Goal: Information Seeking & Learning: Learn about a topic

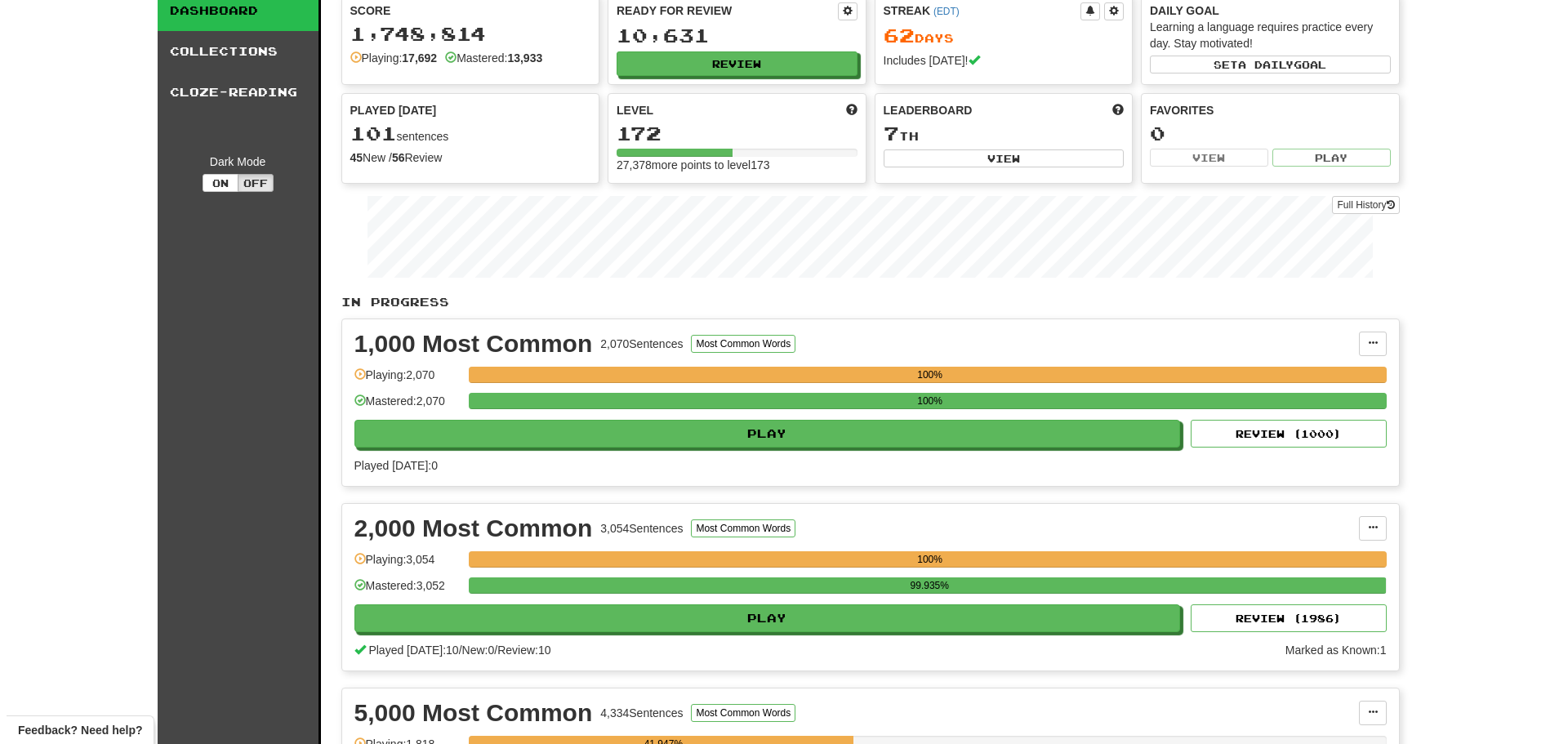
scroll to position [164, 0]
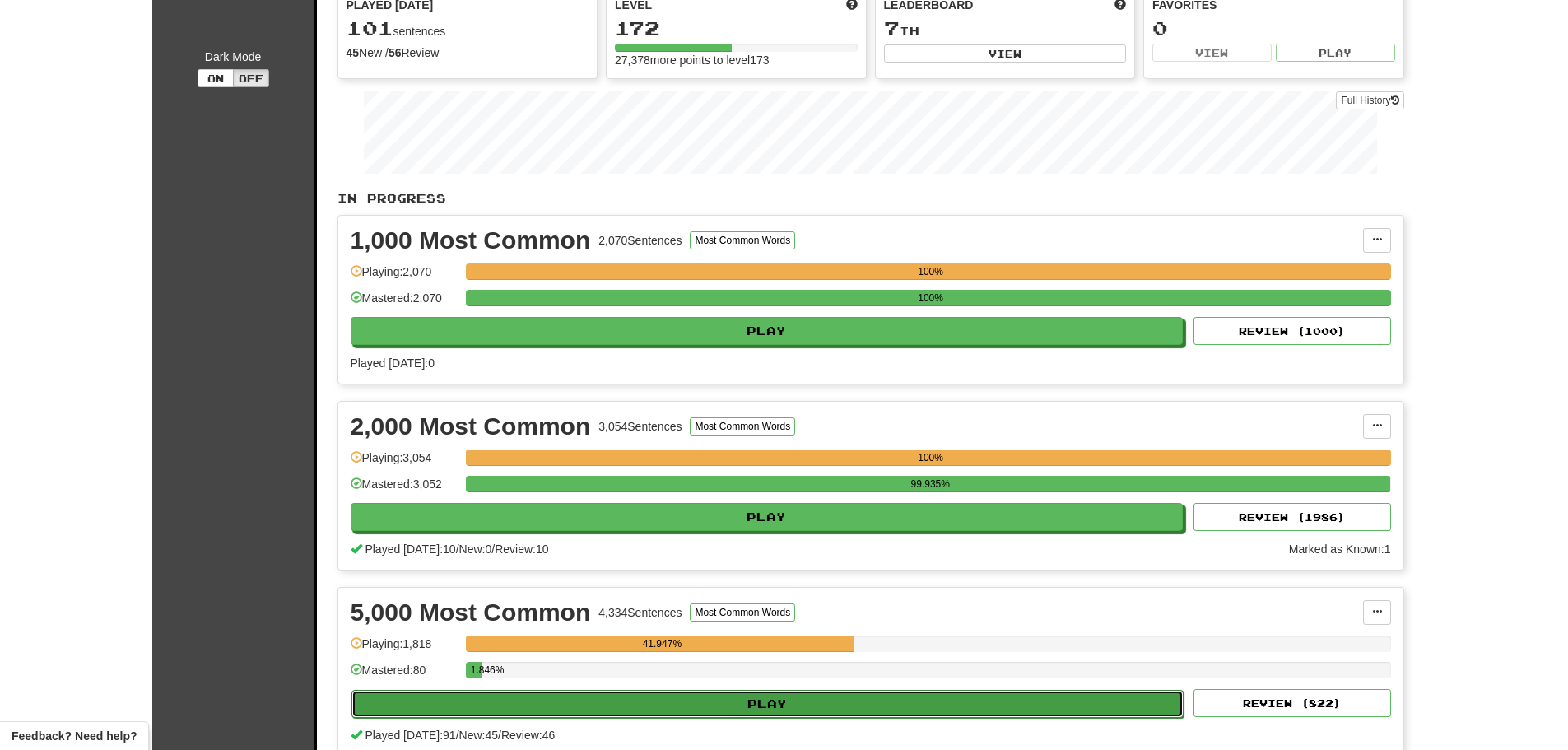
click at [782, 699] on button "Play" at bounding box center [767, 704] width 833 height 28
select select "**"
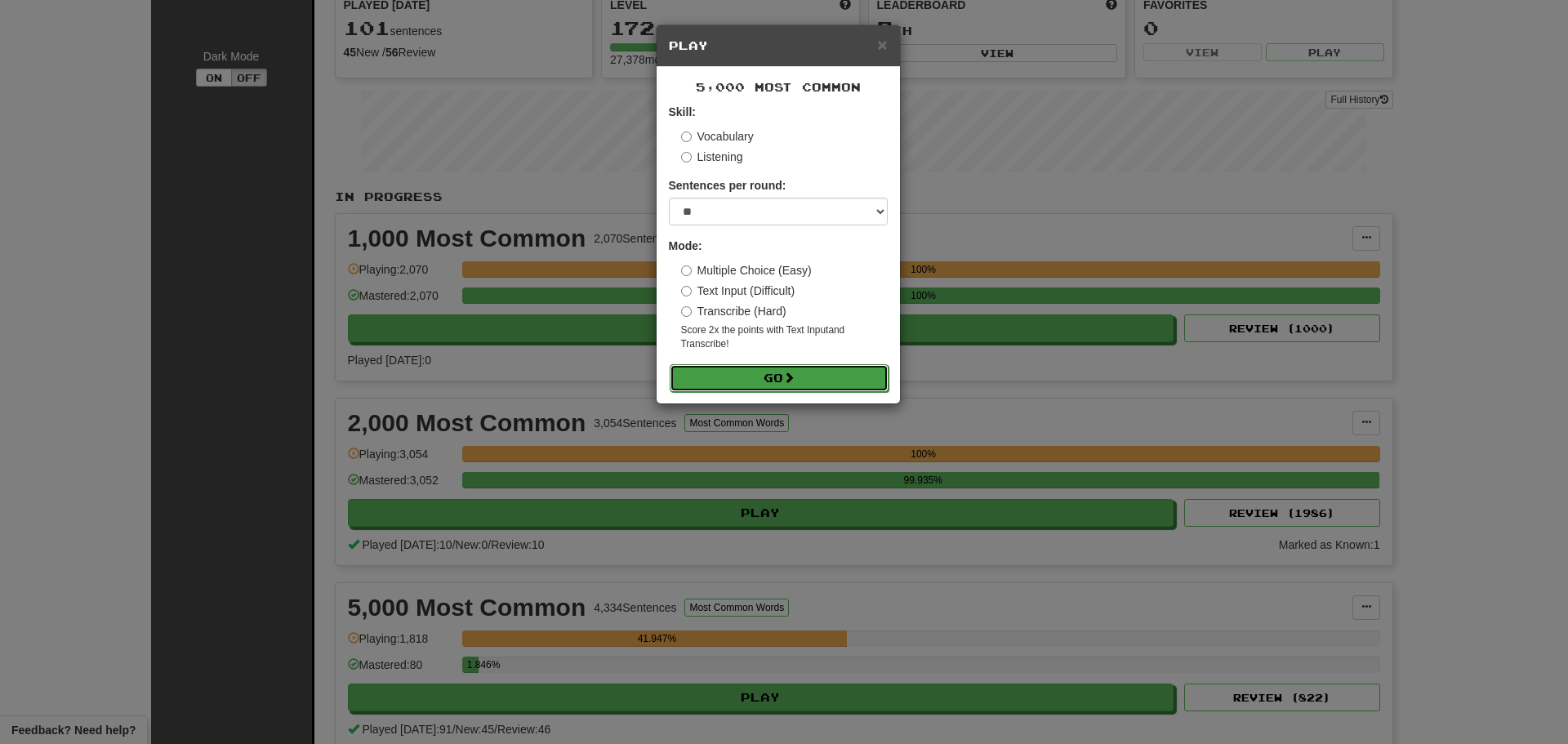
click at [790, 370] on button "Go" at bounding box center [779, 378] width 219 height 28
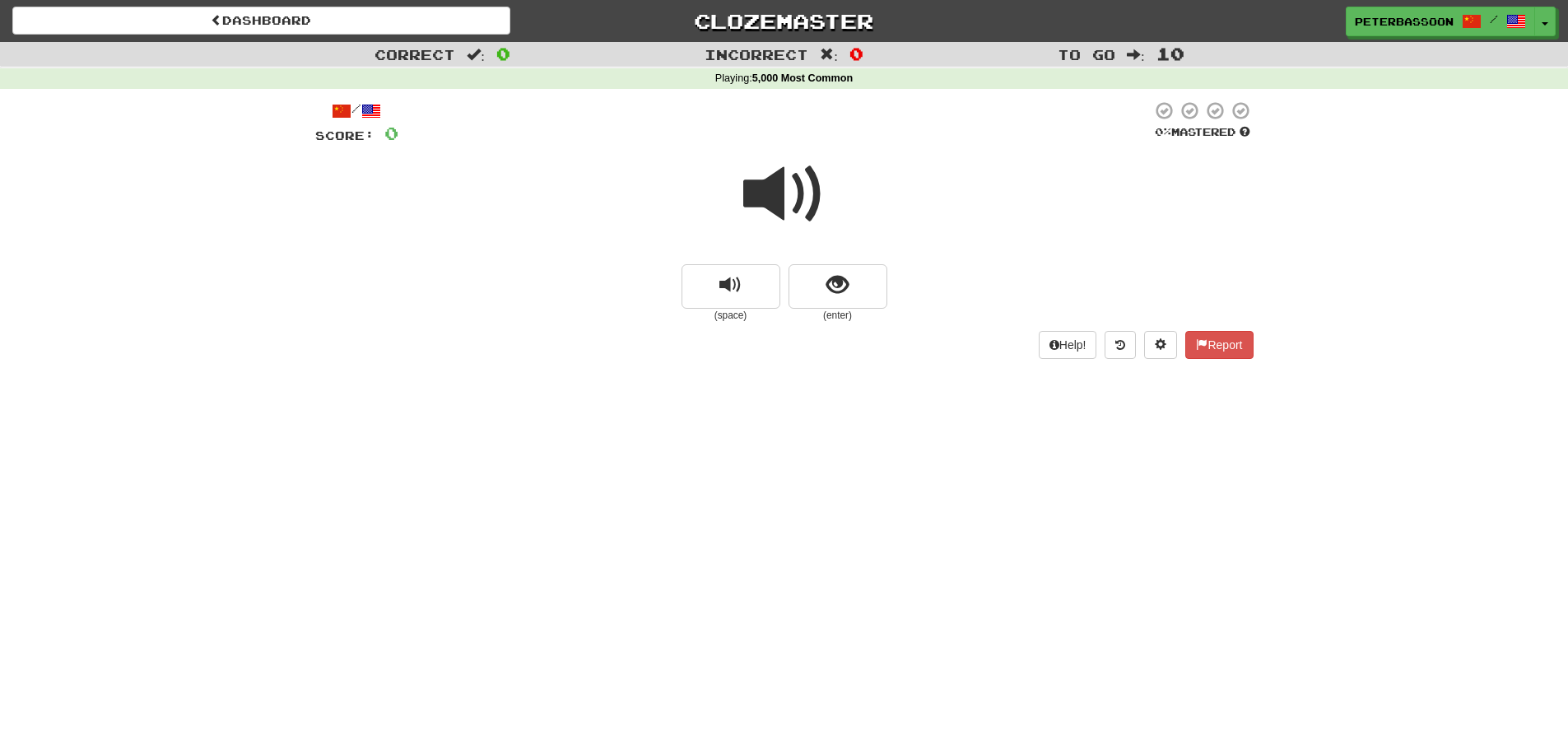
drag, startPoint x: 794, startPoint y: 187, endPoint x: 1013, endPoint y: 271, distance: 234.6
click at [794, 188] on span at bounding box center [784, 194] width 82 height 82
click at [828, 279] on span "show sentence" at bounding box center [837, 284] width 22 height 22
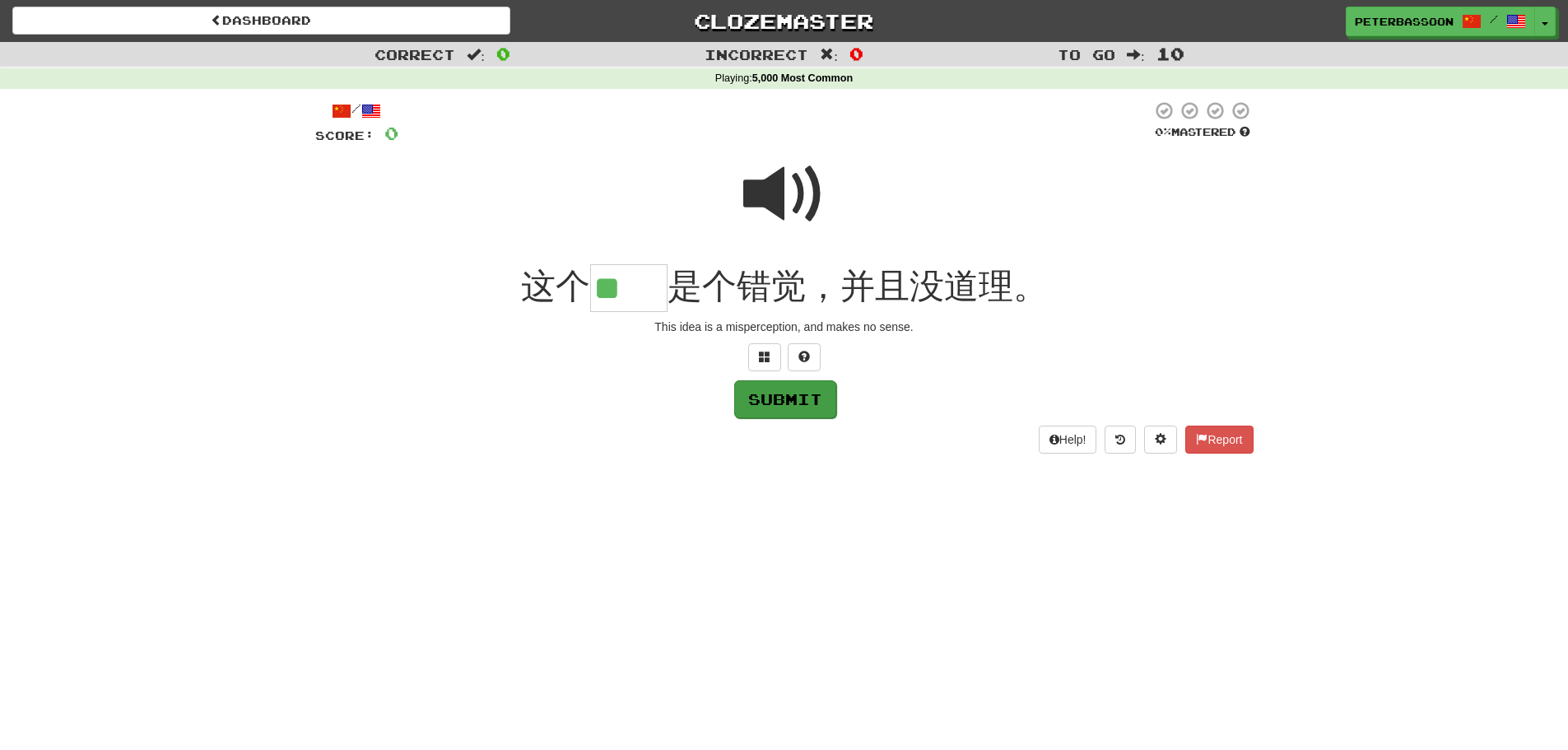
type input "**"
click at [795, 392] on button "Submit" at bounding box center [785, 399] width 102 height 38
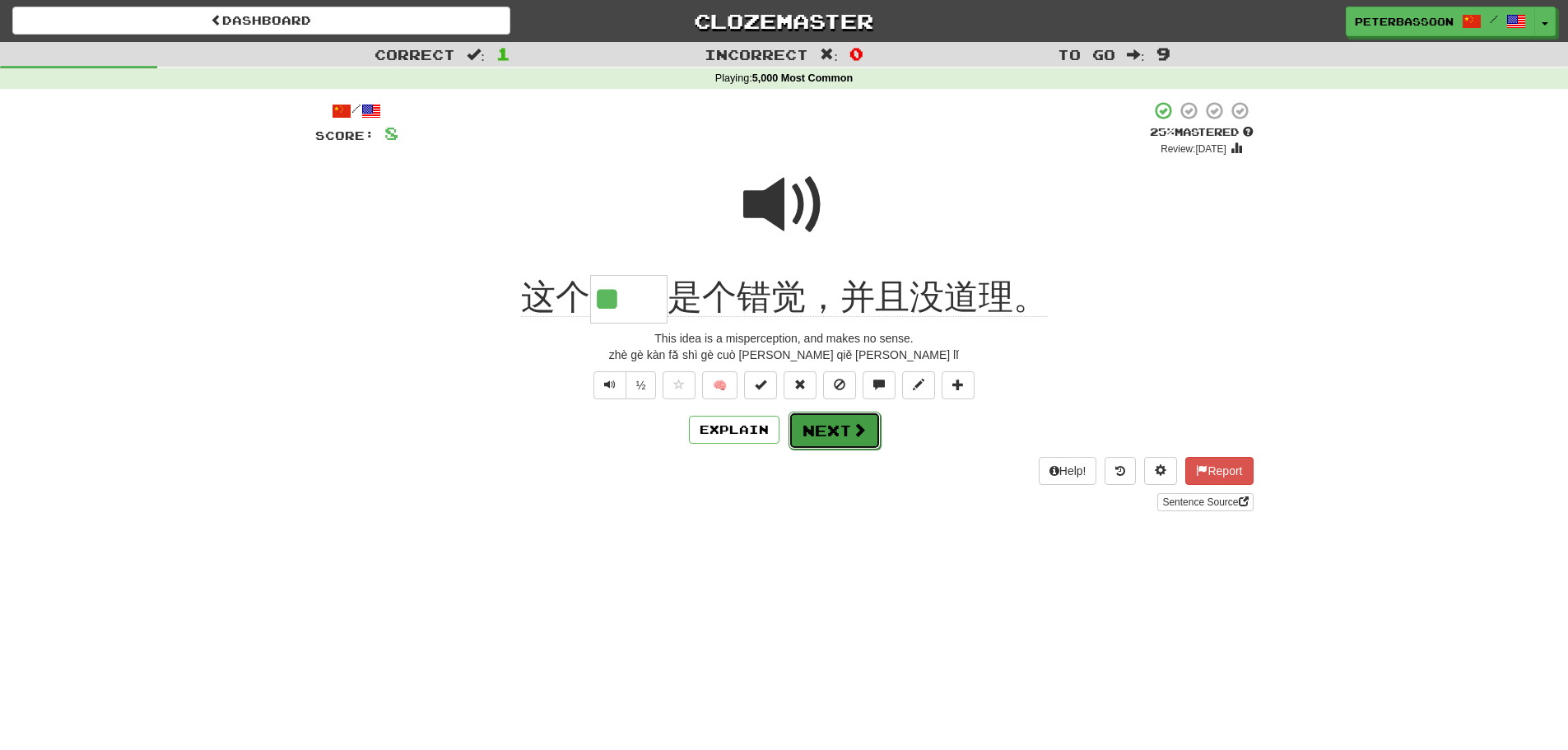
click at [840, 428] on button "Next" at bounding box center [835, 430] width 92 height 38
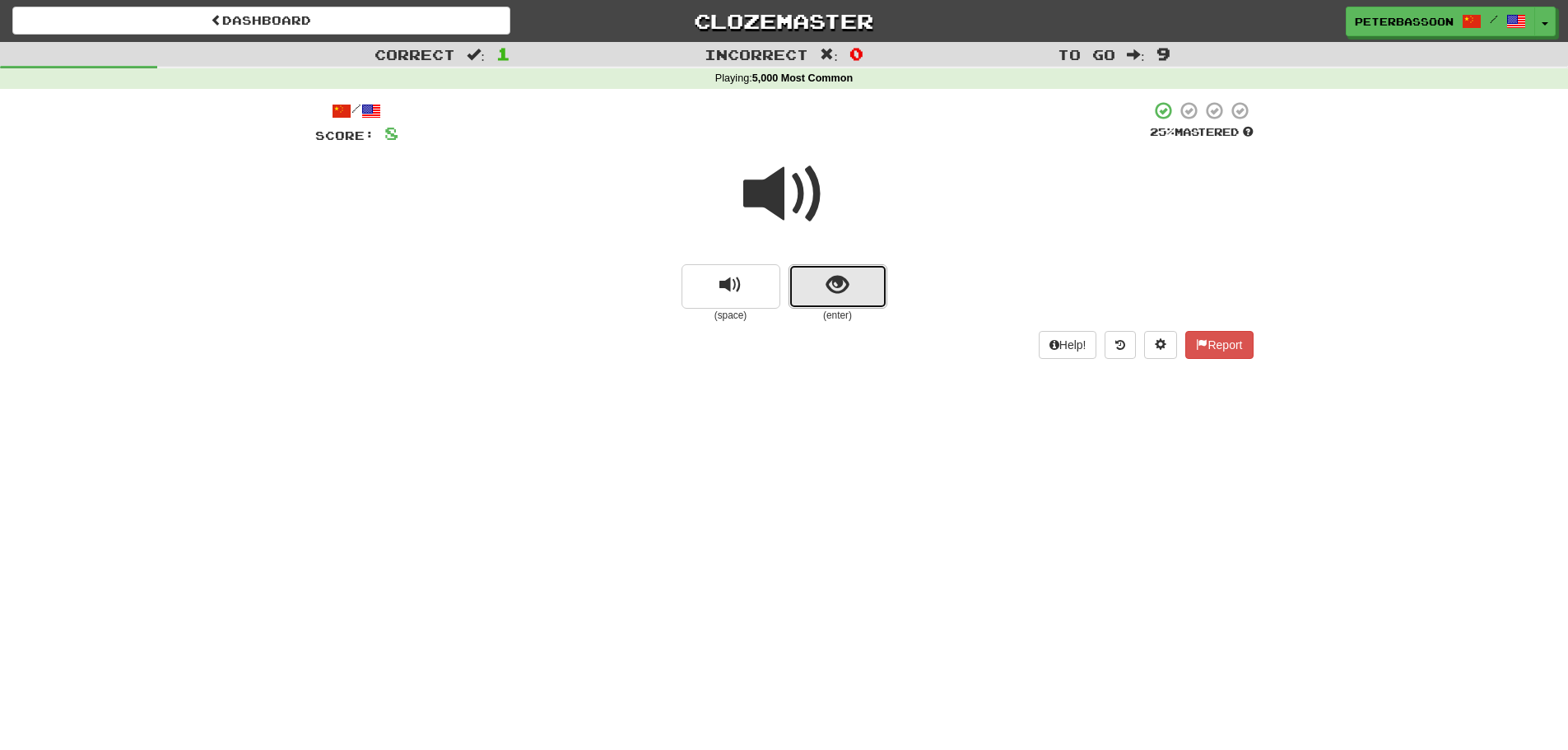
click at [841, 282] on span "show sentence" at bounding box center [837, 284] width 22 height 22
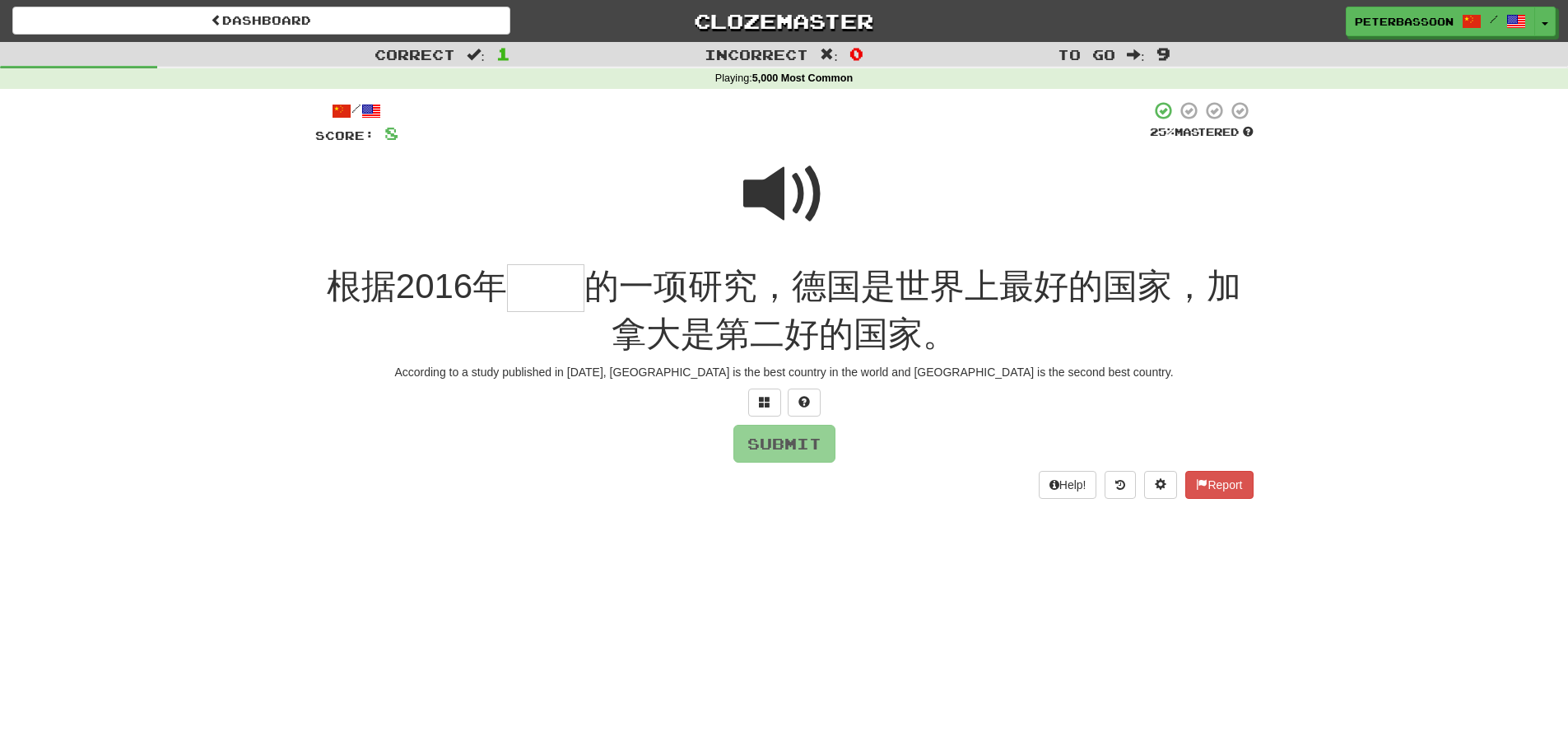
drag, startPoint x: 778, startPoint y: 190, endPoint x: 537, endPoint y: 244, distance: 247.0
click at [777, 190] on span at bounding box center [784, 194] width 82 height 82
click at [532, 293] on input "text" at bounding box center [545, 289] width 78 height 49
type input "**"
click at [808, 441] on button "Submit" at bounding box center [785, 444] width 102 height 38
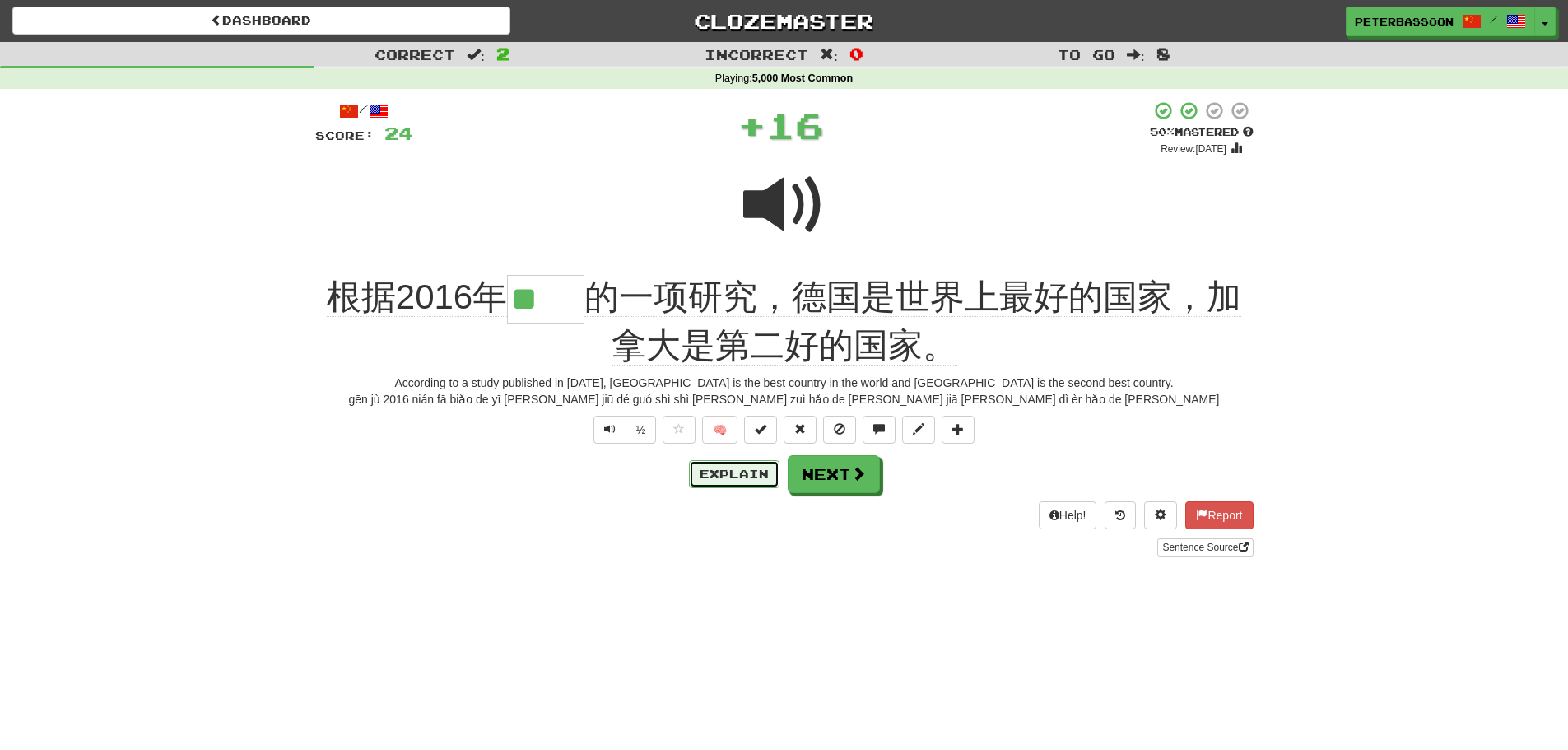
click at [730, 466] on button "Explain" at bounding box center [734, 474] width 91 height 28
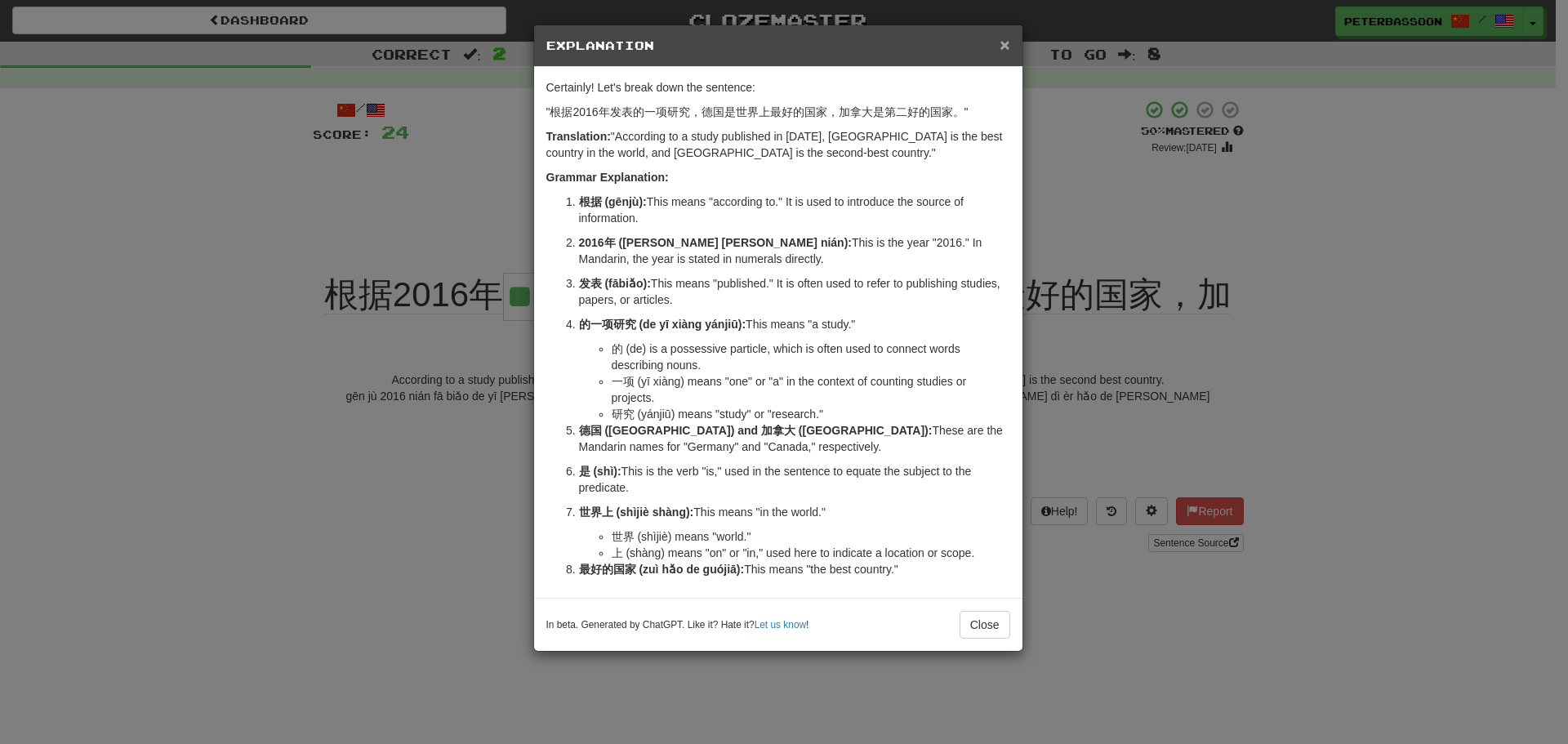
click at [1004, 37] on span "×" at bounding box center [1004, 45] width 10 height 19
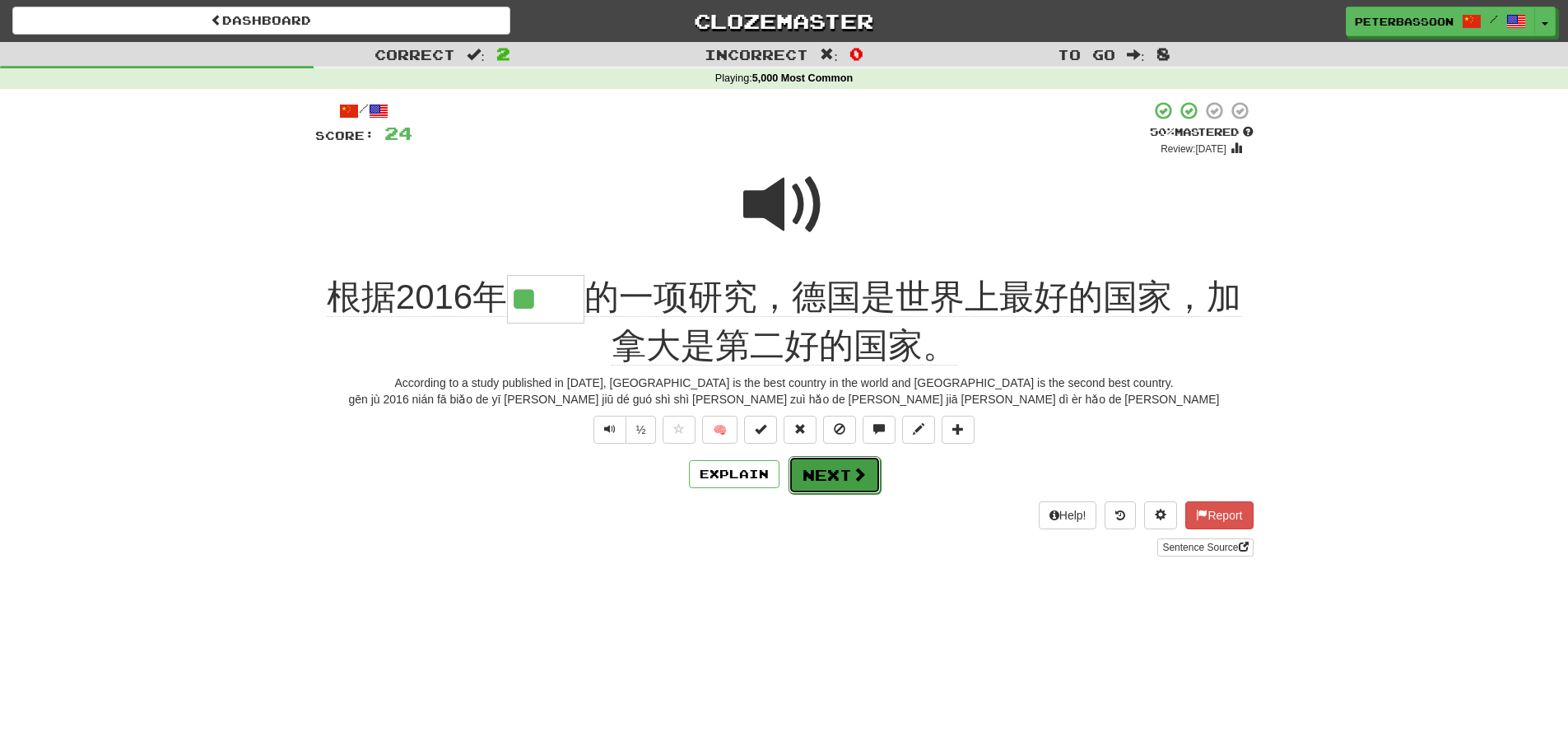
click at [844, 470] on button "Next" at bounding box center [835, 474] width 92 height 38
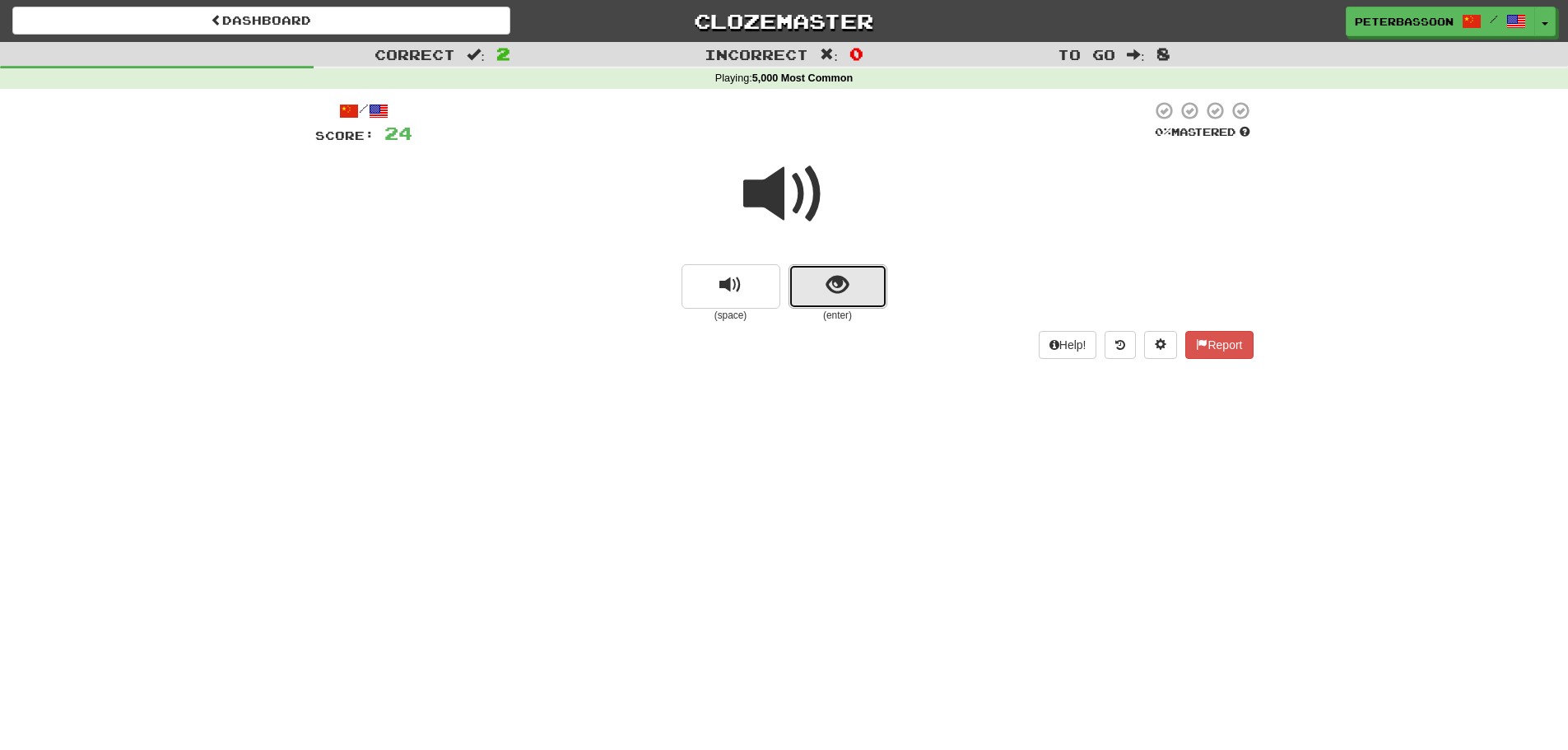
click at [826, 281] on button "show sentence" at bounding box center [837, 286] width 99 height 44
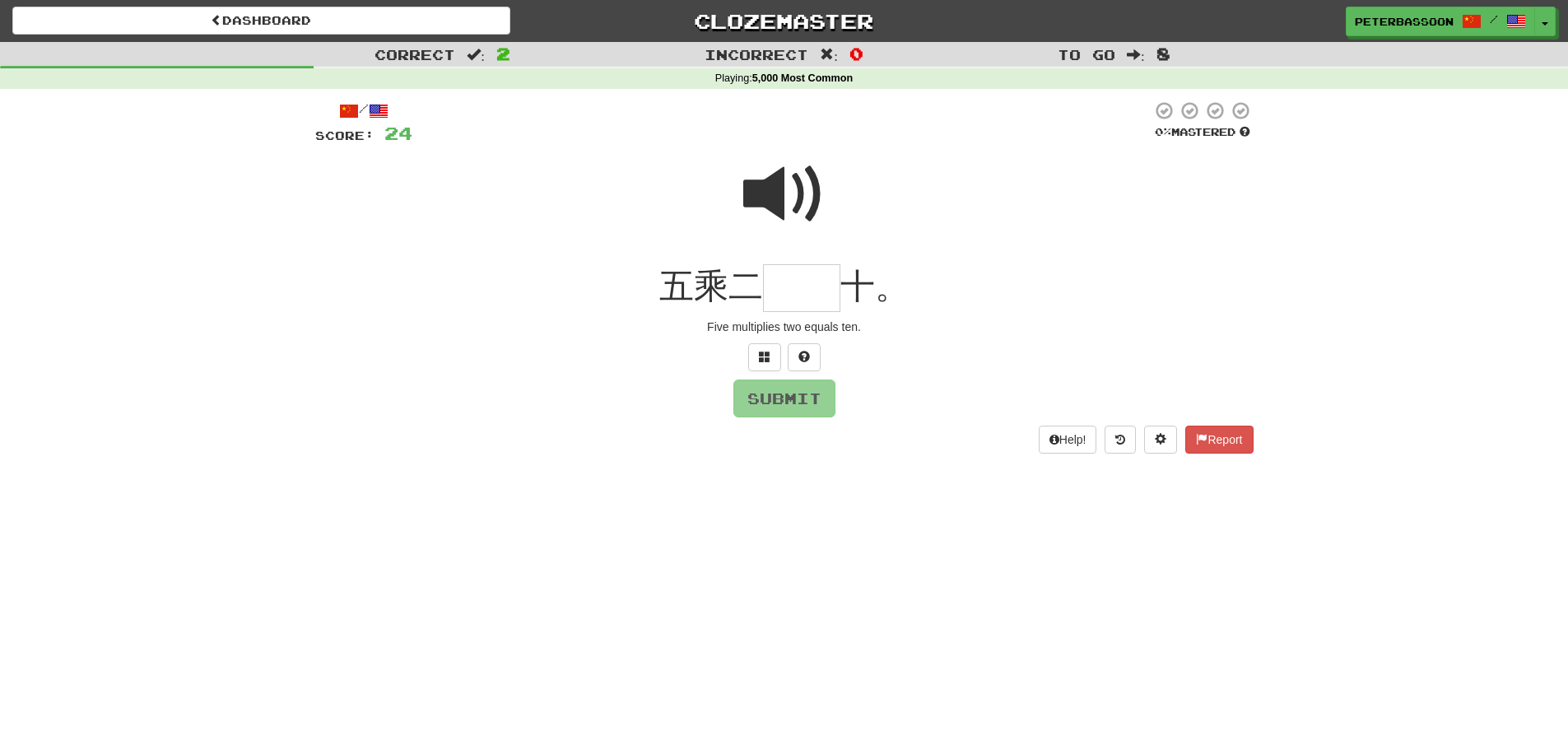
click at [798, 182] on span at bounding box center [784, 194] width 82 height 82
click at [787, 299] on input "text" at bounding box center [801, 289] width 78 height 49
type input "**"
click at [789, 408] on button "Submit" at bounding box center [785, 399] width 102 height 38
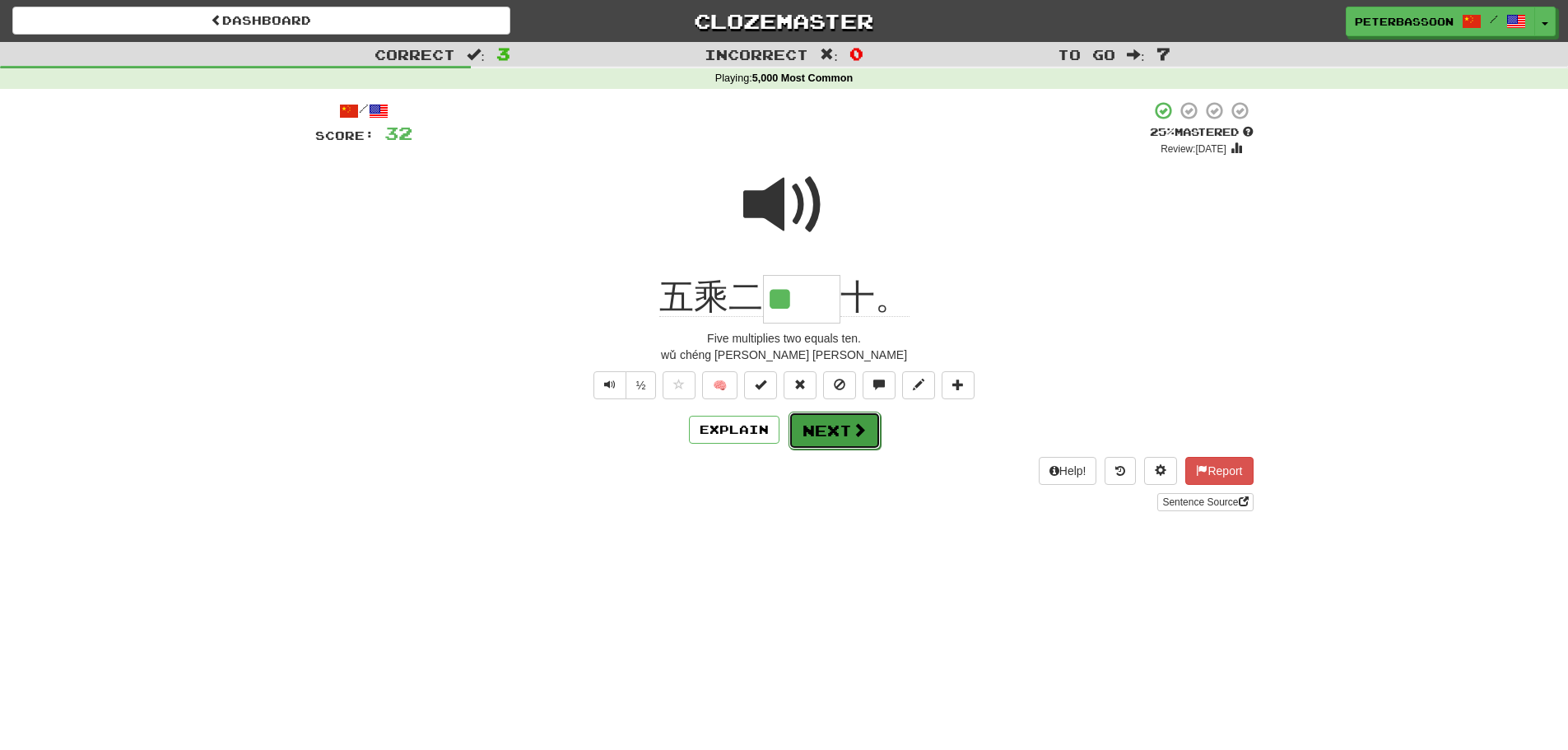
click at [852, 426] on span at bounding box center [859, 429] width 15 height 15
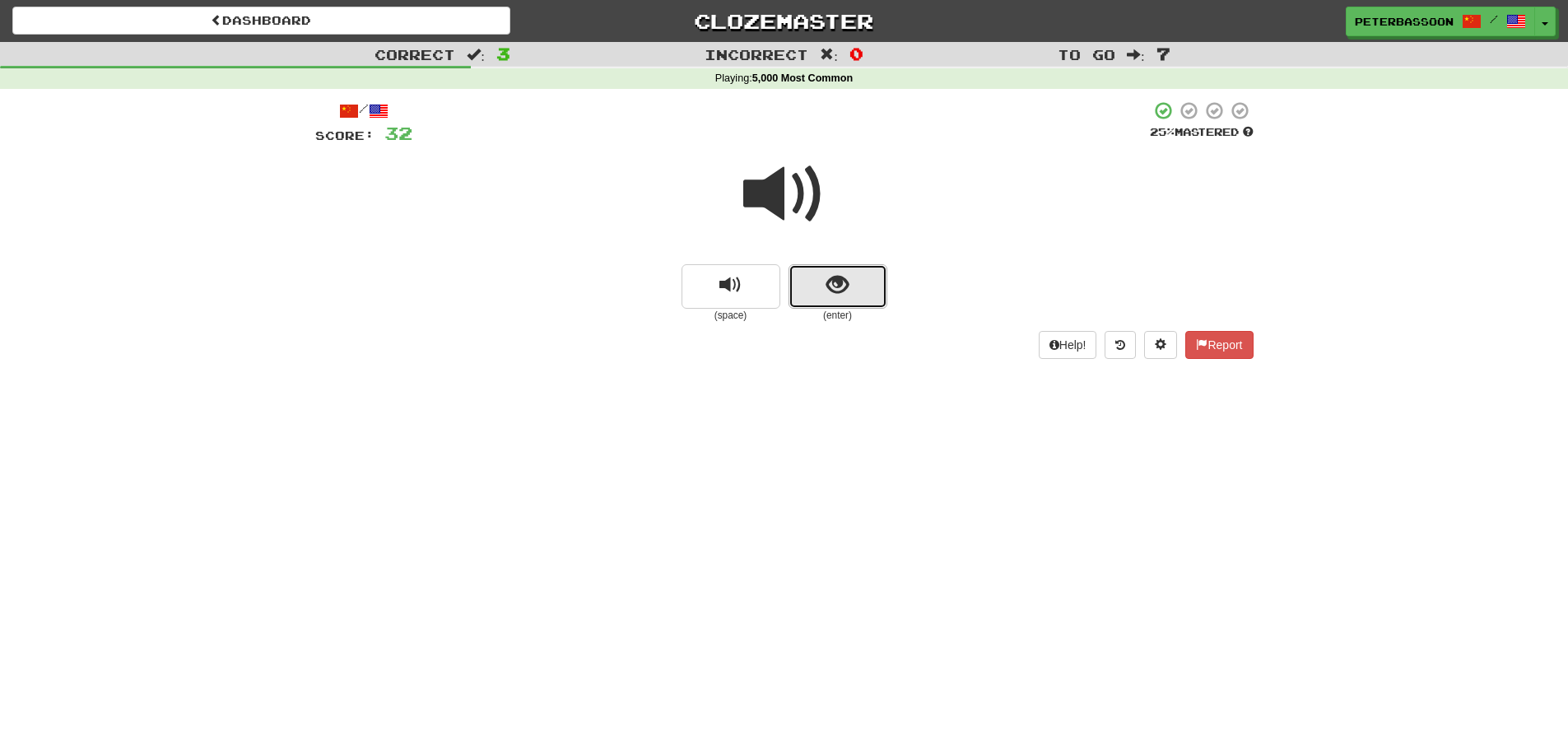
click at [849, 283] on button "show sentence" at bounding box center [837, 286] width 99 height 44
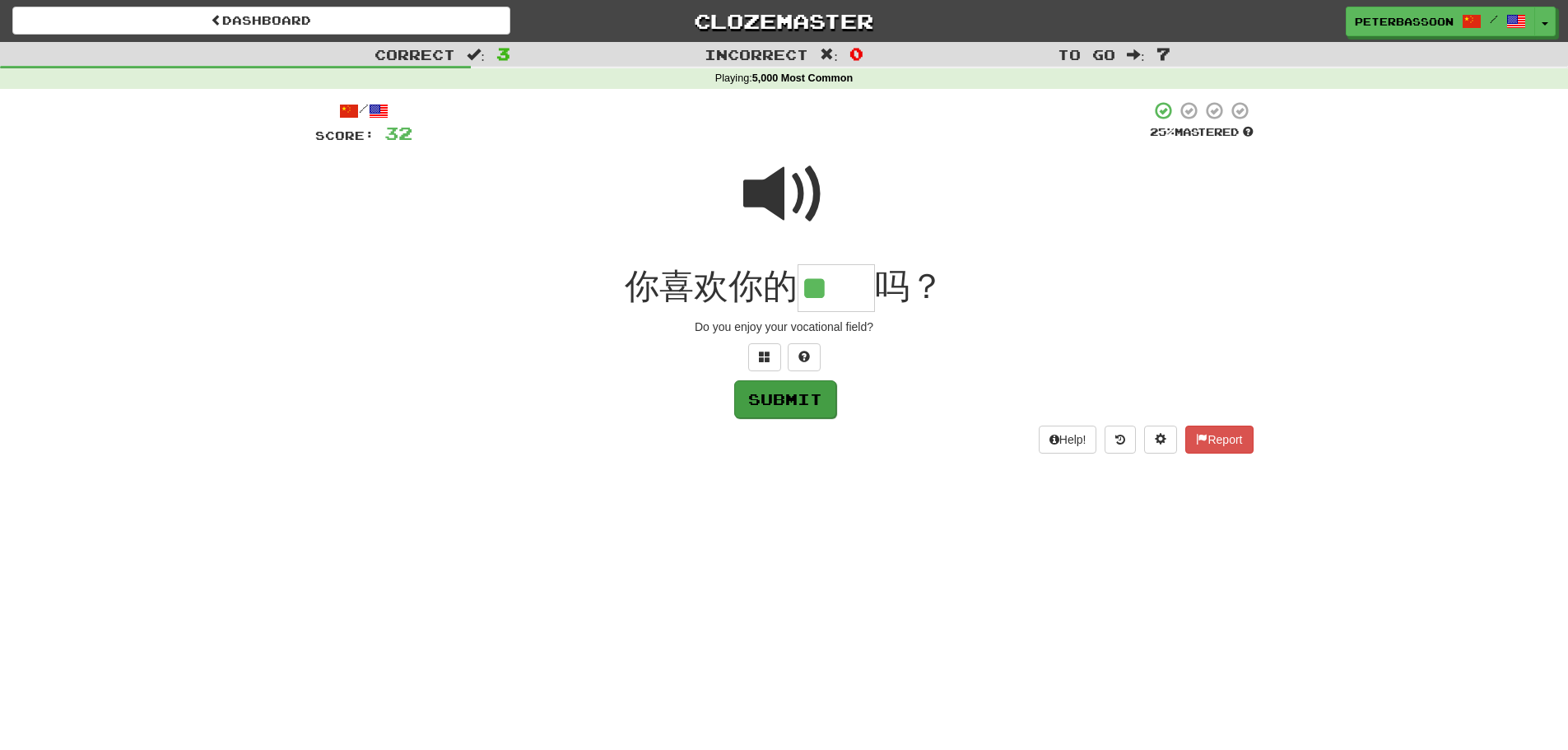
type input "**"
click at [783, 399] on button "Submit" at bounding box center [785, 399] width 102 height 38
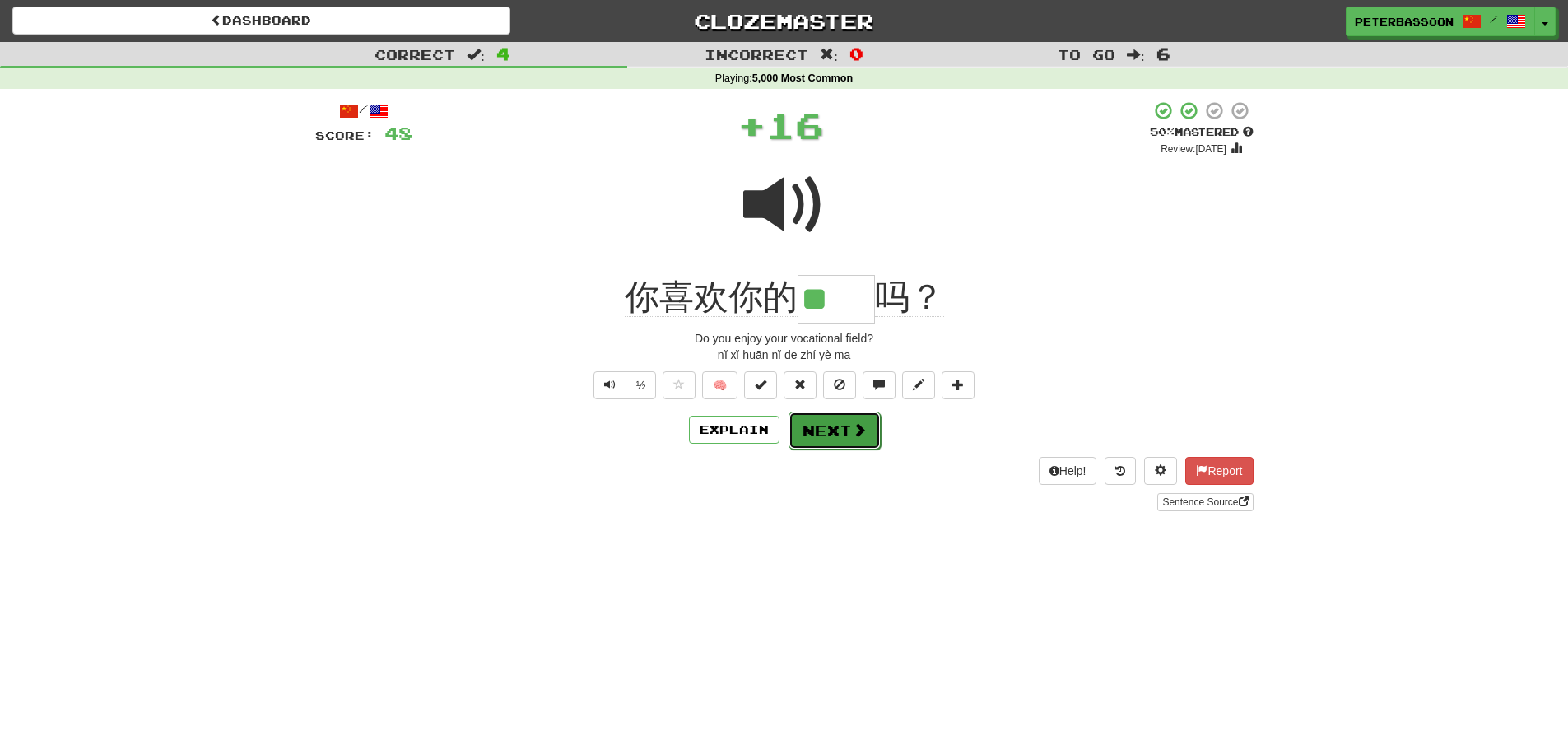
click at [830, 429] on button "Next" at bounding box center [835, 430] width 92 height 38
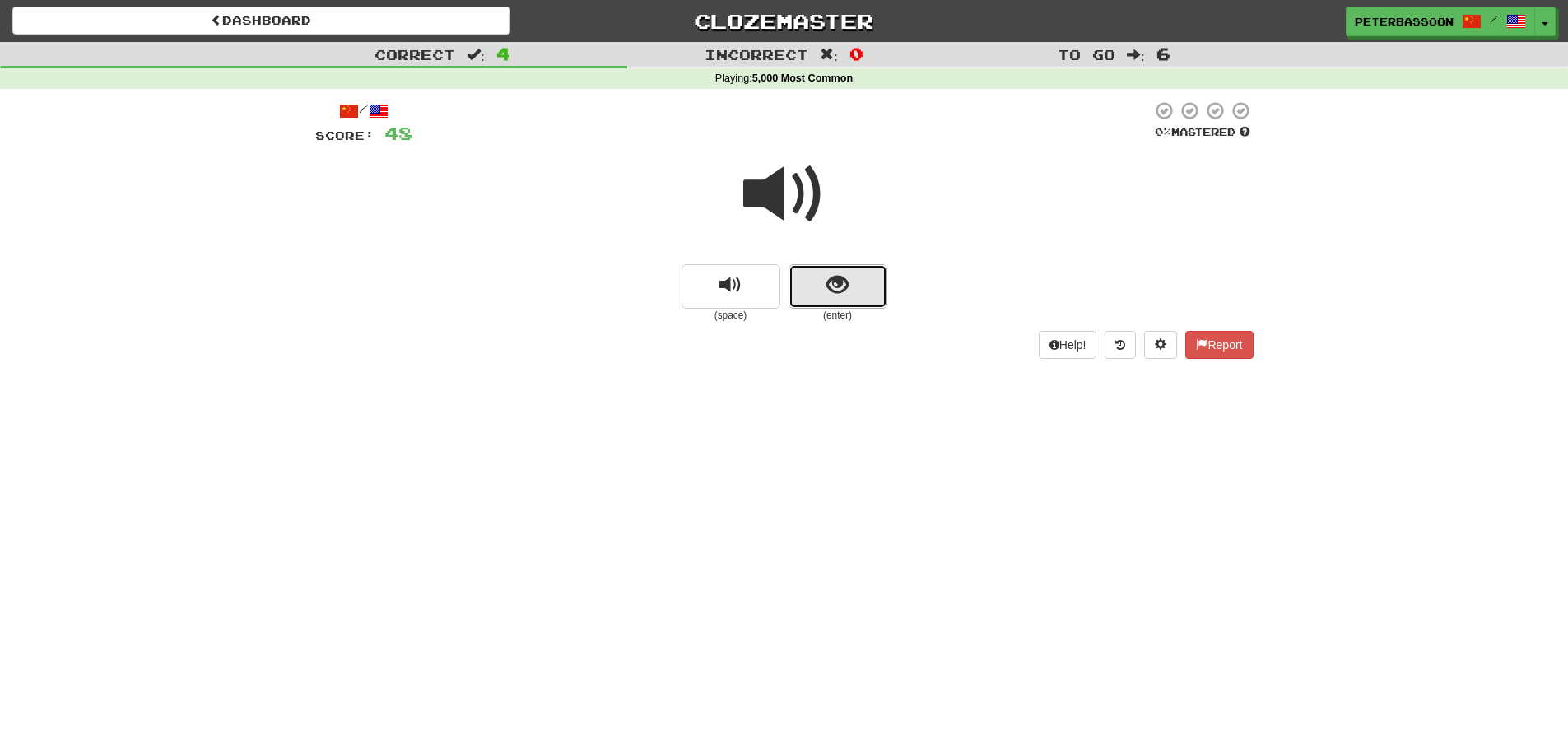
click at [837, 285] on span "show sentence" at bounding box center [837, 284] width 22 height 22
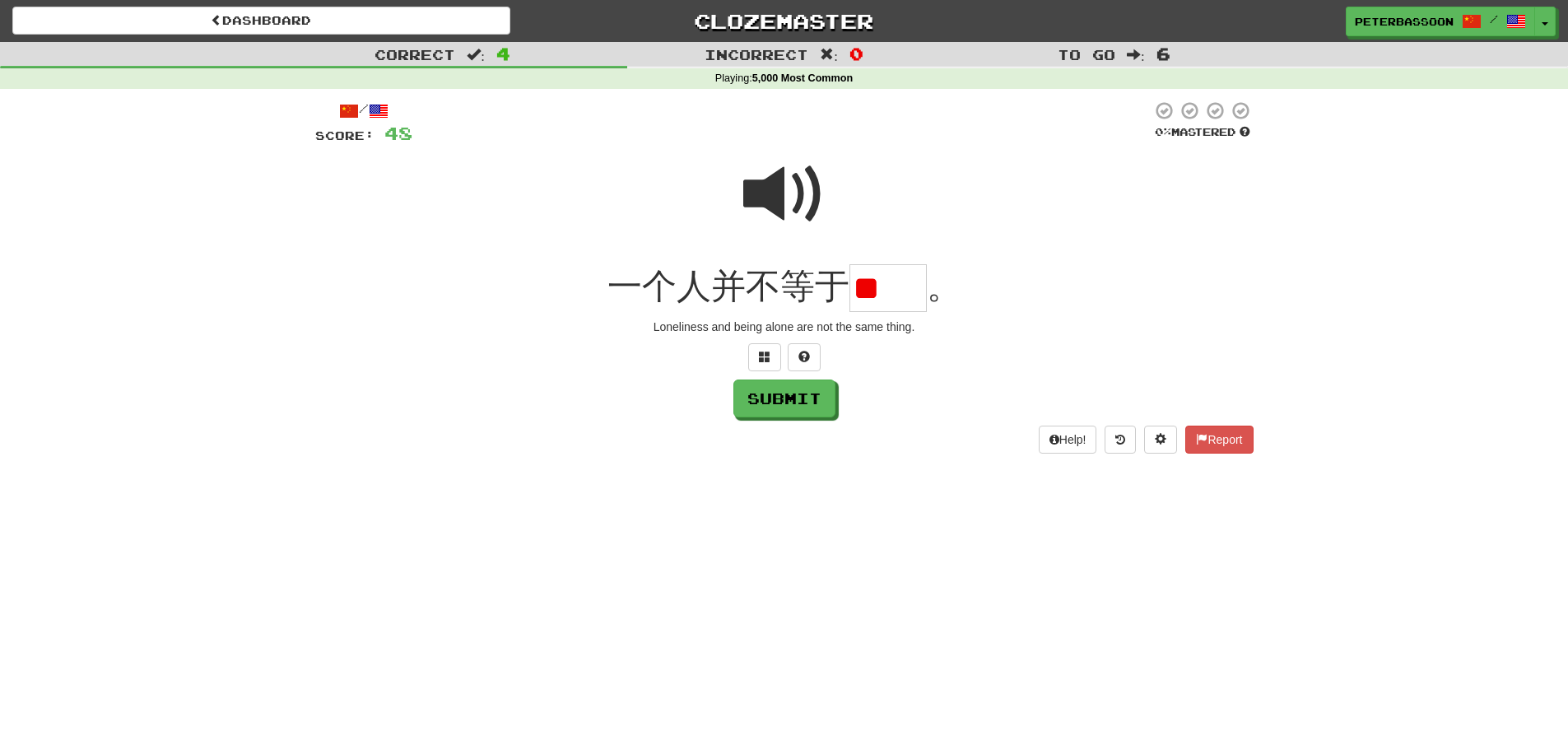
type input "*"
click at [781, 177] on span at bounding box center [784, 194] width 82 height 82
click at [867, 299] on input "text" at bounding box center [888, 289] width 78 height 49
type input "**"
click at [791, 397] on button "Submit" at bounding box center [785, 399] width 102 height 38
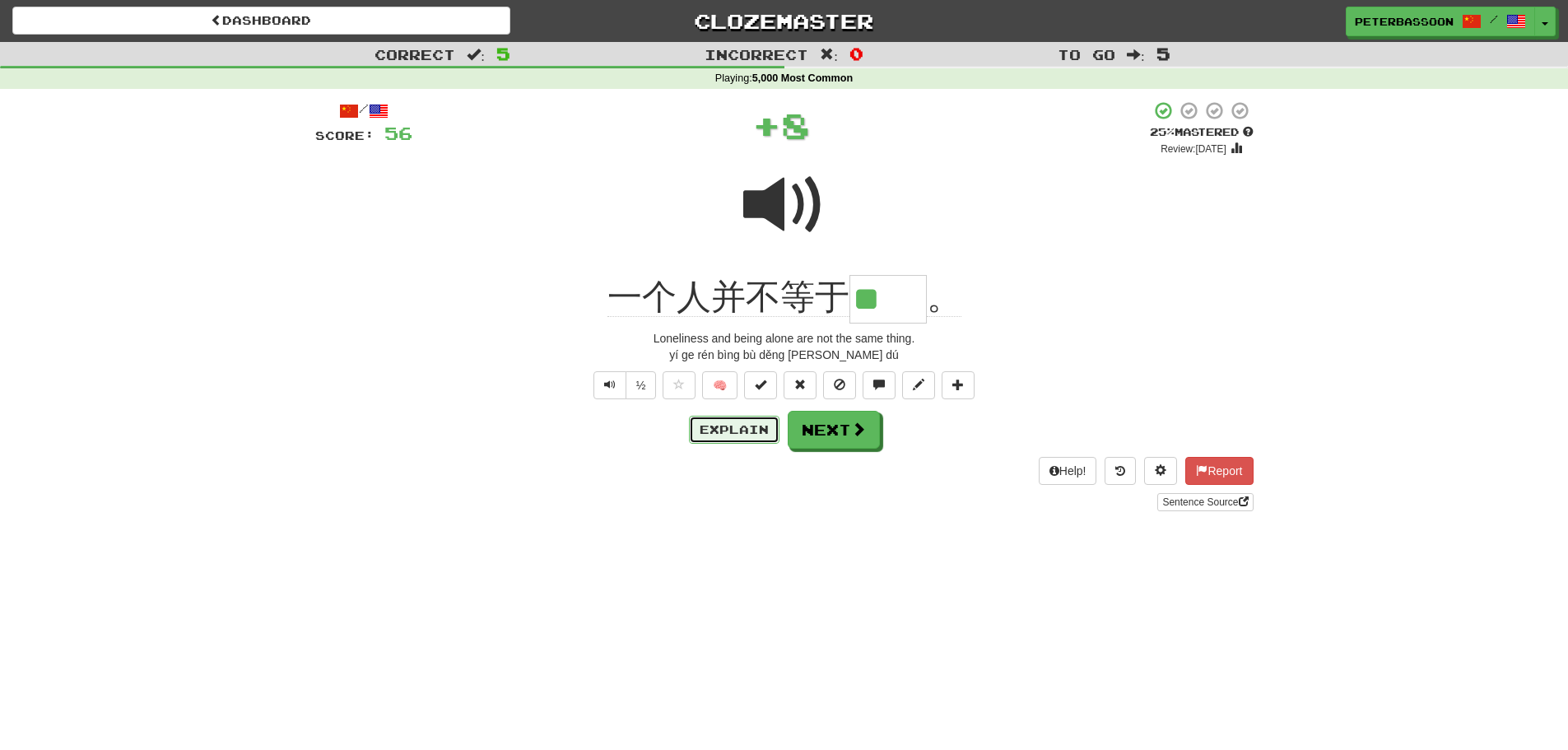
click at [723, 422] on button "Explain" at bounding box center [734, 430] width 91 height 28
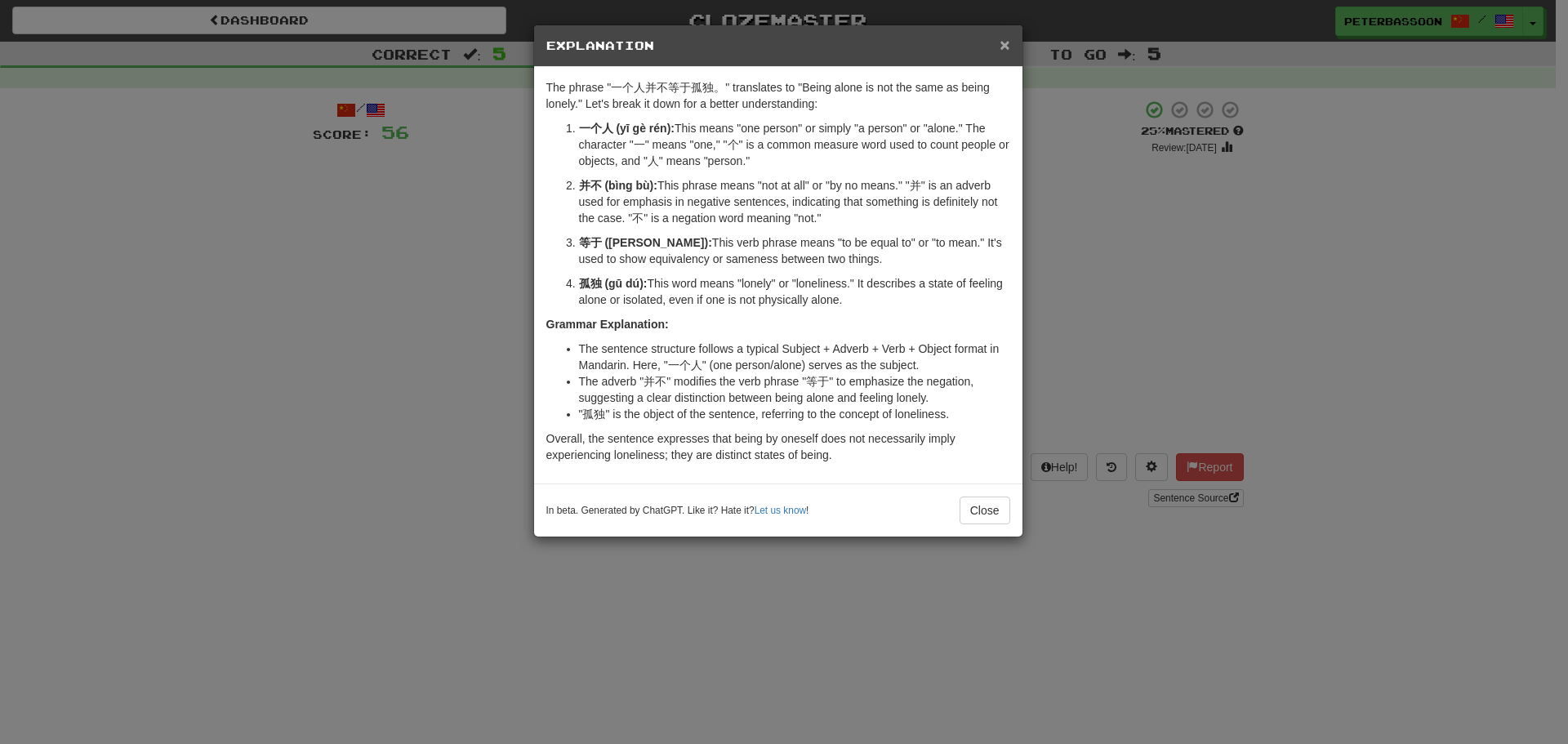
click at [1000, 39] on span "×" at bounding box center [1004, 45] width 10 height 19
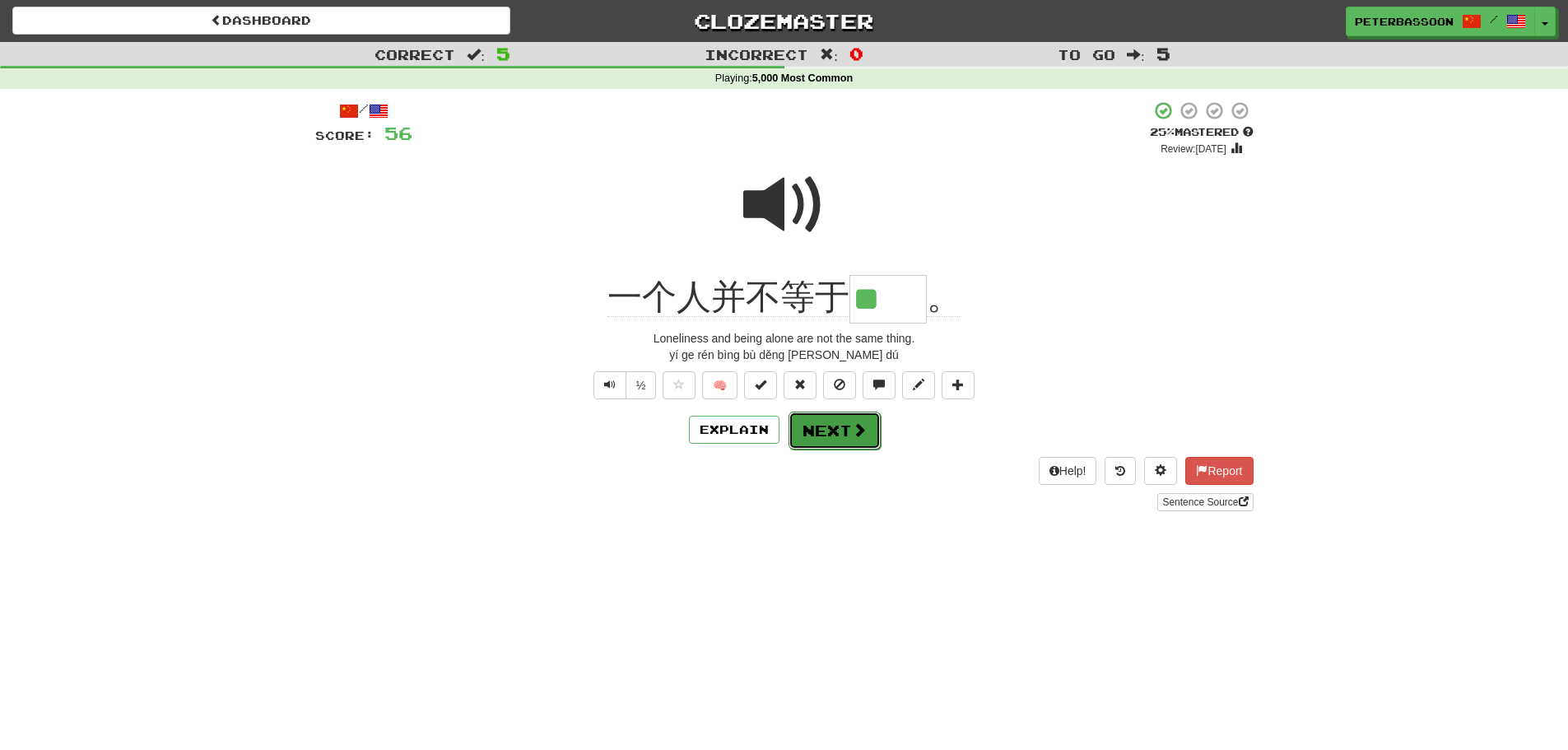
click at [855, 426] on span at bounding box center [859, 429] width 15 height 15
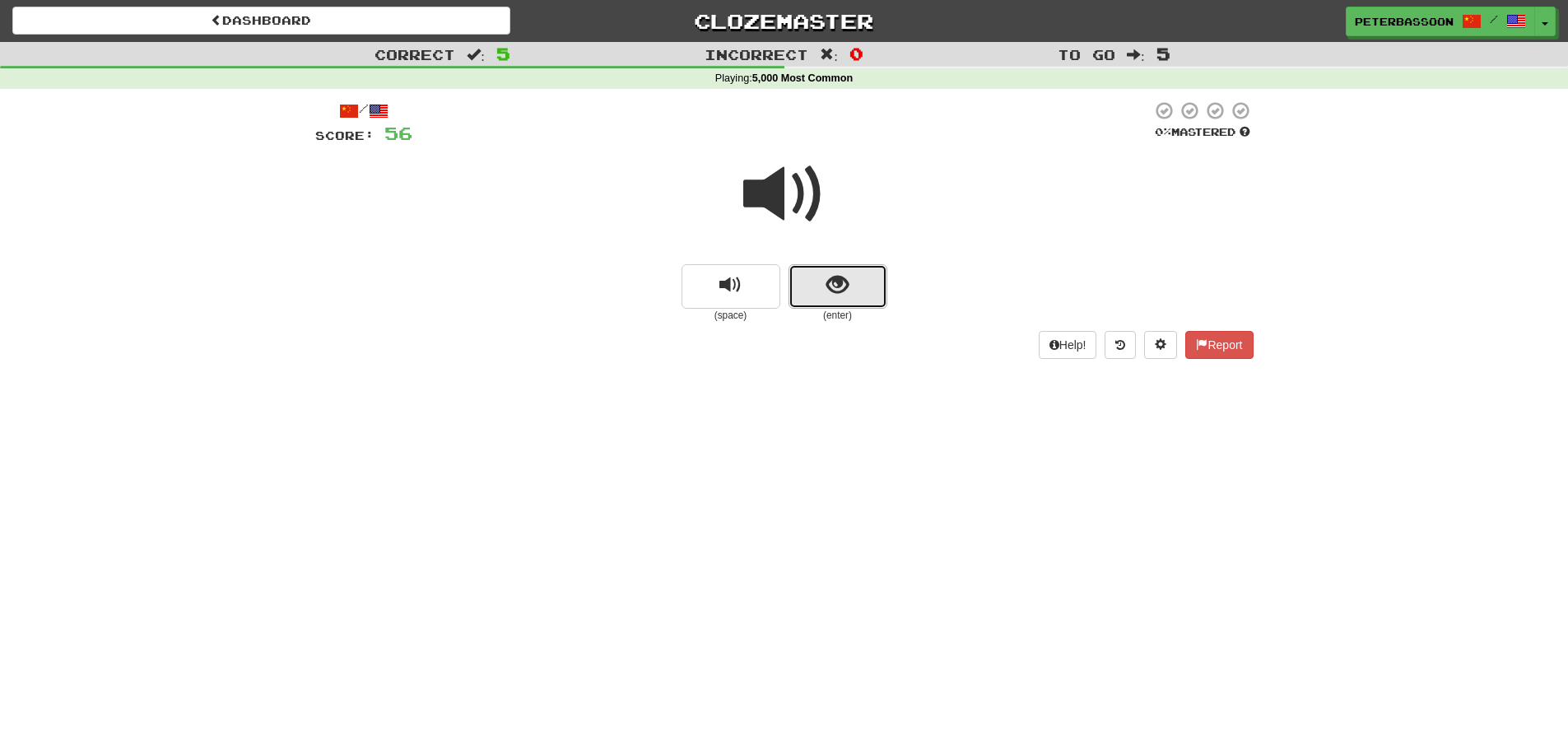
click at [833, 279] on span "show sentence" at bounding box center [837, 284] width 22 height 22
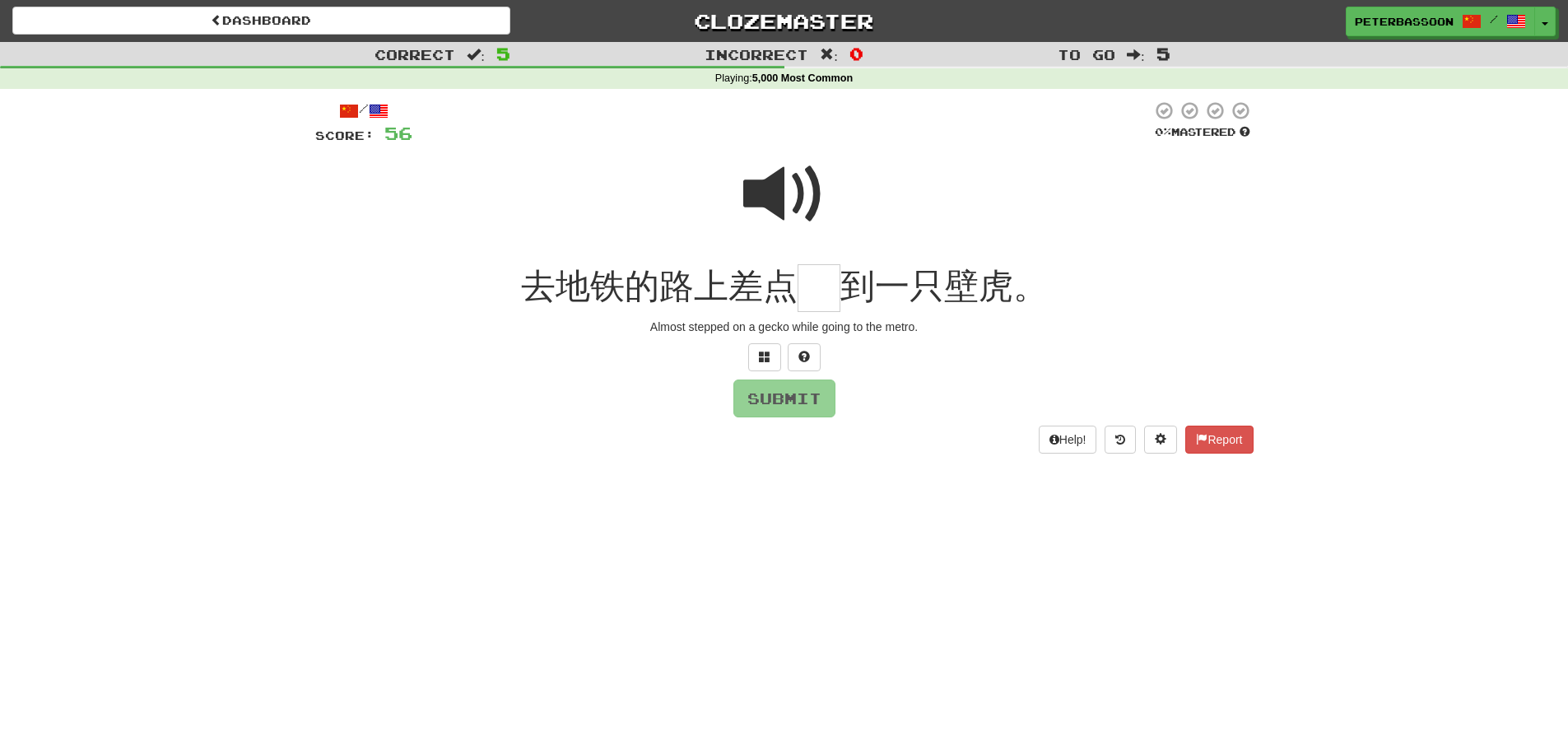
click at [782, 192] on span at bounding box center [784, 194] width 82 height 82
click at [813, 294] on input "text" at bounding box center [818, 289] width 43 height 49
click at [766, 354] on span at bounding box center [764, 356] width 11 height 11
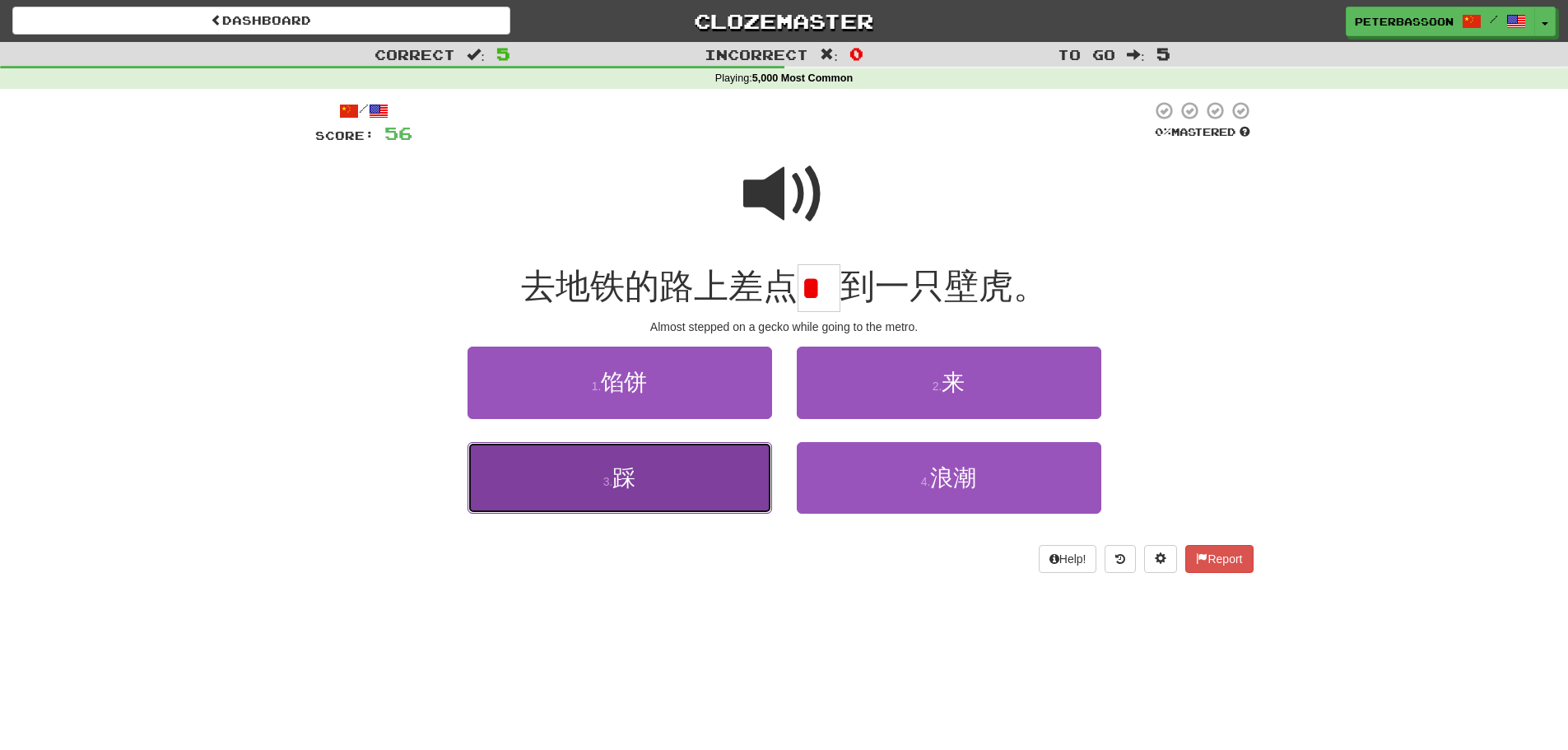
click at [690, 476] on button "3 . 踩" at bounding box center [619, 478] width 304 height 72
type input "*"
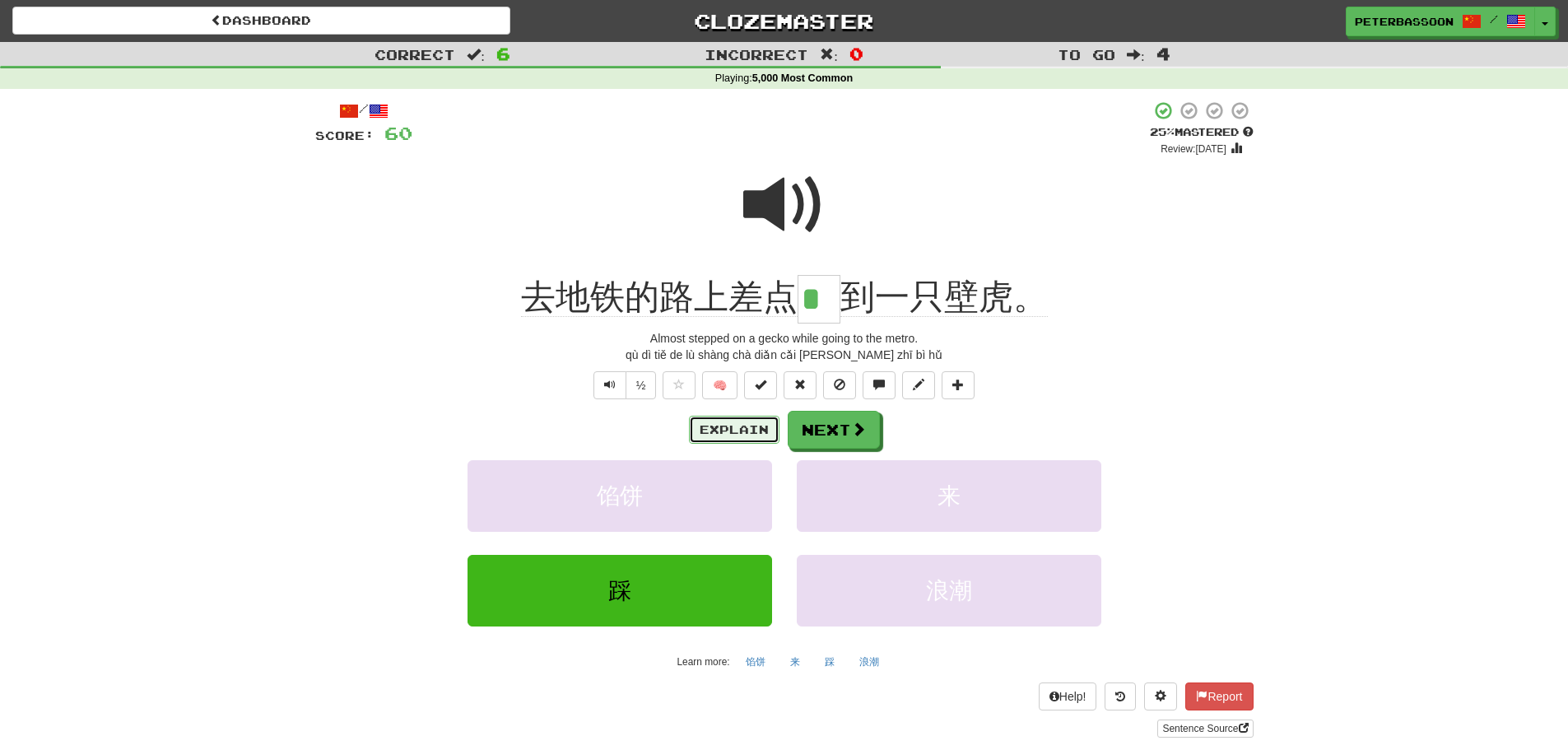
click at [743, 426] on button "Explain" at bounding box center [734, 430] width 91 height 28
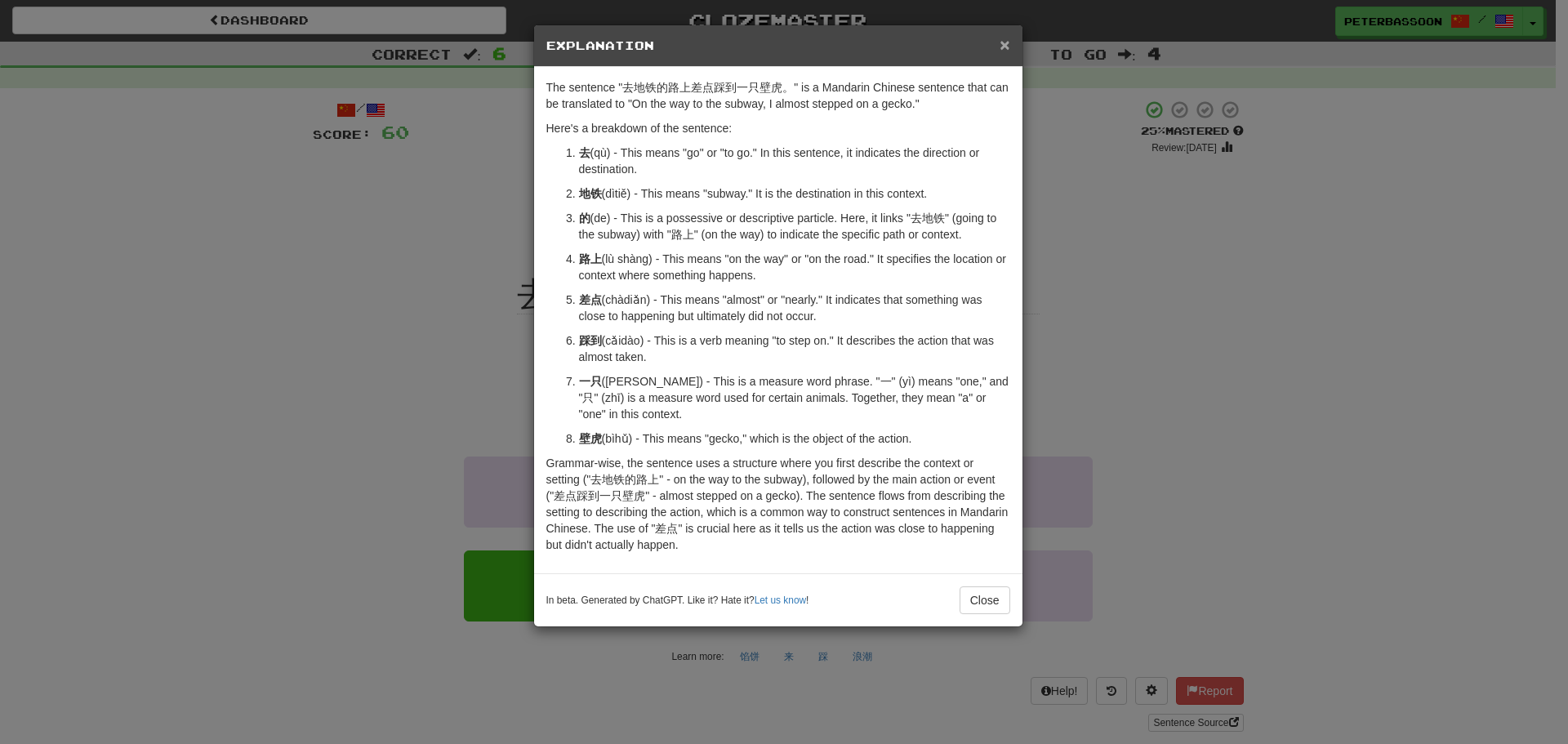
click at [1004, 37] on span "×" at bounding box center [1004, 45] width 10 height 19
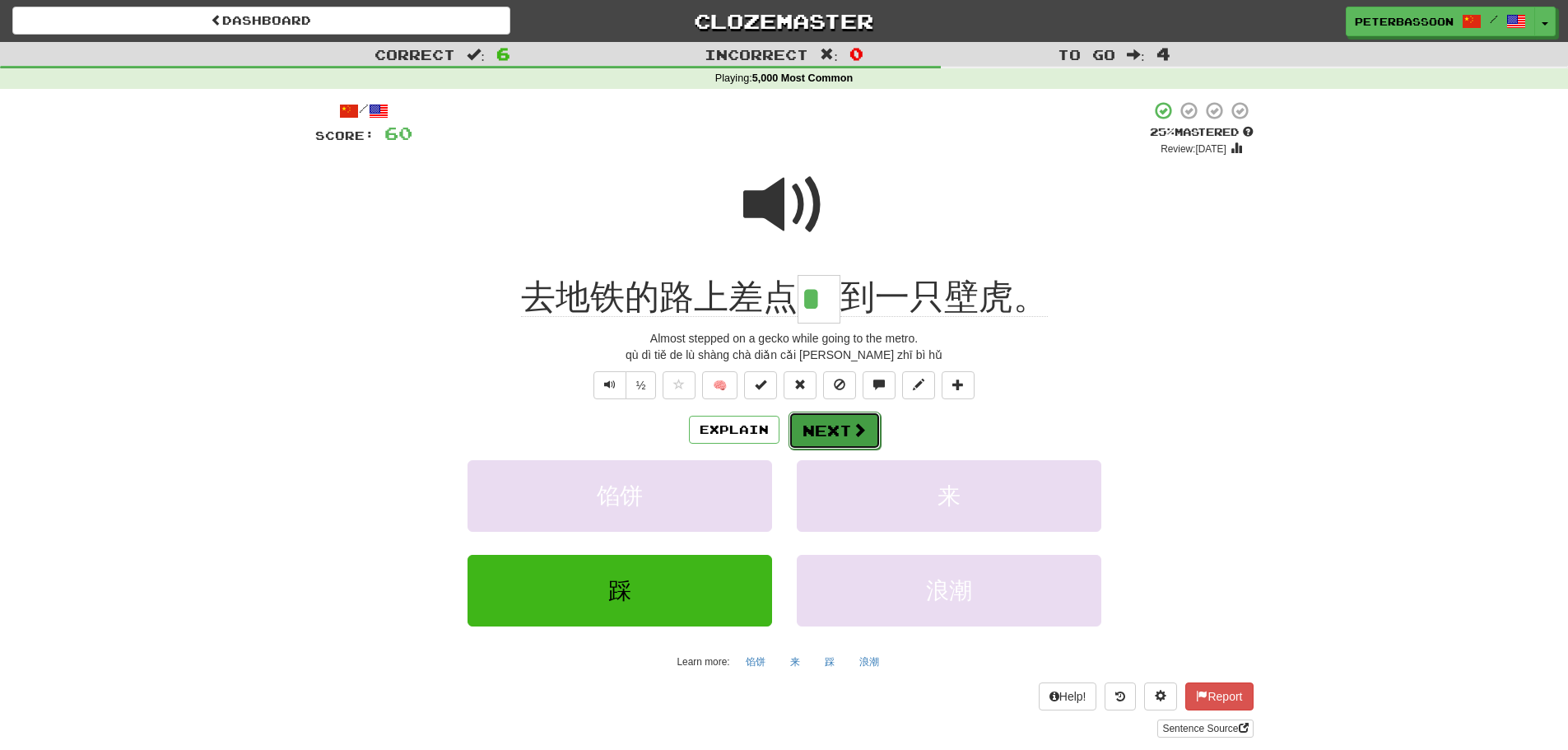
click at [830, 427] on button "Next" at bounding box center [835, 430] width 92 height 38
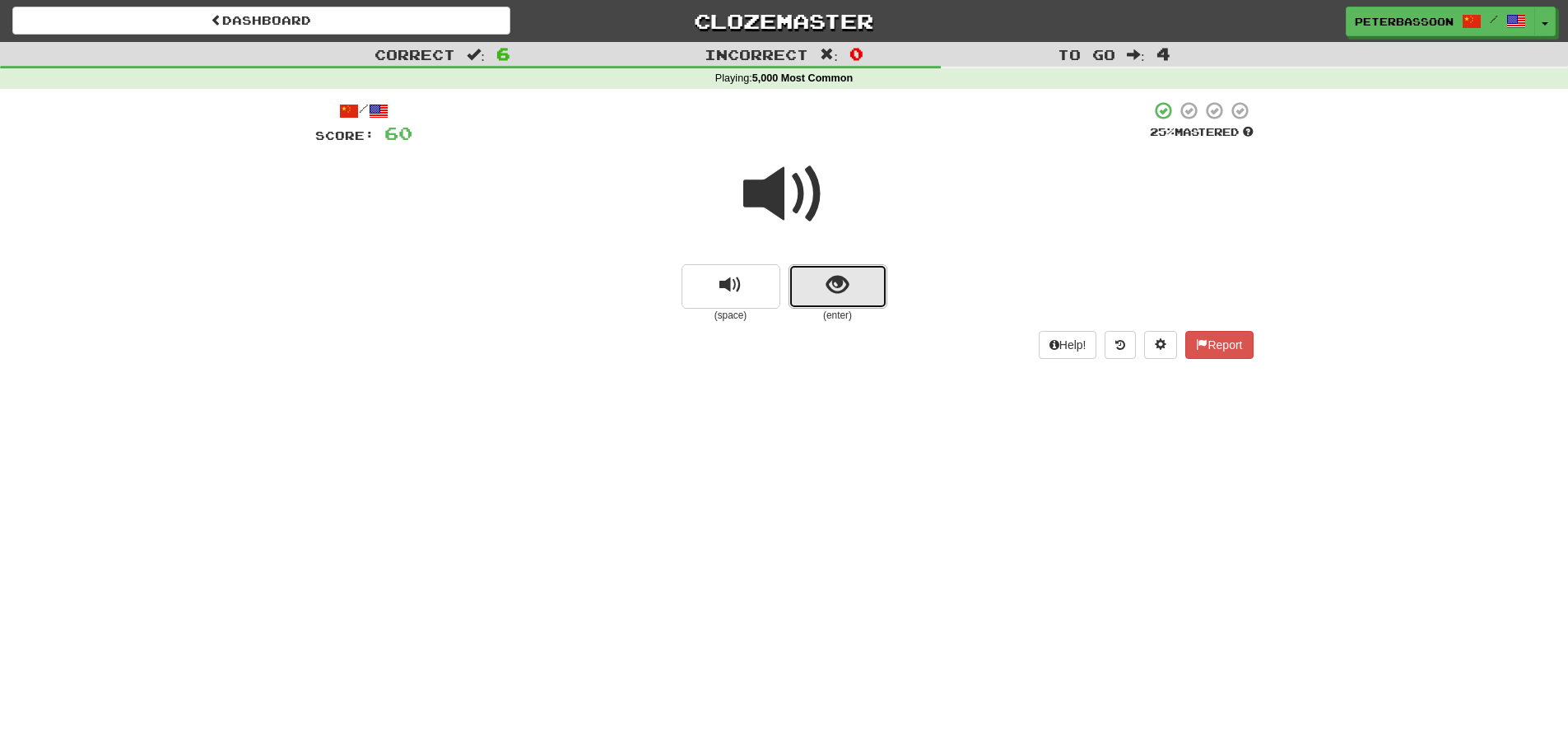
click at [822, 287] on button "show sentence" at bounding box center [837, 286] width 99 height 44
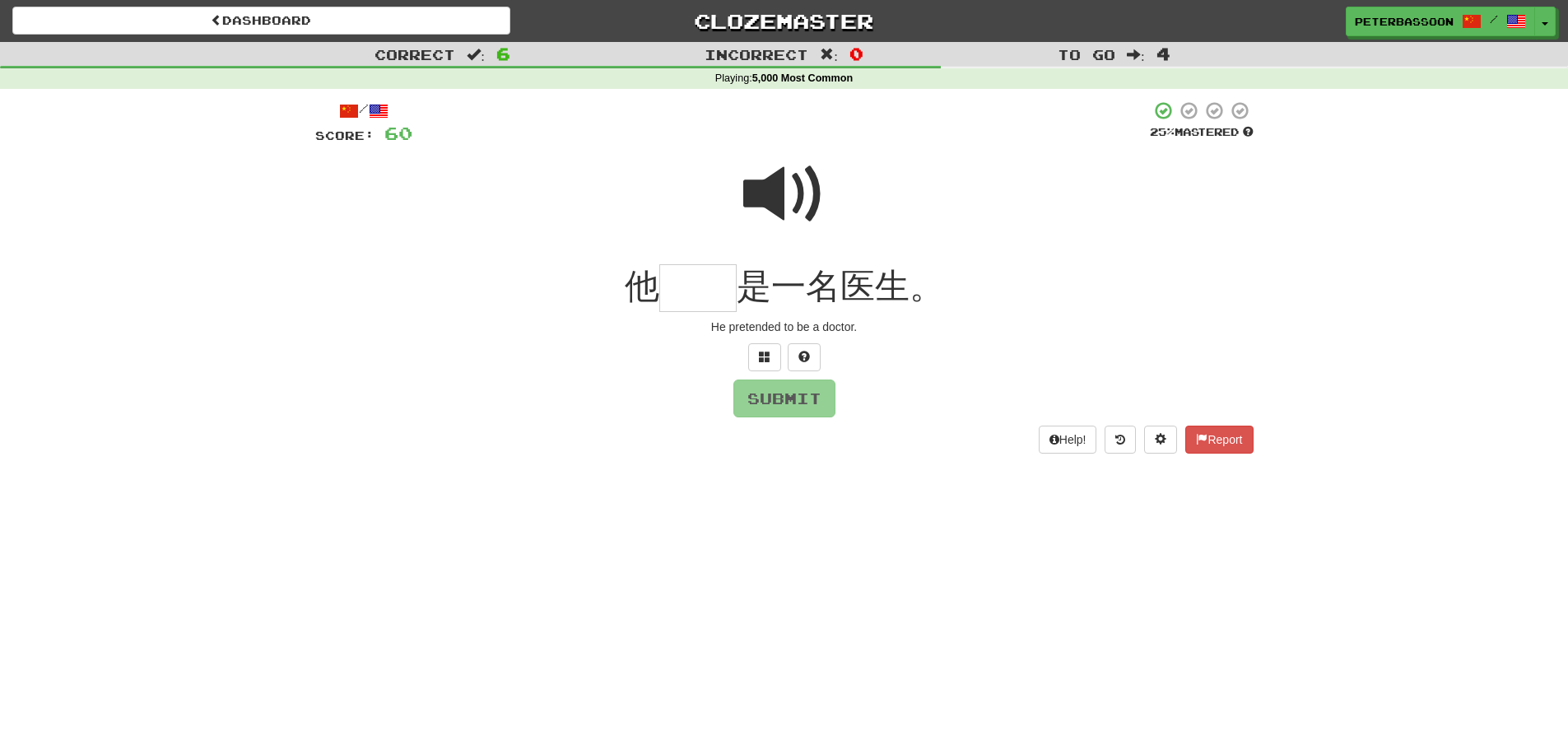
click at [800, 183] on span at bounding box center [784, 194] width 82 height 82
click at [709, 287] on input "text" at bounding box center [698, 289] width 78 height 49
type input "**"
click at [803, 399] on button "Submit" at bounding box center [785, 399] width 102 height 38
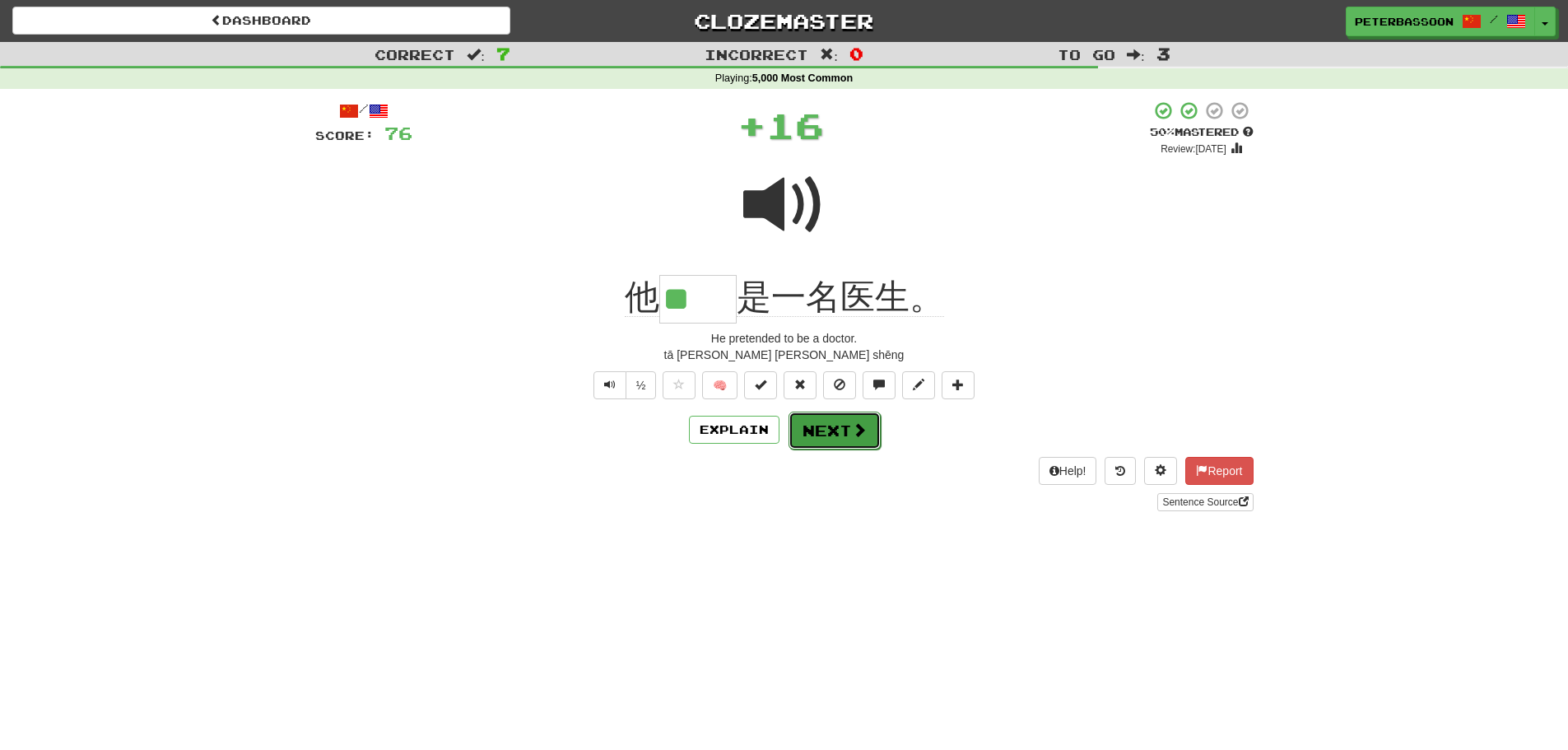
click at [836, 429] on button "Next" at bounding box center [835, 430] width 92 height 38
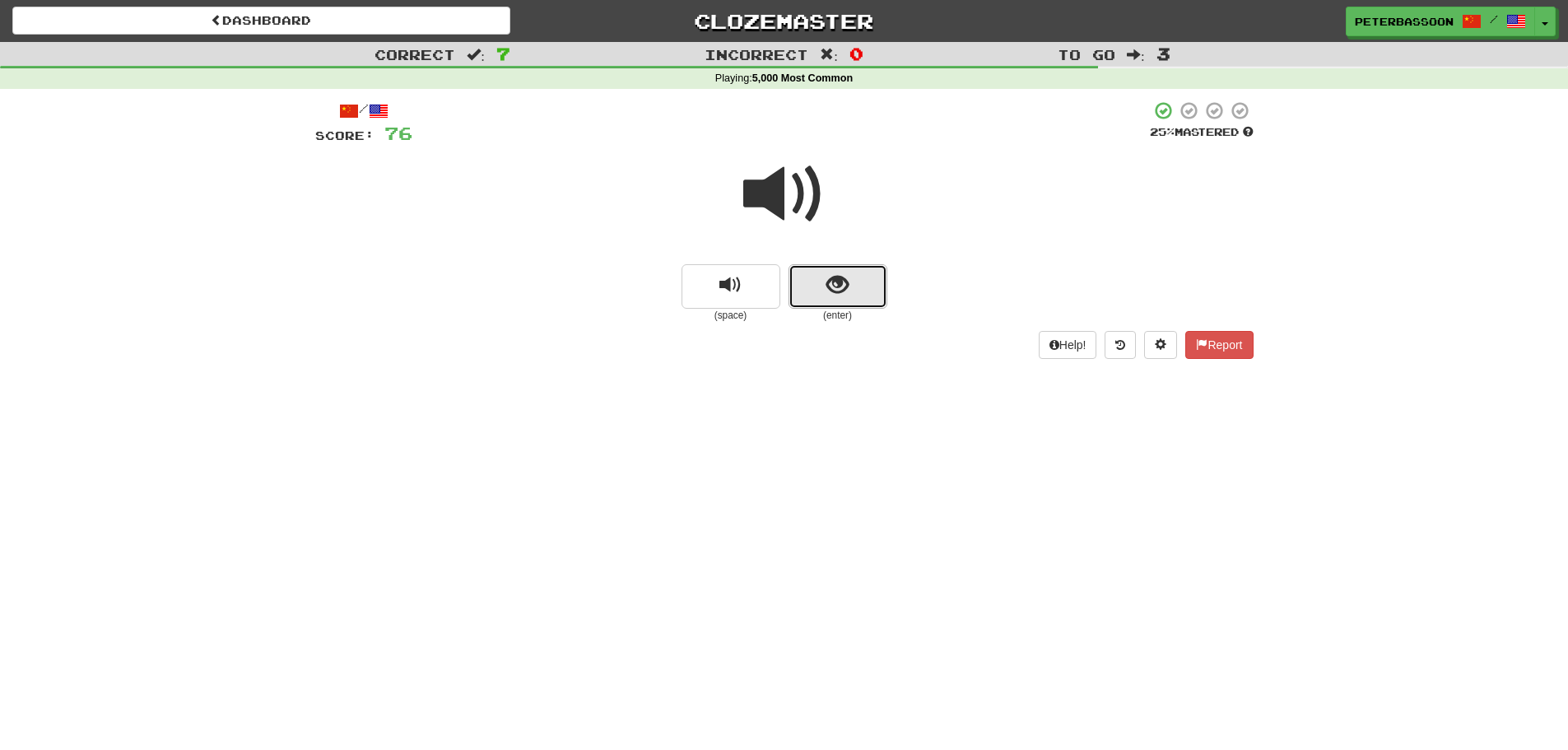
click at [842, 289] on span "show sentence" at bounding box center [837, 284] width 22 height 22
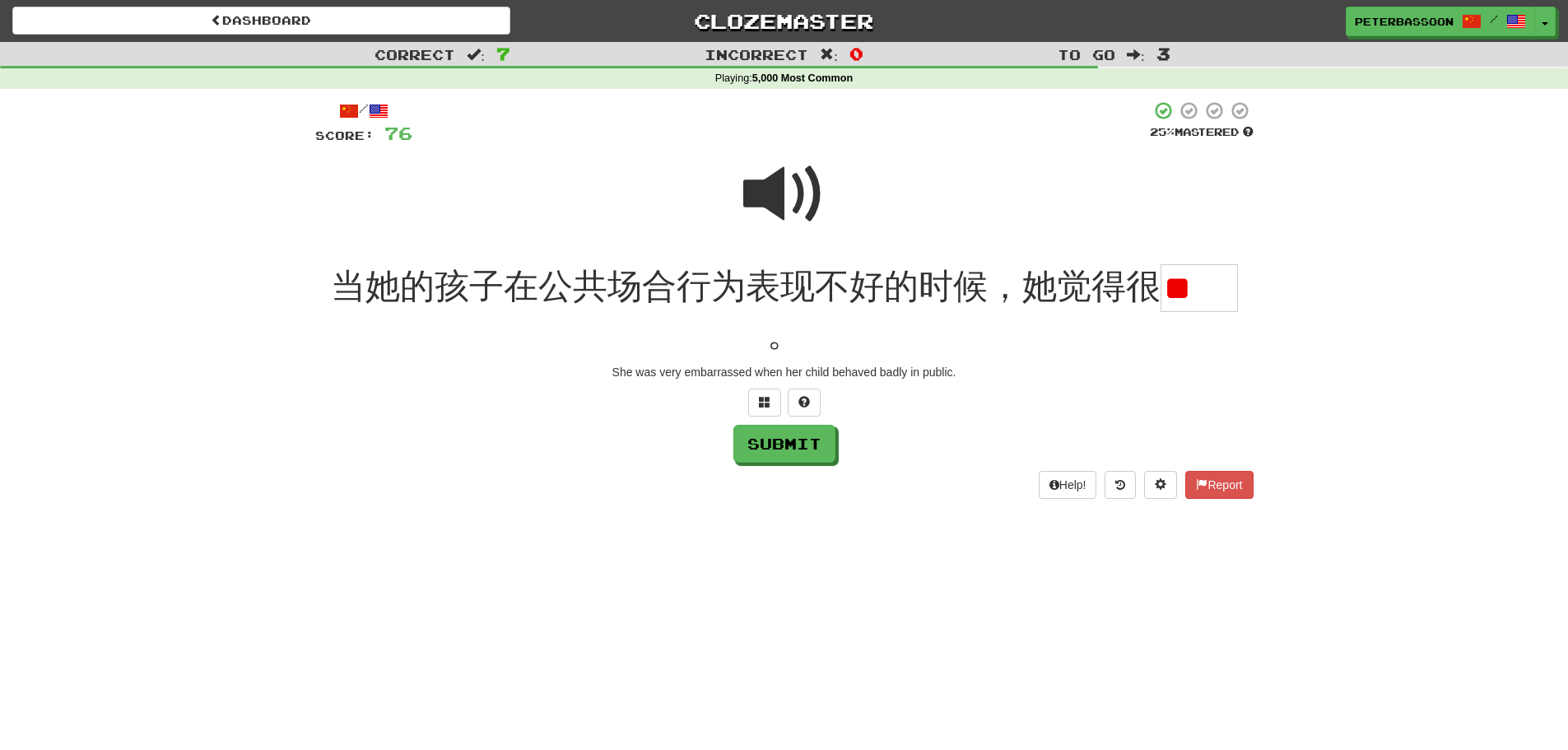
click at [789, 188] on span at bounding box center [784, 194] width 82 height 82
click at [1231, 289] on input "**" at bounding box center [1199, 289] width 78 height 49
type input "*"
click at [760, 396] on span at bounding box center [764, 401] width 11 height 11
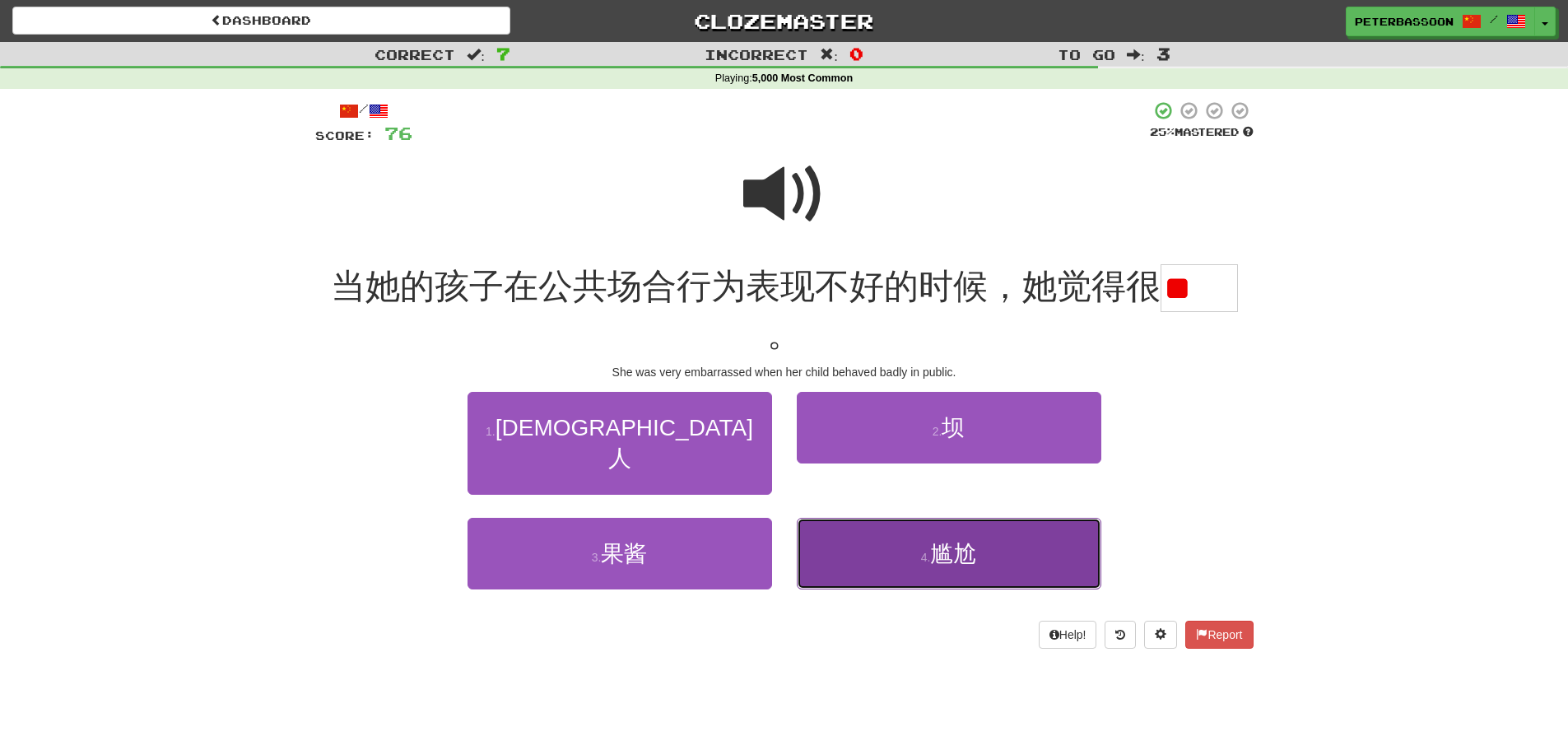
click at [964, 541] on span "尴尬" at bounding box center [952, 553] width 46 height 25
type input "**"
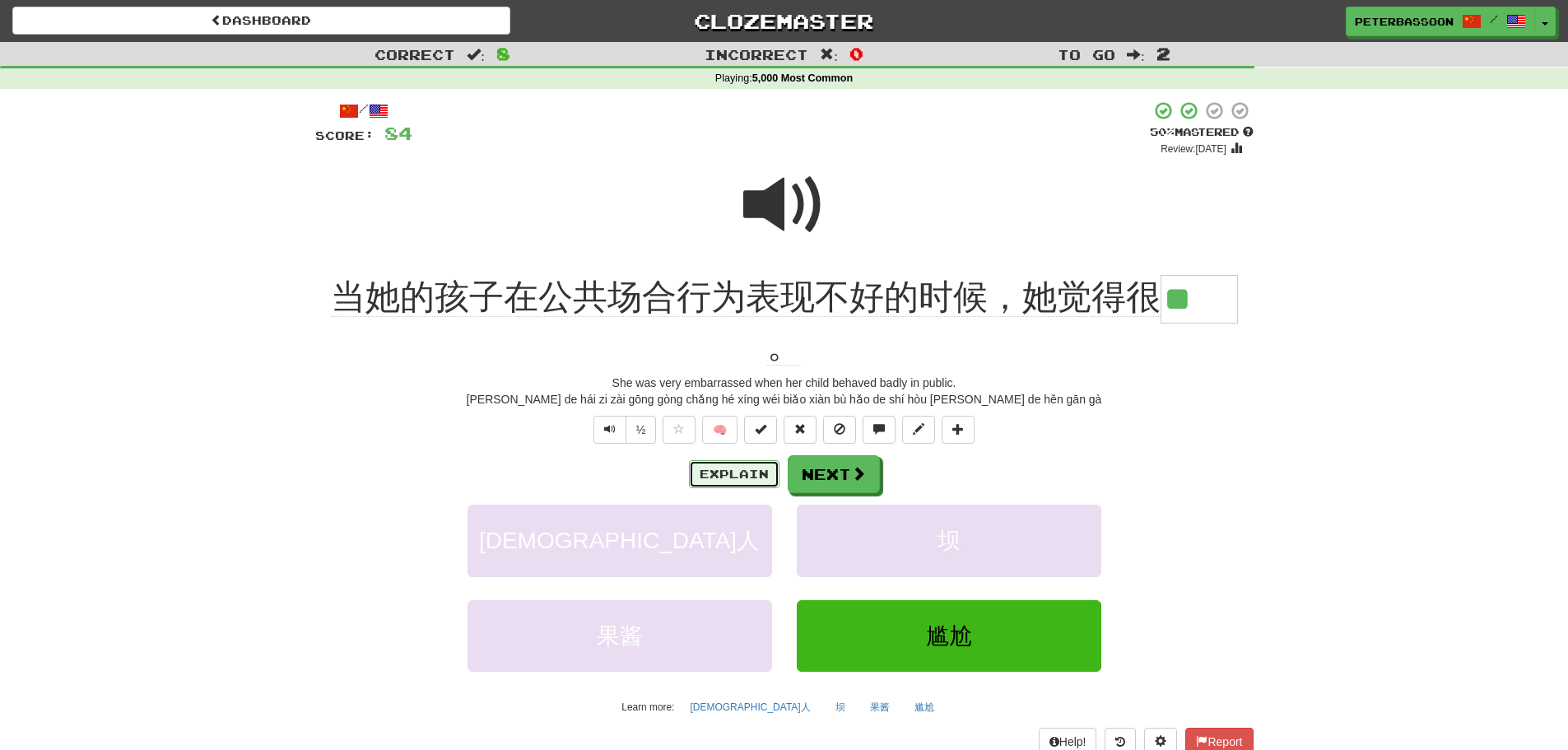
click at [738, 471] on button "Explain" at bounding box center [734, 474] width 91 height 28
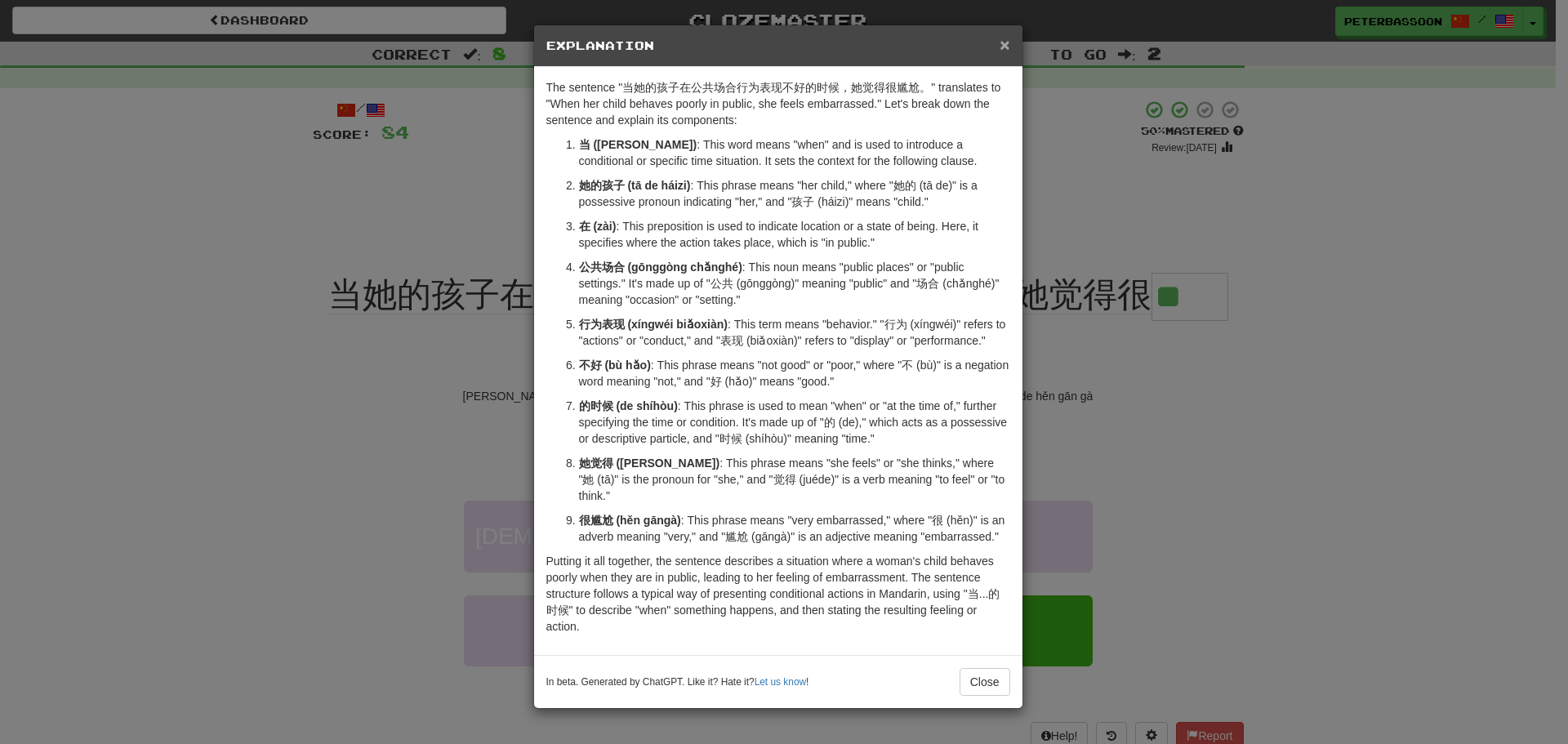
click at [1002, 38] on span "×" at bounding box center [1004, 45] width 10 height 19
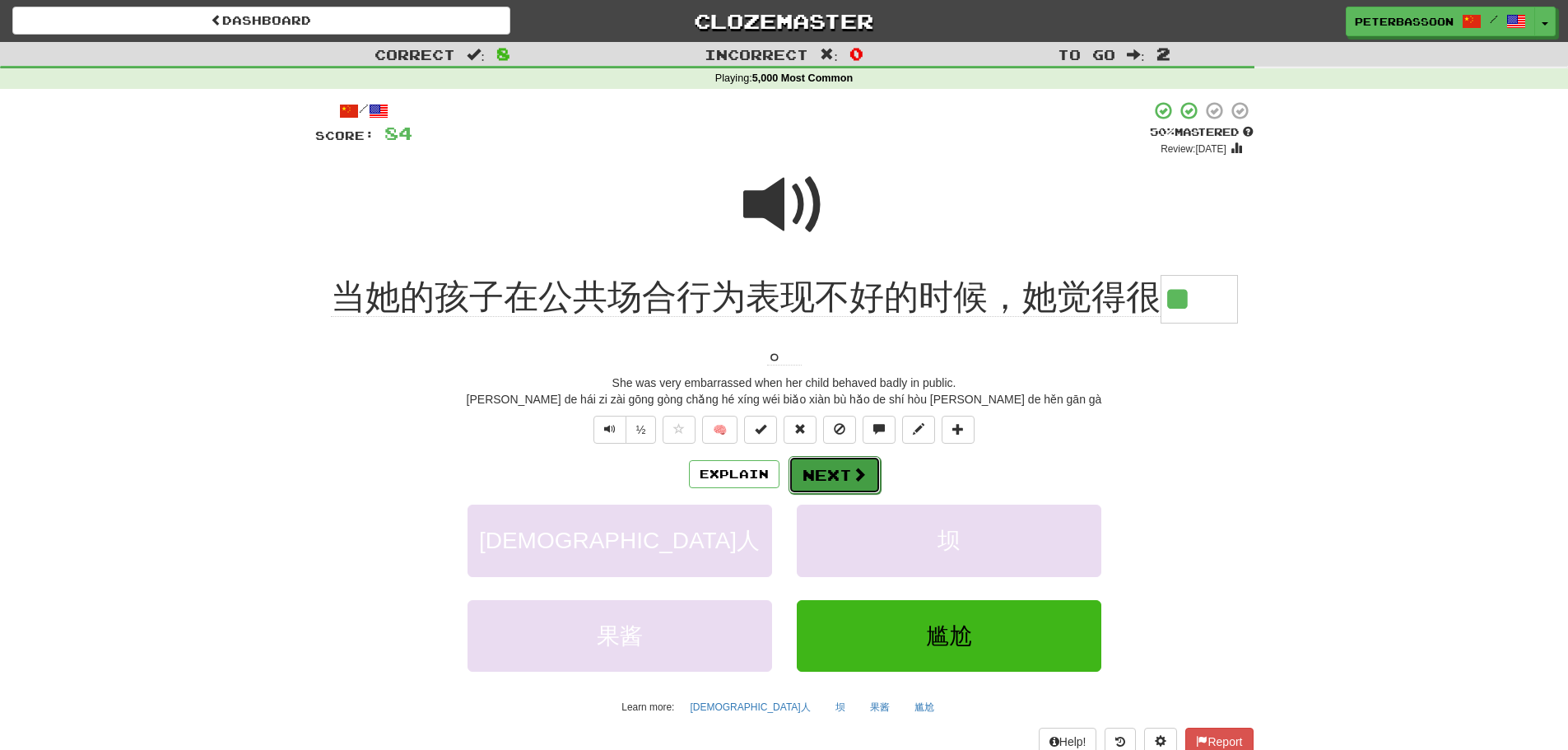
click at [837, 470] on button "Next" at bounding box center [835, 474] width 92 height 38
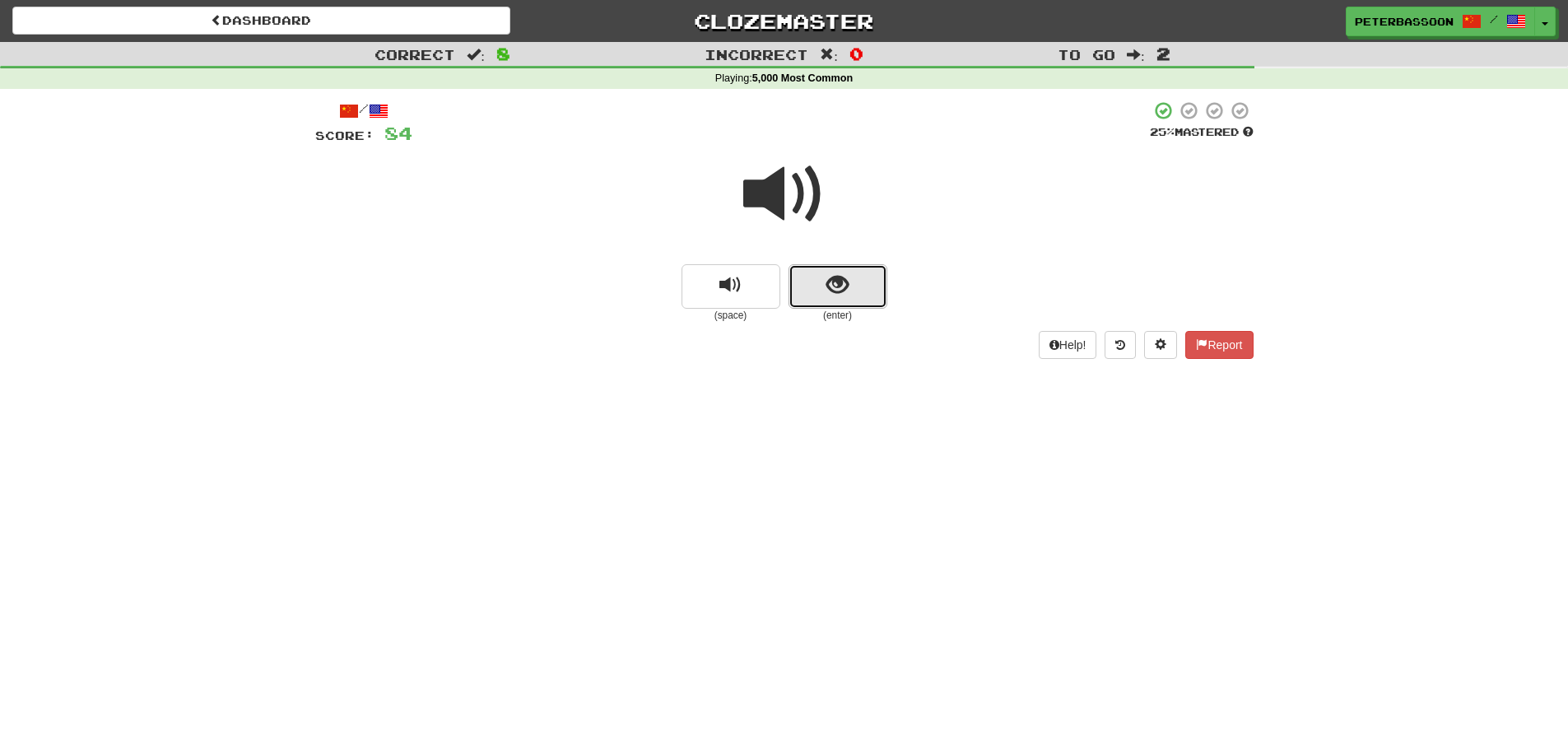
click at [815, 291] on button "show sentence" at bounding box center [837, 286] width 99 height 44
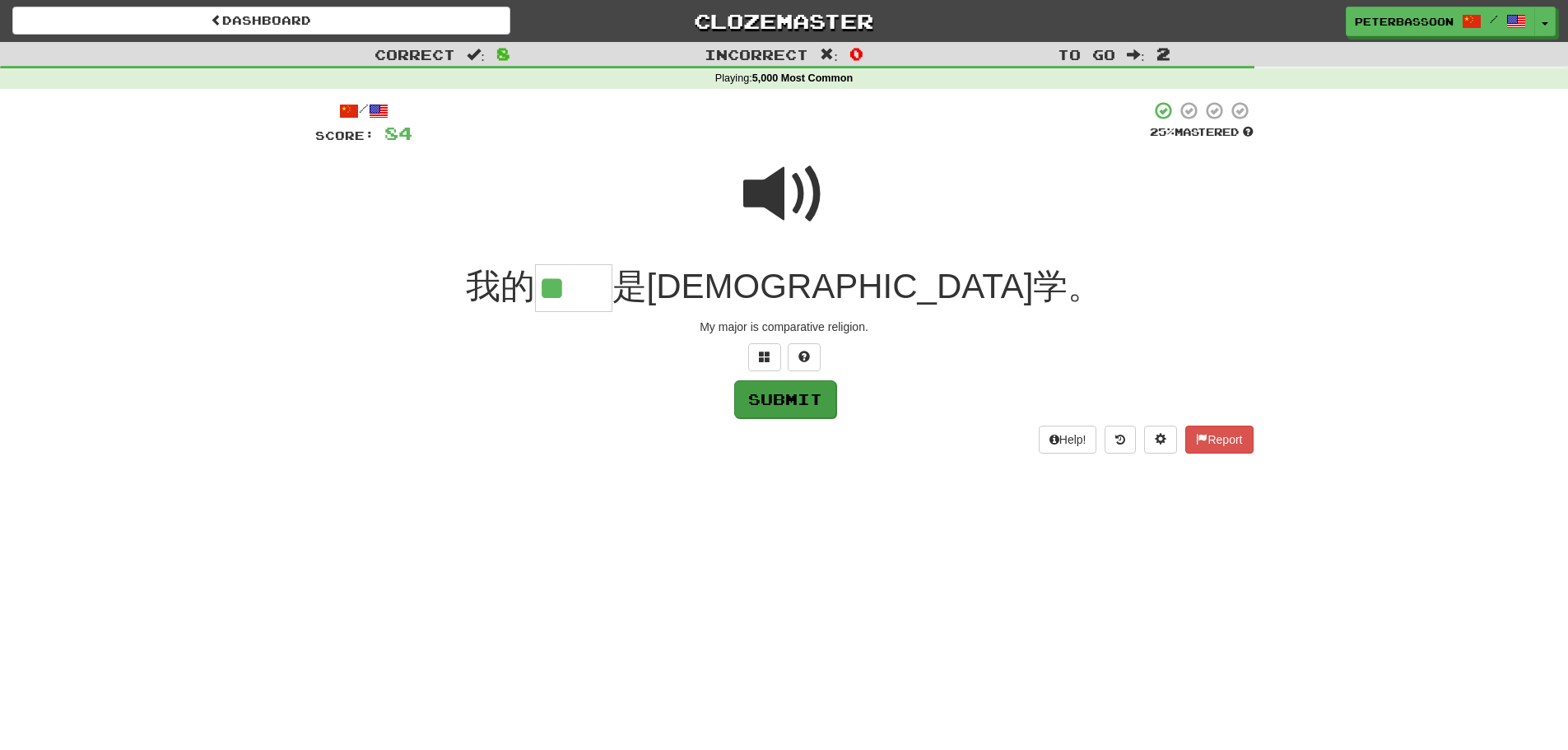
type input "**"
click at [798, 400] on button "Submit" at bounding box center [785, 399] width 102 height 38
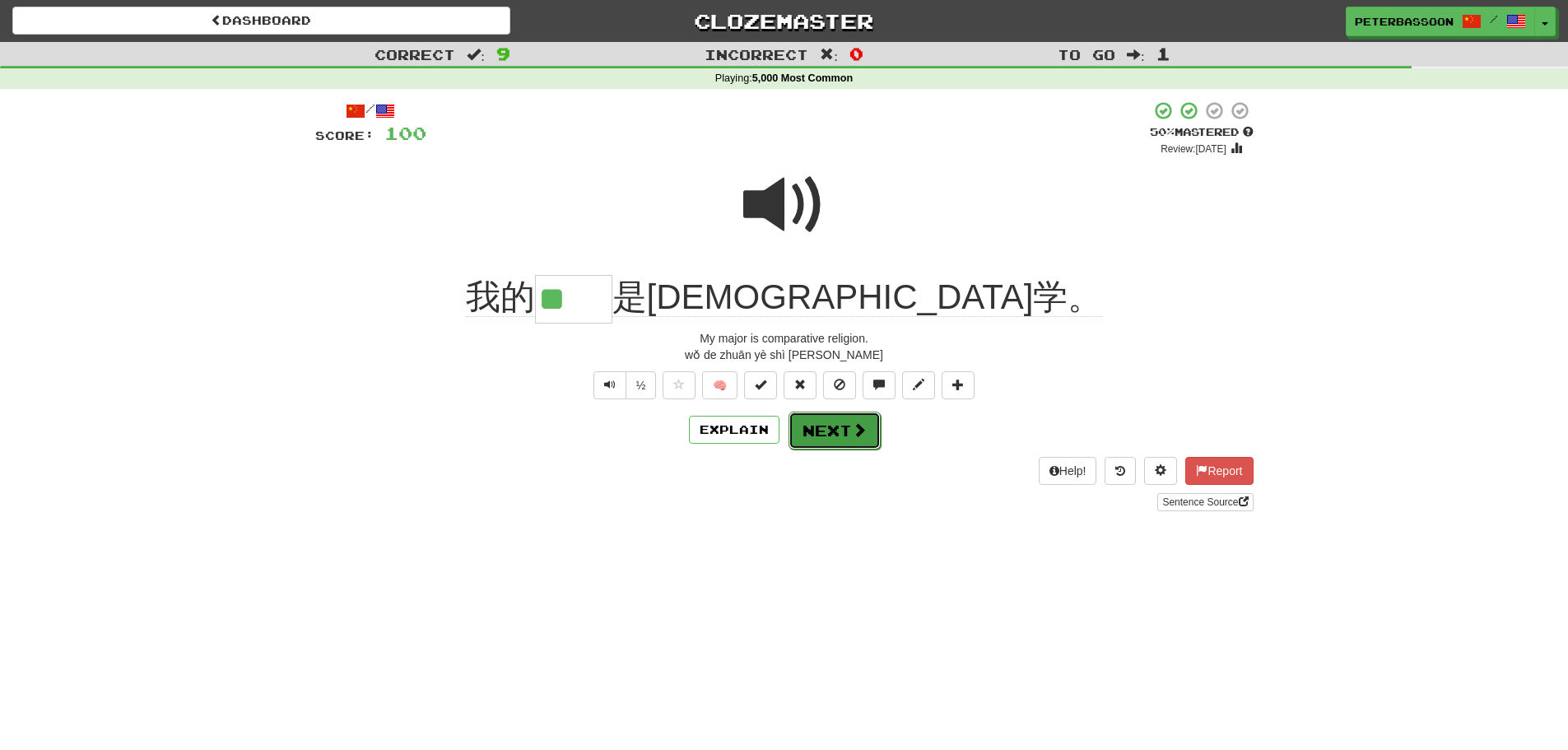
drag, startPoint x: 827, startPoint y: 420, endPoint x: 846, endPoint y: 417, distance: 19.2
click at [828, 420] on button "Next" at bounding box center [834, 429] width 92 height 38
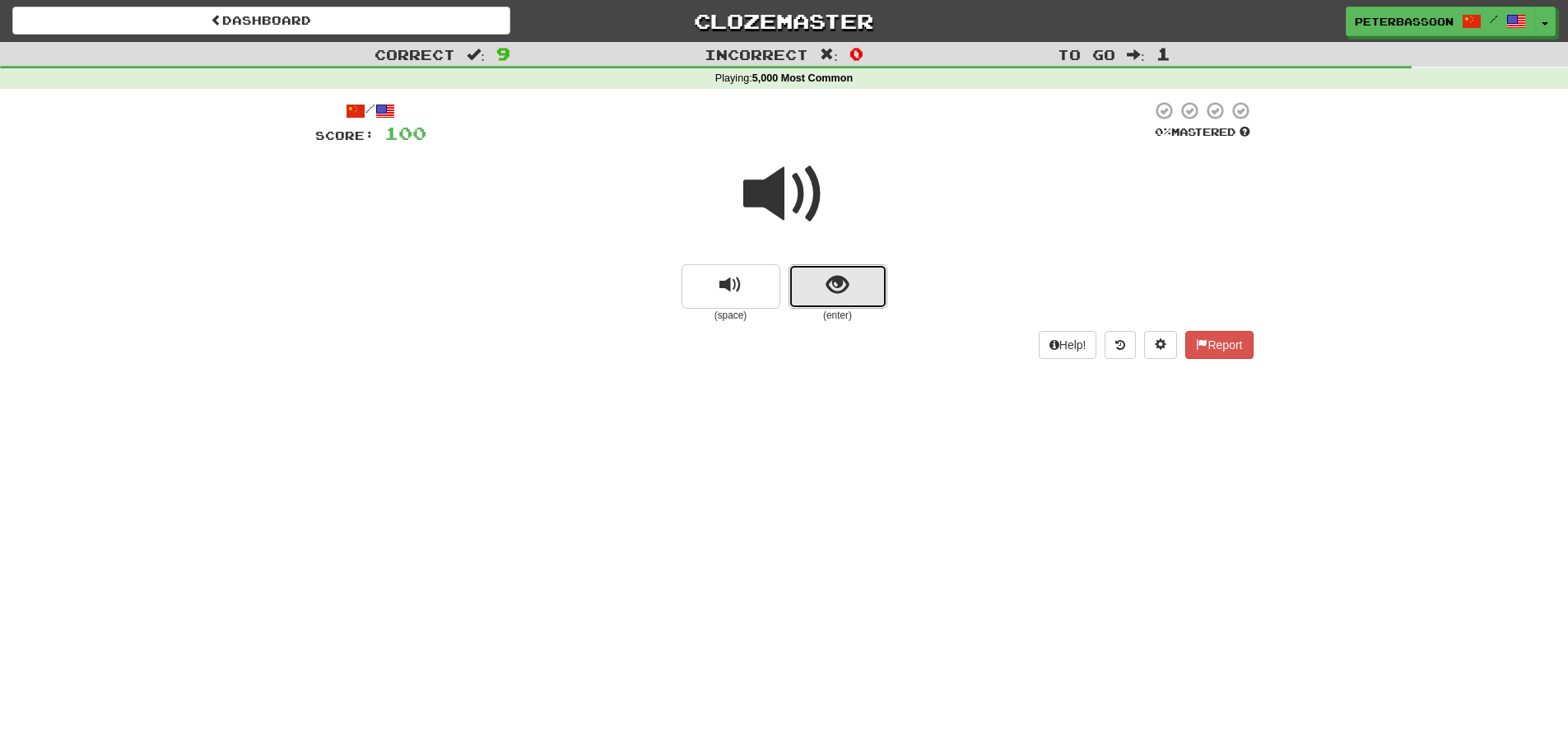
click at [821, 290] on button "show sentence" at bounding box center [837, 286] width 99 height 44
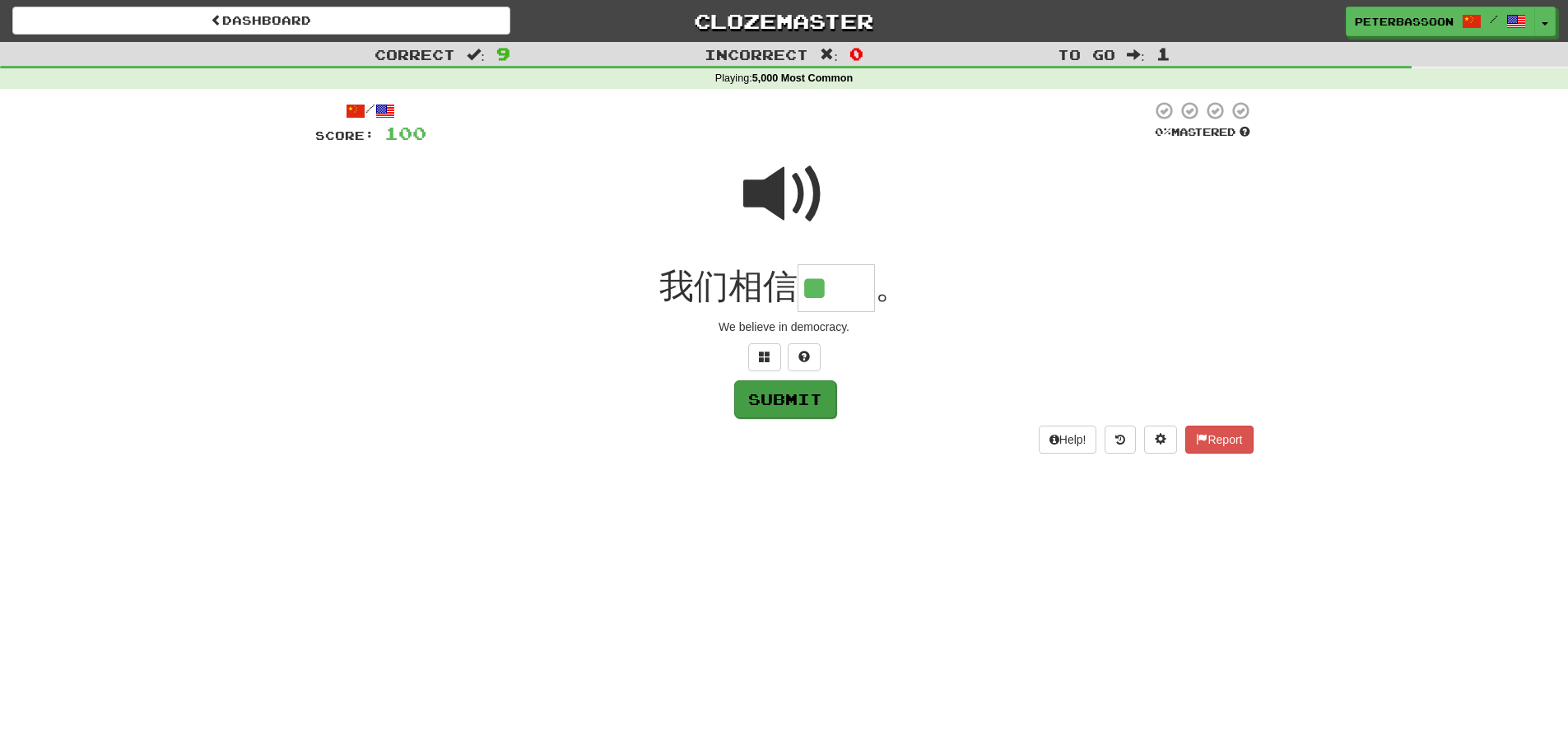
type input "**"
click at [791, 395] on button "Submit" at bounding box center [785, 399] width 102 height 38
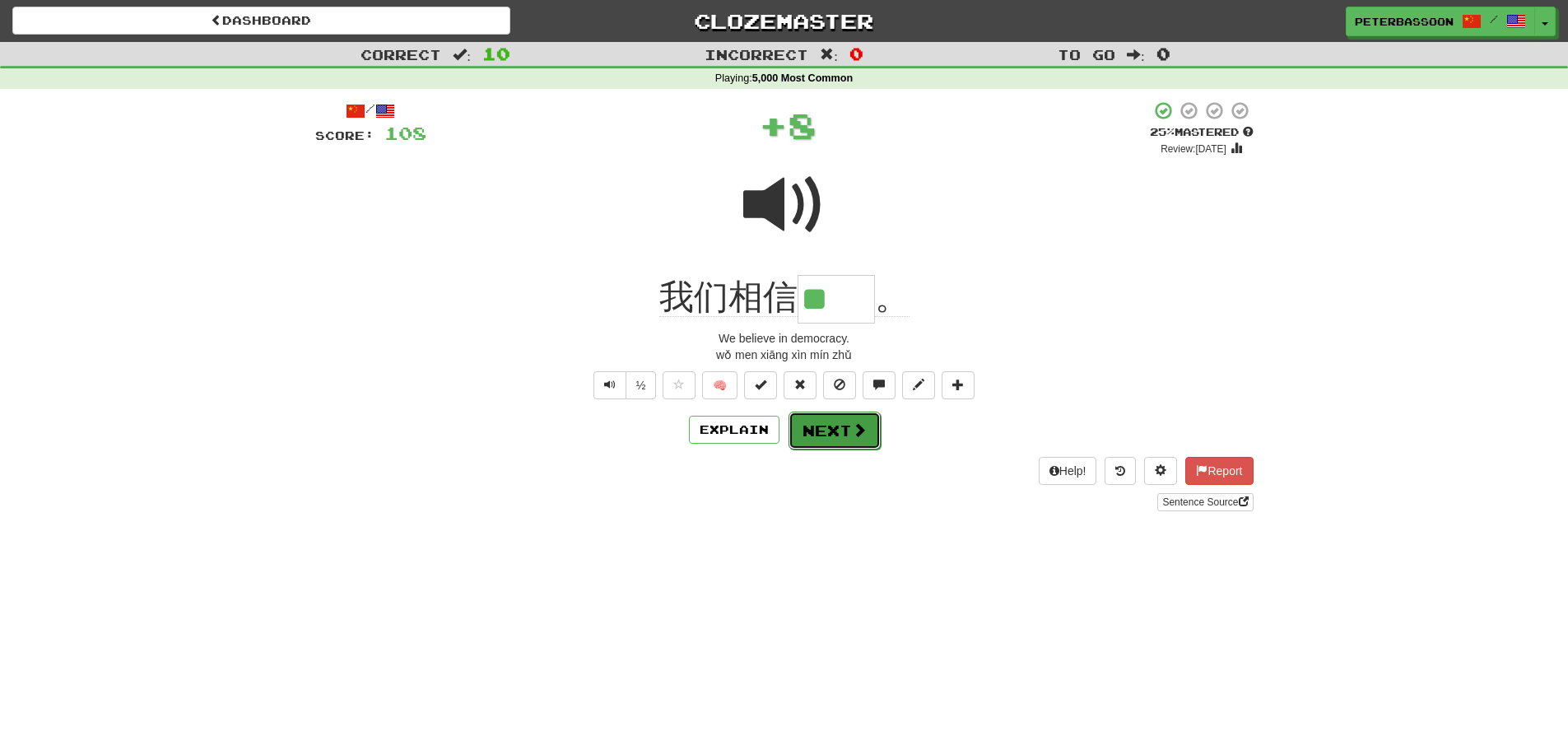
click at [839, 426] on button "Next" at bounding box center [835, 430] width 92 height 38
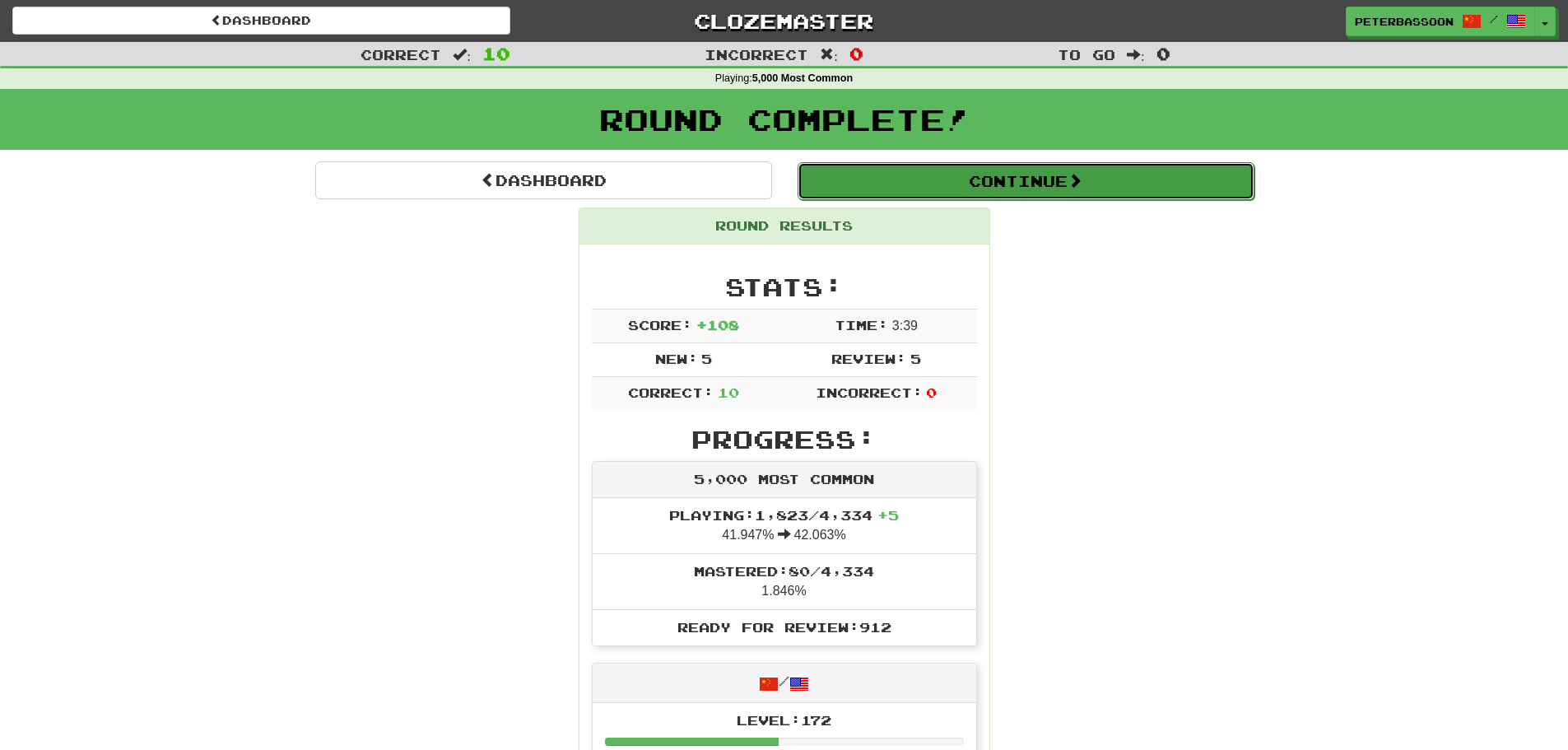
click at [1036, 180] on button "Continue" at bounding box center [1026, 181] width 457 height 38
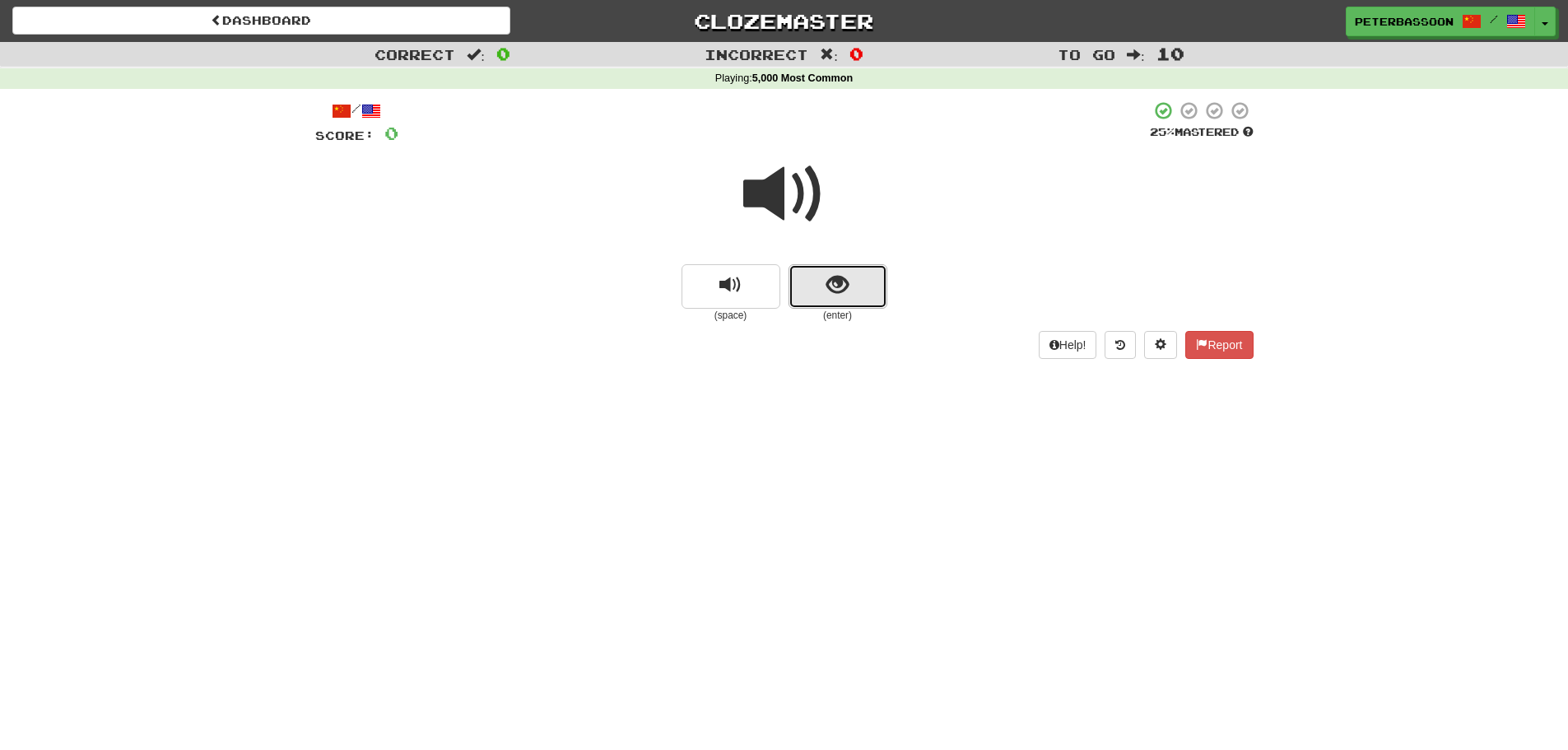
click at [833, 293] on span "show sentence" at bounding box center [837, 284] width 22 height 22
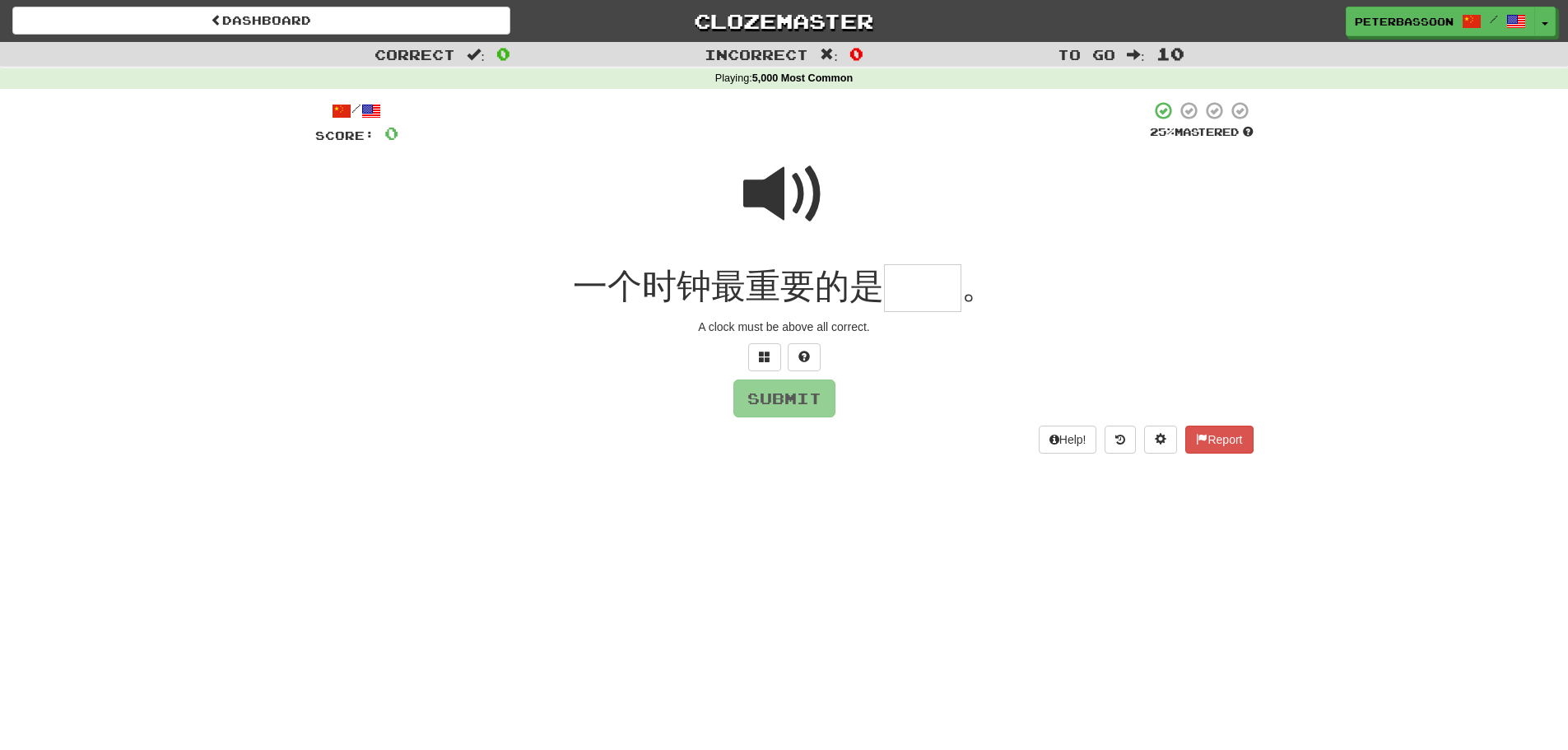
click at [767, 187] on span at bounding box center [784, 194] width 82 height 82
click at [915, 299] on input "text" at bounding box center [923, 289] width 78 height 49
click at [769, 344] on button at bounding box center [765, 358] width 33 height 28
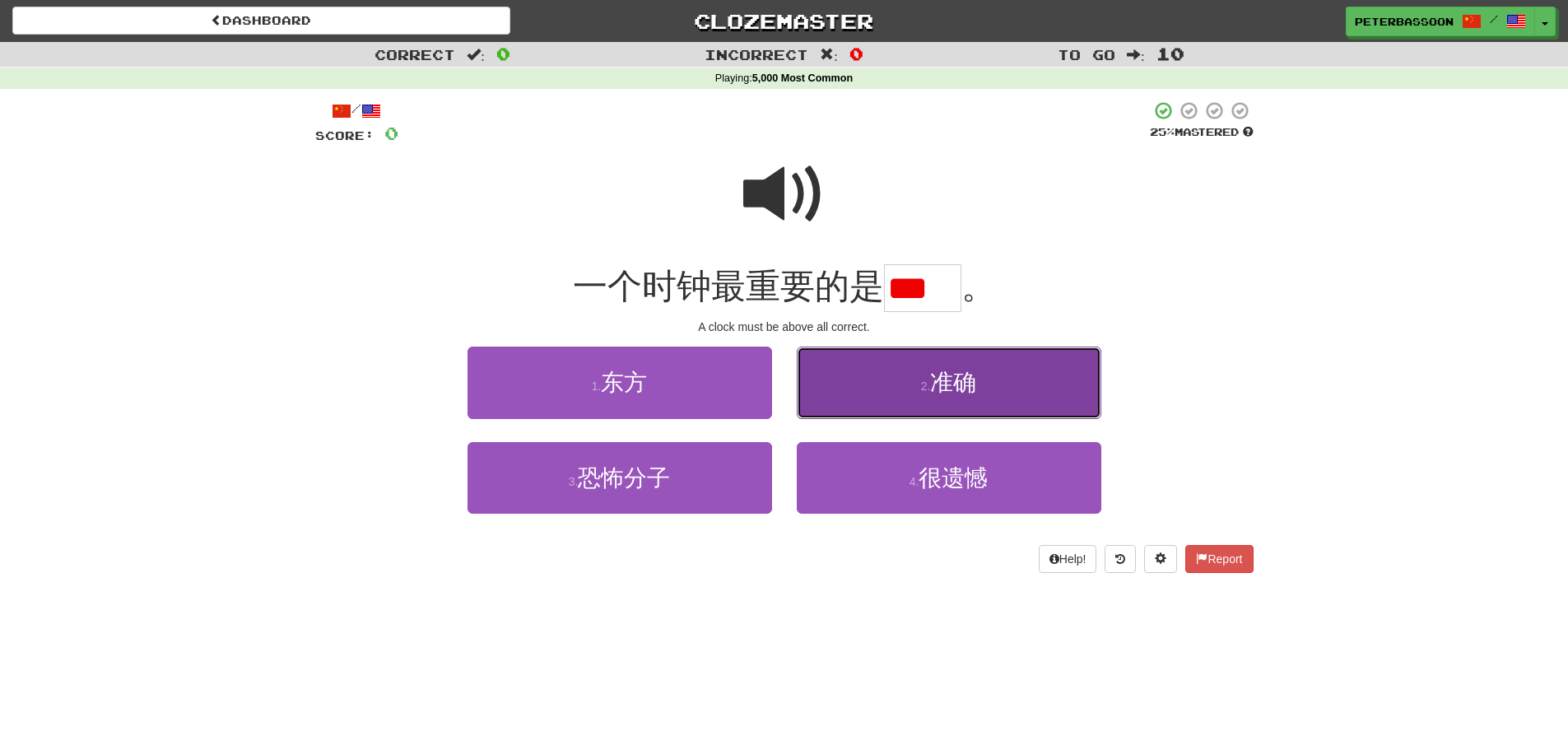
click at [1016, 400] on button "2 . 准确" at bounding box center [949, 382] width 304 height 72
type input "**"
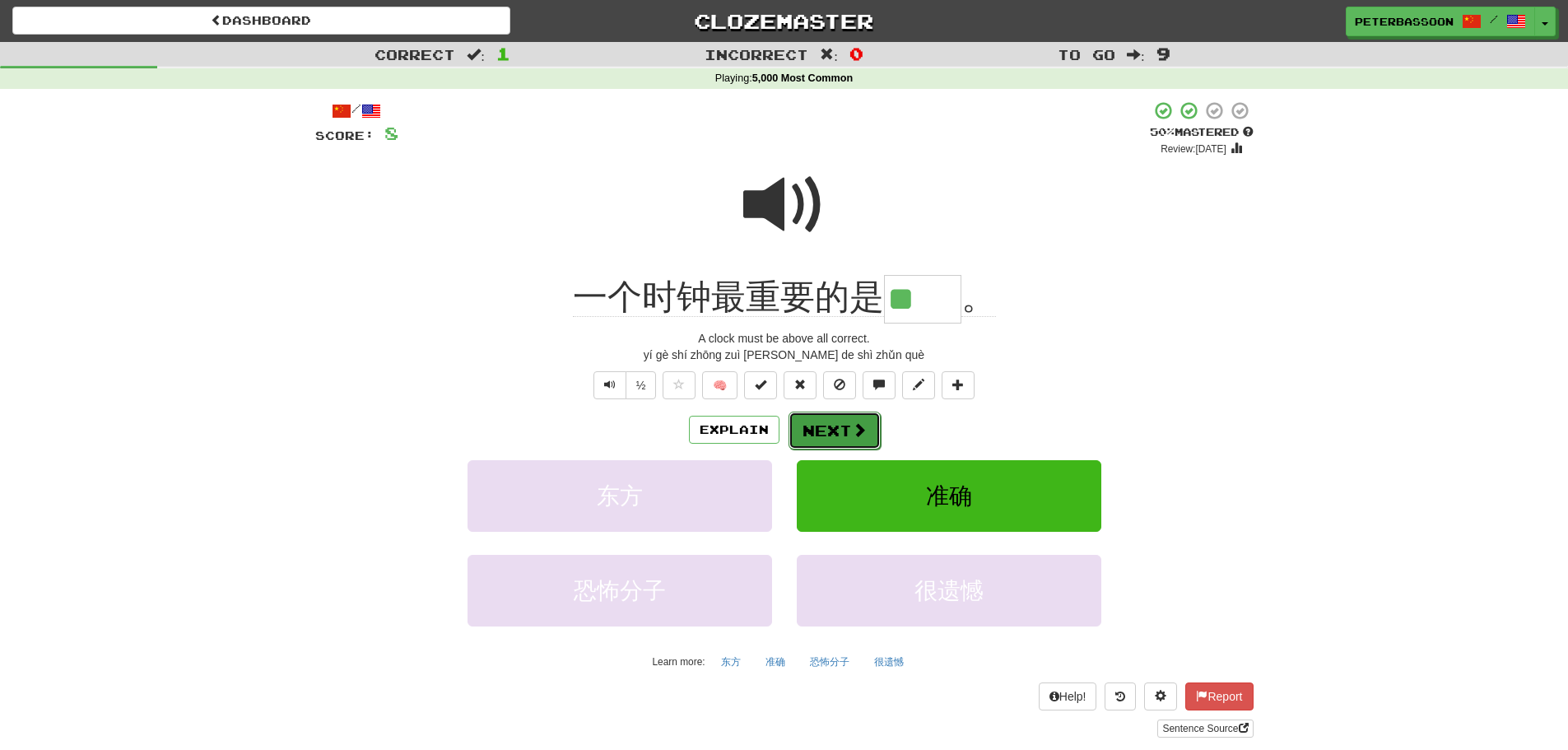
click at [852, 426] on span at bounding box center [859, 429] width 15 height 15
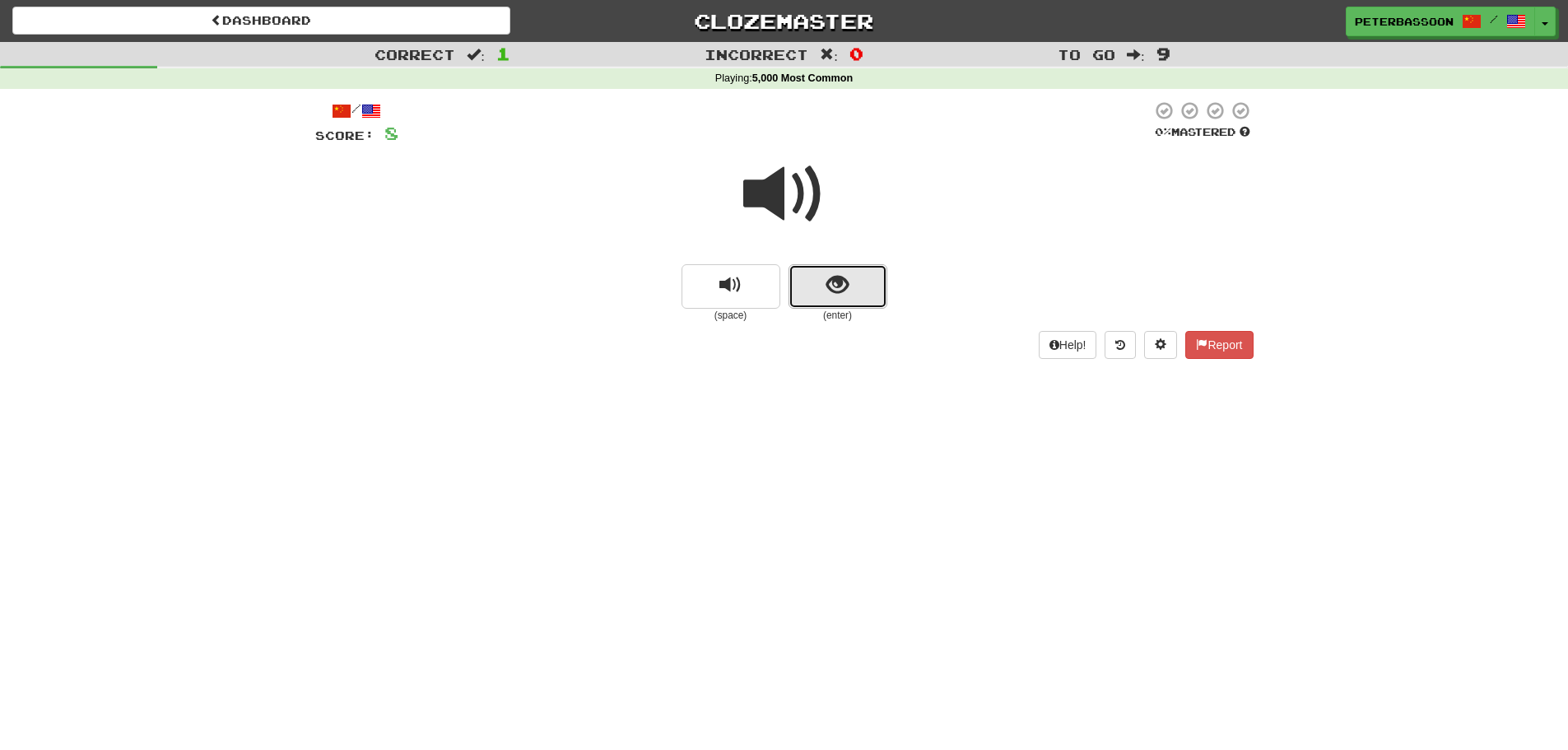
click at [836, 277] on span "show sentence" at bounding box center [837, 284] width 22 height 22
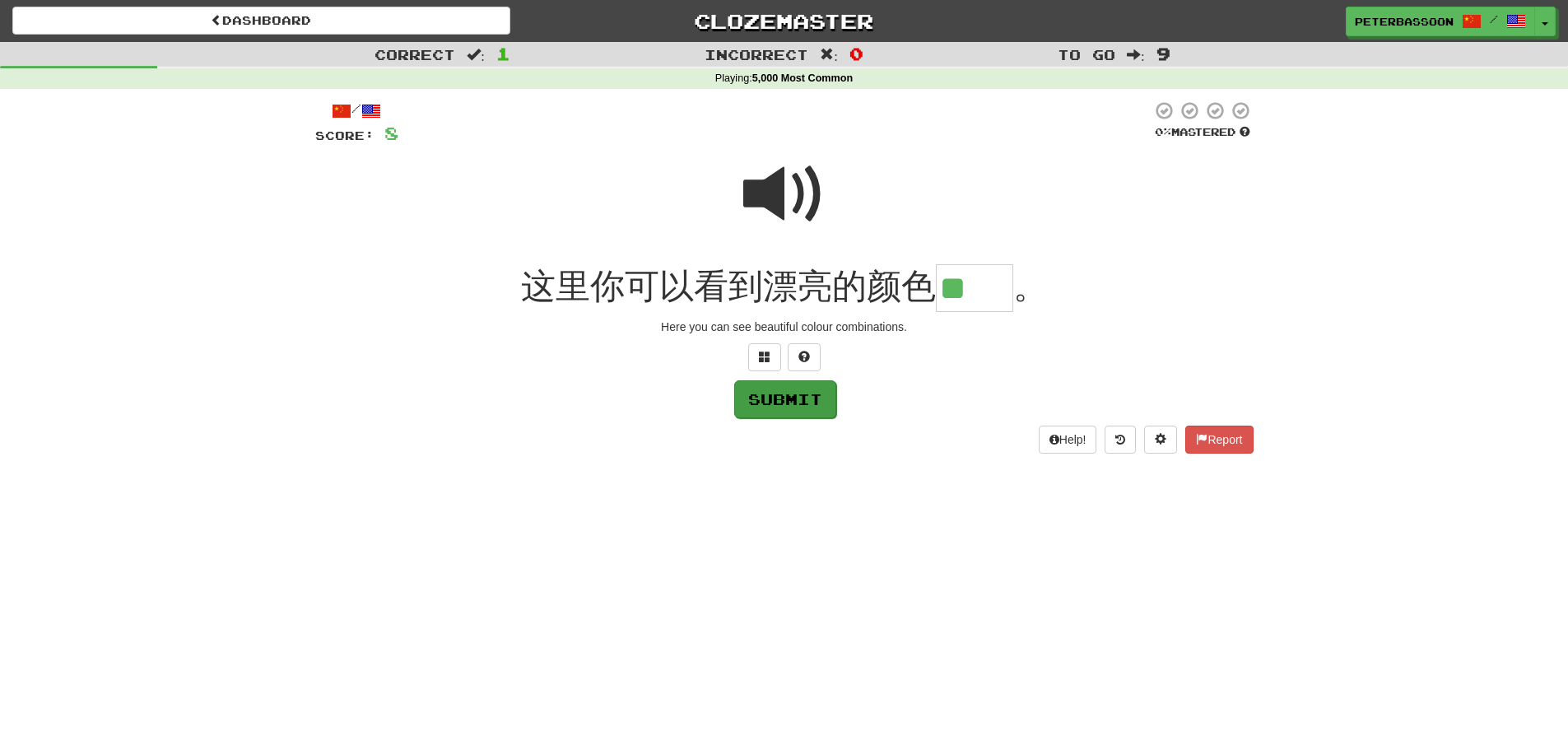
type input "**"
click at [804, 397] on button "Submit" at bounding box center [785, 399] width 102 height 38
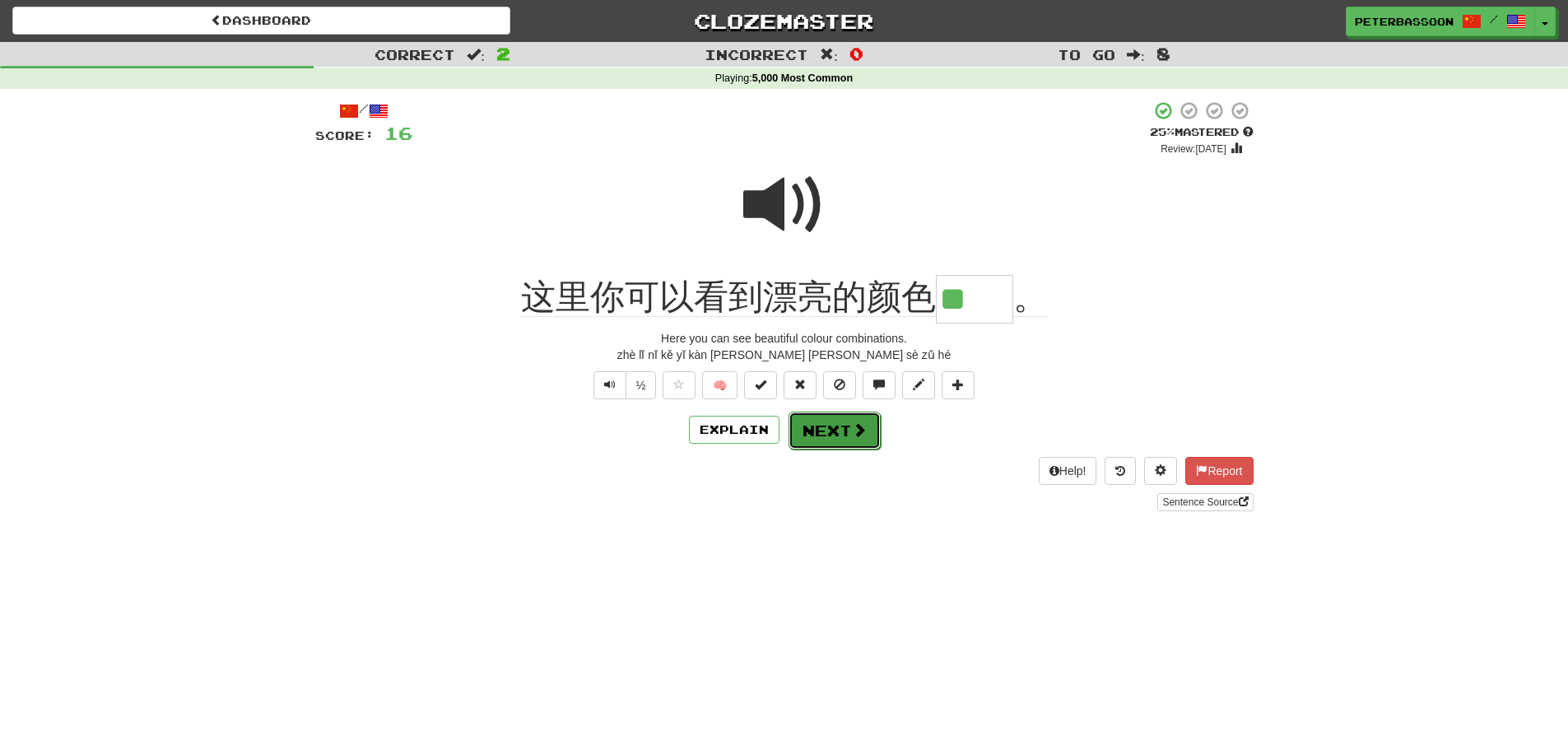
click at [841, 425] on button "Next" at bounding box center [835, 430] width 92 height 38
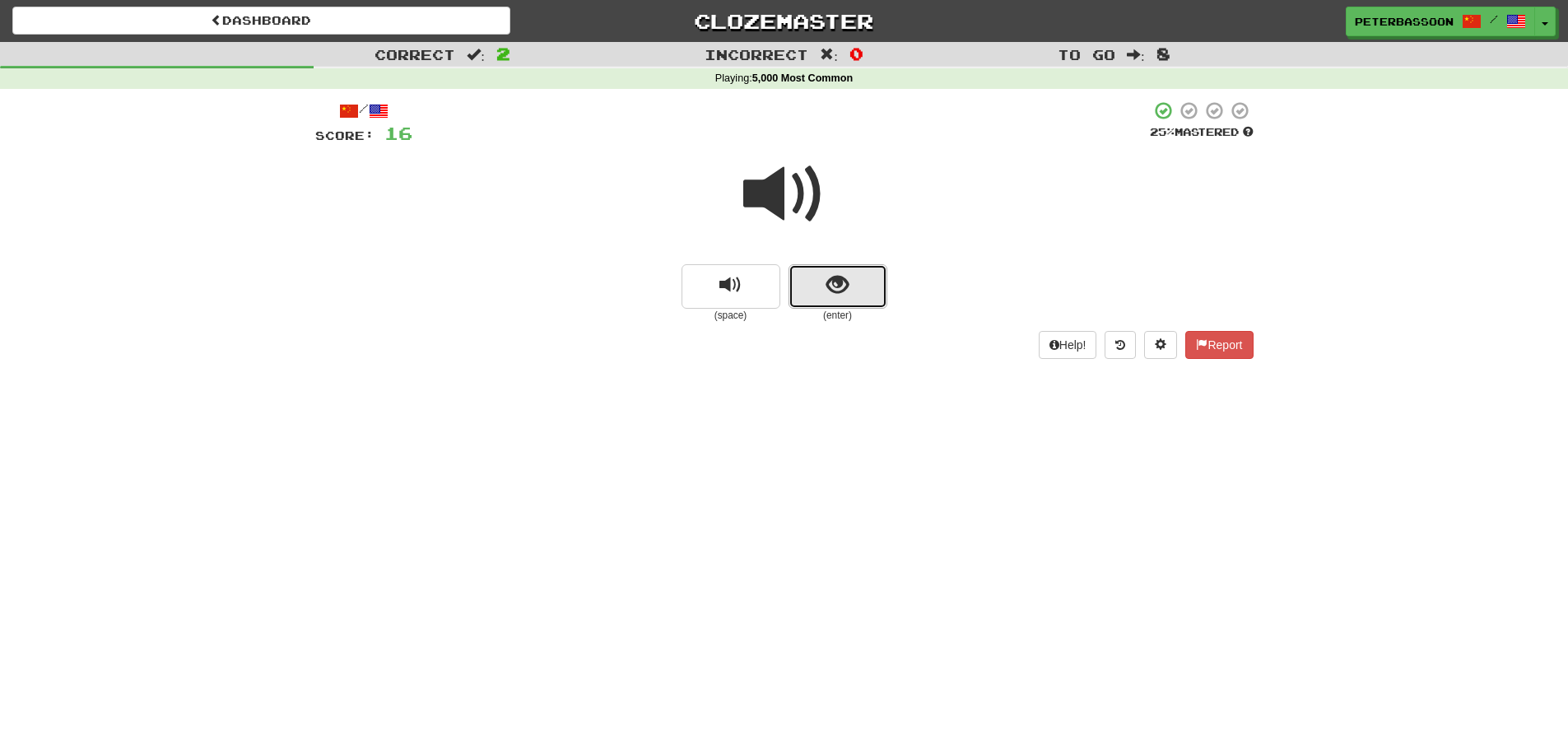
click at [850, 273] on button "show sentence" at bounding box center [837, 286] width 99 height 44
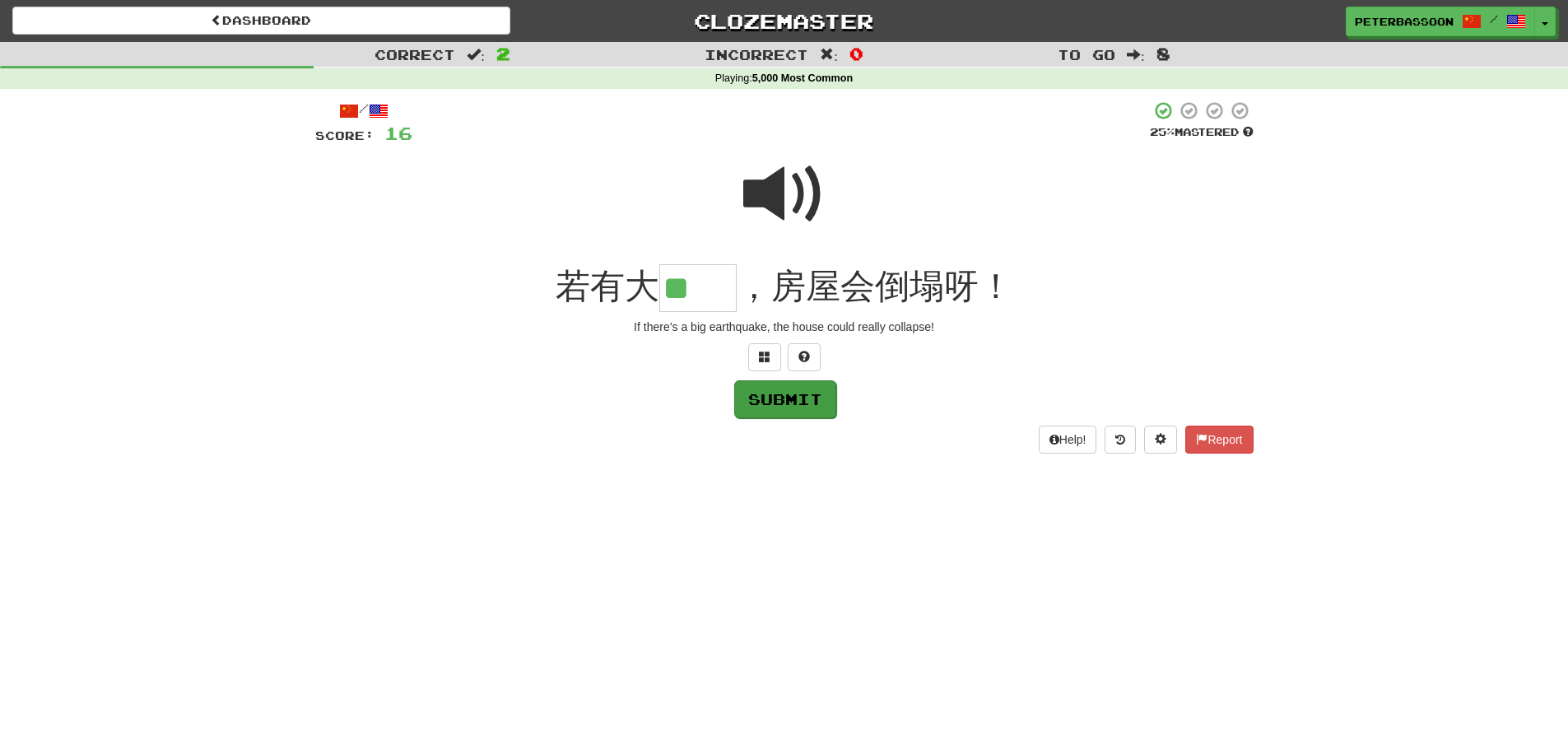
type input "**"
click at [787, 397] on button "Submit" at bounding box center [785, 399] width 102 height 38
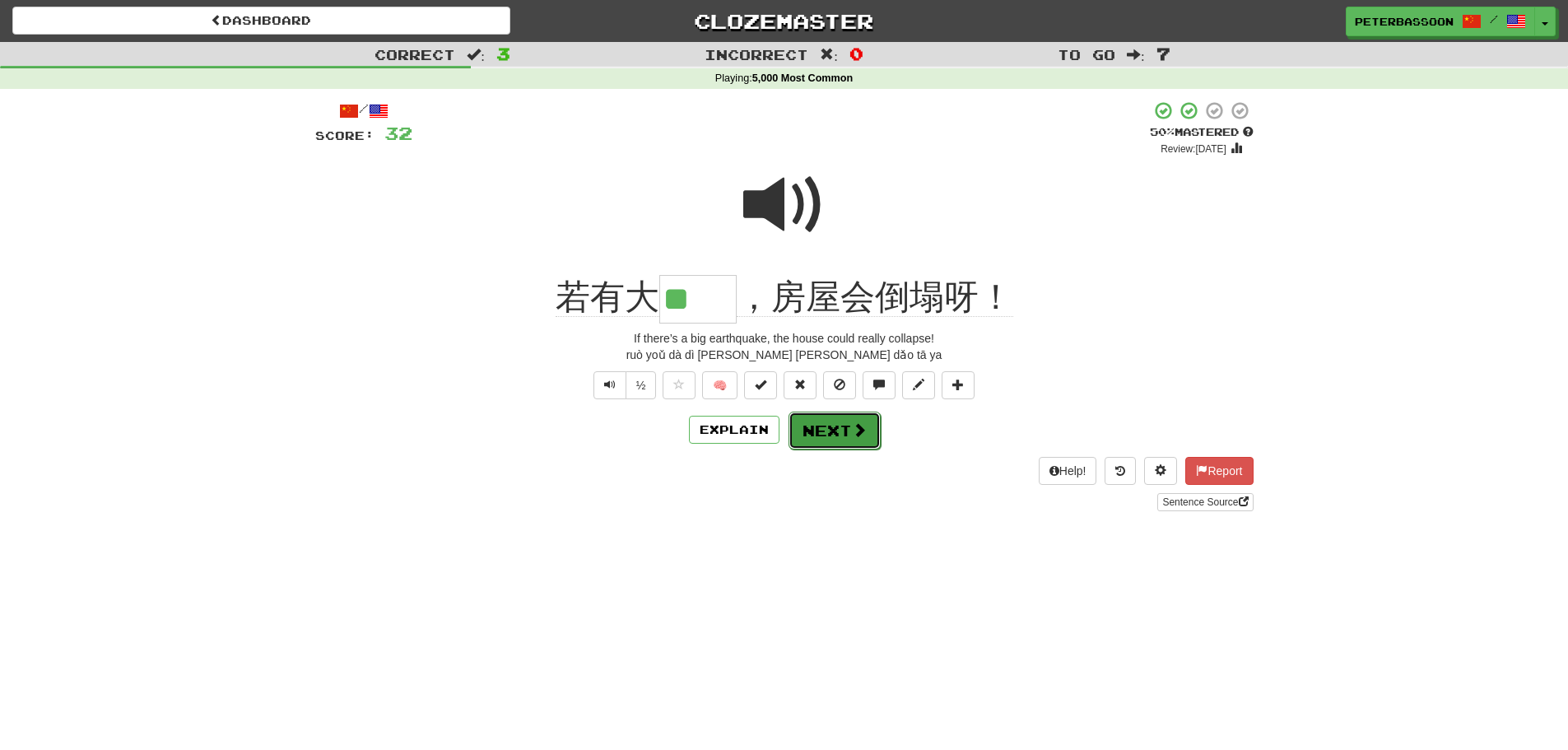
click at [831, 427] on button "Next" at bounding box center [835, 430] width 92 height 38
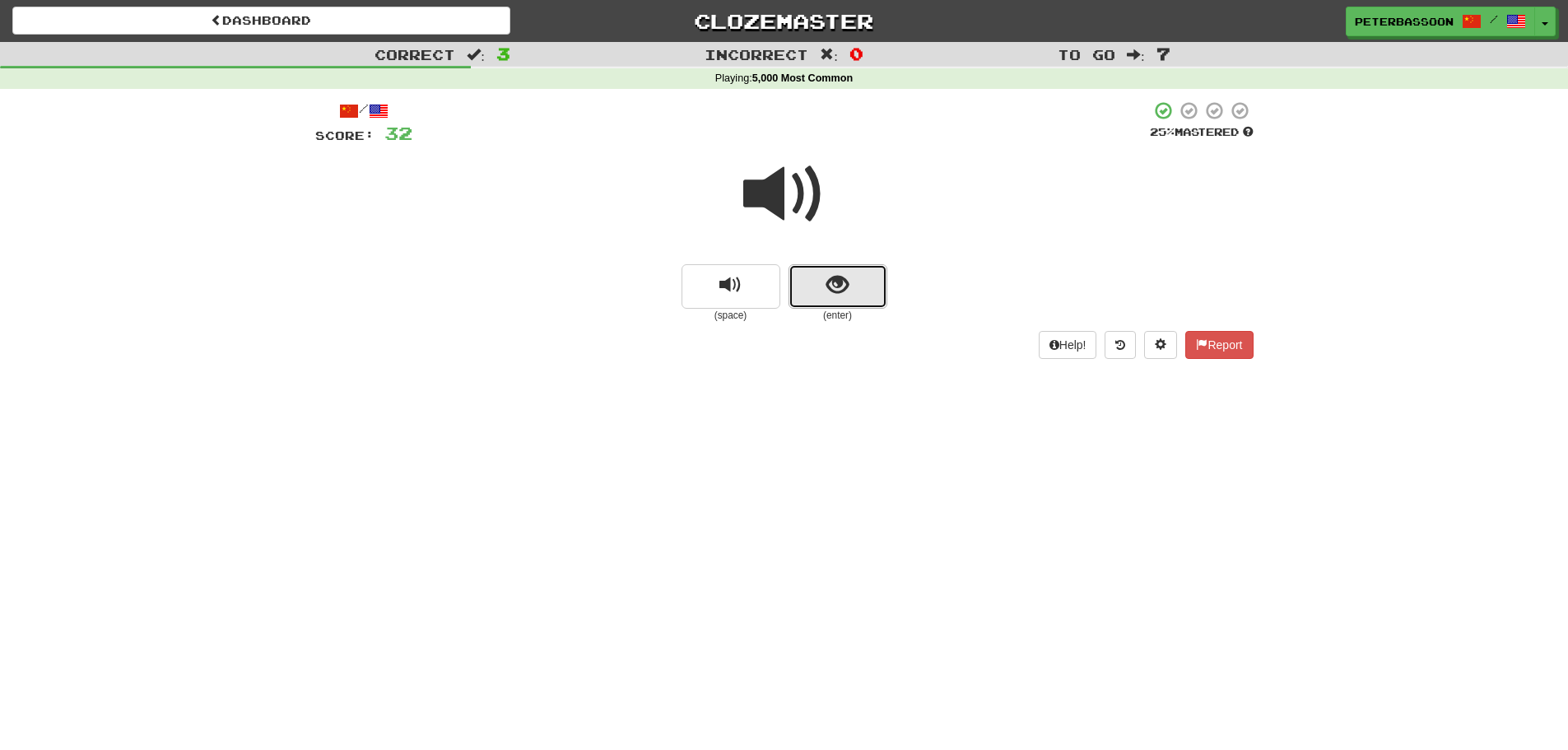
drag, startPoint x: 825, startPoint y: 278, endPoint x: 1060, endPoint y: 244, distance: 237.4
click at [827, 277] on button "show sentence" at bounding box center [837, 286] width 99 height 44
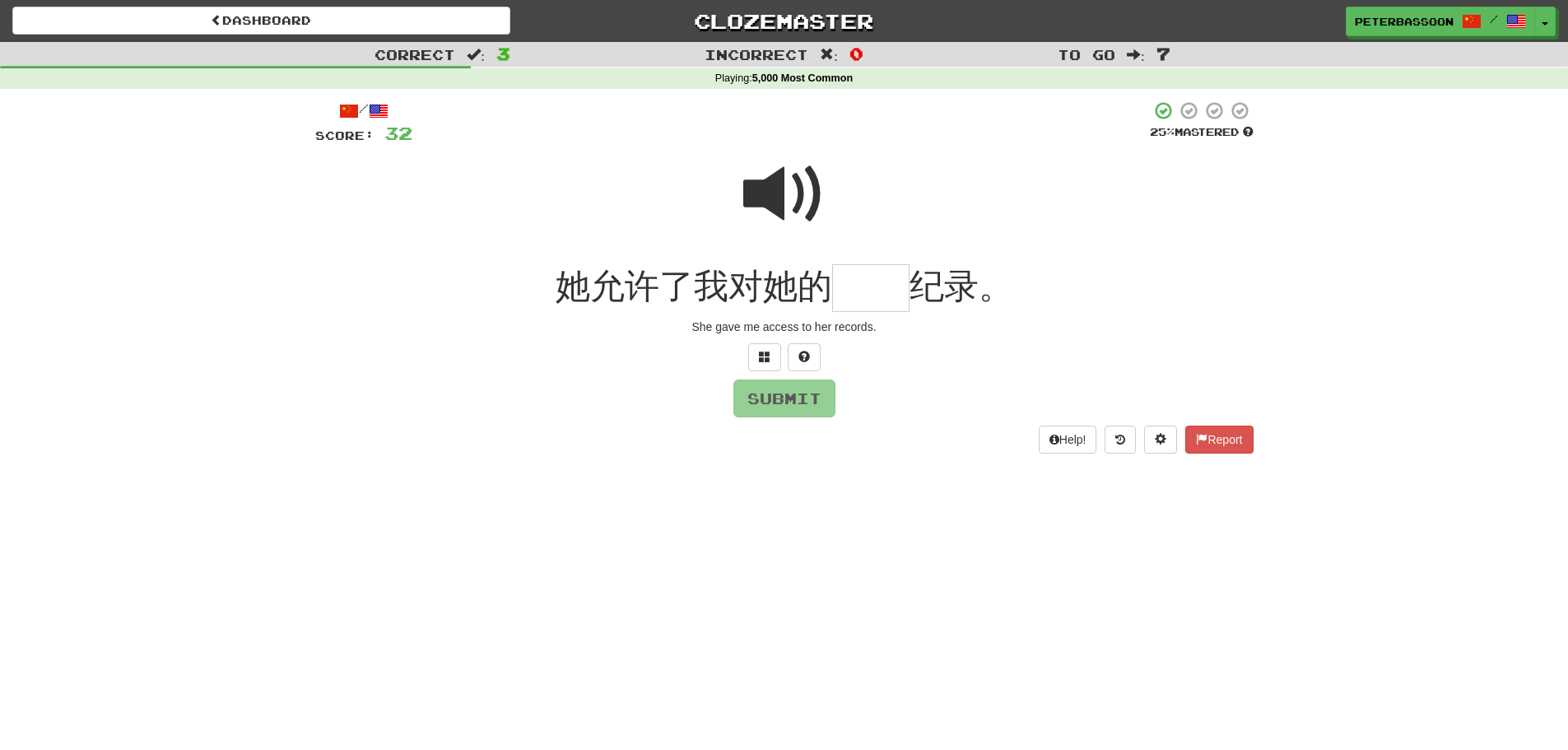
click at [780, 194] on span at bounding box center [784, 194] width 82 height 82
click at [852, 300] on input "text" at bounding box center [870, 289] width 78 height 49
click at [764, 354] on span at bounding box center [764, 356] width 11 height 11
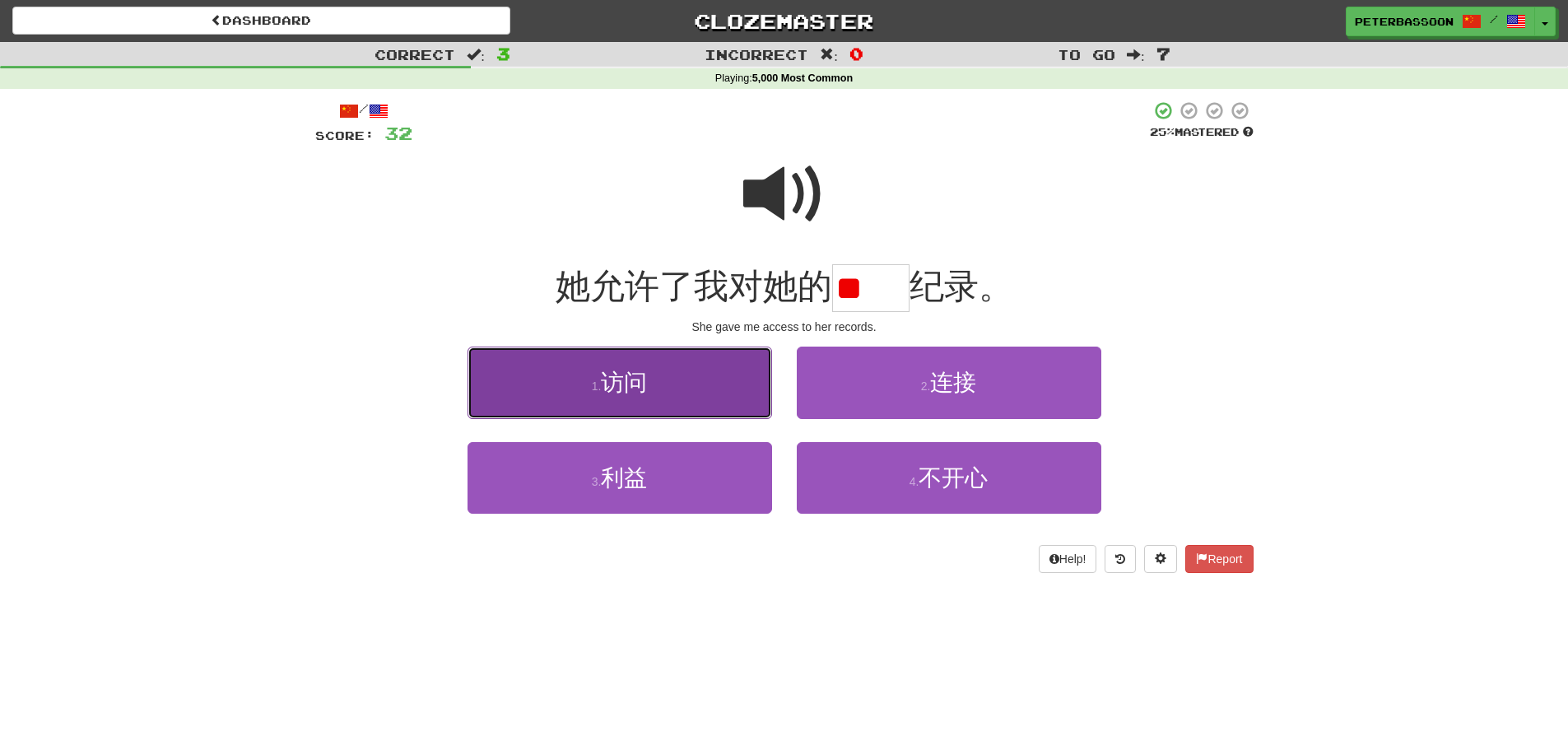
click at [672, 386] on button "1 . 访问" at bounding box center [619, 382] width 304 height 72
type input "**"
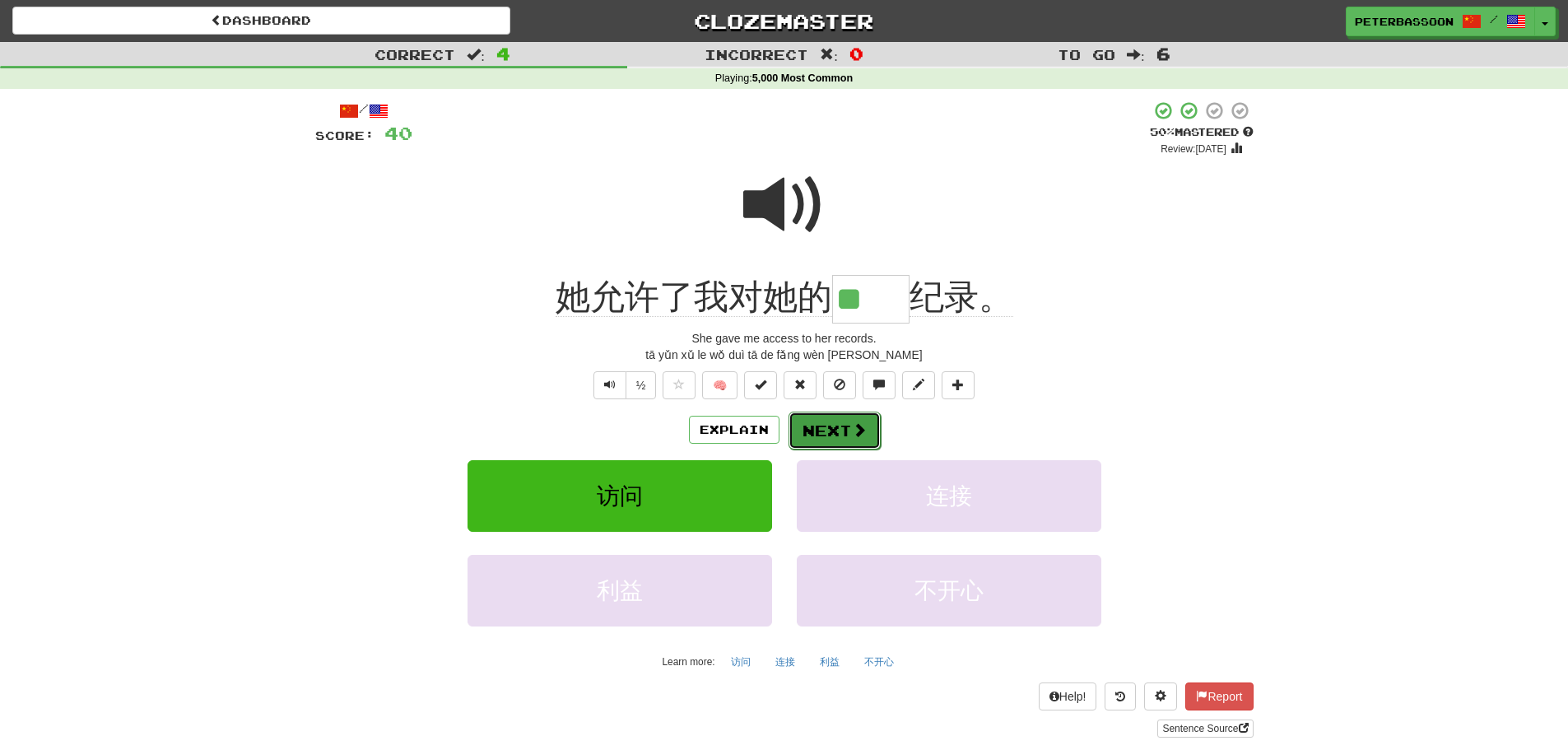
click at [842, 429] on button "Next" at bounding box center [835, 430] width 92 height 38
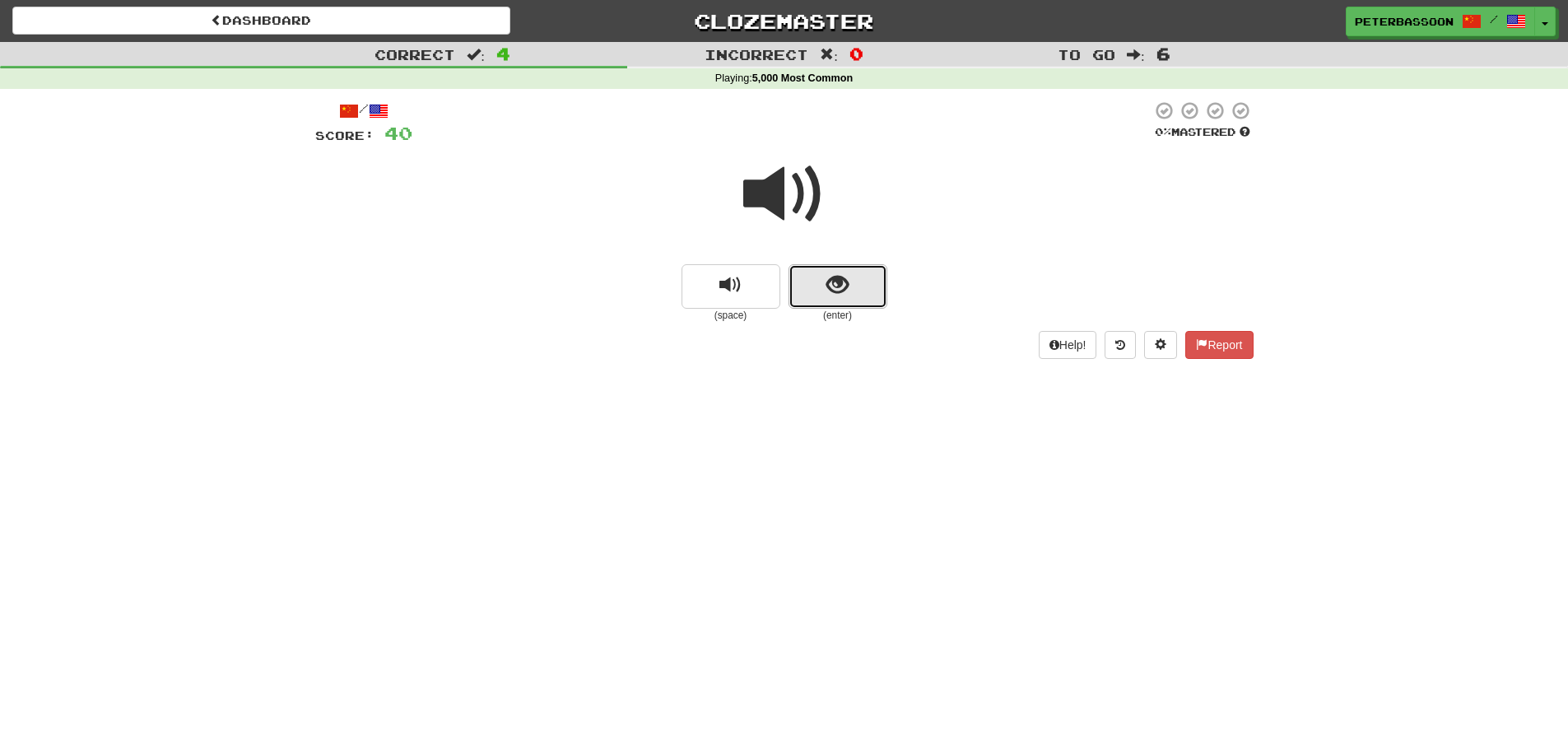
click at [827, 280] on span "show sentence" at bounding box center [837, 284] width 22 height 22
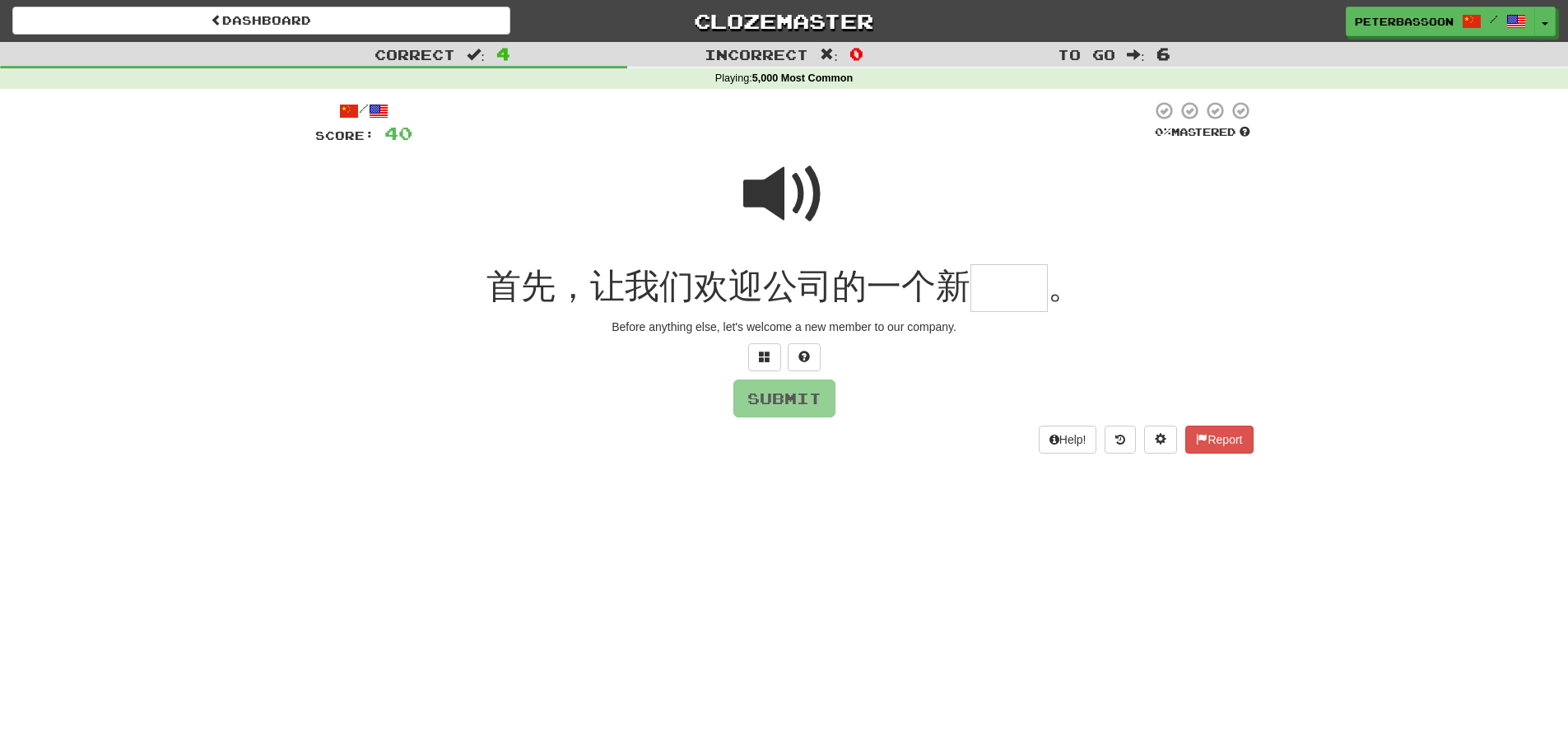
click at [779, 188] on span at bounding box center [784, 194] width 82 height 82
click at [769, 198] on span at bounding box center [784, 194] width 82 height 82
click at [985, 299] on input "text" at bounding box center [1009, 289] width 78 height 49
drag, startPoint x: 761, startPoint y: 350, endPoint x: 776, endPoint y: 345, distance: 15.8
click at [761, 349] on button at bounding box center [765, 358] width 33 height 28
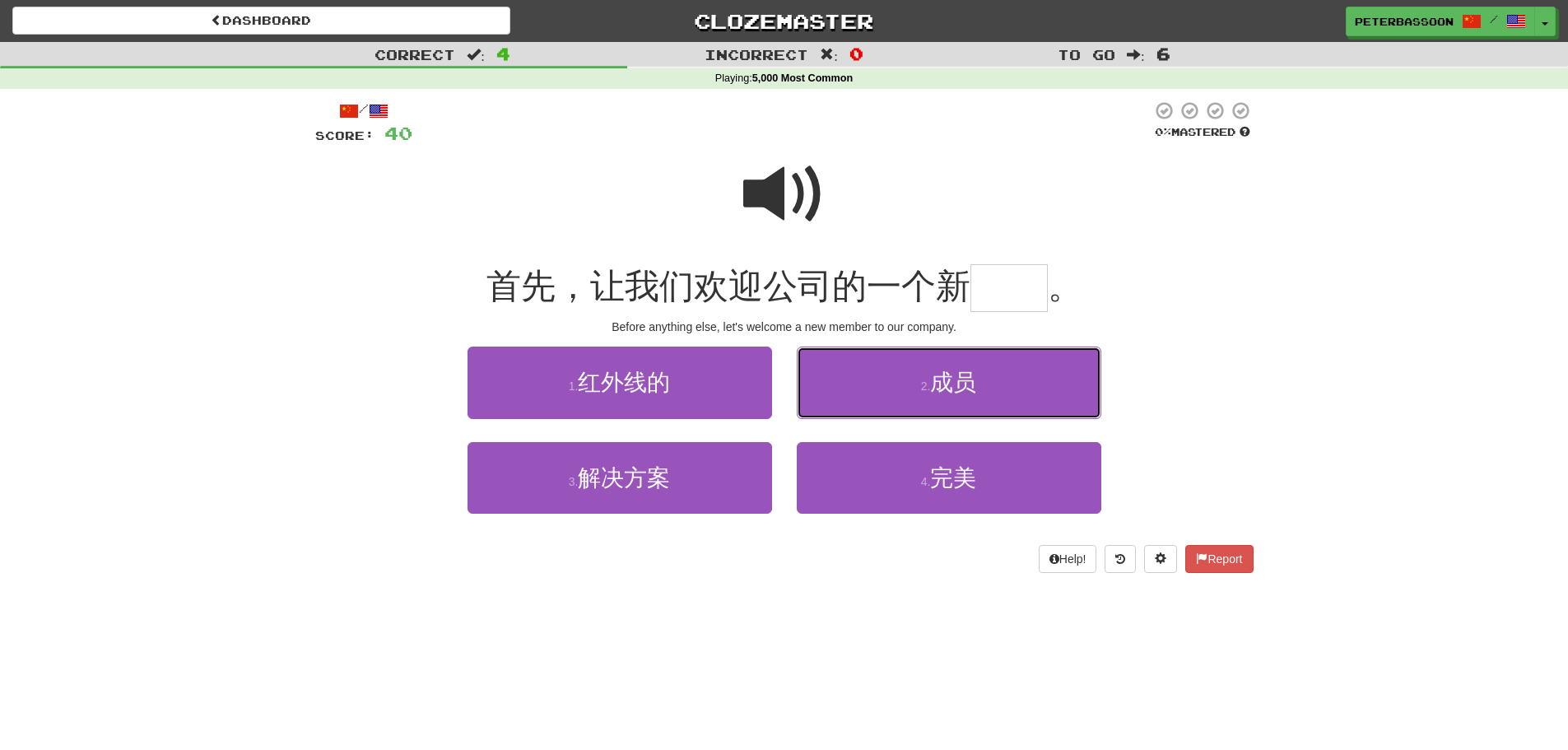
click at [985, 392] on button "2 . 成员" at bounding box center [949, 382] width 304 height 72
type input "**"
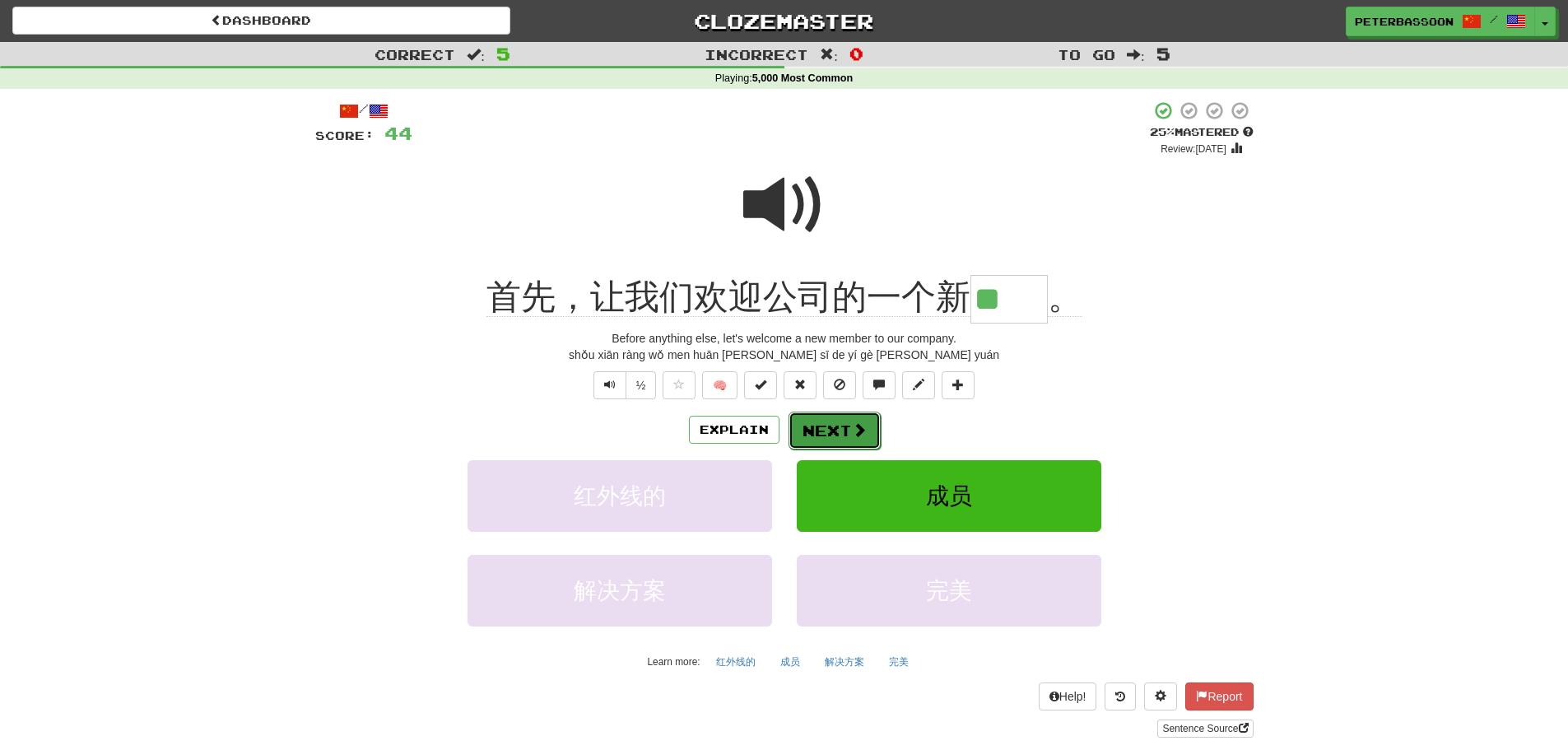
click at [842, 417] on button "Next" at bounding box center [835, 430] width 92 height 38
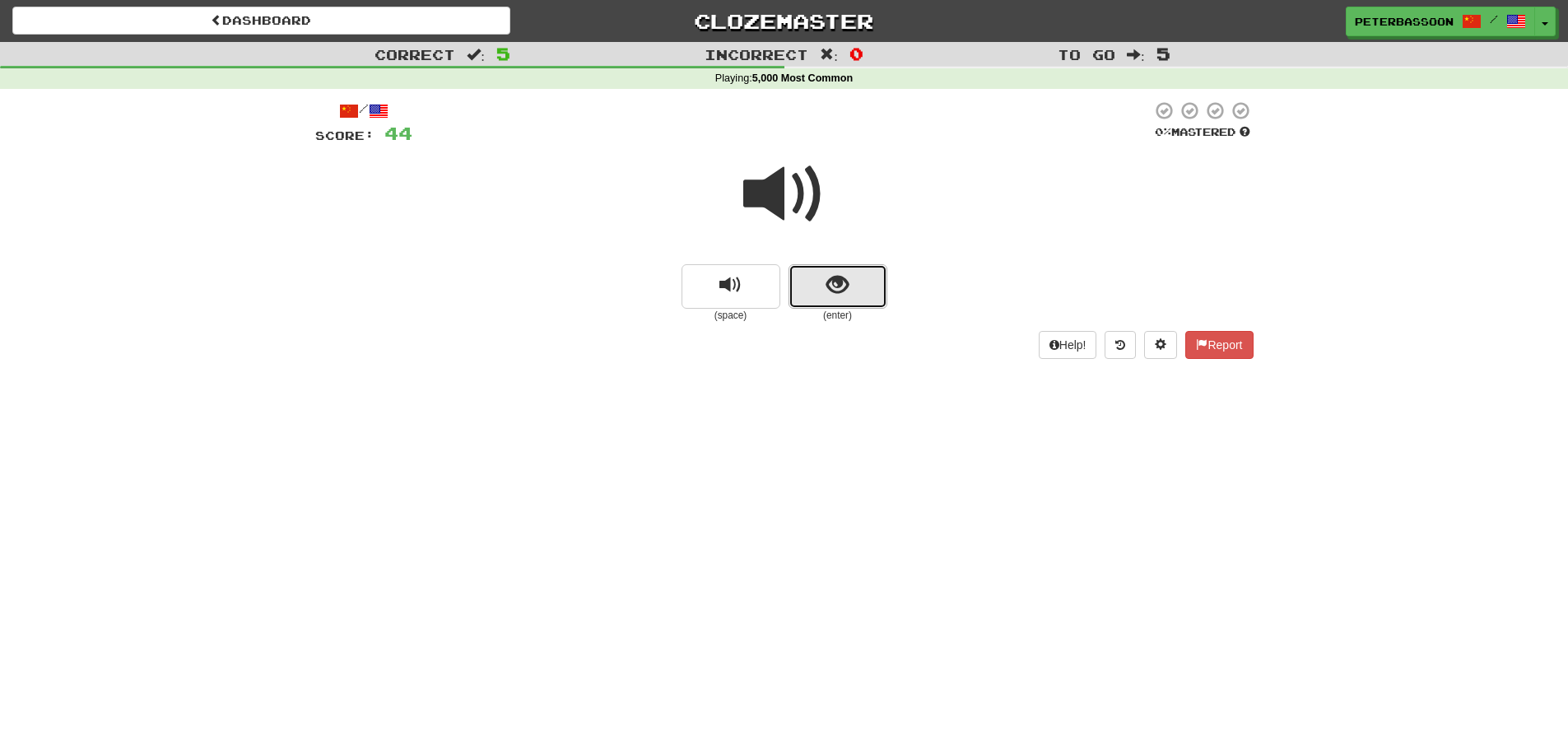
click at [808, 278] on button "show sentence" at bounding box center [837, 286] width 99 height 44
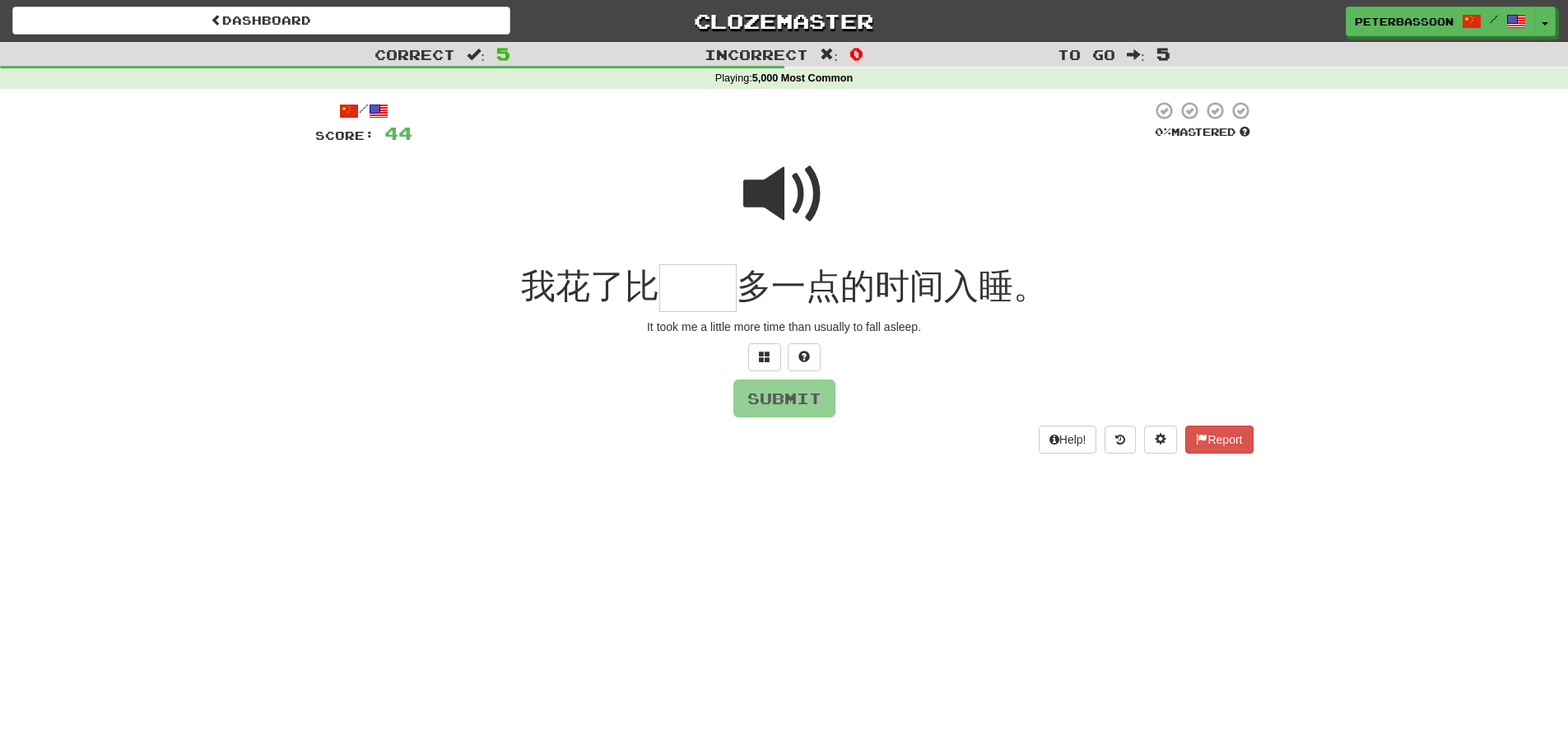
click at [790, 194] on span at bounding box center [784, 194] width 82 height 82
click at [697, 291] on input "text" at bounding box center [698, 289] width 78 height 49
type input "**"
click at [816, 397] on button "Submit" at bounding box center [785, 399] width 102 height 38
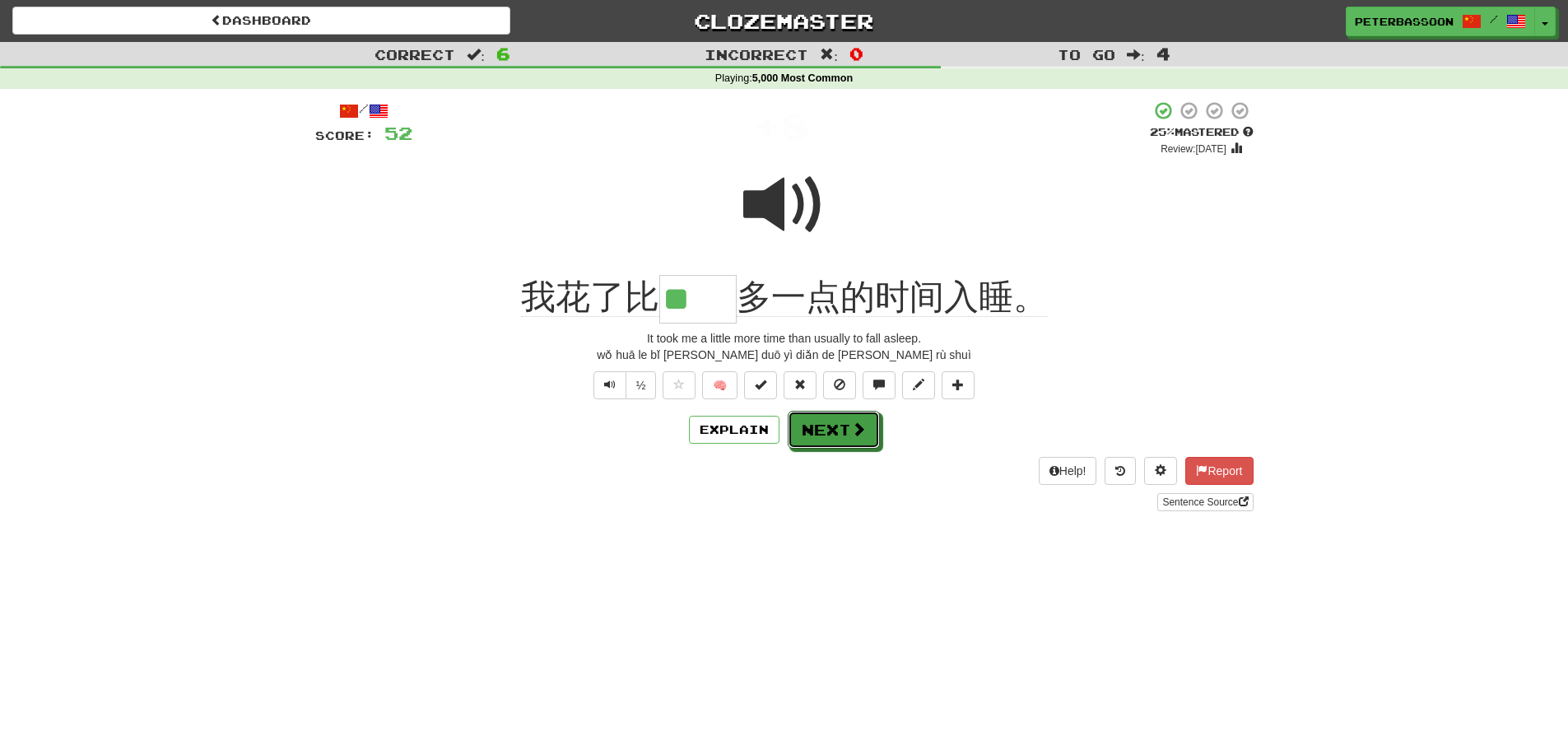
click at [841, 427] on button "Next" at bounding box center [834, 429] width 92 height 38
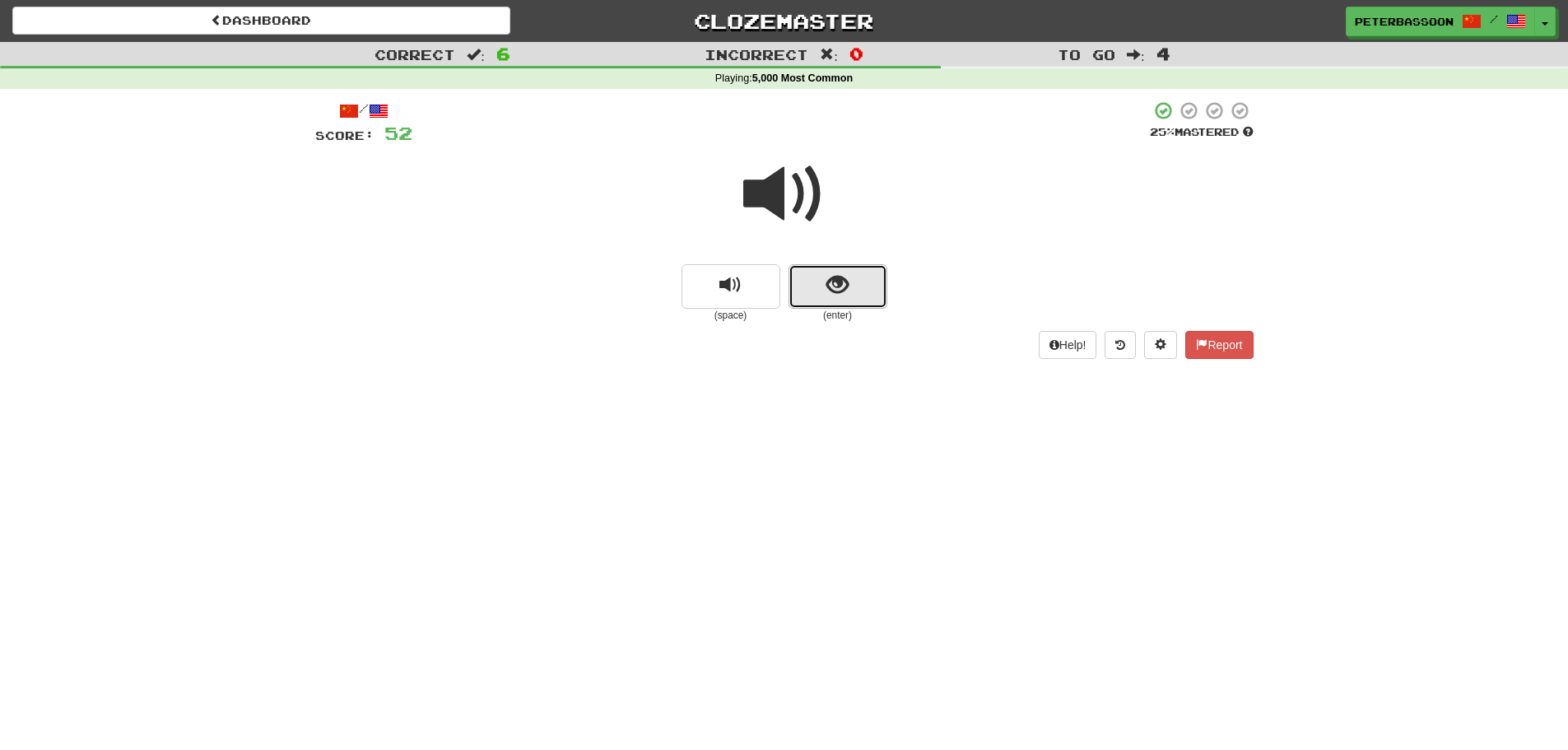
click at [812, 272] on button "show sentence" at bounding box center [837, 286] width 99 height 44
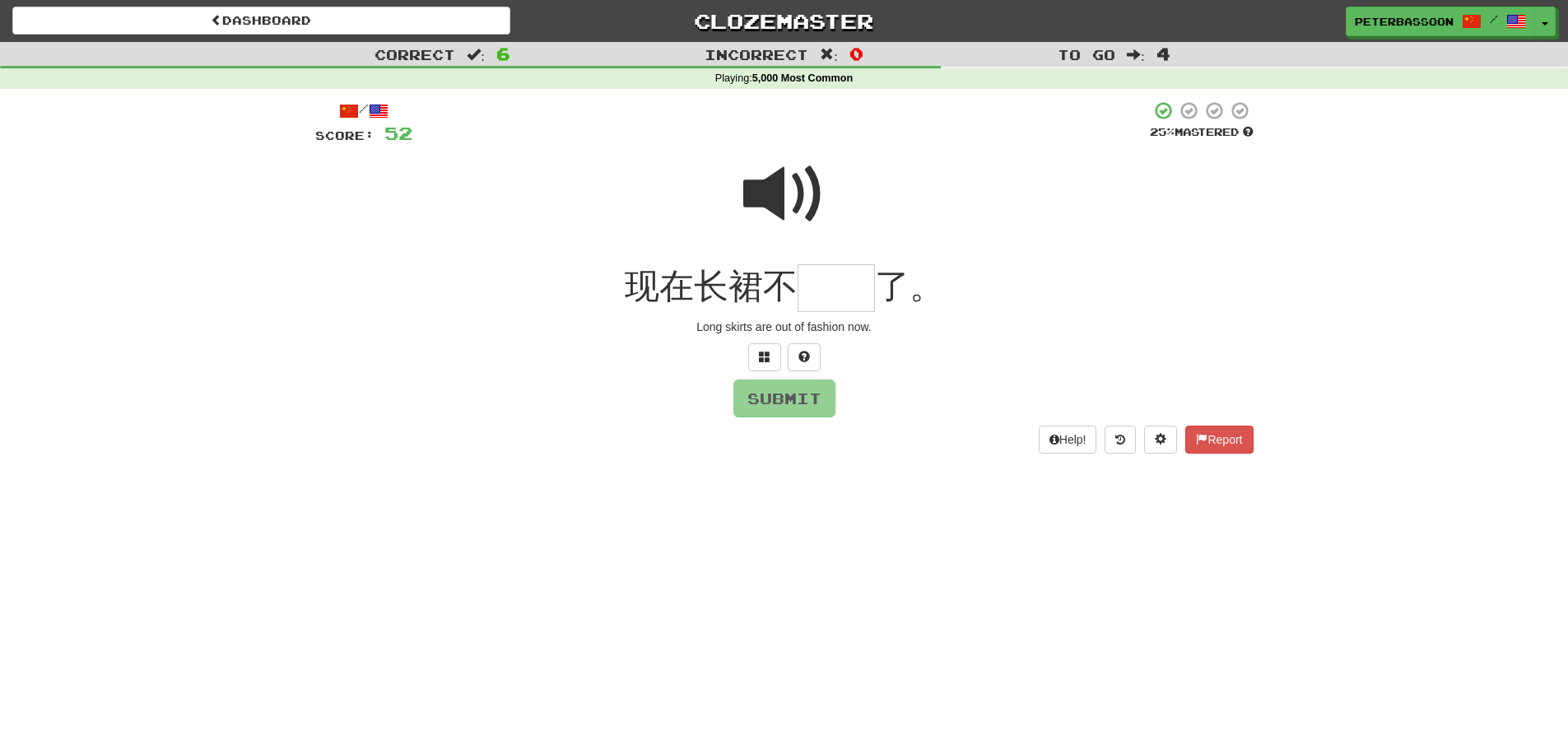
click at [782, 195] on span at bounding box center [784, 194] width 82 height 82
click at [825, 296] on input "text" at bounding box center [835, 289] width 78 height 49
type input "**"
click at [791, 392] on button "Submit" at bounding box center [785, 399] width 102 height 38
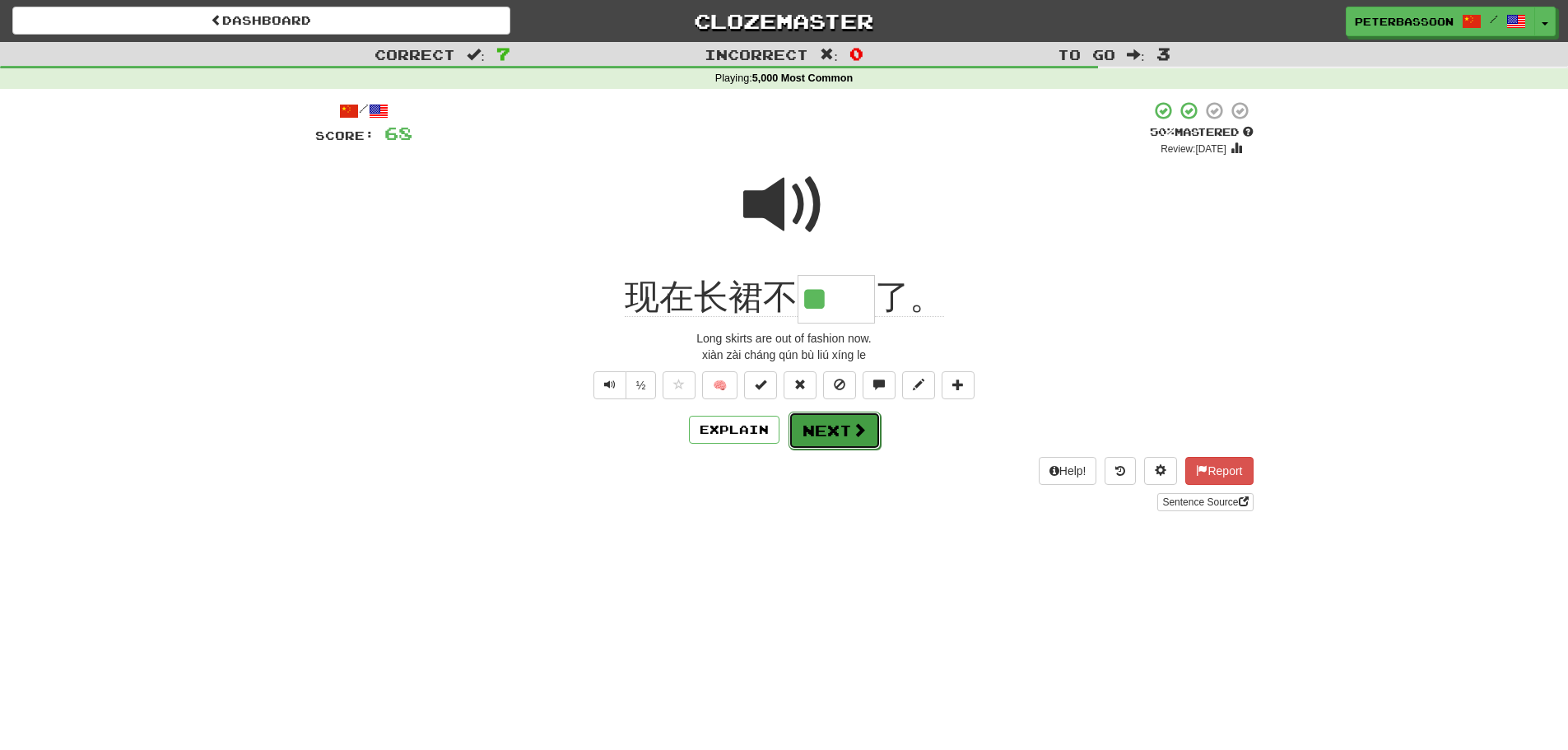
click at [823, 428] on button "Next" at bounding box center [835, 430] width 92 height 38
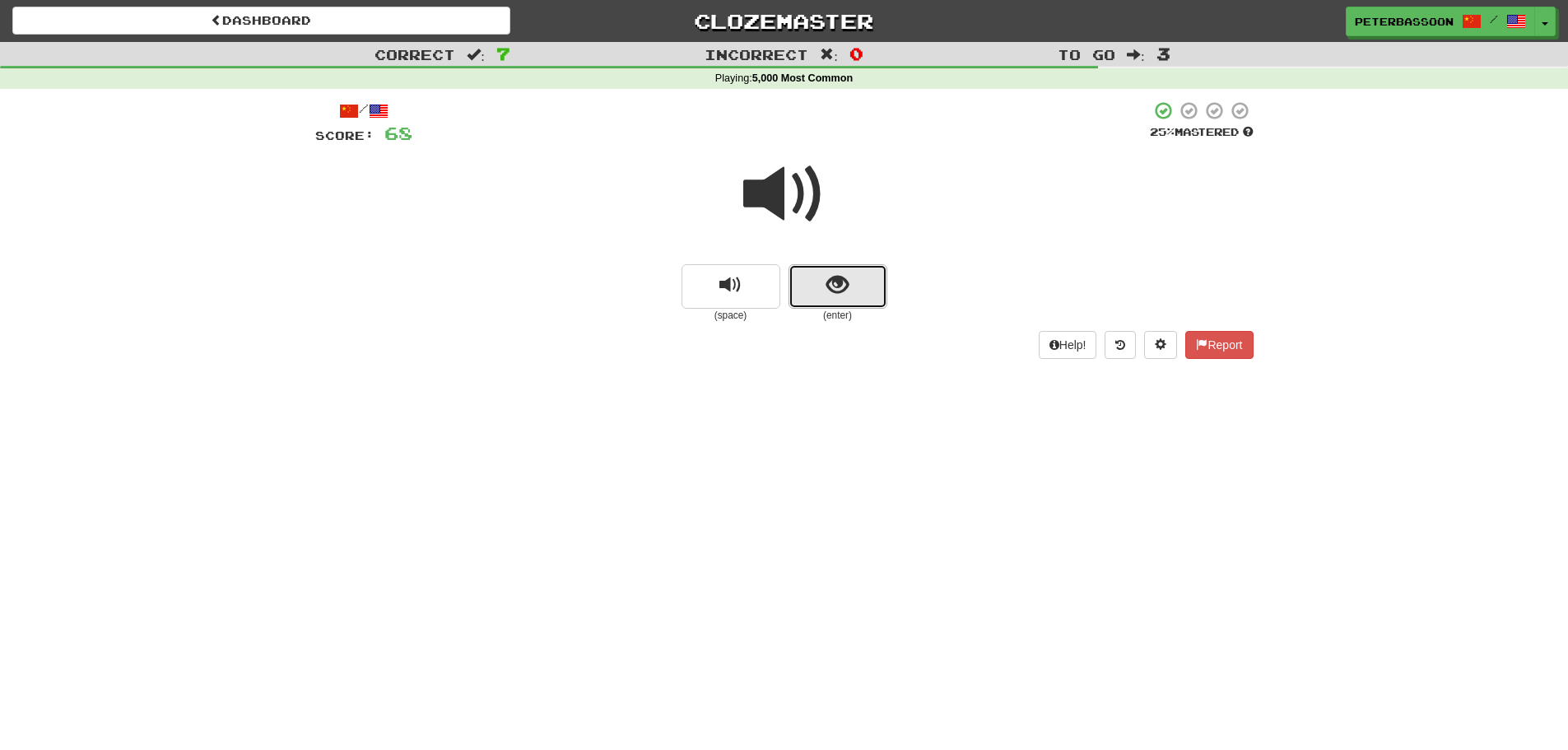
click at [852, 284] on button "show sentence" at bounding box center [837, 286] width 99 height 44
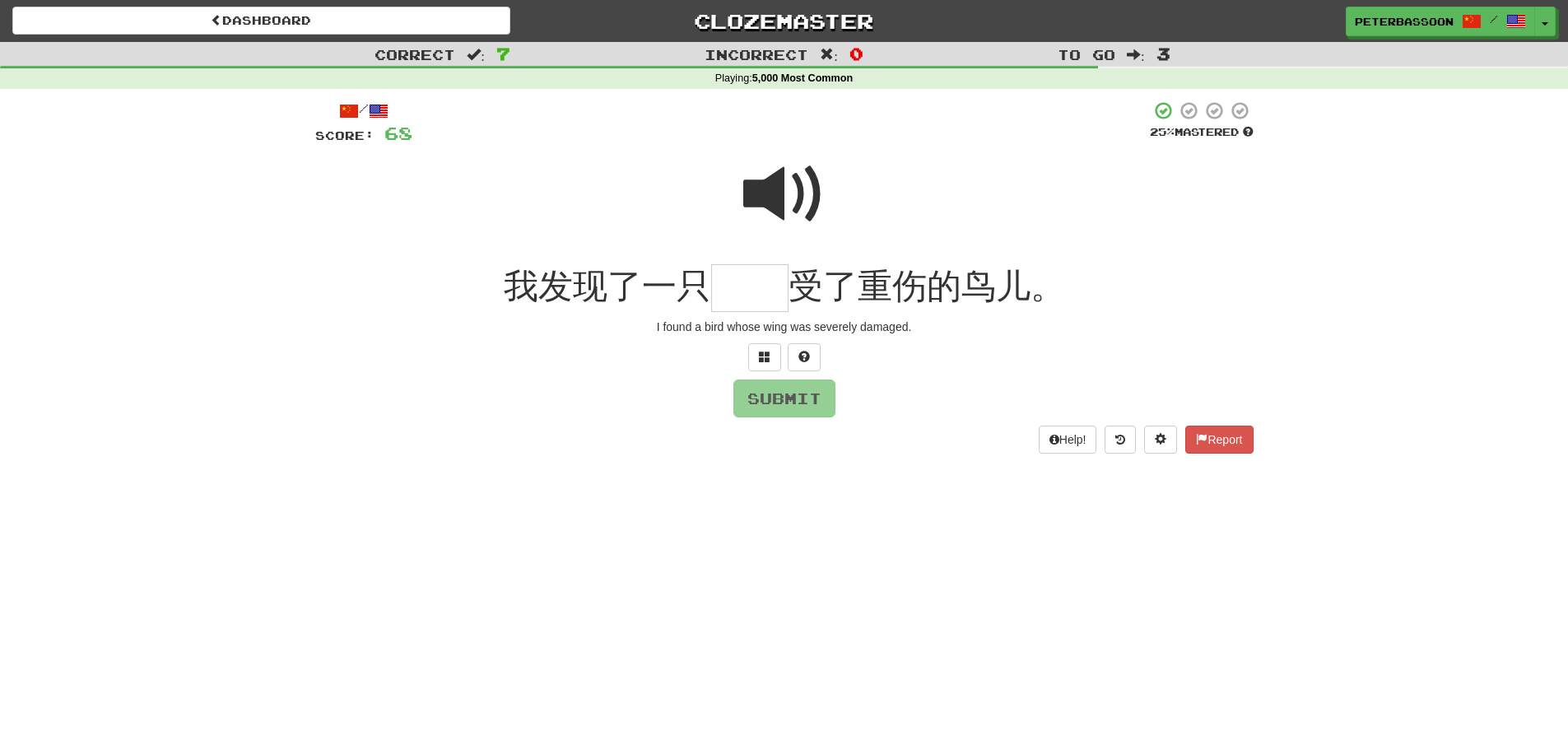
drag, startPoint x: 779, startPoint y: 185, endPoint x: 722, endPoint y: 208, distance: 61.5
click at [763, 190] on span at bounding box center [784, 194] width 82 height 82
click at [738, 300] on input "text" at bounding box center [749, 289] width 78 height 49
click at [801, 182] on span at bounding box center [784, 194] width 82 height 82
click at [753, 285] on input "text" at bounding box center [749, 289] width 78 height 49
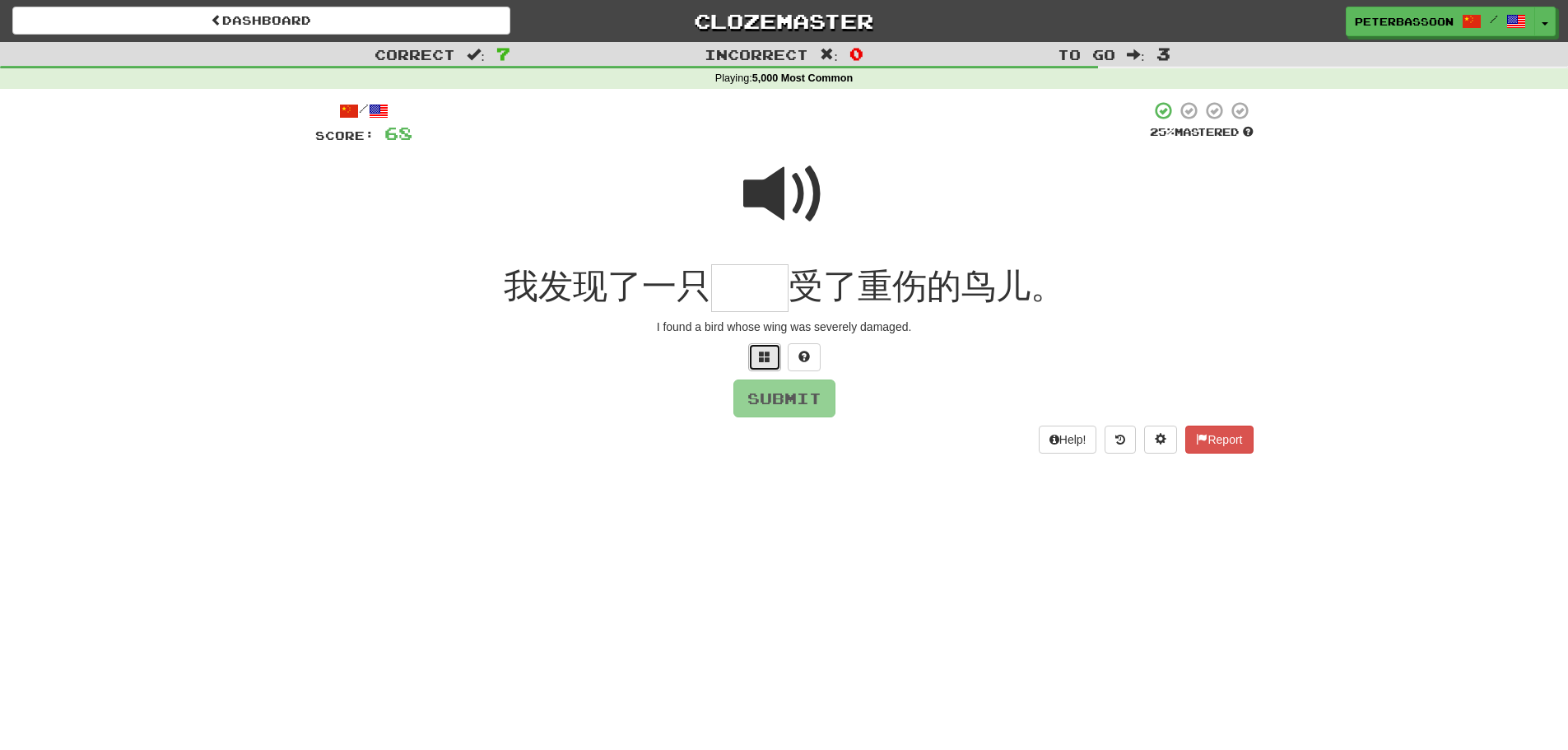
click at [757, 356] on button at bounding box center [765, 358] width 33 height 28
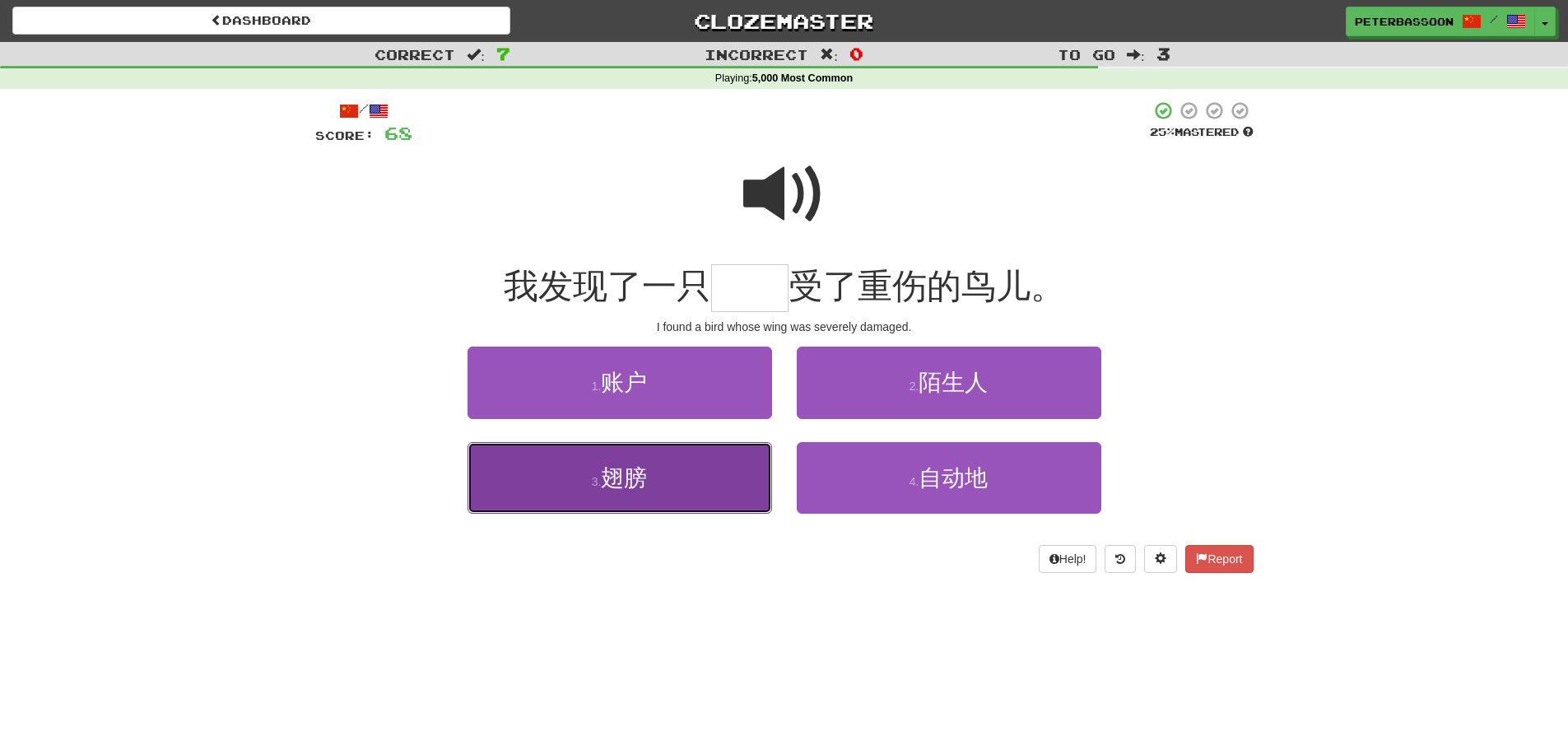
click at [653, 480] on button "3 . 翅膀" at bounding box center [619, 478] width 304 height 72
type input "**"
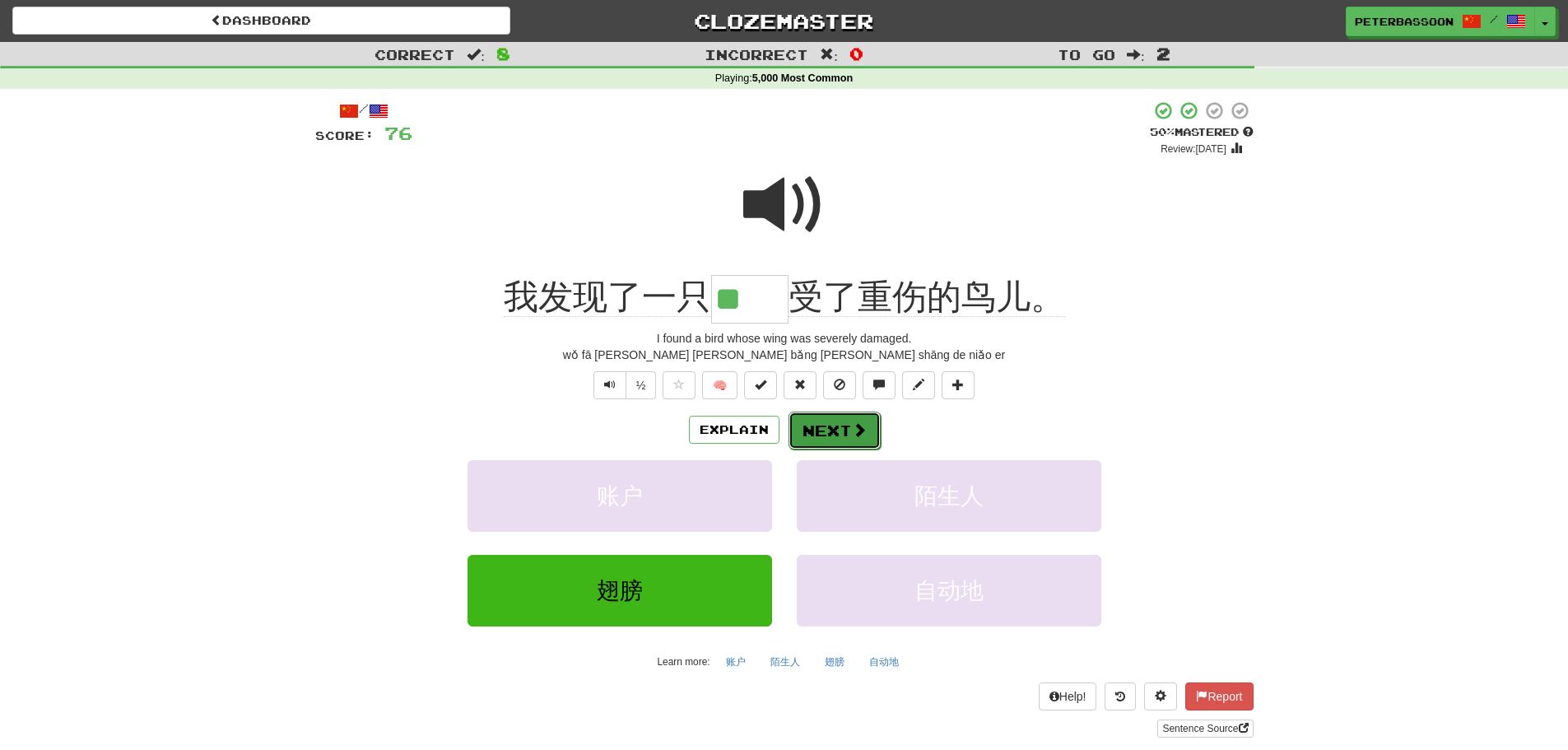
click at [844, 427] on button "Next" at bounding box center [835, 430] width 92 height 38
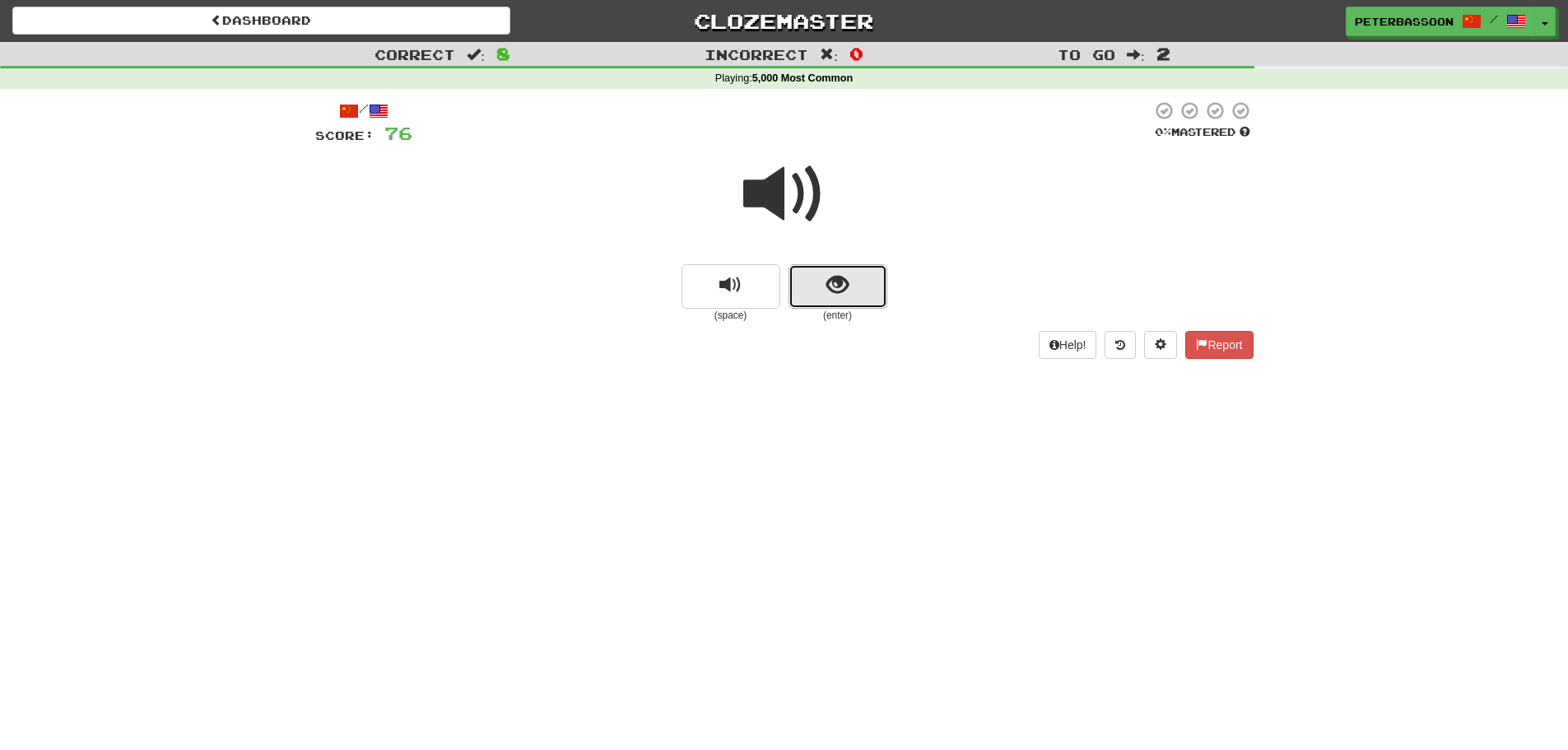
click at [840, 269] on button "show sentence" at bounding box center [837, 286] width 99 height 44
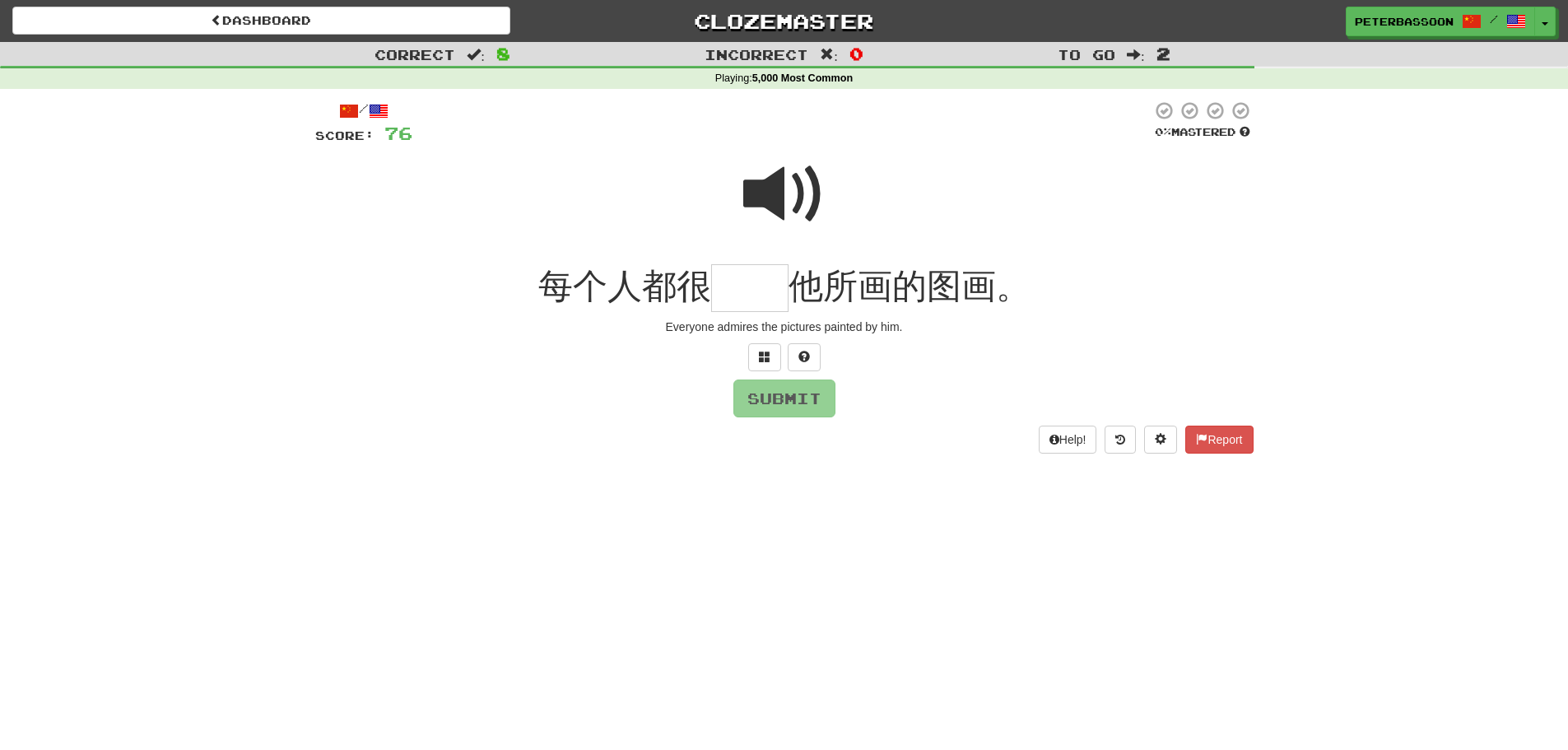
drag, startPoint x: 772, startPoint y: 192, endPoint x: 630, endPoint y: 273, distance: 163.5
click at [769, 193] on span at bounding box center [784, 194] width 82 height 82
click at [763, 353] on span at bounding box center [764, 356] width 11 height 11
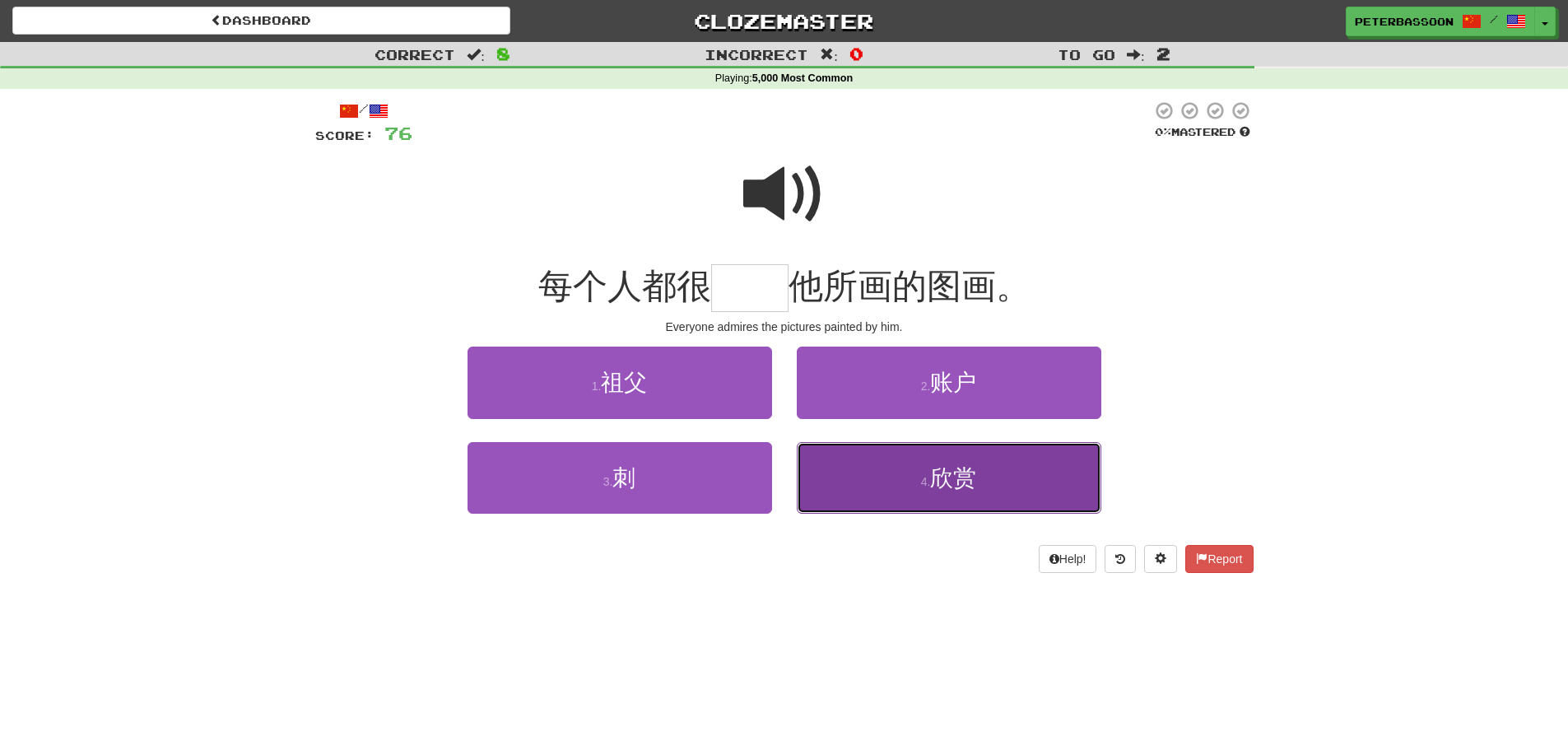
click at [957, 487] on span "欣赏" at bounding box center [952, 477] width 46 height 25
type input "**"
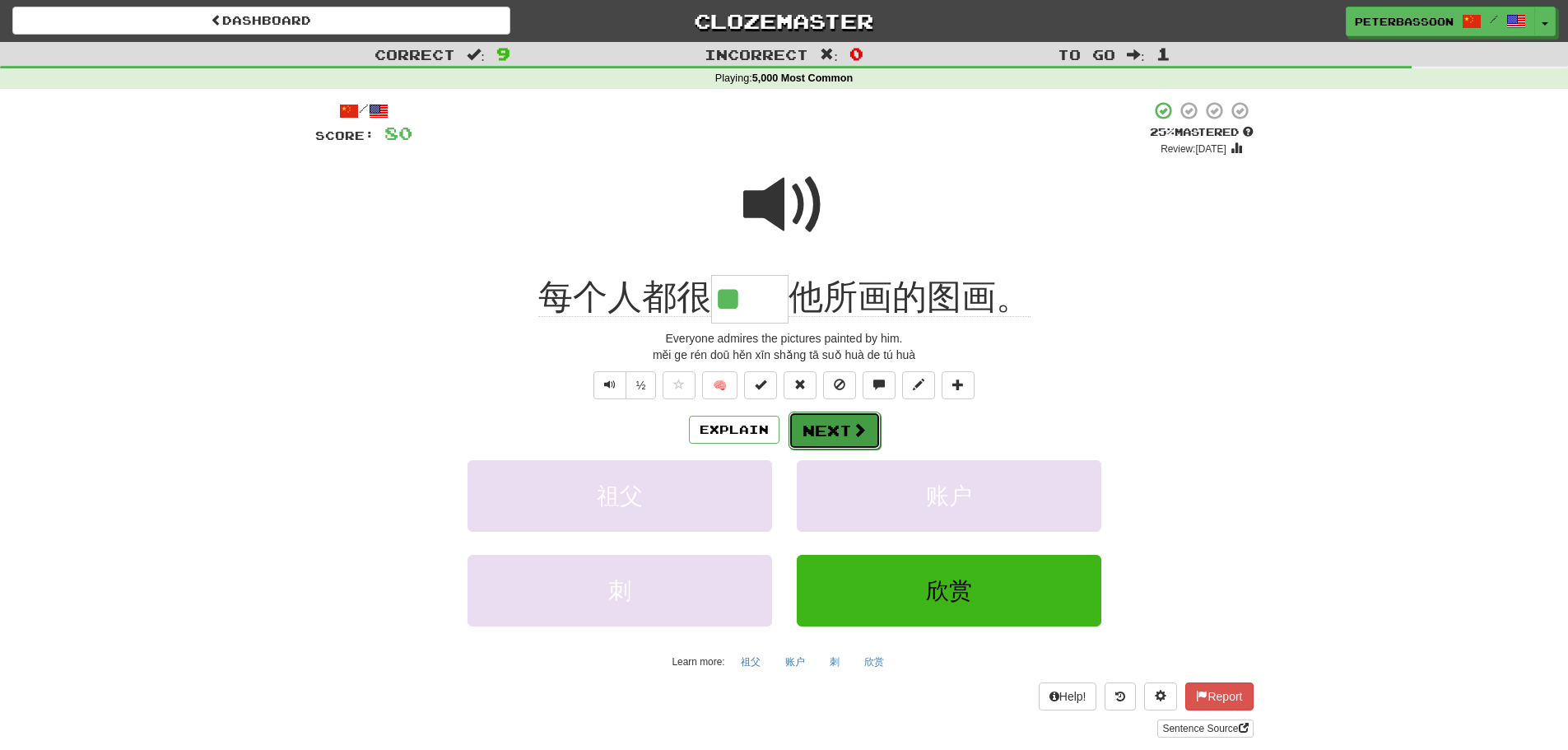
click at [840, 432] on button "Next" at bounding box center [835, 430] width 92 height 38
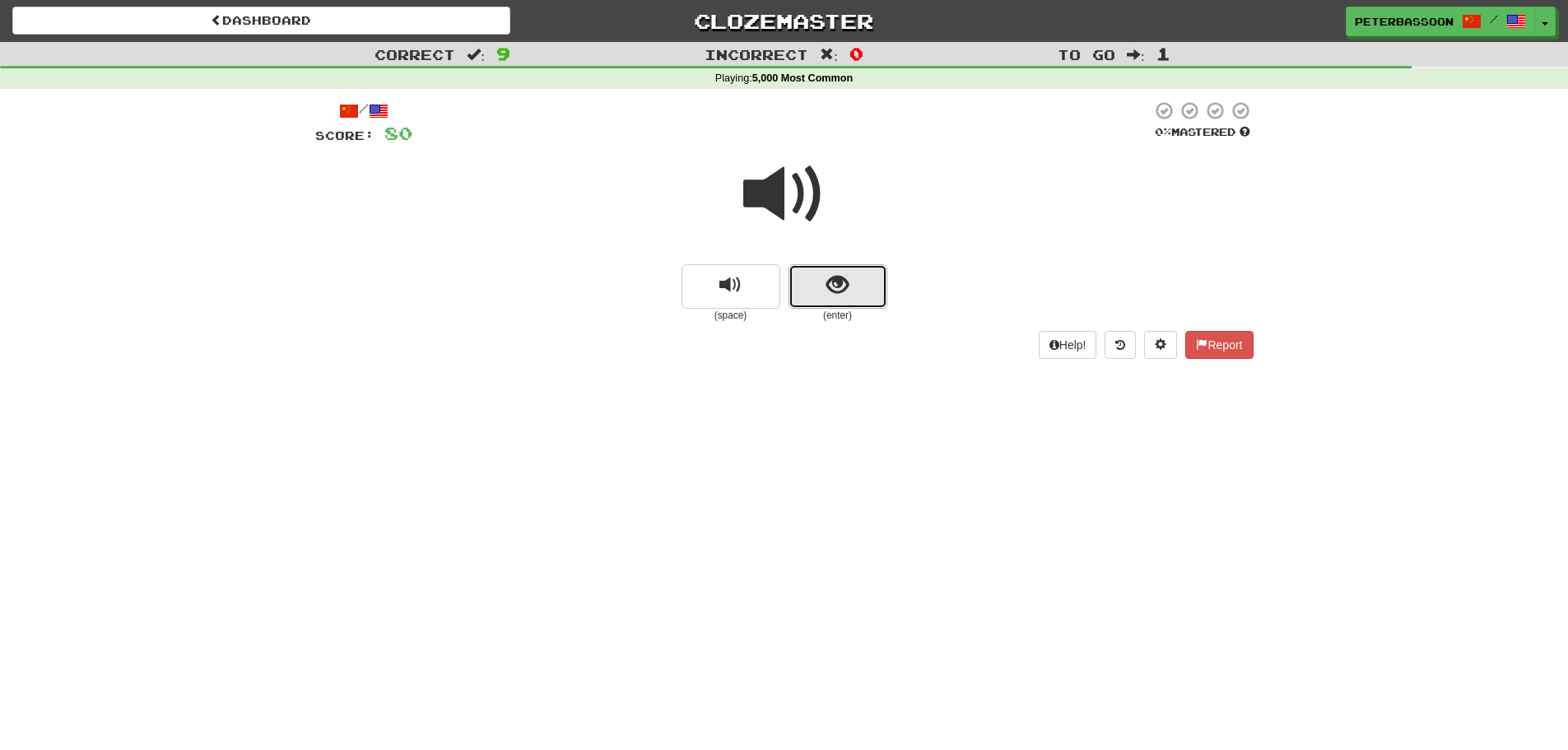
drag, startPoint x: 825, startPoint y: 283, endPoint x: 850, endPoint y: 281, distance: 25.1
click at [850, 281] on button "show sentence" at bounding box center [837, 286] width 99 height 44
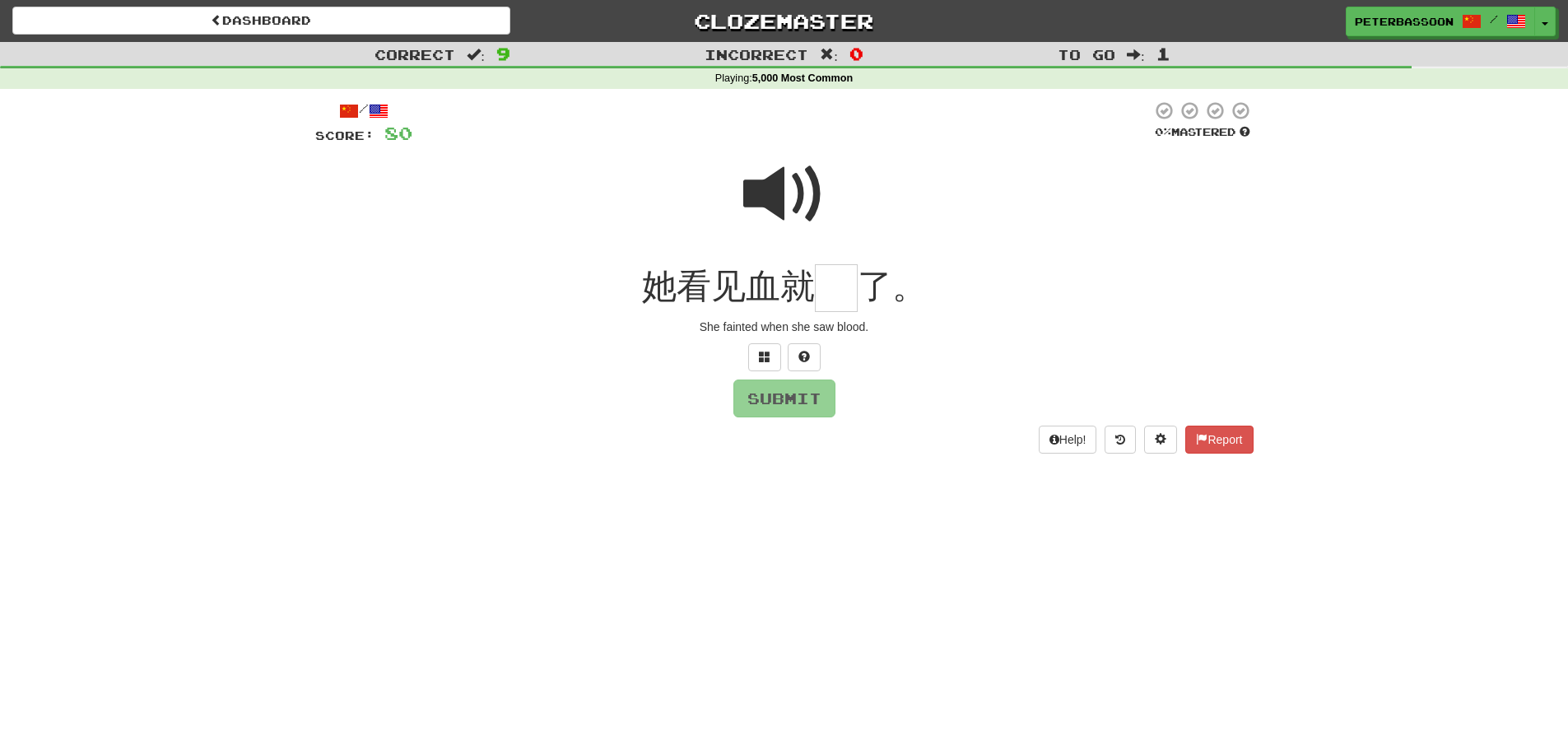
drag, startPoint x: 802, startPoint y: 189, endPoint x: 763, endPoint y: 228, distance: 55.2
click at [802, 188] on span at bounding box center [784, 194] width 82 height 82
click at [836, 294] on input "text" at bounding box center [835, 289] width 43 height 49
click at [762, 353] on span at bounding box center [764, 356] width 11 height 11
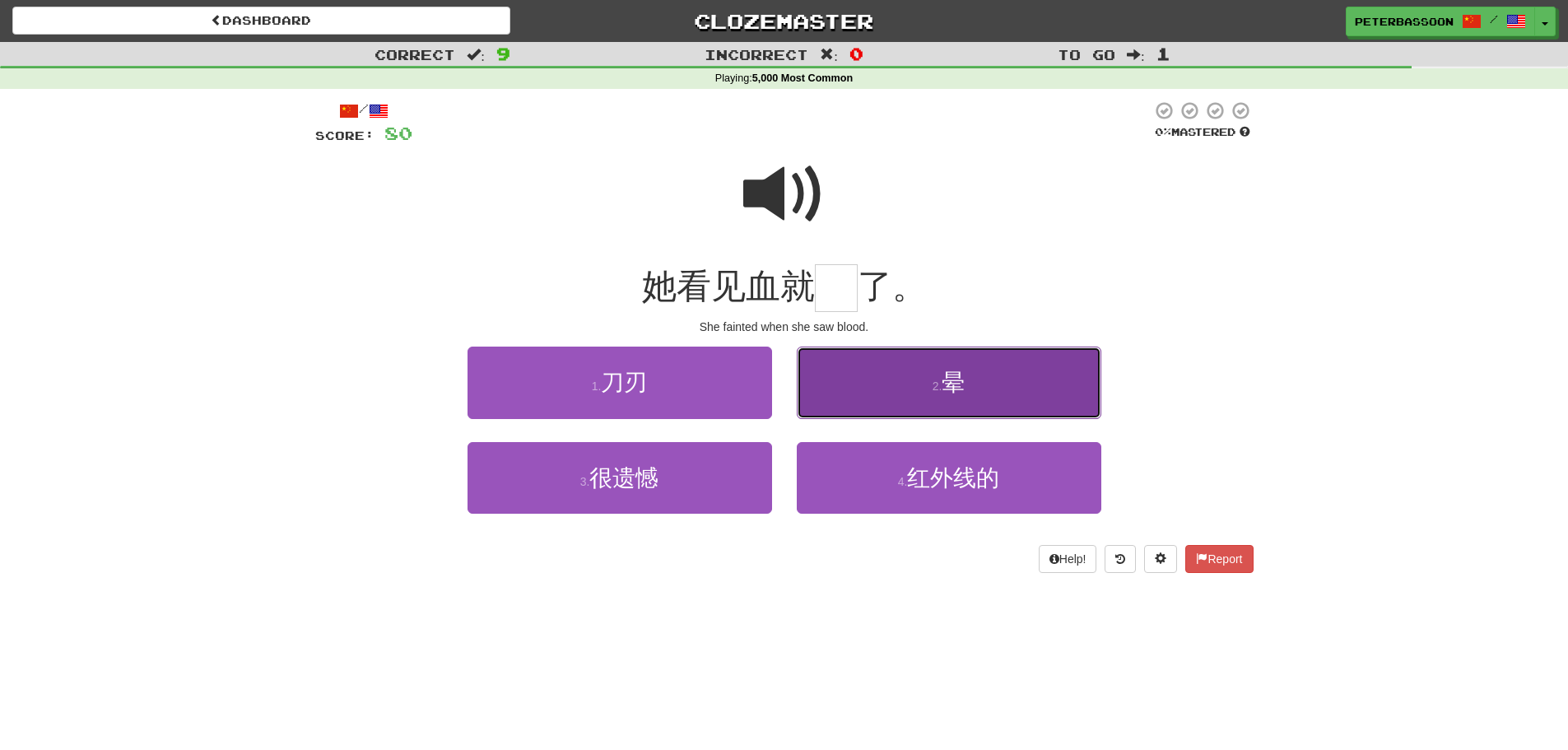
click at [992, 399] on button "2 . 晕" at bounding box center [949, 382] width 304 height 72
type input "*"
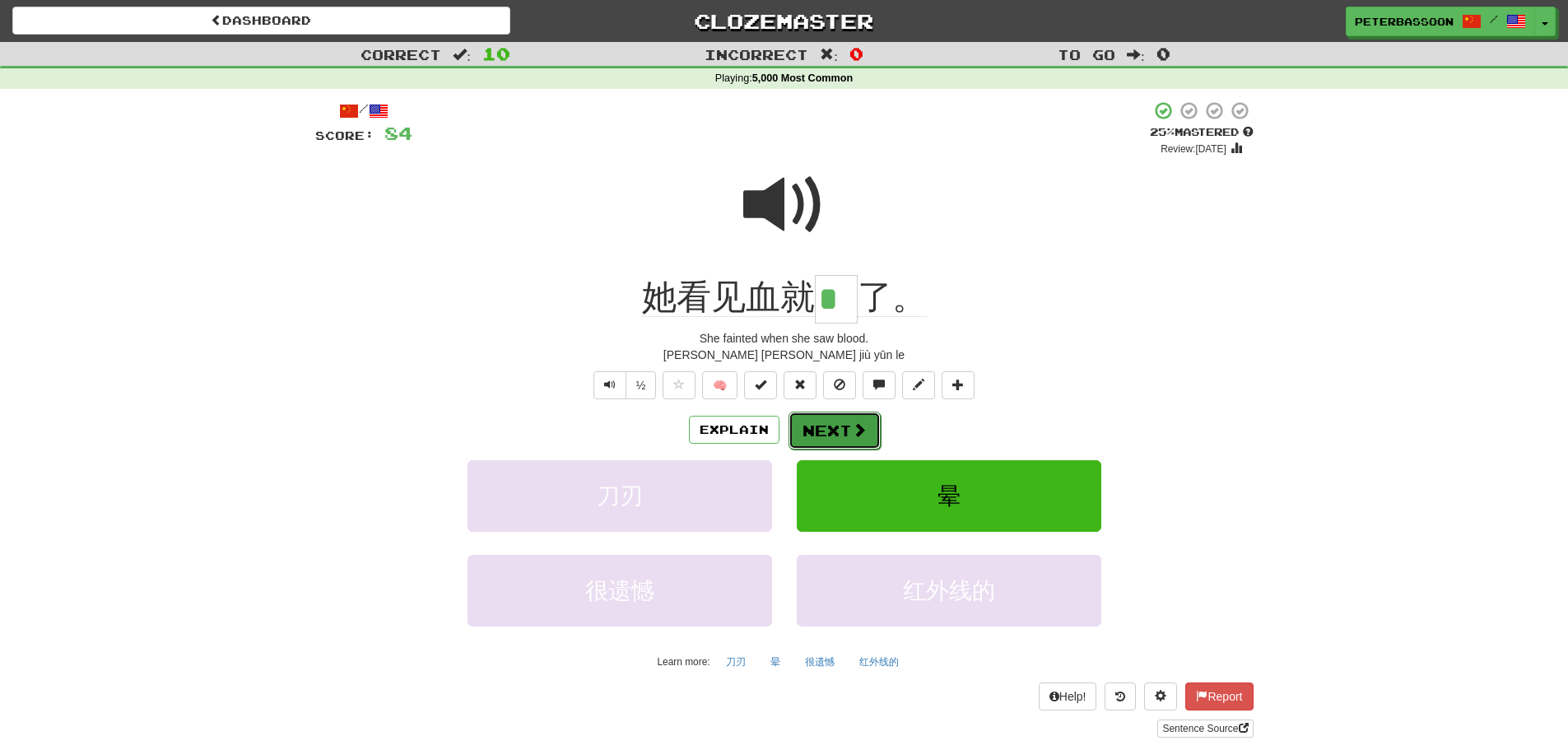
click at [838, 428] on button "Next" at bounding box center [835, 430] width 92 height 38
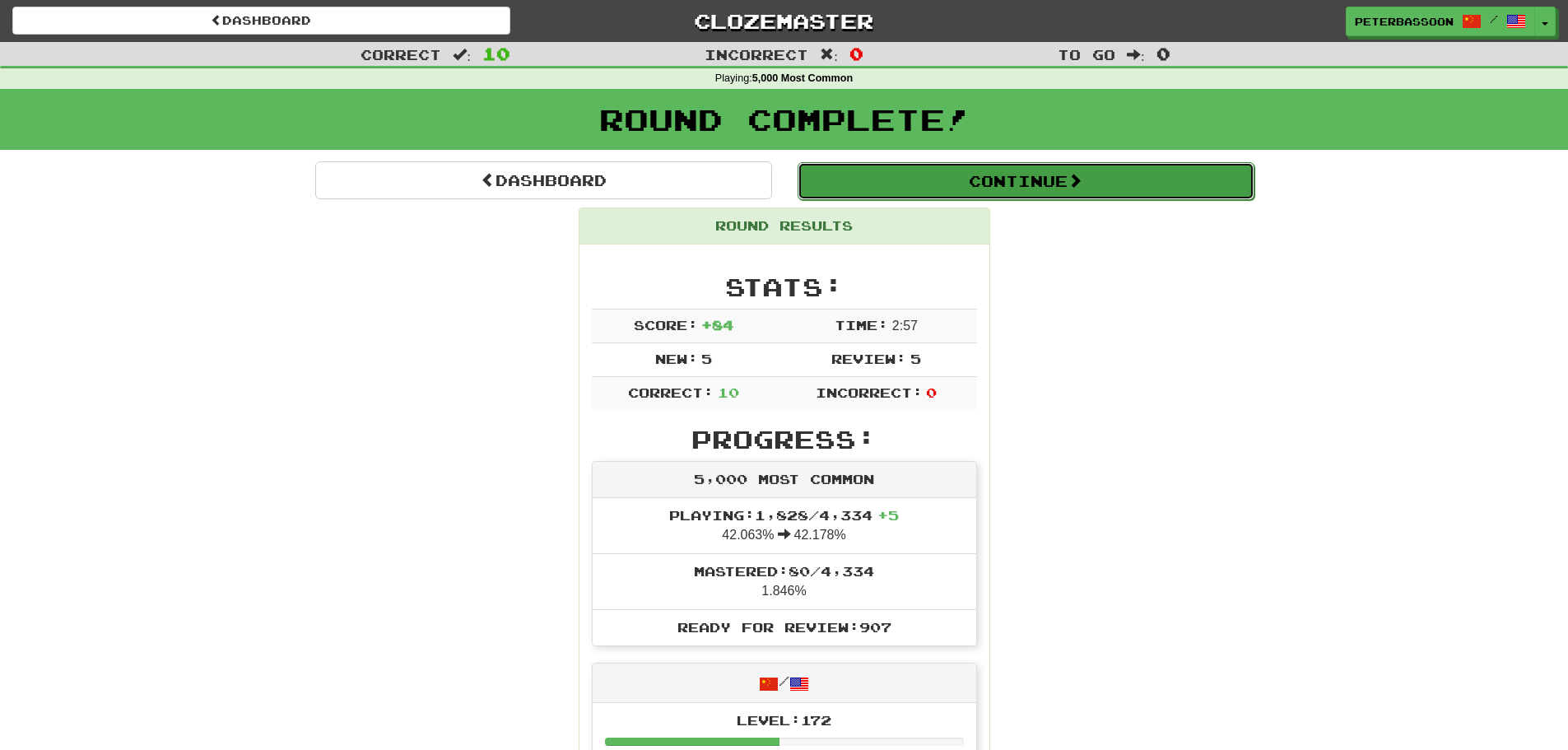
click at [1028, 176] on button "Continue" at bounding box center [1026, 181] width 457 height 38
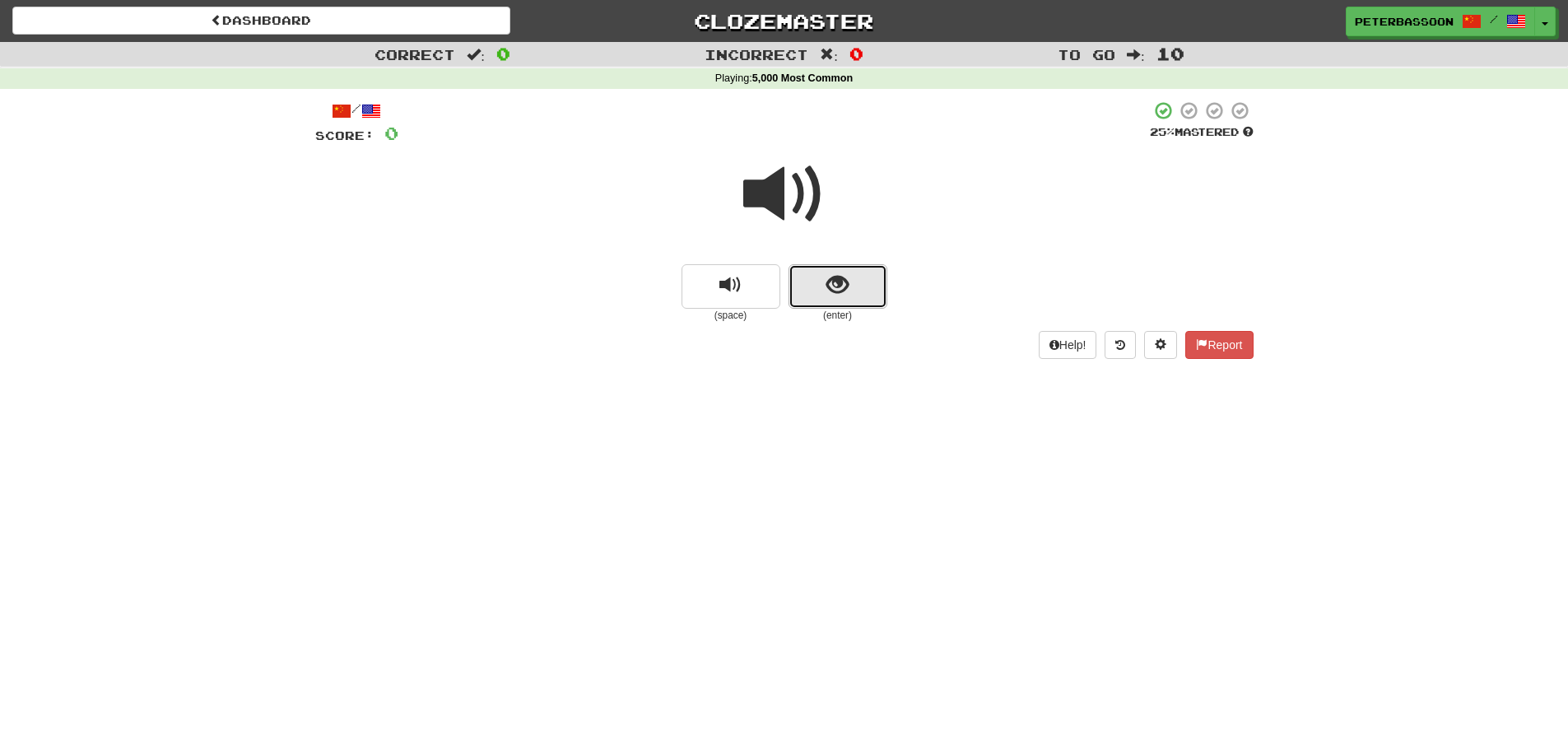
click at [879, 285] on button "show sentence" at bounding box center [837, 286] width 99 height 44
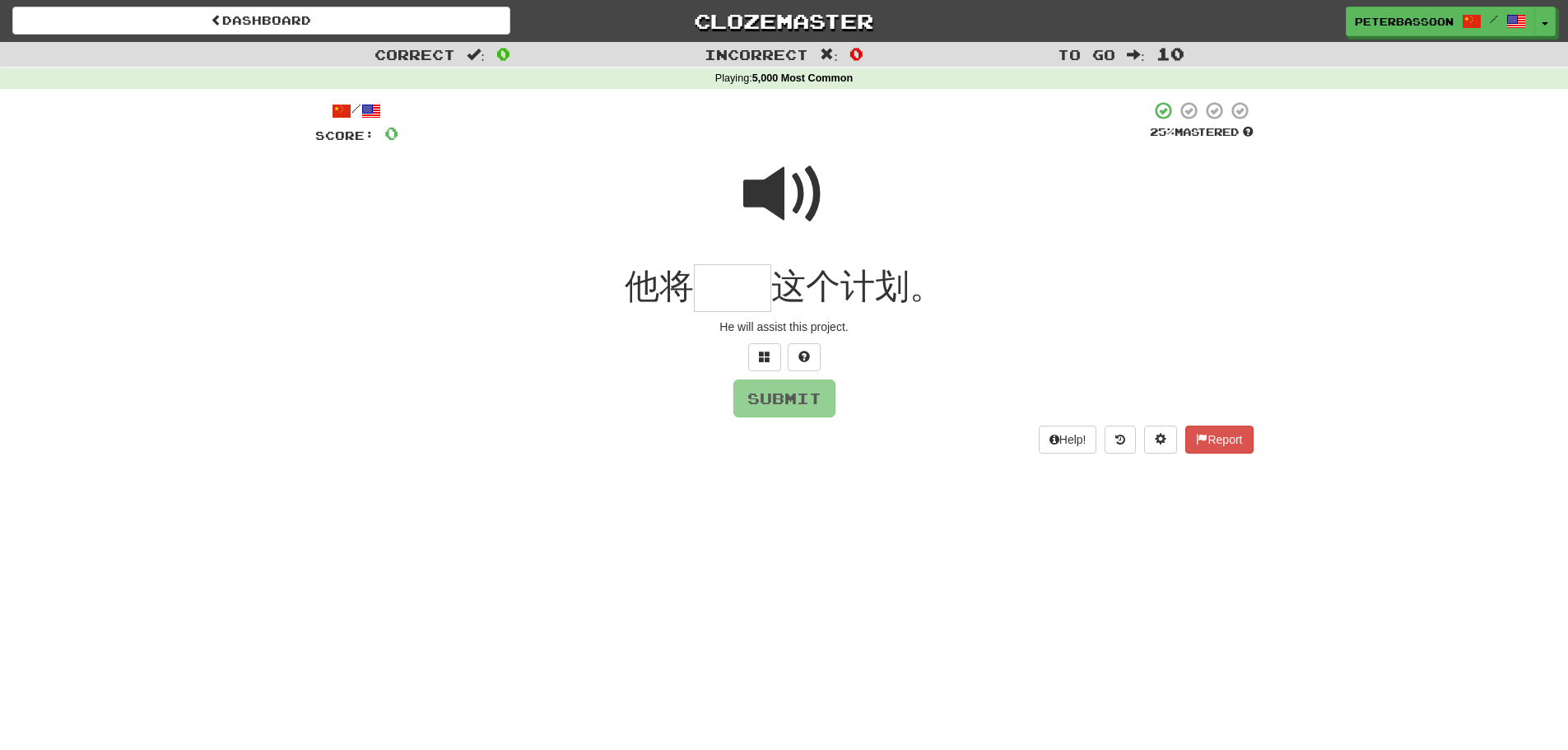
click at [774, 190] on span at bounding box center [784, 194] width 82 height 82
click at [761, 353] on span at bounding box center [764, 356] width 11 height 11
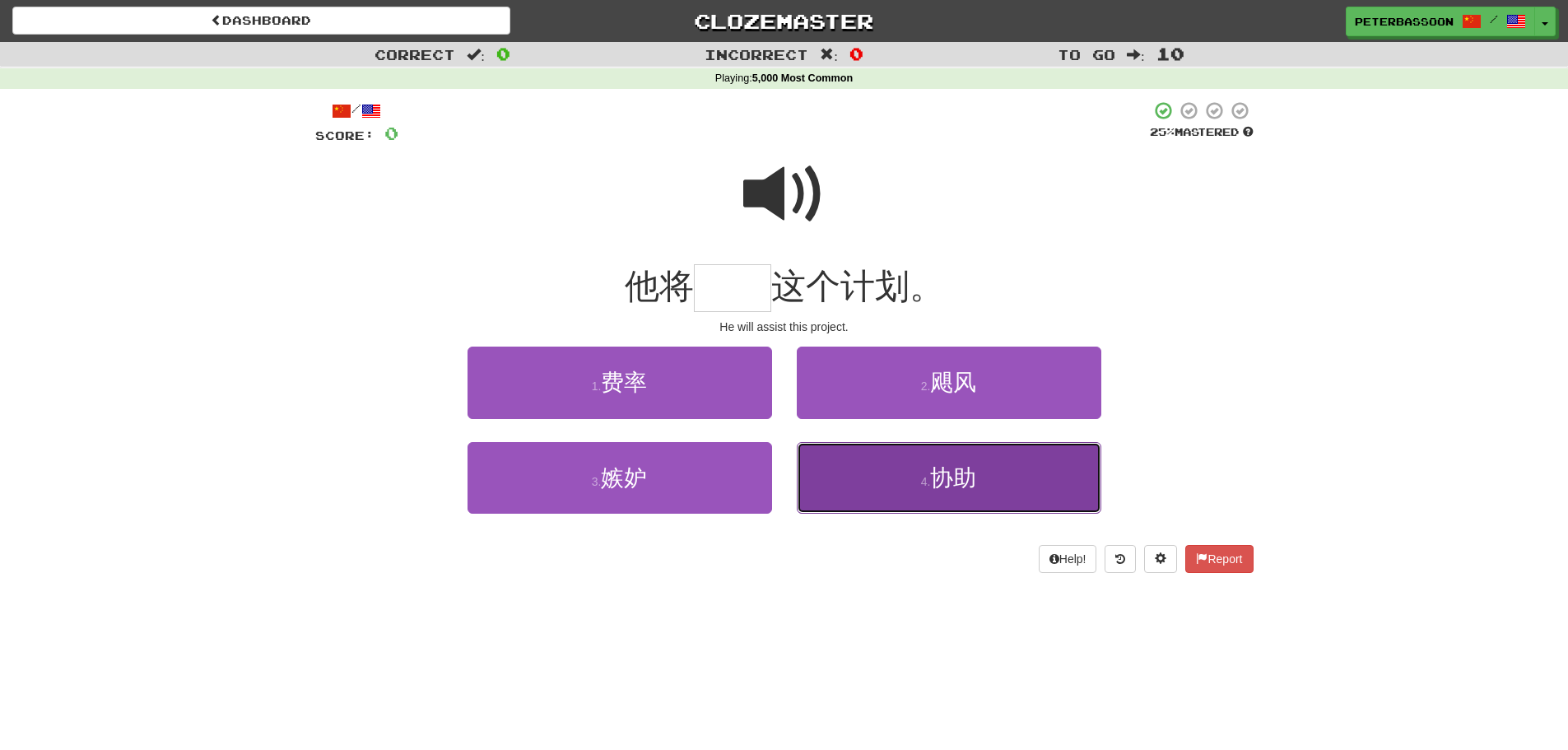
click at [999, 490] on button "4 . 协助" at bounding box center [949, 478] width 304 height 72
type input "**"
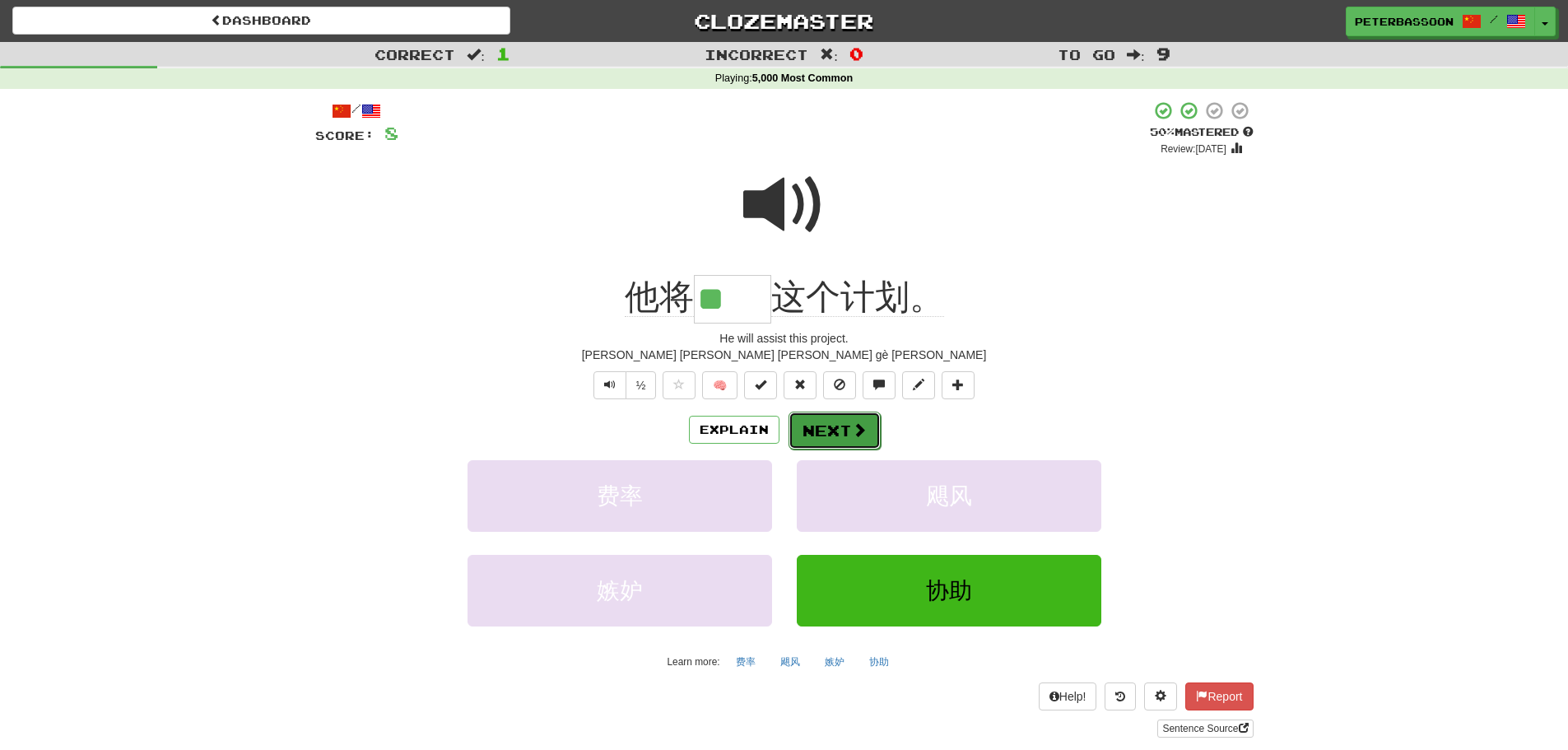
click at [817, 425] on button "Next" at bounding box center [835, 430] width 92 height 38
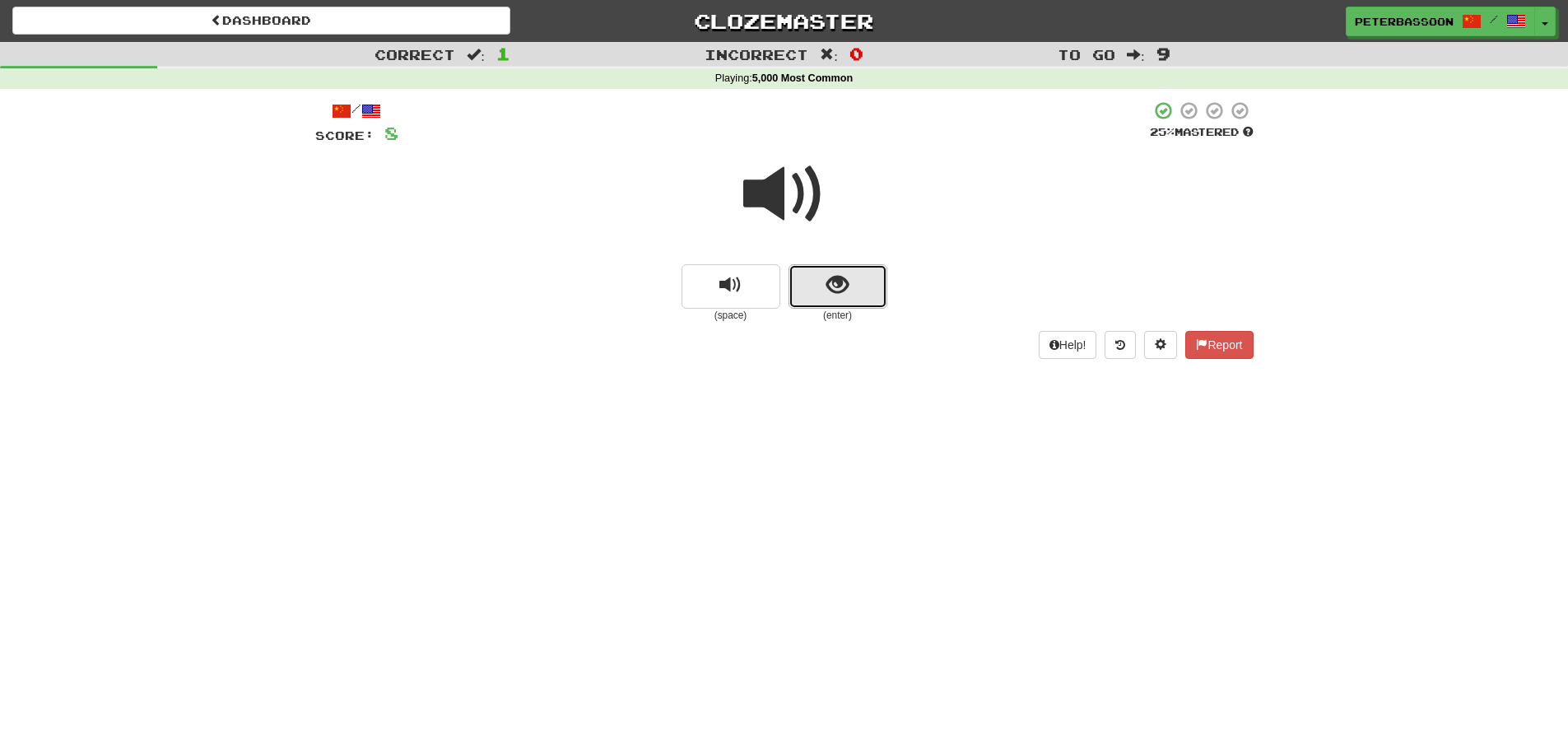
click at [828, 275] on span "show sentence" at bounding box center [837, 284] width 22 height 22
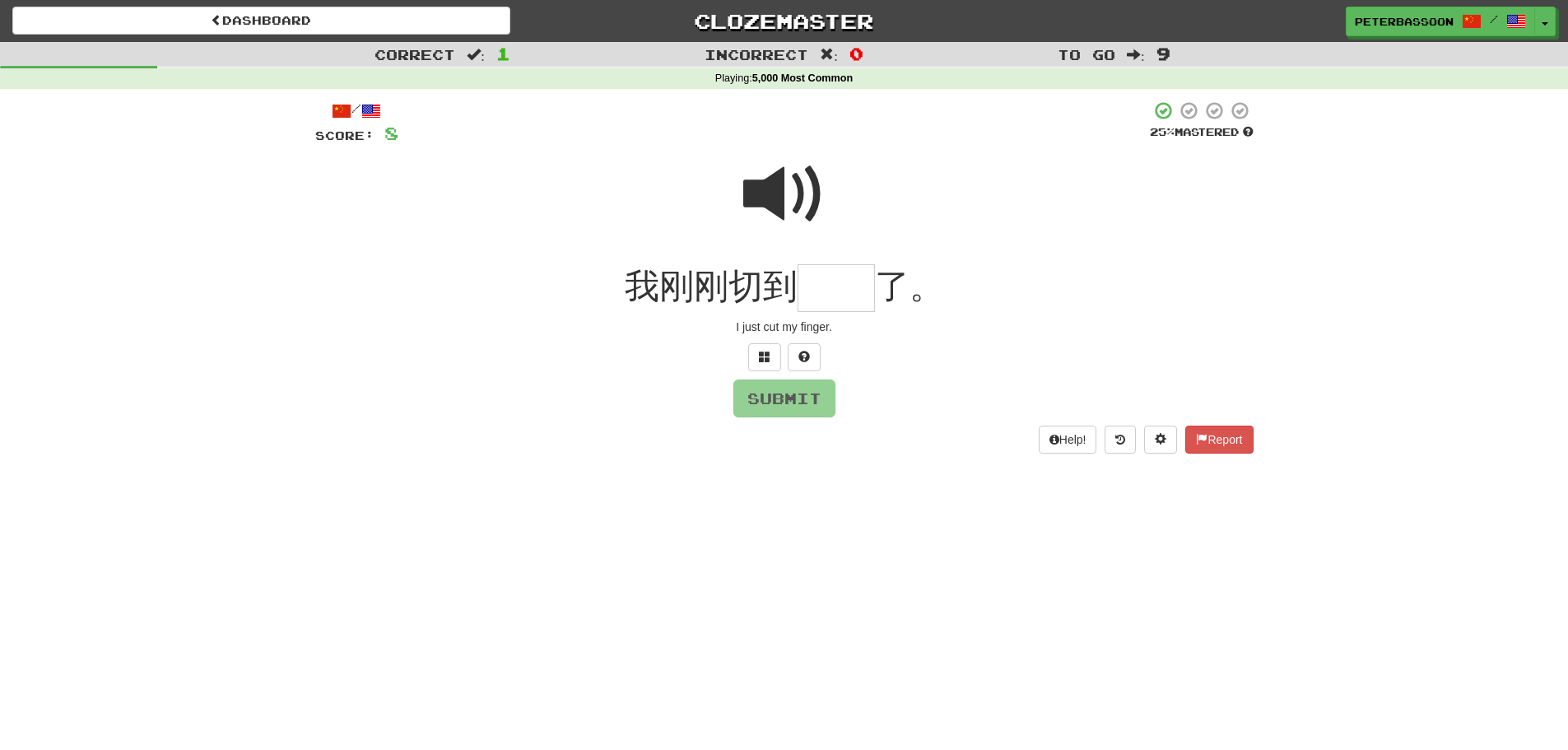
click at [789, 187] on span at bounding box center [784, 194] width 82 height 82
click at [828, 294] on input "text" at bounding box center [835, 289] width 78 height 49
type input "**"
click at [805, 399] on button "Submit" at bounding box center [785, 399] width 102 height 38
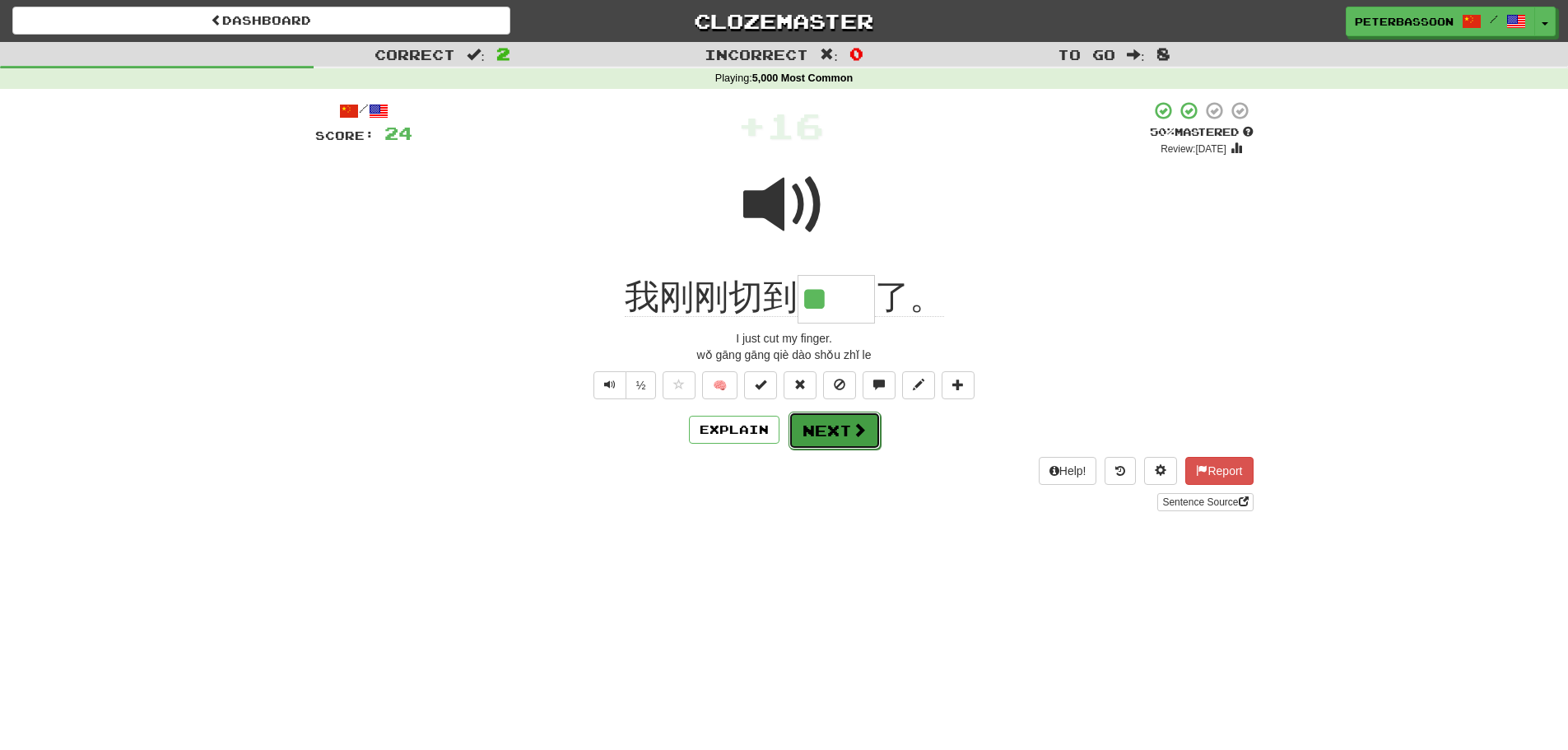
click at [844, 432] on button "Next" at bounding box center [835, 430] width 92 height 38
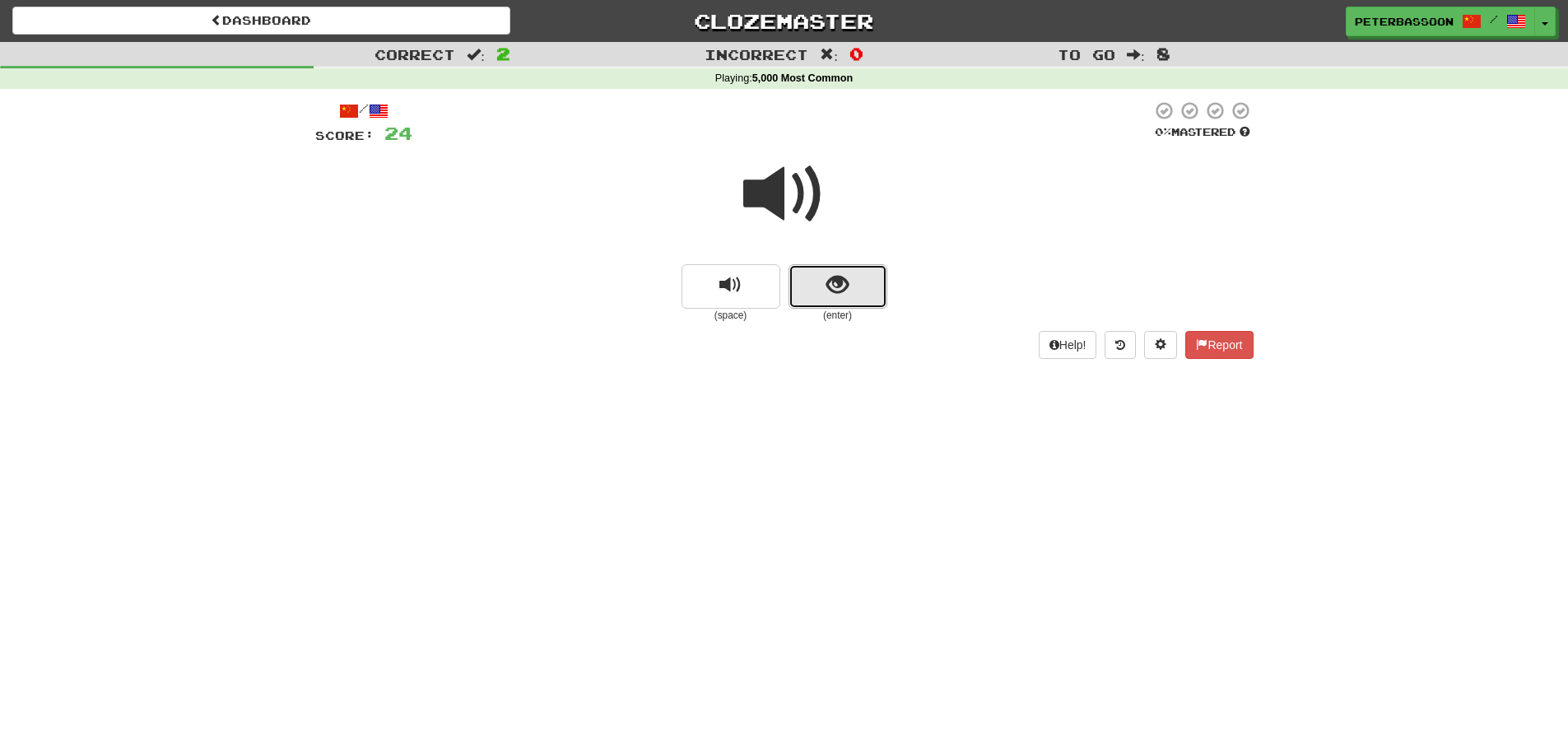
click at [832, 276] on span "show sentence" at bounding box center [837, 284] width 22 height 22
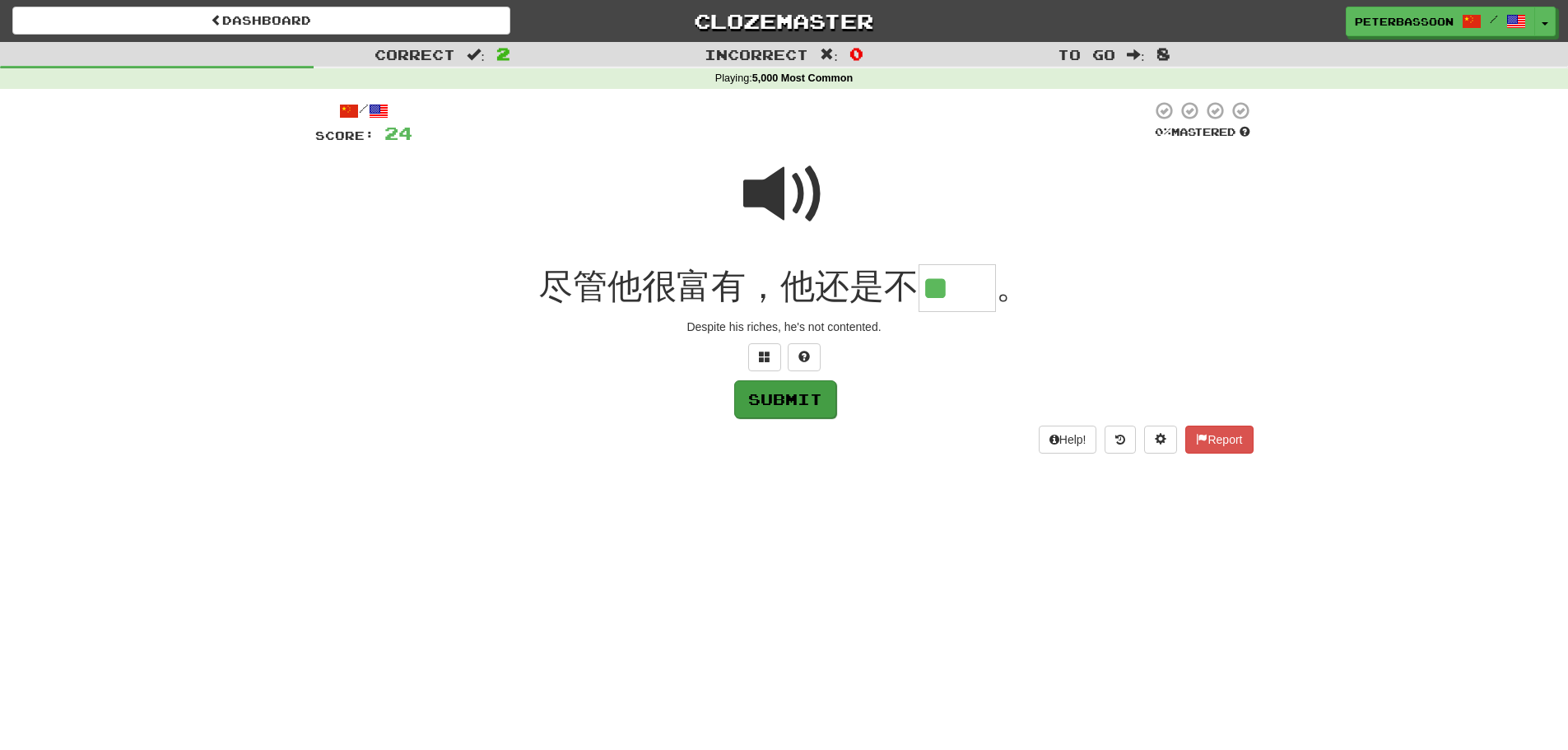
type input "**"
click at [803, 399] on button "Submit" at bounding box center [785, 399] width 102 height 38
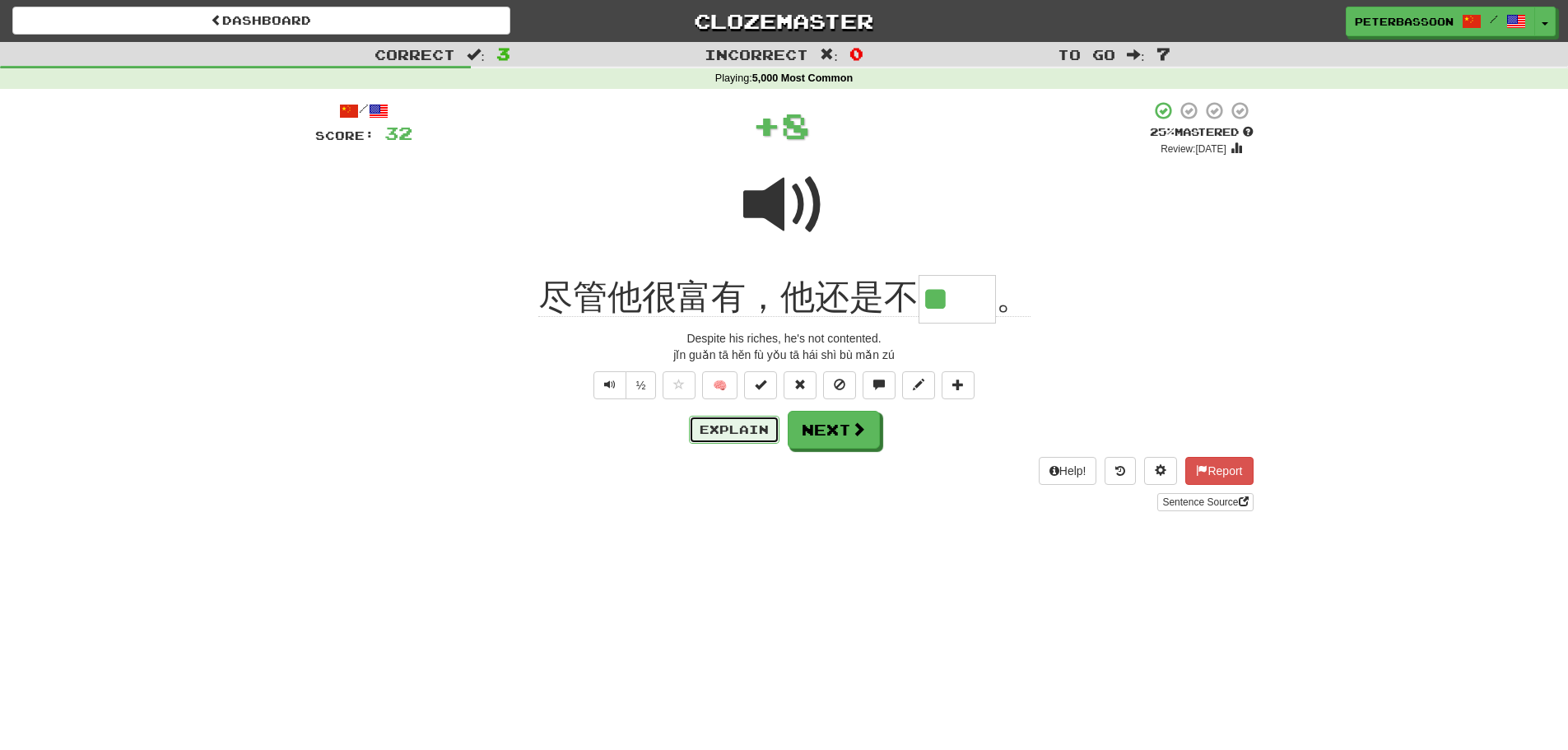
click at [749, 426] on button "Explain" at bounding box center [734, 430] width 91 height 28
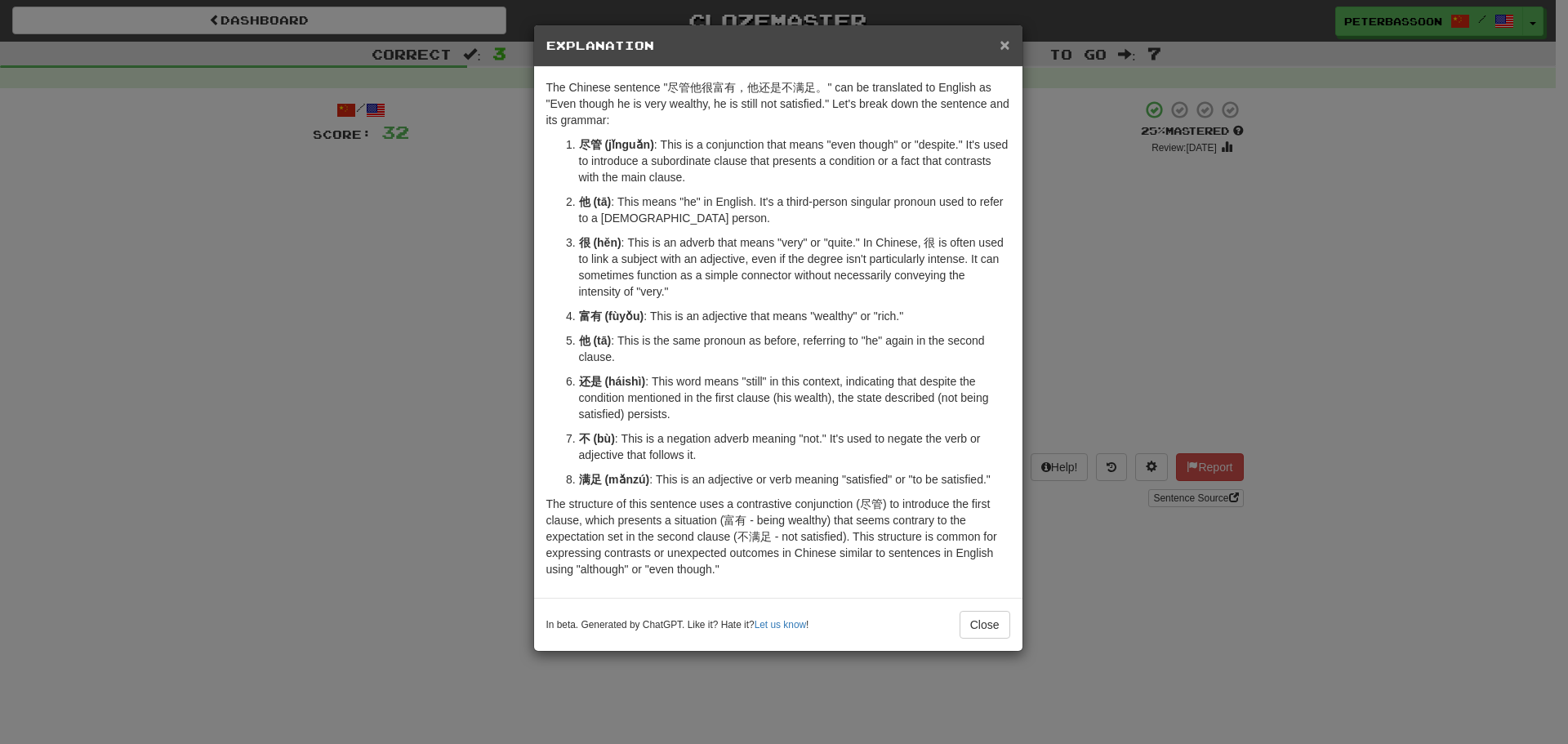
click at [1005, 40] on span "×" at bounding box center [1004, 45] width 10 height 19
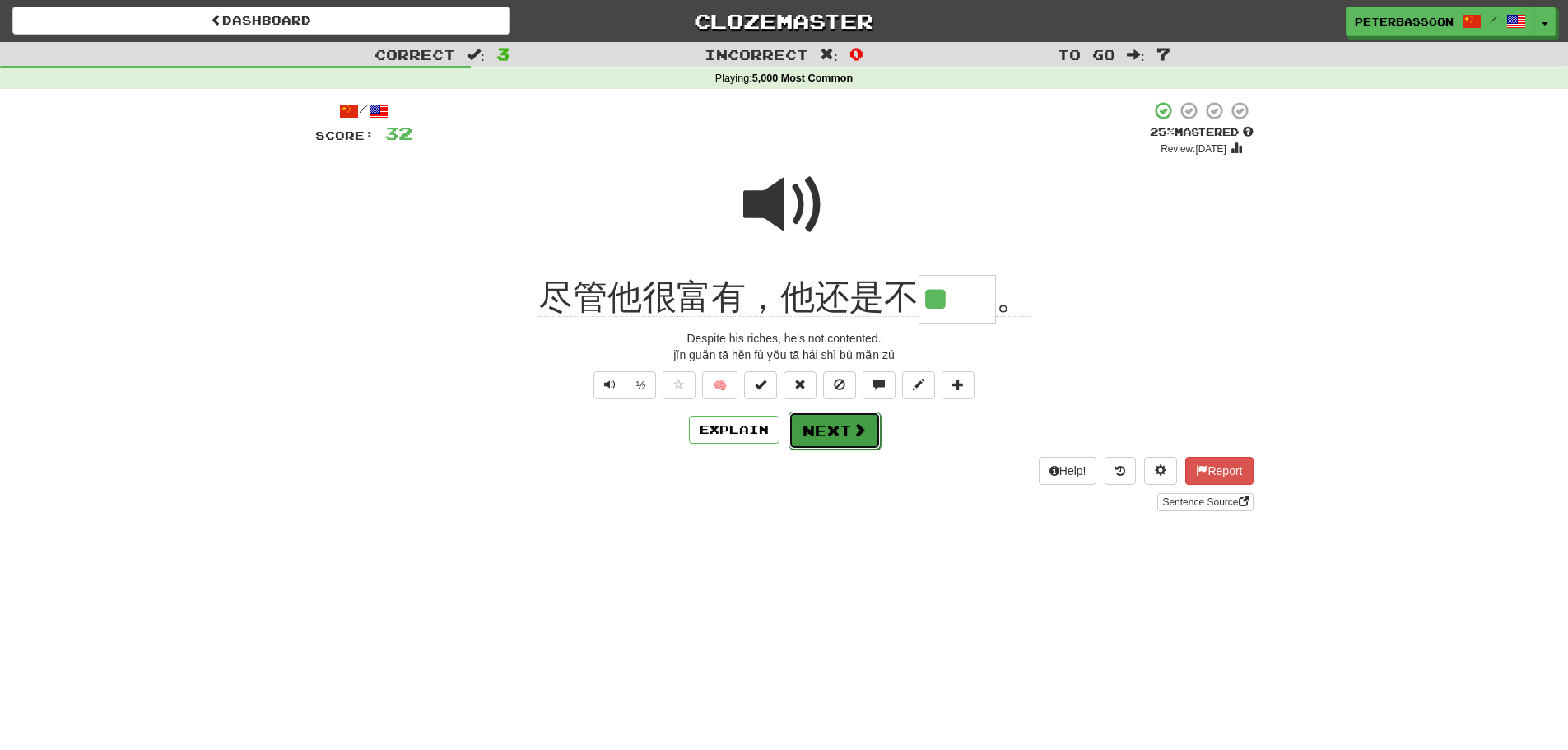
click at [845, 430] on button "Next" at bounding box center [835, 430] width 92 height 38
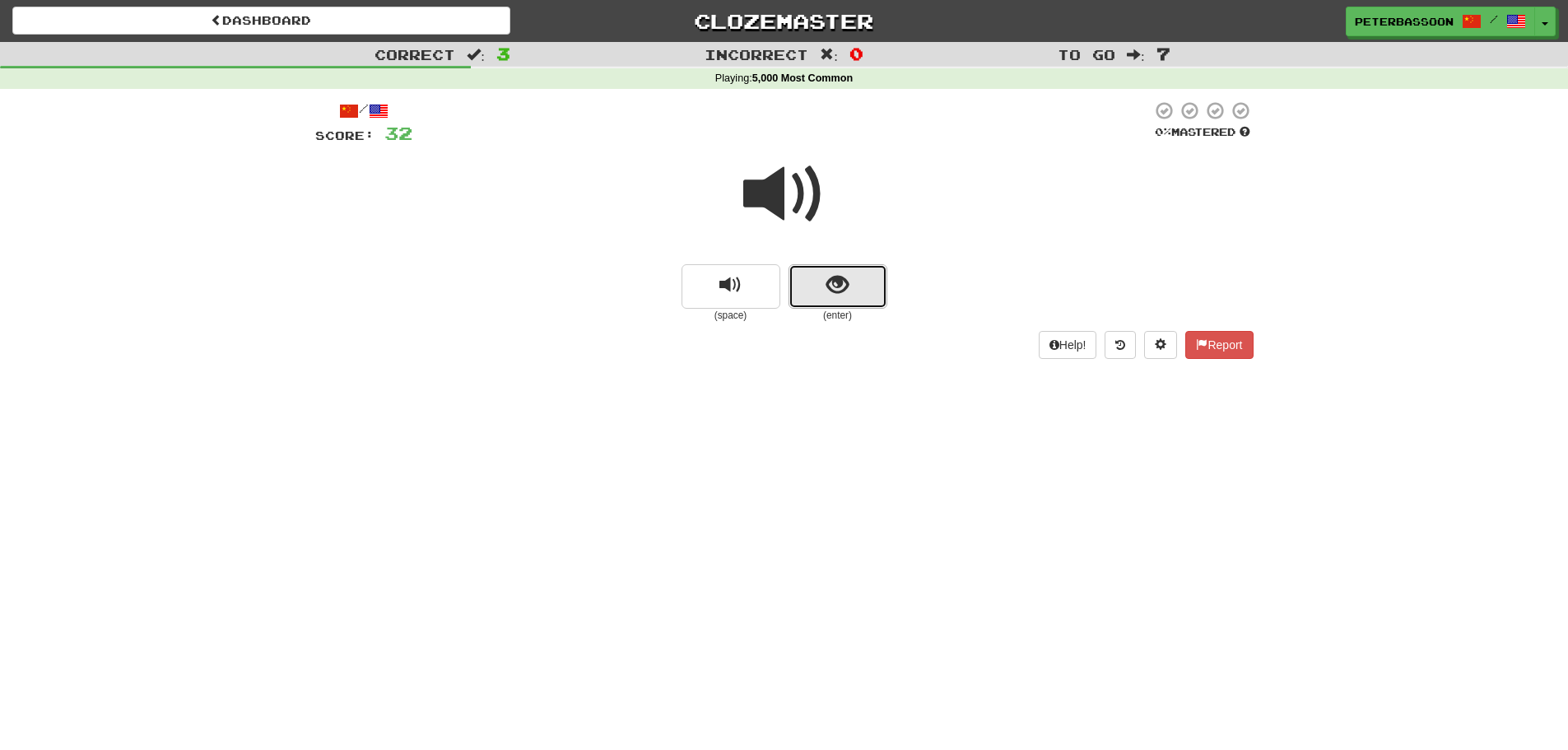
click at [846, 278] on span "show sentence" at bounding box center [837, 284] width 22 height 22
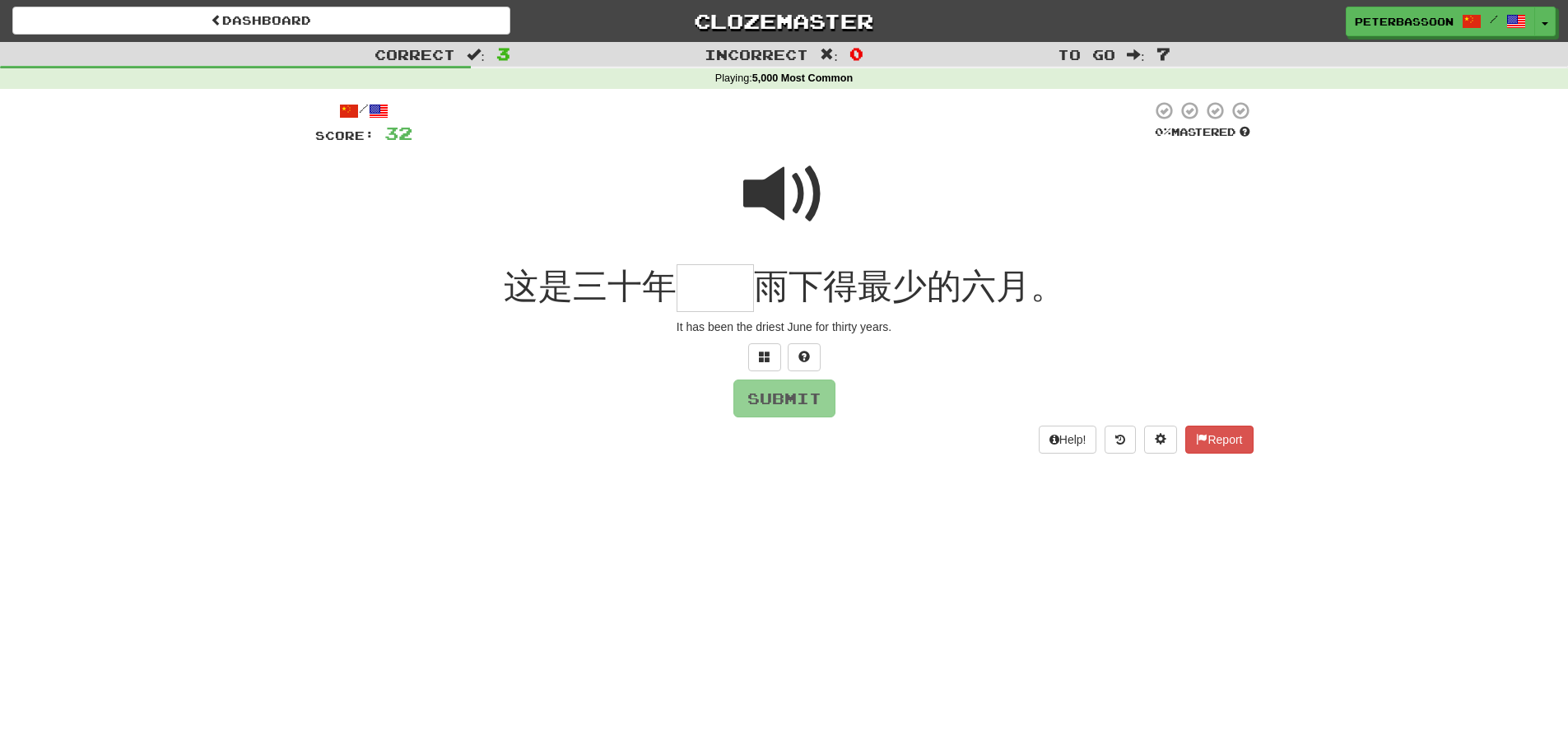
click at [779, 188] on span at bounding box center [784, 194] width 82 height 82
click at [700, 299] on input "text" at bounding box center [715, 289] width 78 height 49
type input "**"
click at [774, 405] on button "Submit" at bounding box center [785, 399] width 102 height 38
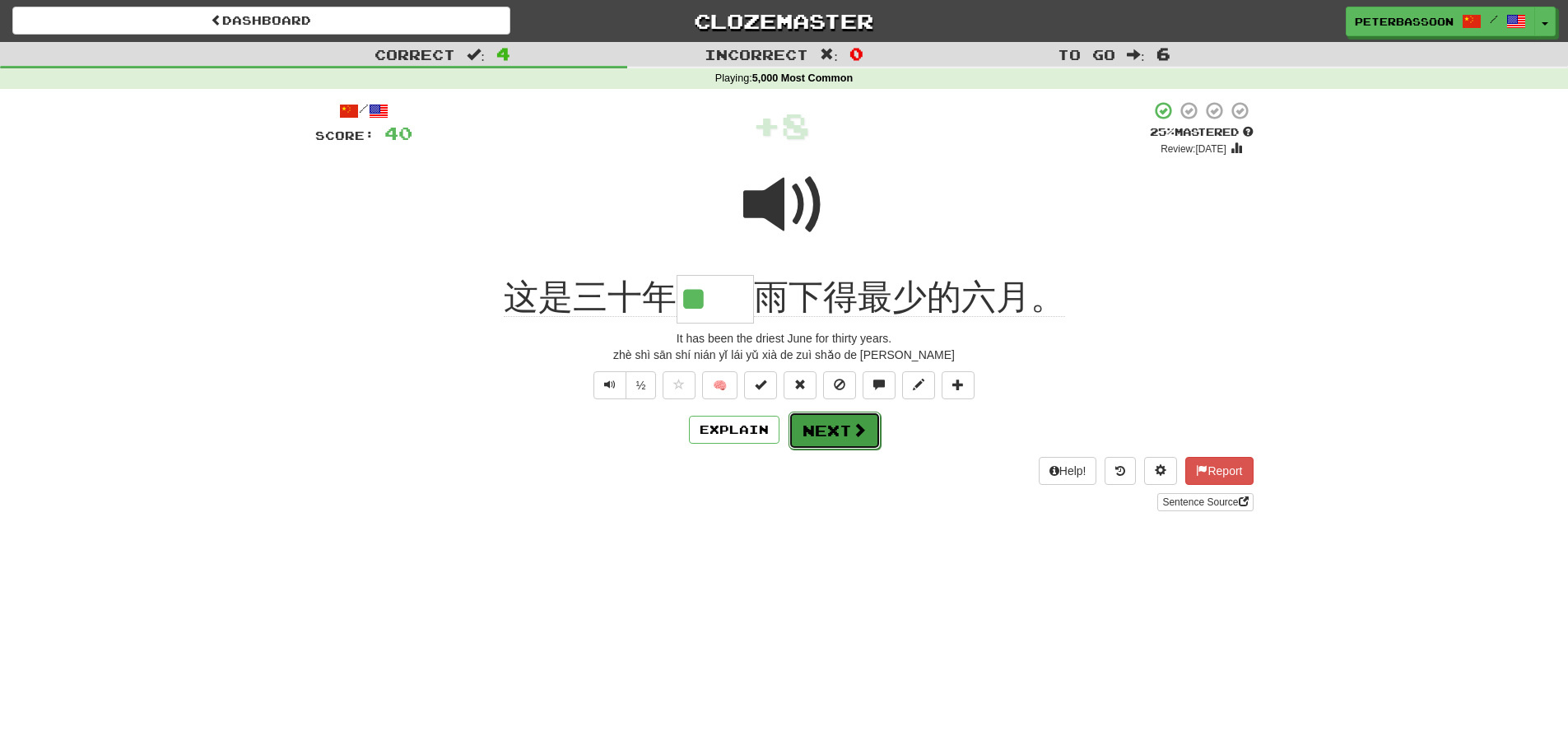
click at [842, 432] on button "Next" at bounding box center [835, 430] width 92 height 38
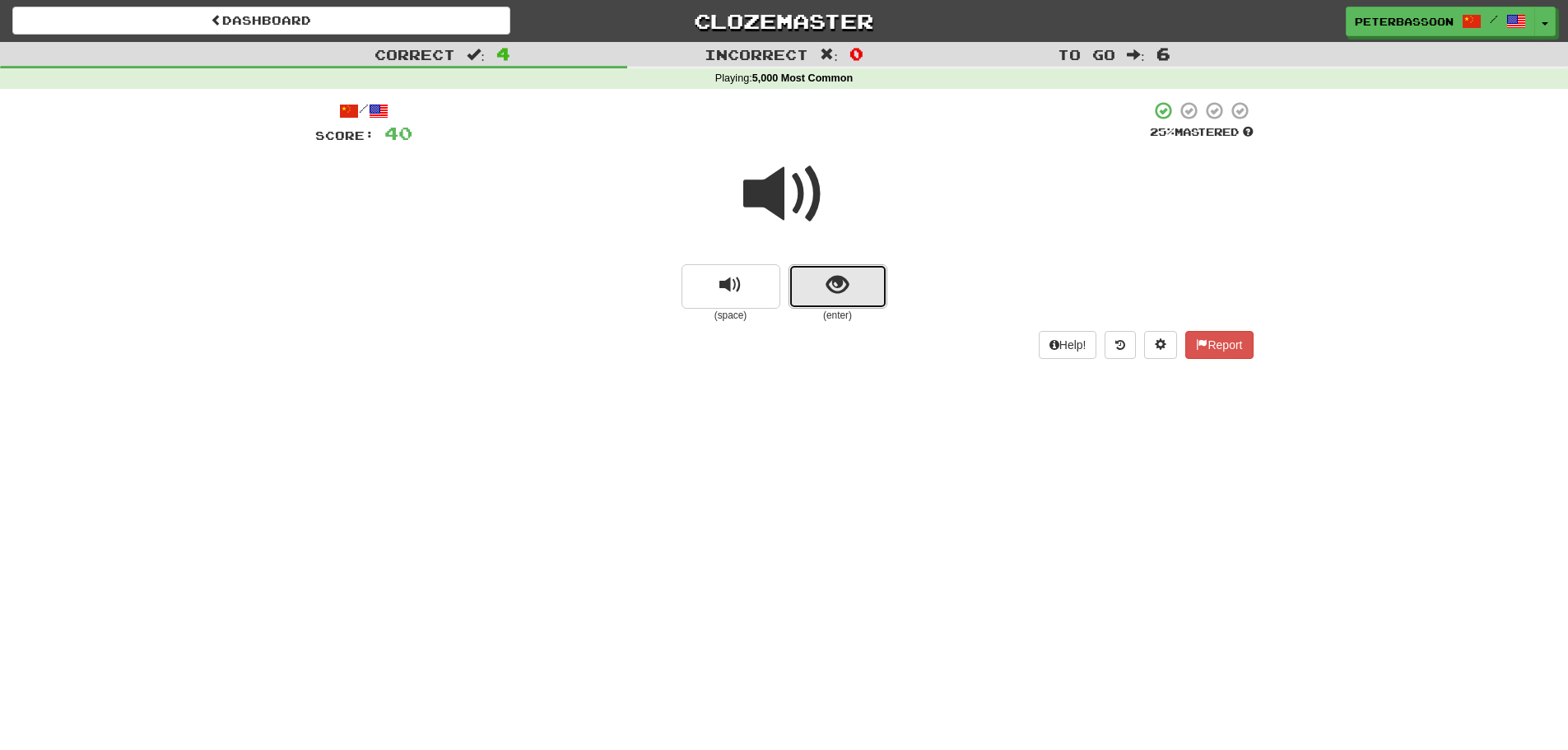
drag, startPoint x: 851, startPoint y: 285, endPoint x: 863, endPoint y: 285, distance: 12.0
click at [863, 285] on button "show sentence" at bounding box center [837, 286] width 99 height 44
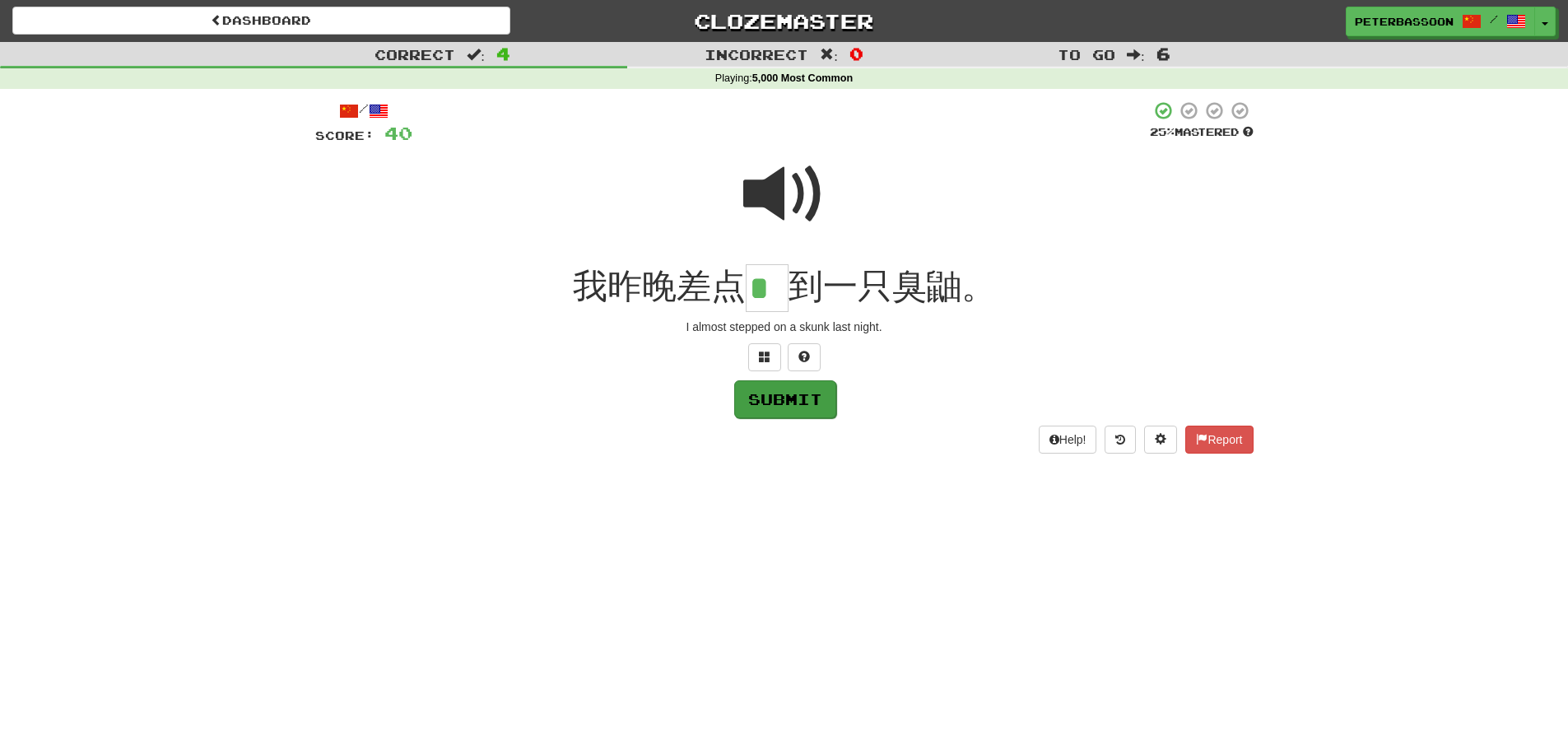
type input "*"
click at [794, 392] on button "Submit" at bounding box center [785, 399] width 102 height 38
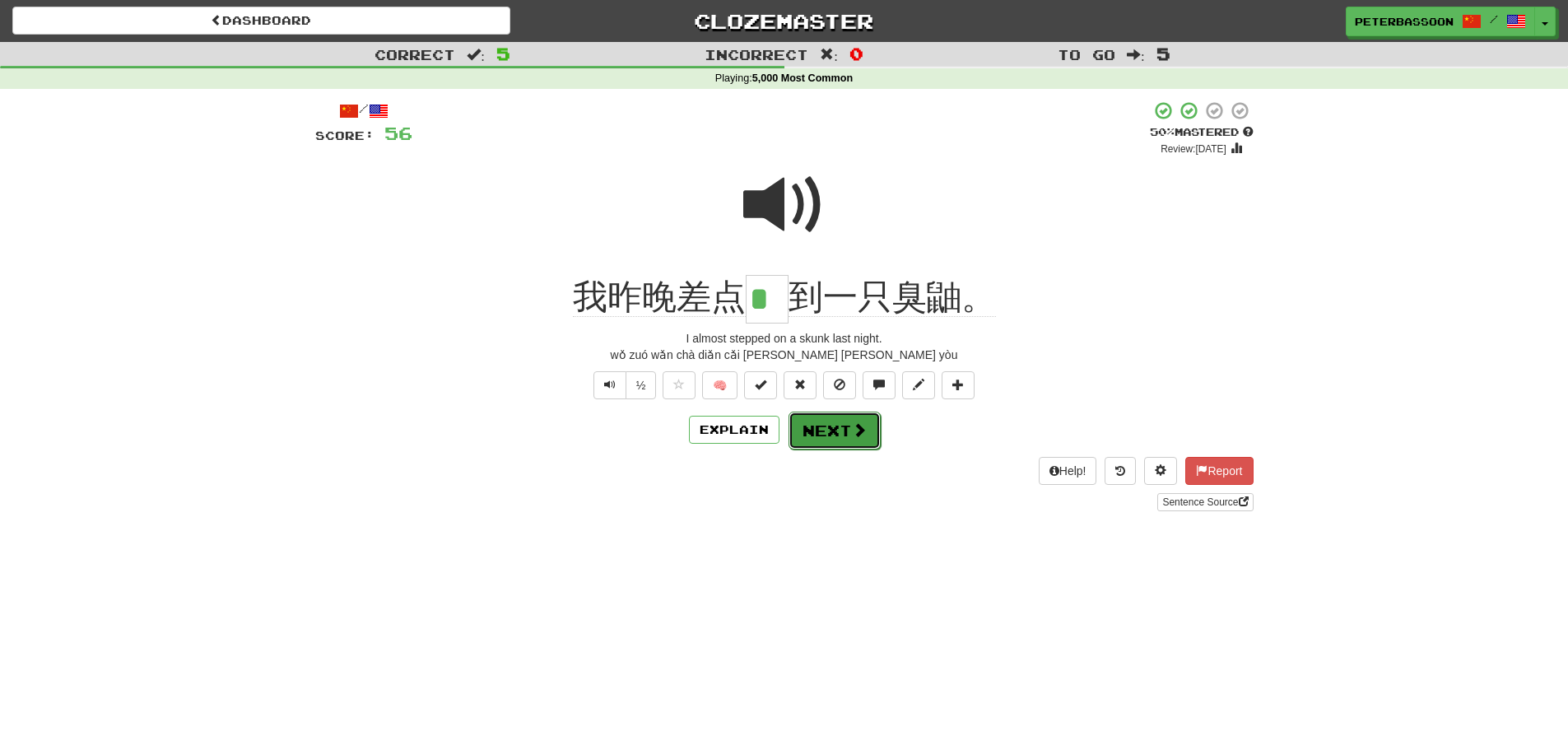
click at [831, 426] on button "Next" at bounding box center [835, 430] width 92 height 38
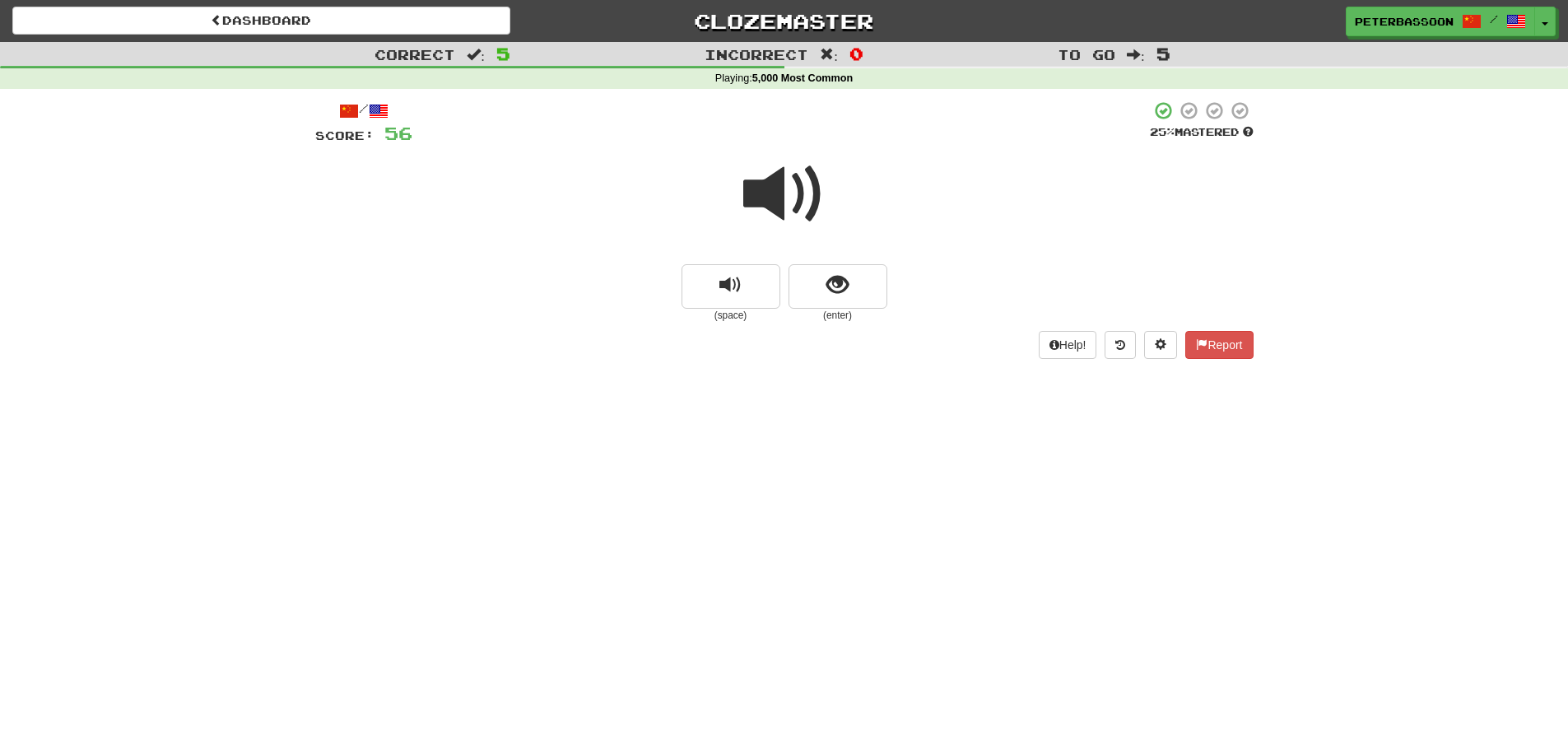
click at [813, 180] on span at bounding box center [784, 194] width 82 height 82
click at [833, 285] on span "show sentence" at bounding box center [837, 284] width 22 height 22
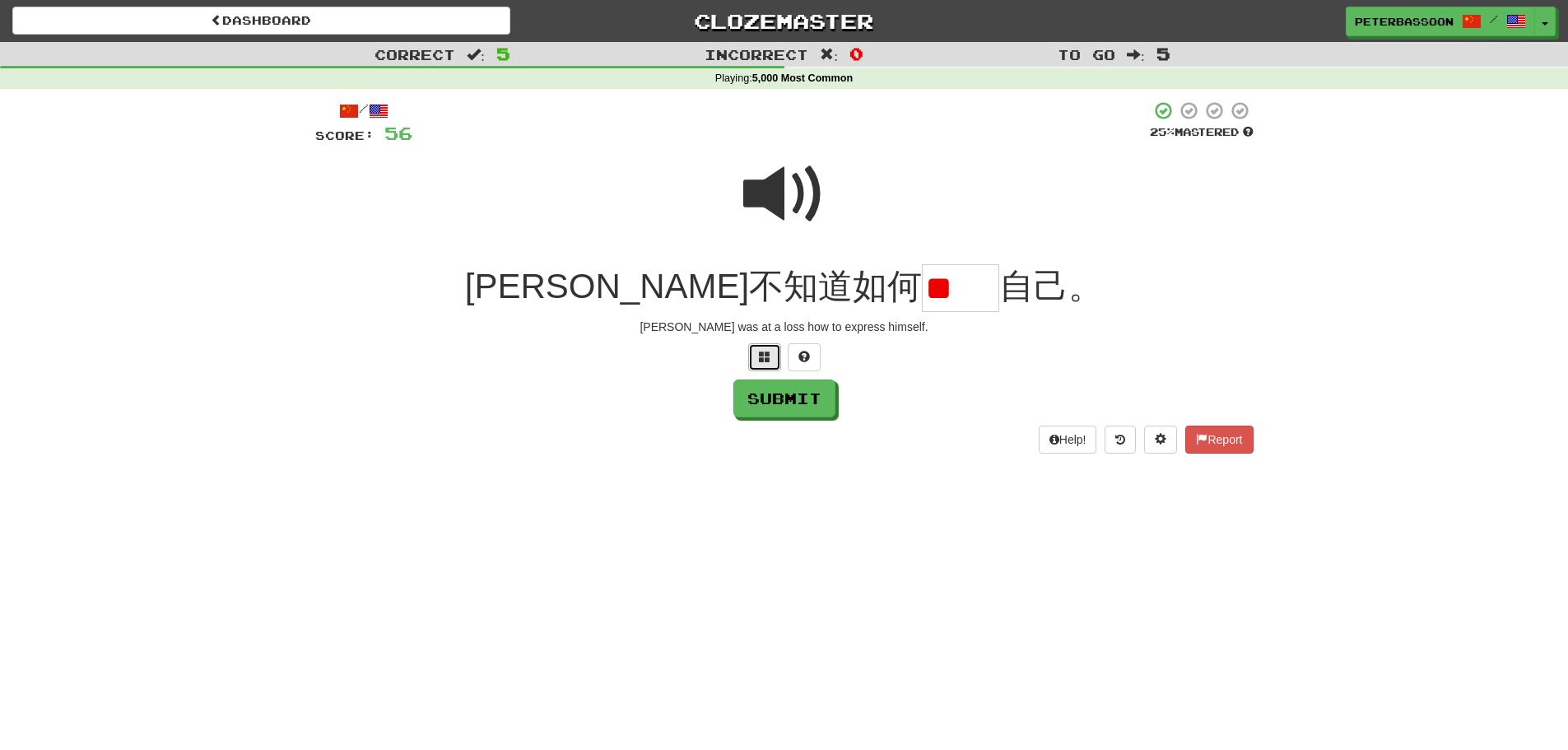
click at [760, 355] on span at bounding box center [764, 356] width 11 height 11
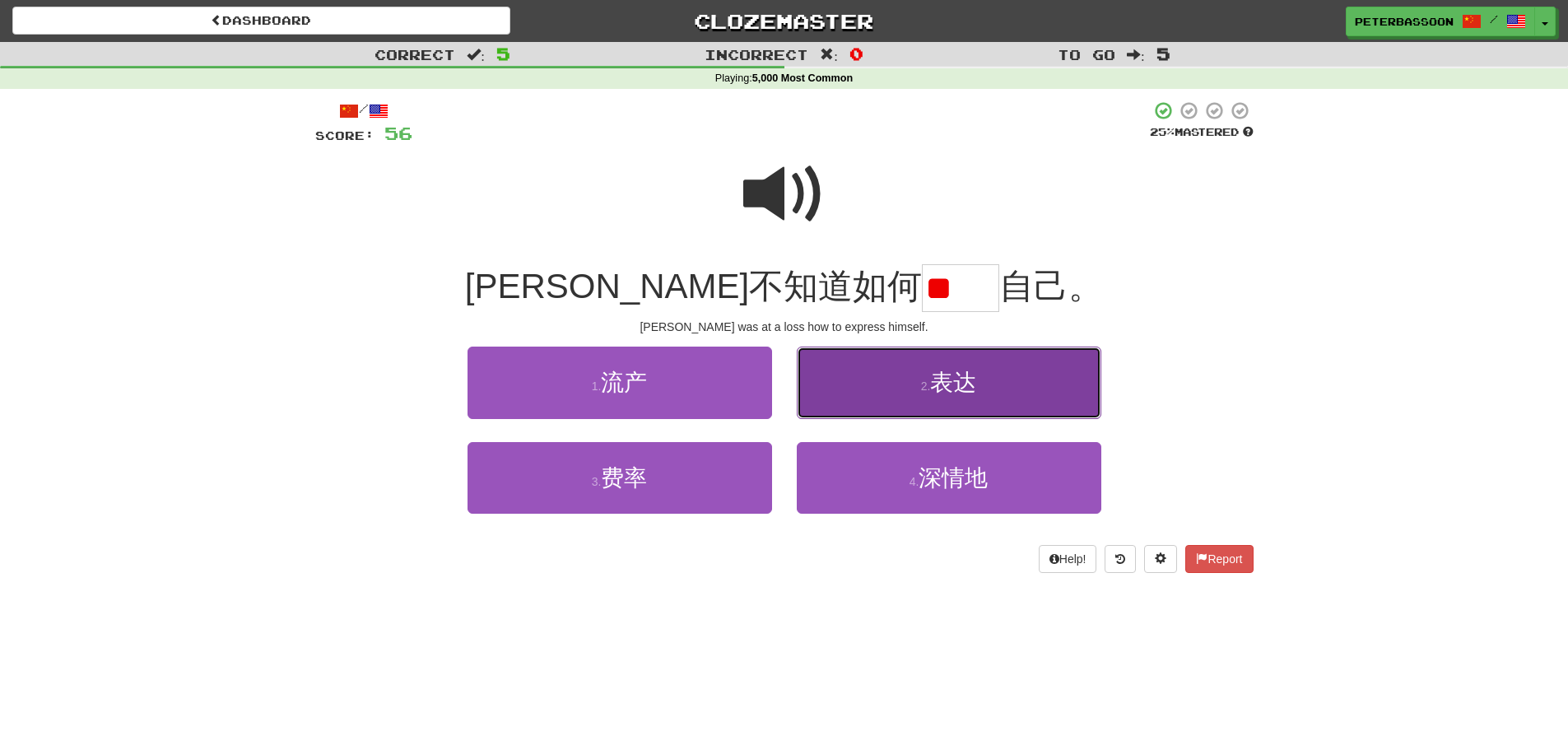
click at [1002, 388] on button "2 . 表达" at bounding box center [949, 382] width 304 height 72
type input "**"
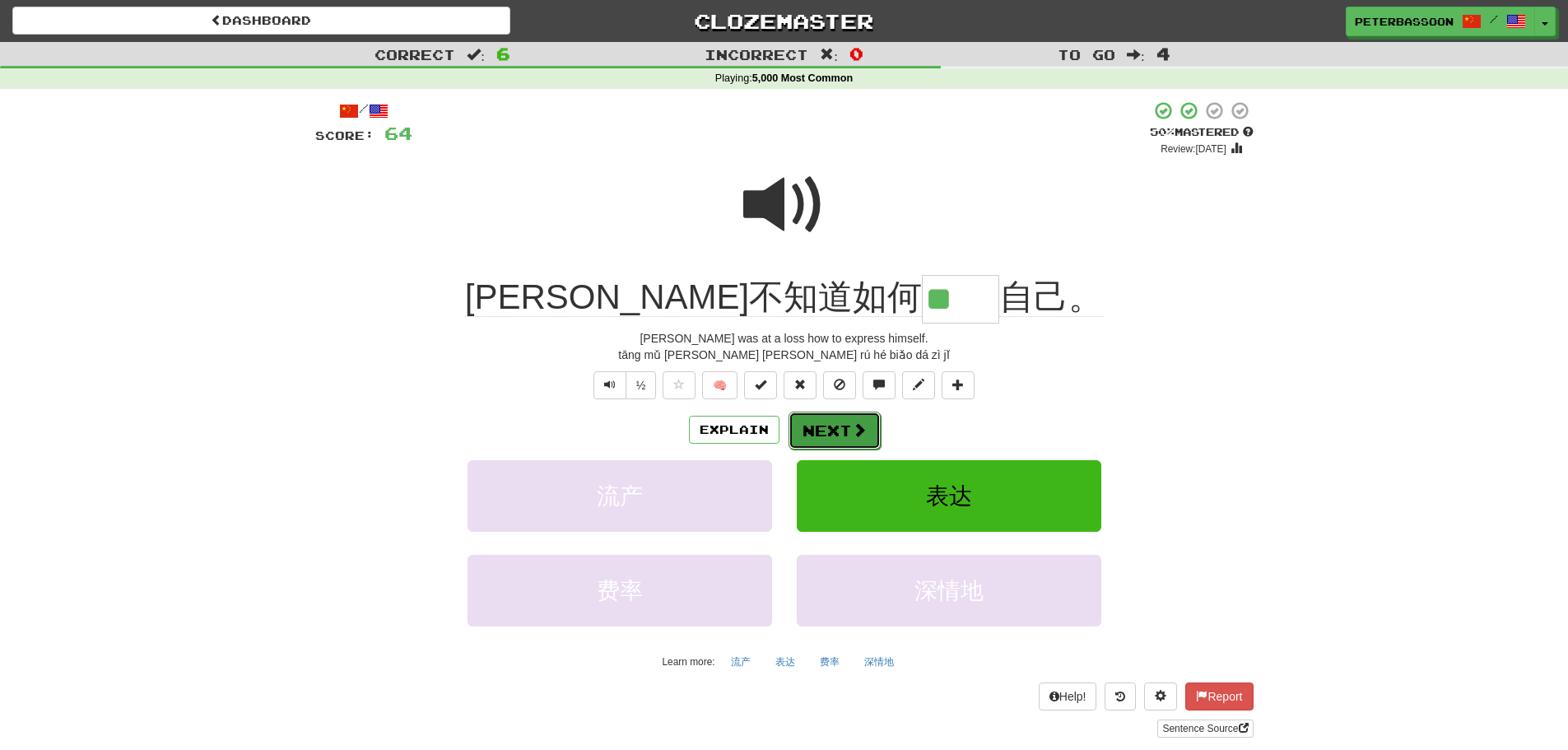
click at [839, 427] on button "Next" at bounding box center [835, 430] width 92 height 38
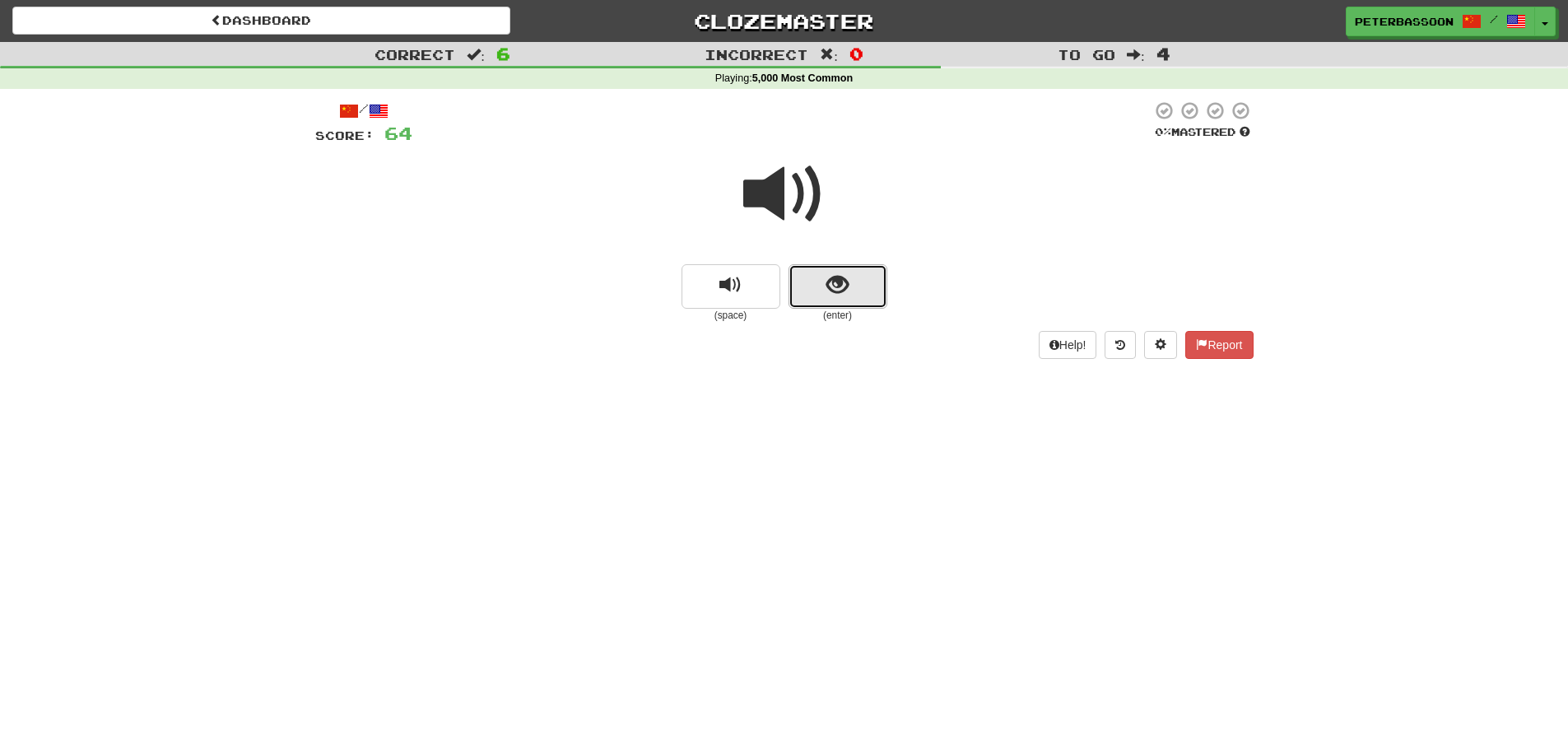
click at [839, 285] on span "show sentence" at bounding box center [837, 284] width 22 height 22
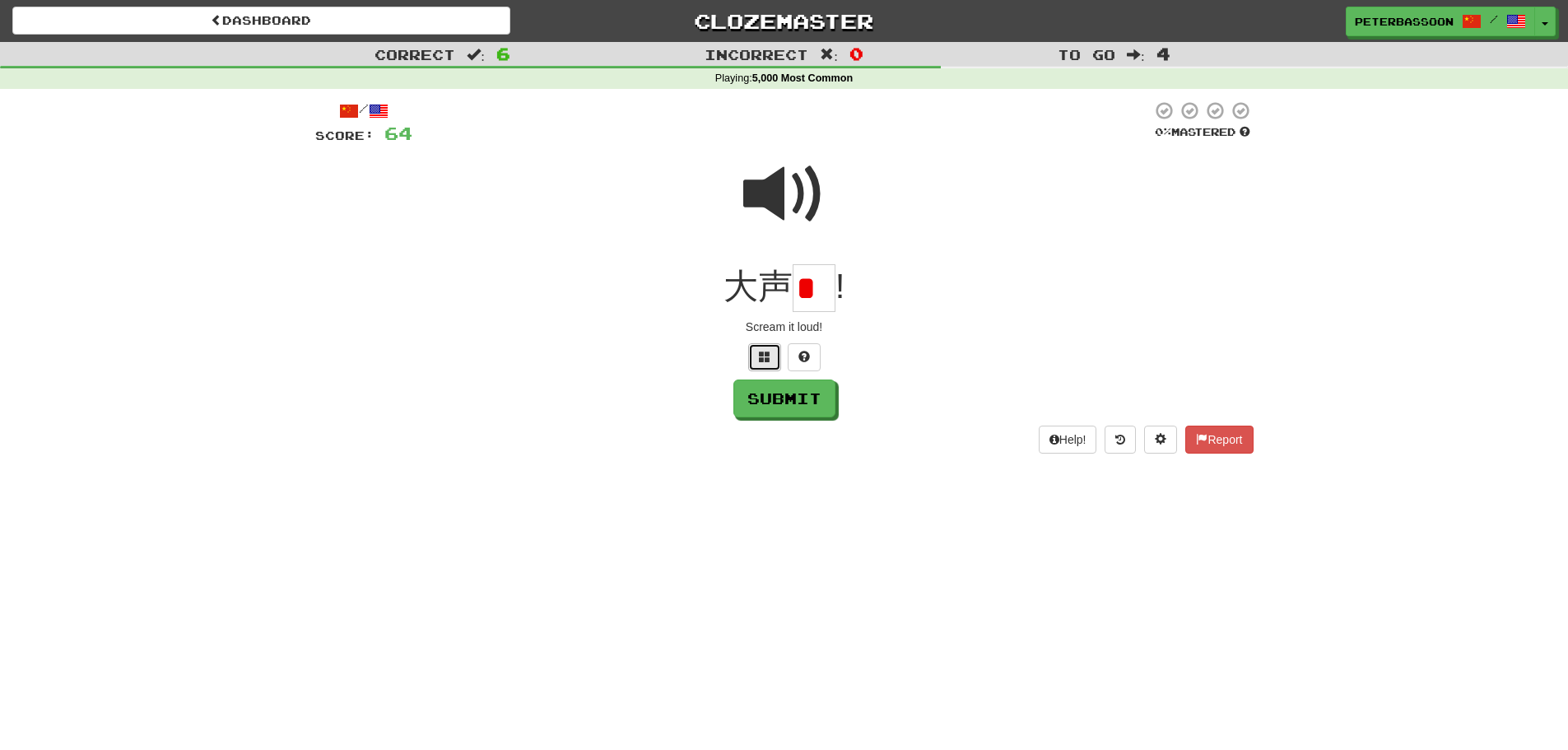
click at [766, 351] on span at bounding box center [764, 356] width 11 height 11
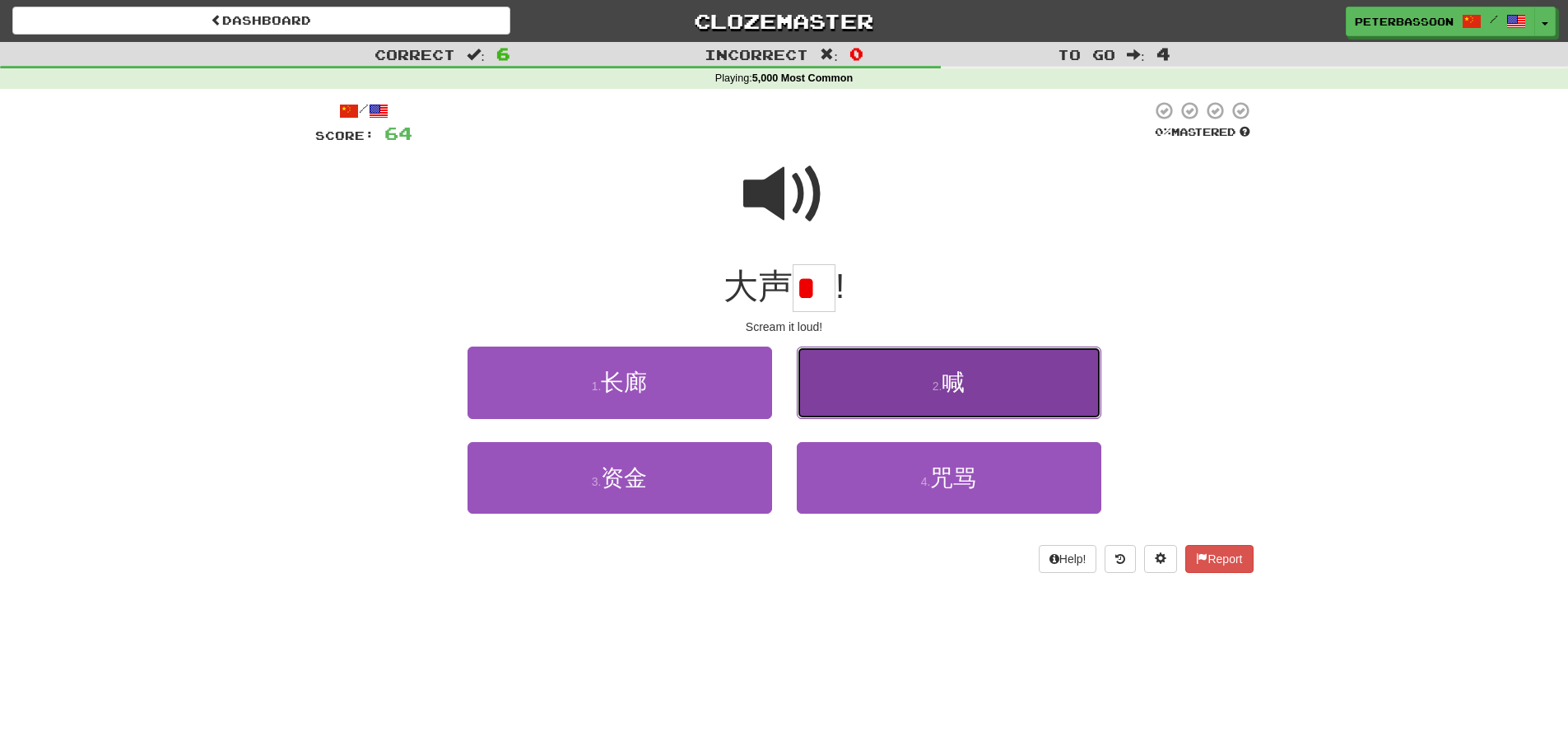
click at [995, 392] on button "2 . 喊" at bounding box center [949, 382] width 304 height 72
type input "*"
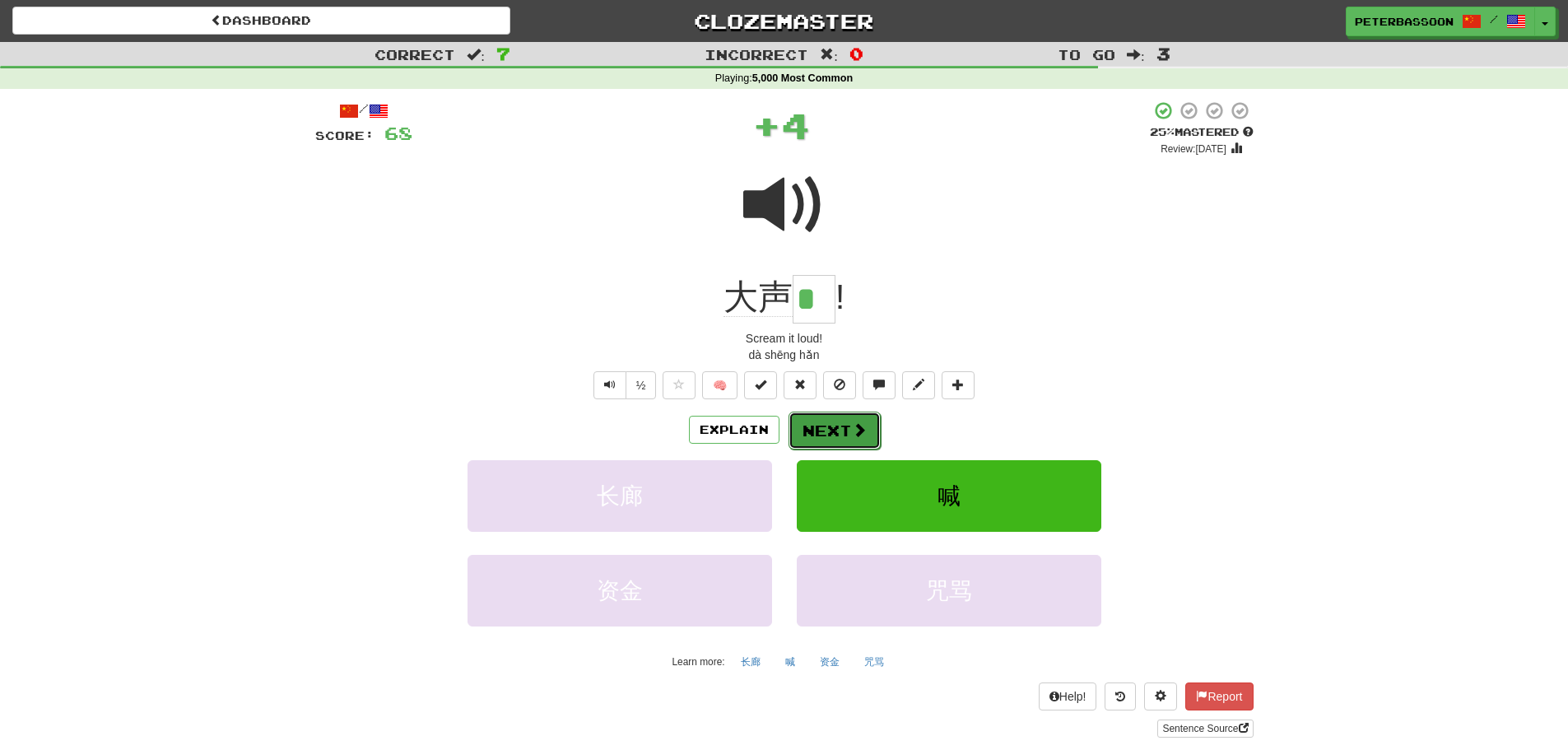
click at [847, 419] on button "Next" at bounding box center [835, 430] width 92 height 38
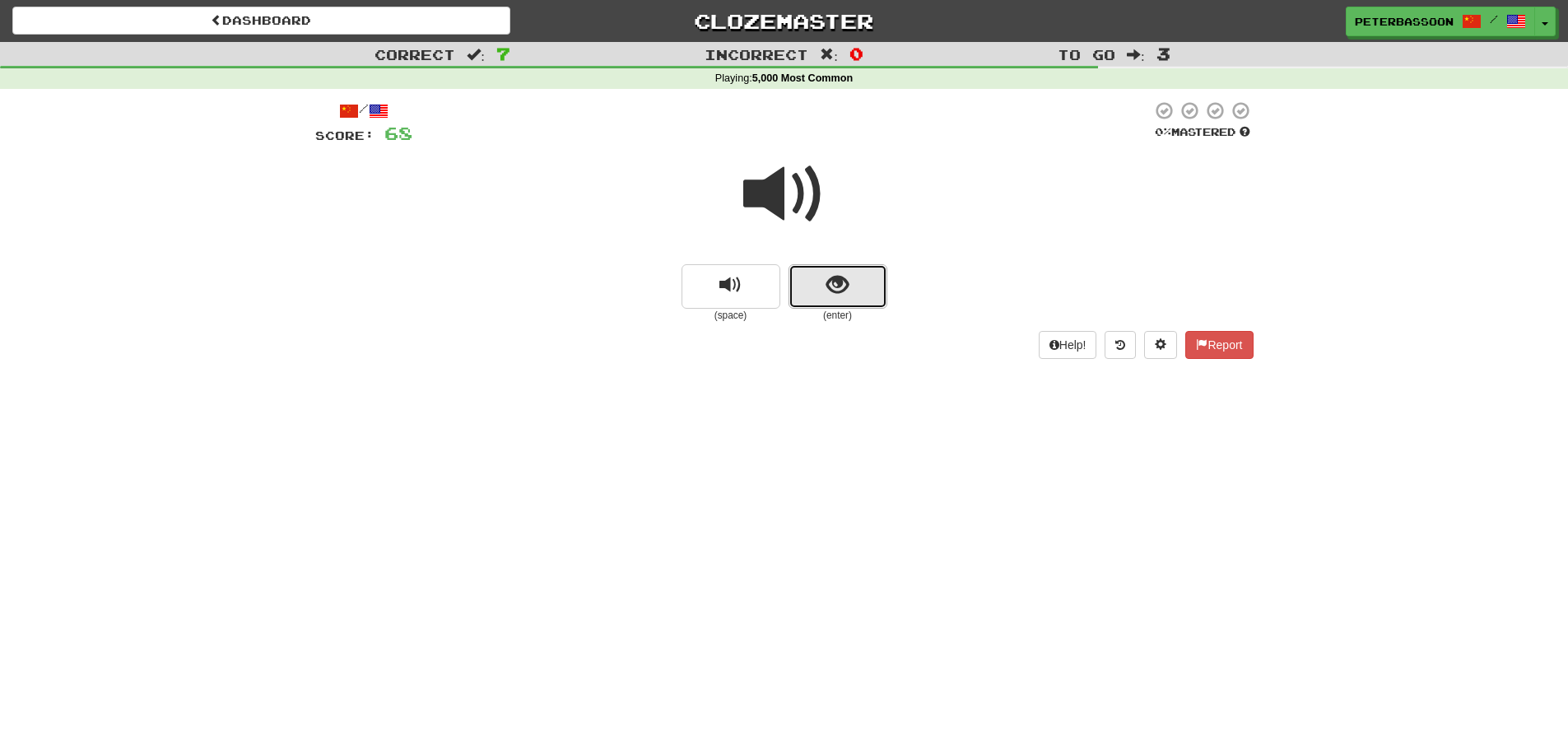
click at [845, 276] on span "show sentence" at bounding box center [837, 284] width 22 height 22
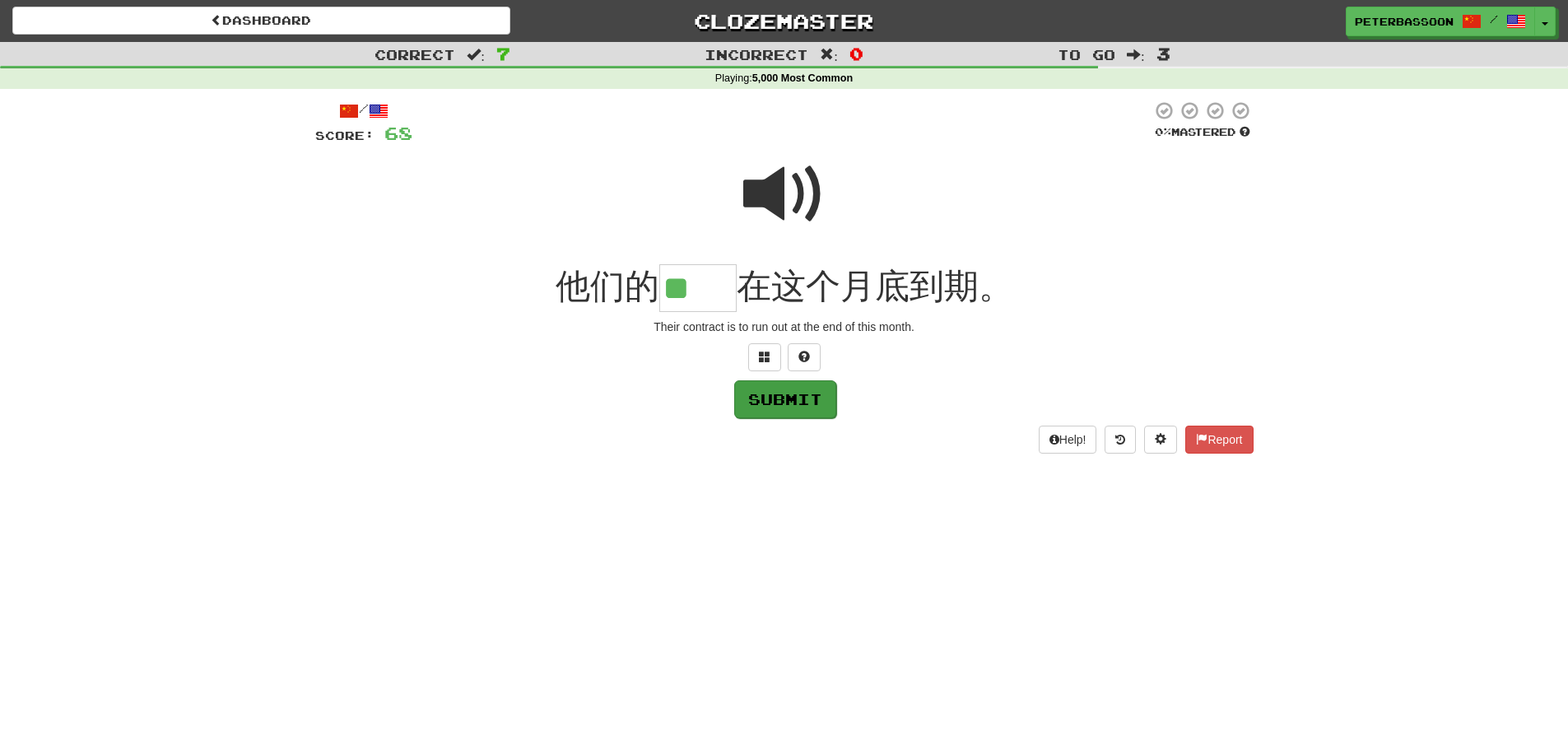
type input "**"
click at [791, 398] on button "Submit" at bounding box center [785, 399] width 102 height 38
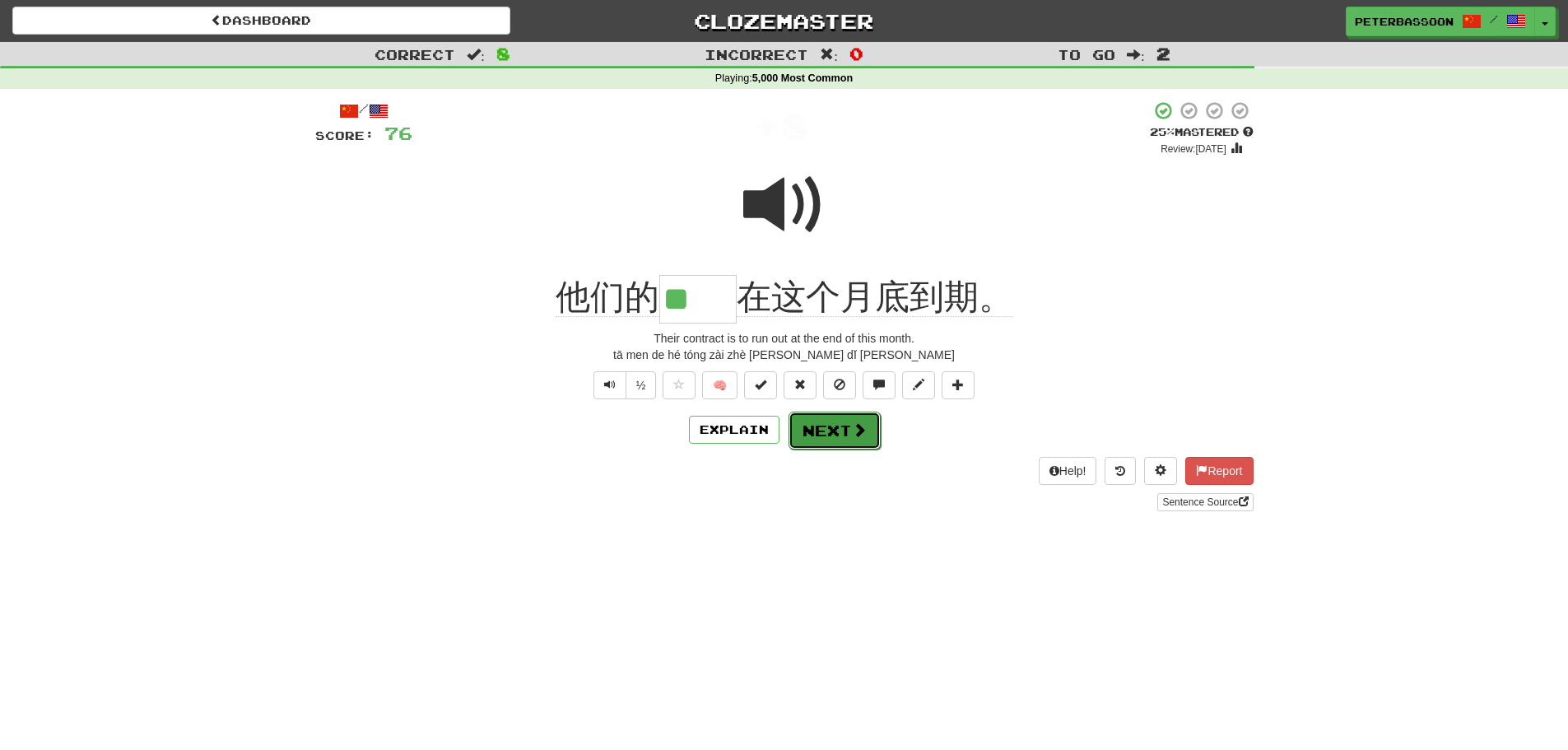
click at [835, 426] on button "Next" at bounding box center [835, 430] width 92 height 38
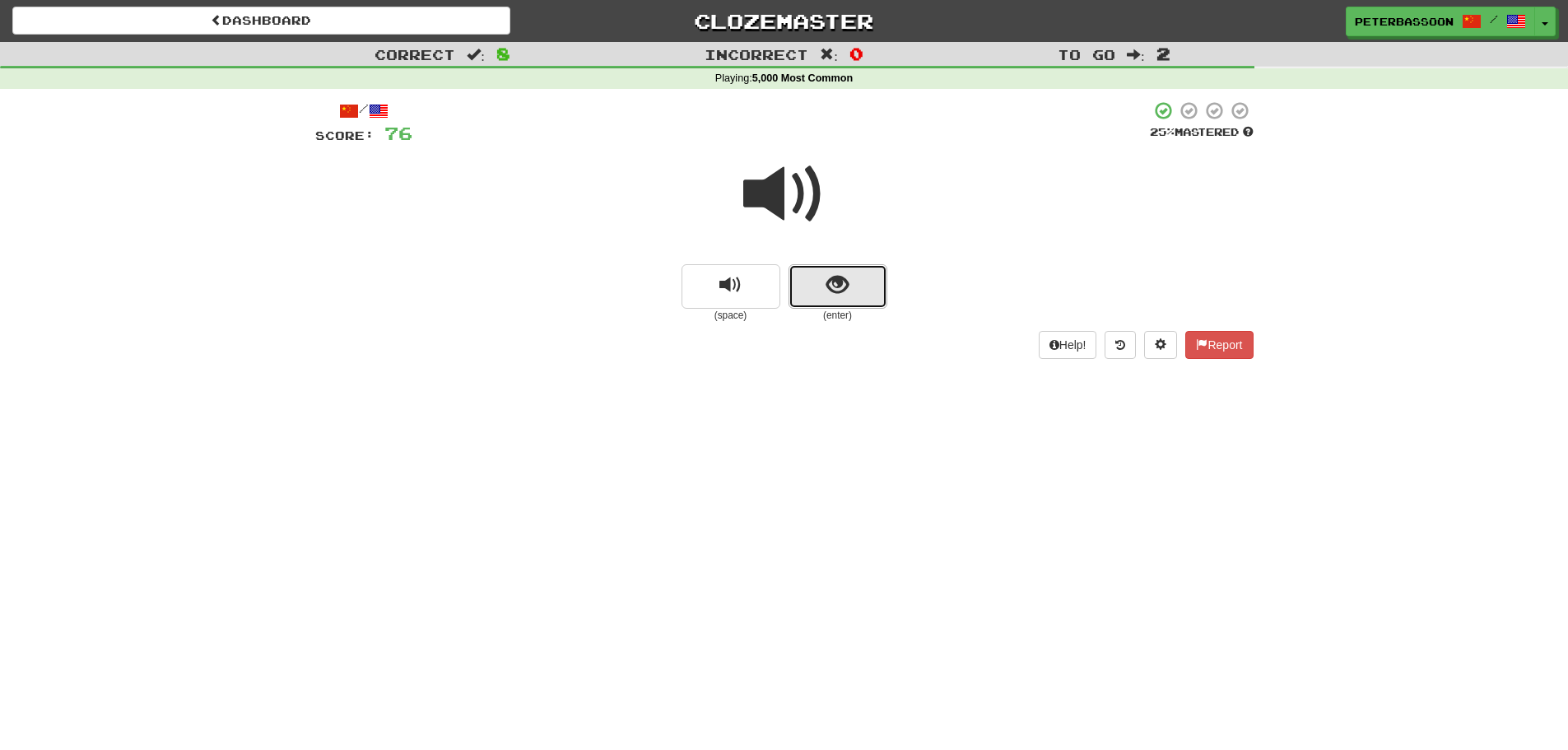
click at [836, 293] on span "show sentence" at bounding box center [837, 284] width 22 height 22
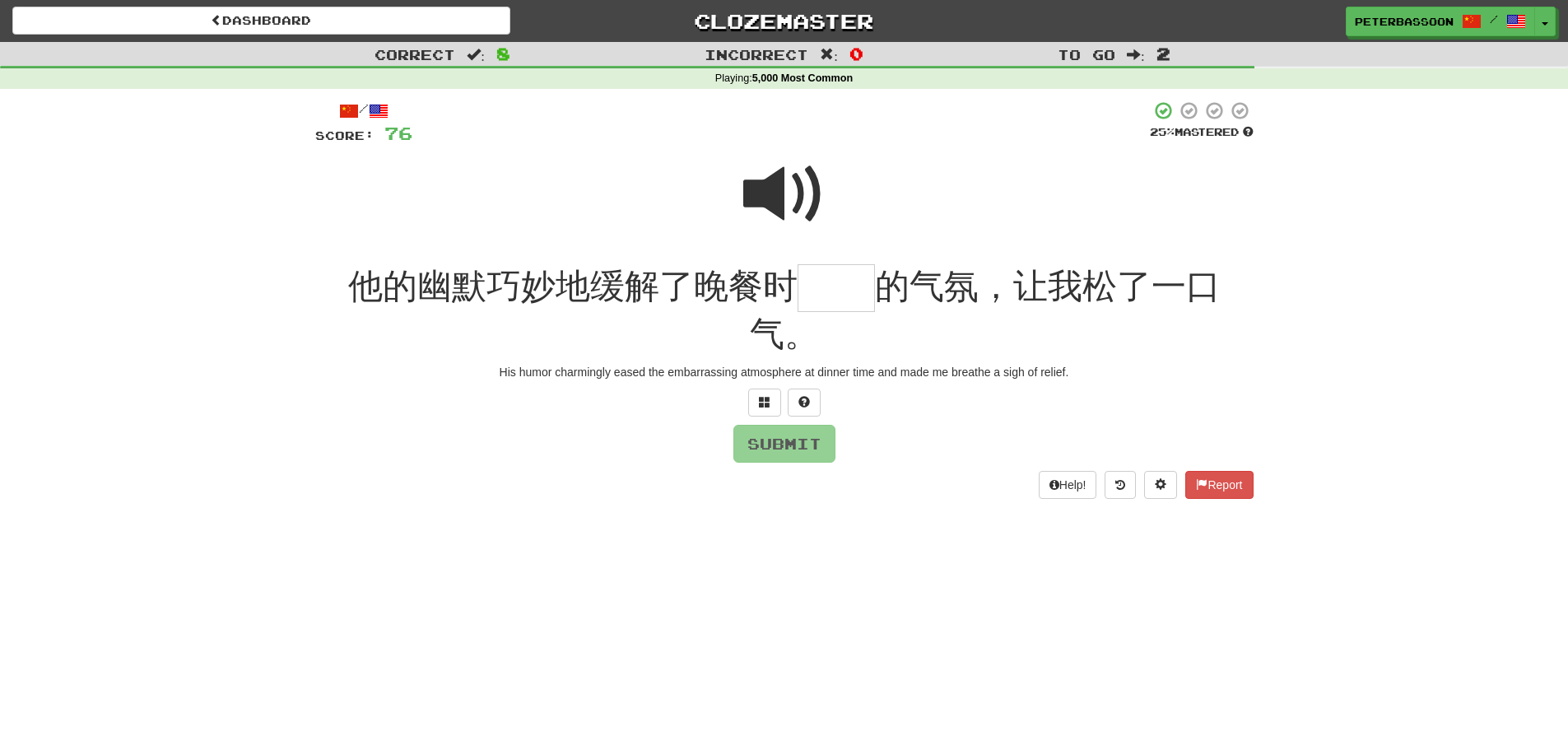
click at [797, 166] on span at bounding box center [784, 194] width 82 height 82
click at [840, 297] on input "text" at bounding box center [835, 289] width 78 height 49
type input "**"
click at [769, 441] on button "Submit" at bounding box center [785, 444] width 102 height 38
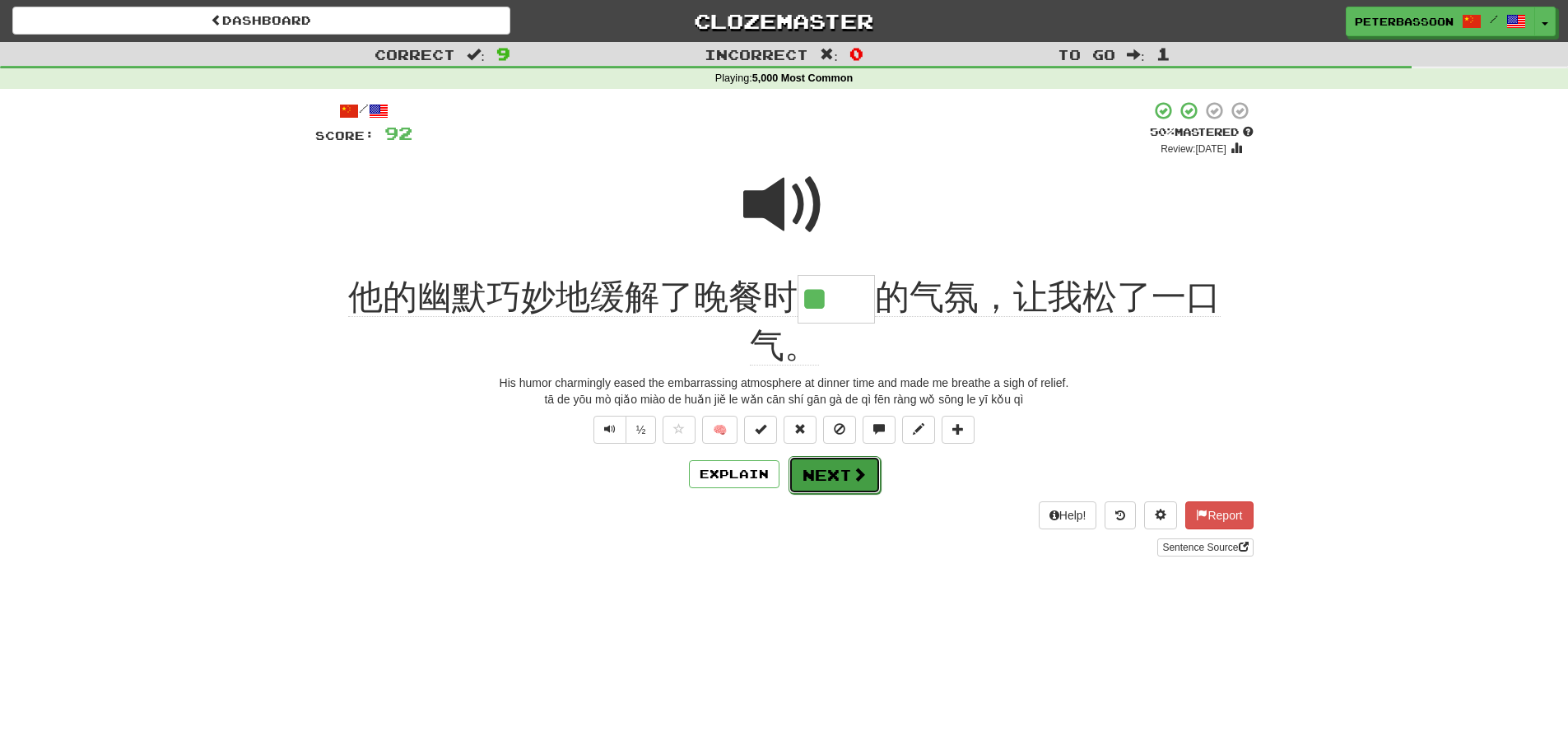
click at [829, 475] on button "Next" at bounding box center [835, 474] width 92 height 38
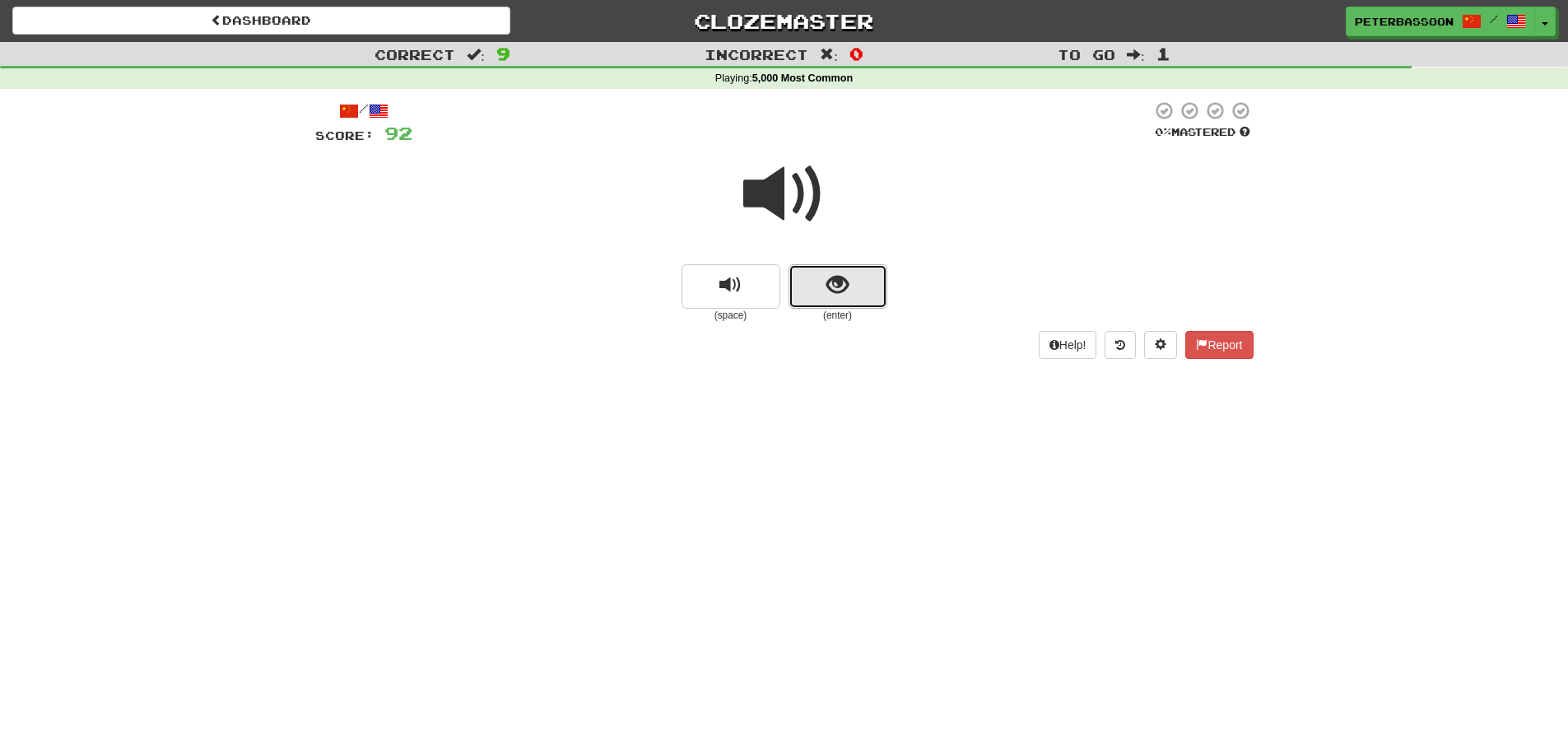
click at [820, 279] on button "show sentence" at bounding box center [837, 286] width 99 height 44
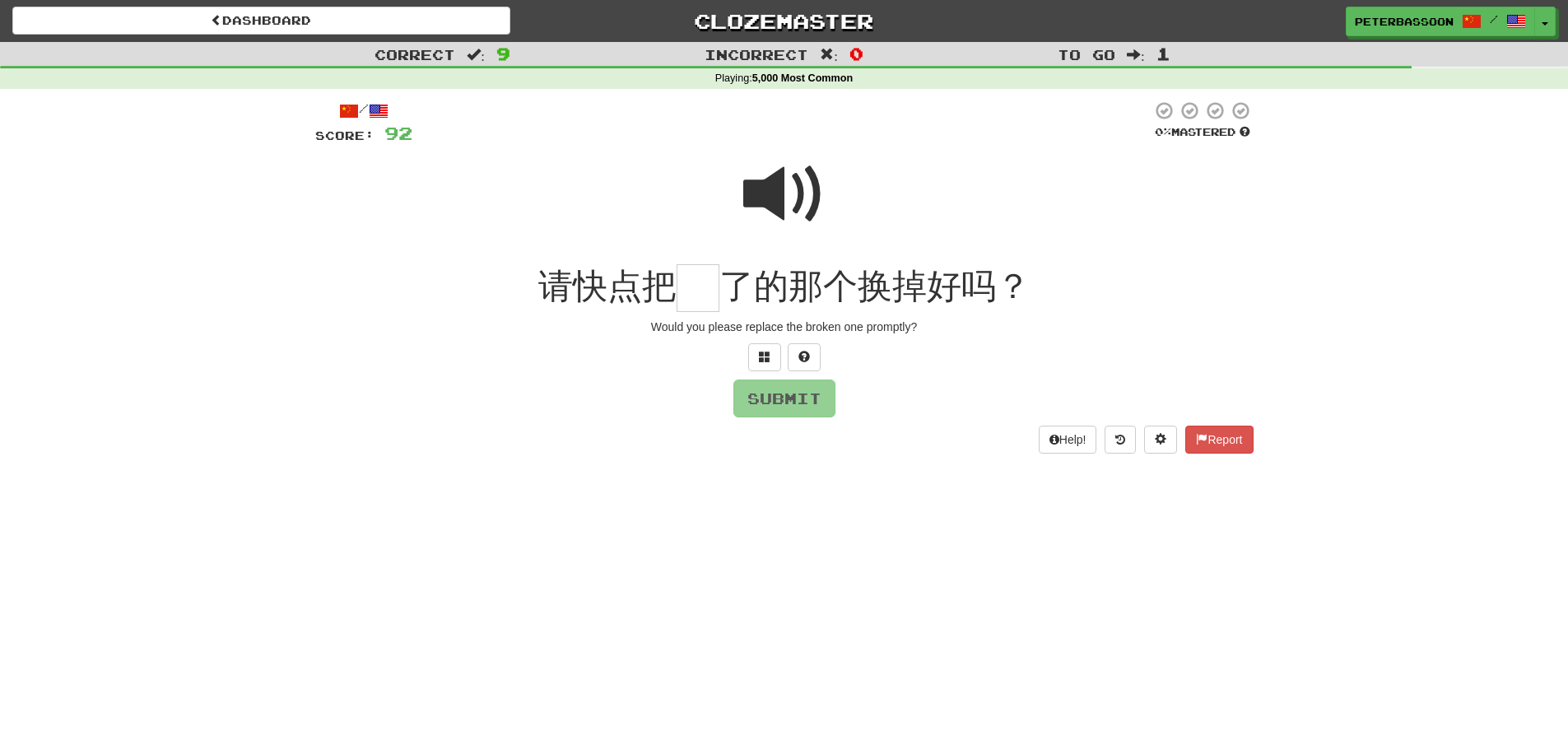
click at [797, 193] on span at bounding box center [784, 194] width 82 height 82
click at [710, 294] on input "text" at bounding box center [698, 289] width 43 height 49
click at [762, 356] on span at bounding box center [764, 356] width 11 height 11
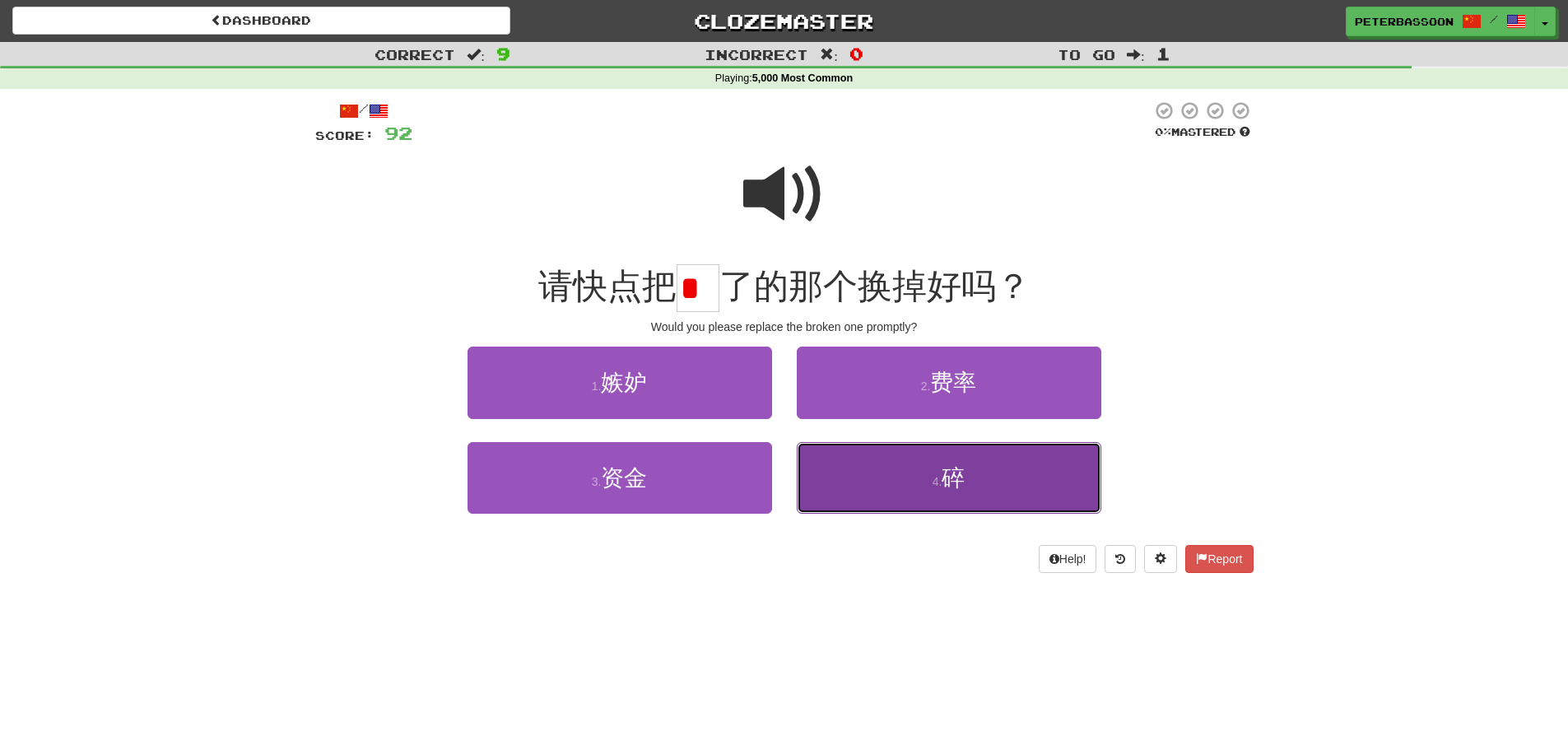
click at [1006, 485] on button "4 . 碎" at bounding box center [949, 478] width 304 height 72
type input "*"
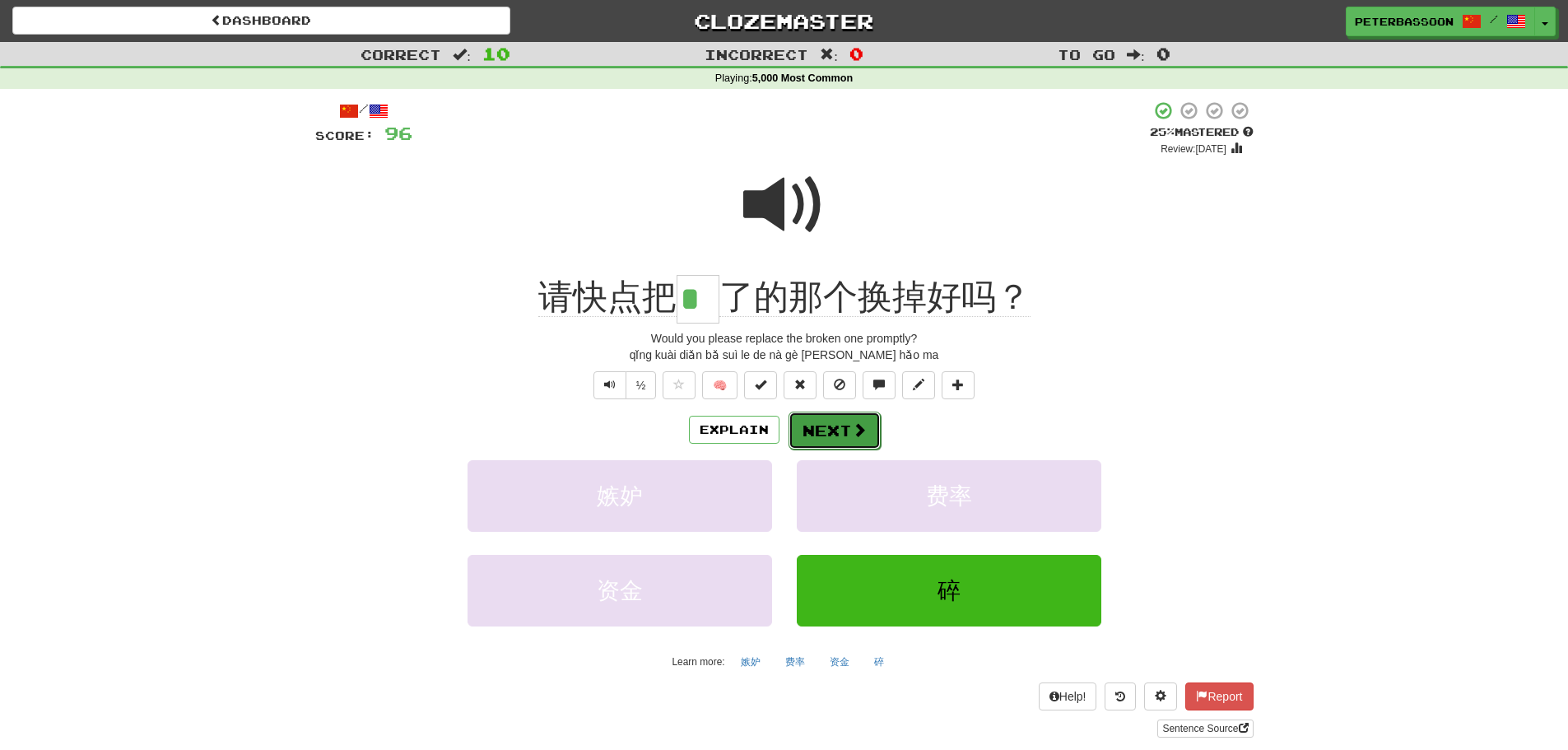
click at [837, 423] on button "Next" at bounding box center [835, 430] width 92 height 38
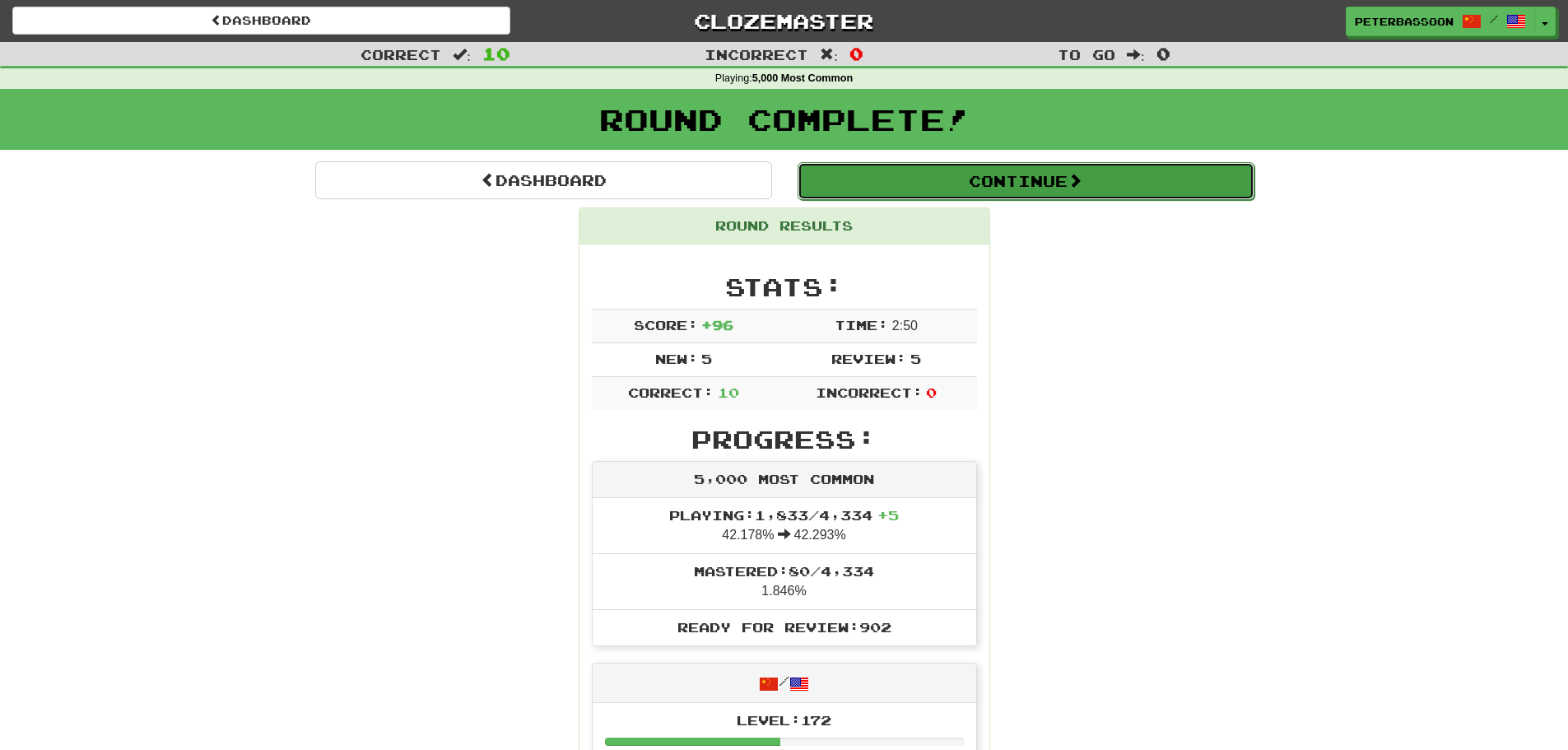
click at [1019, 175] on button "Continue" at bounding box center [1026, 181] width 457 height 38
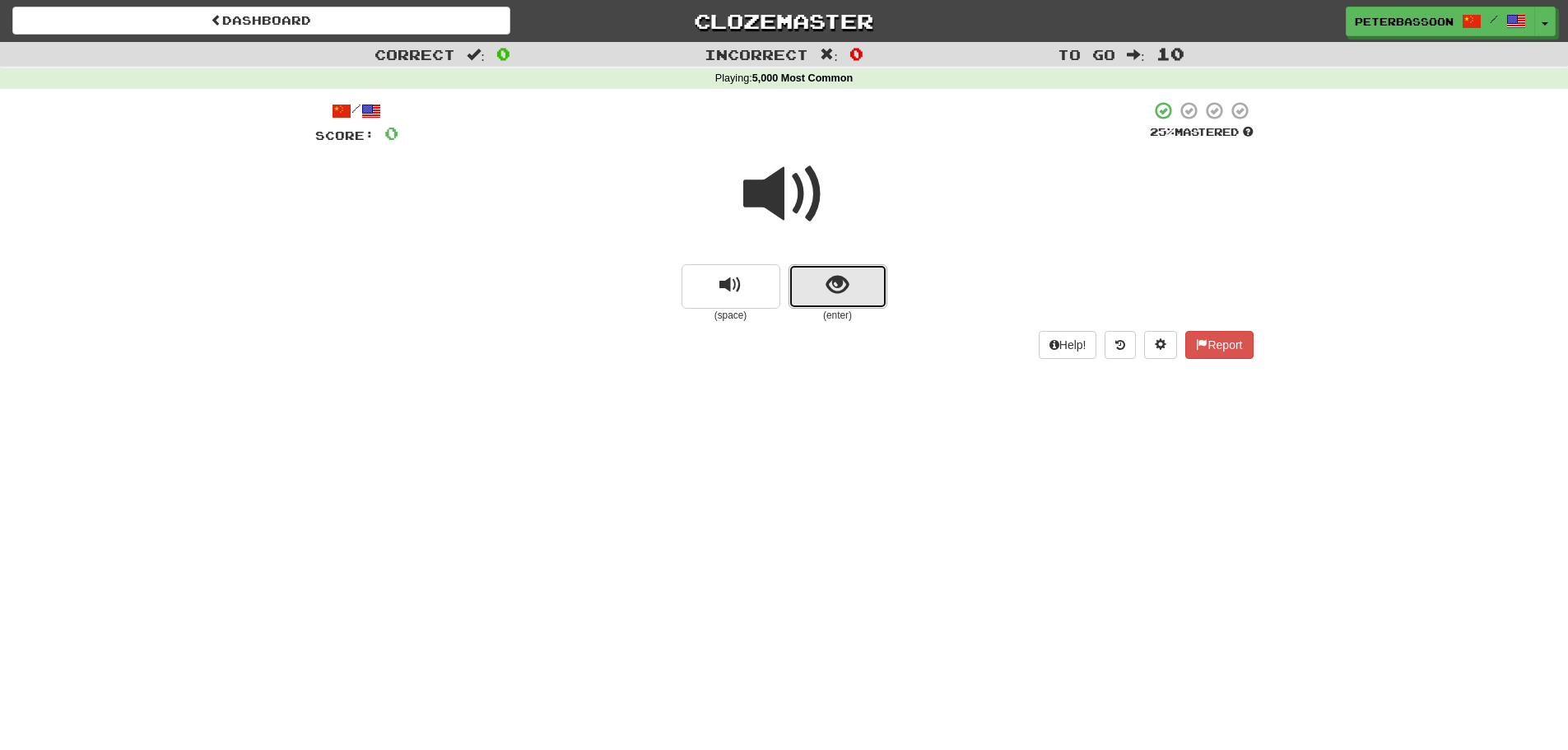
click at [818, 277] on button "show sentence" at bounding box center [837, 286] width 99 height 44
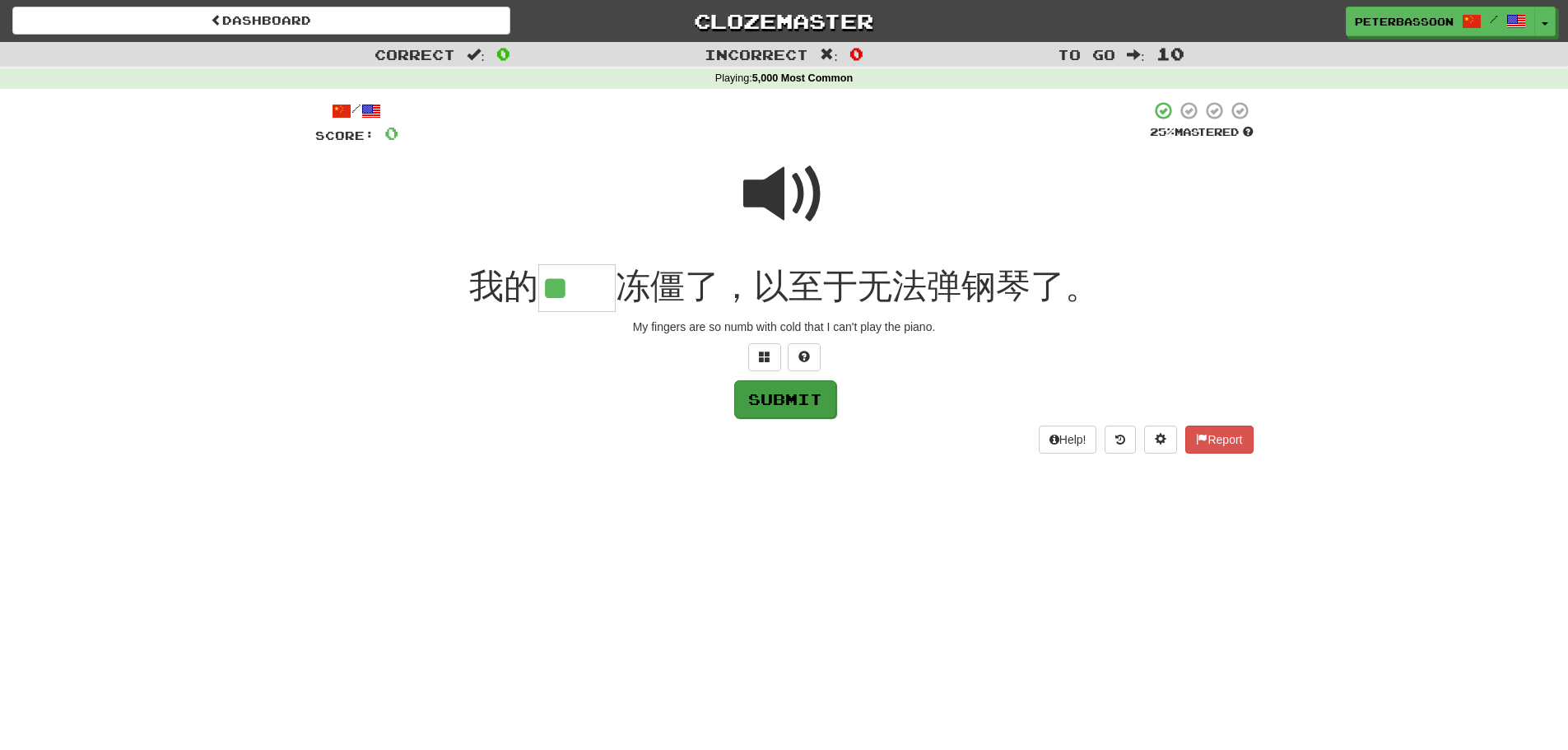
type input "**"
click at [815, 397] on button "Submit" at bounding box center [785, 399] width 102 height 38
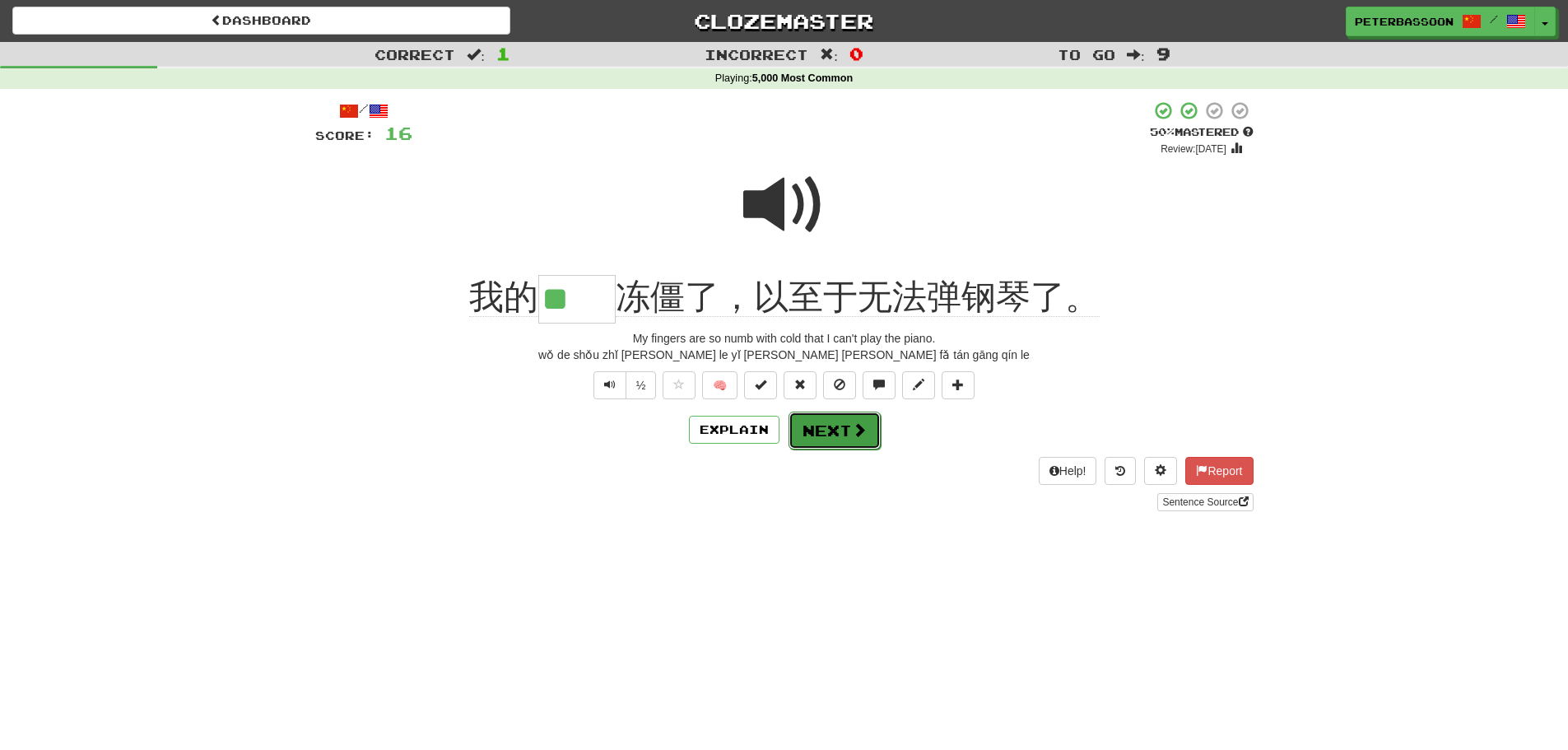
click at [852, 433] on span at bounding box center [859, 429] width 15 height 15
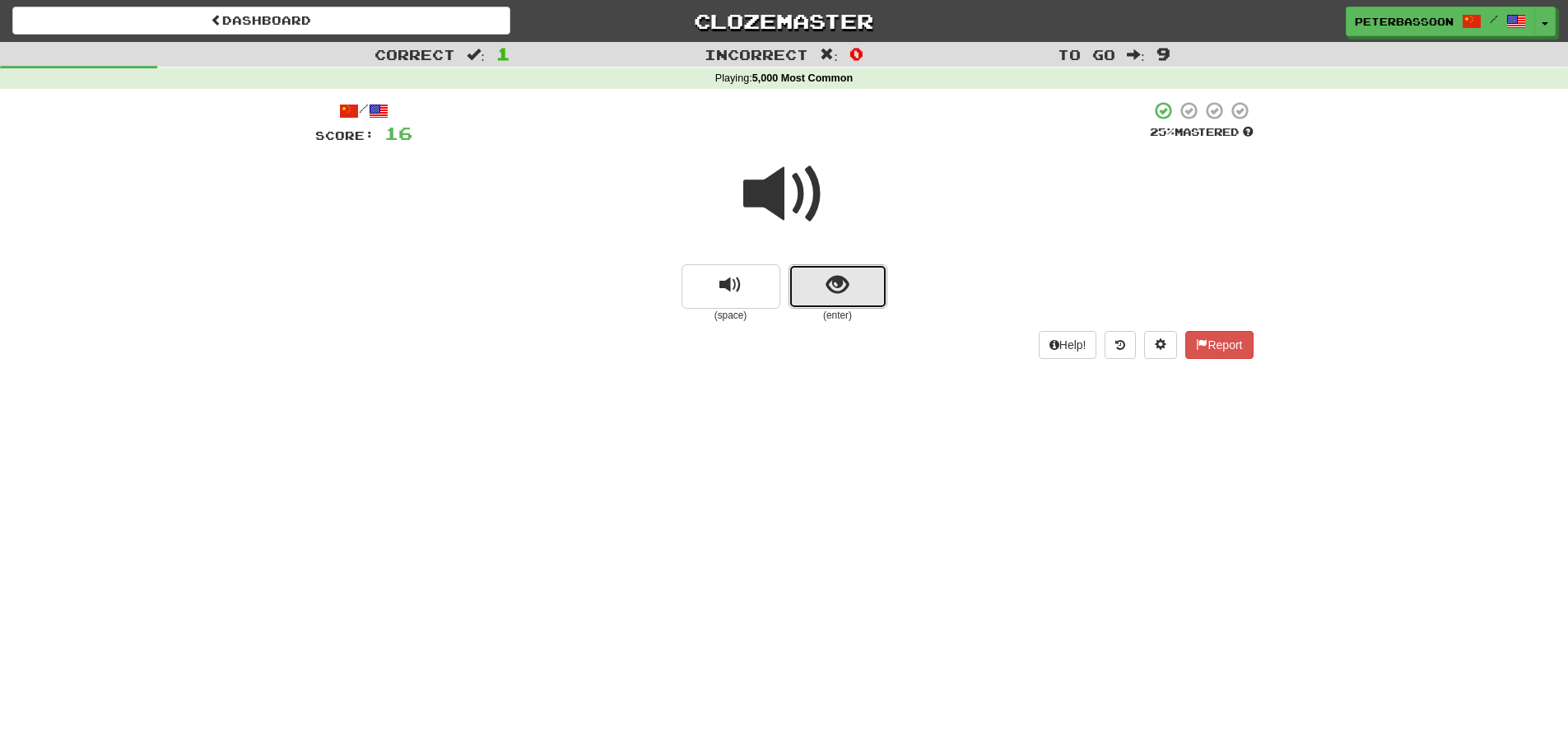
click at [858, 285] on button "show sentence" at bounding box center [837, 286] width 99 height 44
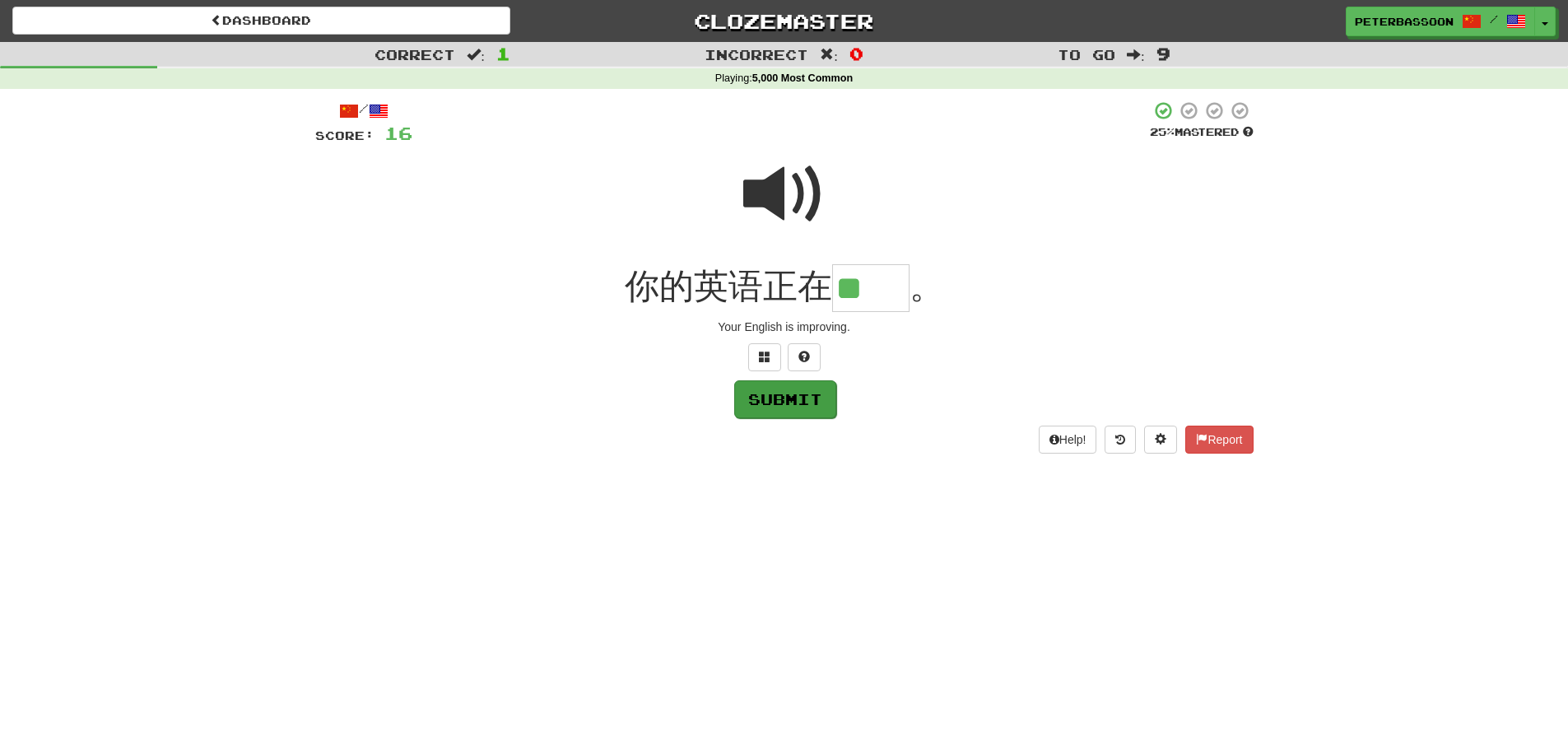
type input "**"
drag, startPoint x: 786, startPoint y: 405, endPoint x: 800, endPoint y: 404, distance: 14.0
click at [794, 404] on button "Submit" at bounding box center [784, 398] width 102 height 38
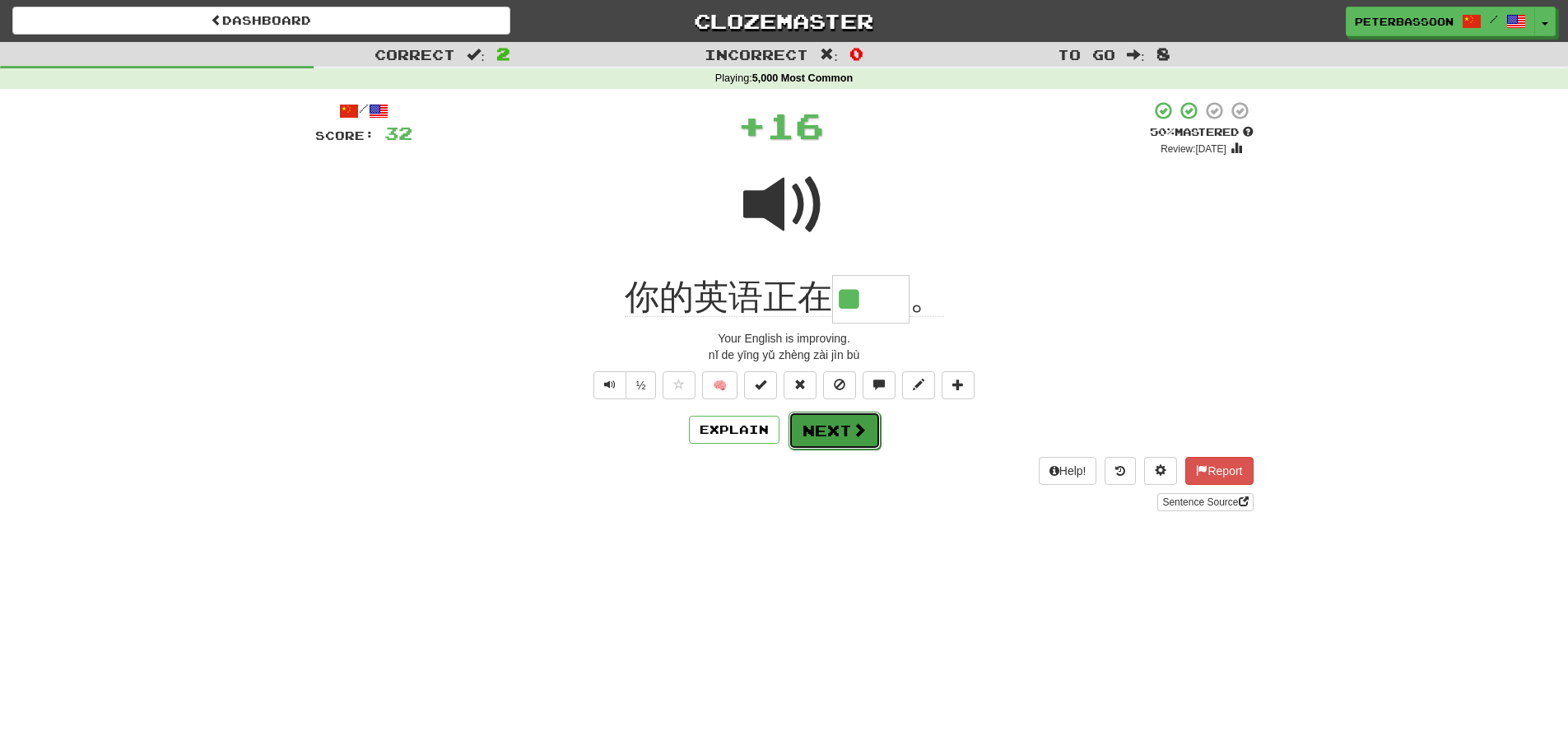
click at [830, 428] on button "Next" at bounding box center [835, 430] width 92 height 38
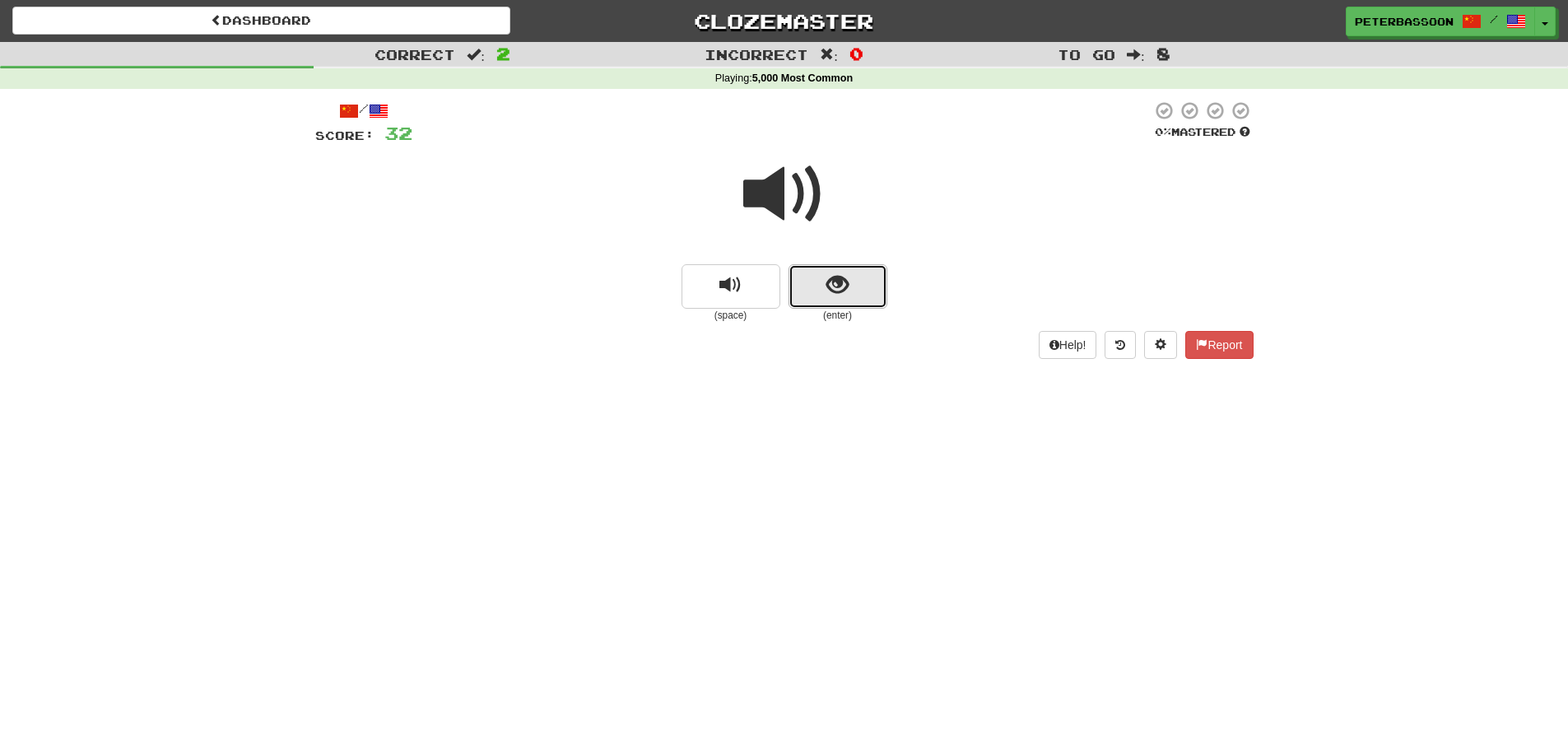
click at [831, 291] on span "show sentence" at bounding box center [837, 284] width 22 height 22
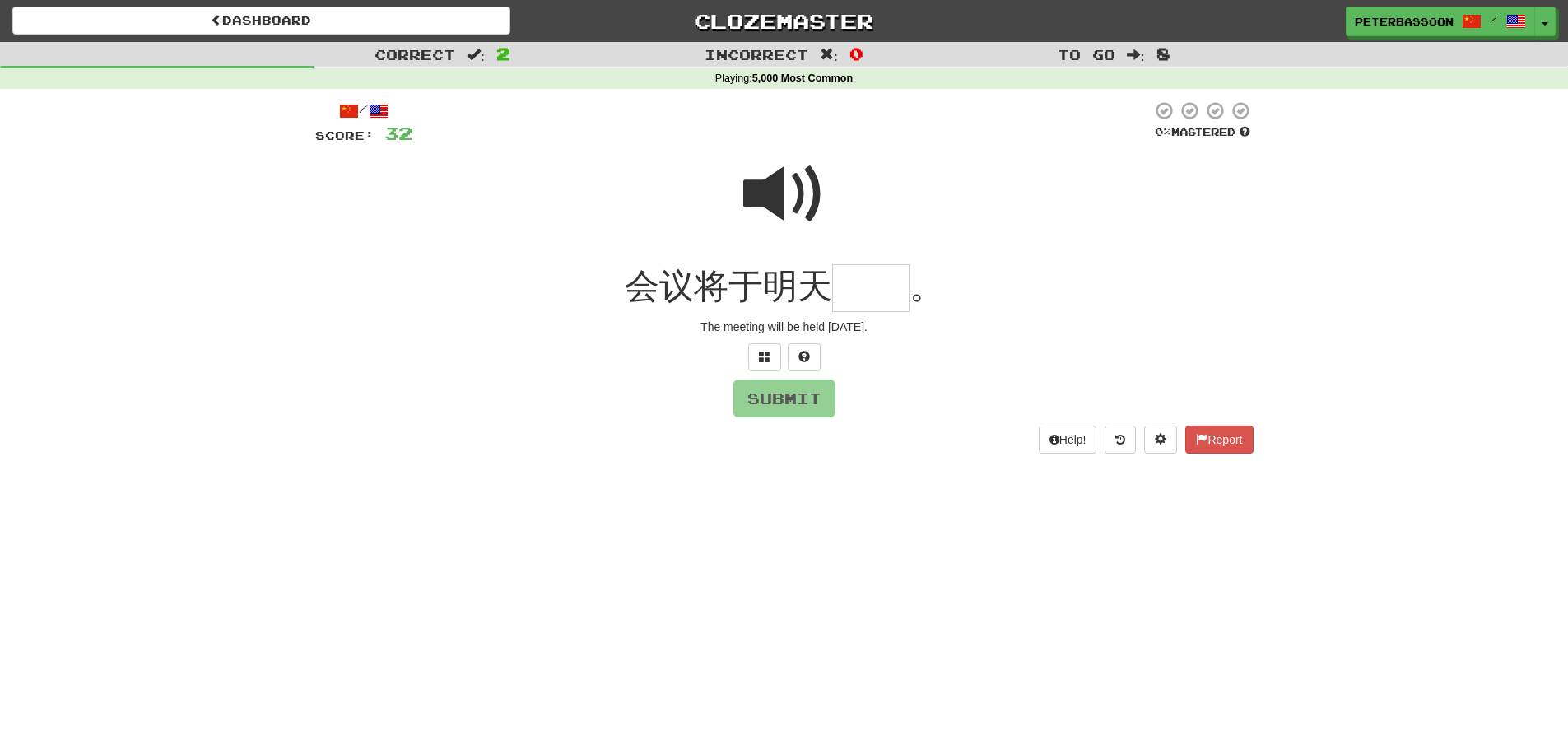
click at [767, 186] on span at bounding box center [784, 194] width 82 height 82
click at [860, 290] on input "text" at bounding box center [870, 289] width 78 height 49
type input "**"
click at [794, 399] on button "Submit" at bounding box center [785, 399] width 102 height 38
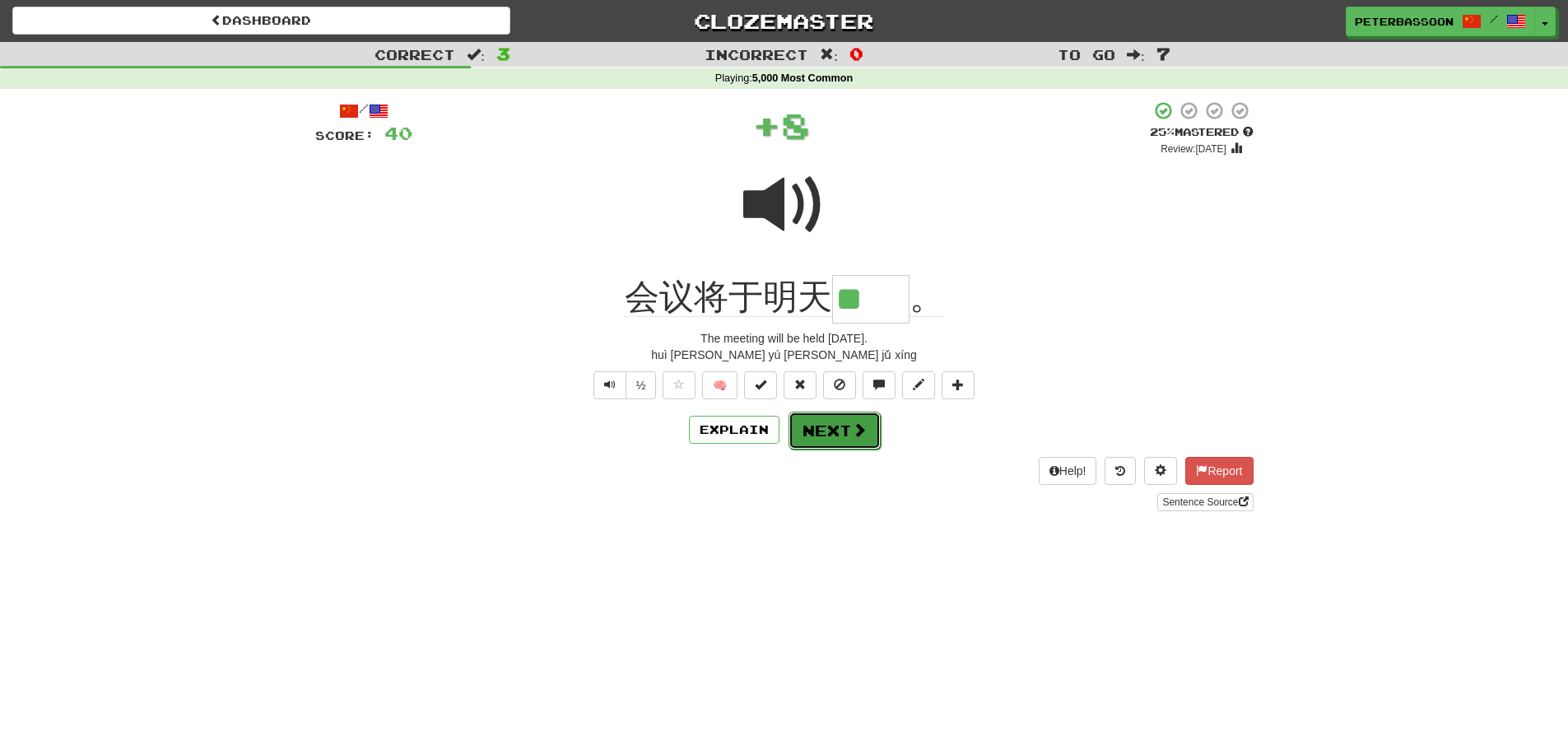
click at [837, 432] on button "Next" at bounding box center [835, 430] width 92 height 38
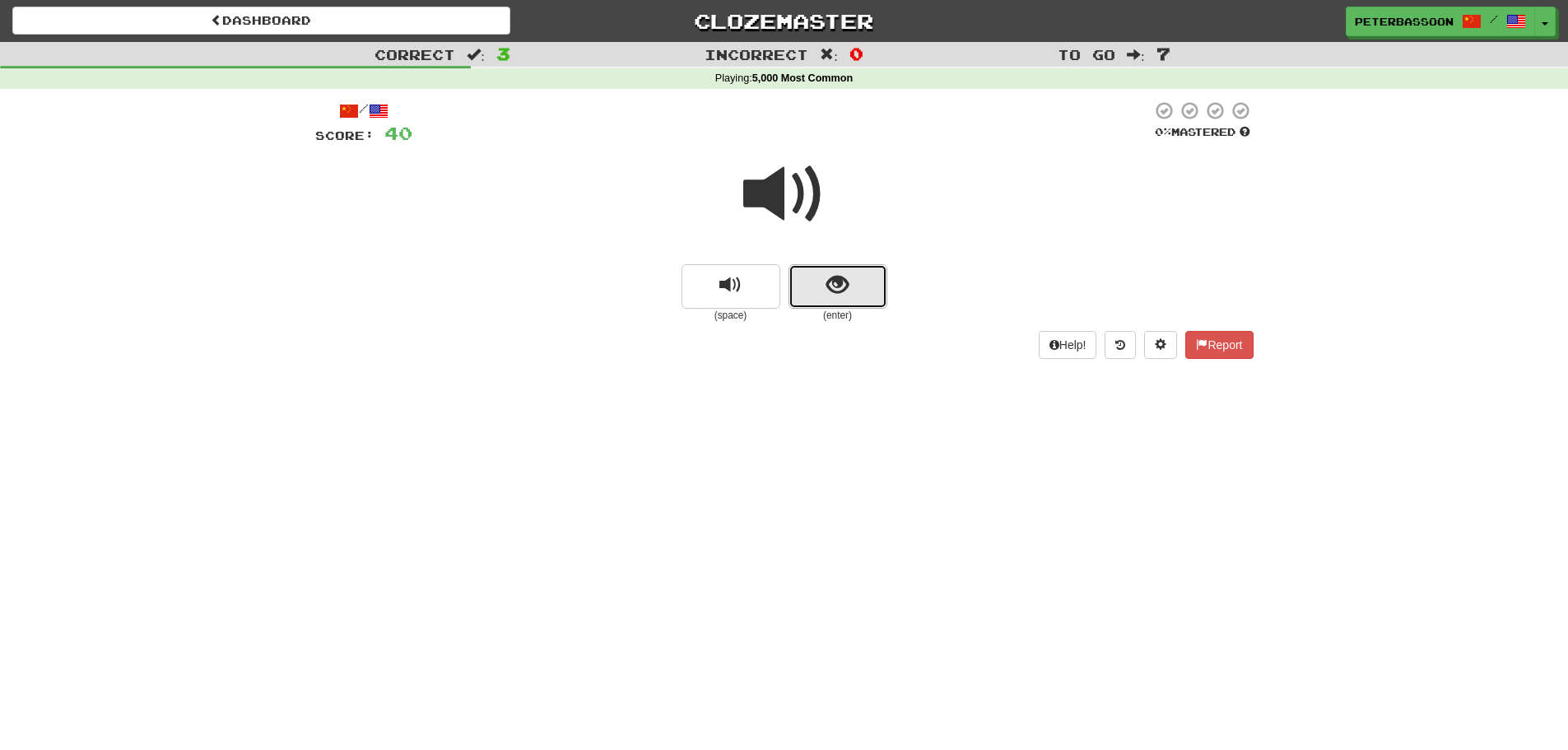
drag, startPoint x: 831, startPoint y: 276, endPoint x: 1054, endPoint y: 249, distance: 224.6
click at [833, 276] on span "show sentence" at bounding box center [837, 284] width 22 height 22
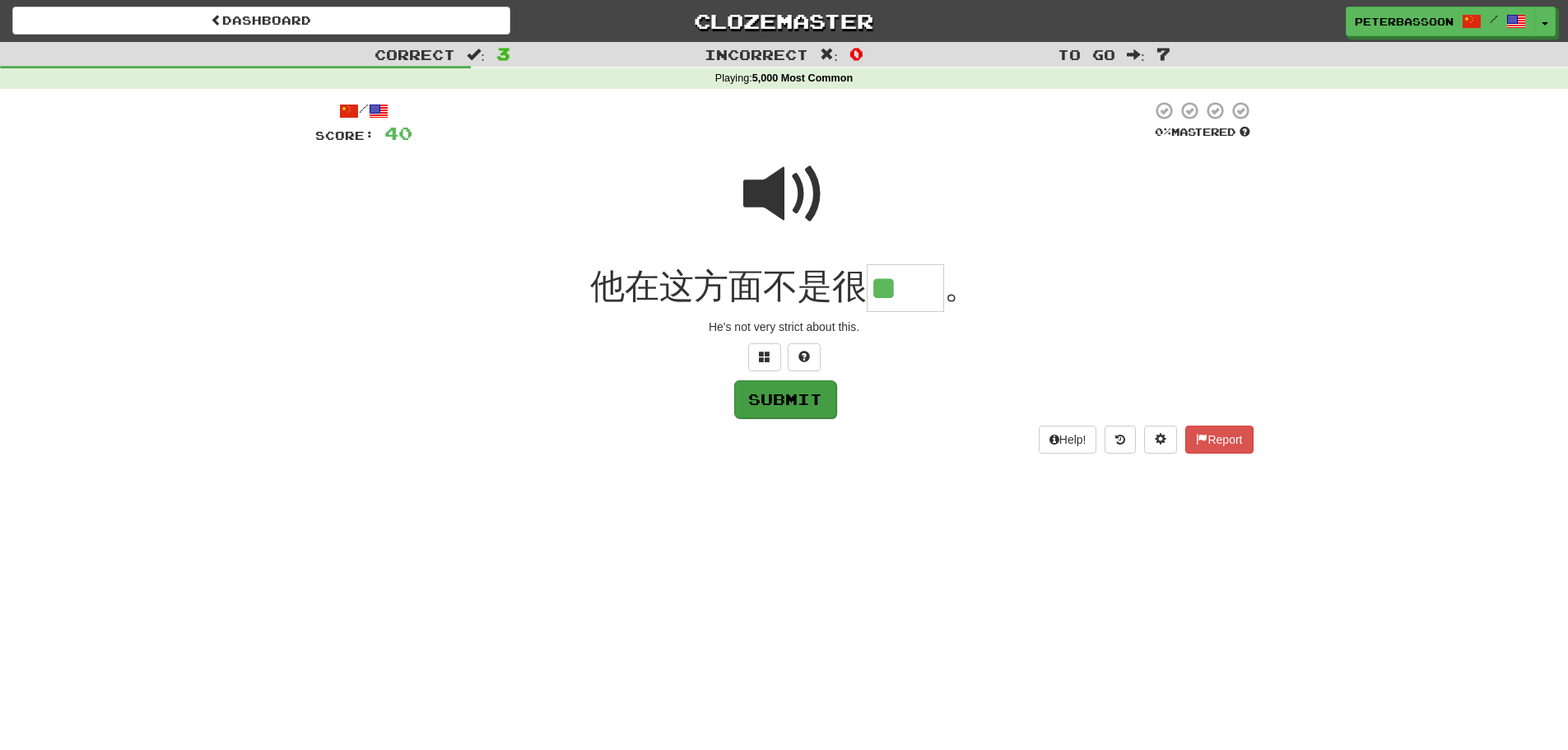
type input "**"
click at [777, 399] on button "Submit" at bounding box center [785, 399] width 102 height 38
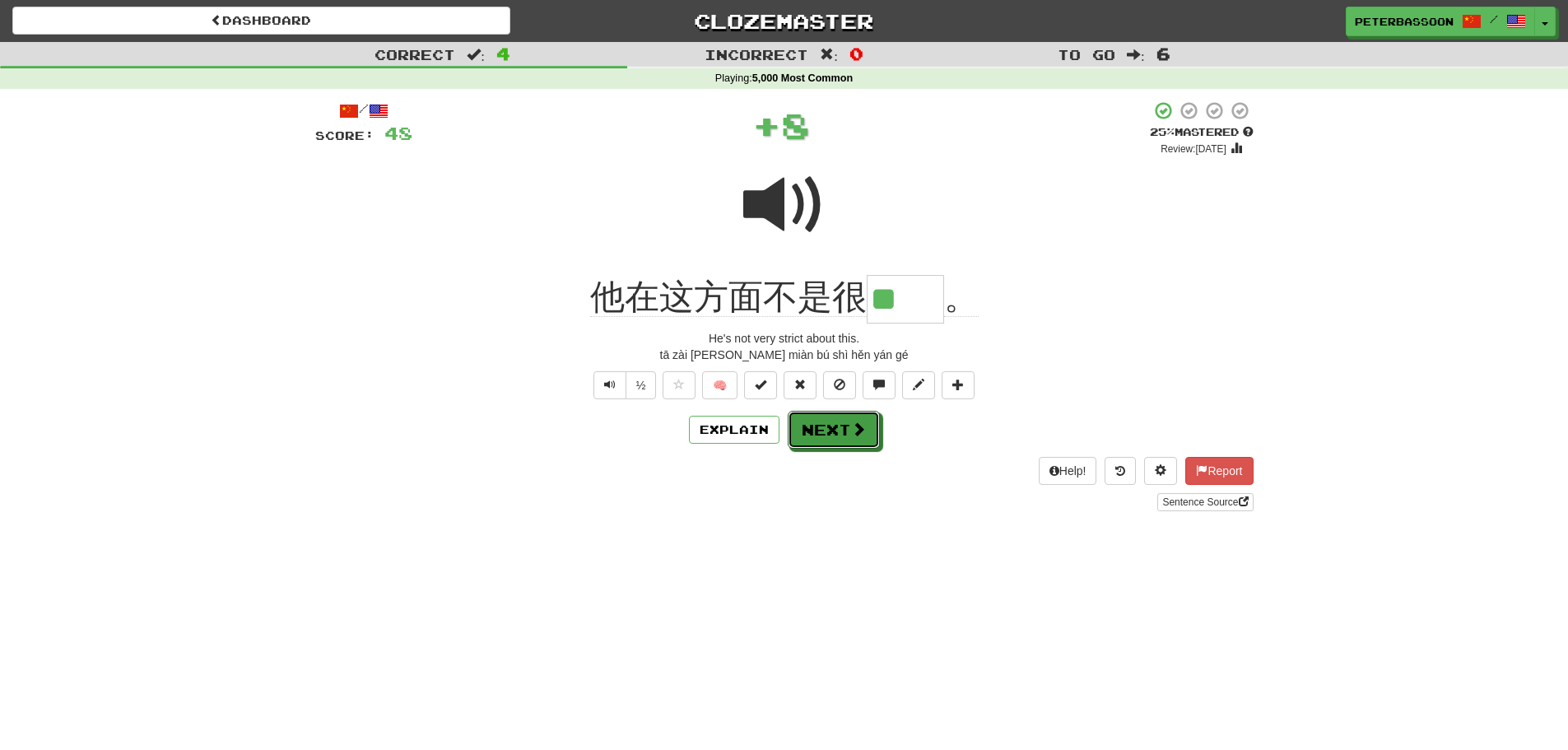
click at [840, 427] on button "Next" at bounding box center [834, 429] width 92 height 38
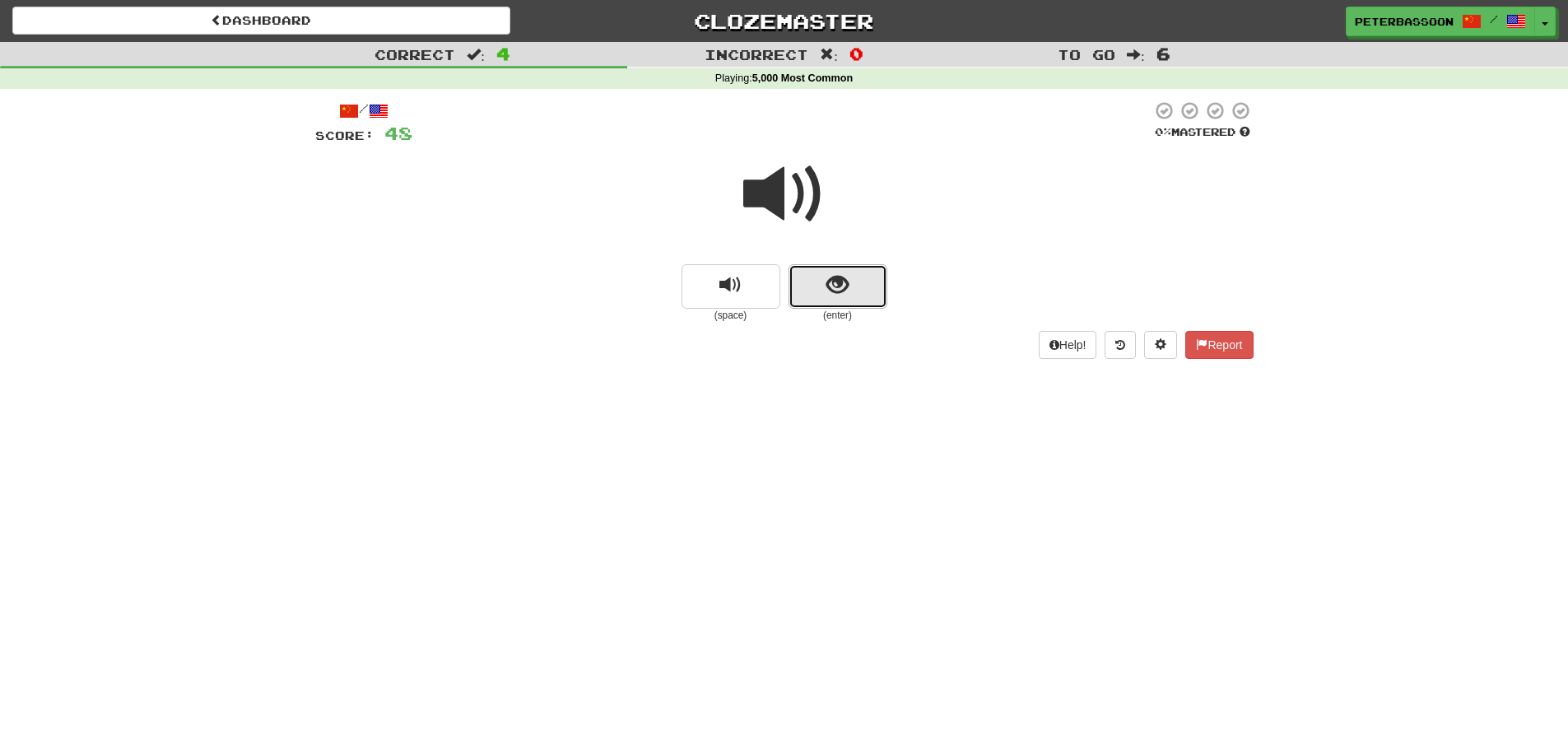
click at [831, 280] on span "show sentence" at bounding box center [837, 284] width 22 height 22
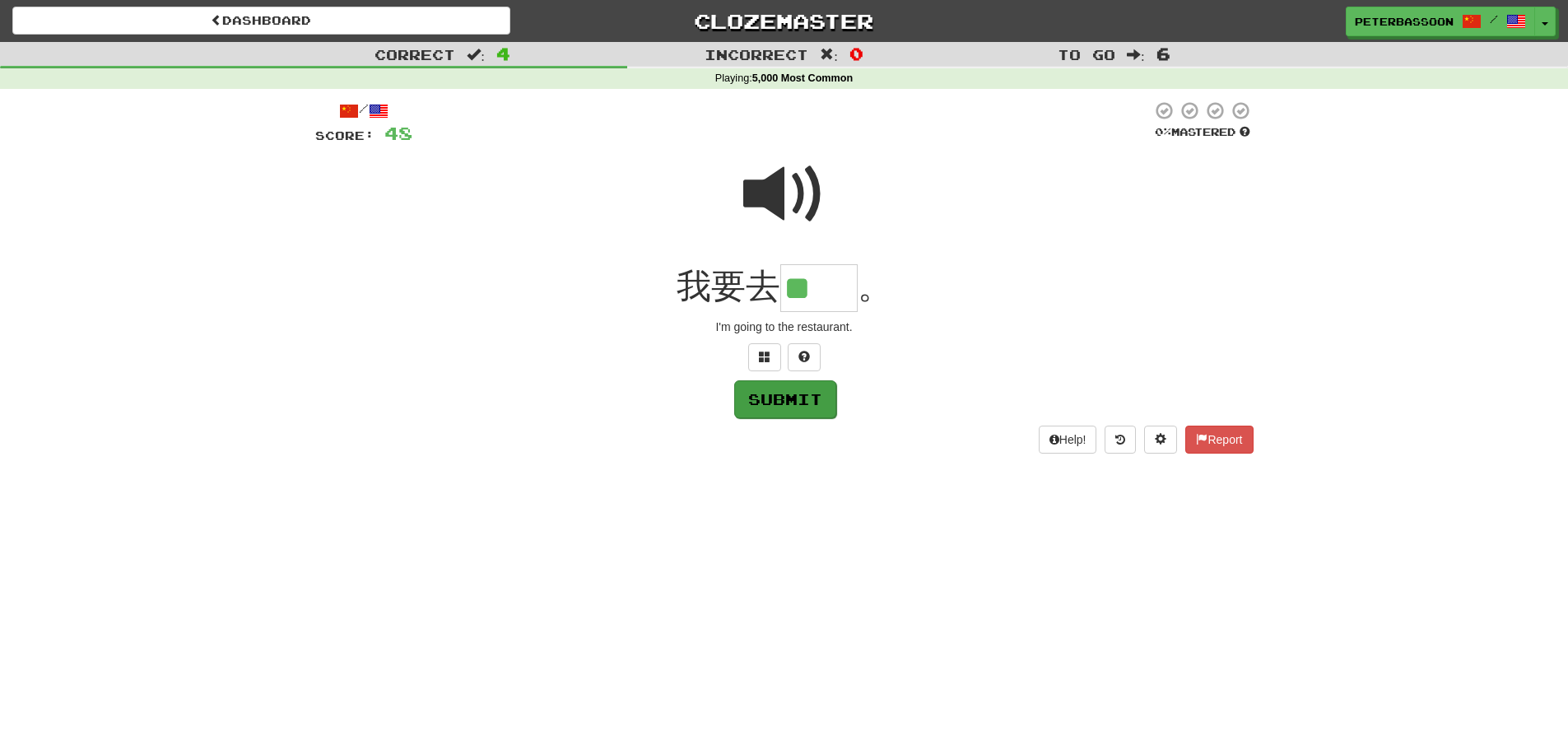
type input "**"
click at [789, 396] on button "Submit" at bounding box center [785, 399] width 102 height 38
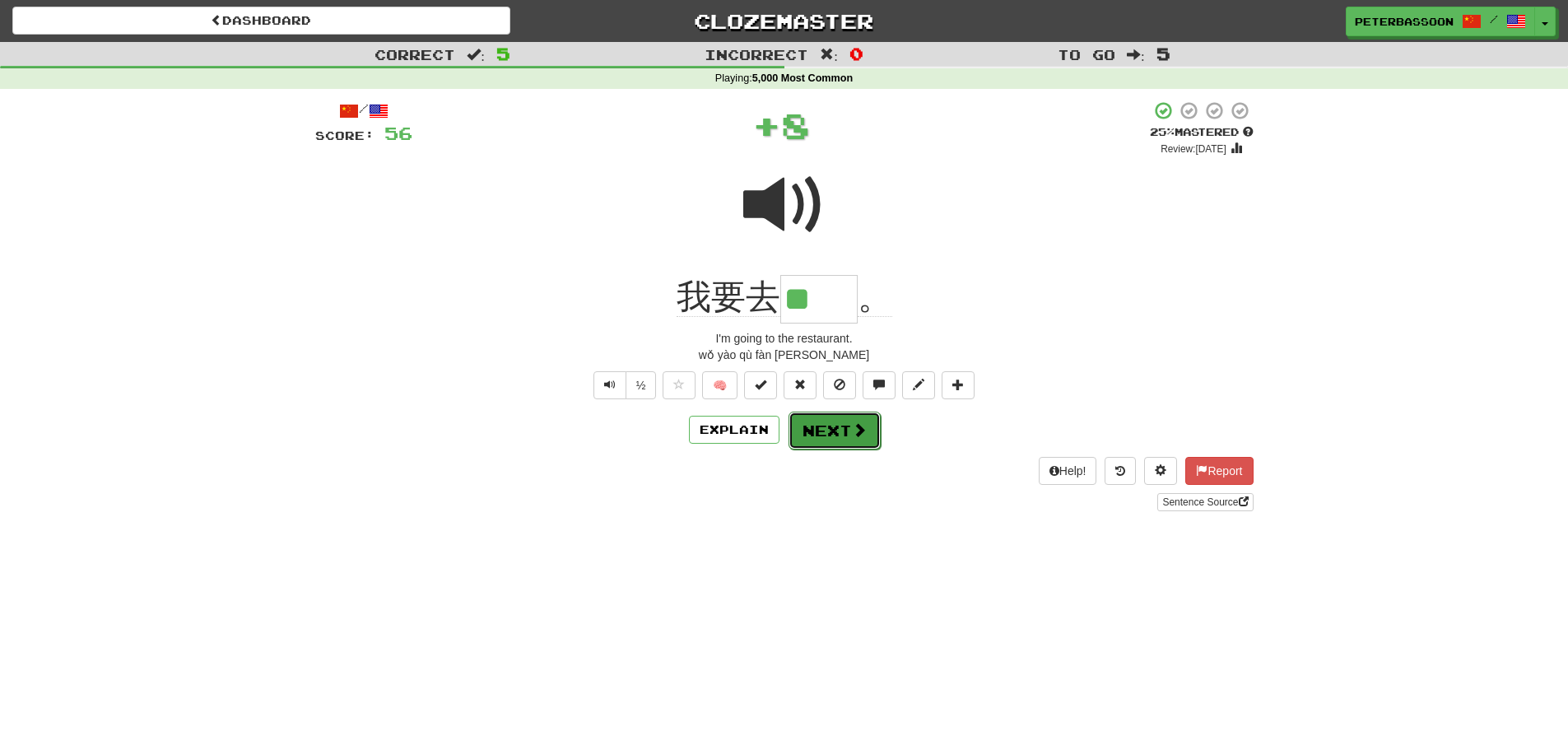
click at [828, 426] on button "Next" at bounding box center [835, 430] width 92 height 38
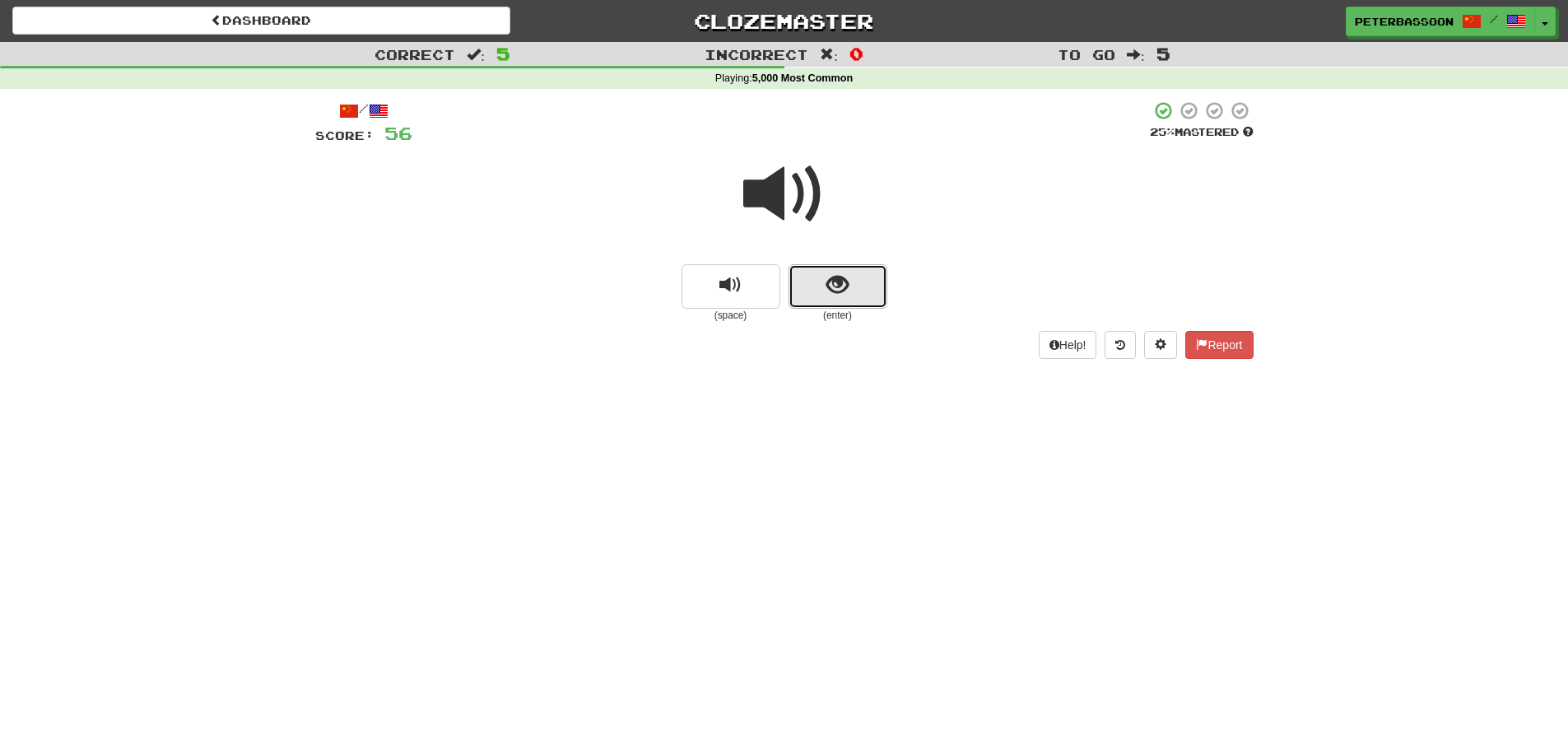
click at [850, 275] on button "show sentence" at bounding box center [837, 286] width 99 height 44
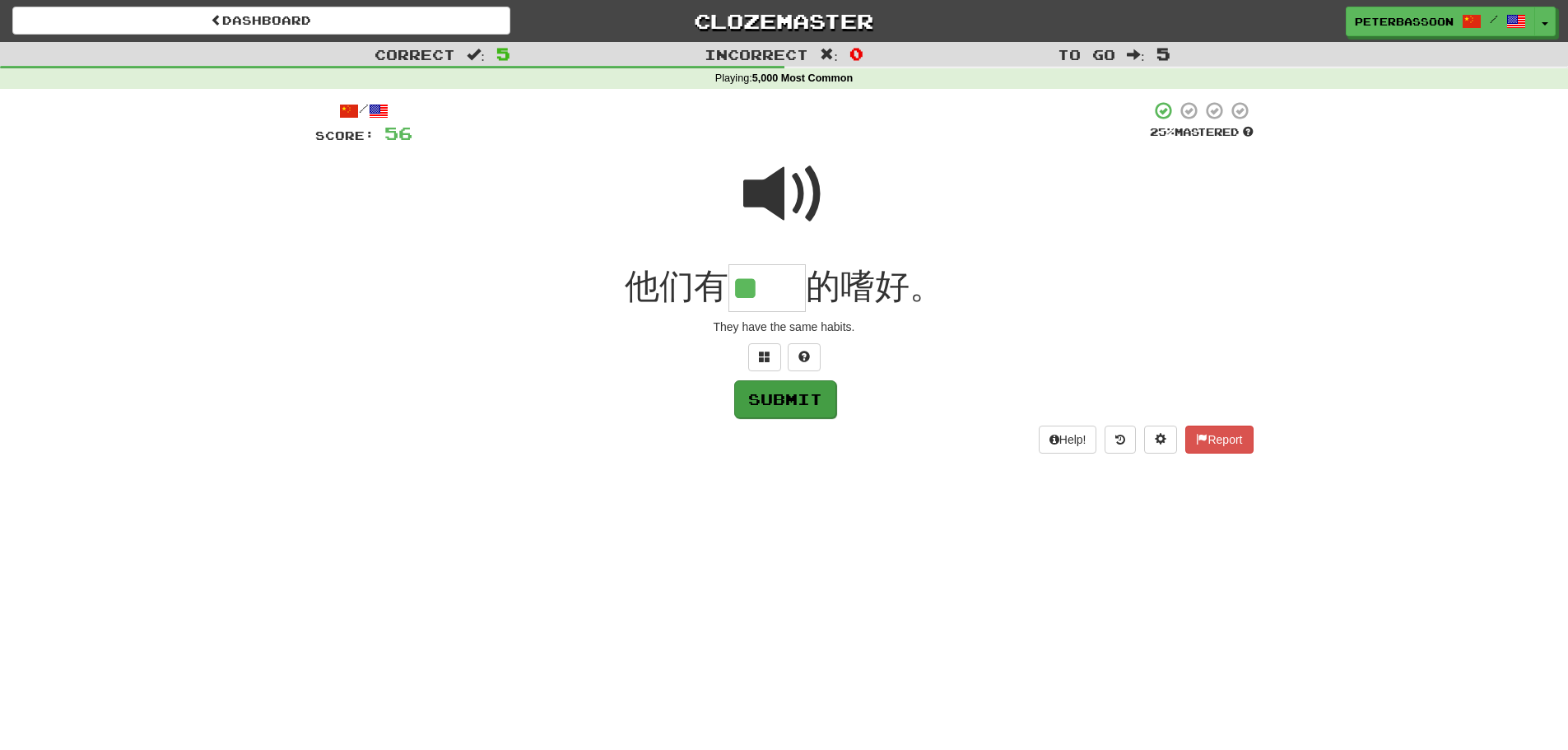
type input "**"
drag, startPoint x: 772, startPoint y: 388, endPoint x: 781, endPoint y: 390, distance: 9.2
click at [778, 389] on button "Submit" at bounding box center [784, 398] width 102 height 38
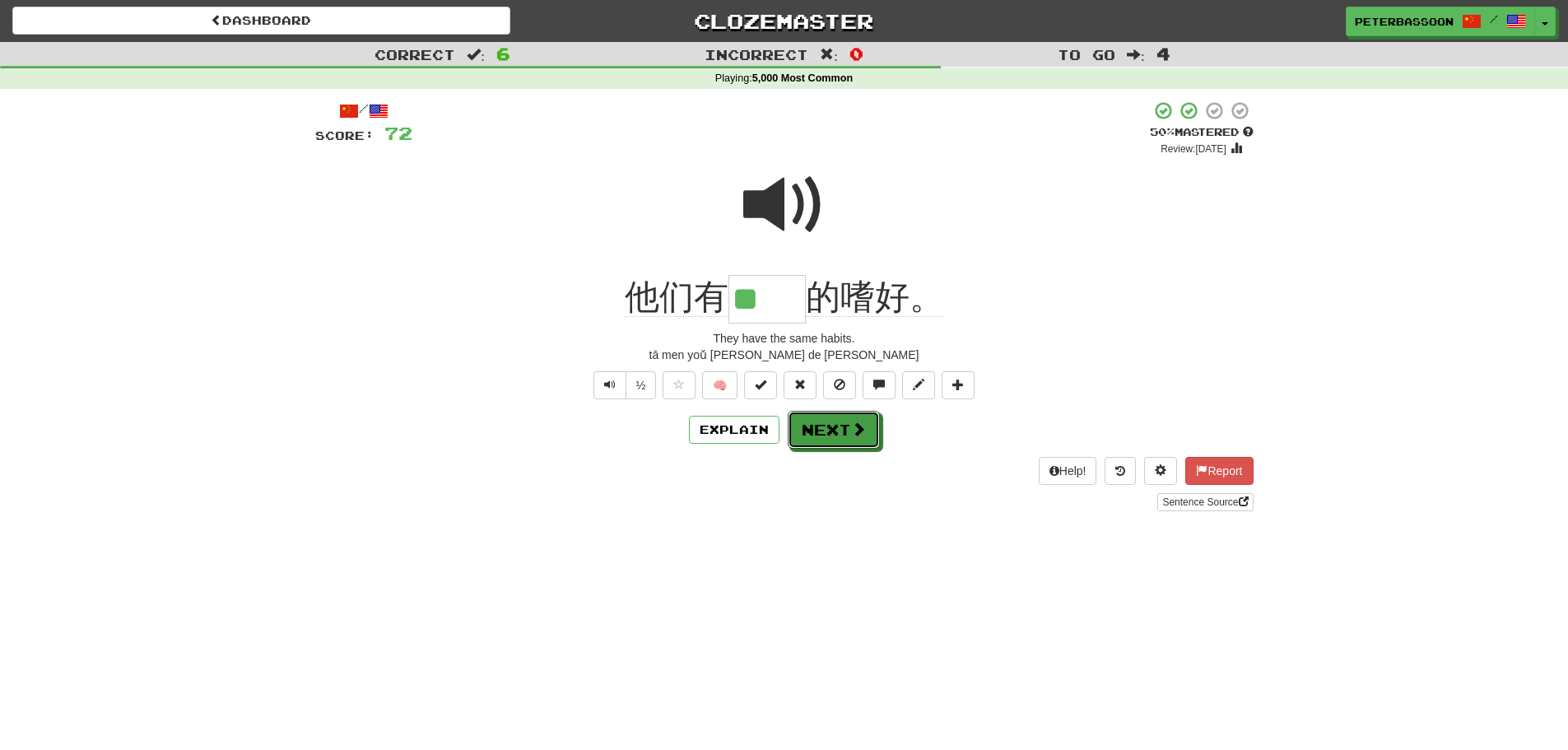
click at [831, 420] on button "Next" at bounding box center [834, 429] width 92 height 38
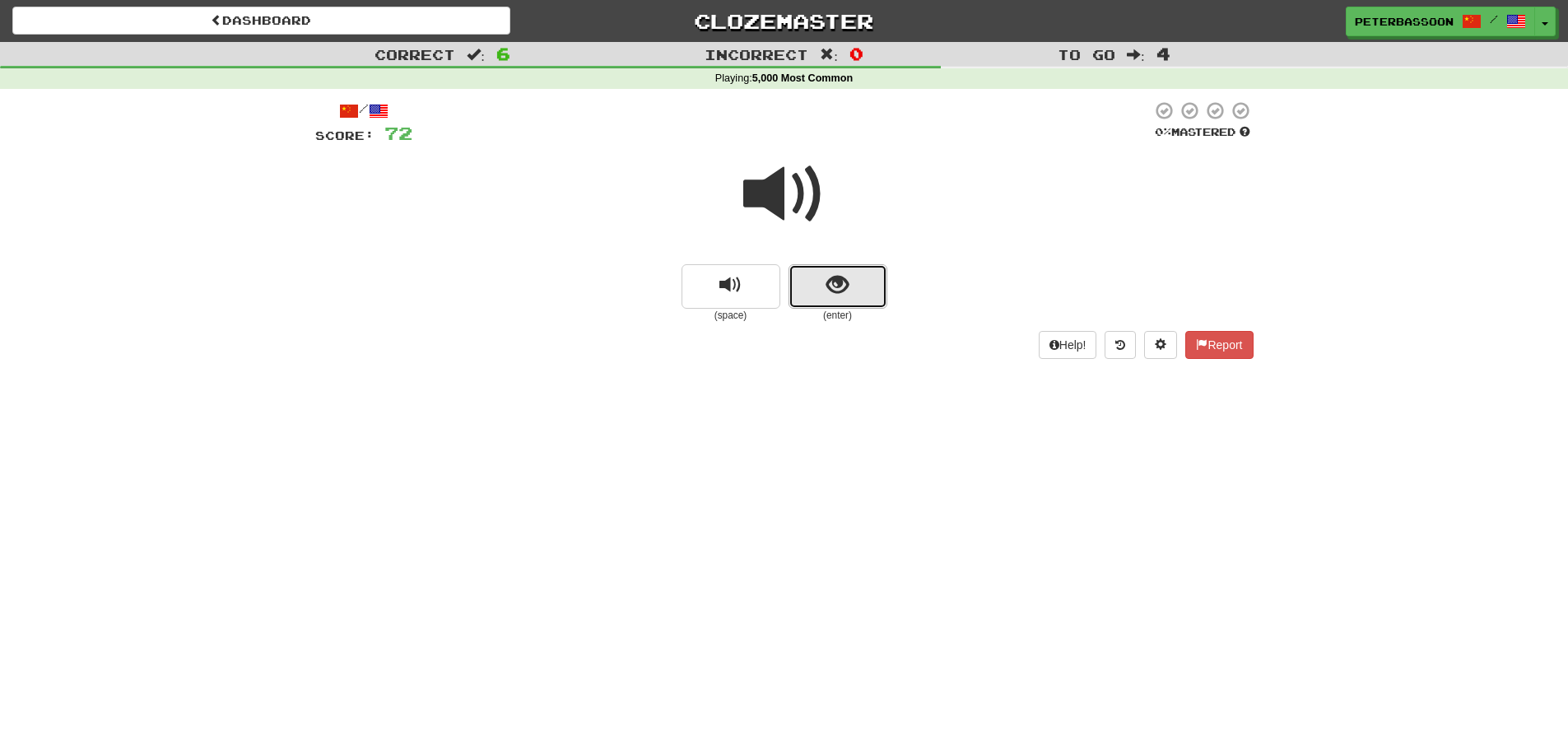
click at [842, 282] on span "show sentence" at bounding box center [837, 284] width 22 height 22
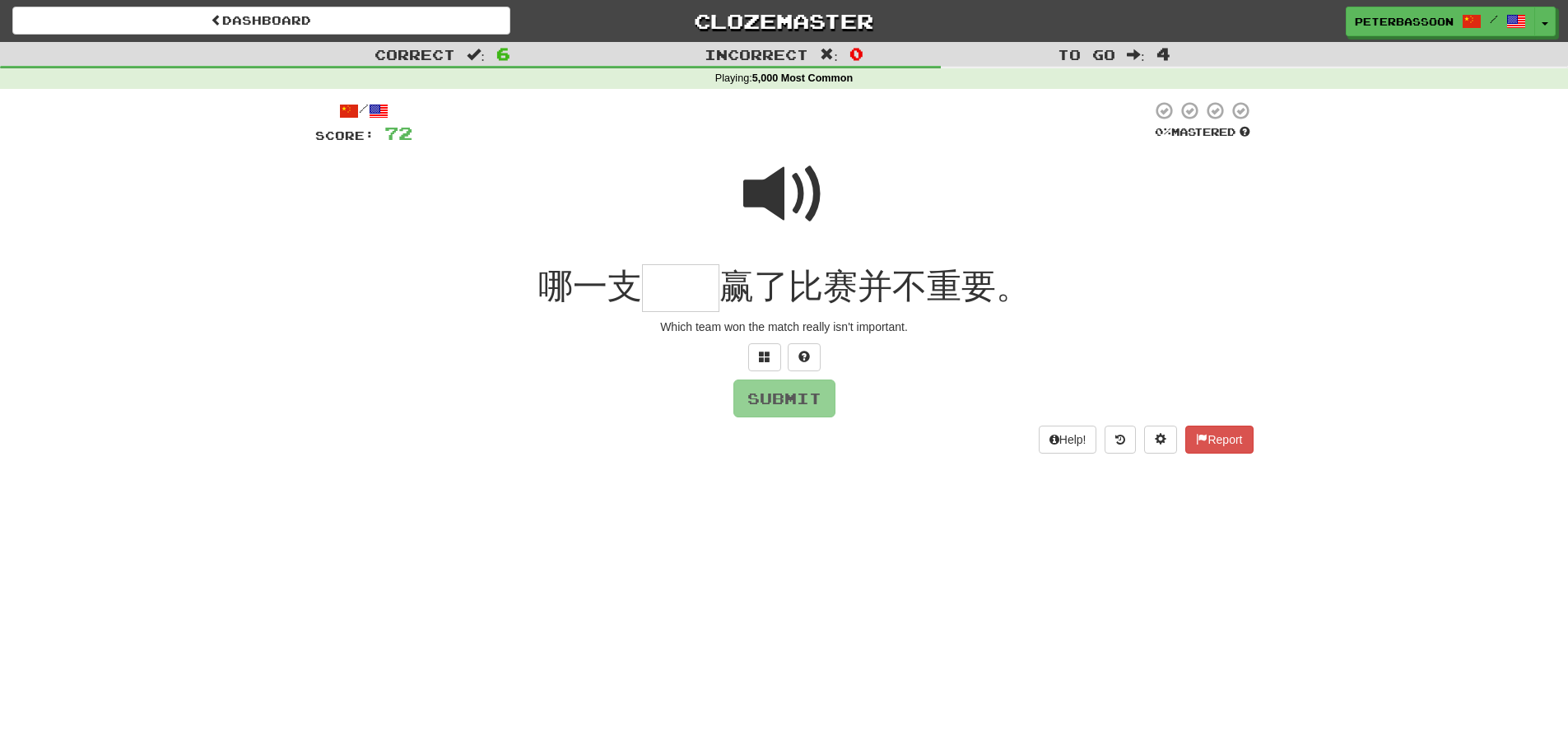
click at [789, 183] on span at bounding box center [784, 194] width 82 height 82
click at [693, 297] on input "text" at bounding box center [680, 289] width 78 height 49
drag, startPoint x: 766, startPoint y: 355, endPoint x: 1146, endPoint y: 344, distance: 380.2
click at [767, 355] on span at bounding box center [764, 356] width 11 height 11
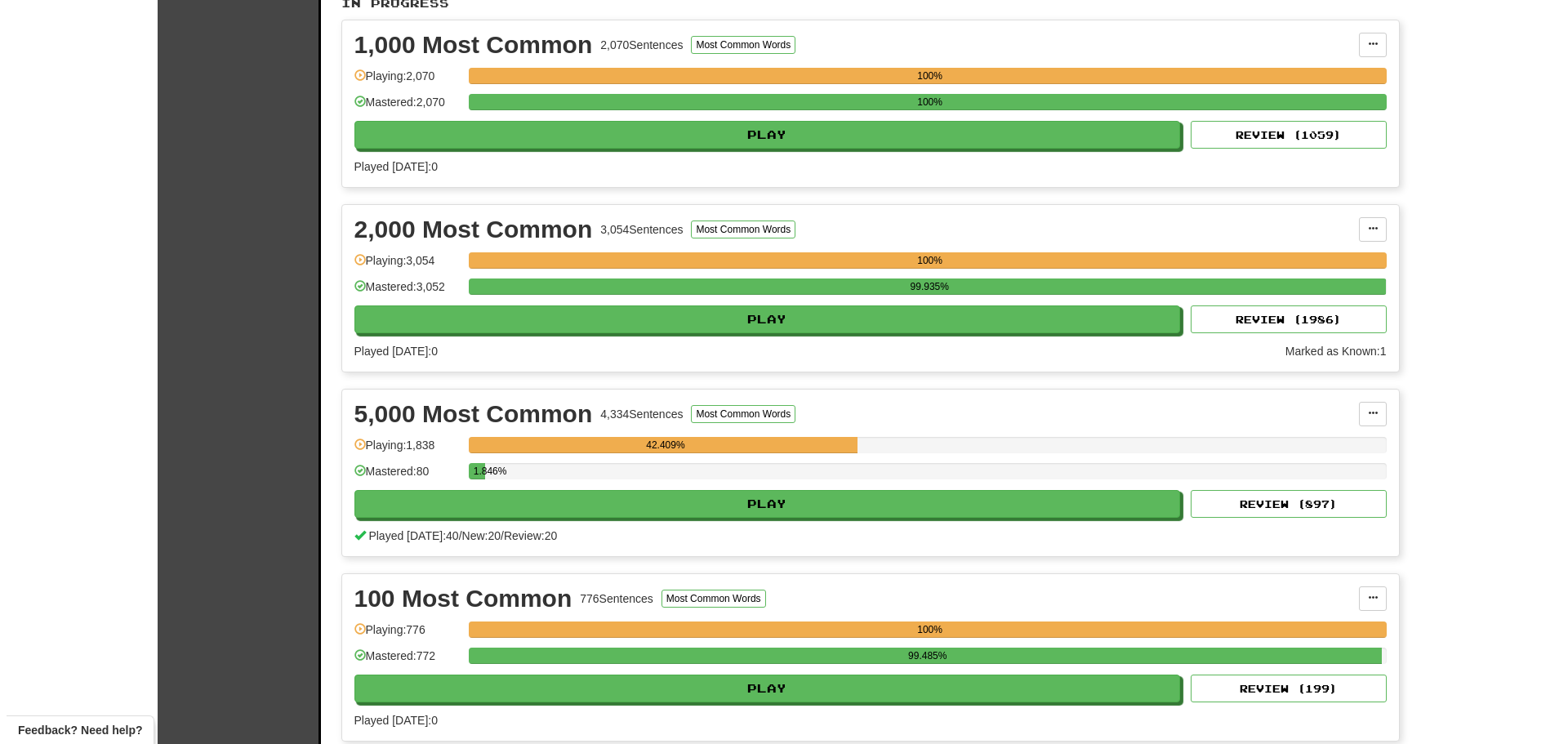
scroll to position [408, 0]
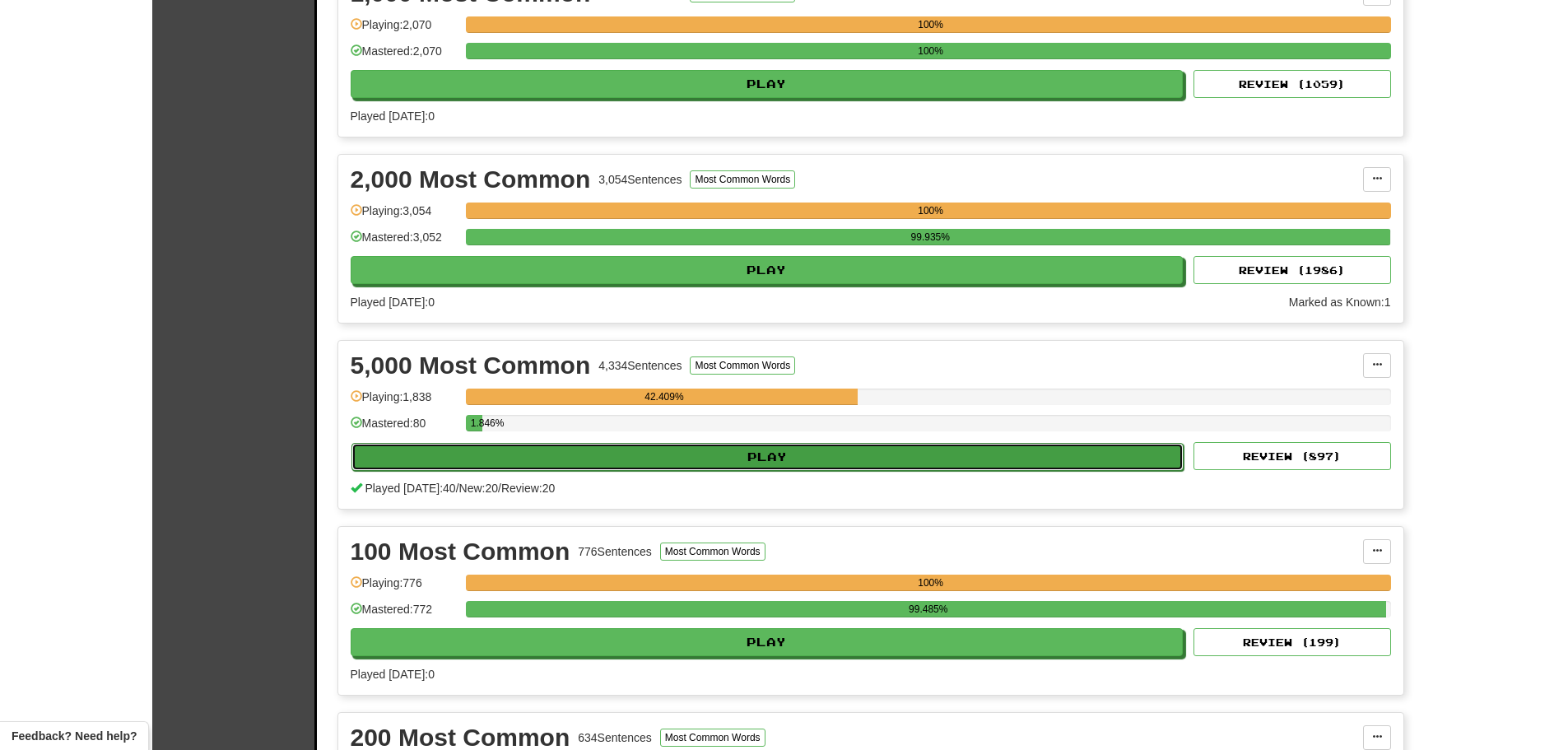
click at [725, 453] on button "Play" at bounding box center [767, 457] width 833 height 28
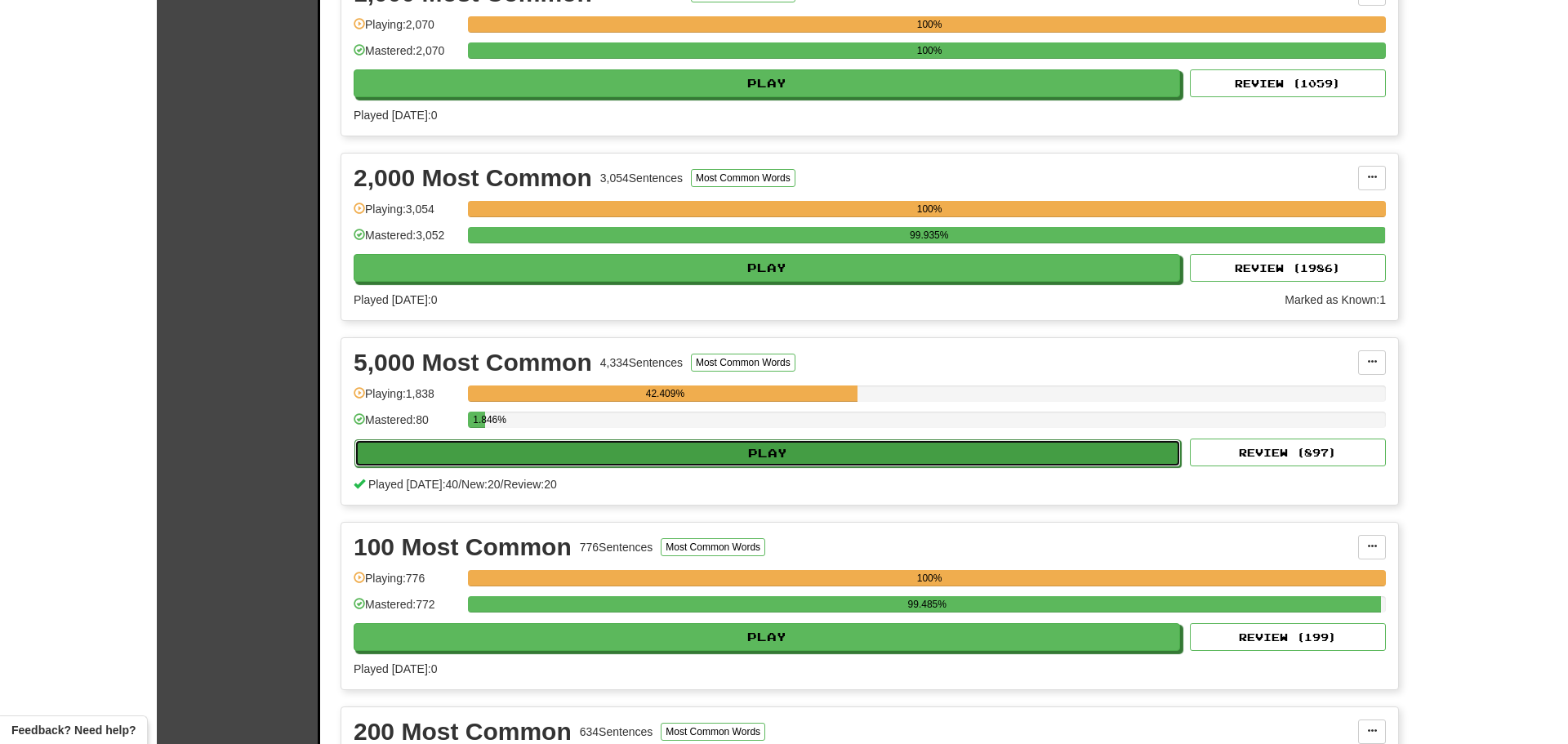
select select "**"
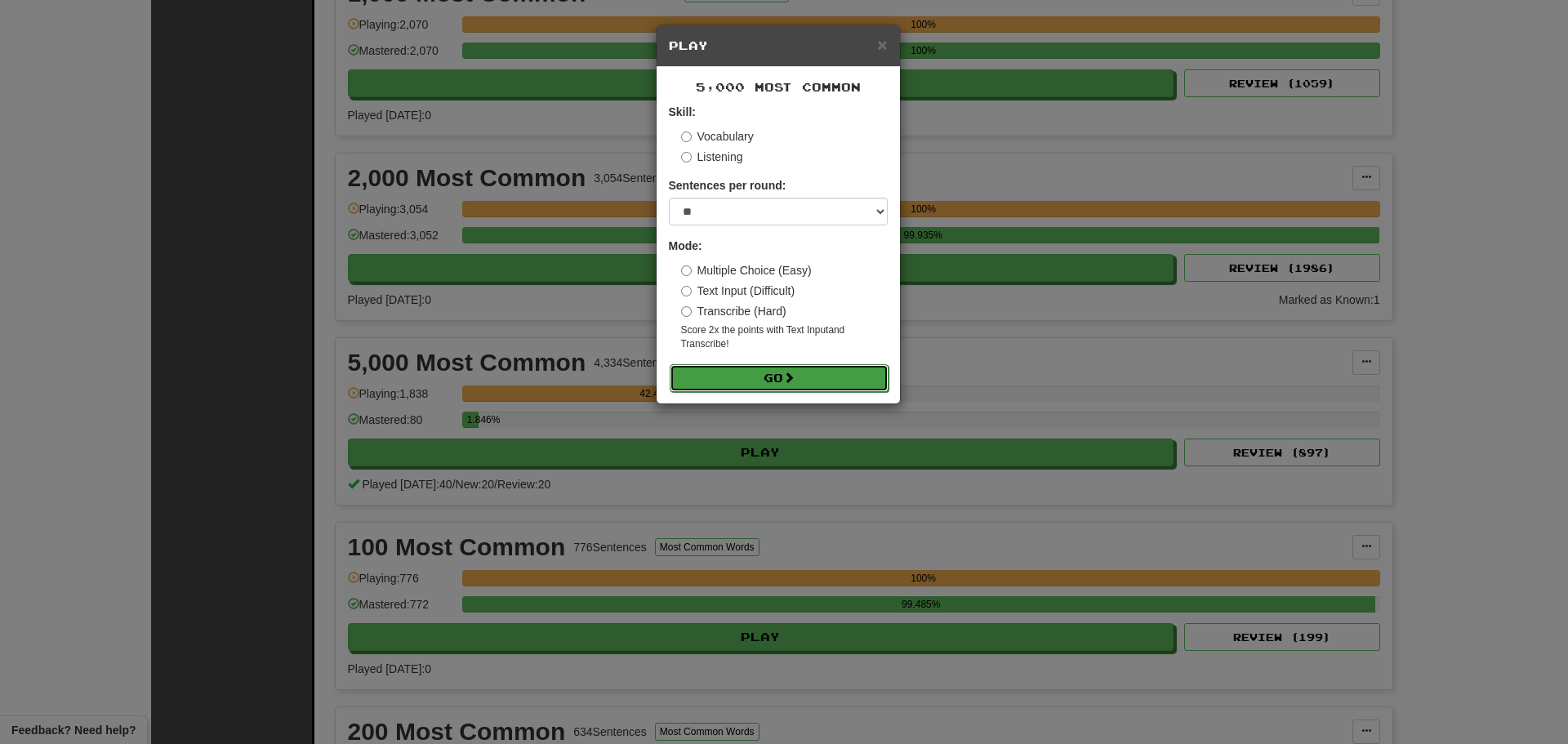
click at [782, 376] on button "Go" at bounding box center [779, 378] width 219 height 28
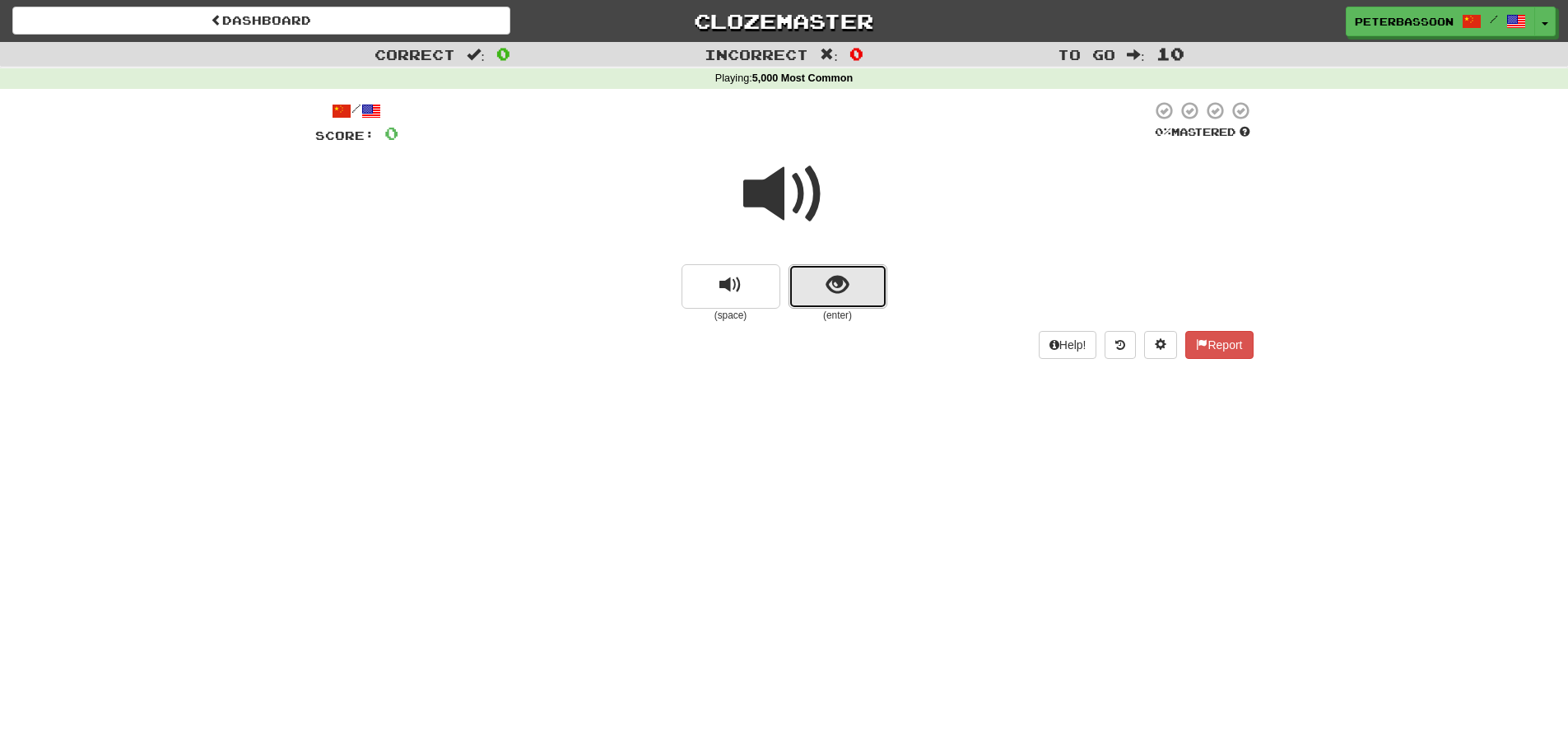
click at [867, 271] on button "show sentence" at bounding box center [837, 286] width 99 height 44
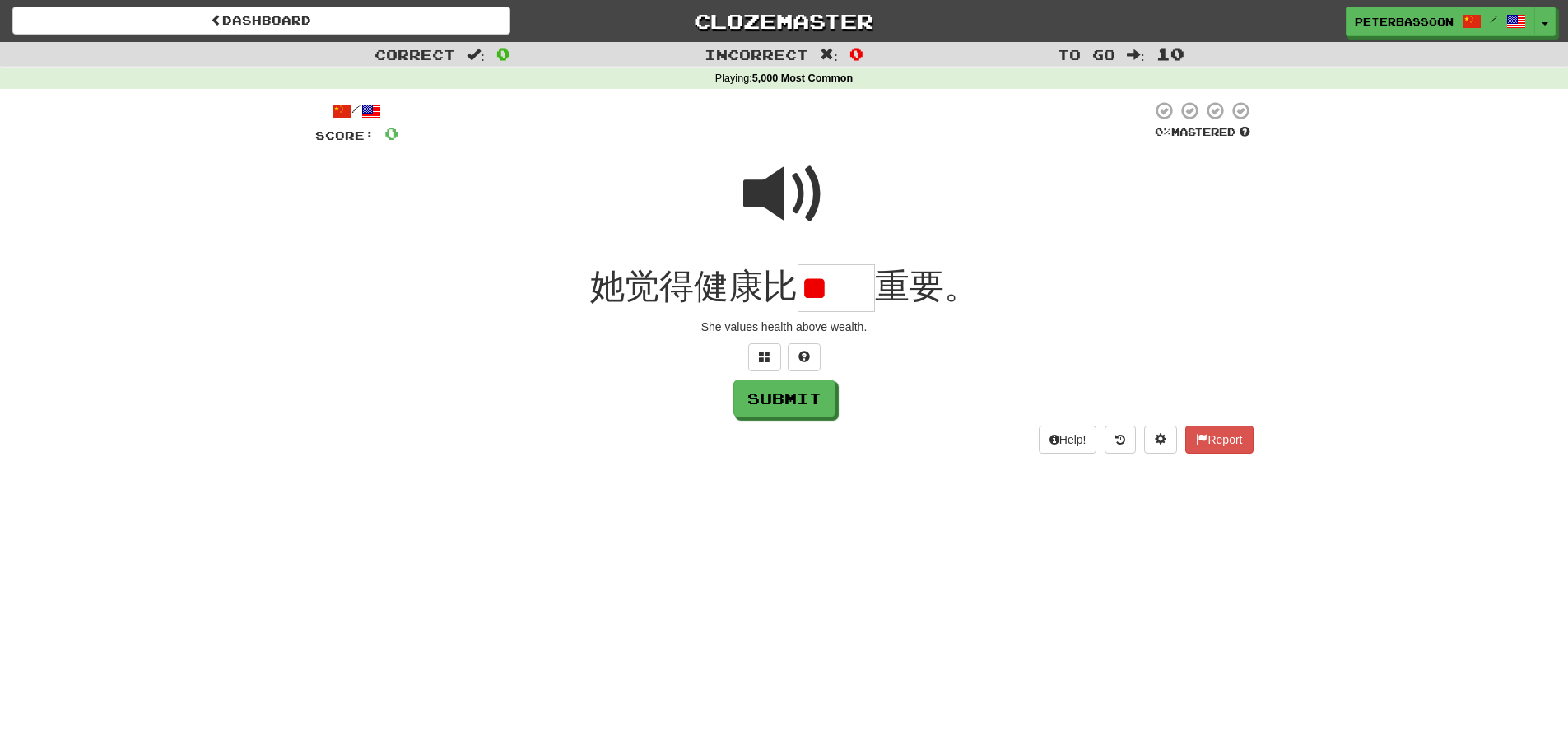
click at [797, 173] on span at bounding box center [784, 194] width 82 height 82
click at [866, 292] on input "**" at bounding box center [835, 289] width 78 height 49
type input "*"
type input "**"
click at [786, 396] on button "Submit" at bounding box center [785, 399] width 102 height 38
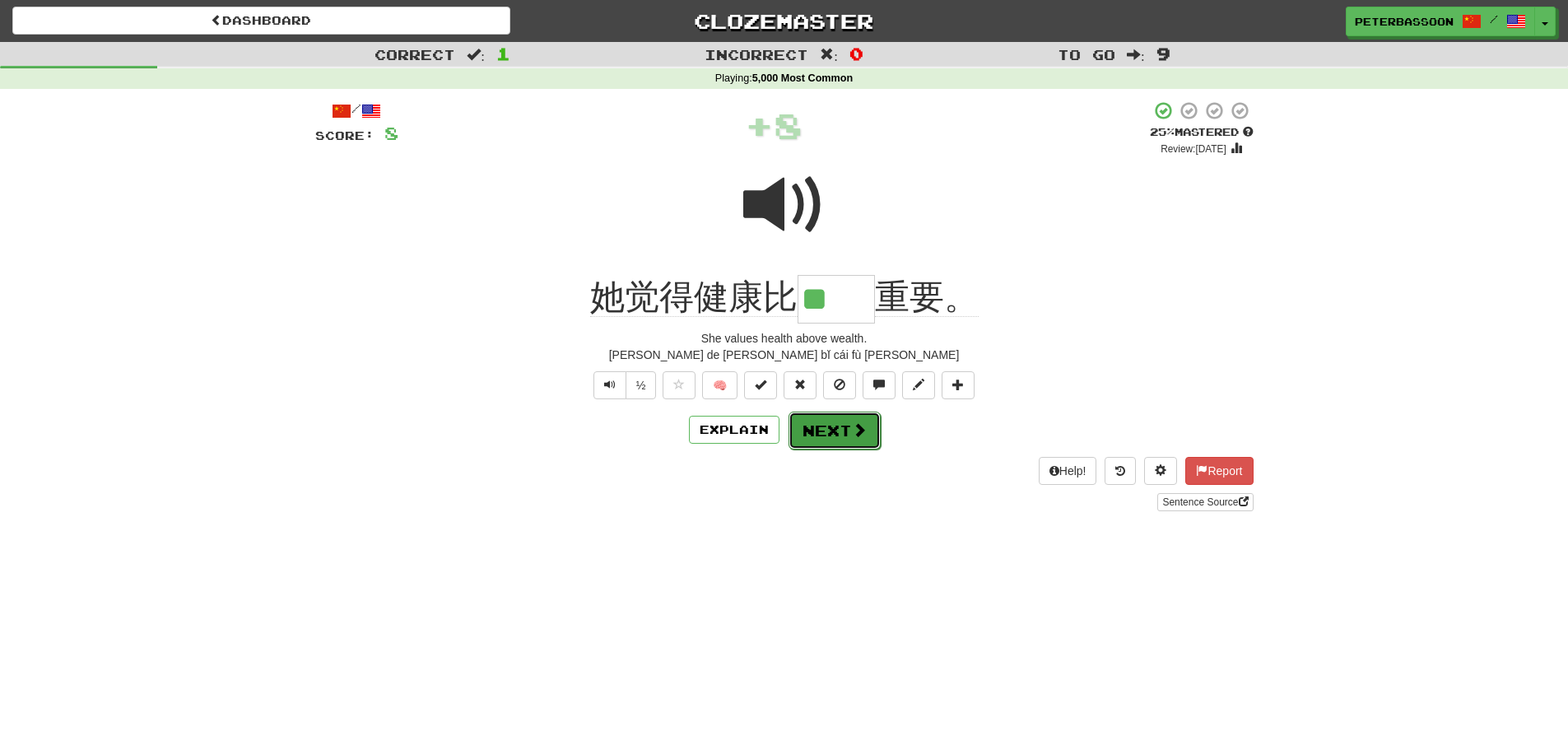
click at [842, 426] on button "Next" at bounding box center [835, 430] width 92 height 38
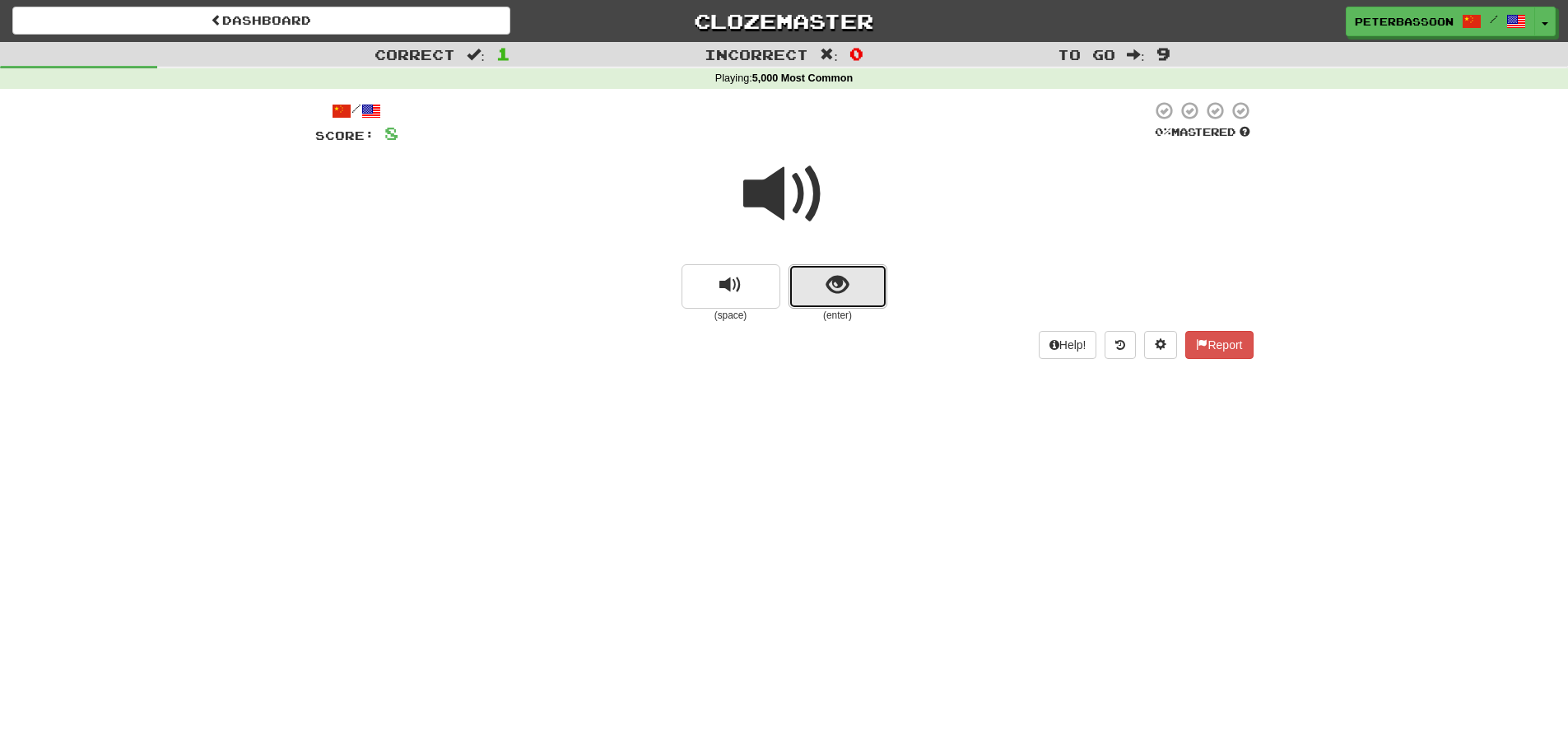
click at [831, 276] on span "show sentence" at bounding box center [837, 284] width 22 height 22
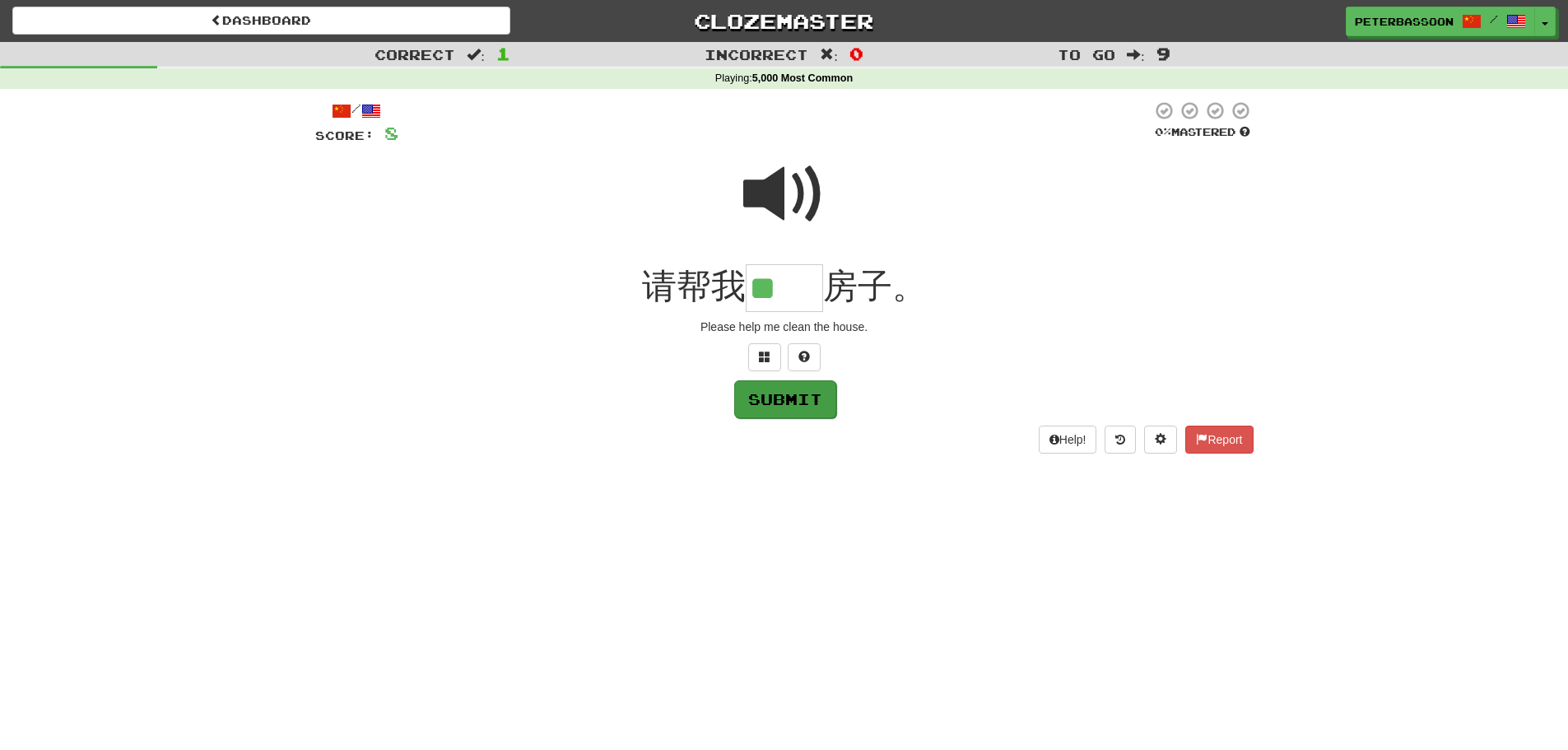
type input "**"
click at [778, 400] on button "Submit" at bounding box center [784, 398] width 102 height 38
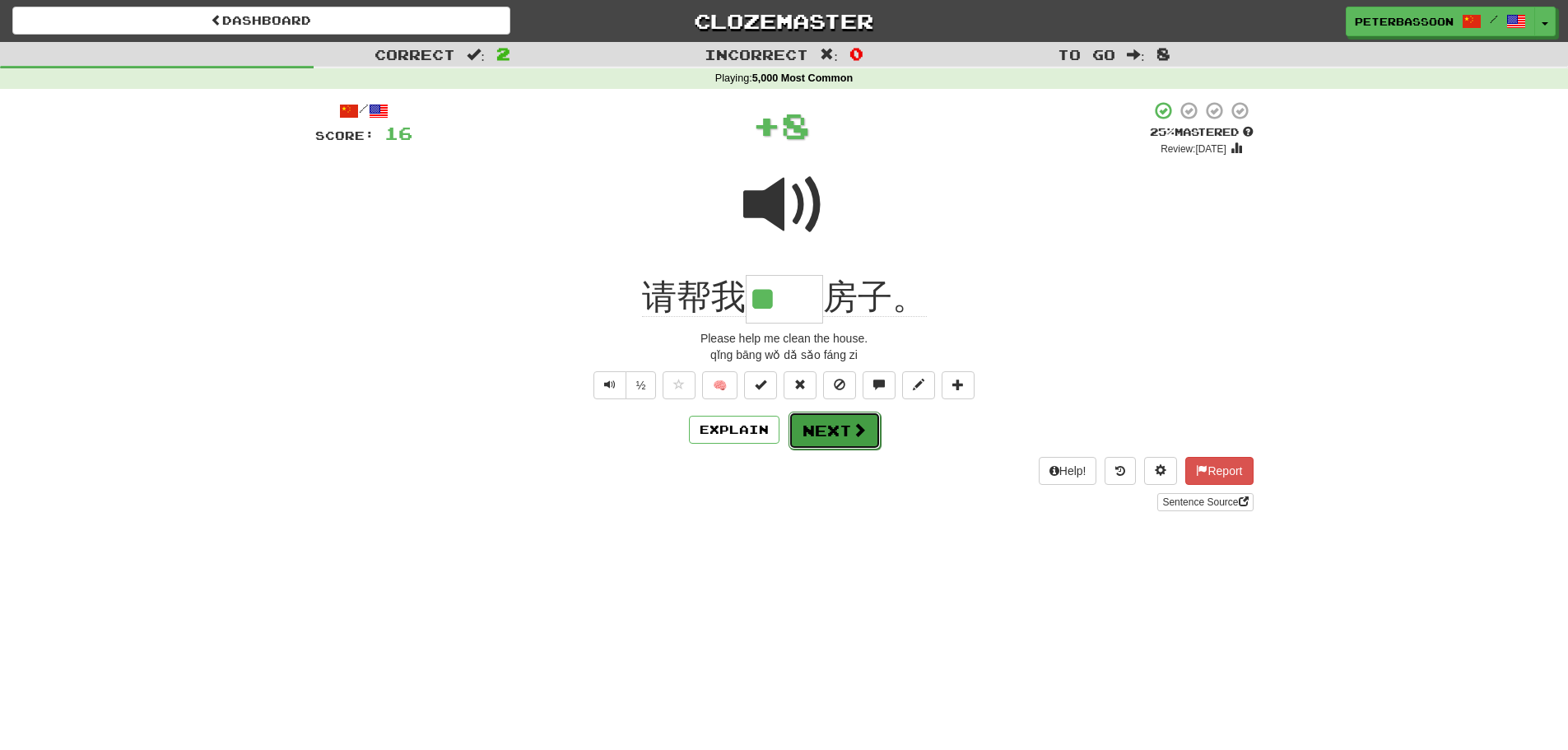
click at [826, 427] on button "Next" at bounding box center [835, 430] width 92 height 38
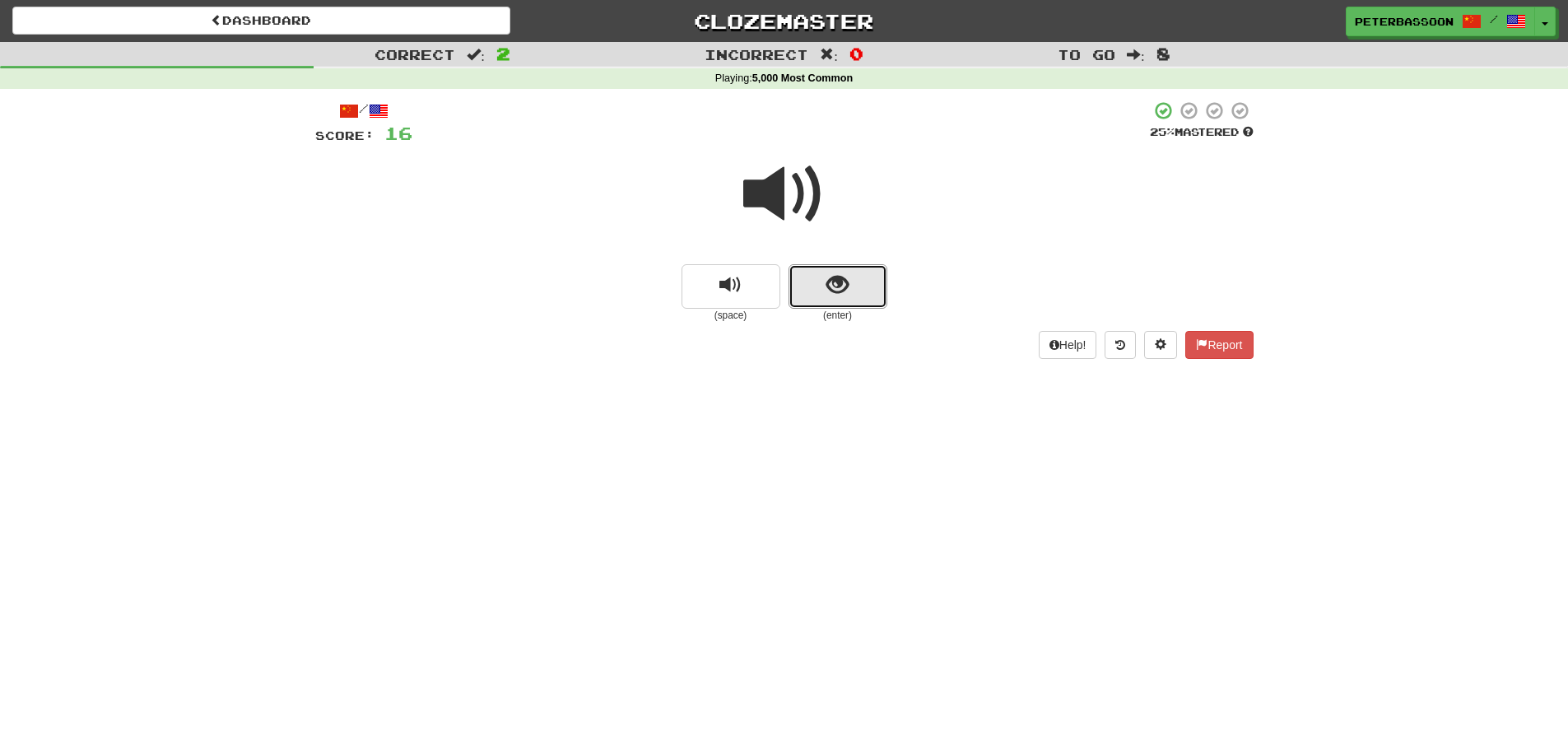
click at [826, 277] on button "show sentence" at bounding box center [837, 286] width 99 height 44
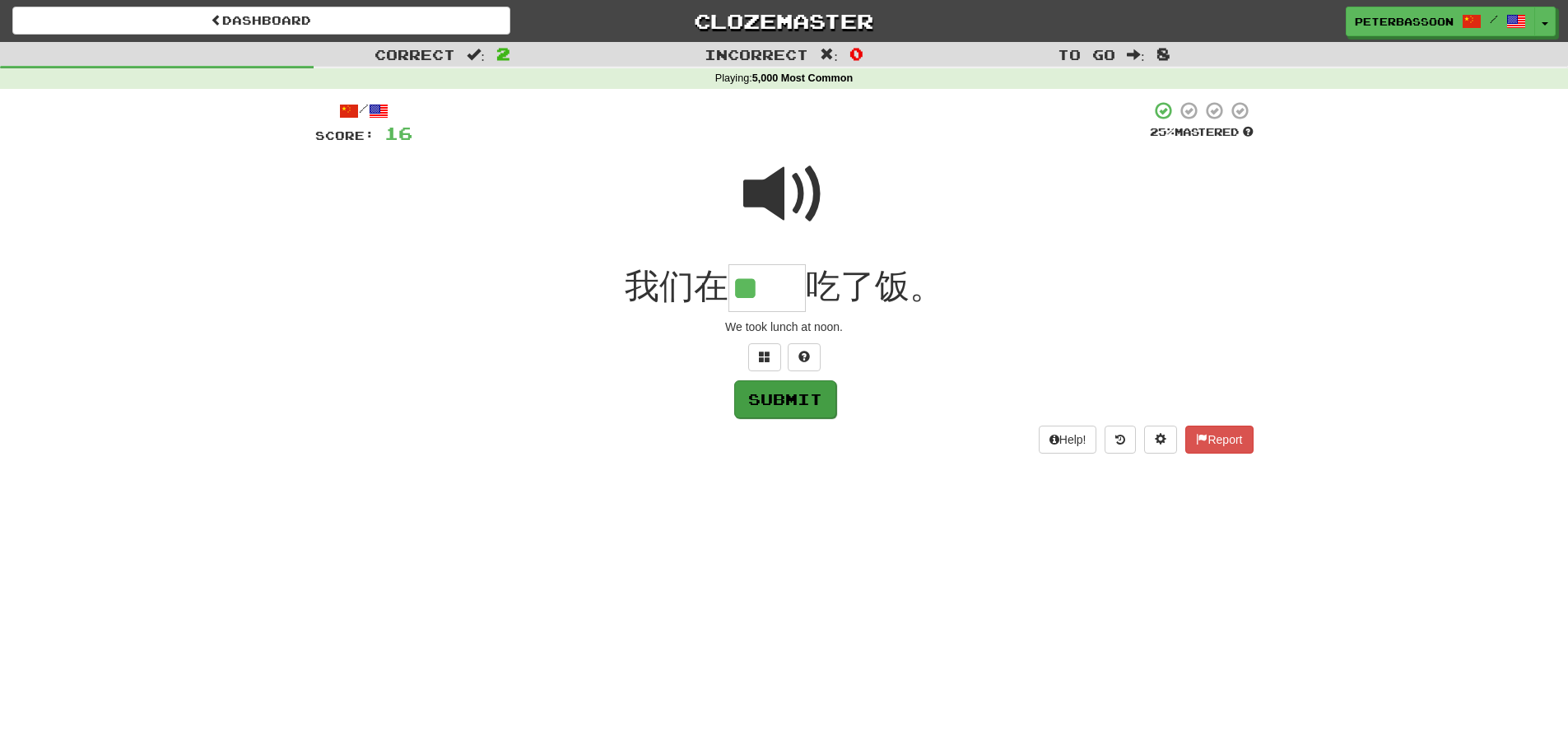
type input "**"
click at [794, 394] on button "Submit" at bounding box center [785, 399] width 102 height 38
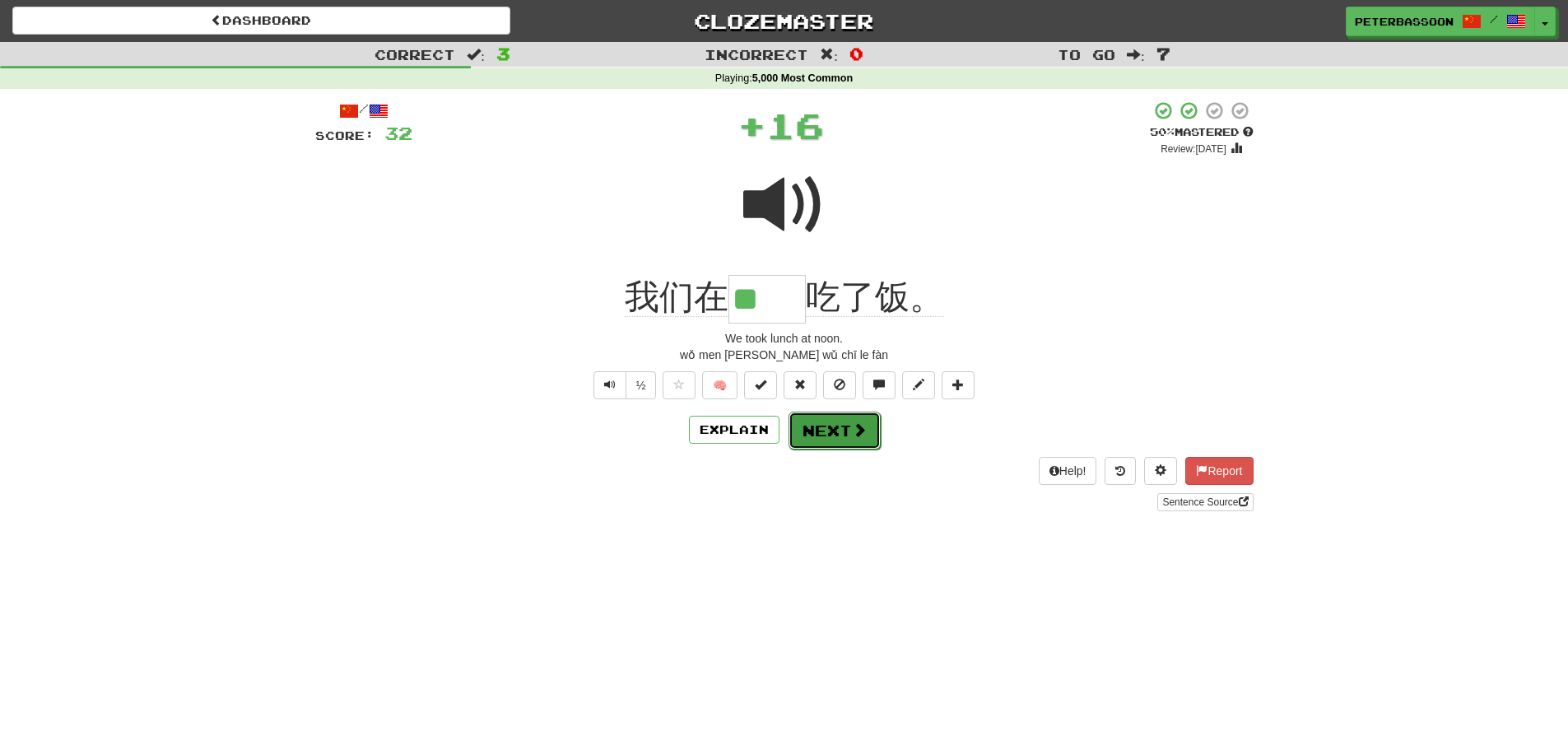
click at [833, 431] on button "Next" at bounding box center [835, 430] width 92 height 38
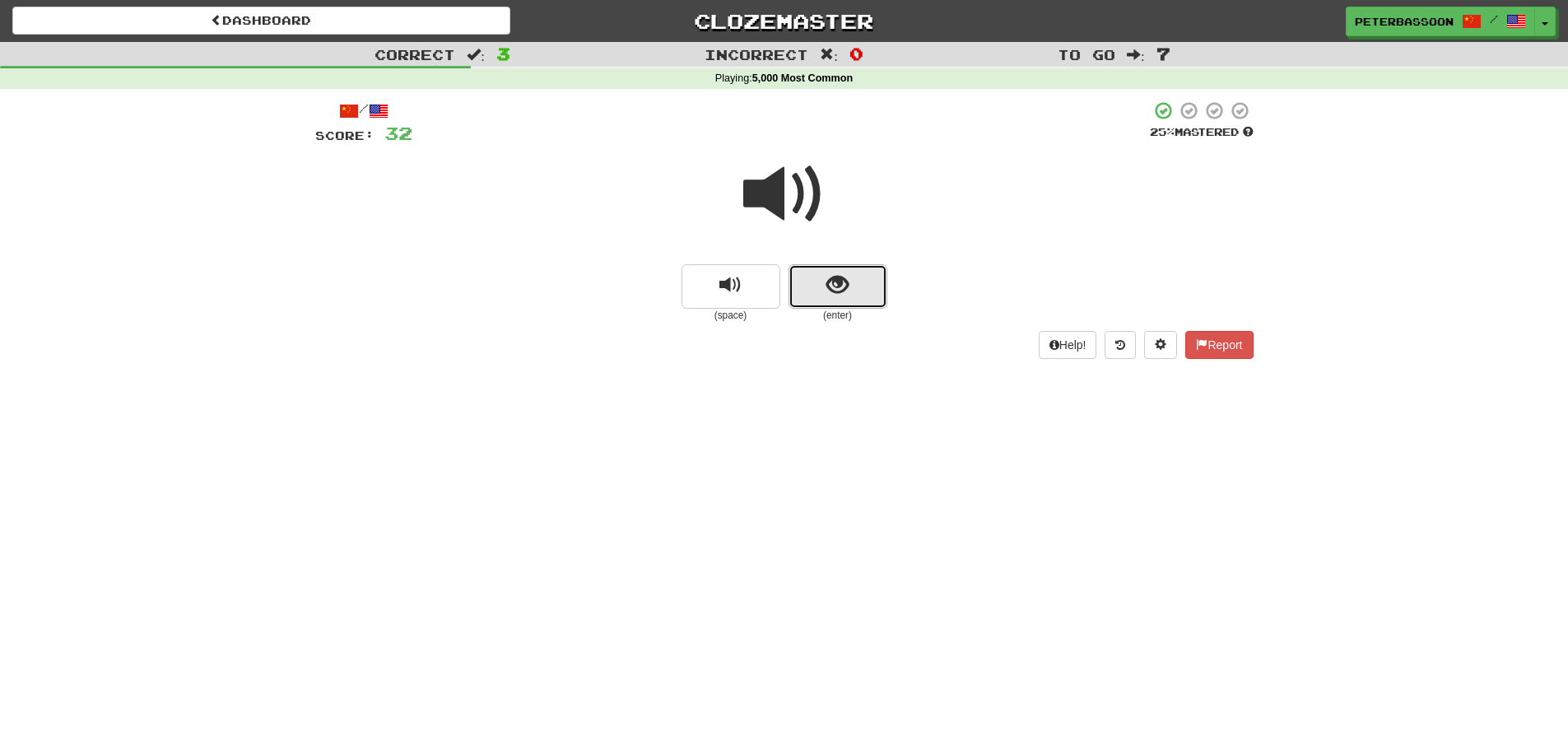
click at [856, 272] on button "show sentence" at bounding box center [837, 286] width 99 height 44
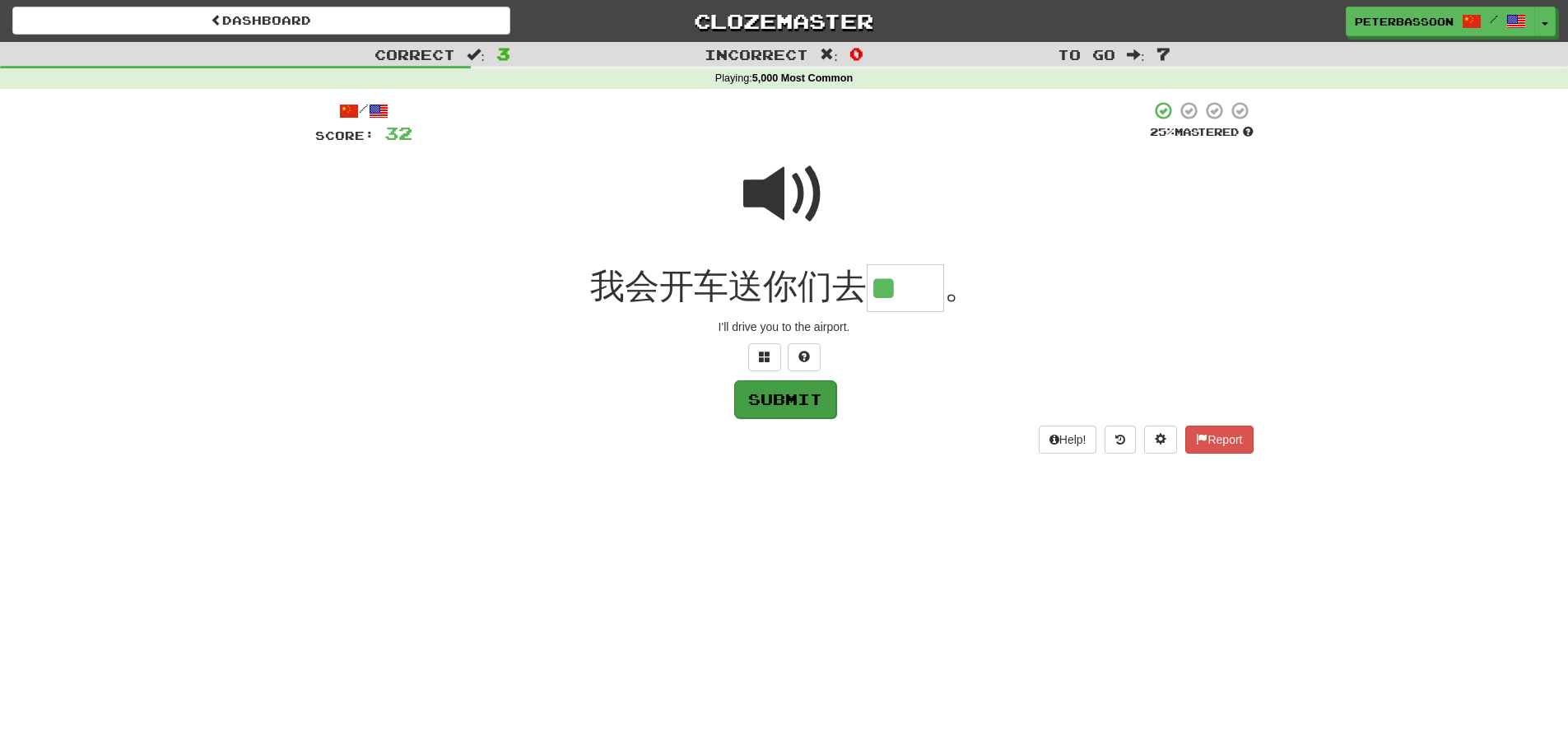
type input "**"
click at [769, 395] on button "Submit" at bounding box center [785, 399] width 102 height 38
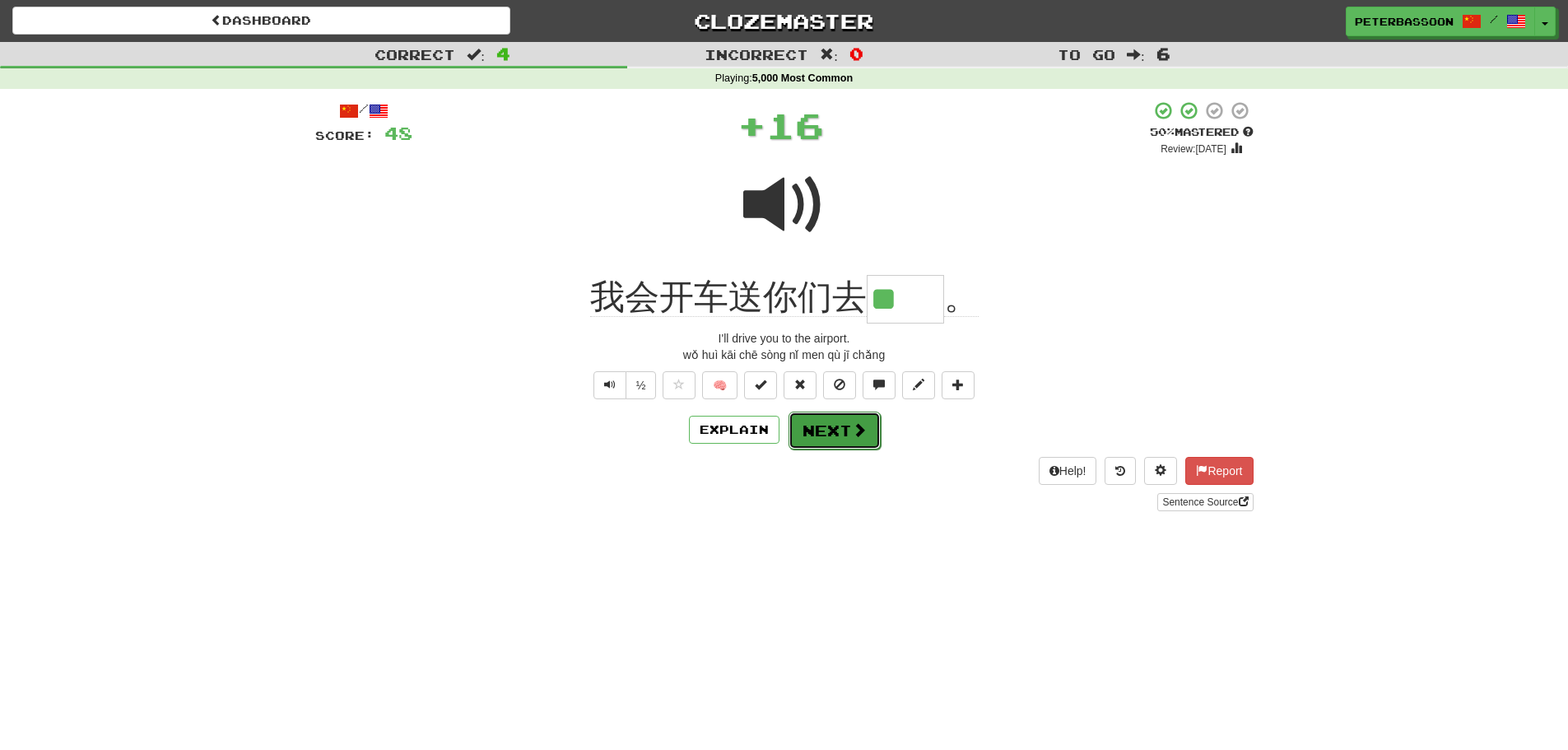
click at [834, 427] on button "Next" at bounding box center [835, 430] width 92 height 38
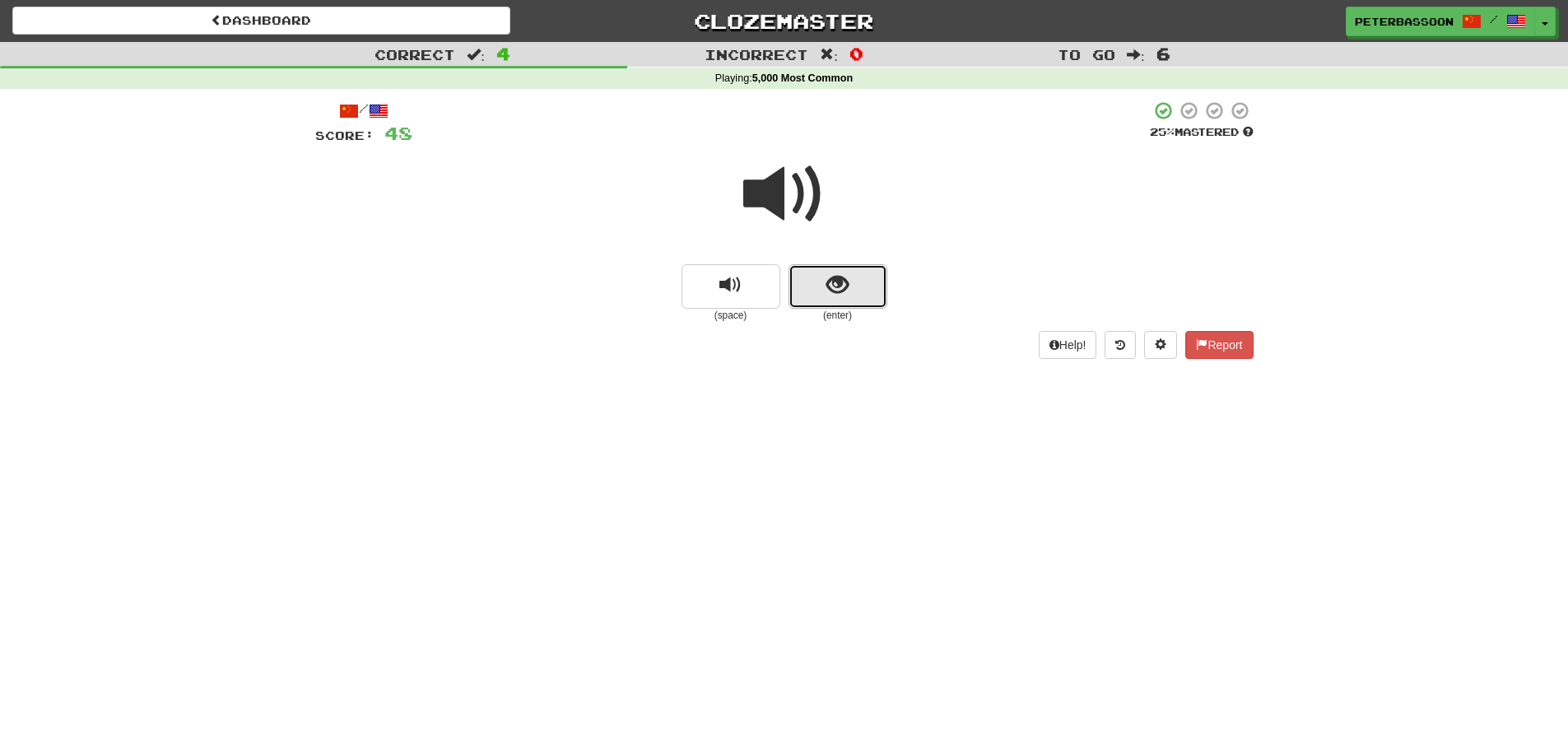
click at [834, 283] on span "show sentence" at bounding box center [837, 284] width 22 height 22
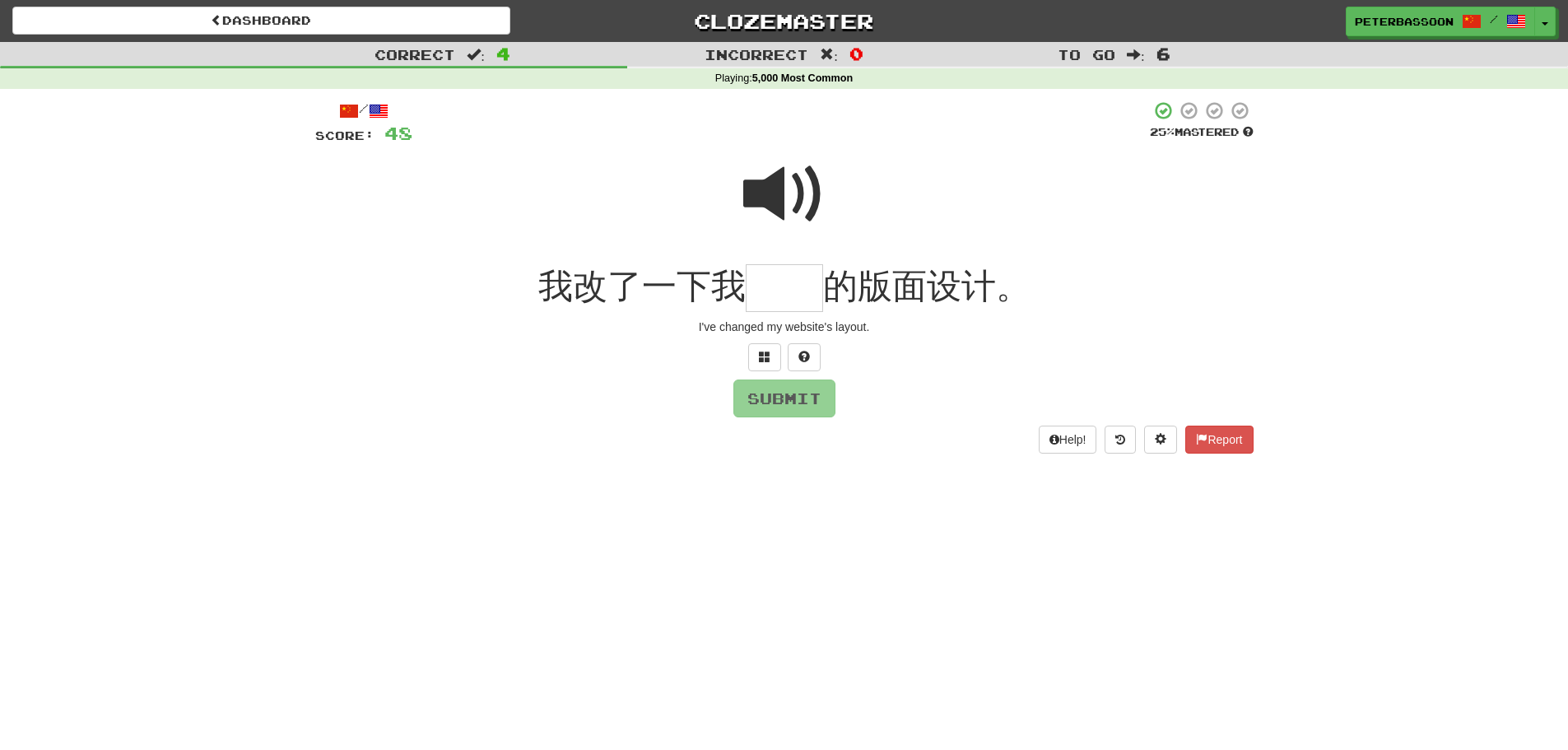
click at [784, 190] on span at bounding box center [784, 194] width 82 height 82
click at [787, 296] on input "text" at bounding box center [784, 289] width 78 height 49
type input "**"
drag, startPoint x: 792, startPoint y: 399, endPoint x: 802, endPoint y: 396, distance: 10.4
click at [802, 396] on button "Submit" at bounding box center [785, 399] width 102 height 38
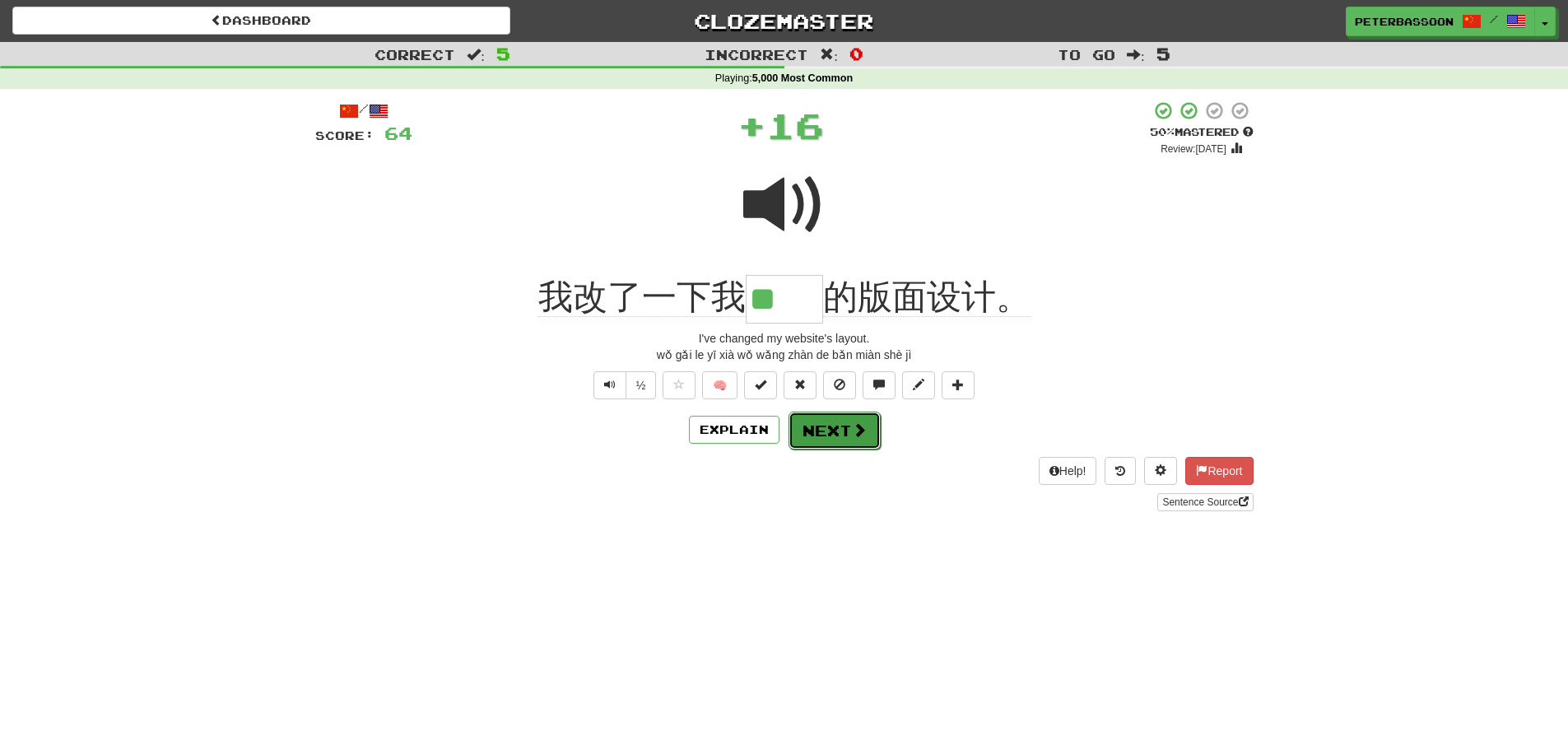
click at [839, 426] on button "Next" at bounding box center [835, 430] width 92 height 38
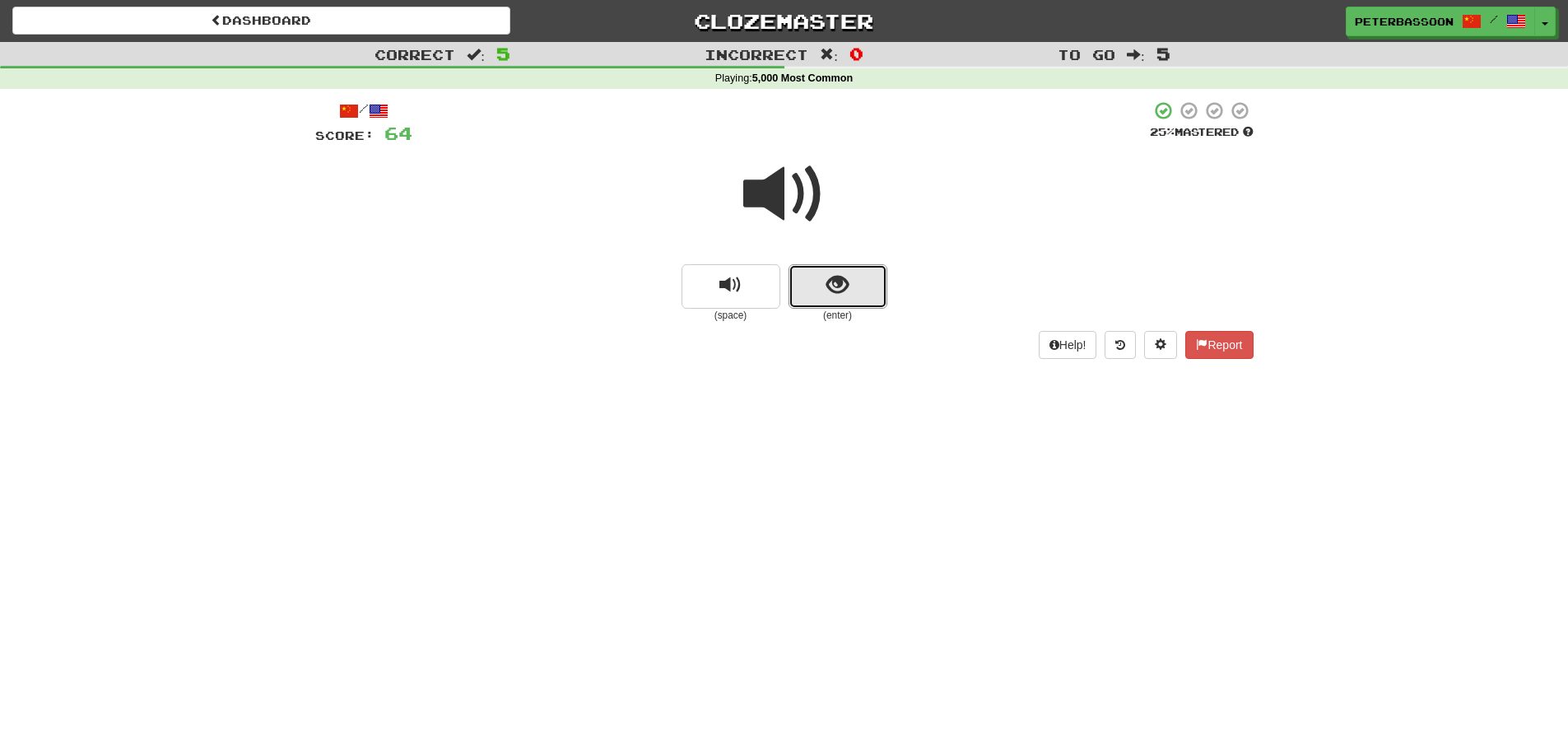
drag, startPoint x: 843, startPoint y: 276, endPoint x: 1006, endPoint y: 256, distance: 164.2
click at [849, 274] on button "show sentence" at bounding box center [837, 286] width 99 height 44
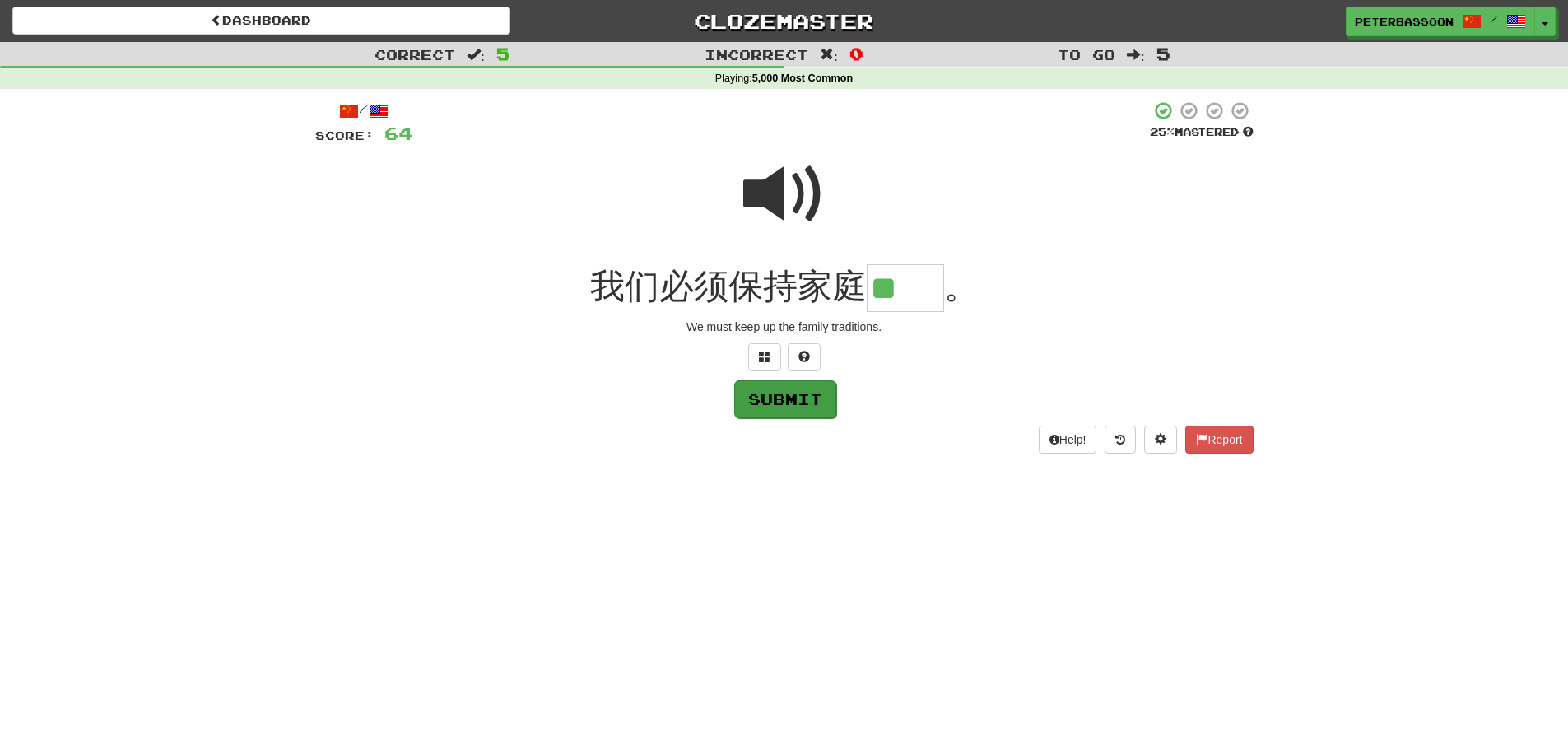
type input "**"
click at [777, 389] on button "Submit" at bounding box center [785, 399] width 102 height 38
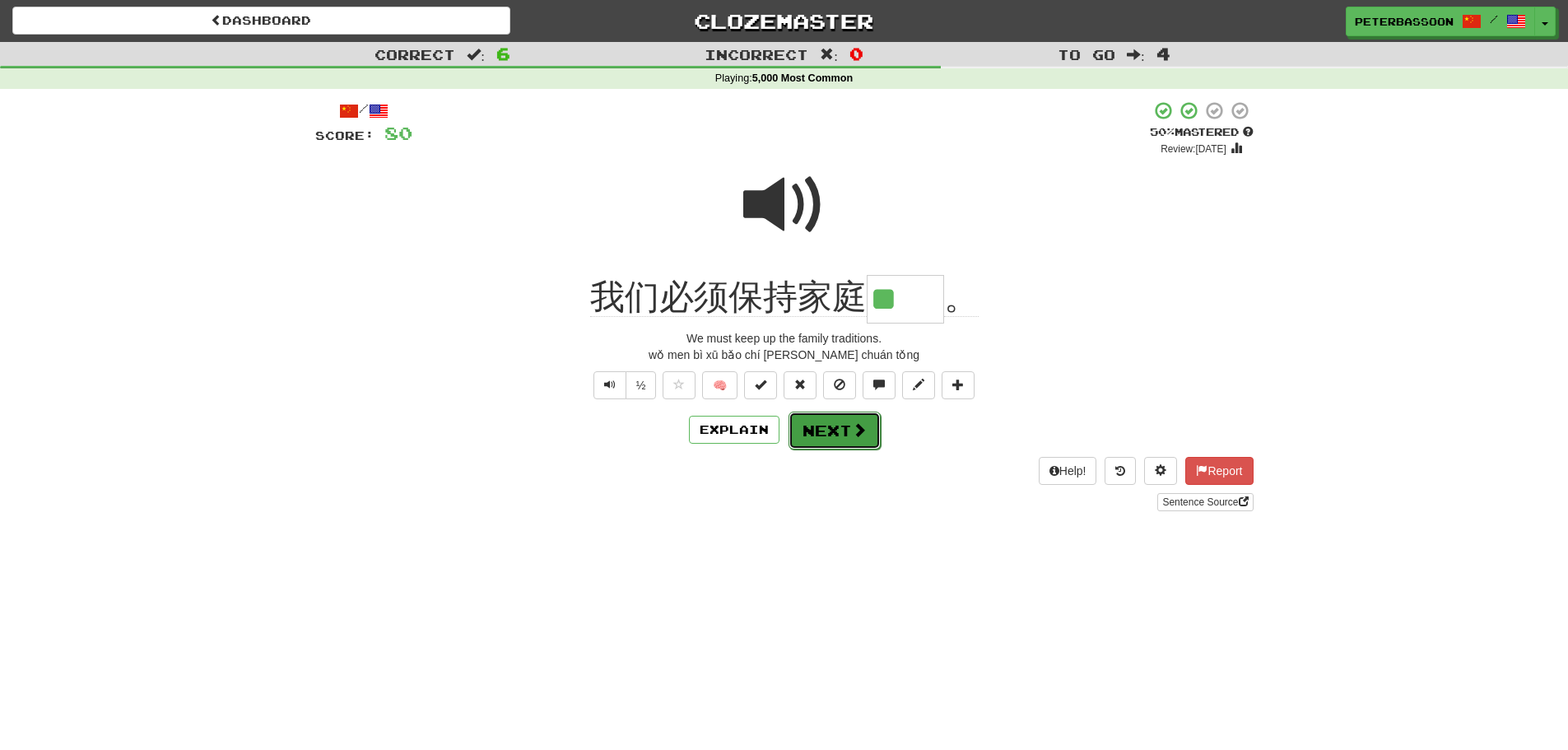
click at [842, 432] on button "Next" at bounding box center [835, 430] width 92 height 38
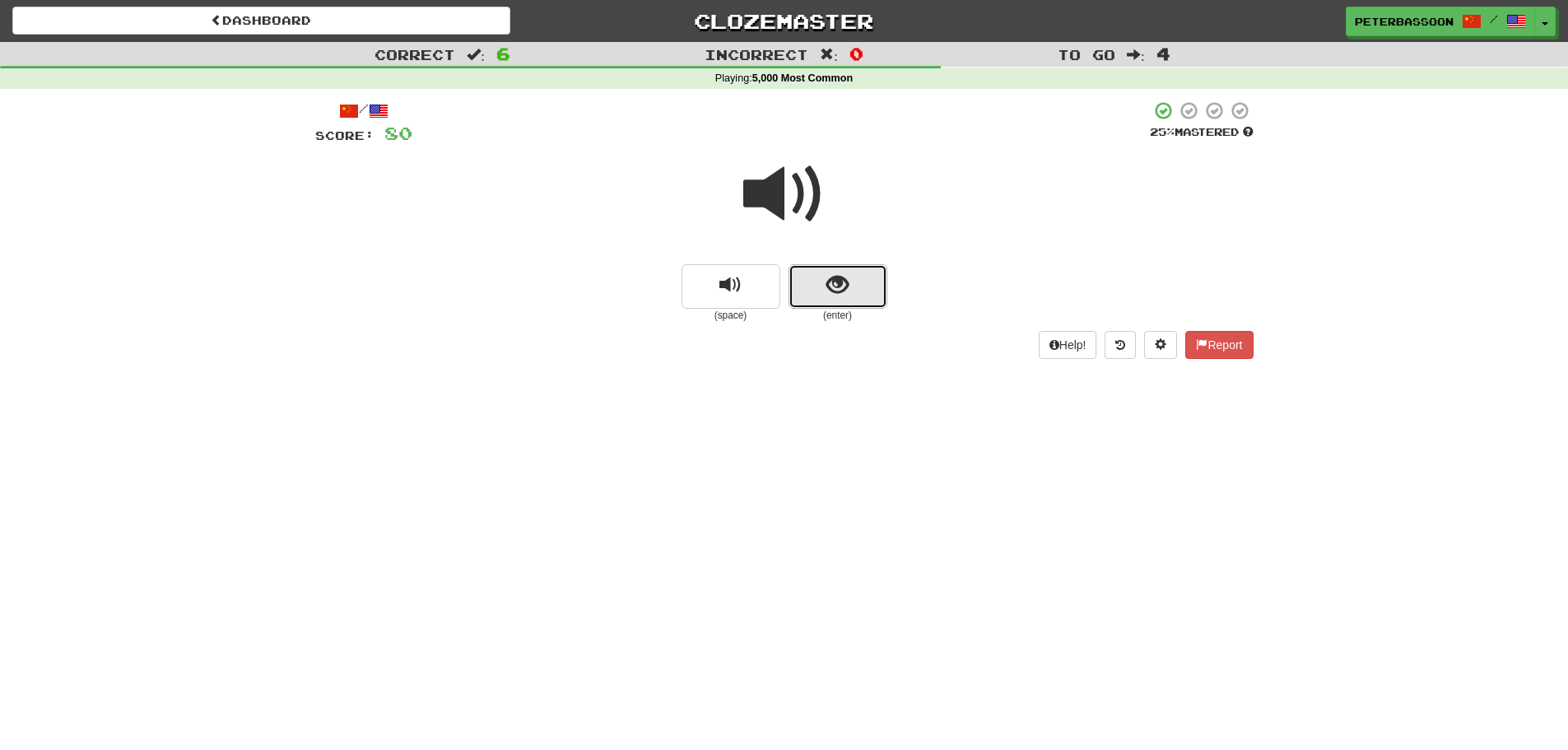
click at [830, 285] on span "show sentence" at bounding box center [837, 284] width 22 height 22
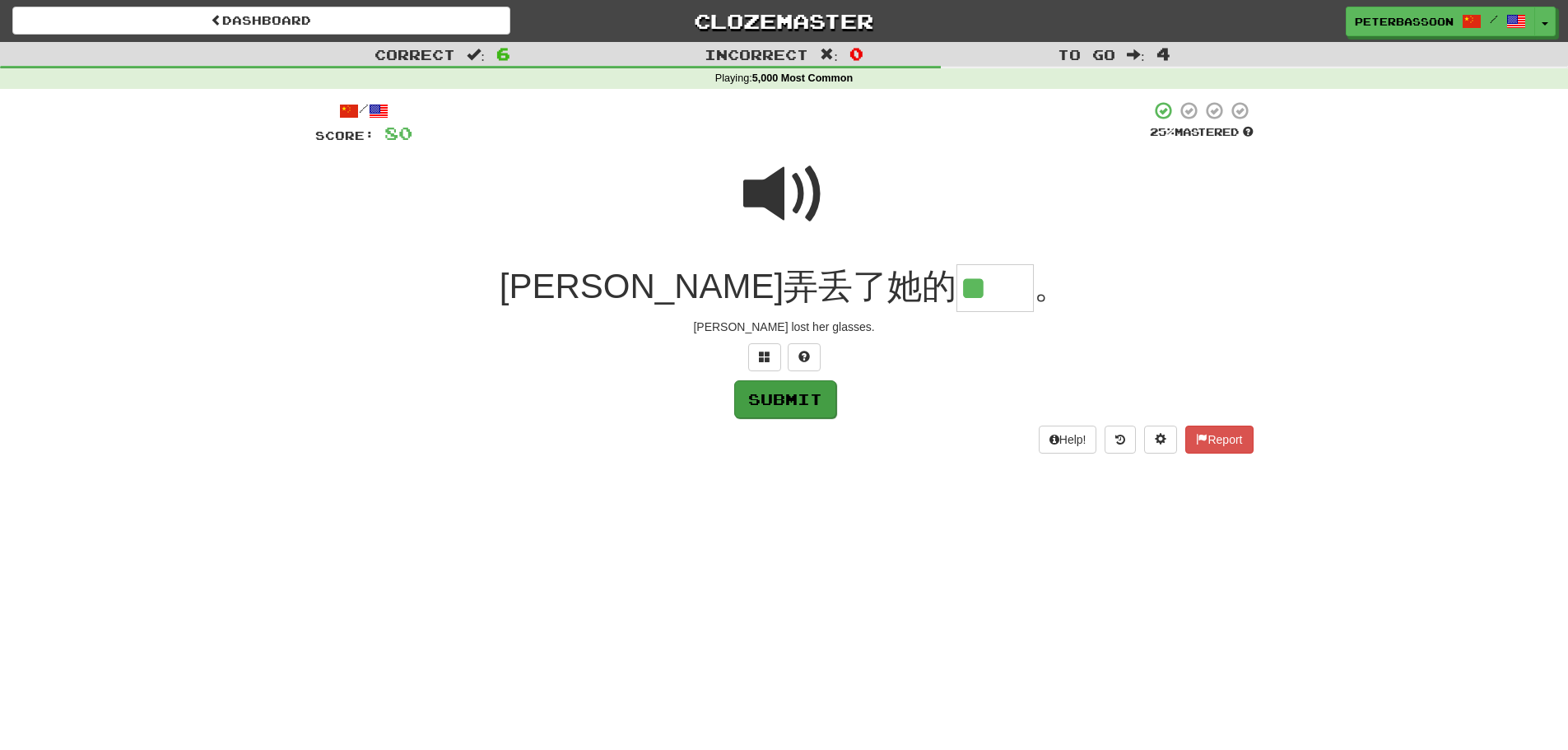
type input "**"
click at [787, 399] on button "Submit" at bounding box center [785, 399] width 102 height 38
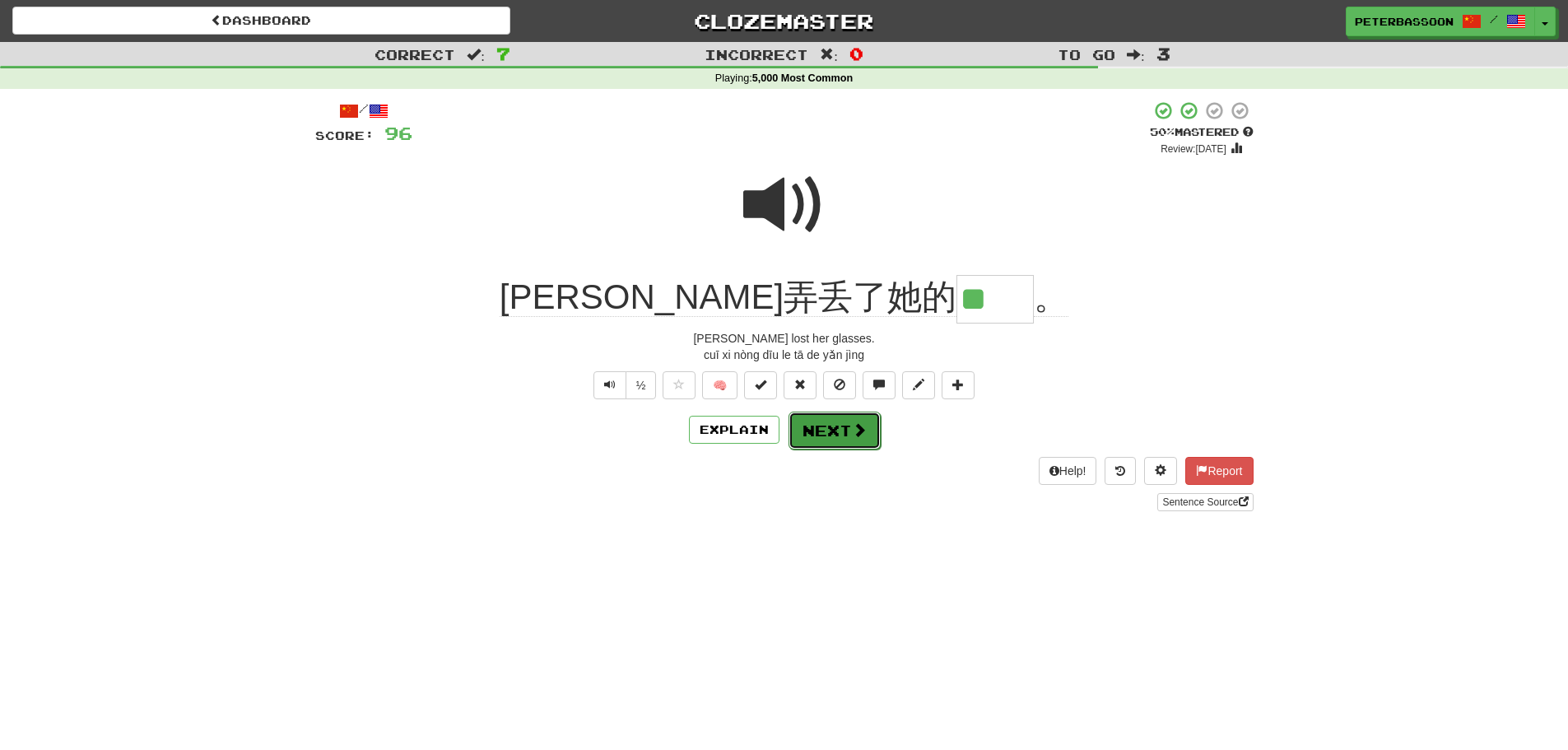
click at [838, 430] on button "Next" at bounding box center [835, 430] width 92 height 38
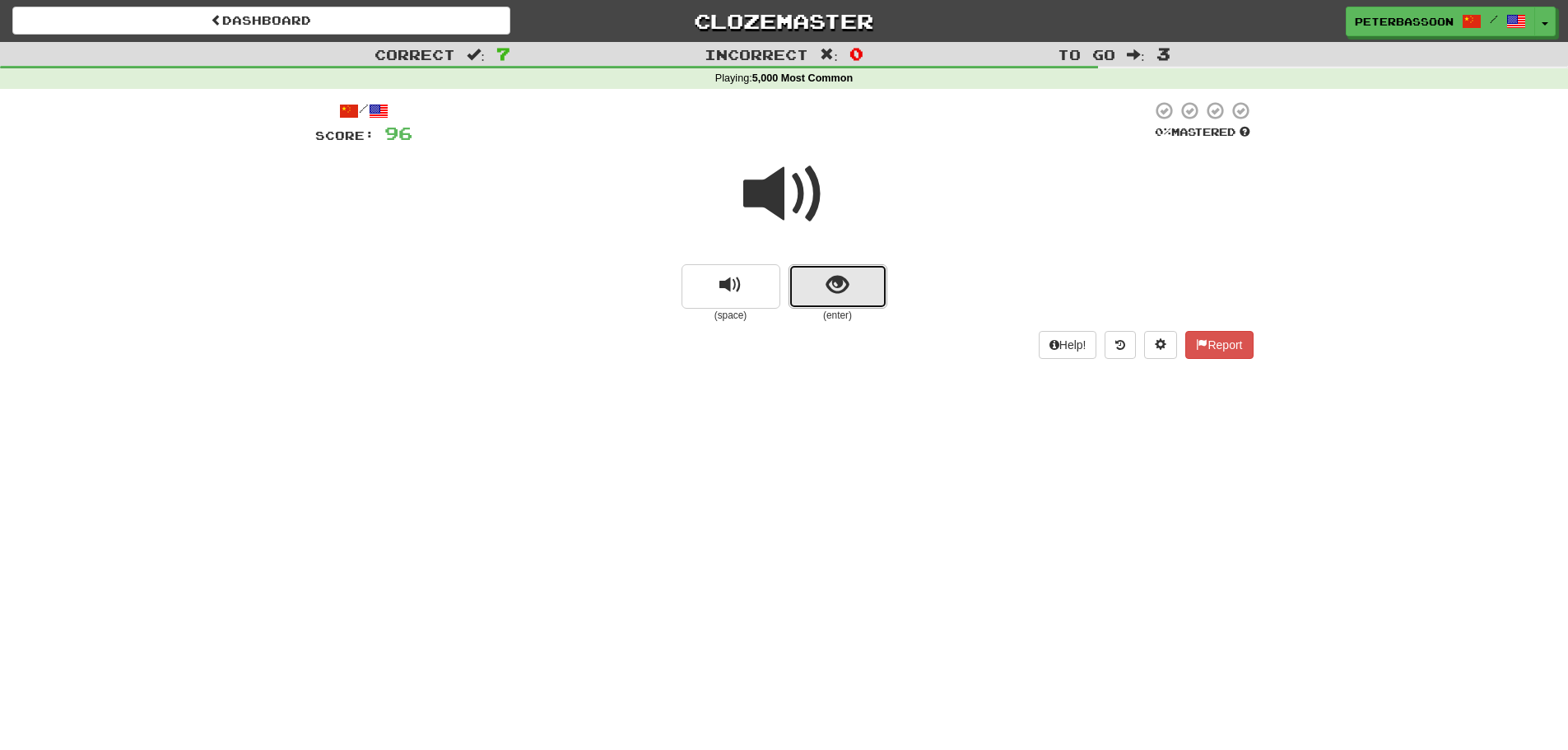
click at [805, 281] on button "show sentence" at bounding box center [837, 286] width 99 height 44
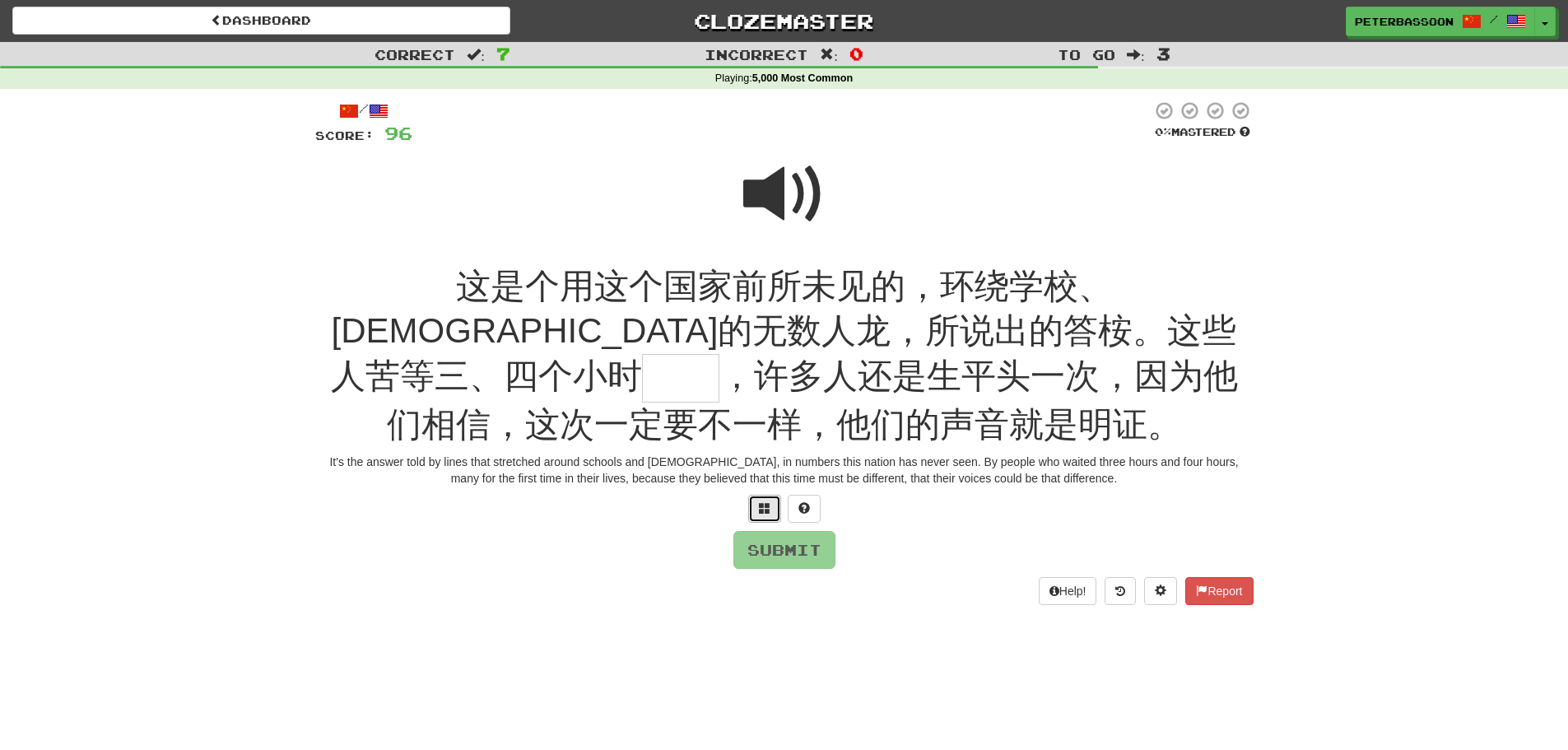
click at [756, 503] on button at bounding box center [765, 508] width 33 height 28
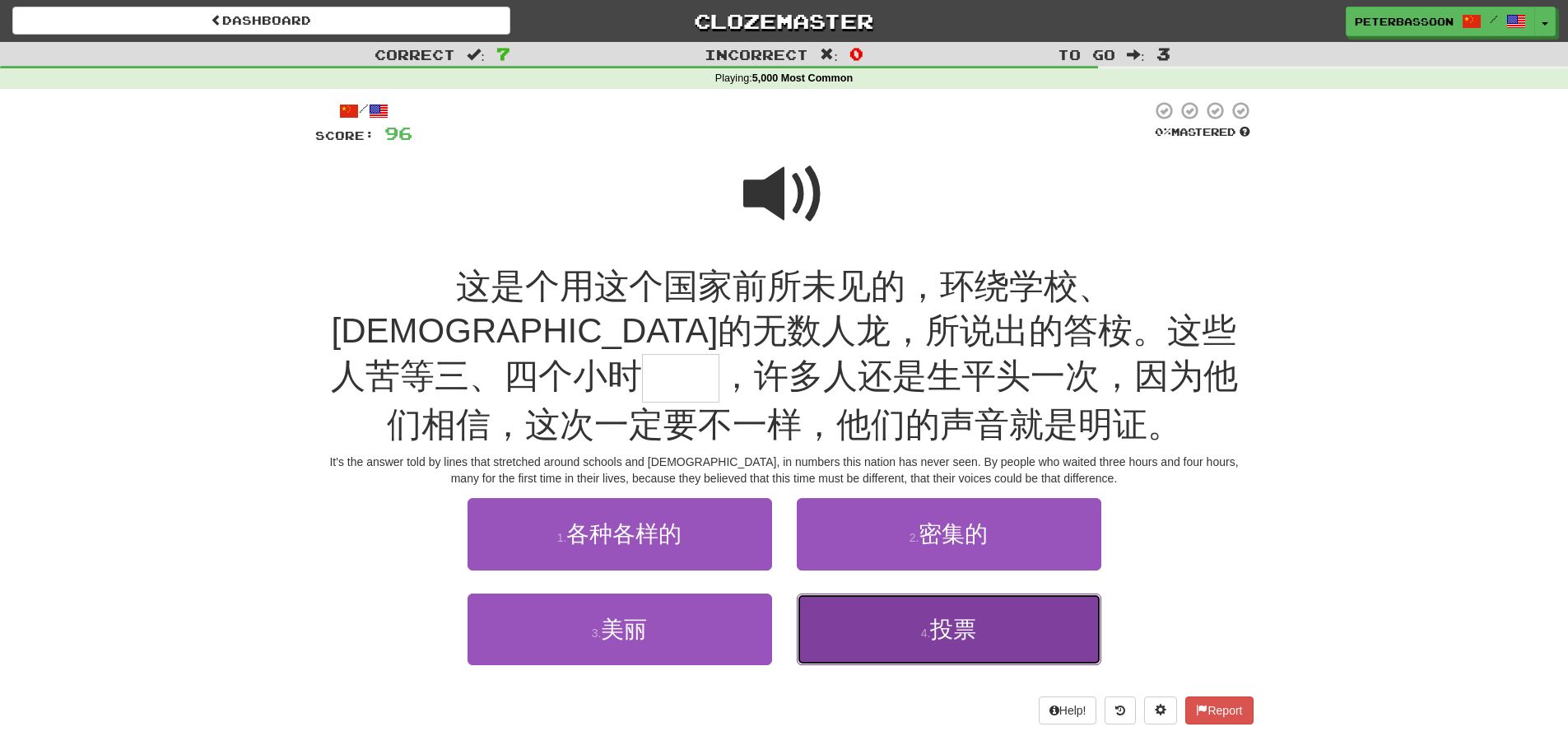
click at [941, 622] on span "投票" at bounding box center [952, 629] width 46 height 25
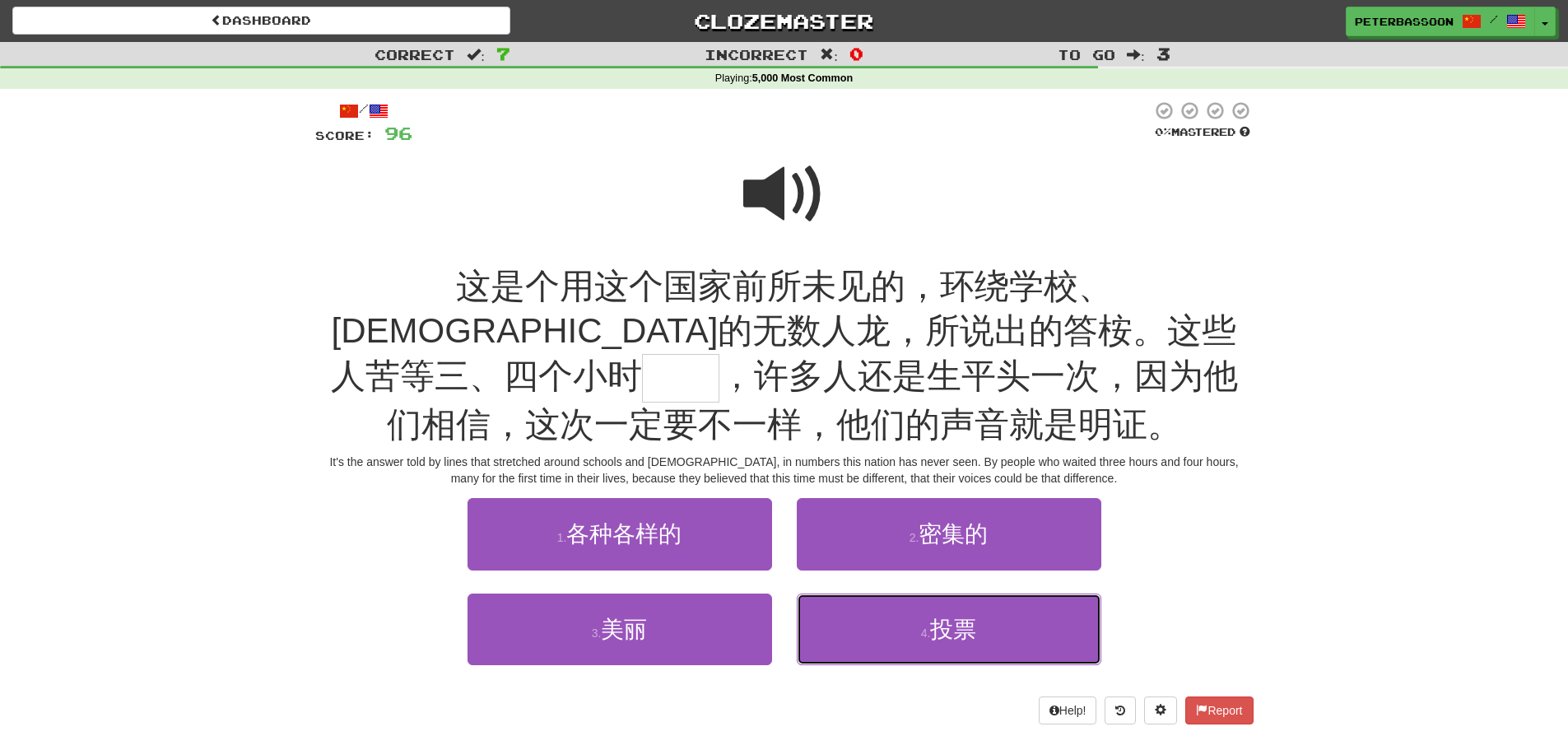
type input "**"
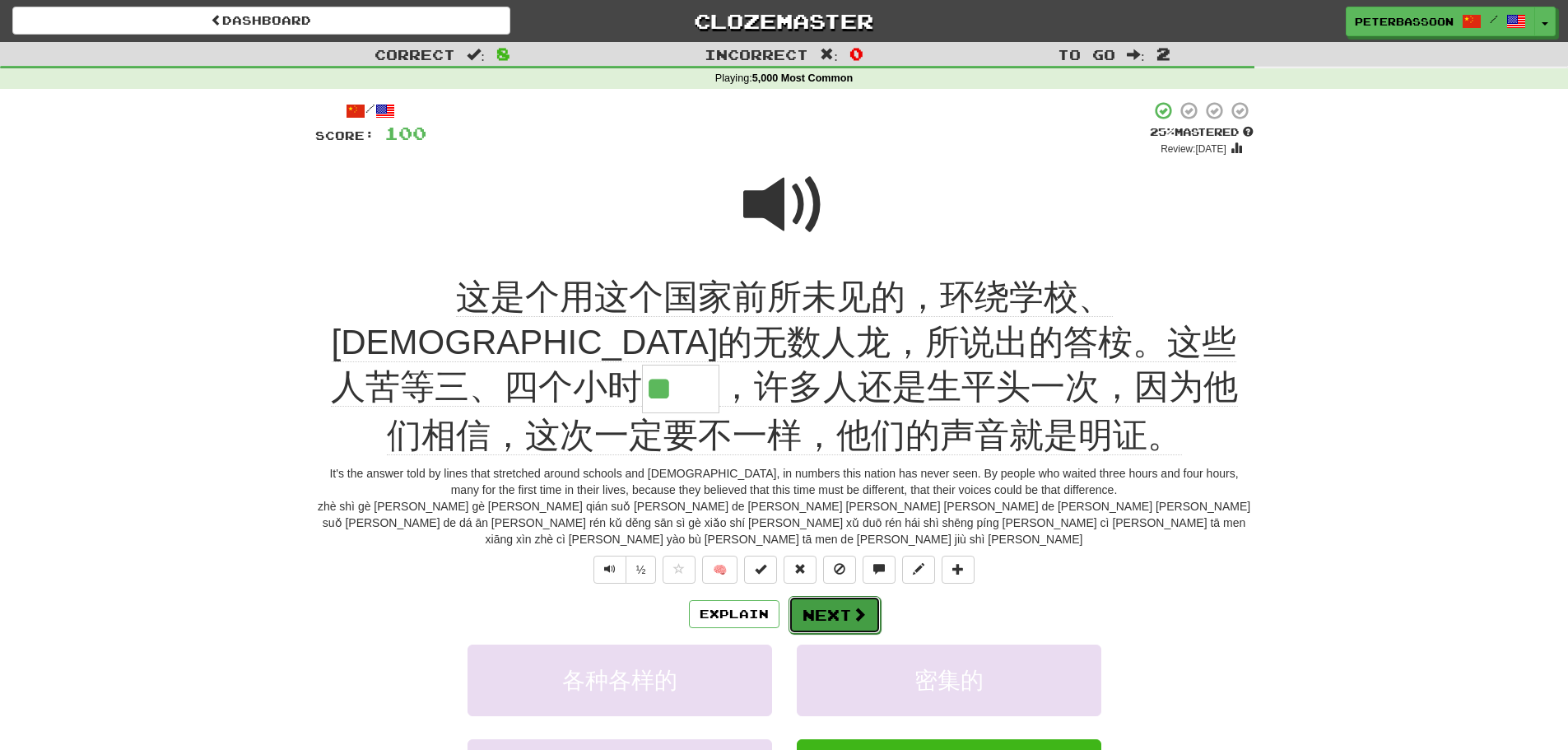
click at [846, 596] on button "Next" at bounding box center [835, 614] width 92 height 38
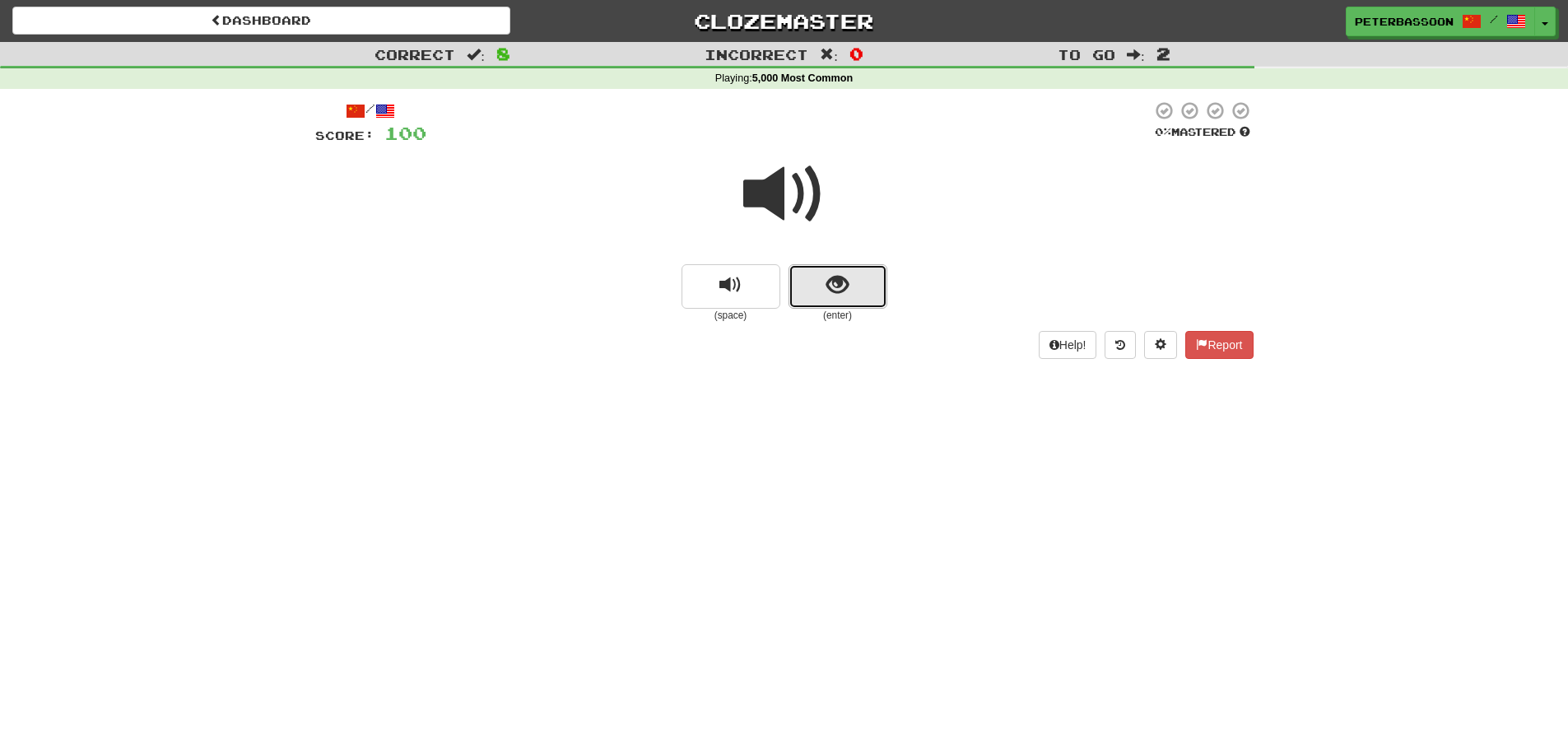
click at [827, 281] on button "show sentence" at bounding box center [837, 286] width 99 height 44
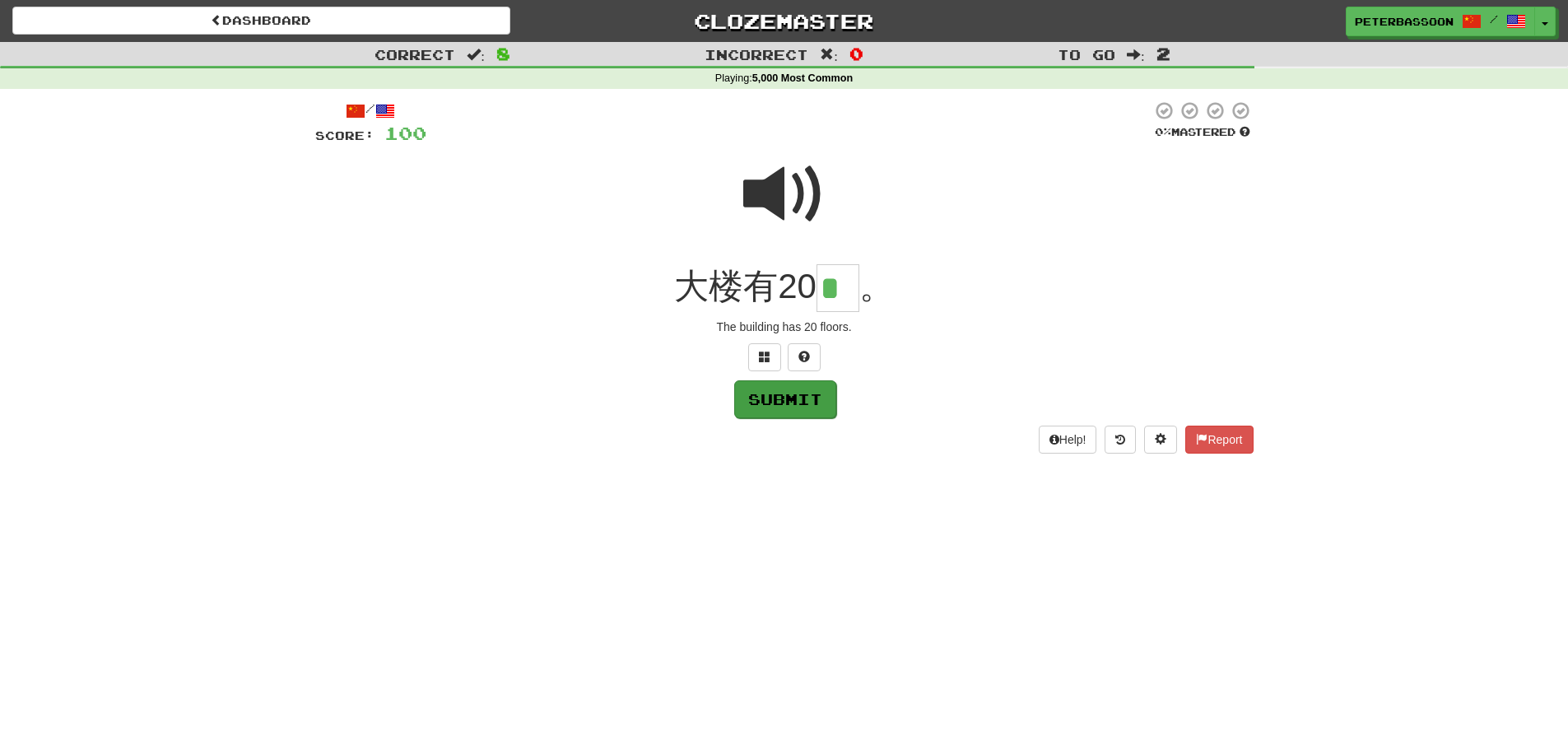
type input "*"
click at [785, 408] on button "Submit" at bounding box center [785, 399] width 102 height 38
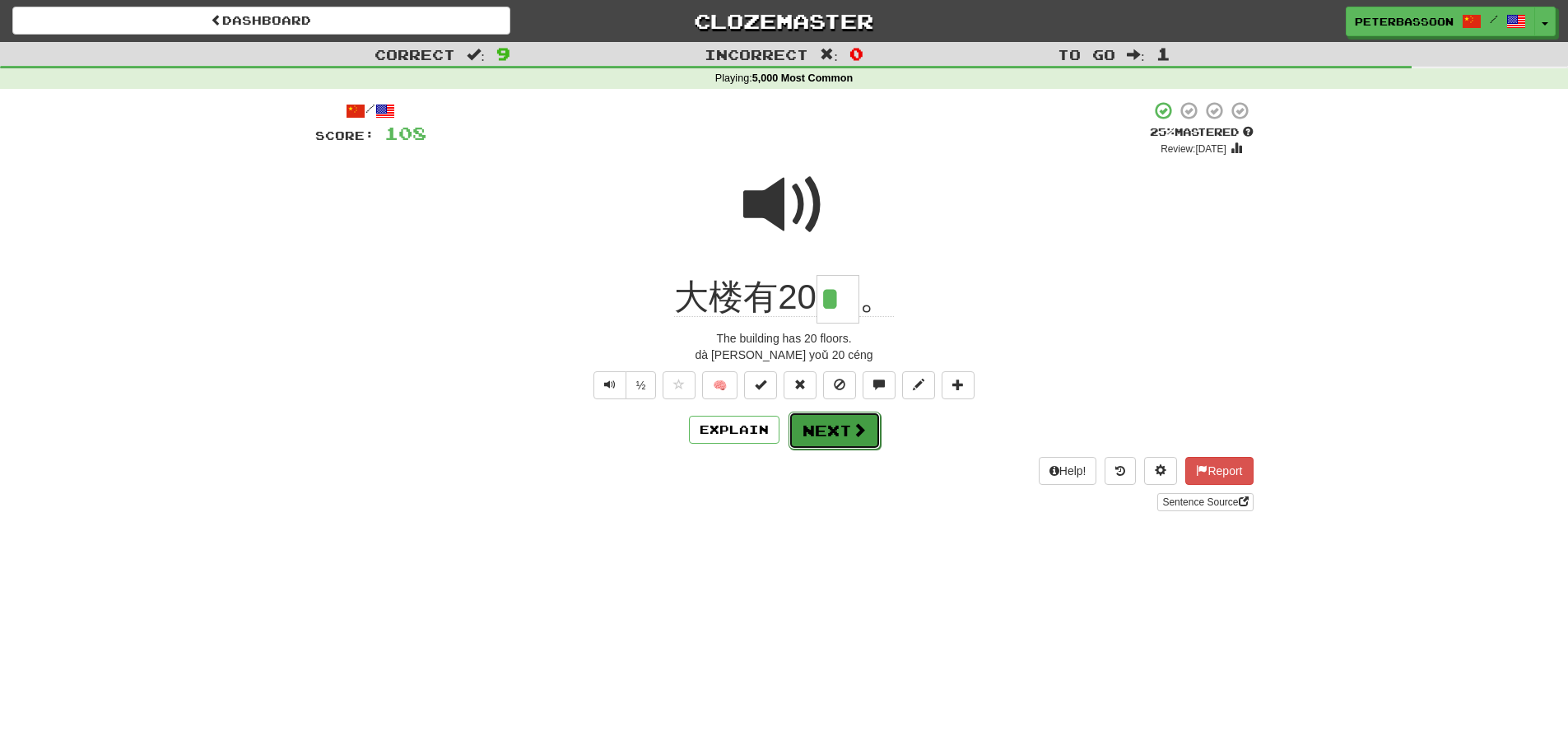
click at [842, 429] on button "Next" at bounding box center [835, 430] width 92 height 38
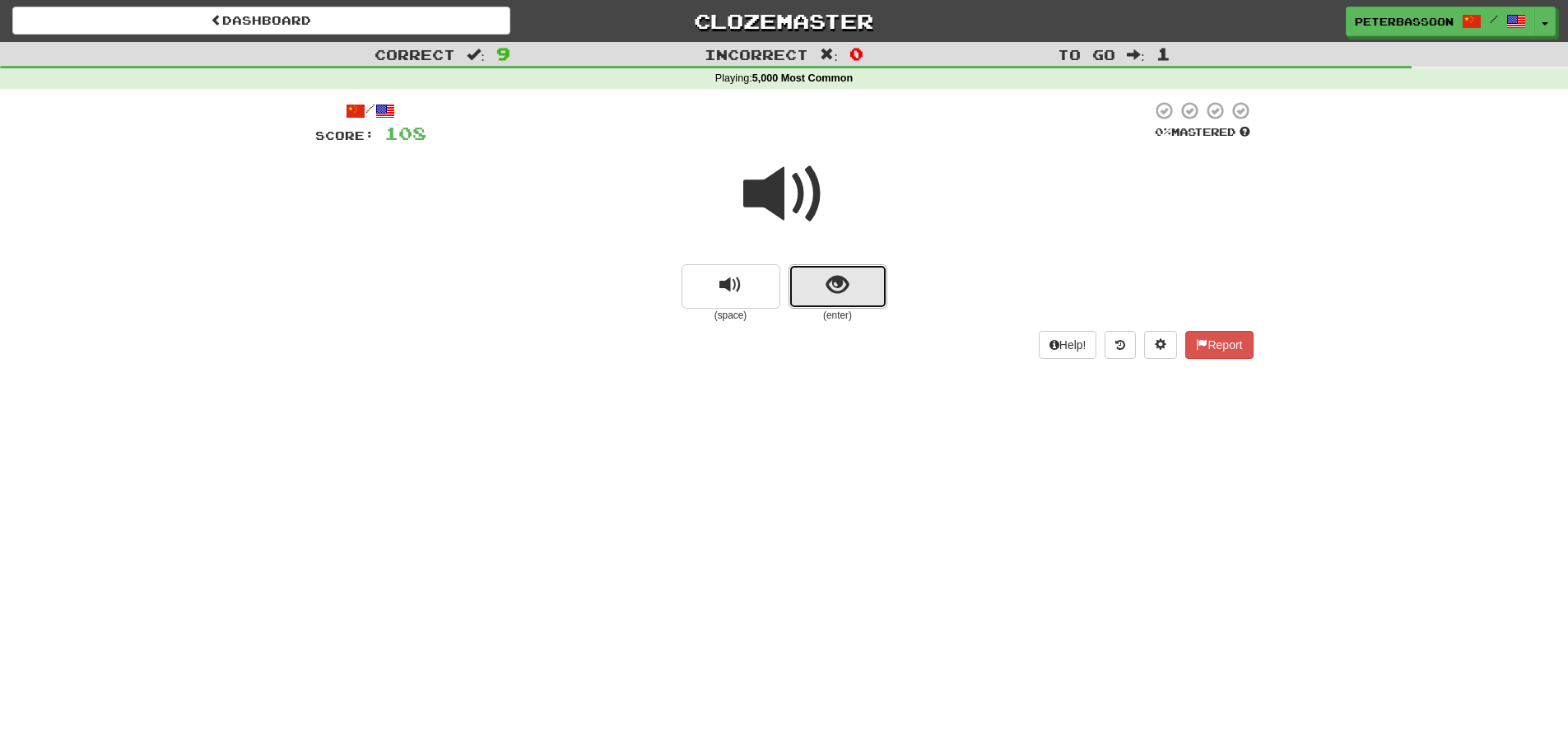
click at [829, 276] on span "show sentence" at bounding box center [837, 284] width 22 height 22
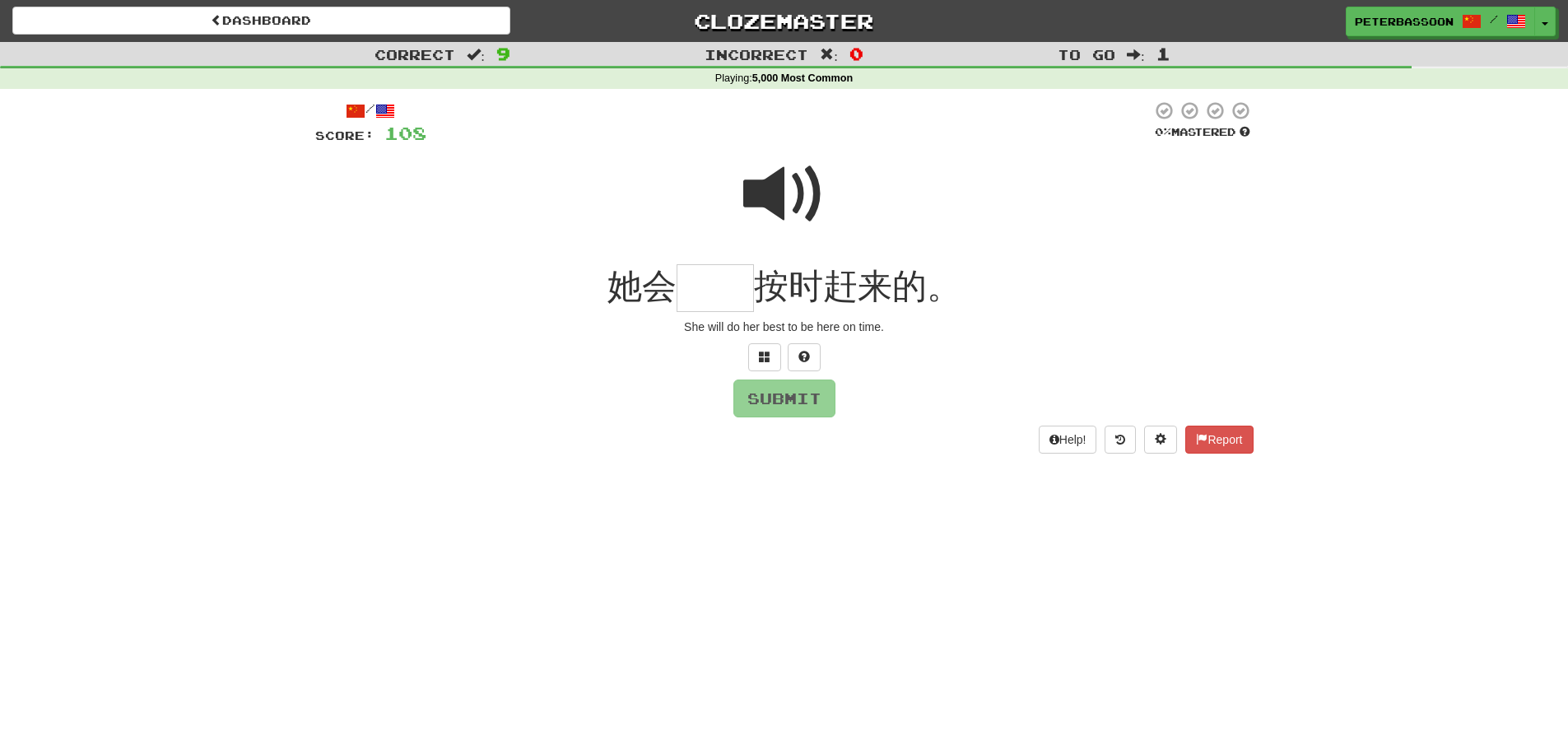
click at [799, 196] on span at bounding box center [784, 194] width 82 height 82
click at [738, 296] on input "text" at bounding box center [715, 289] width 78 height 49
type input "**"
click at [791, 398] on button "Submit" at bounding box center [785, 399] width 102 height 38
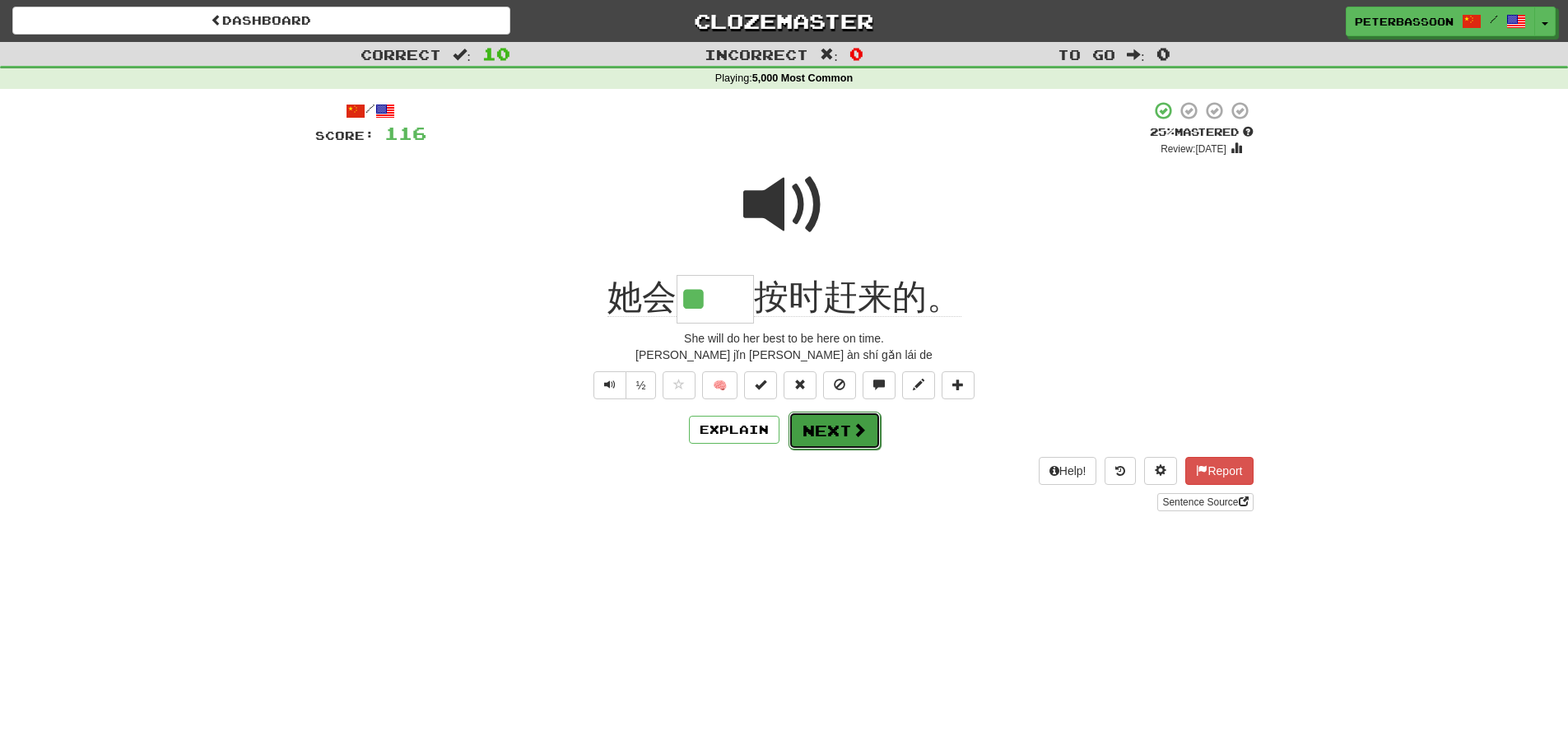
click at [835, 427] on button "Next" at bounding box center [835, 430] width 92 height 38
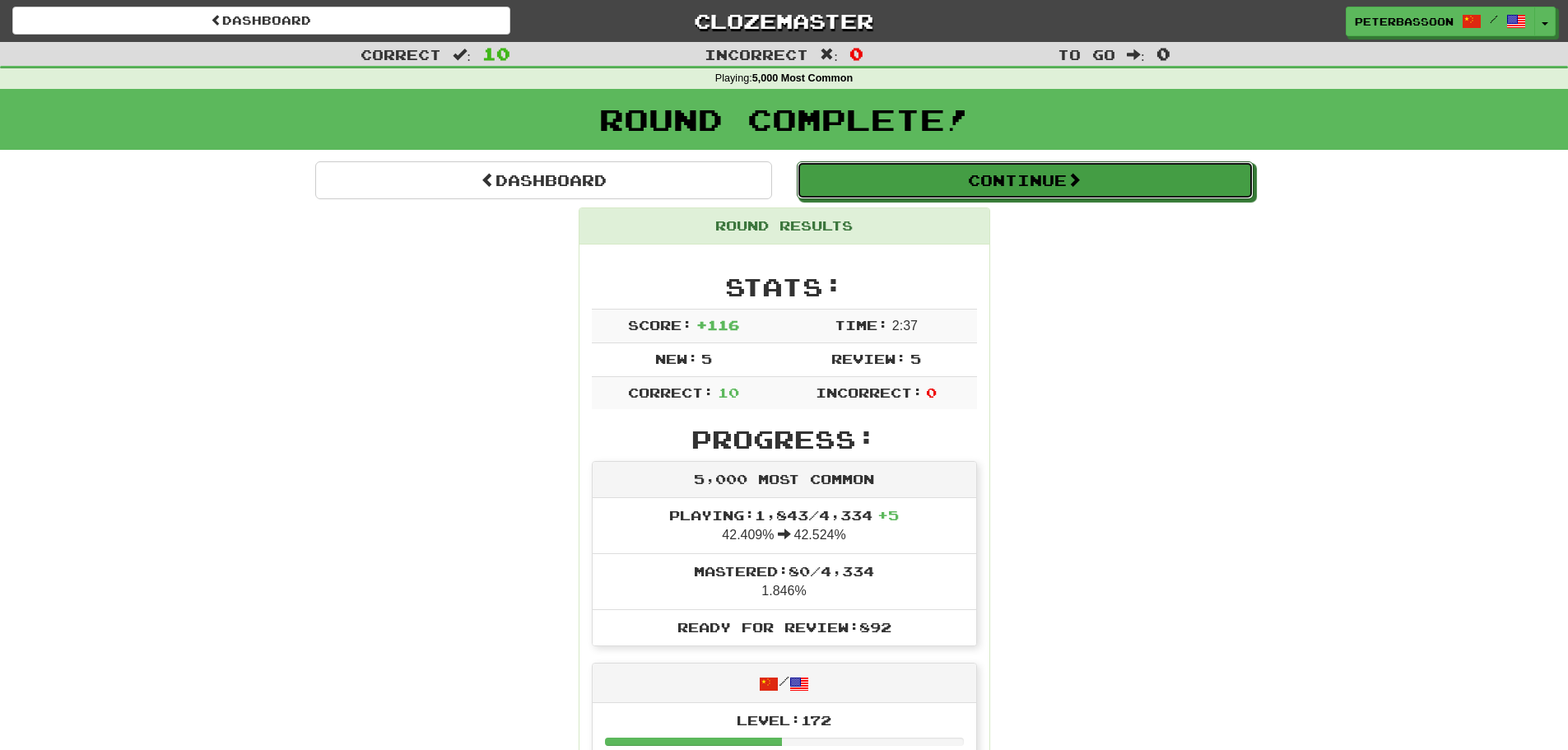
drag, startPoint x: 1039, startPoint y: 179, endPoint x: 983, endPoint y: 291, distance: 125.2
click at [1039, 180] on button "Continue" at bounding box center [1026, 180] width 457 height 38
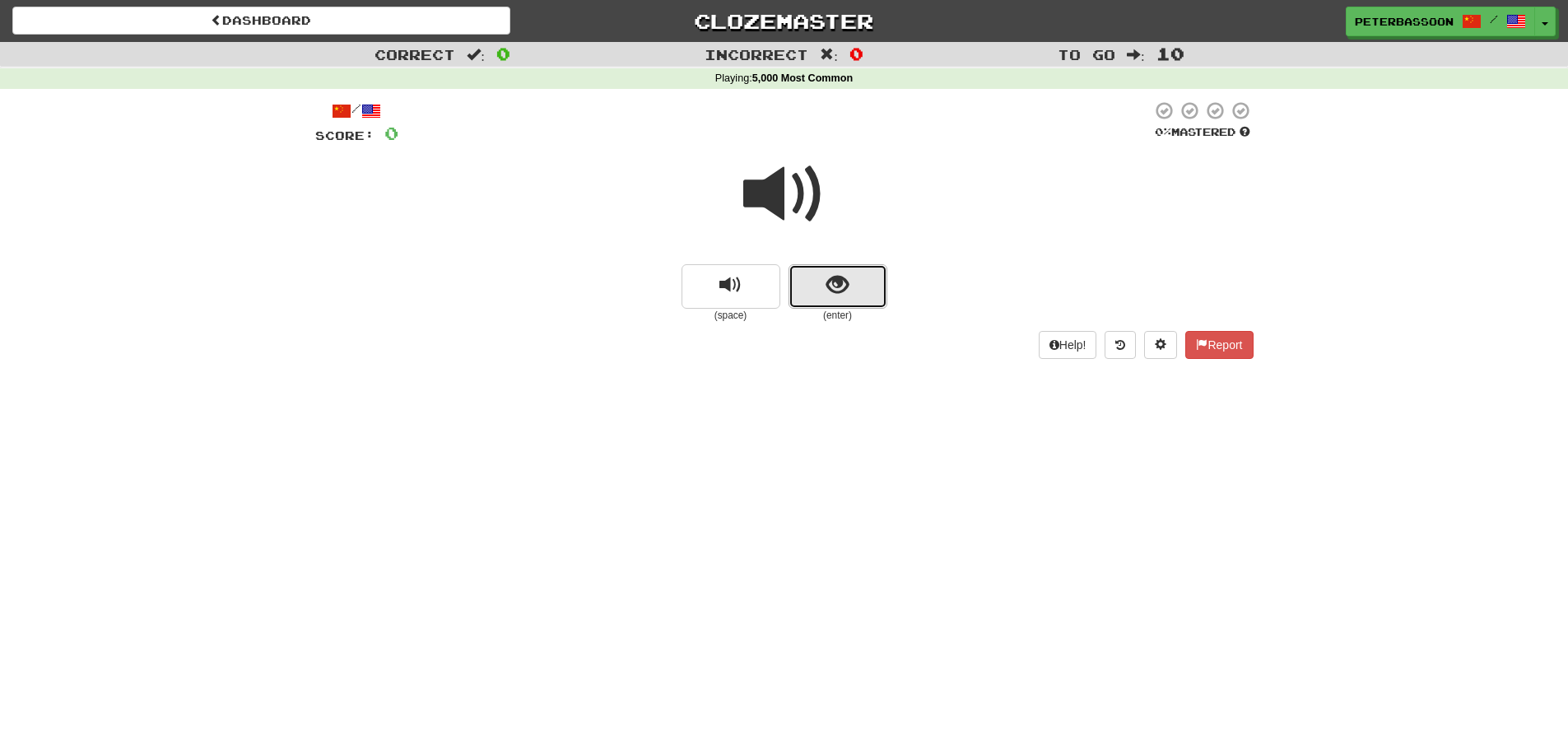
click at [856, 290] on button "show sentence" at bounding box center [837, 286] width 99 height 44
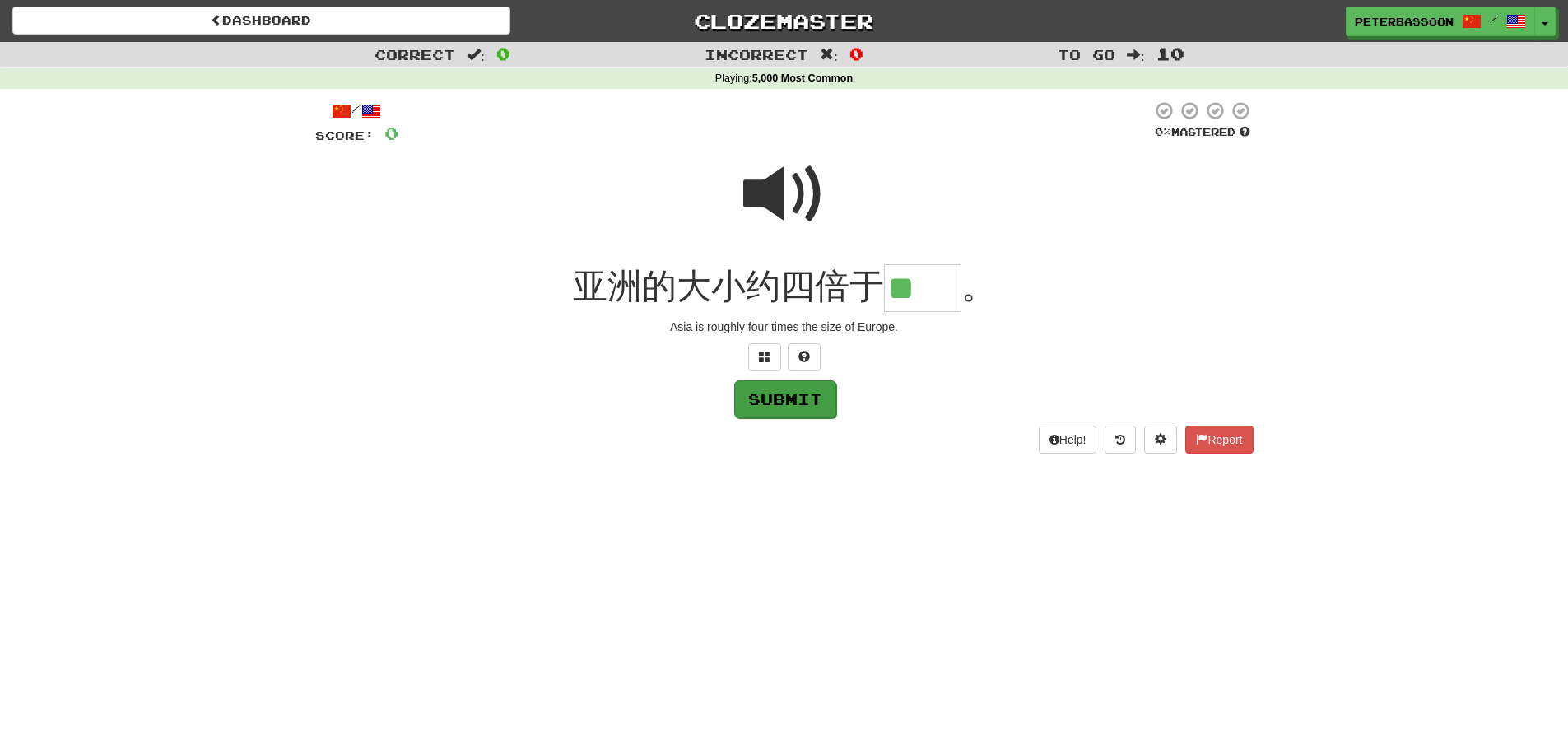
type input "**"
click at [791, 393] on button "Submit" at bounding box center [785, 399] width 102 height 38
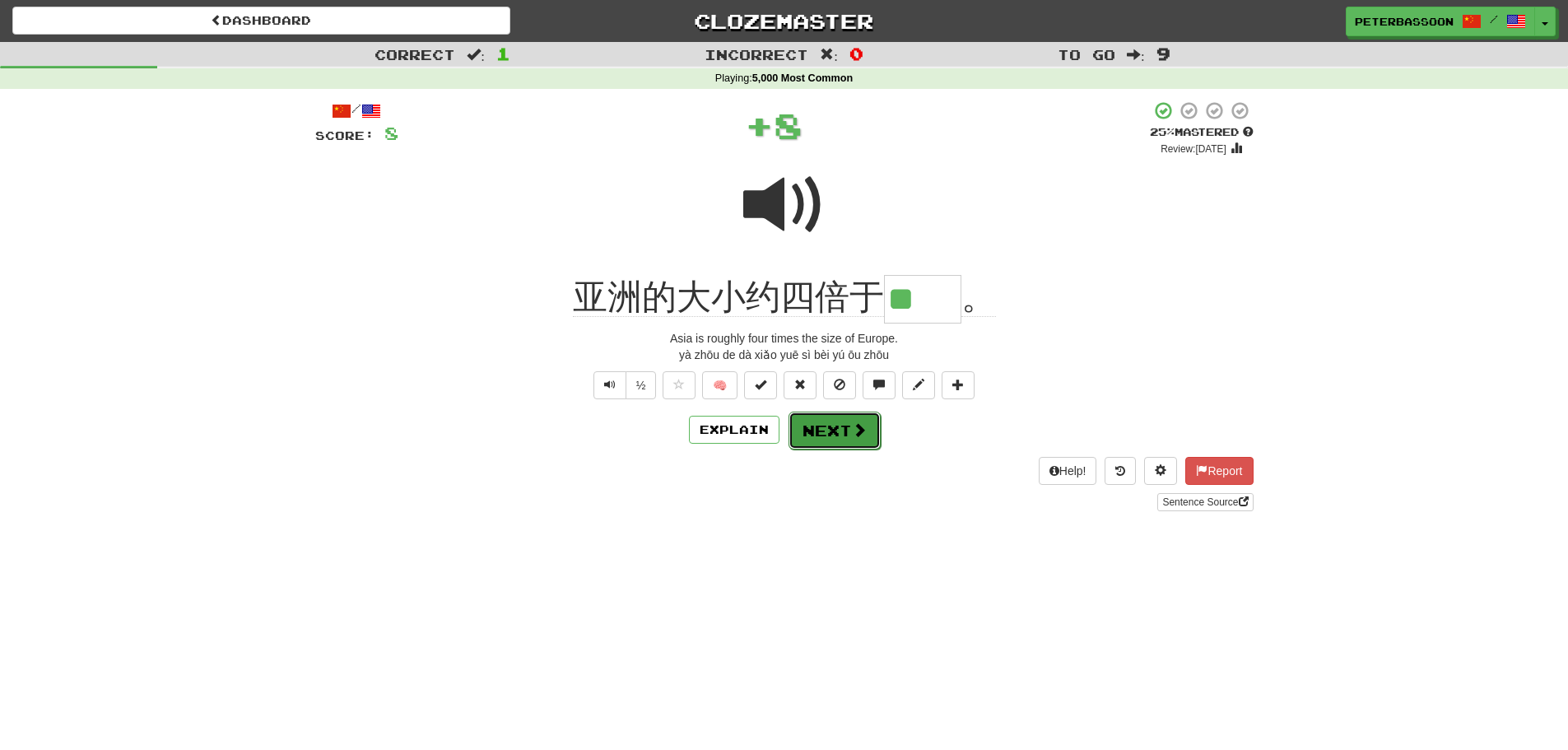
click at [824, 427] on button "Next" at bounding box center [835, 430] width 92 height 38
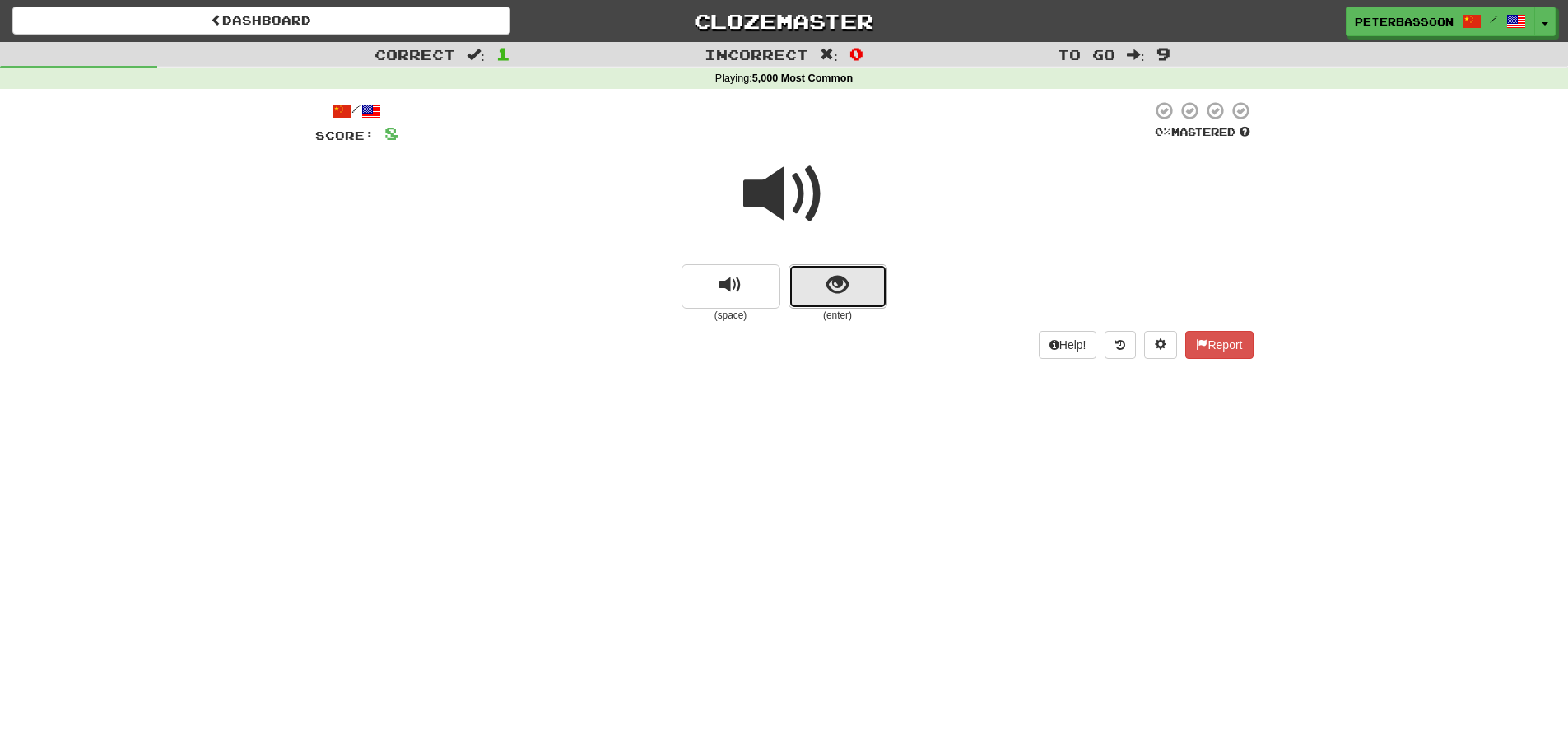
click at [834, 286] on span "show sentence" at bounding box center [837, 284] width 22 height 22
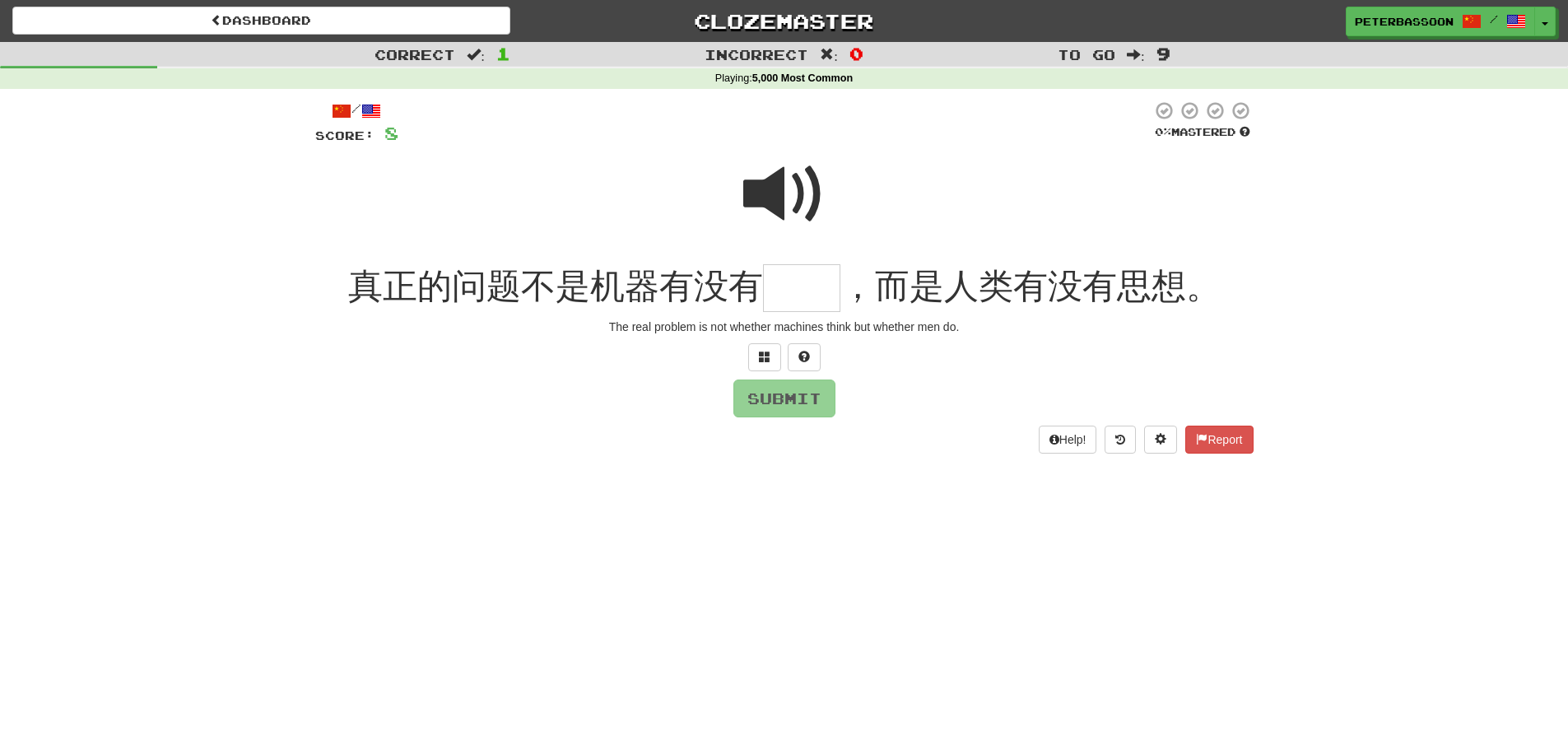
click at [791, 179] on span at bounding box center [784, 194] width 82 height 82
click at [795, 290] on input "text" at bounding box center [801, 289] width 78 height 49
type input "**"
click at [785, 394] on button "Submit" at bounding box center [785, 399] width 102 height 38
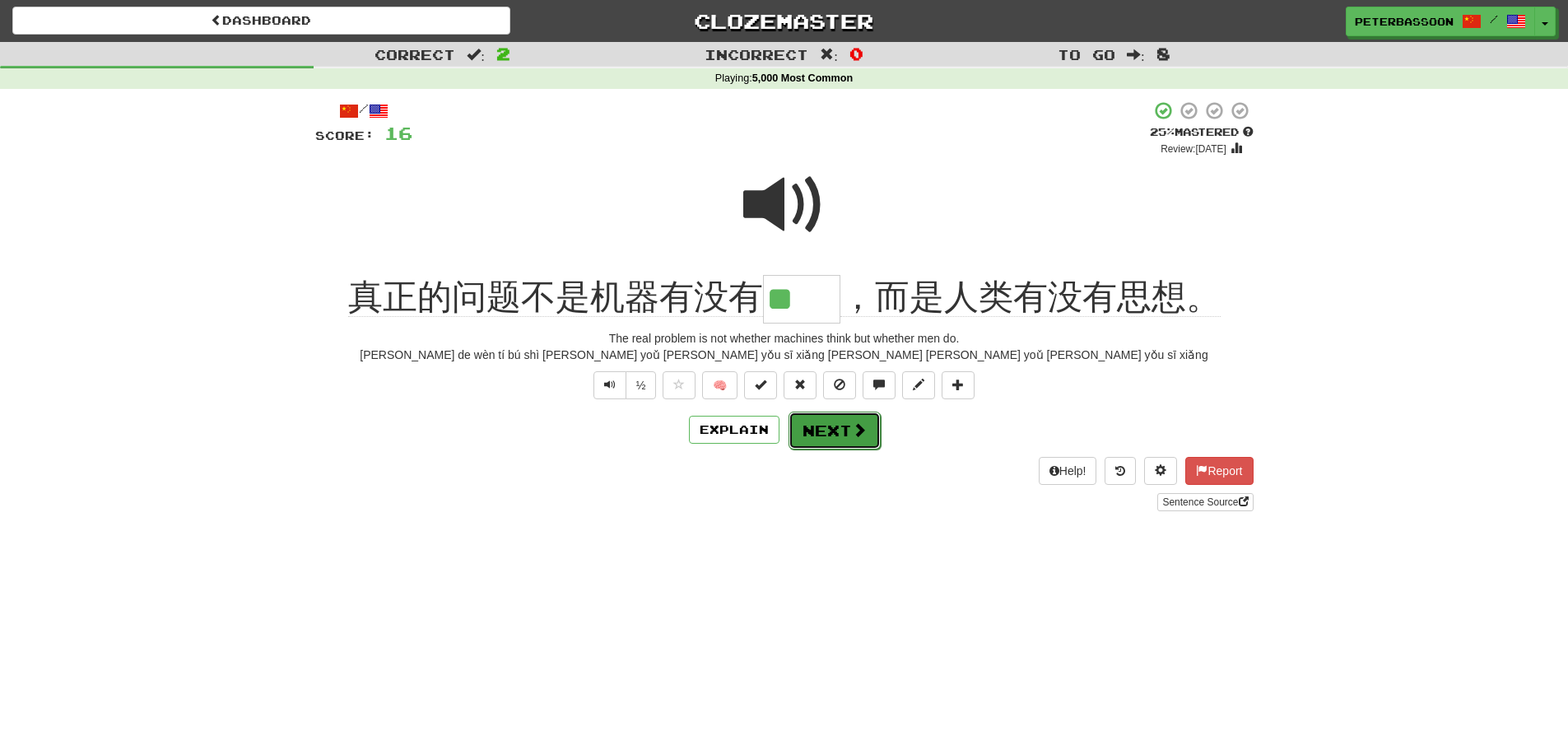
click at [835, 426] on button "Next" at bounding box center [835, 430] width 92 height 38
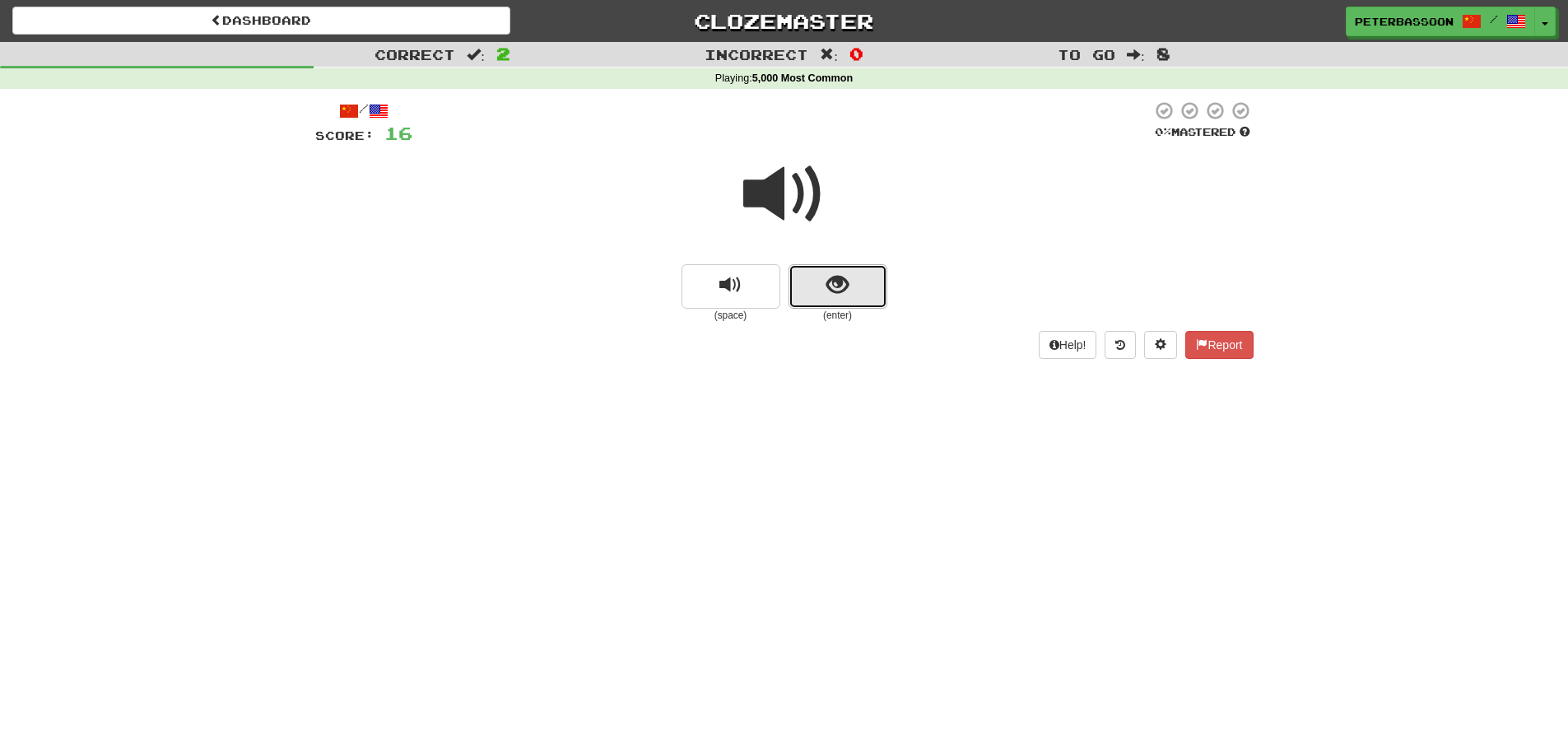
click at [846, 280] on span "show sentence" at bounding box center [837, 284] width 22 height 22
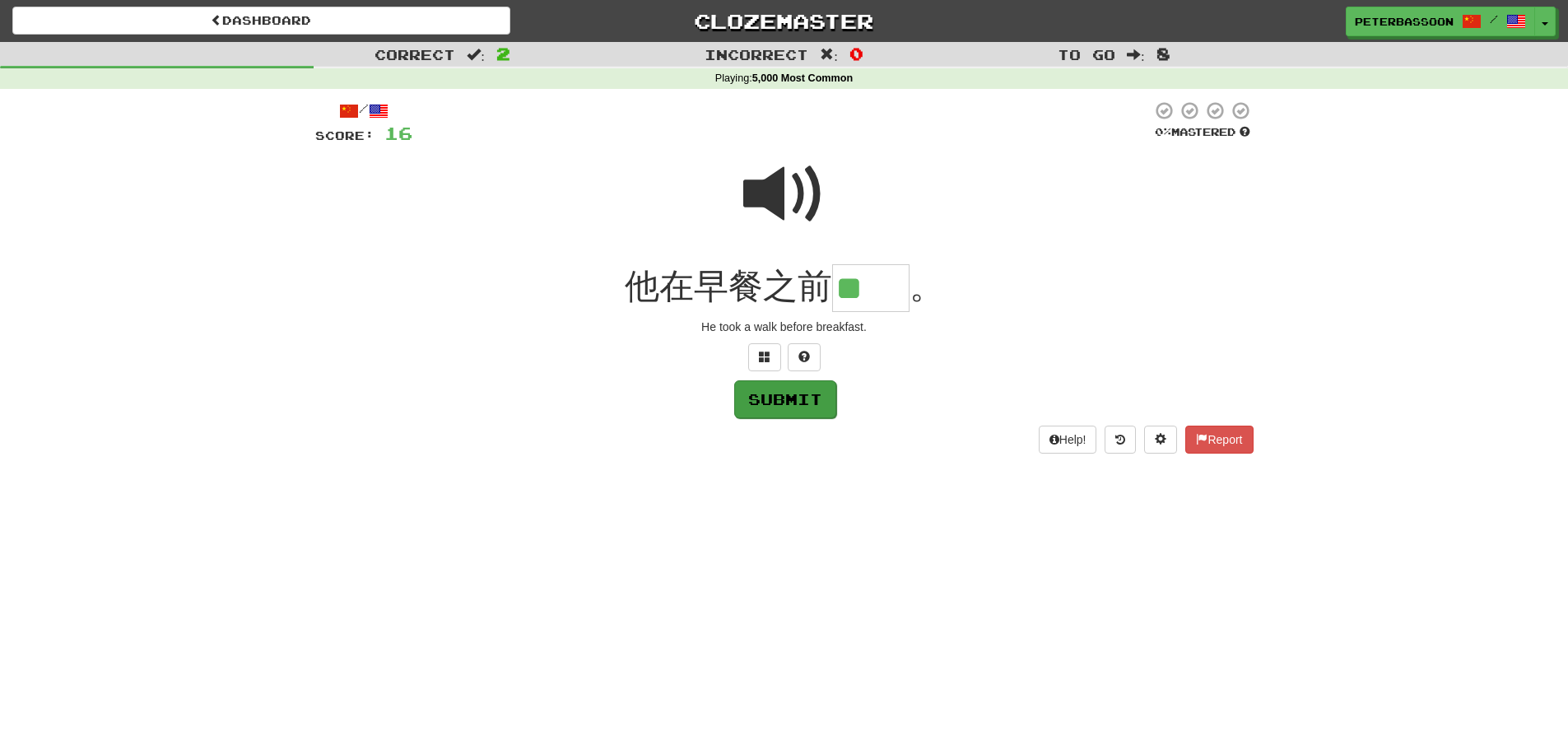
type input "**"
click at [795, 405] on button "Submit" at bounding box center [785, 399] width 102 height 38
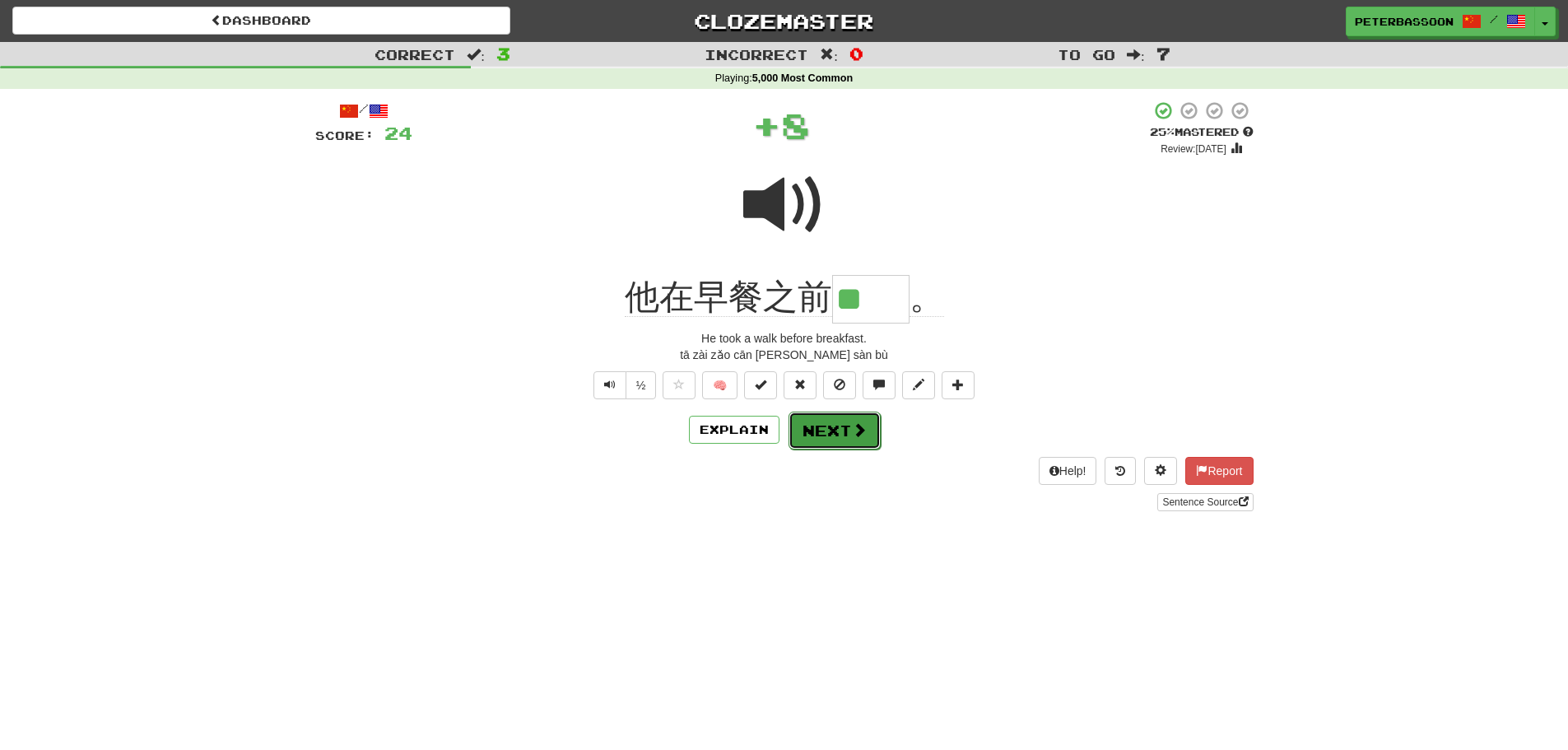
click at [844, 428] on button "Next" at bounding box center [835, 430] width 92 height 38
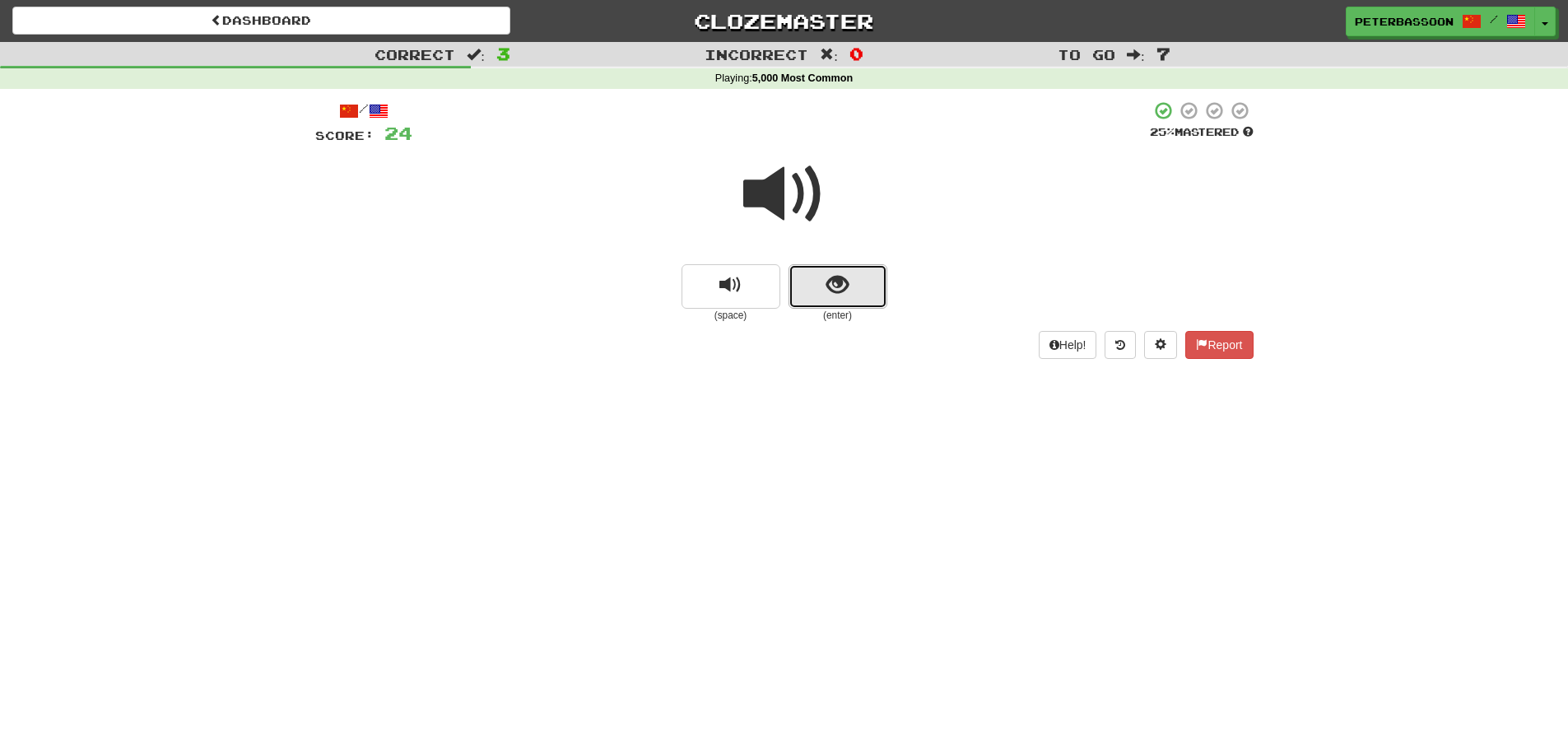
click at [842, 277] on span "show sentence" at bounding box center [837, 284] width 22 height 22
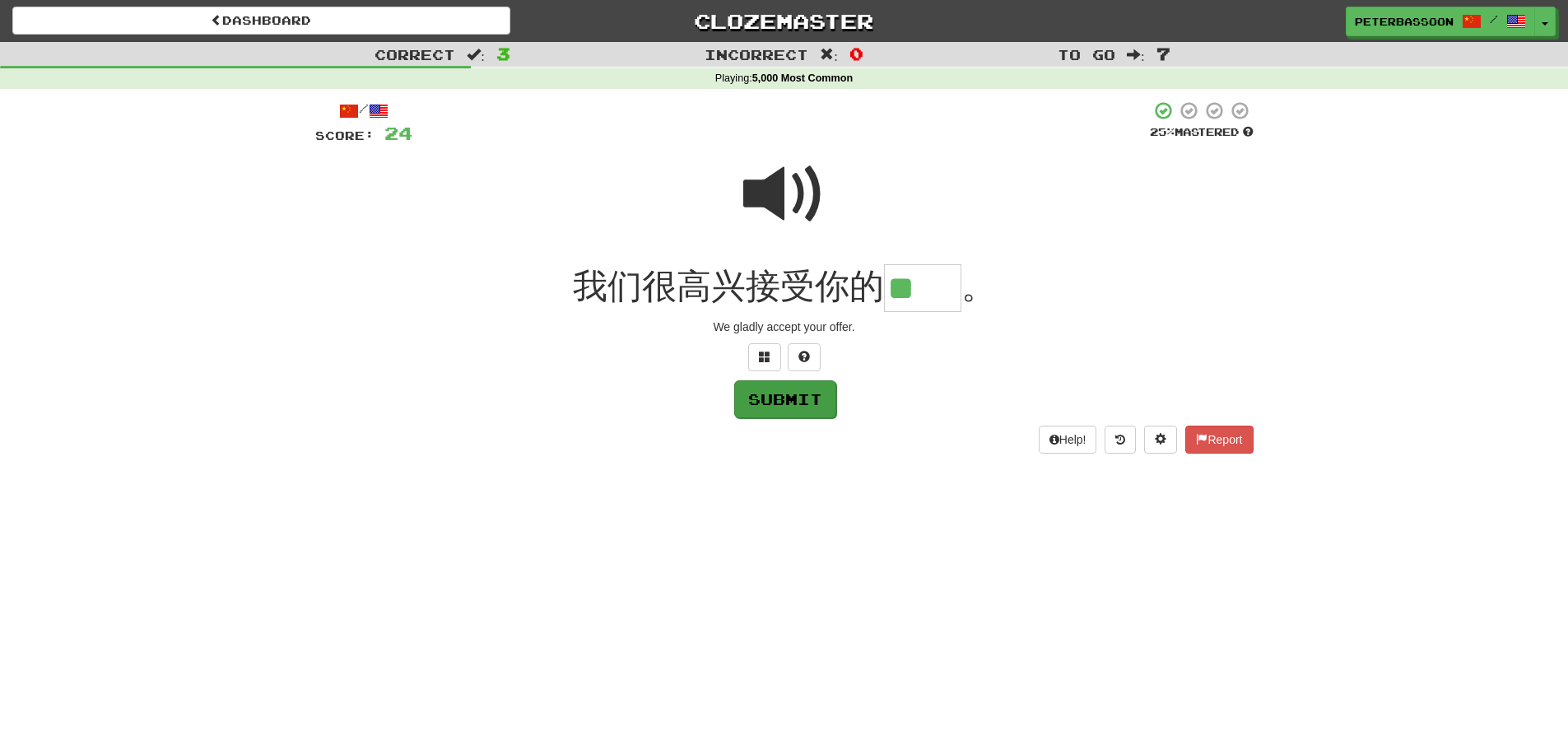
type input "**"
drag, startPoint x: 789, startPoint y: 402, endPoint x: 845, endPoint y: 399, distance: 56.1
click at [790, 402] on button "Submit" at bounding box center [784, 398] width 102 height 38
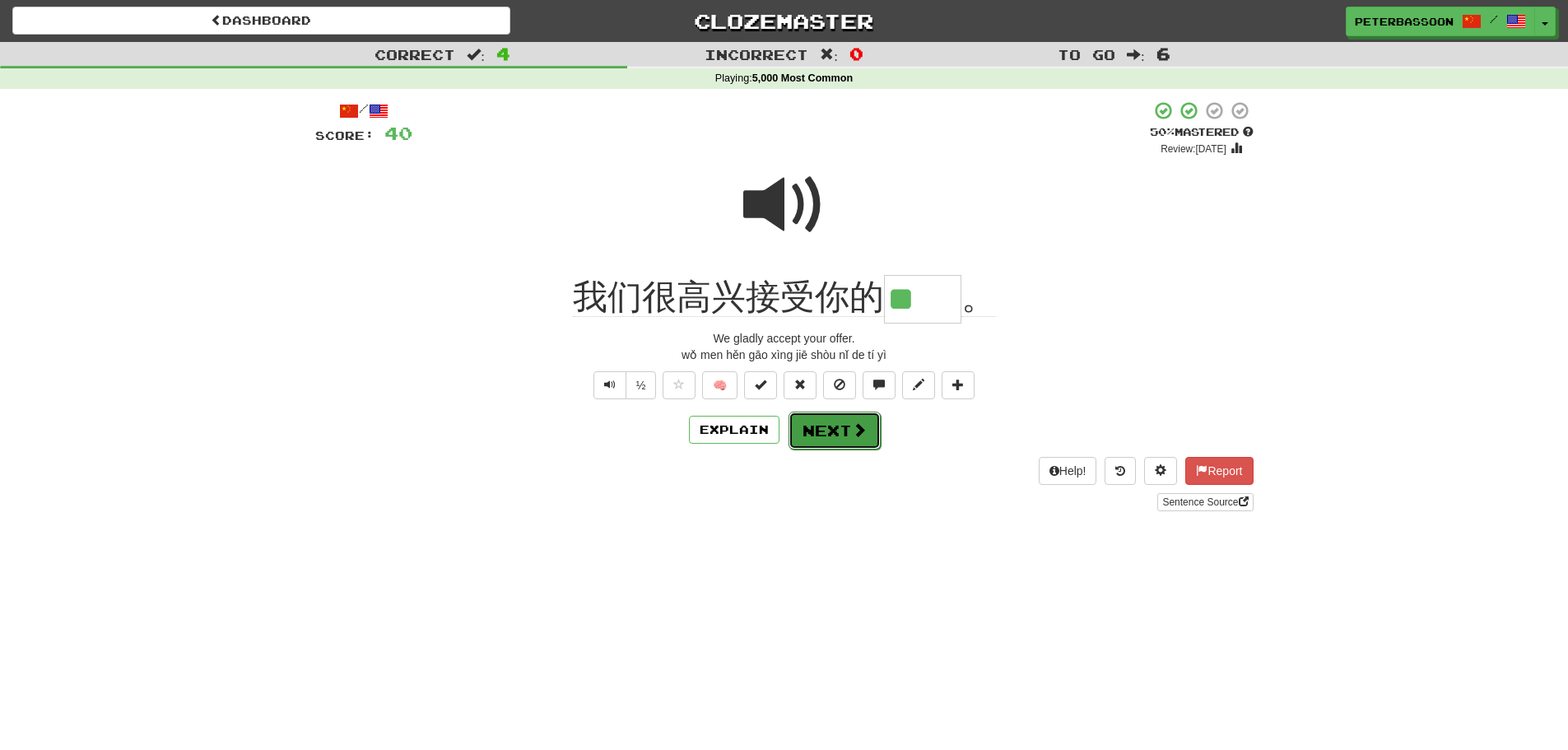
click at [842, 430] on button "Next" at bounding box center [835, 430] width 92 height 38
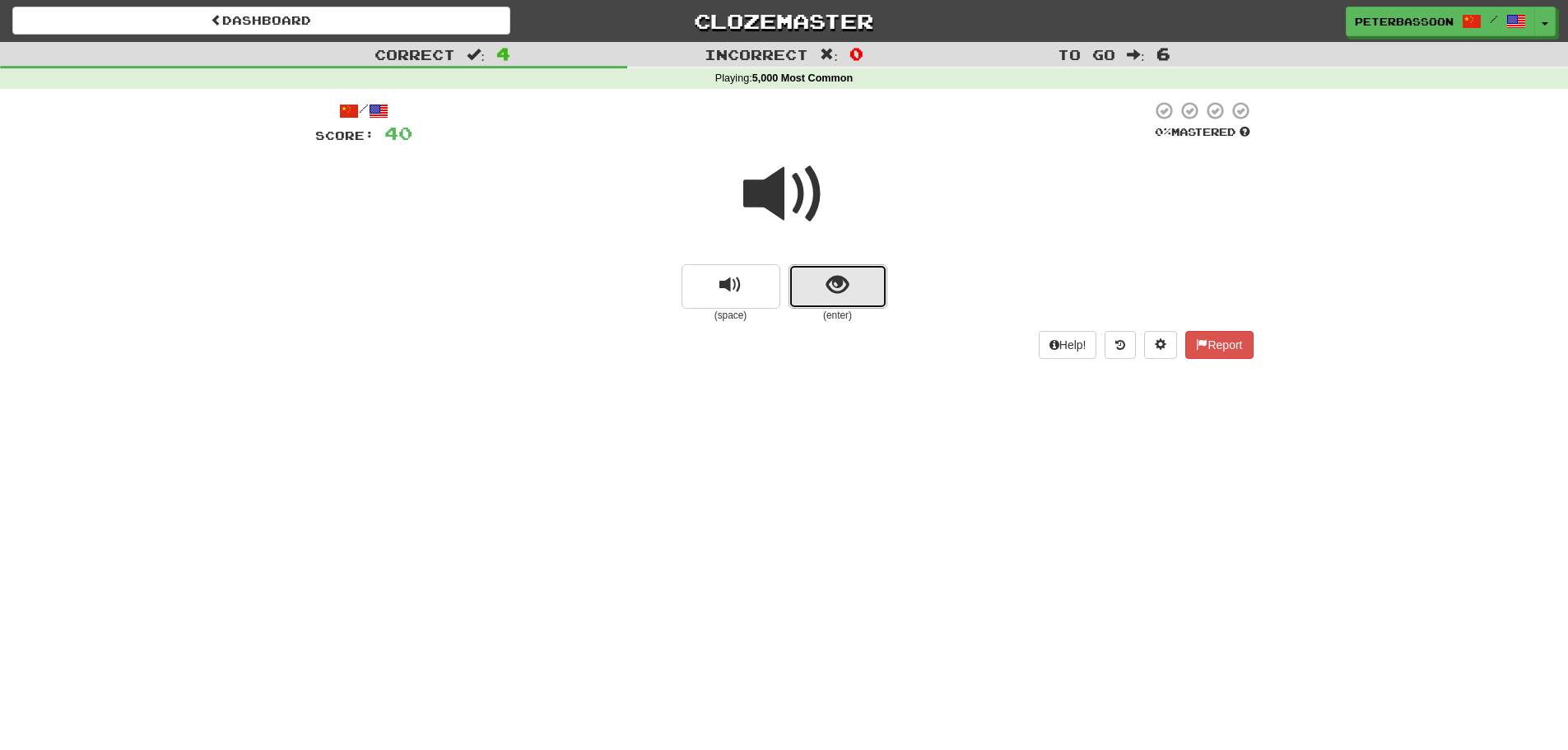
click at [818, 288] on button "show sentence" at bounding box center [837, 286] width 99 height 44
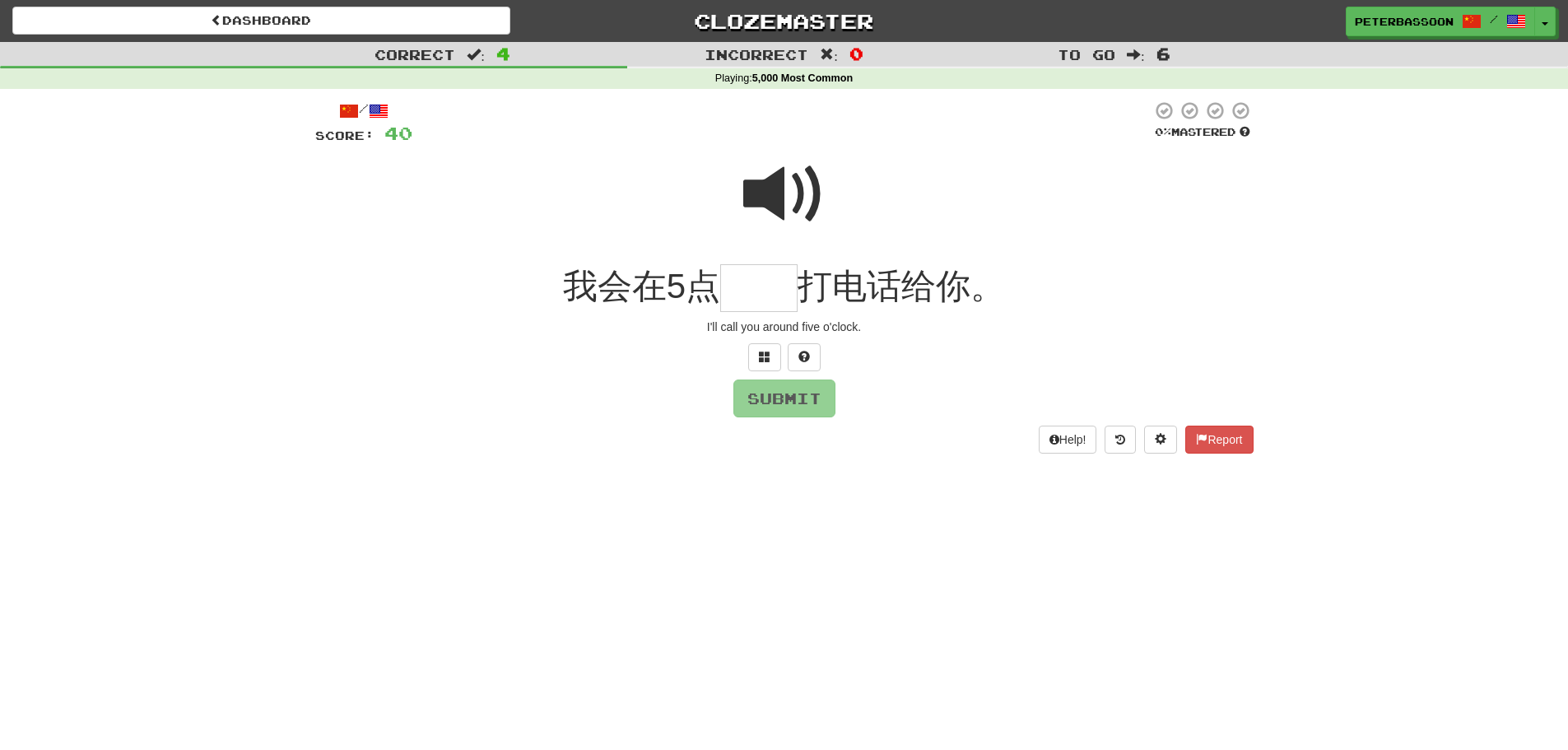
click at [789, 197] on span at bounding box center [784, 194] width 82 height 82
click at [762, 294] on input "text" at bounding box center [759, 289] width 78 height 49
type input "**"
click at [787, 403] on button "Submit" at bounding box center [785, 399] width 102 height 38
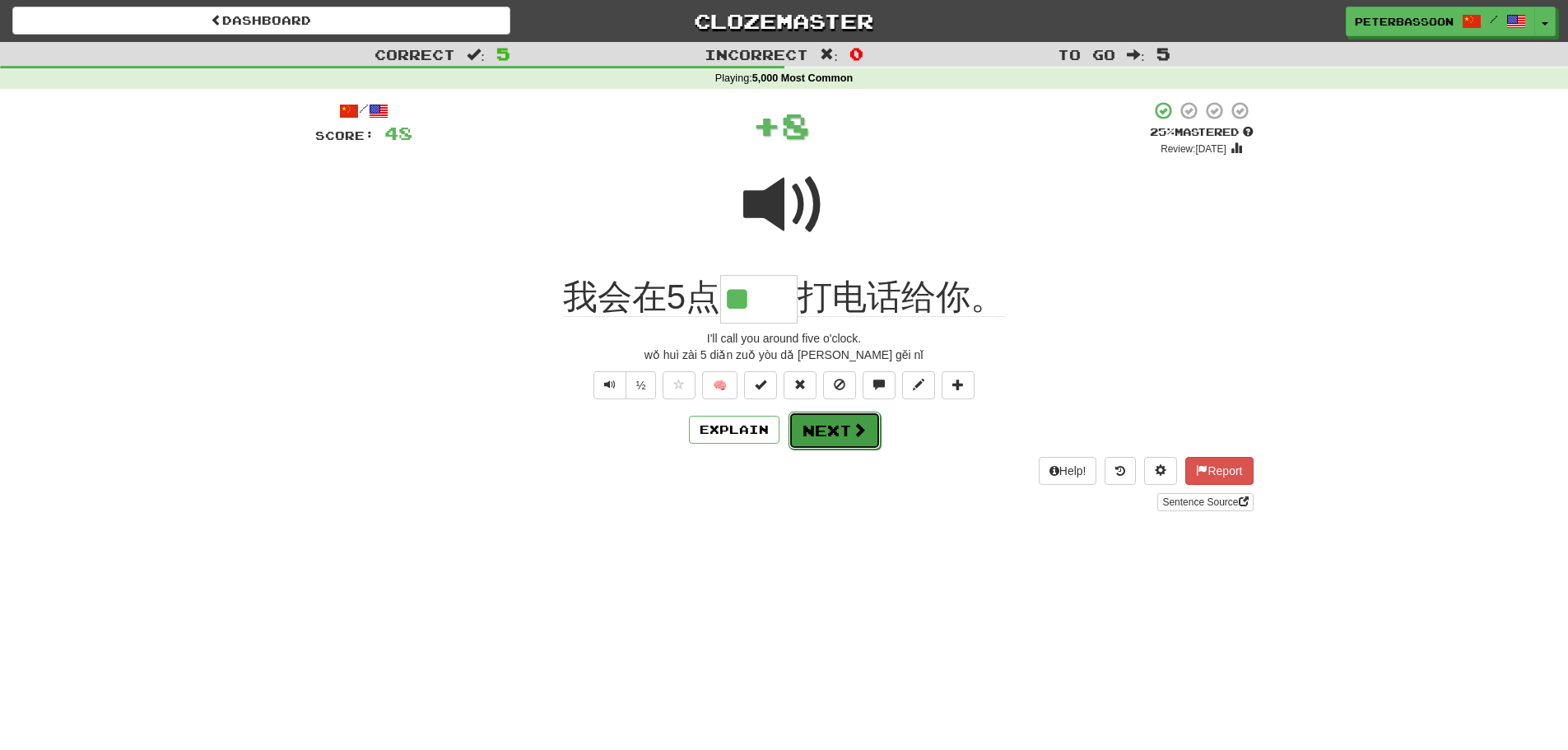
click at [828, 429] on button "Next" at bounding box center [835, 430] width 92 height 38
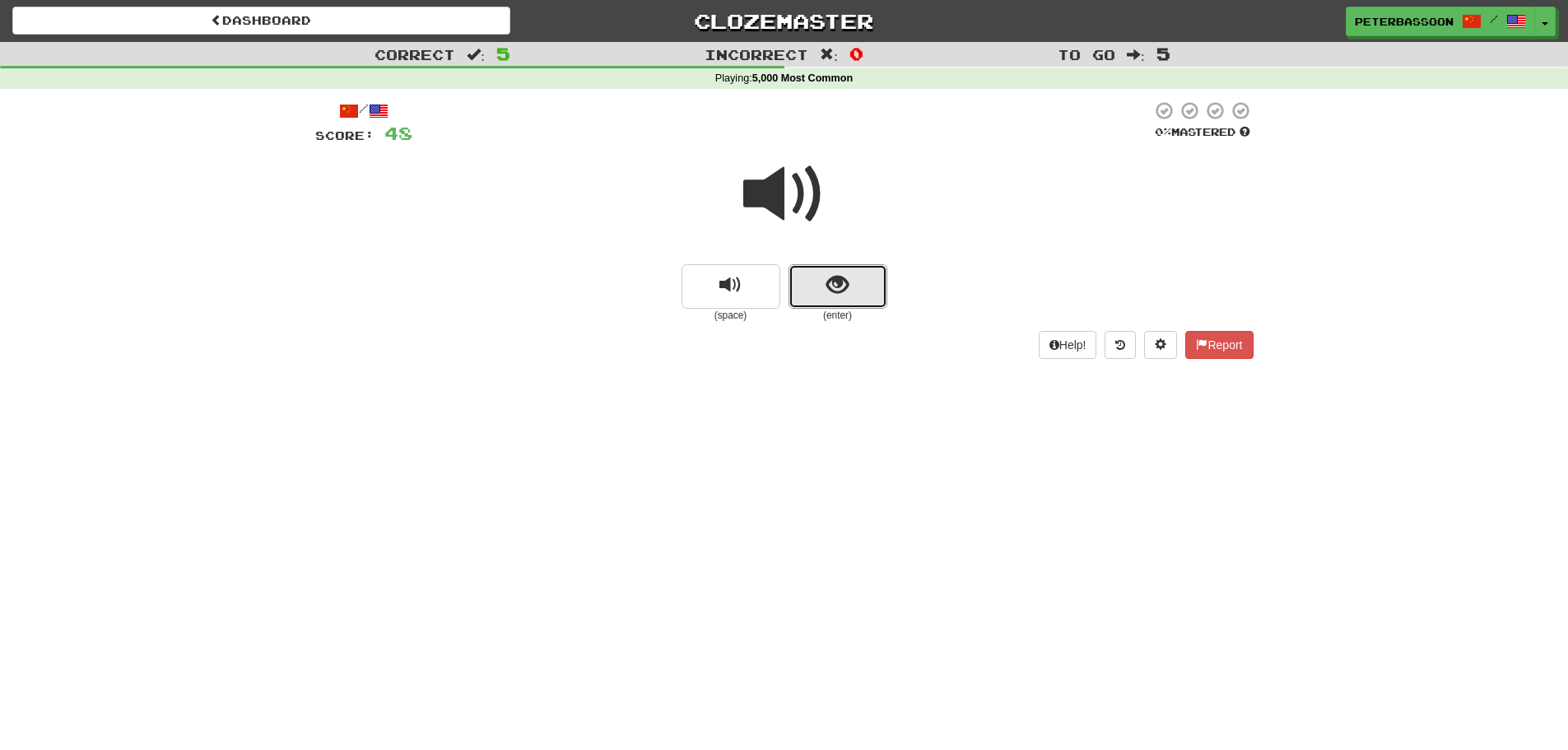
click at [808, 282] on button "show sentence" at bounding box center [837, 286] width 99 height 44
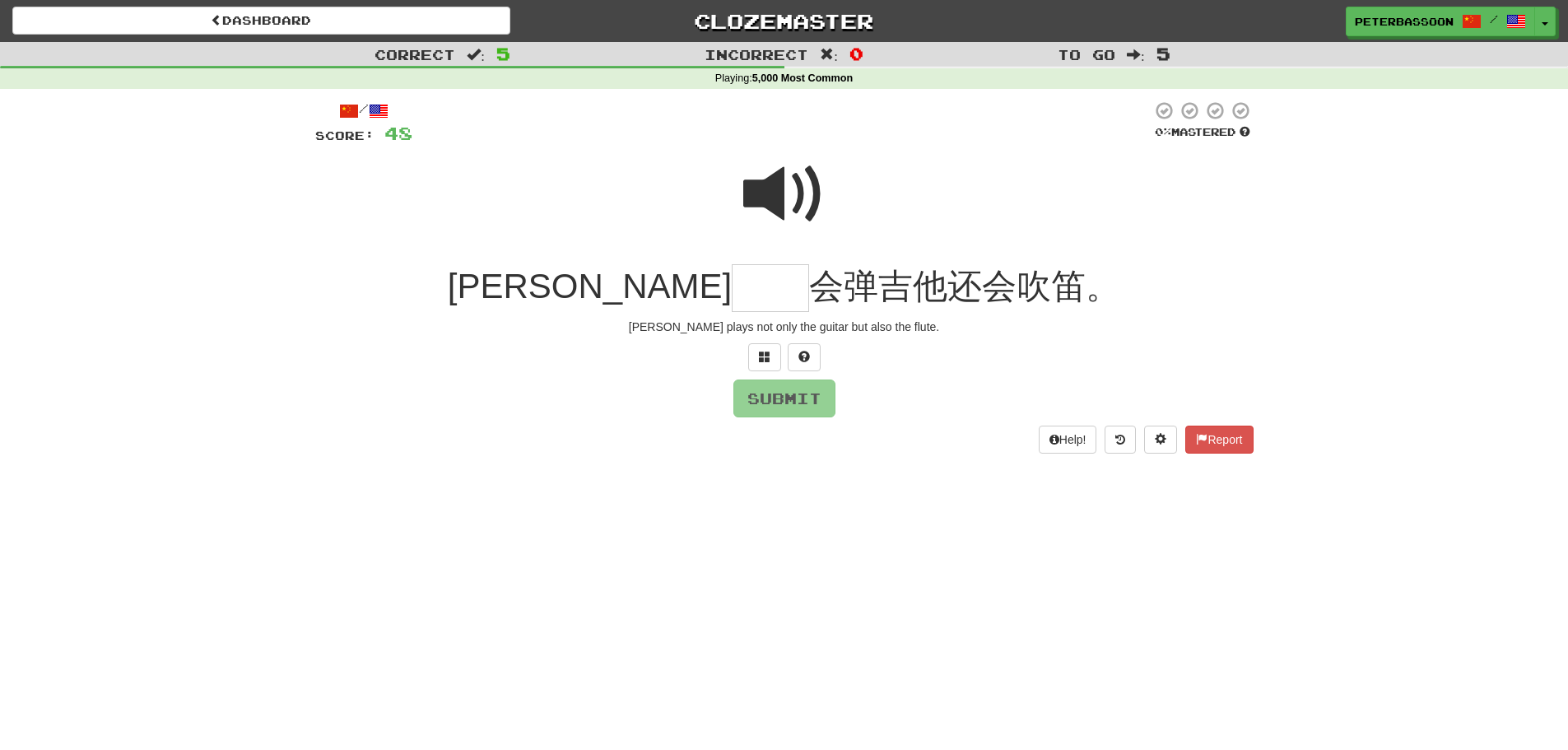
drag, startPoint x: 787, startPoint y: 200, endPoint x: 681, endPoint y: 300, distance: 145.7
click at [775, 208] on span at bounding box center [784, 194] width 82 height 82
click at [732, 297] on input "text" at bounding box center [770, 289] width 78 height 49
type input "**"
click at [792, 396] on button "Submit" at bounding box center [785, 399] width 102 height 38
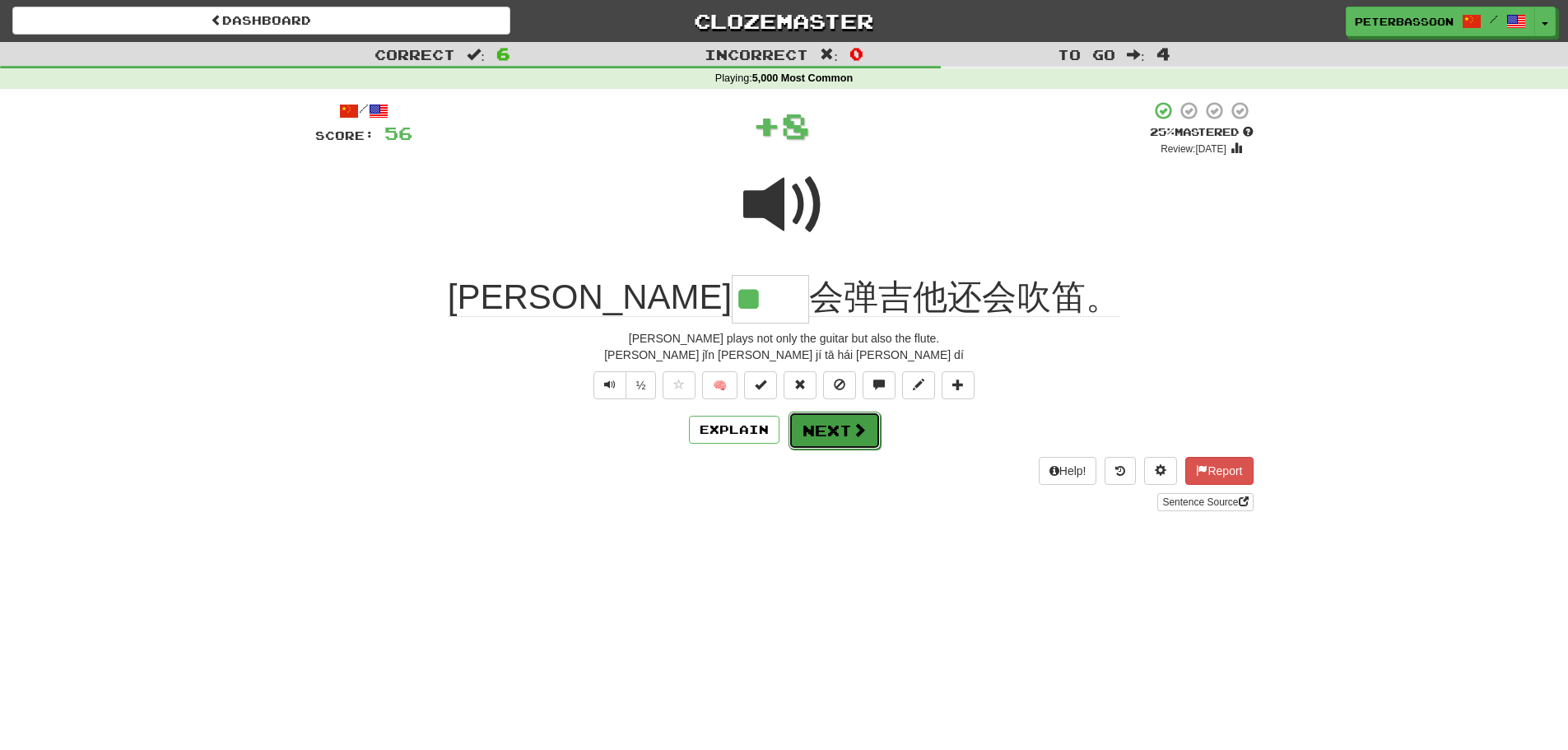
click at [827, 430] on button "Next" at bounding box center [835, 430] width 92 height 38
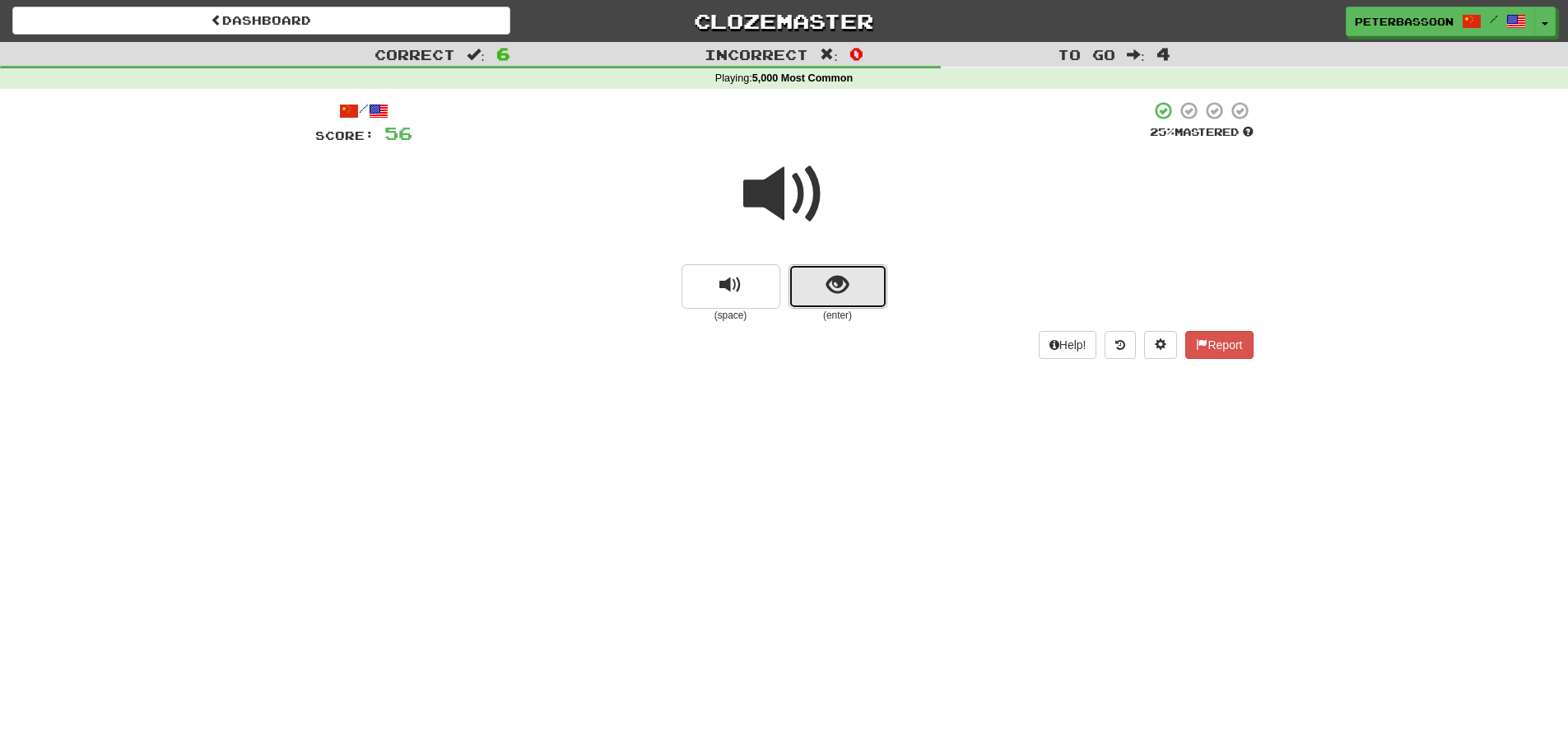
click at [838, 283] on span "show sentence" at bounding box center [837, 284] width 22 height 22
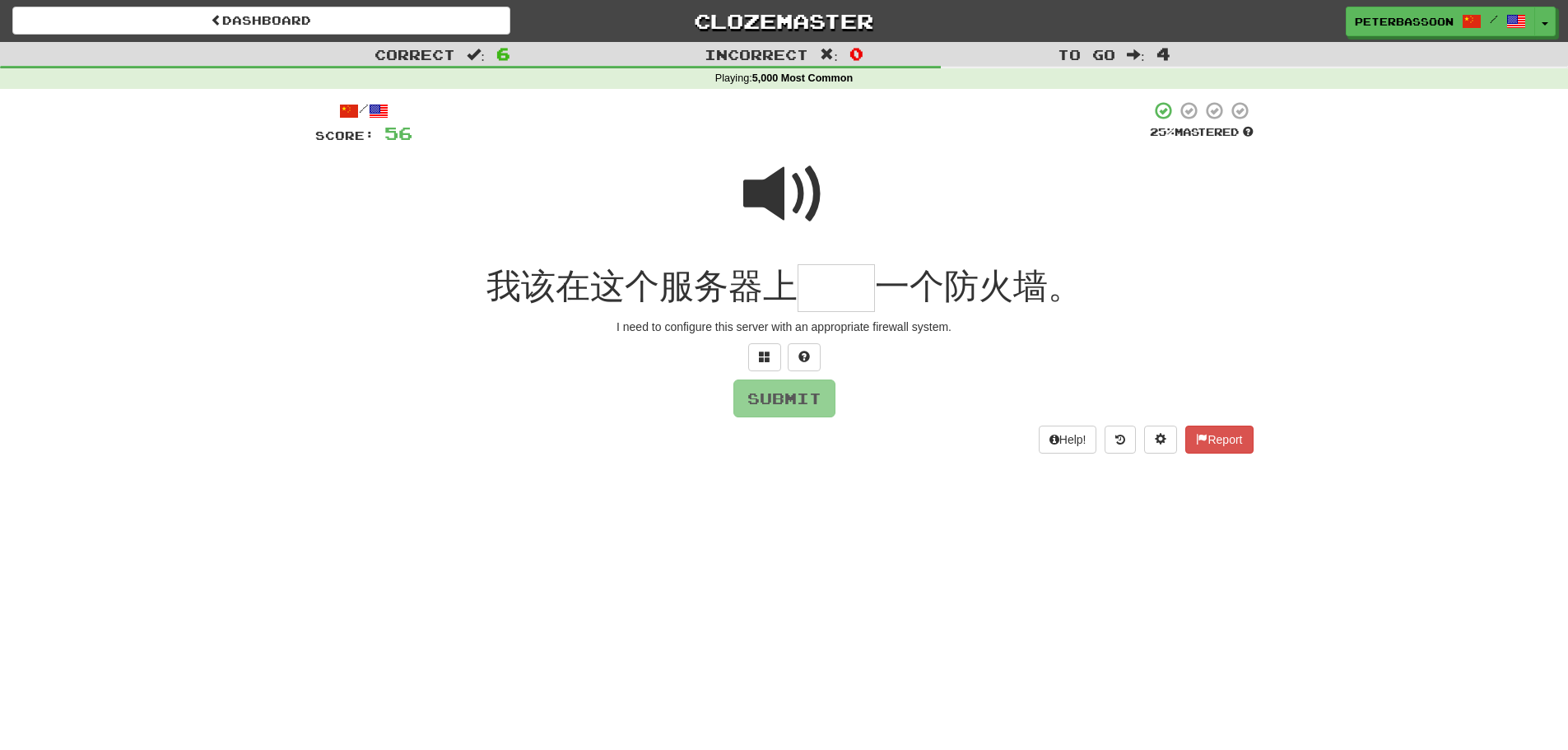
click at [774, 187] on span at bounding box center [784, 194] width 82 height 82
click at [842, 291] on input "text" at bounding box center [835, 289] width 78 height 49
click at [767, 355] on span at bounding box center [764, 356] width 11 height 11
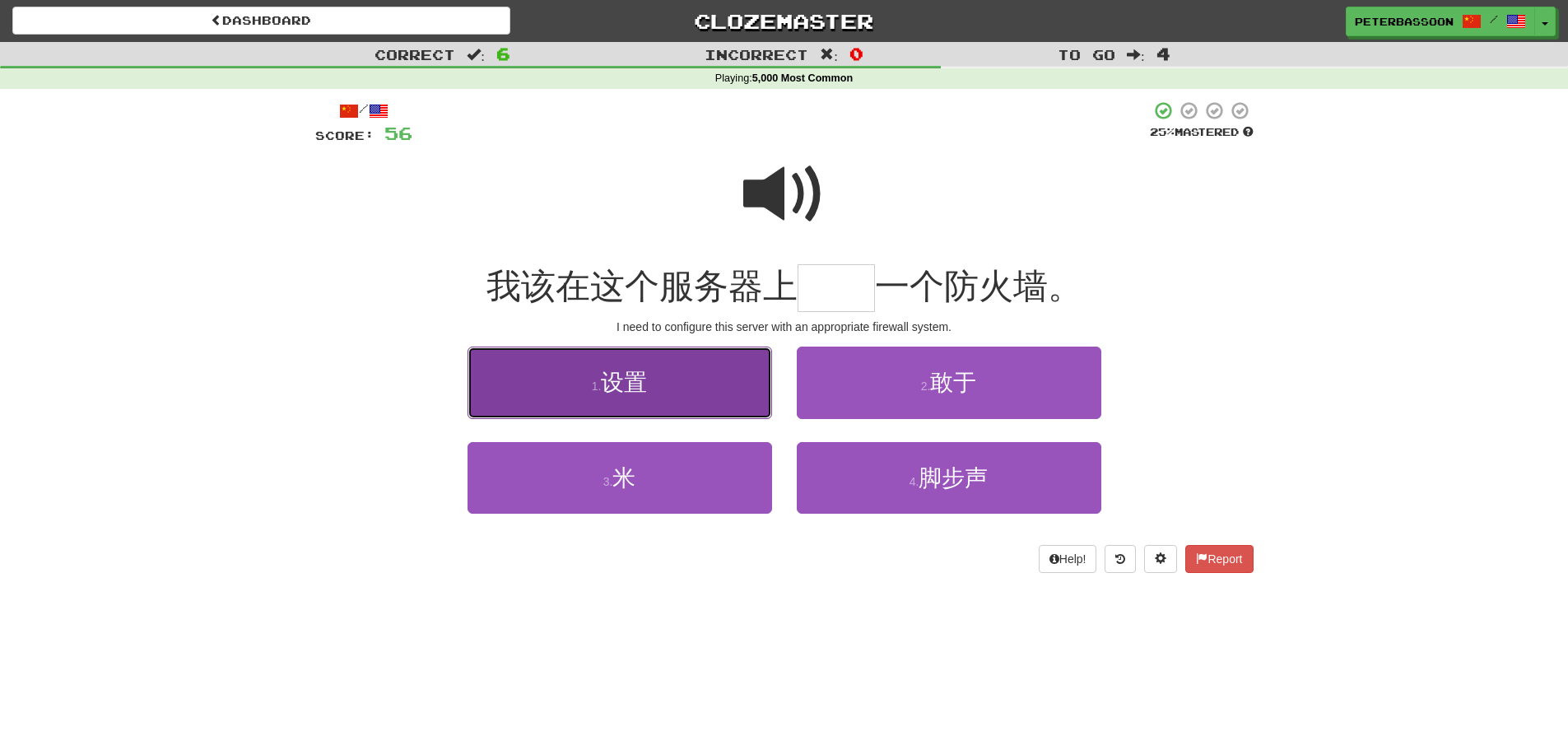
click at [640, 388] on span "设置" at bounding box center [624, 382] width 46 height 25
type input "**"
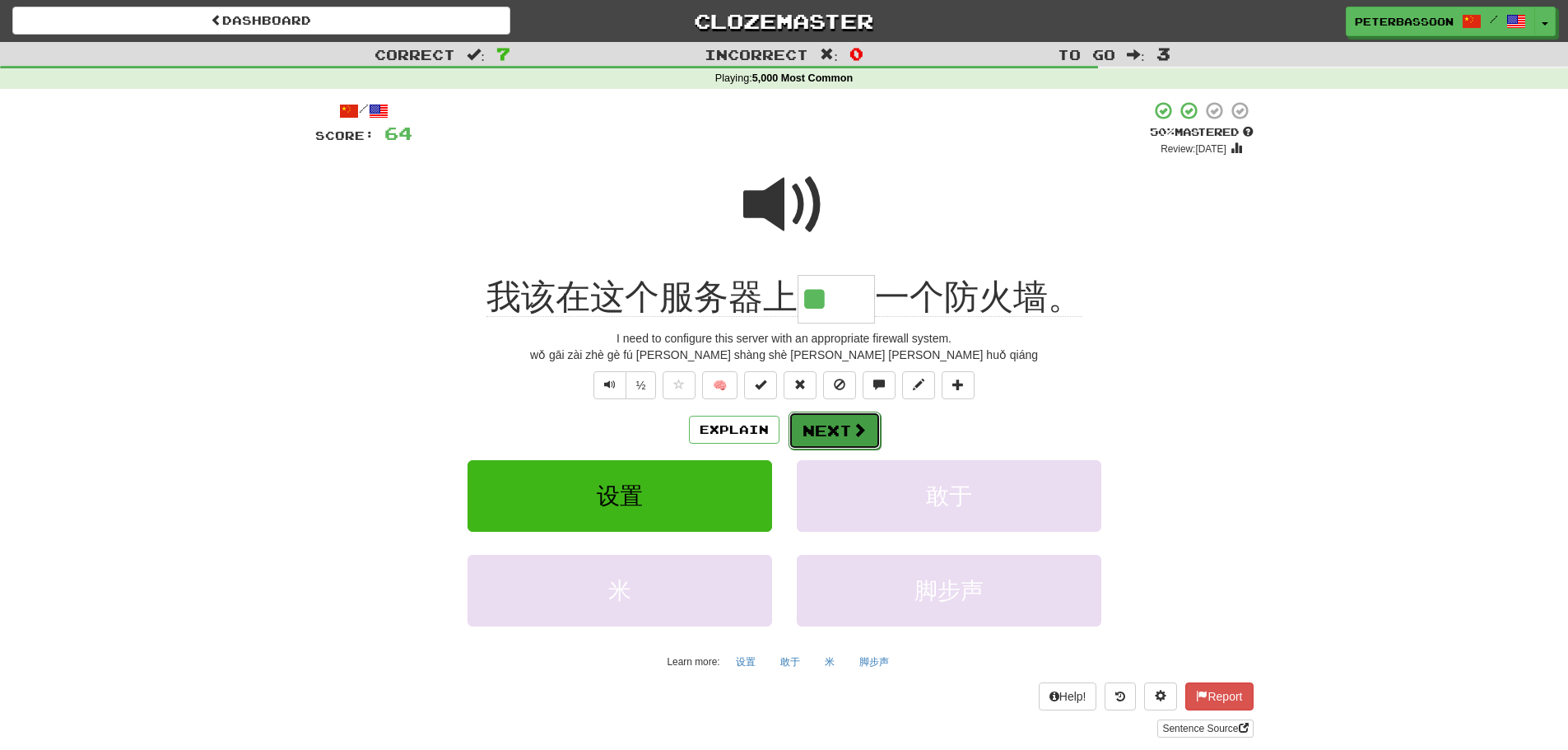
click at [842, 426] on button "Next" at bounding box center [835, 430] width 92 height 38
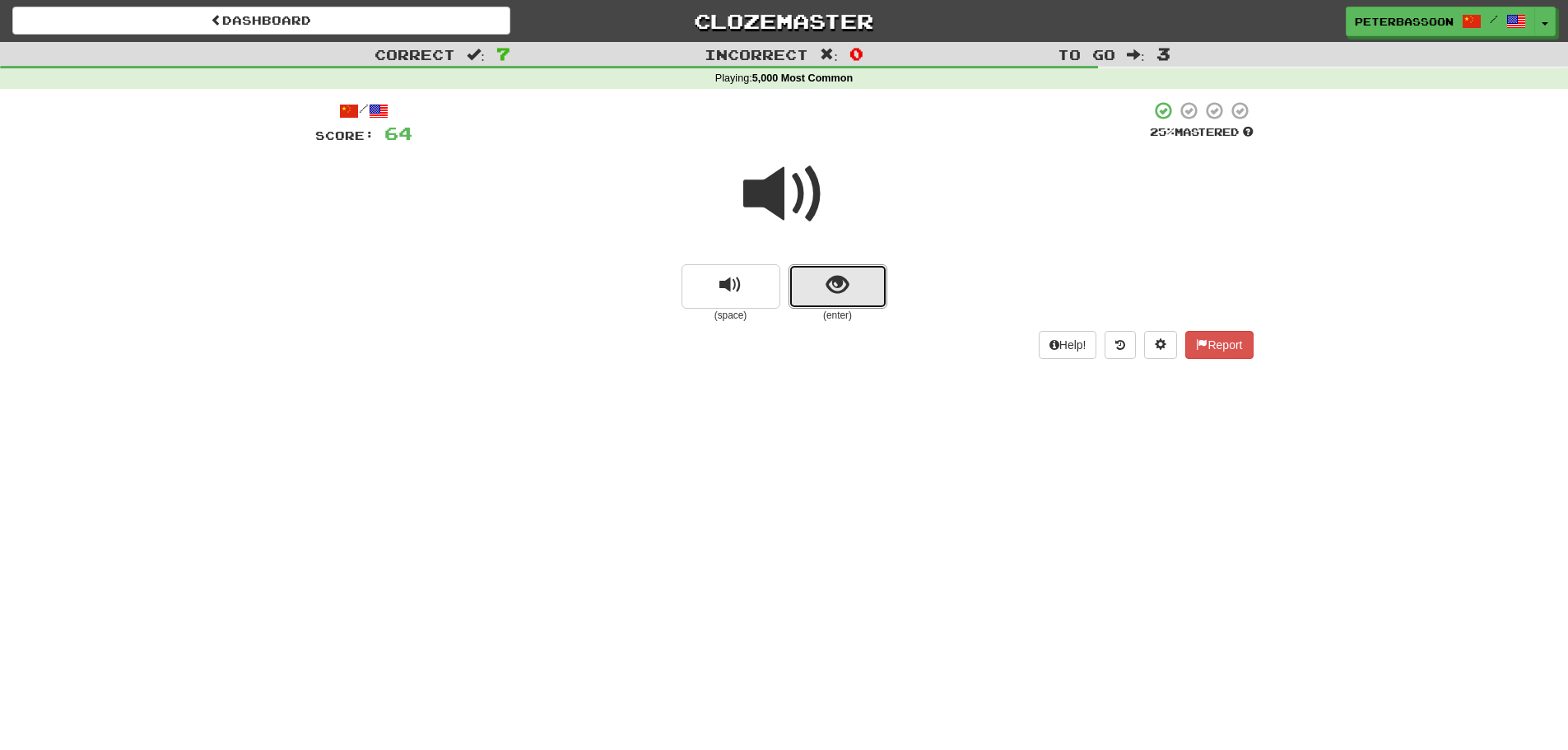
click at [815, 288] on button "show sentence" at bounding box center [837, 286] width 99 height 44
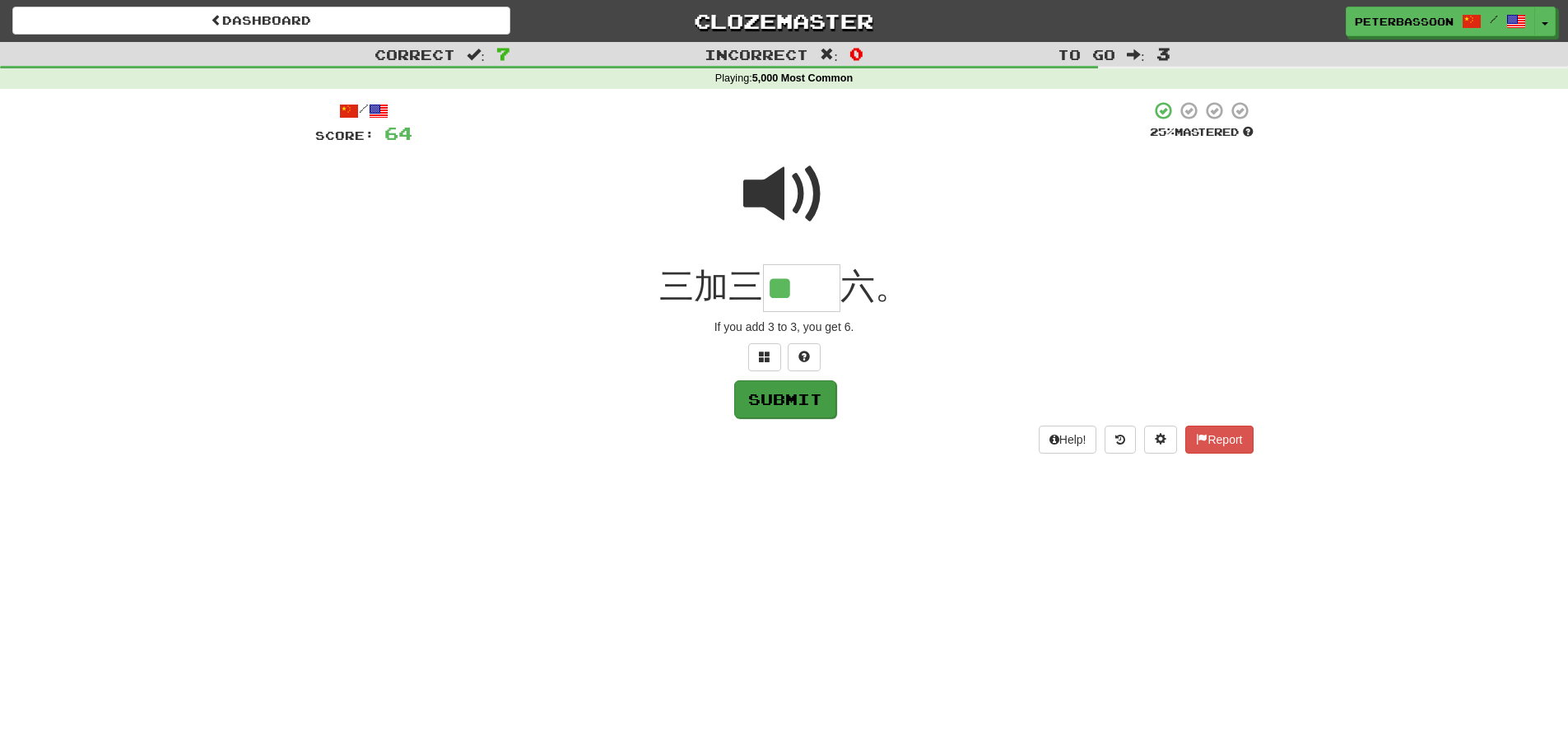
type input "**"
click at [797, 394] on button "Submit" at bounding box center [785, 399] width 102 height 38
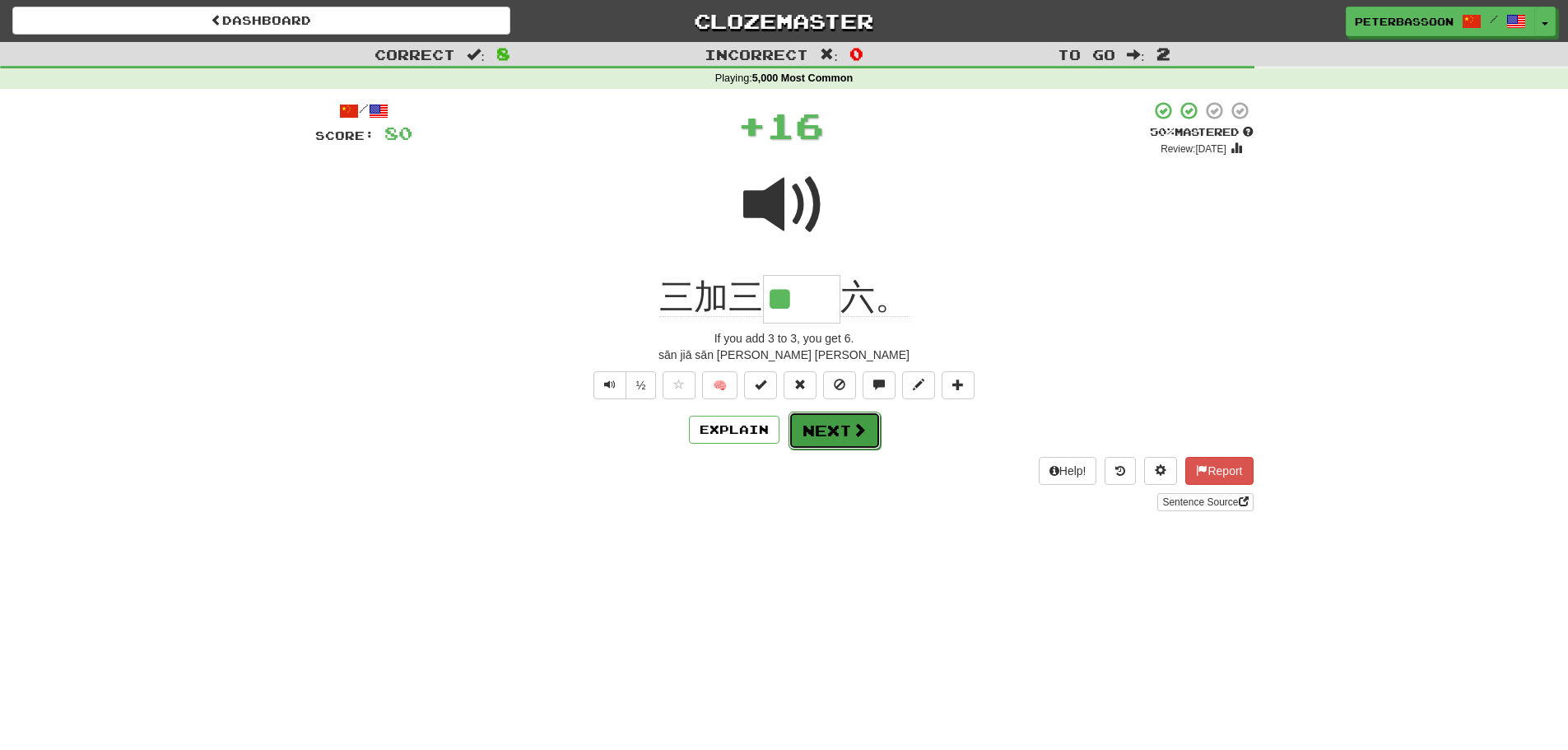
click at [849, 421] on button "Next" at bounding box center [835, 430] width 92 height 38
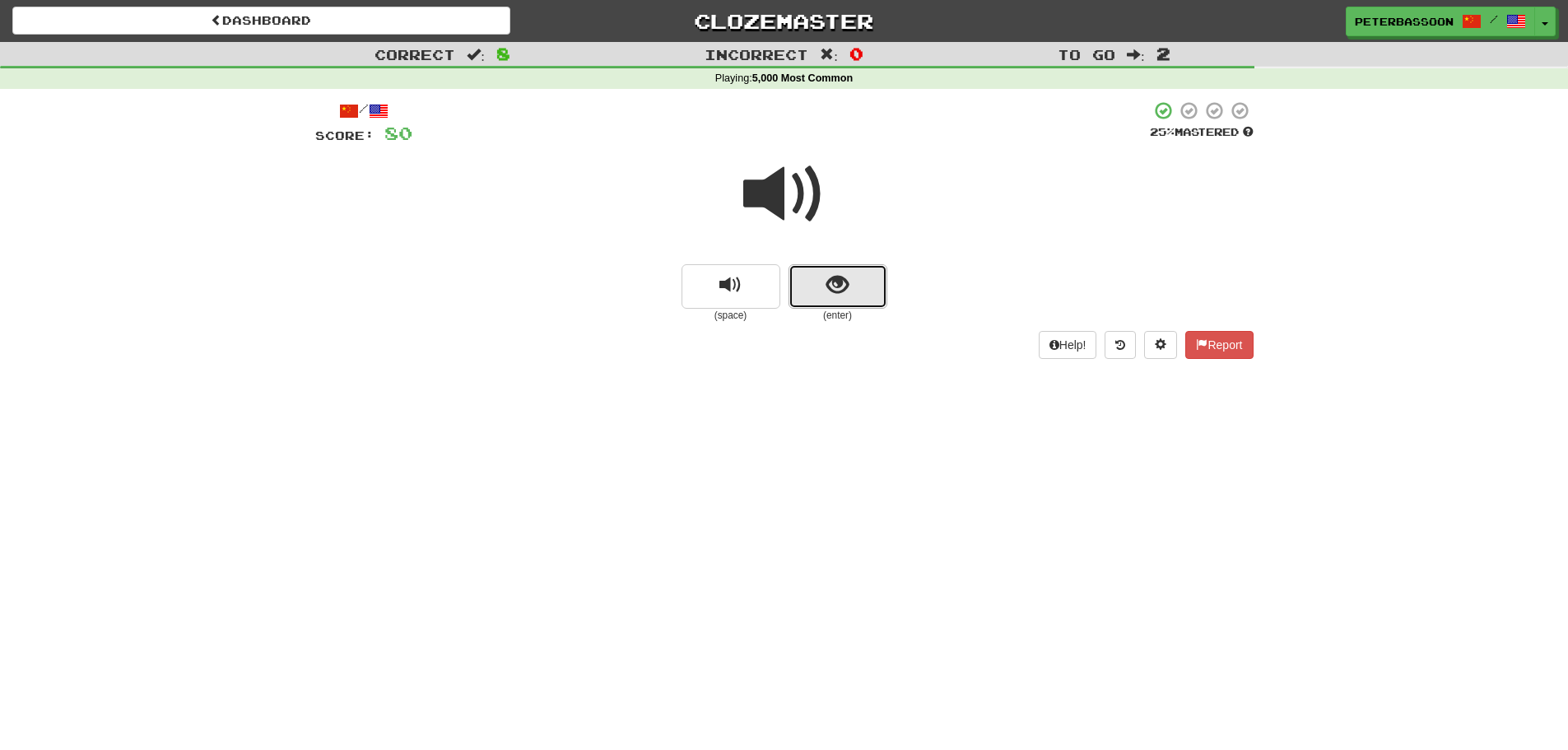
click at [838, 288] on span "show sentence" at bounding box center [837, 284] width 22 height 22
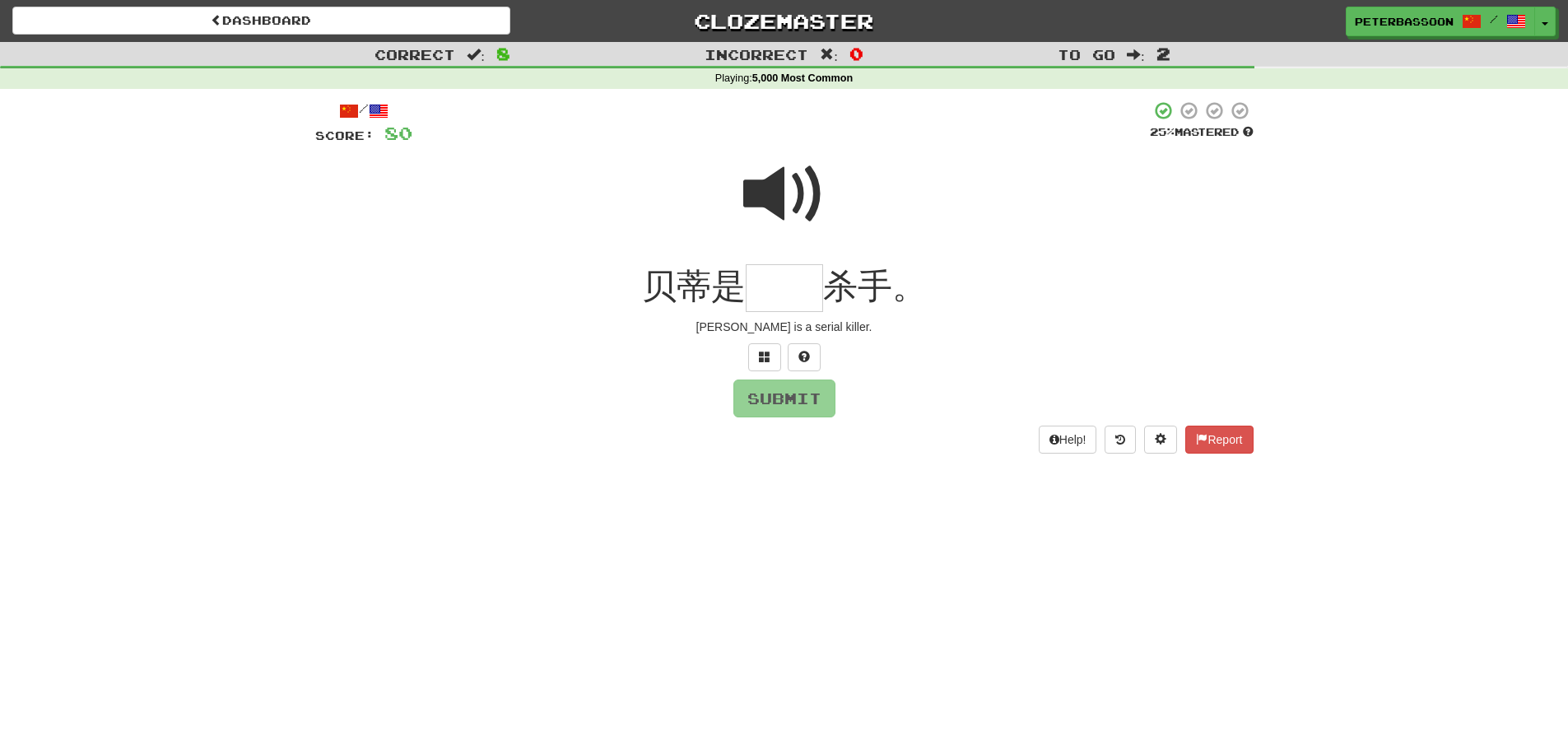
click at [778, 191] on span at bounding box center [784, 194] width 82 height 82
click at [789, 297] on input "text" at bounding box center [784, 289] width 78 height 49
type input "**"
click at [797, 393] on button "Submit" at bounding box center [785, 399] width 102 height 38
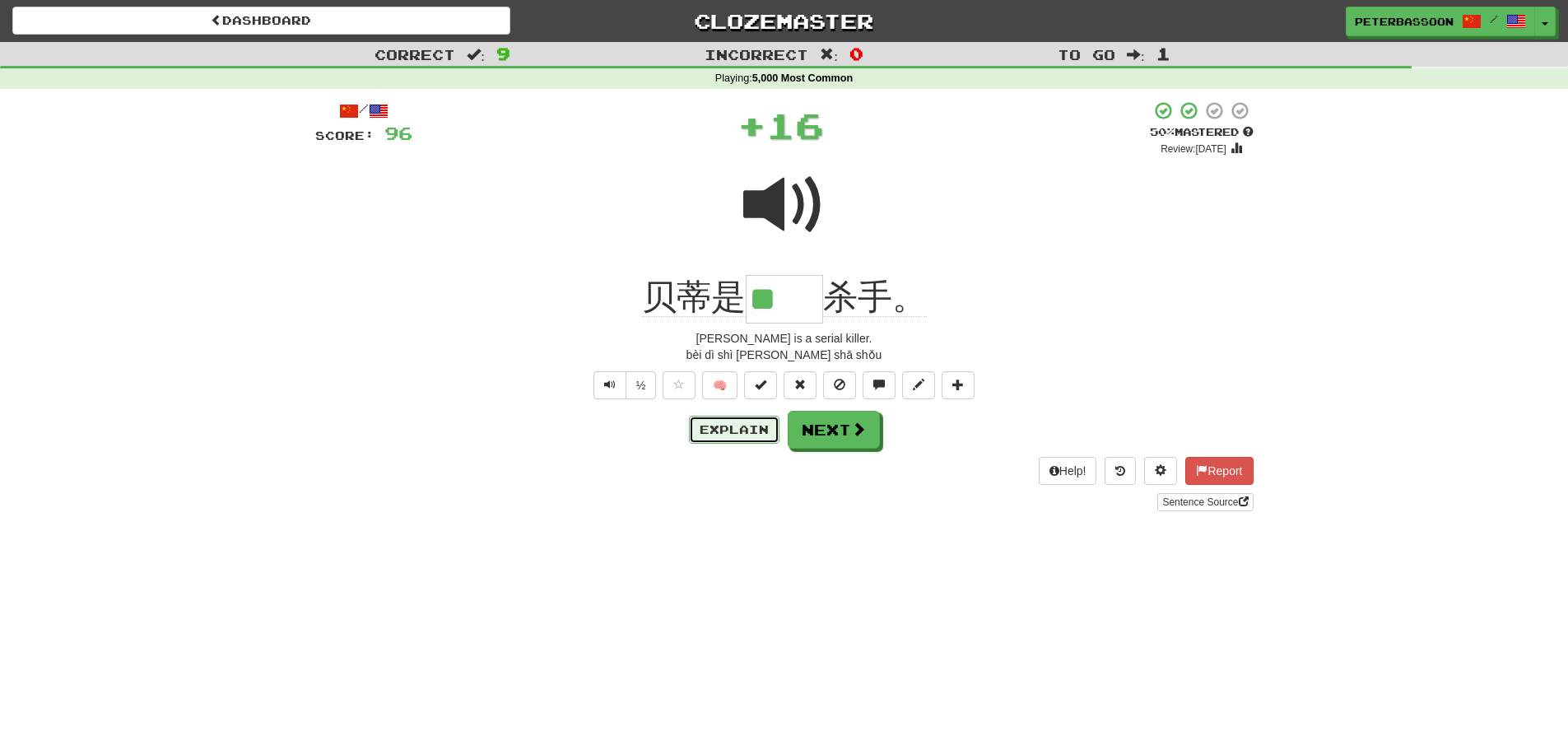
click at [738, 427] on button "Explain" at bounding box center [734, 430] width 91 height 28
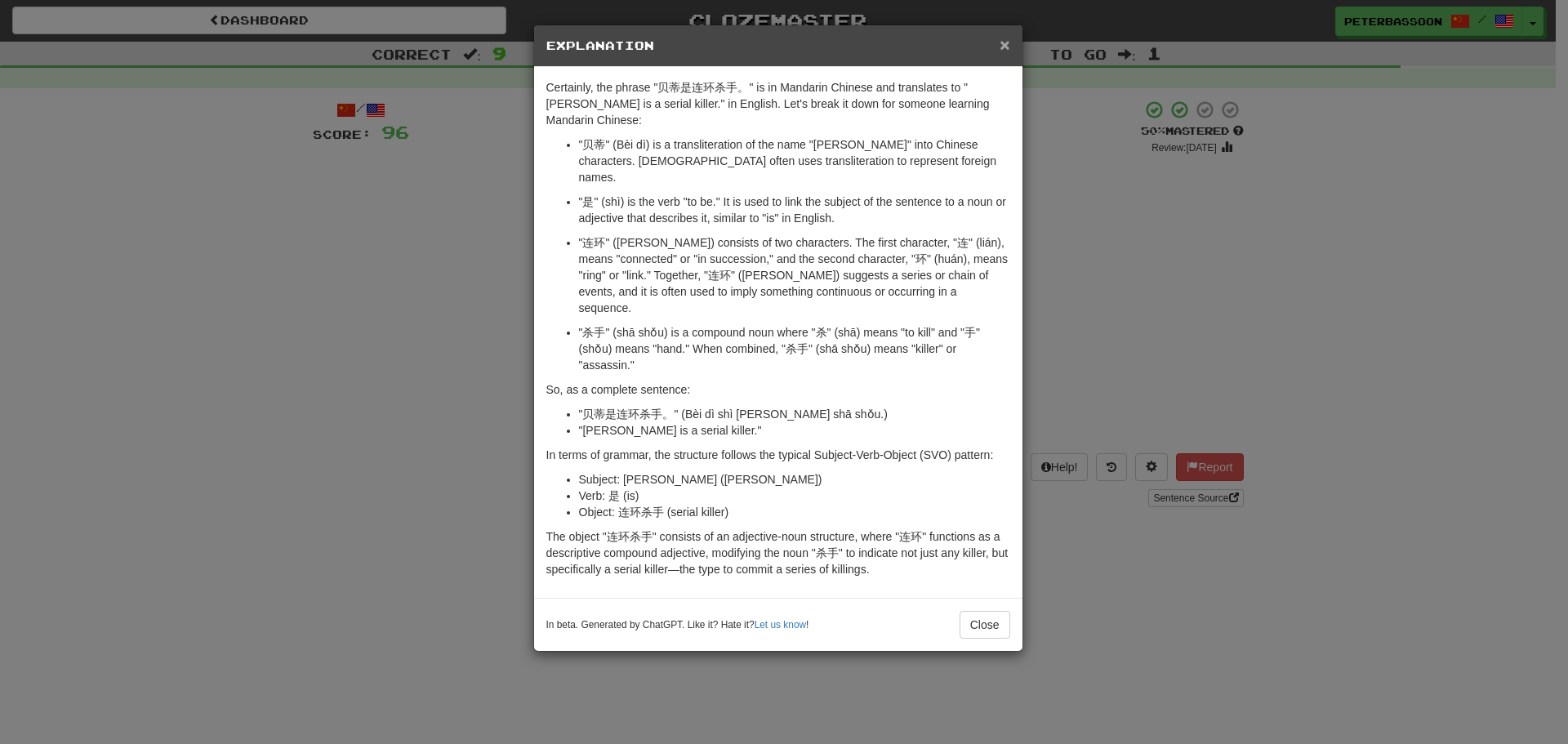
click at [1000, 37] on span "×" at bounding box center [1004, 45] width 10 height 19
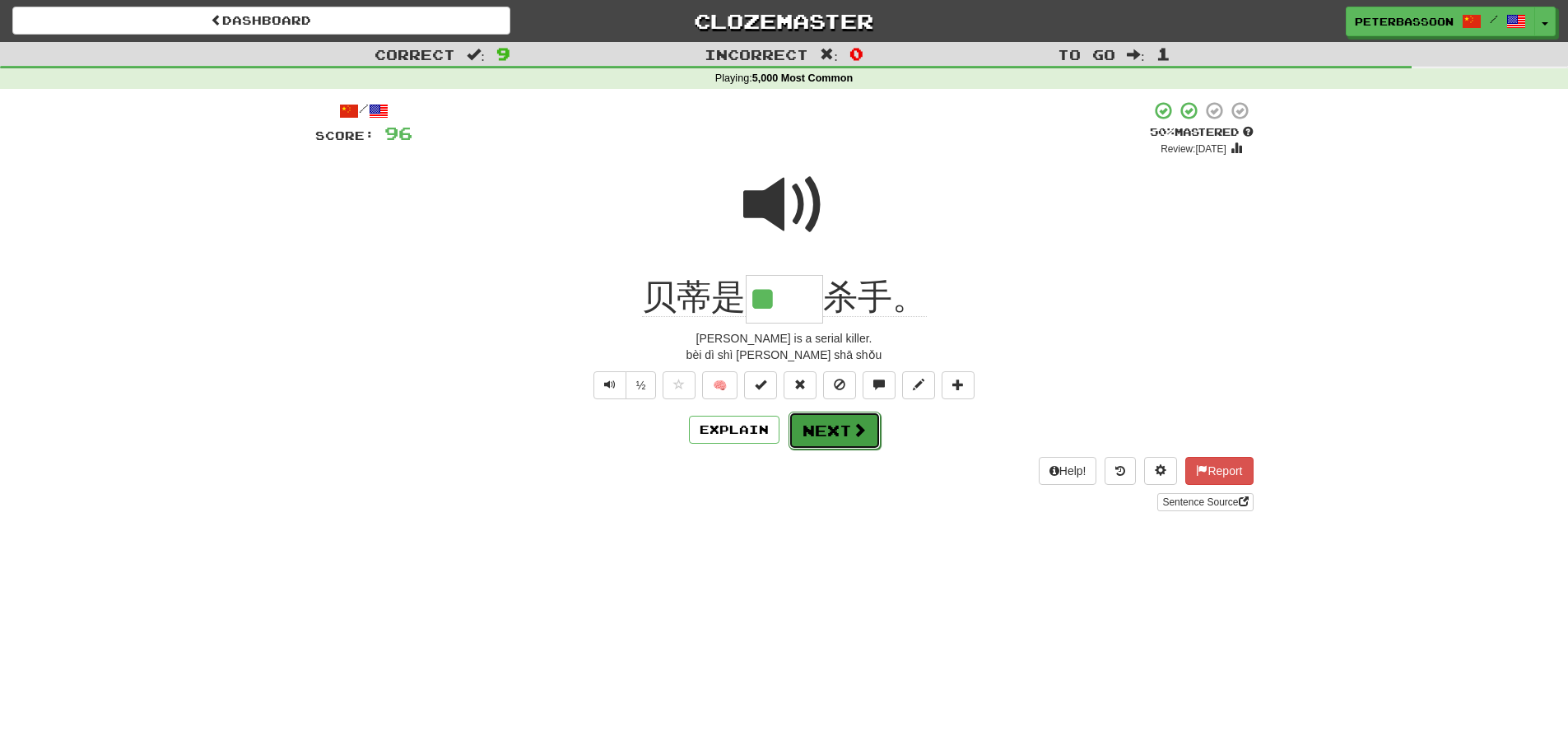
click at [827, 423] on button "Next" at bounding box center [835, 430] width 92 height 38
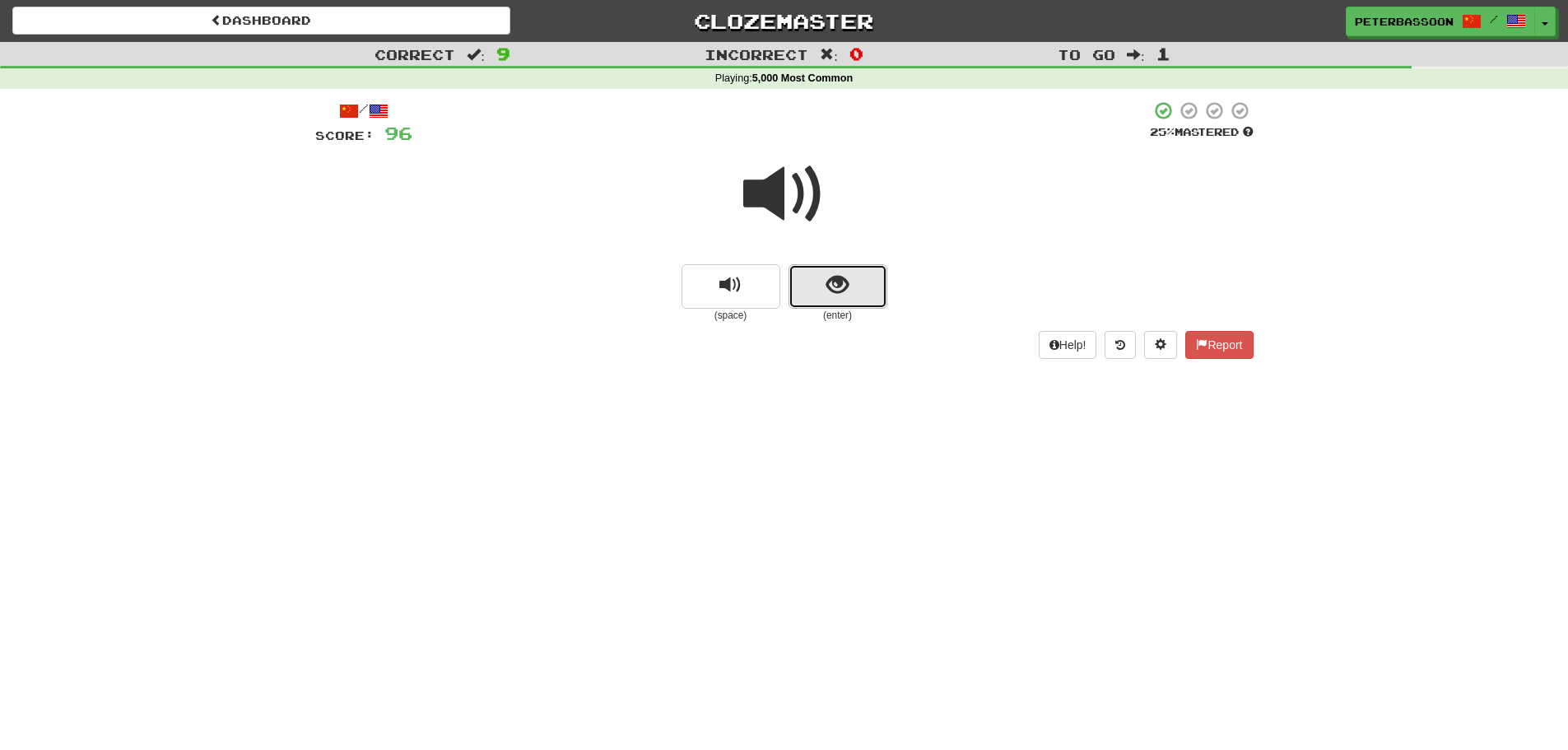
click at [836, 284] on span "show sentence" at bounding box center [837, 284] width 22 height 22
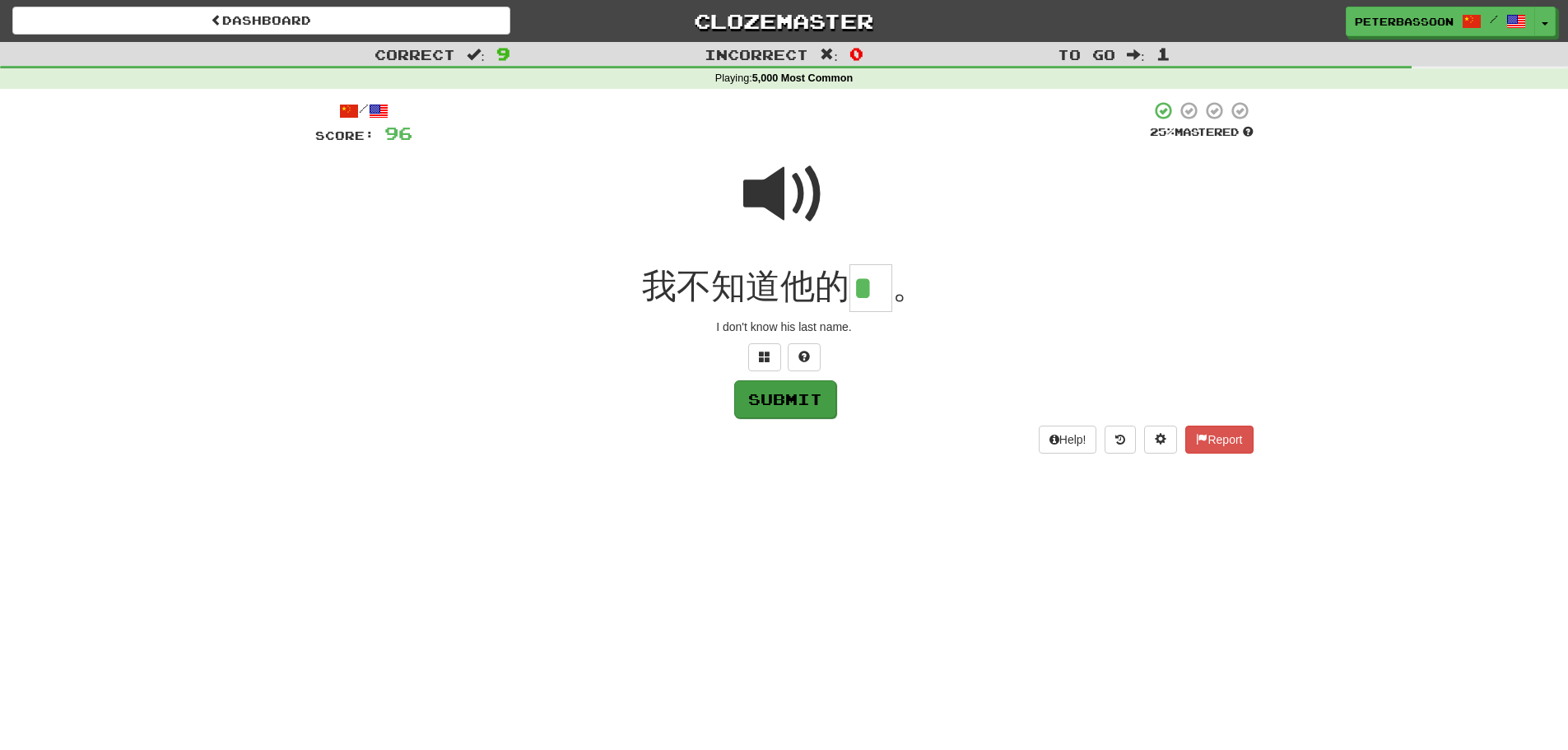
type input "*"
click at [802, 399] on button "Submit" at bounding box center [785, 399] width 102 height 38
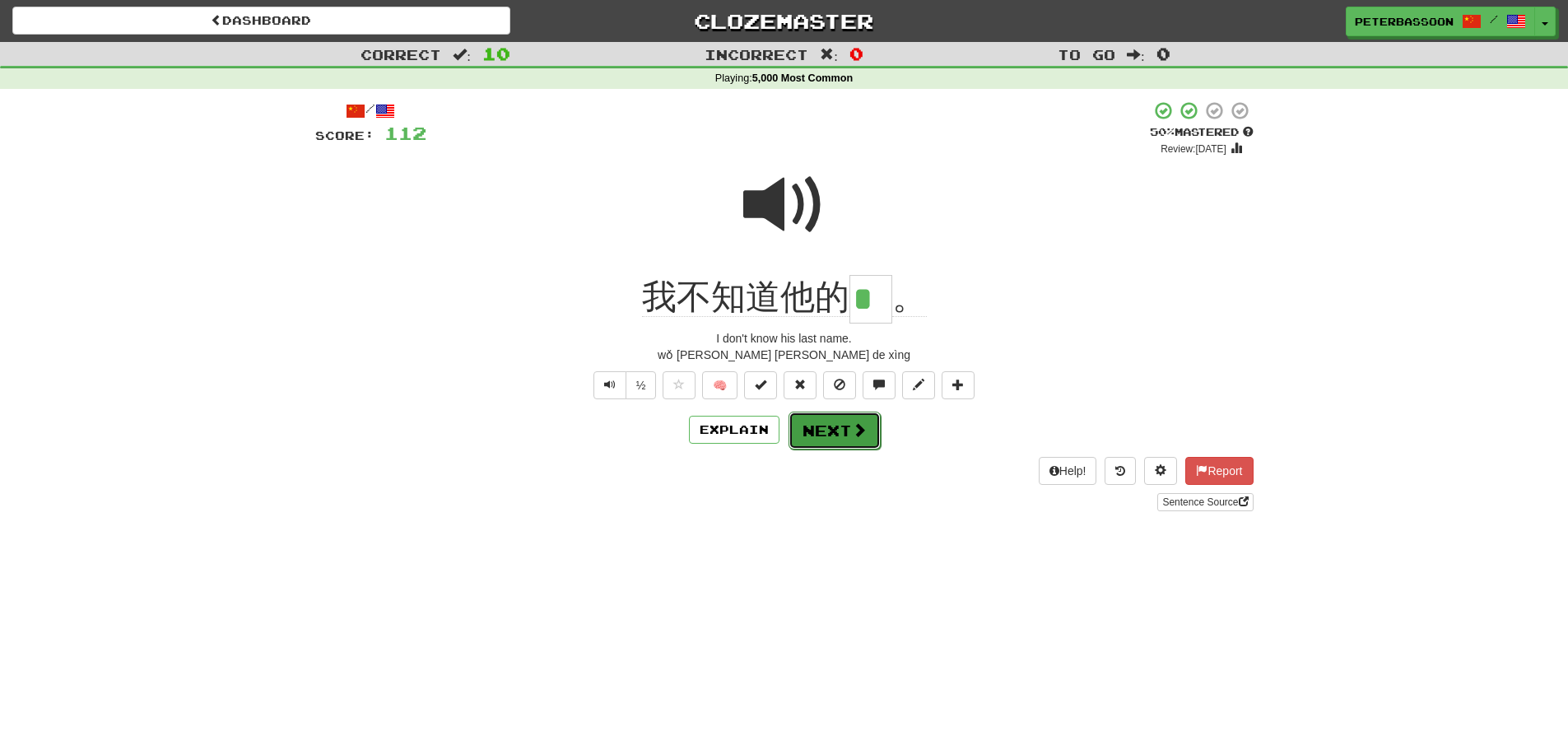
click at [844, 424] on button "Next" at bounding box center [835, 430] width 92 height 38
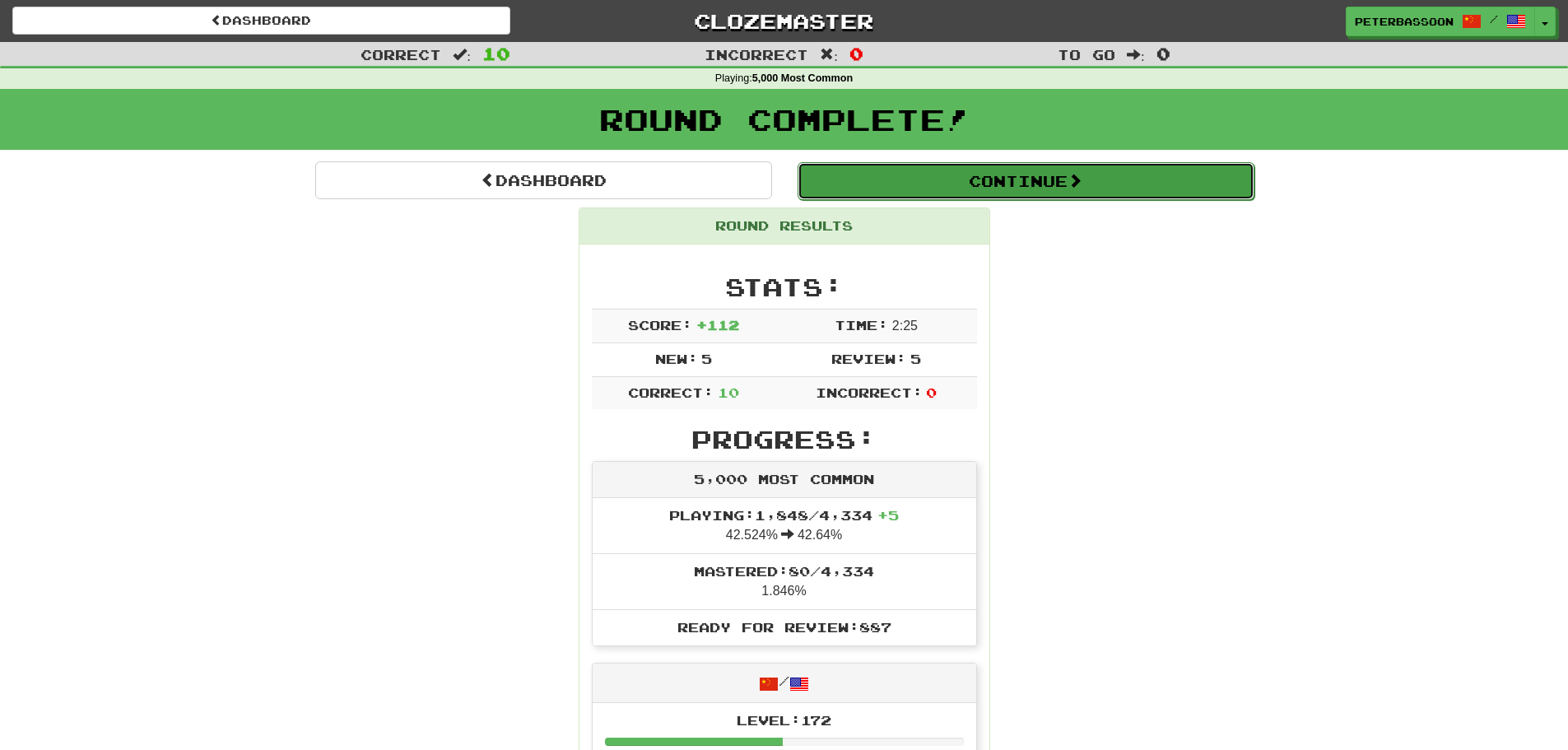
click at [1008, 177] on button "Continue" at bounding box center [1026, 181] width 457 height 38
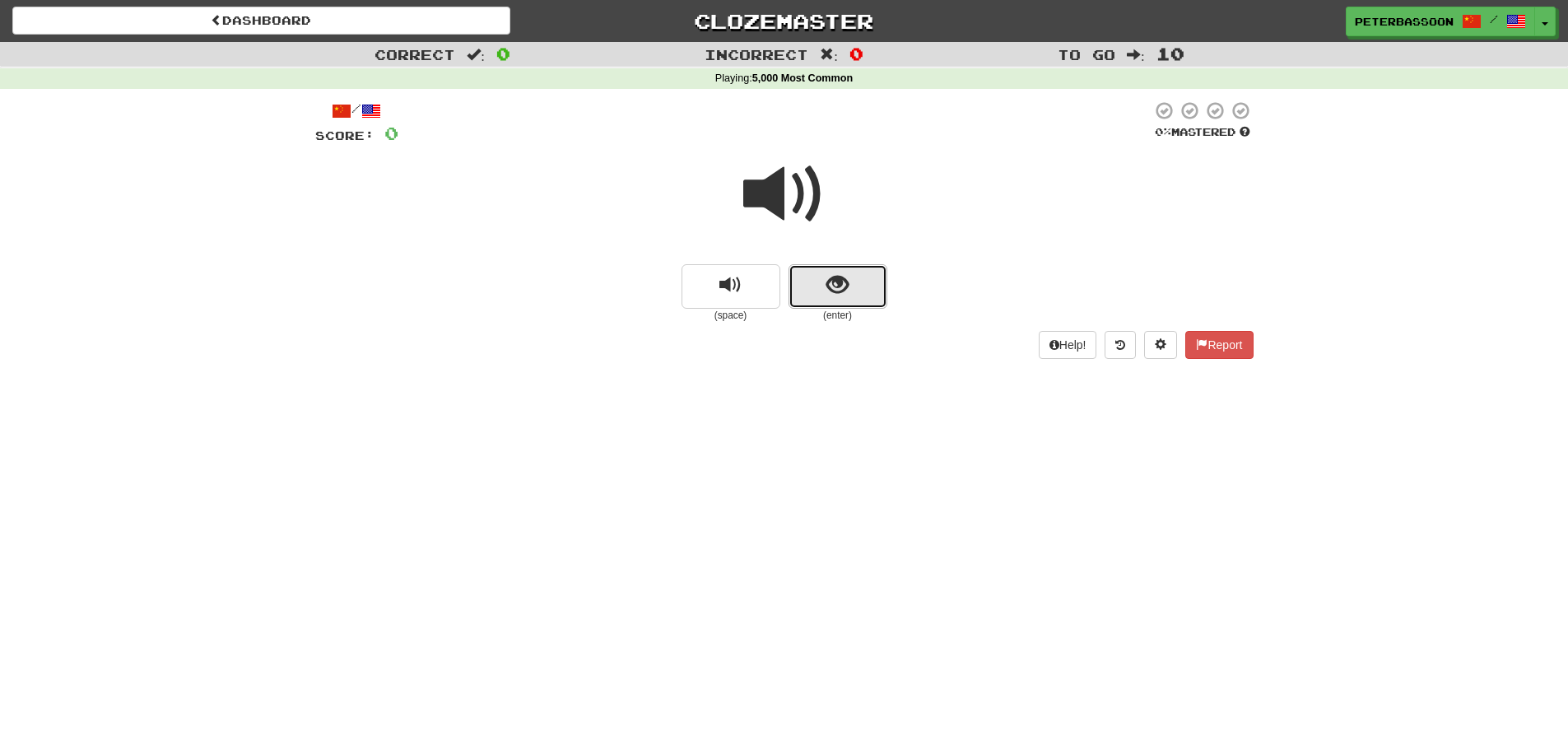
click at [842, 290] on span "show sentence" at bounding box center [837, 284] width 22 height 22
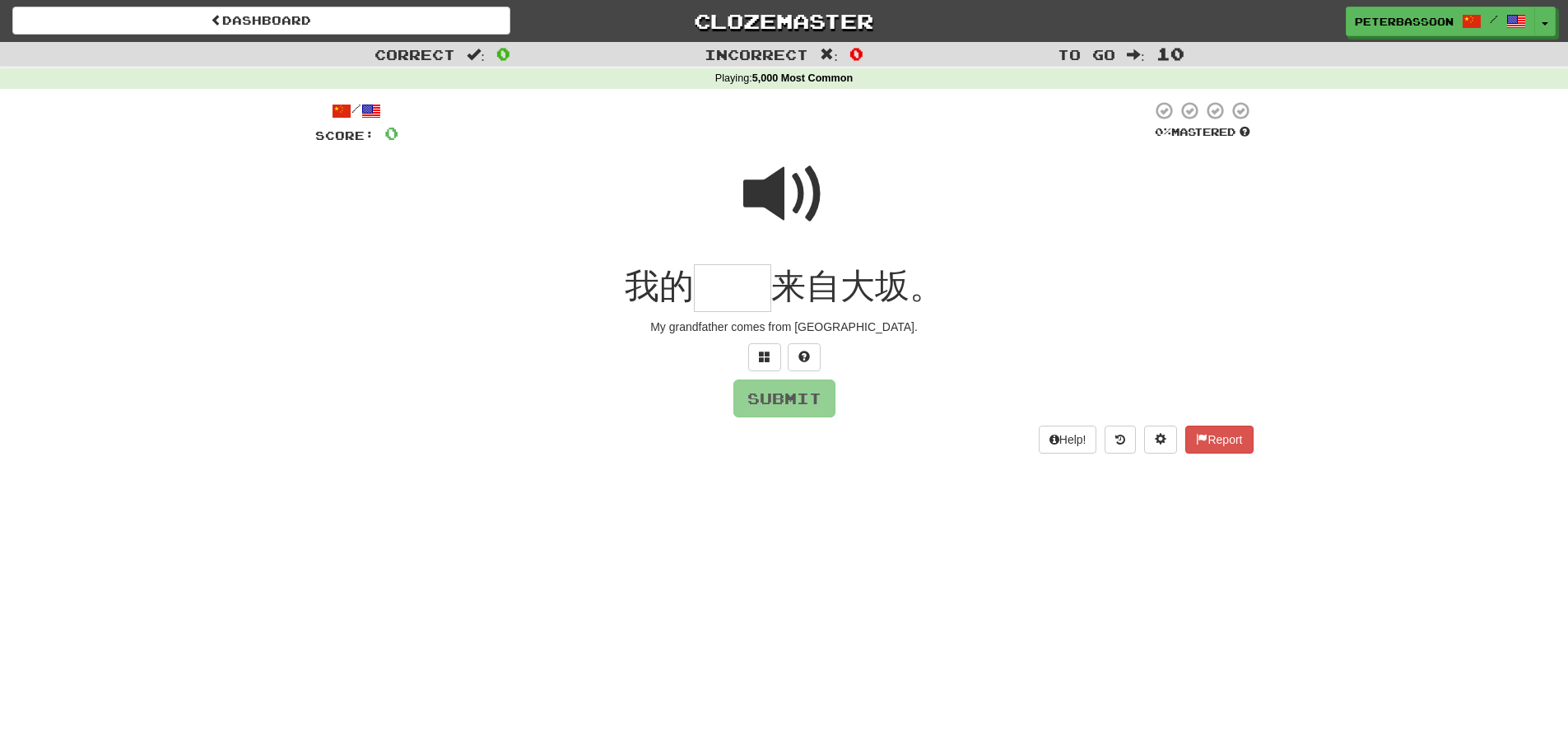
click at [782, 181] on span at bounding box center [784, 194] width 82 height 82
click at [753, 297] on input "text" at bounding box center [733, 289] width 78 height 49
type input "**"
click at [769, 398] on button "Submit" at bounding box center [785, 399] width 102 height 38
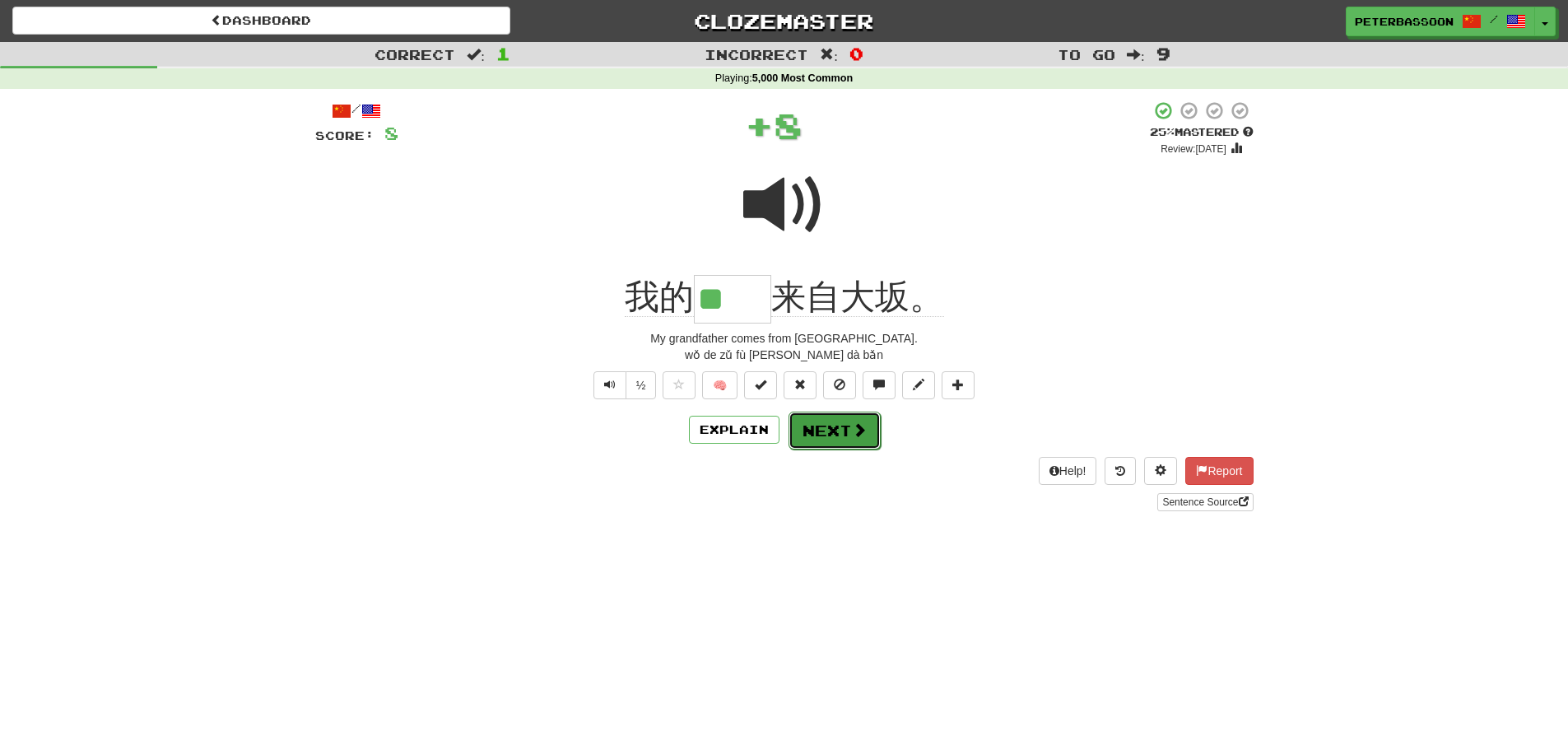
click at [847, 434] on button "Next" at bounding box center [835, 430] width 92 height 38
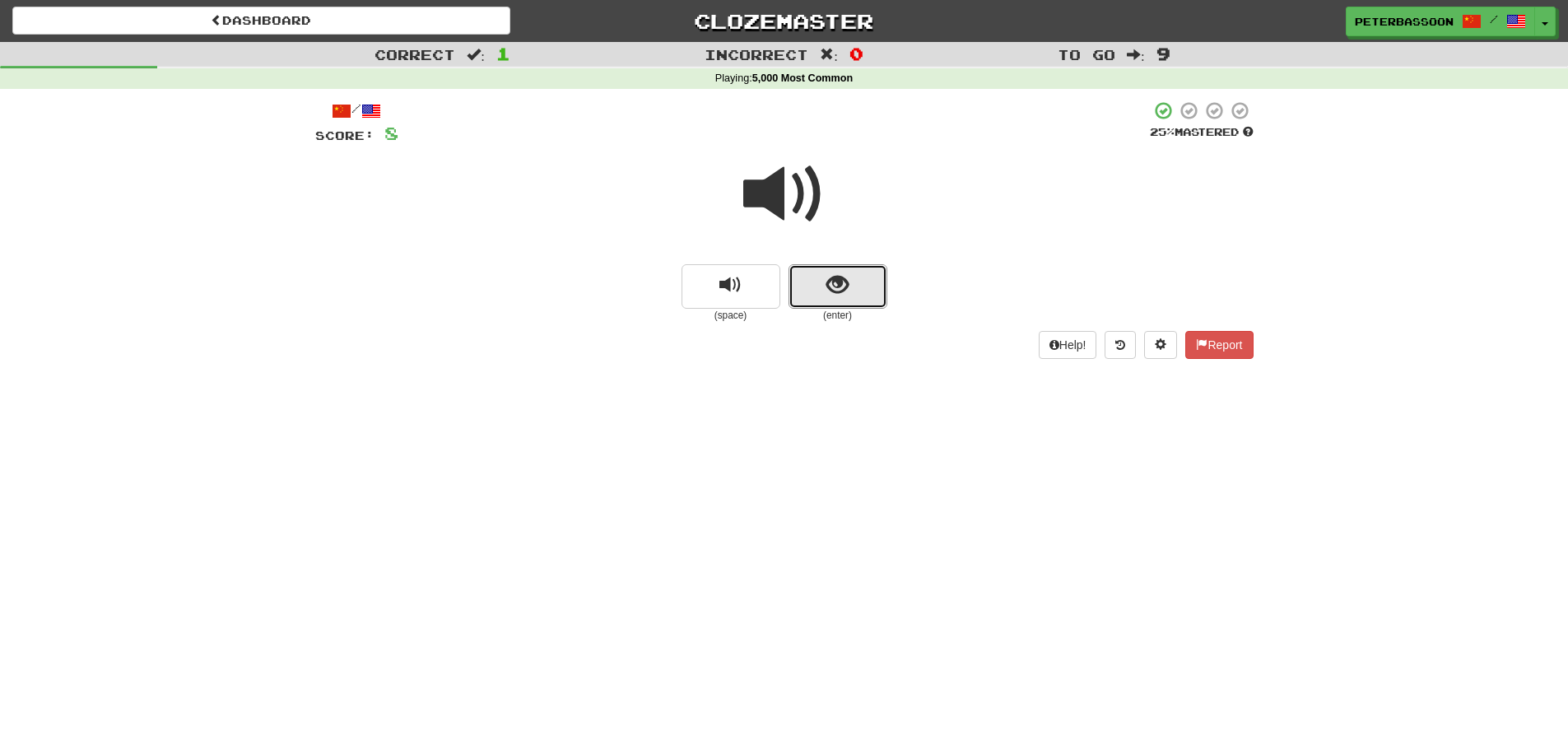
click at [832, 288] on span "show sentence" at bounding box center [837, 284] width 22 height 22
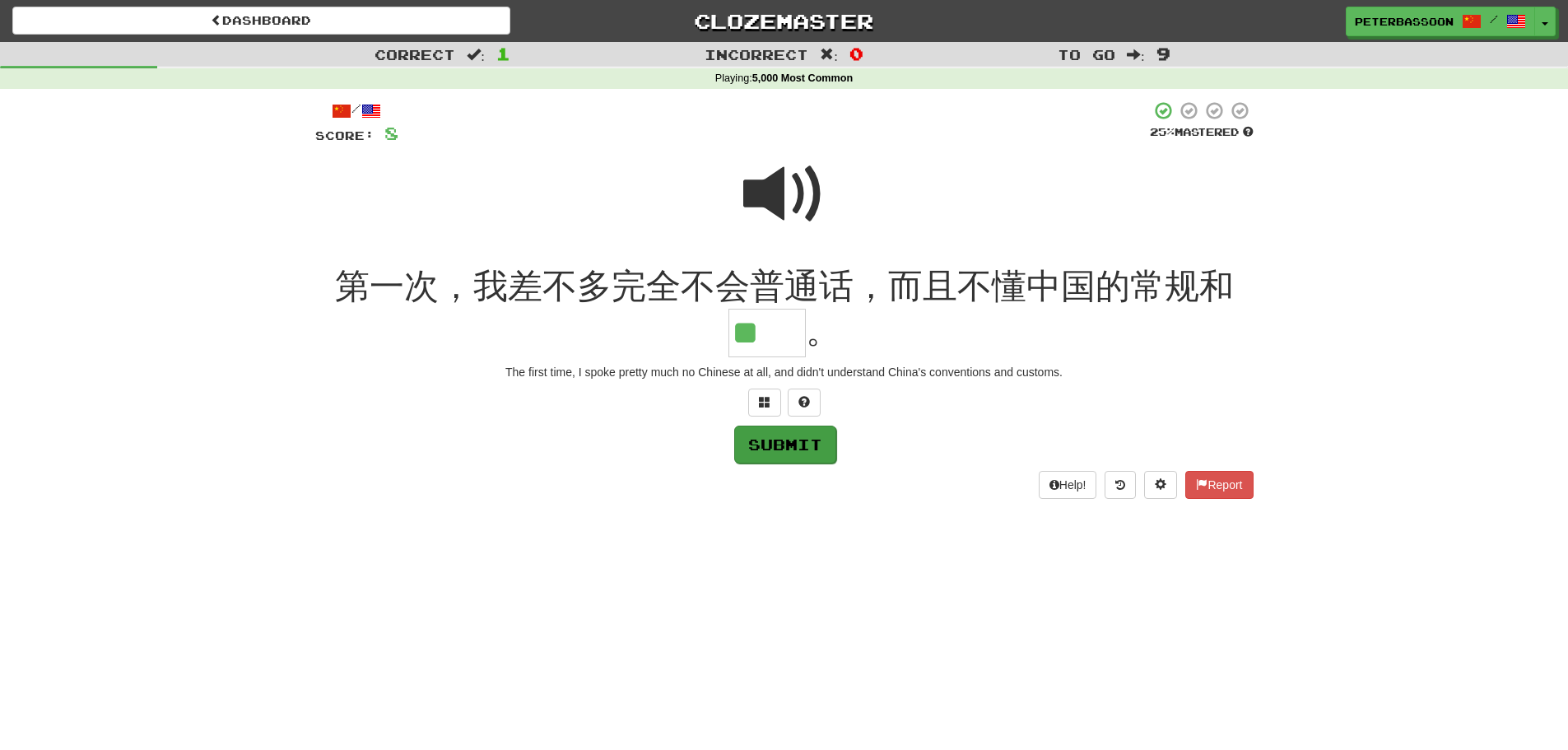
type input "**"
click at [788, 442] on button "Submit" at bounding box center [785, 444] width 102 height 38
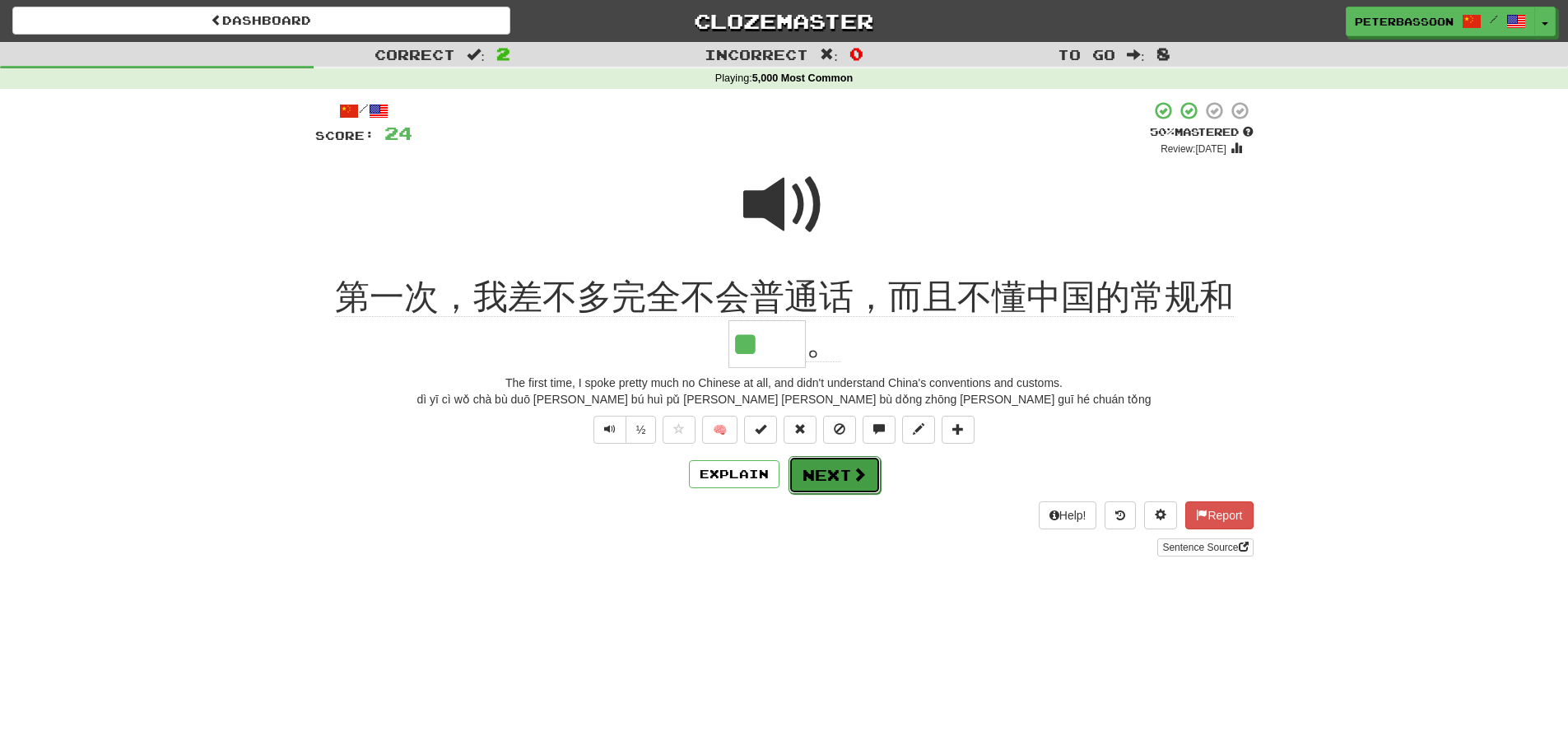
click at [829, 474] on button "Next" at bounding box center [835, 474] width 92 height 38
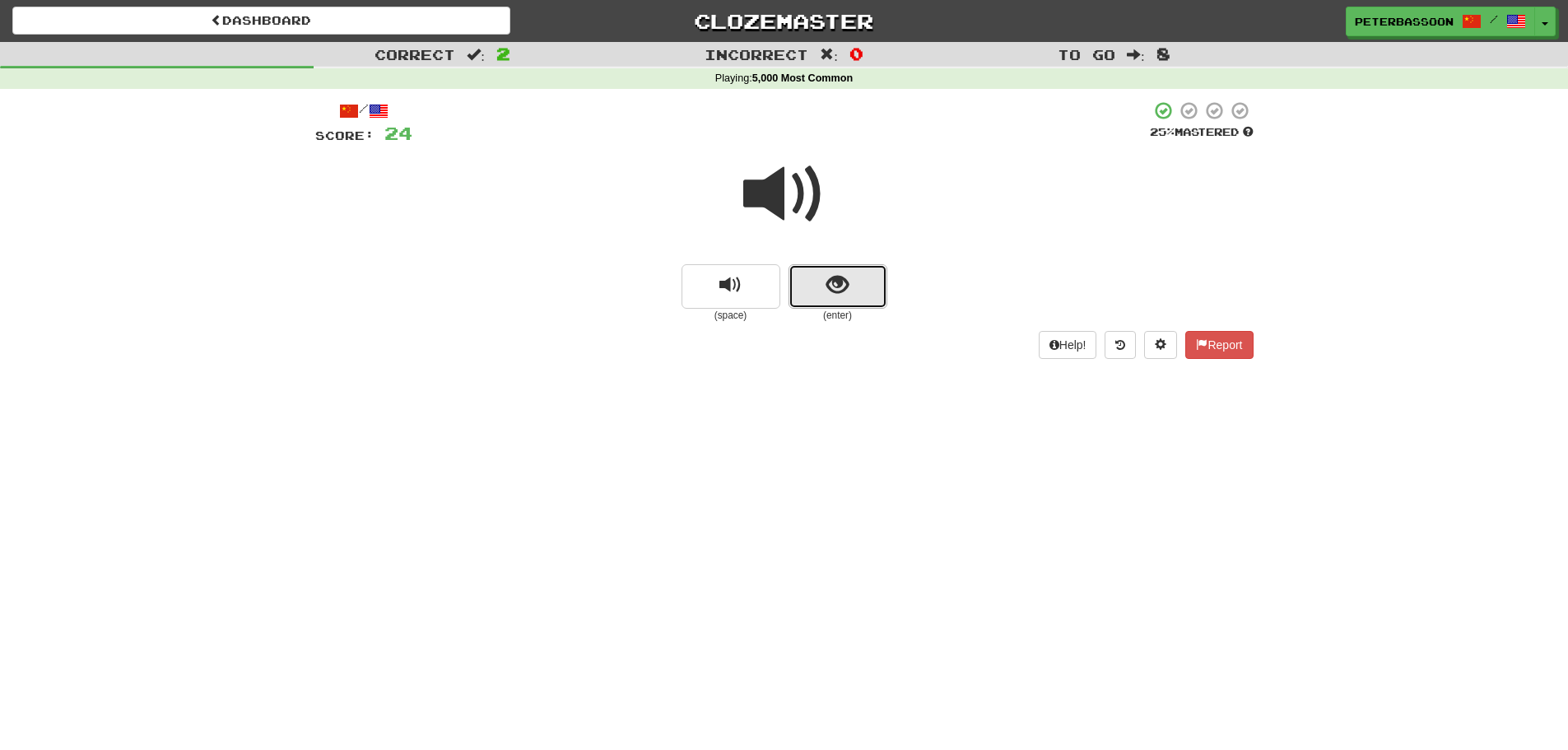
click at [823, 287] on button "show sentence" at bounding box center [837, 286] width 99 height 44
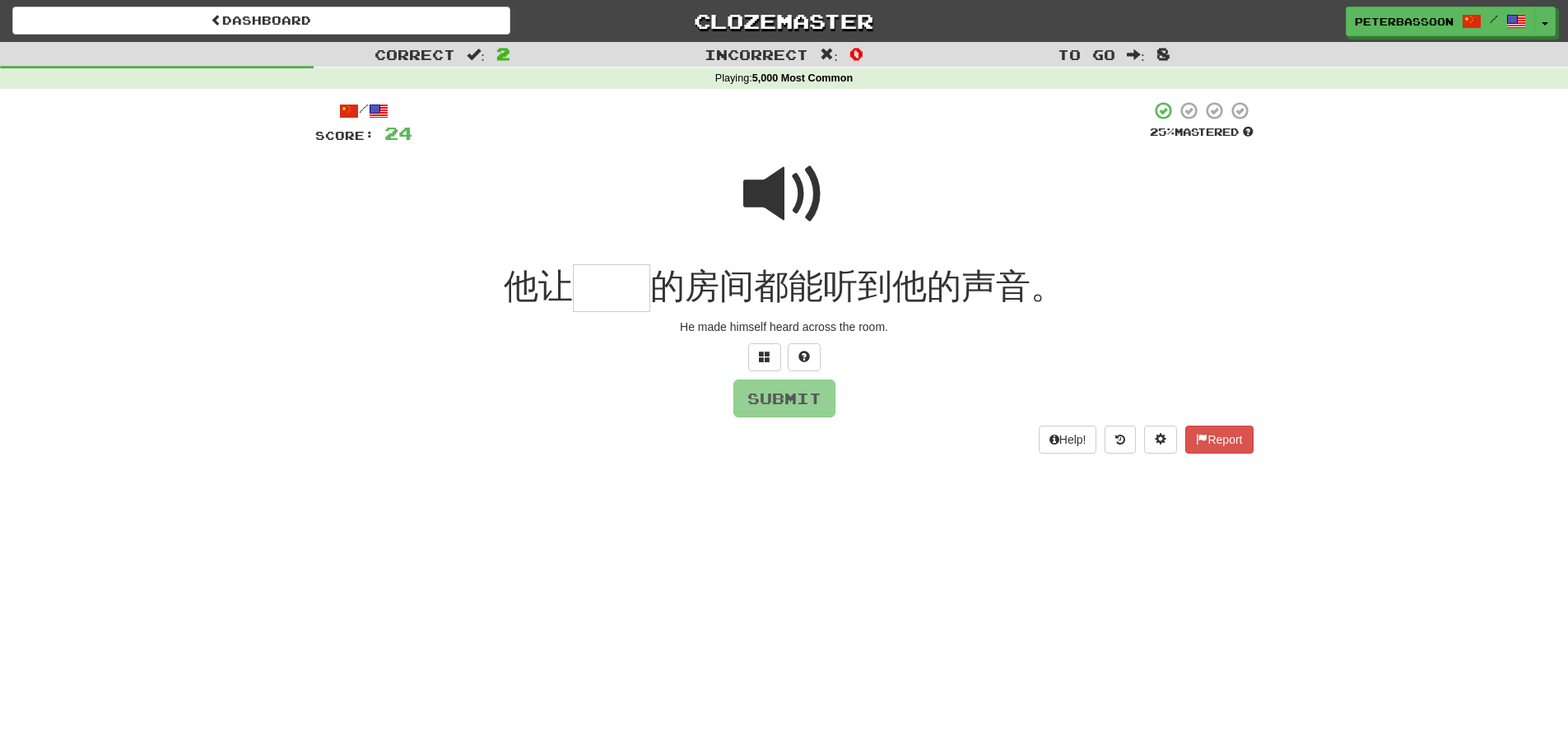
click at [788, 183] on span at bounding box center [784, 194] width 82 height 82
click at [618, 293] on input "text" at bounding box center [611, 289] width 78 height 49
type input "**"
click at [762, 392] on button "Submit" at bounding box center [785, 399] width 102 height 38
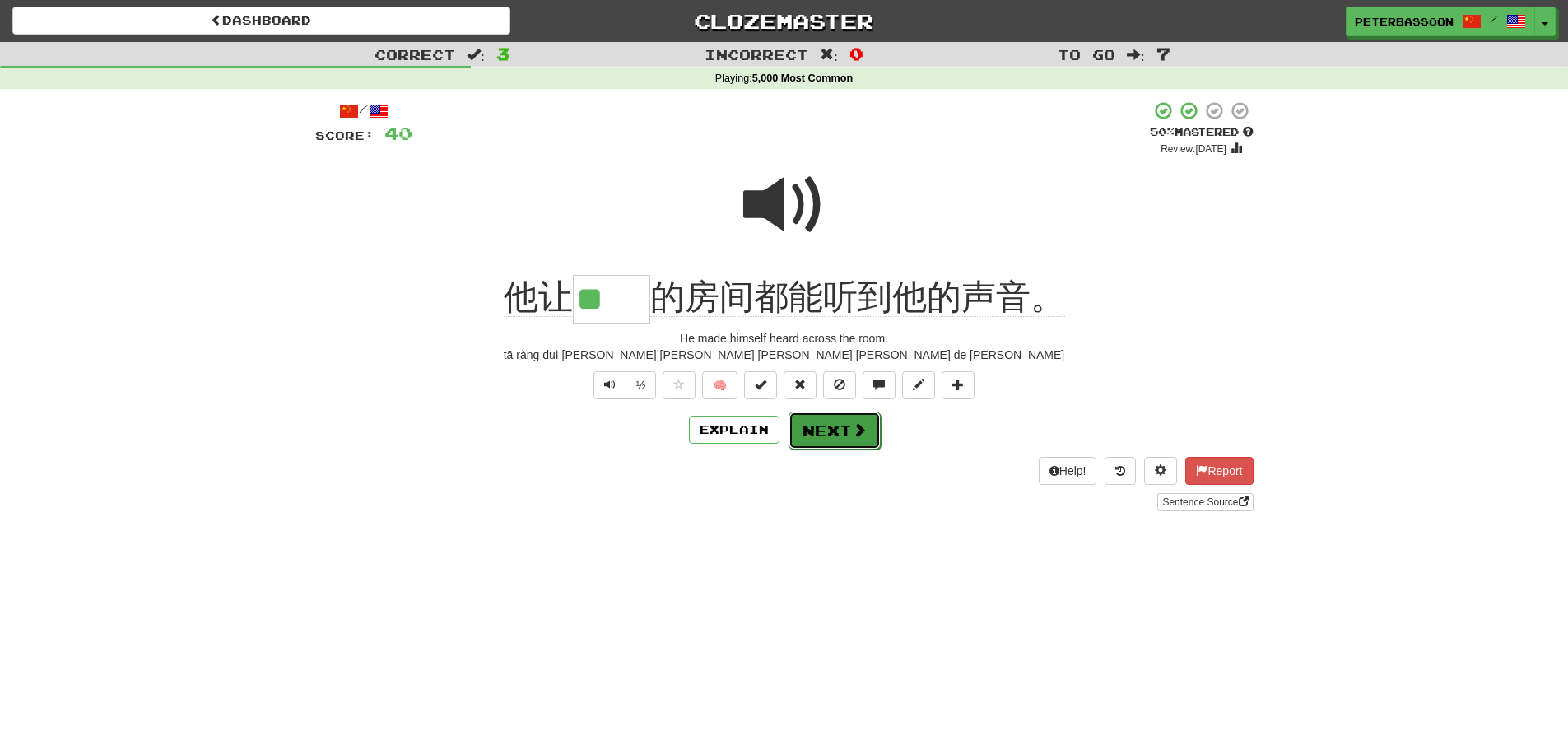
click at [843, 432] on button "Next" at bounding box center [835, 430] width 92 height 38
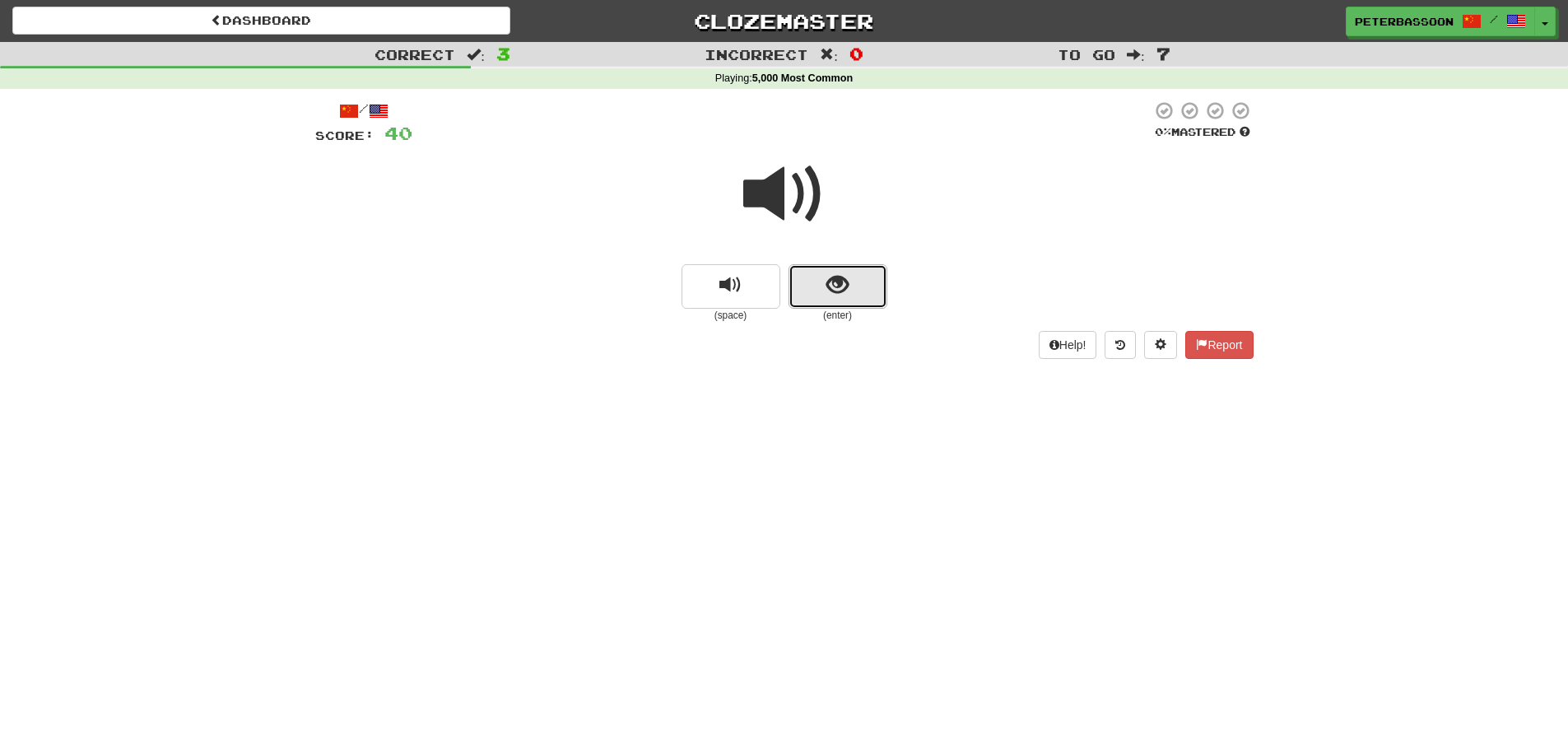
click at [831, 279] on span "show sentence" at bounding box center [837, 284] width 22 height 22
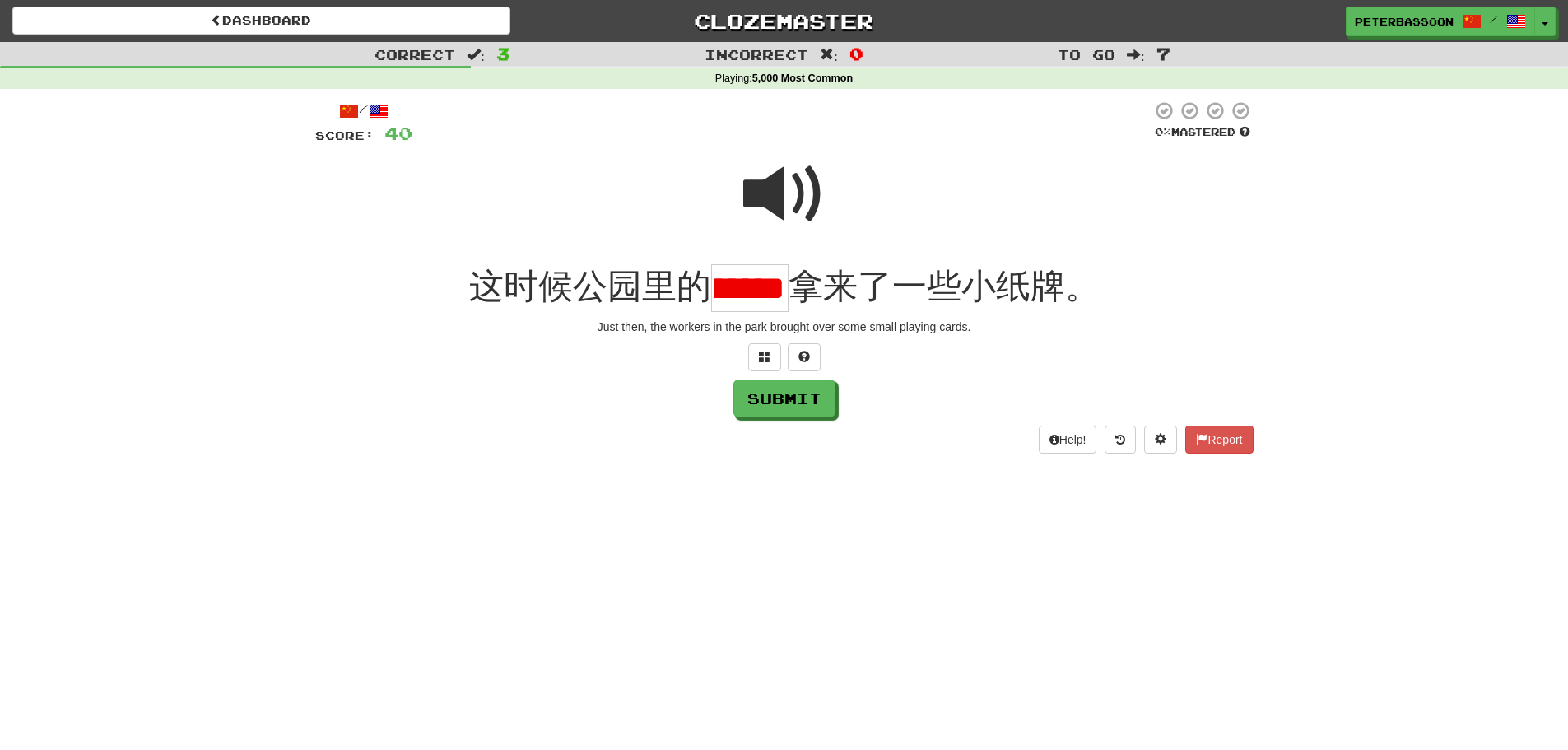
scroll to position [0, 68]
click at [776, 187] on span at bounding box center [784, 194] width 82 height 82
click at [768, 297] on input "*******" at bounding box center [749, 289] width 78 height 49
type input "*"
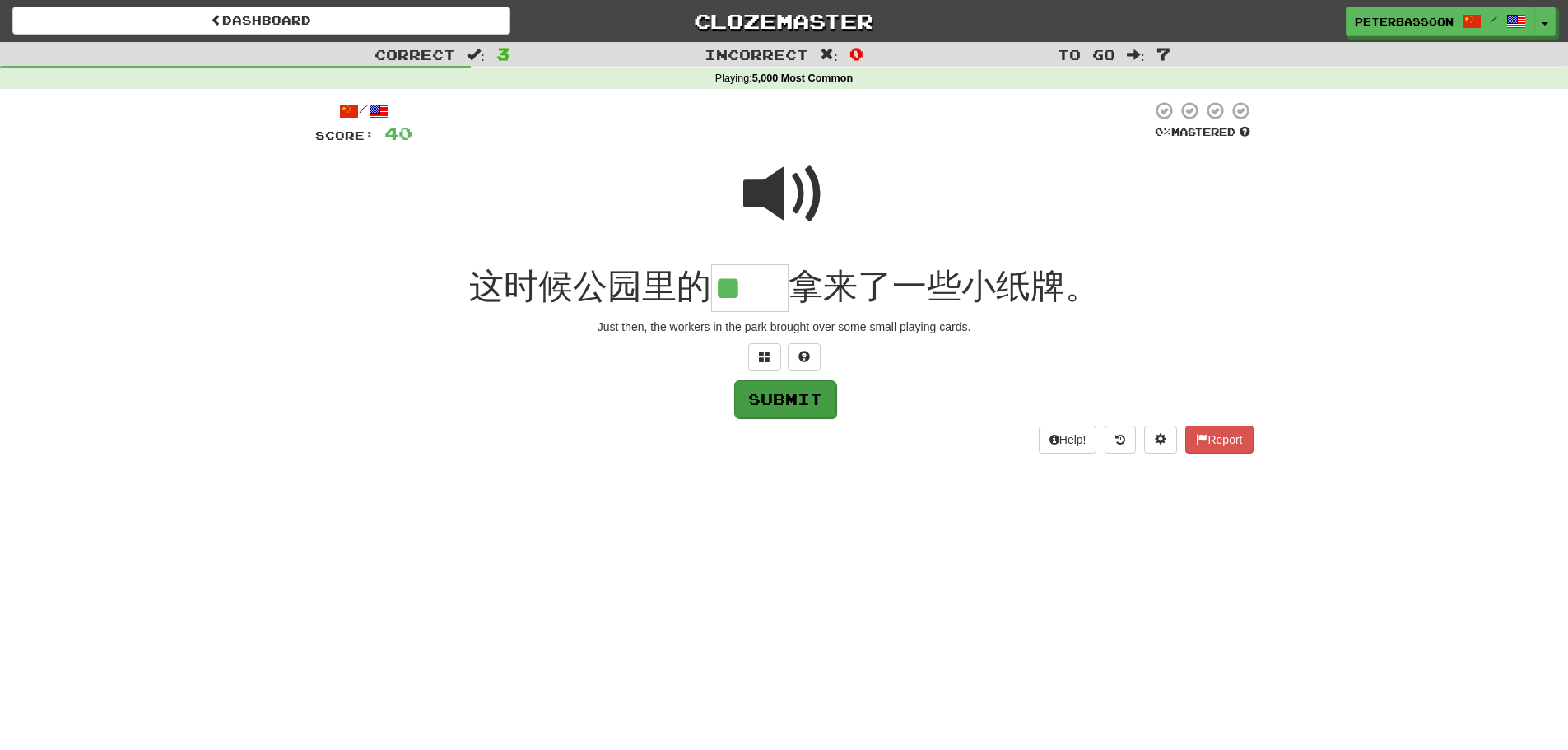
type input "**"
drag, startPoint x: 775, startPoint y: 403, endPoint x: 797, endPoint y: 408, distance: 22.6
click at [777, 403] on button "Submit" at bounding box center [784, 398] width 102 height 38
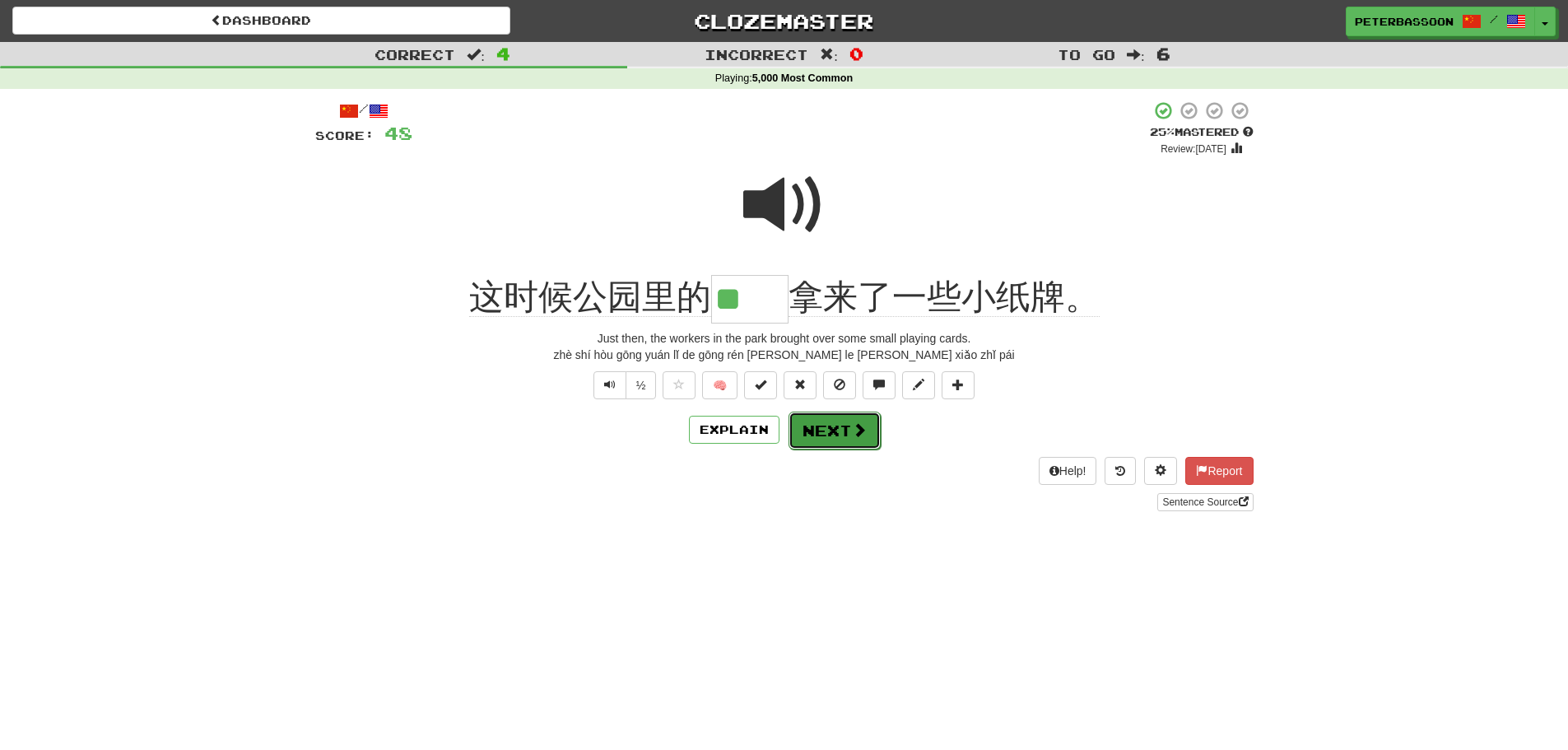
click at [829, 426] on button "Next" at bounding box center [835, 430] width 92 height 38
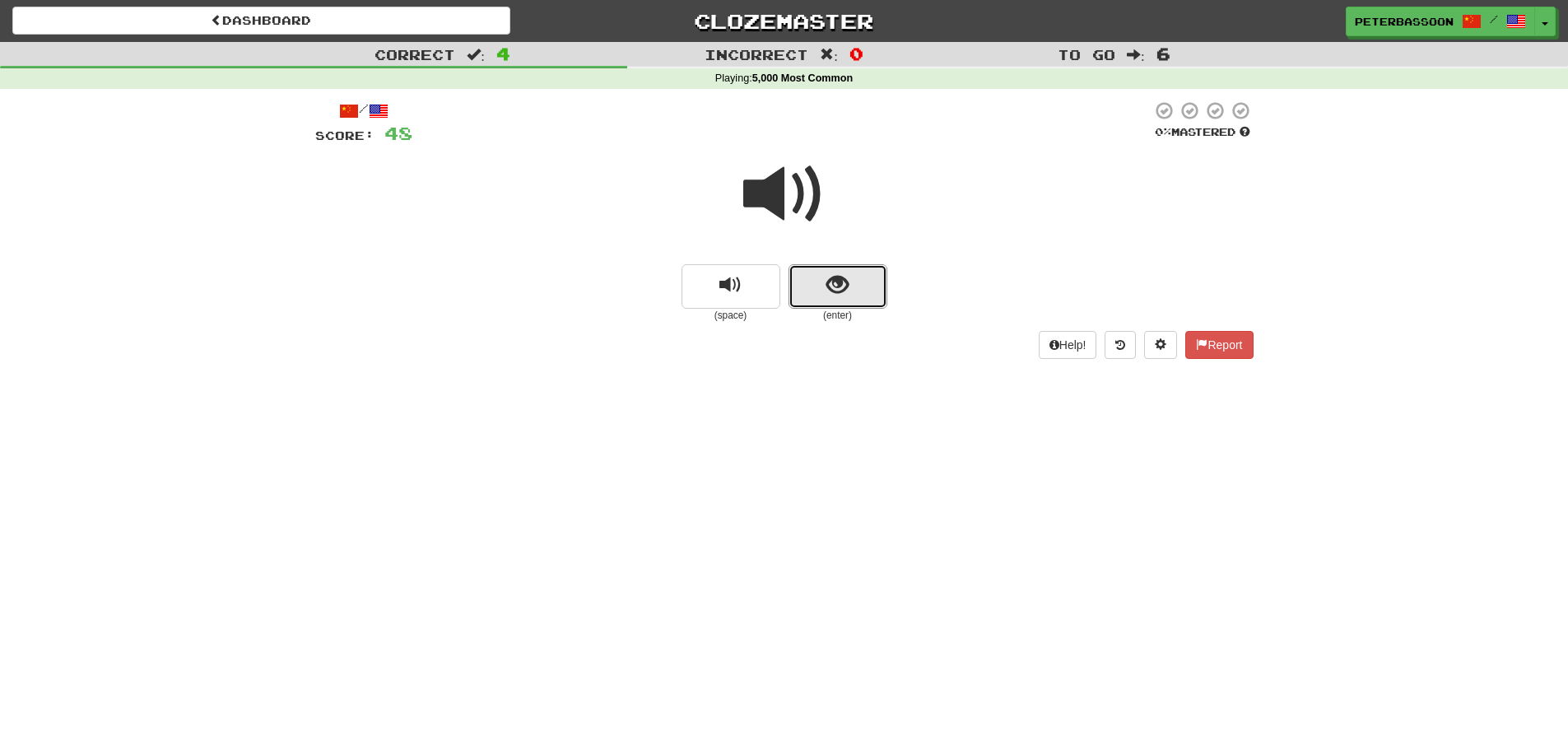
click at [825, 279] on button "show sentence" at bounding box center [837, 286] width 99 height 44
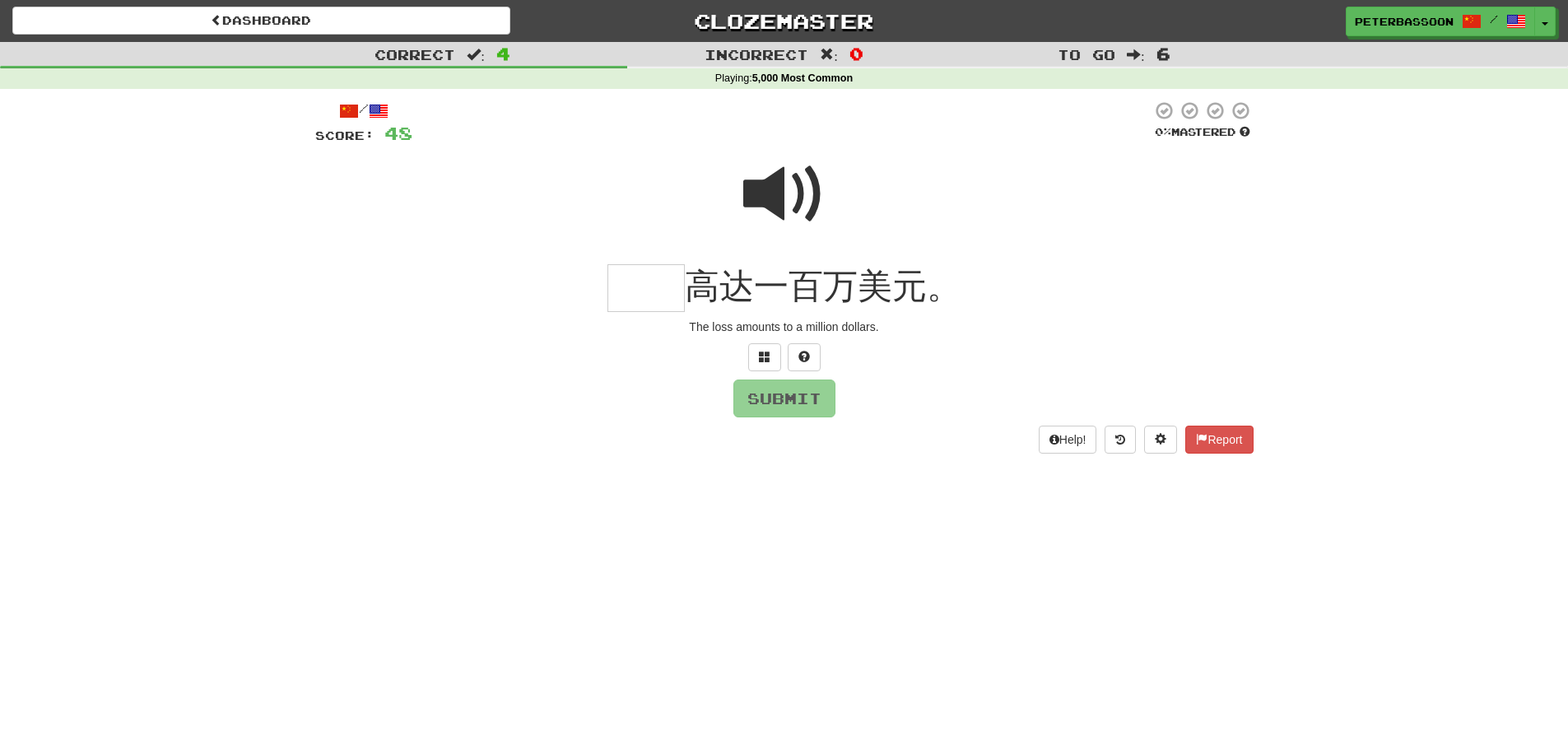
click at [784, 192] on span at bounding box center [784, 194] width 82 height 82
click at [658, 292] on input "text" at bounding box center [645, 289] width 78 height 49
click at [754, 354] on button at bounding box center [765, 358] width 33 height 28
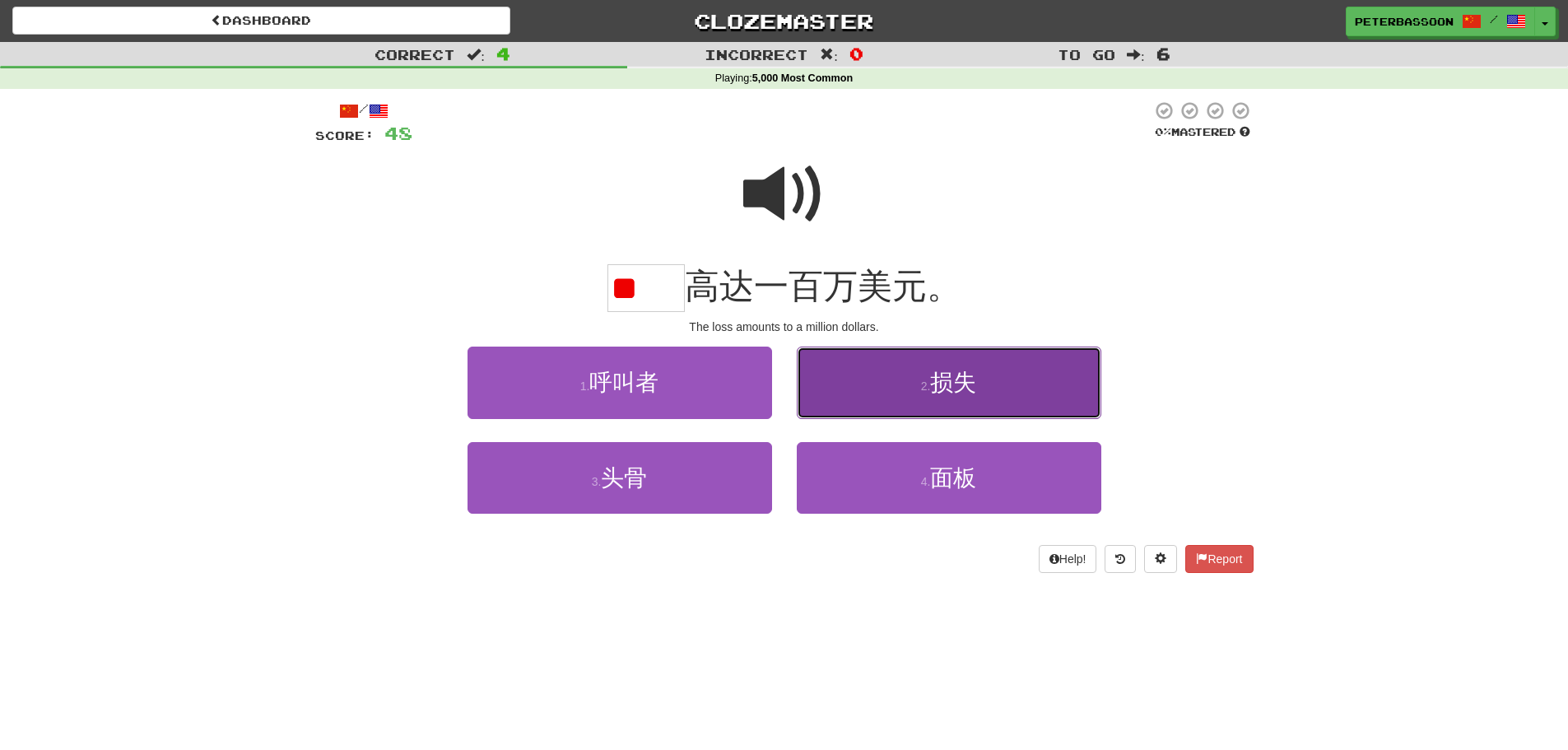
click at [963, 387] on span "损失" at bounding box center [952, 382] width 46 height 25
type input "**"
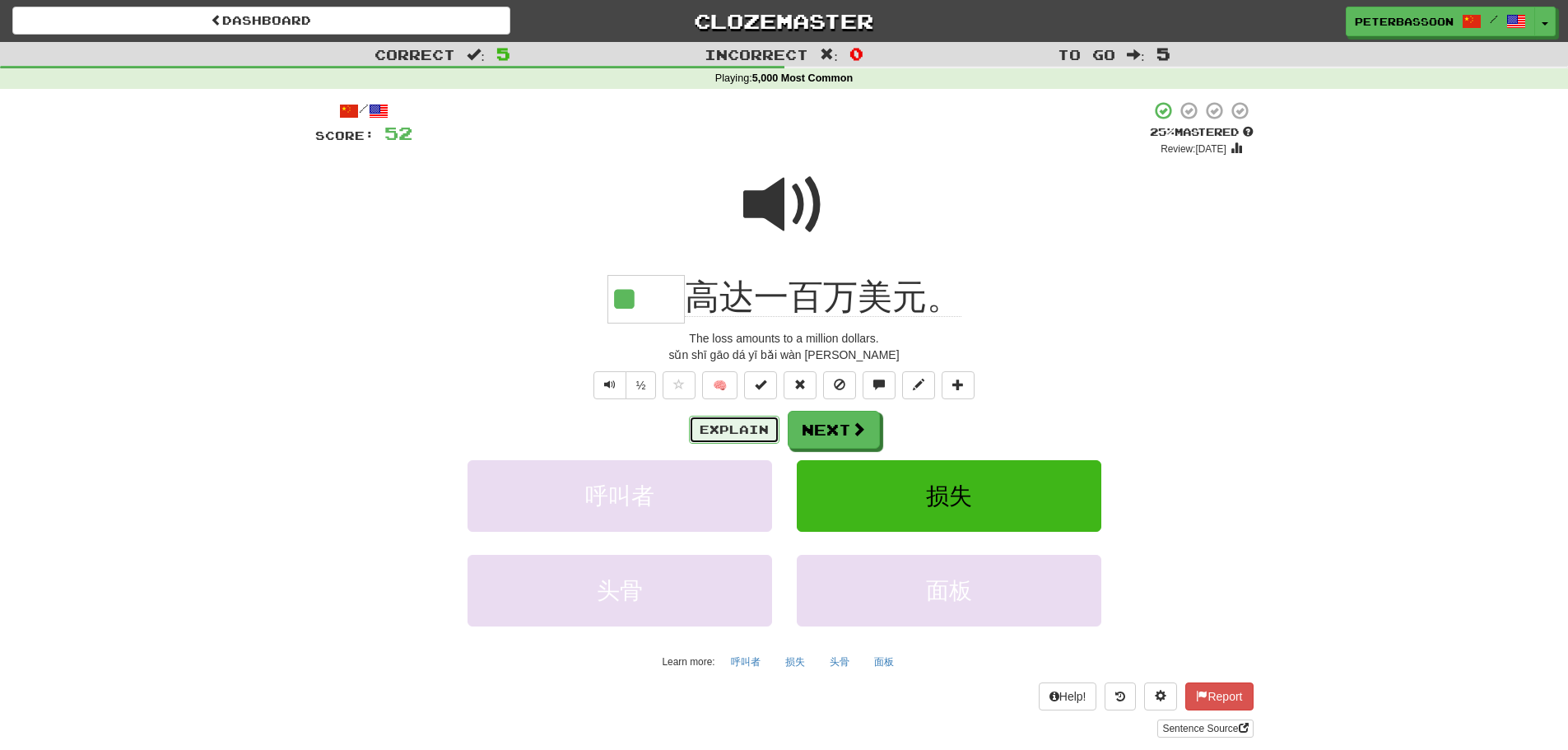
click at [753, 424] on button "Explain" at bounding box center [734, 430] width 91 height 28
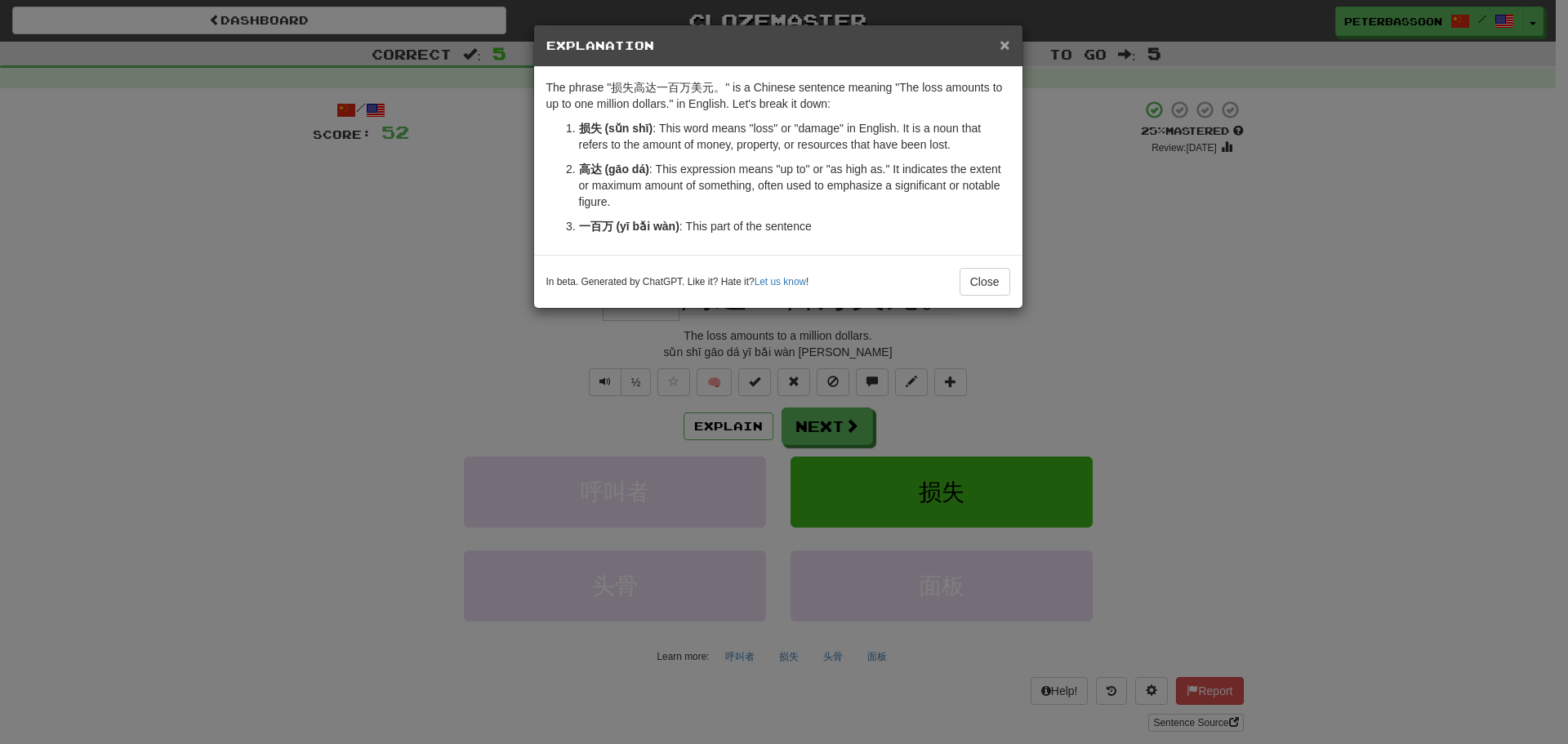
click at [1006, 38] on span "×" at bounding box center [1004, 45] width 10 height 19
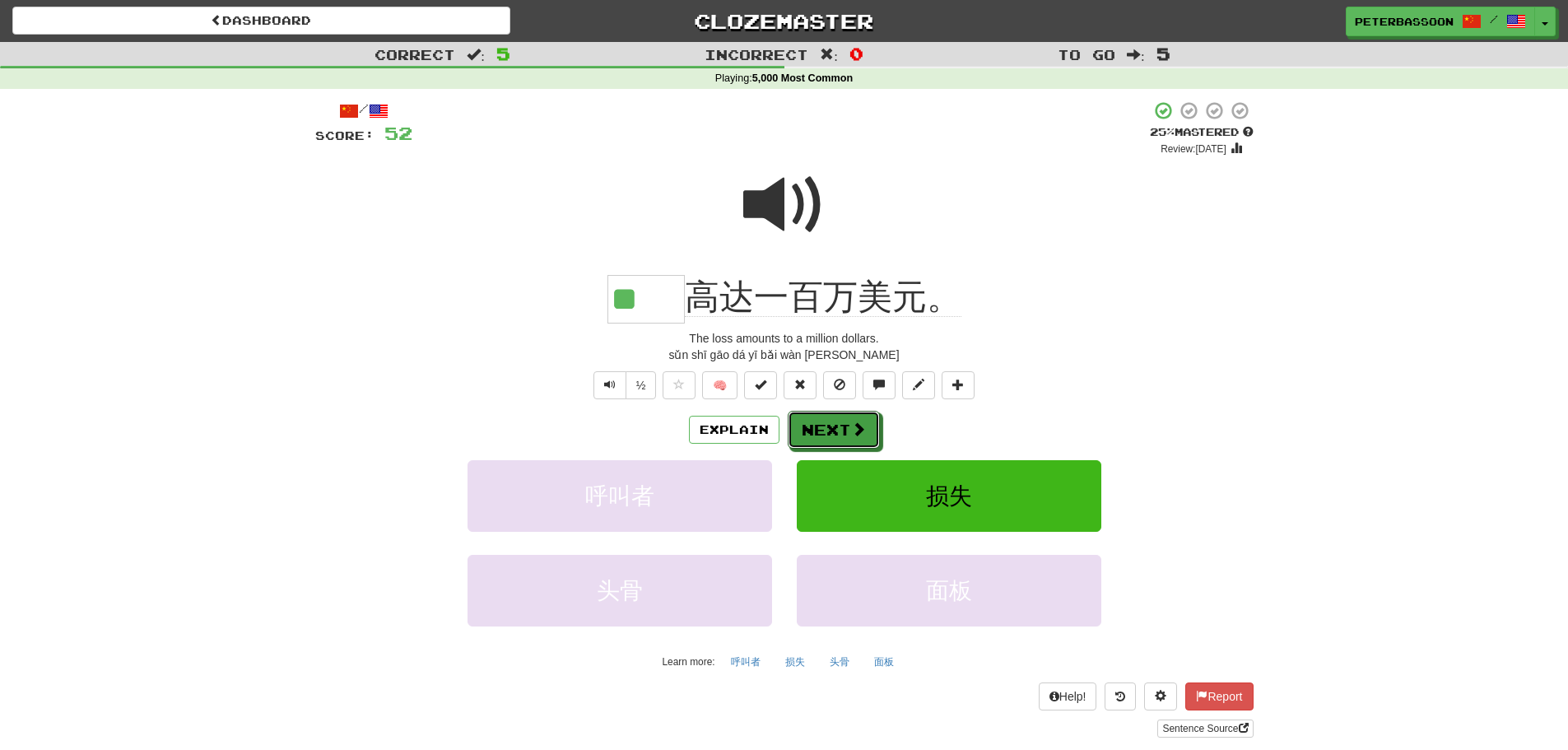
click at [846, 428] on button "Next" at bounding box center [834, 429] width 92 height 38
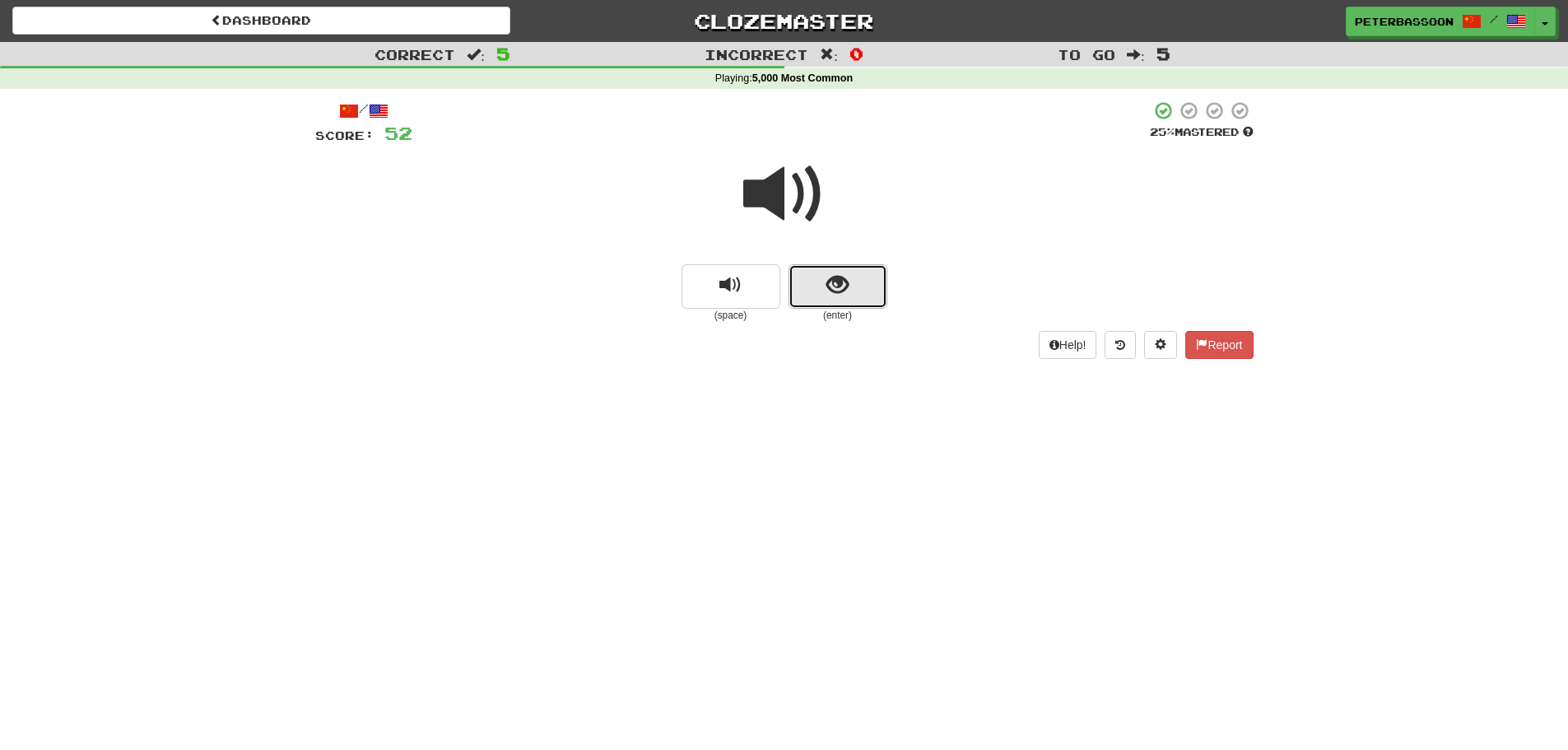
click at [838, 280] on span "show sentence" at bounding box center [837, 284] width 22 height 22
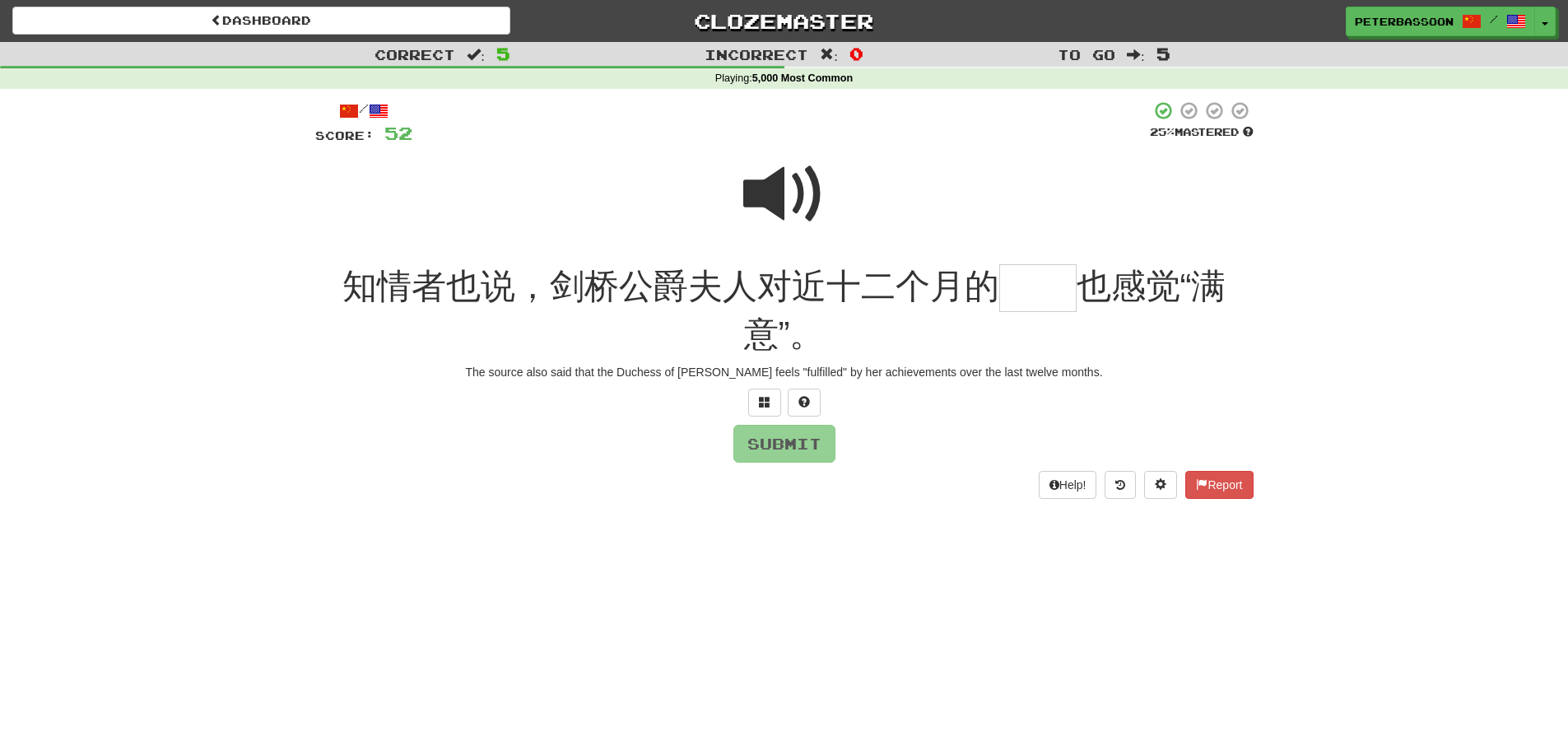
click at [789, 185] on span at bounding box center [784, 194] width 82 height 82
click at [1032, 297] on input "text" at bounding box center [1038, 289] width 78 height 49
click at [760, 399] on span at bounding box center [764, 401] width 11 height 11
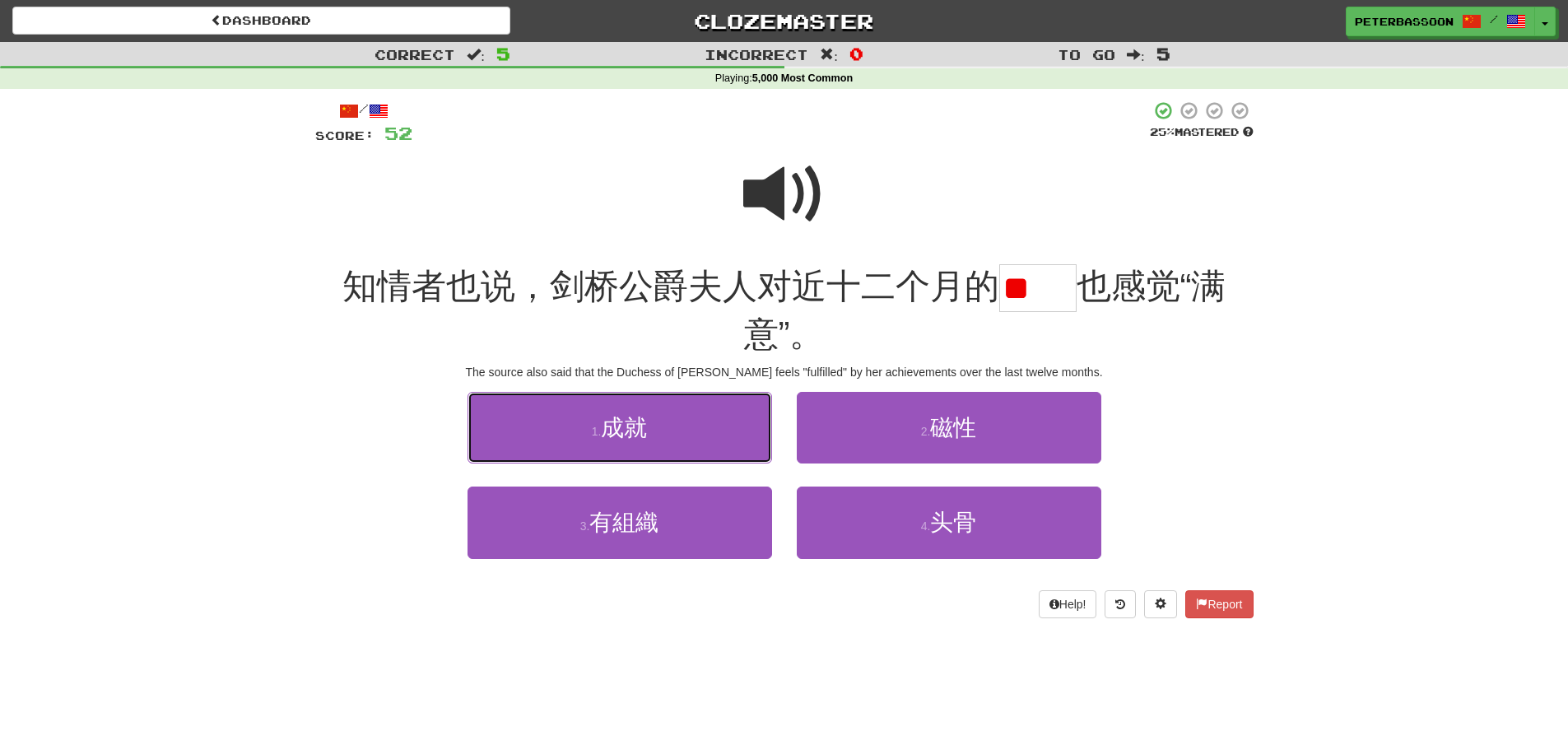
drag, startPoint x: 654, startPoint y: 450, endPoint x: 688, endPoint y: 445, distance: 34.4
click at [656, 449] on button "1 . 成就" at bounding box center [619, 427] width 304 height 72
type input "**"
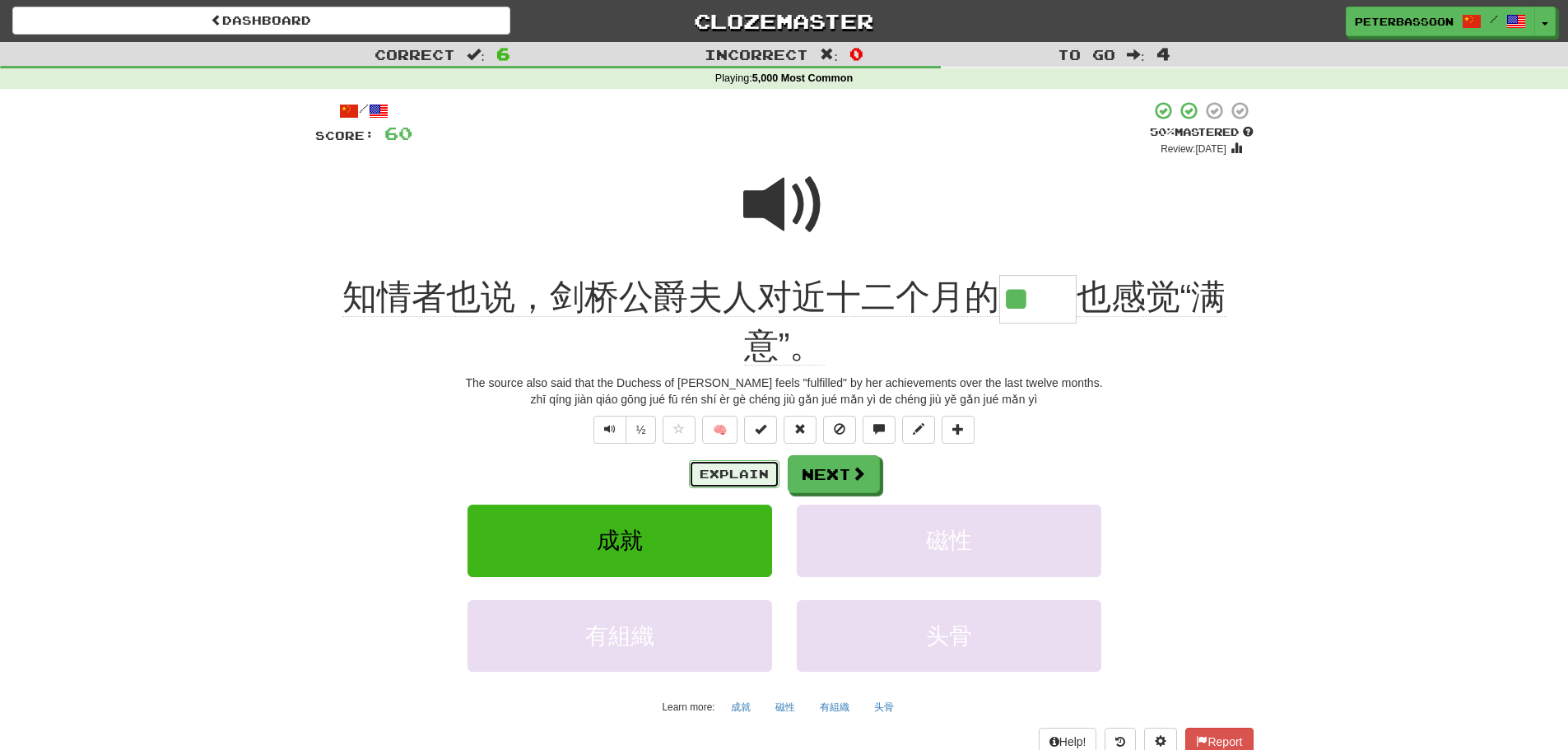
click at [749, 466] on button "Explain" at bounding box center [734, 474] width 91 height 28
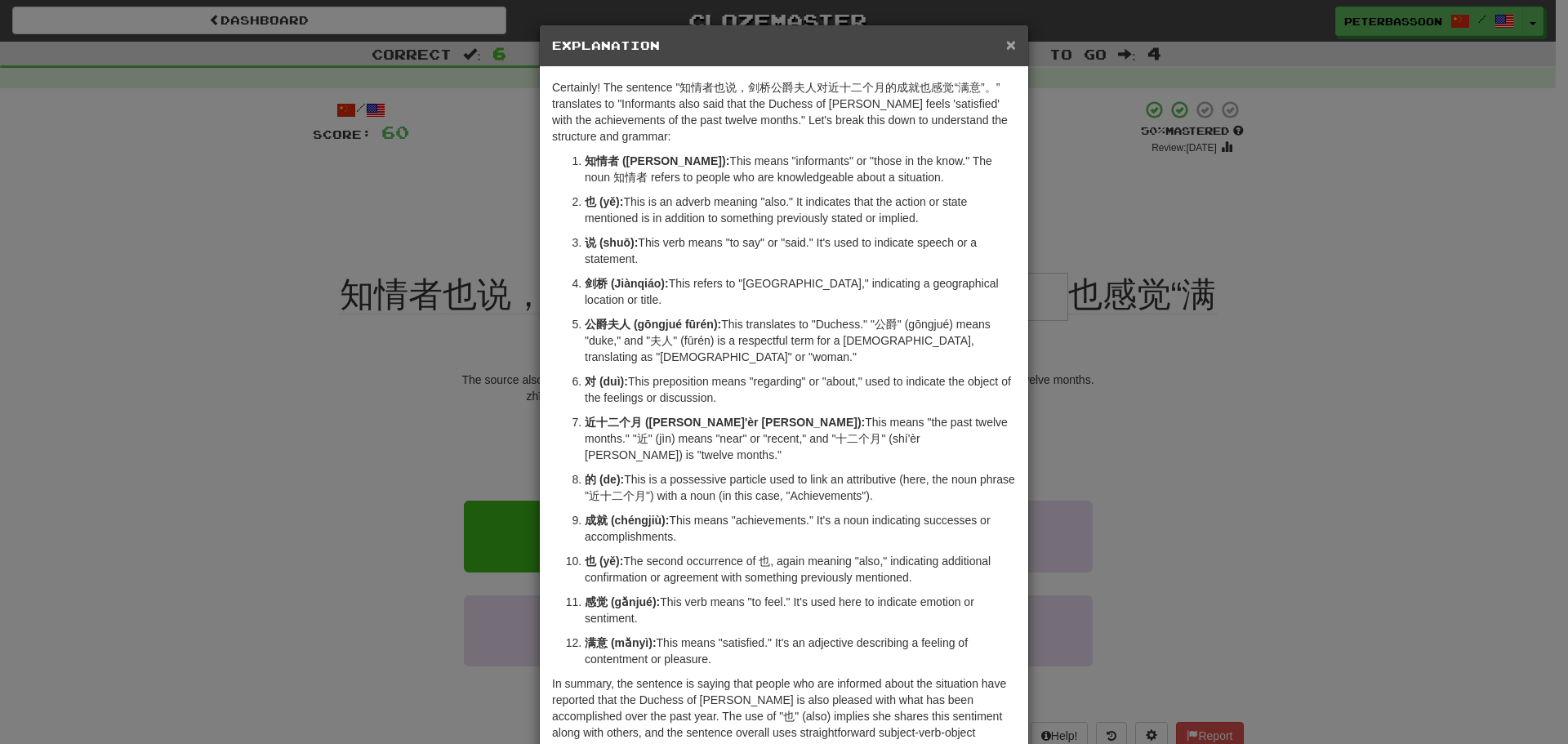
click at [1006, 40] on span "×" at bounding box center [1011, 45] width 10 height 19
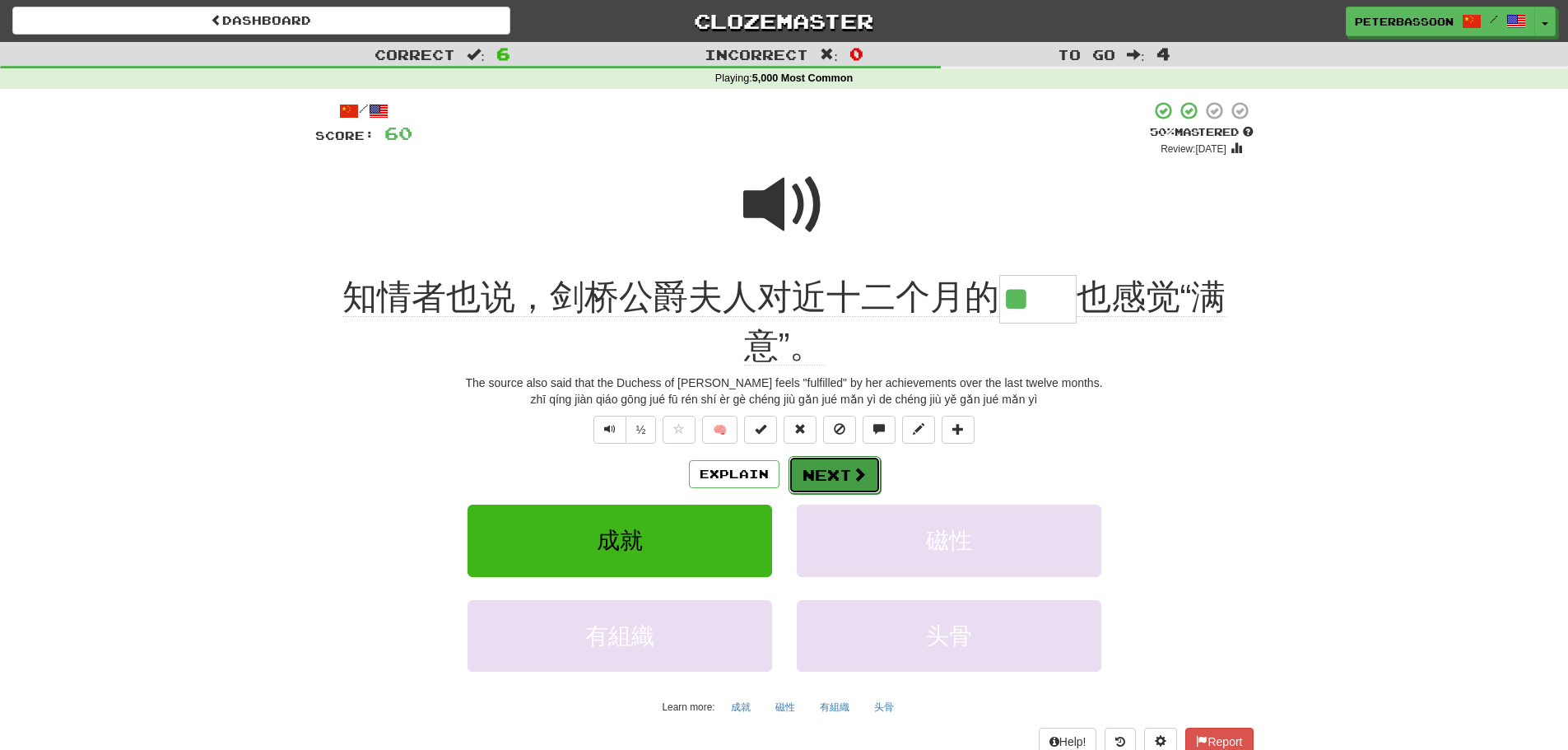
click at [836, 473] on button "Next" at bounding box center [835, 474] width 92 height 38
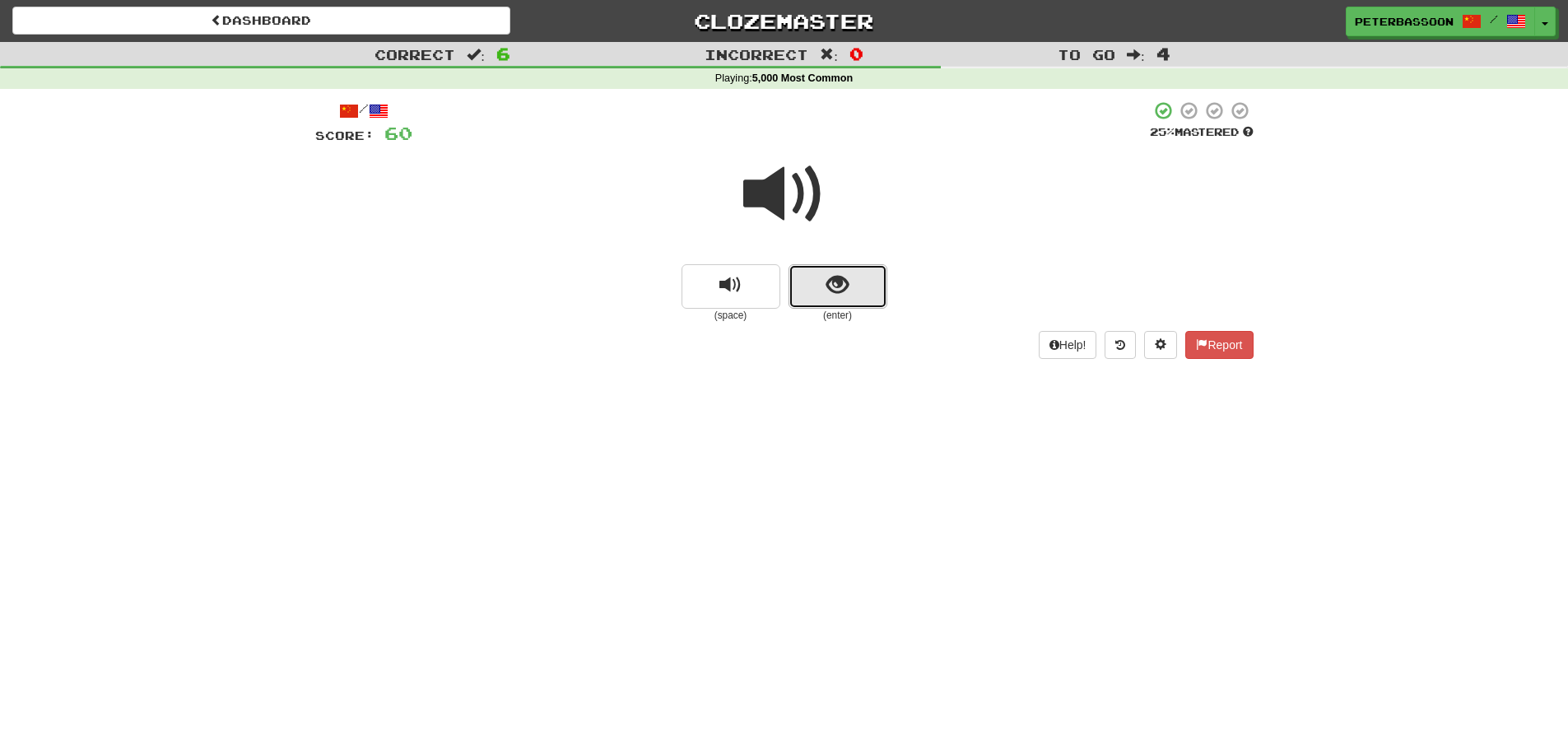
click at [843, 282] on span "show sentence" at bounding box center [837, 284] width 22 height 22
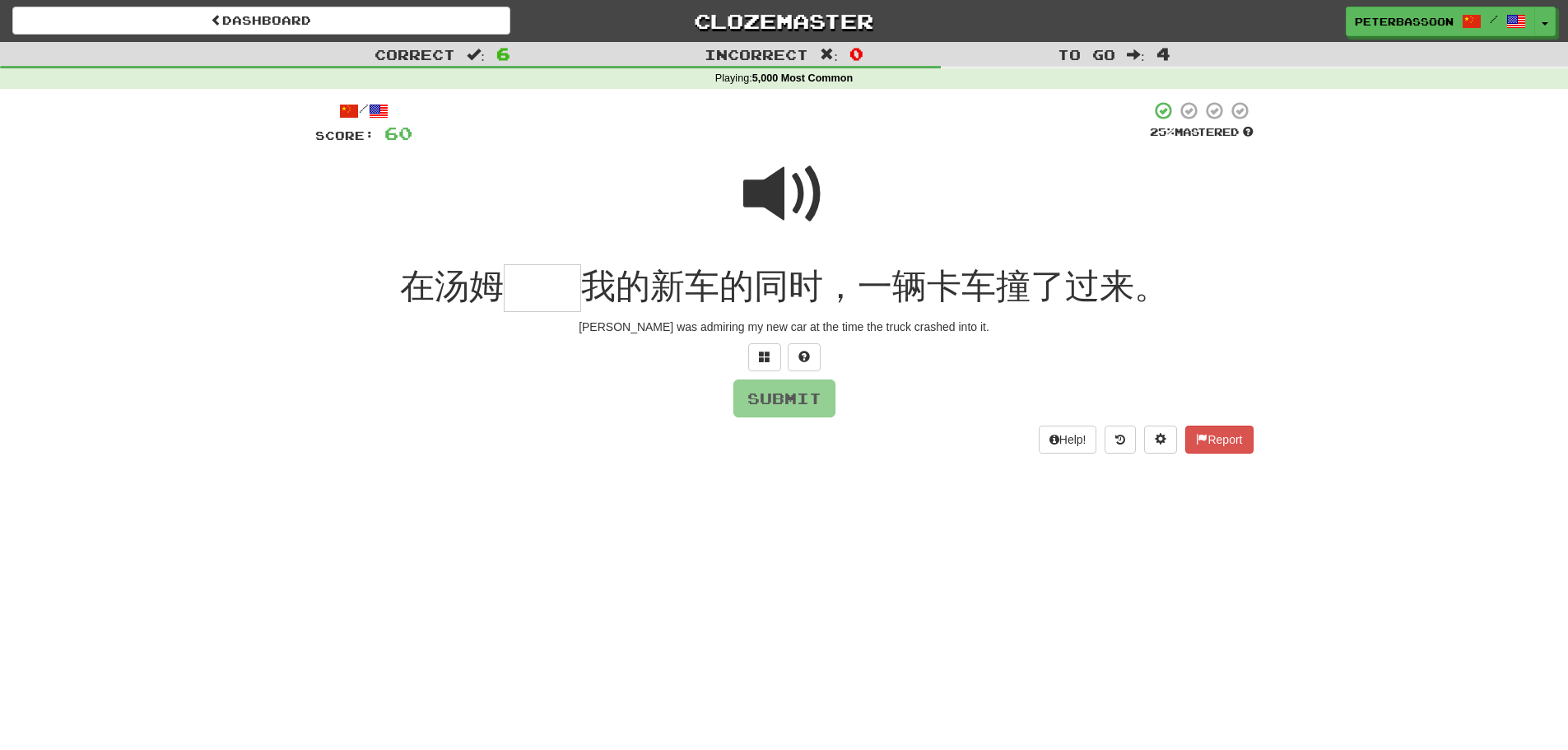
click at [784, 188] on span at bounding box center [784, 194] width 82 height 82
click at [531, 294] on input "text" at bounding box center [542, 289] width 78 height 49
click at [760, 353] on span at bounding box center [764, 356] width 11 height 11
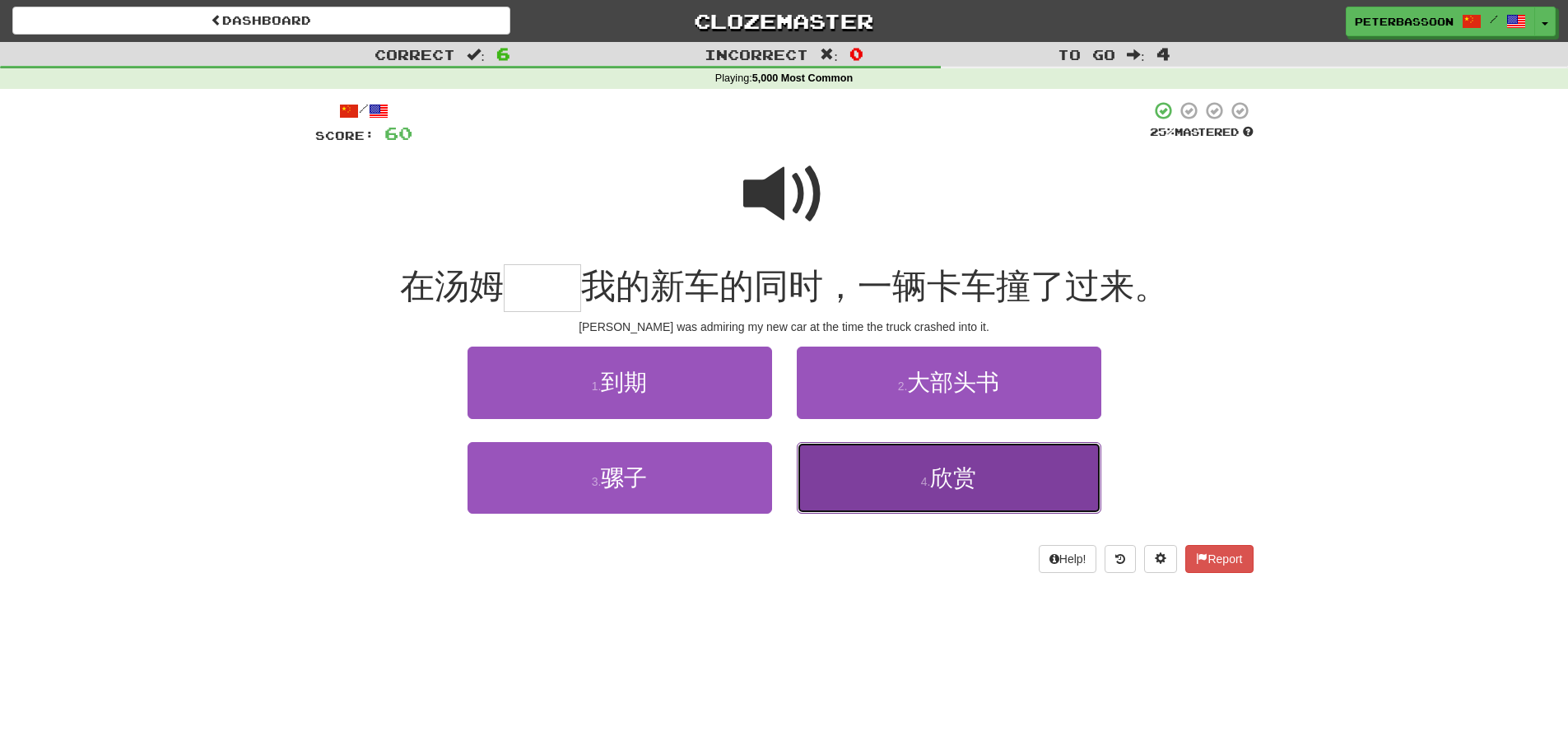
click at [989, 475] on button "4 . 欣赏" at bounding box center [949, 478] width 304 height 72
type input "**"
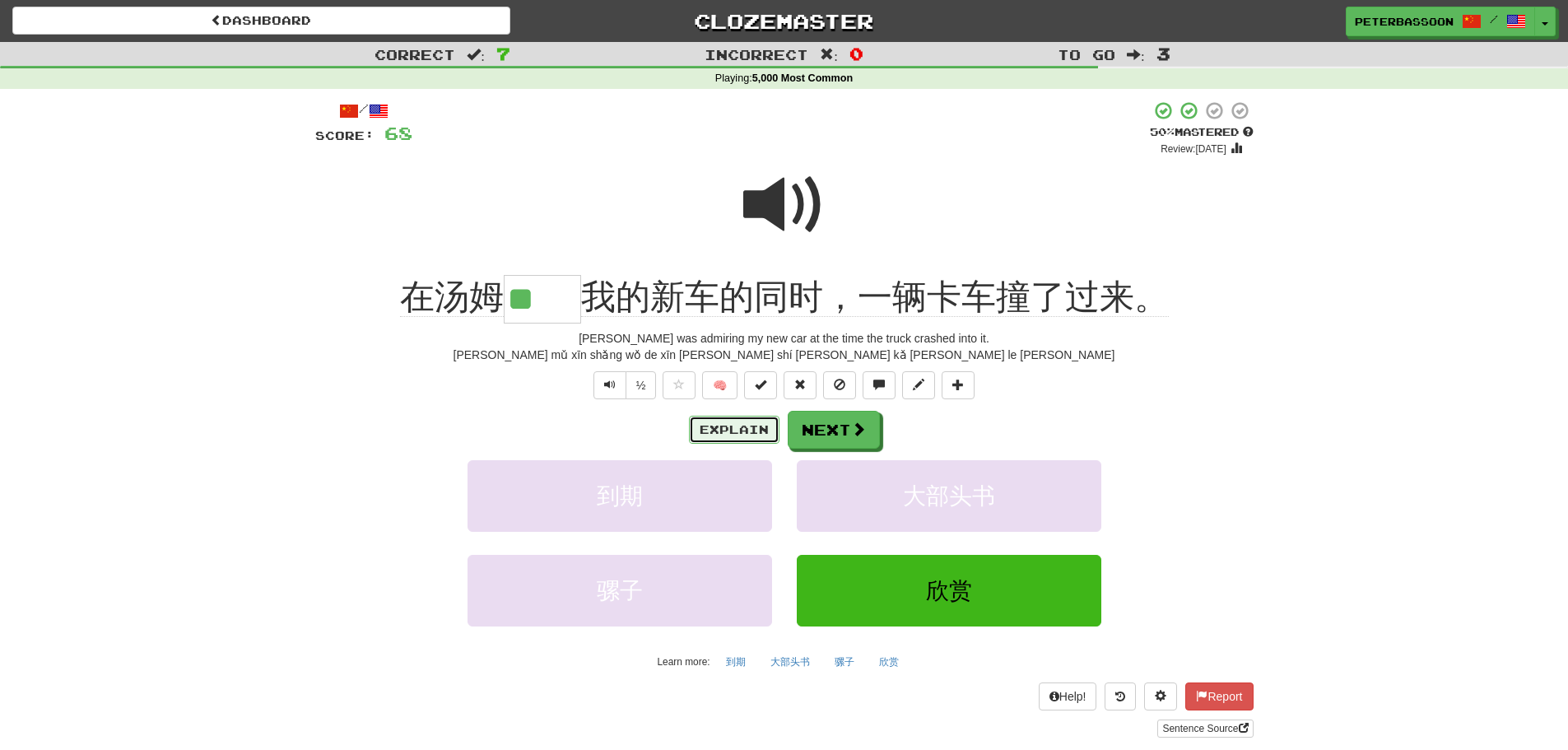
click at [752, 426] on button "Explain" at bounding box center [734, 430] width 91 height 28
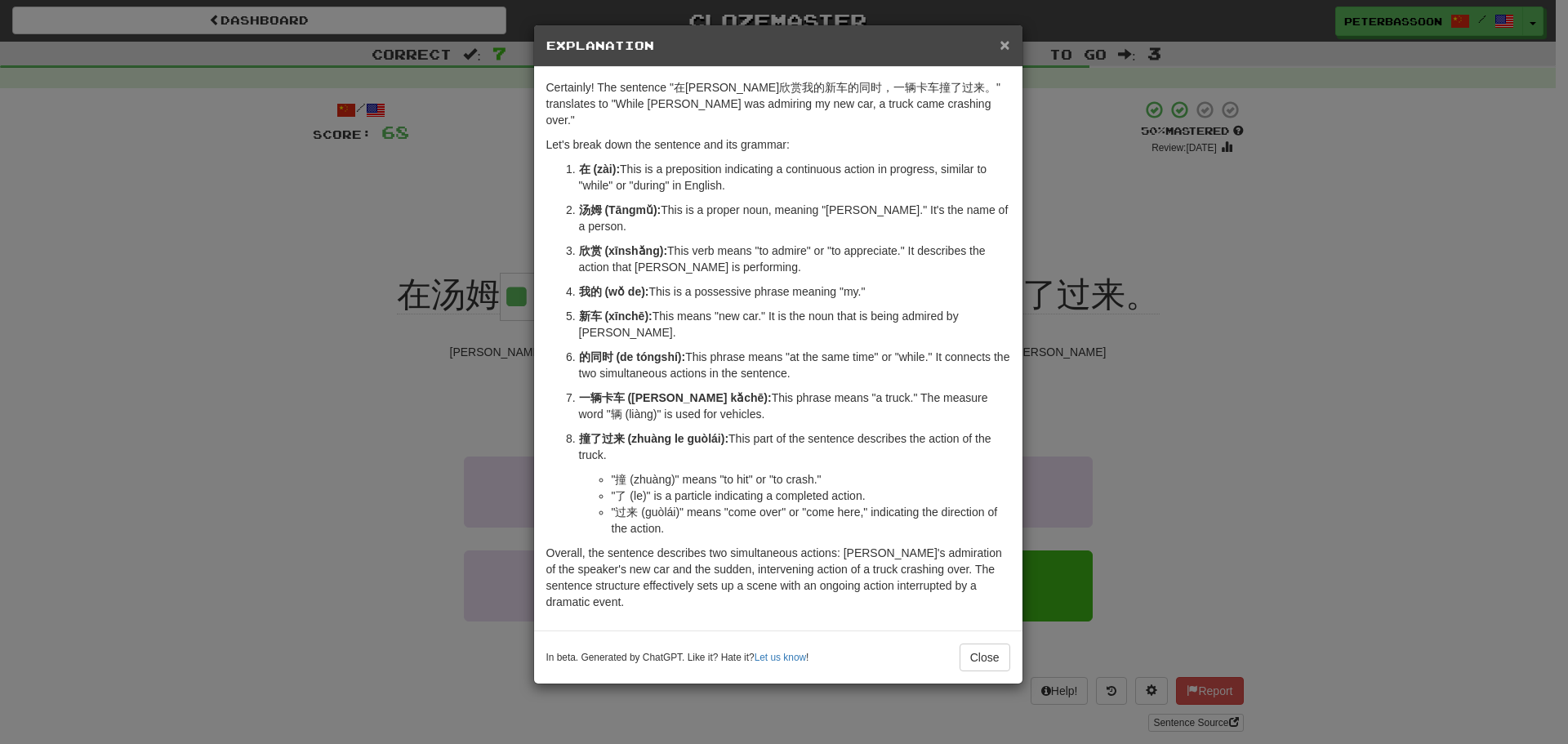
click at [1004, 42] on span "×" at bounding box center [1004, 45] width 10 height 19
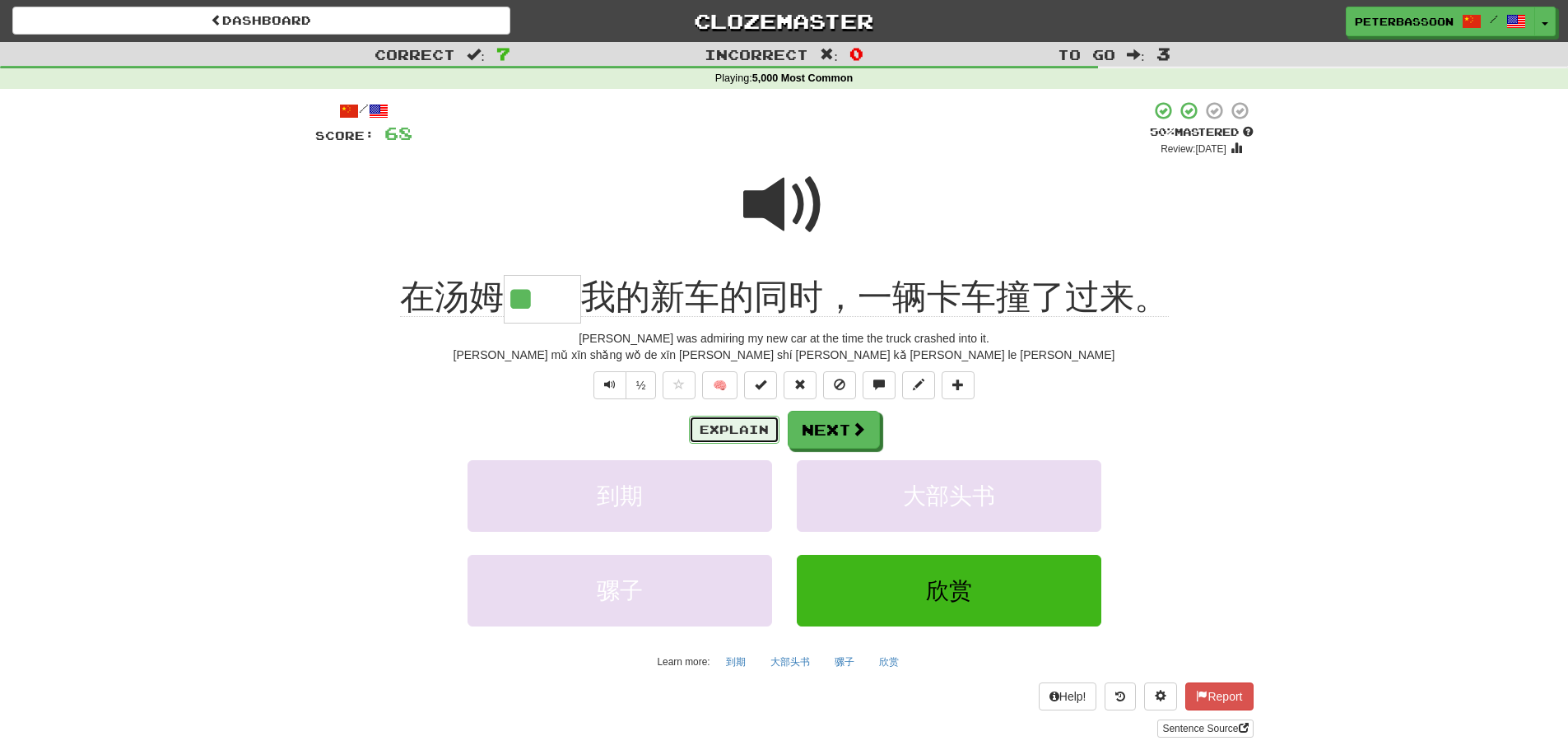
click at [741, 424] on button "Explain" at bounding box center [734, 430] width 91 height 28
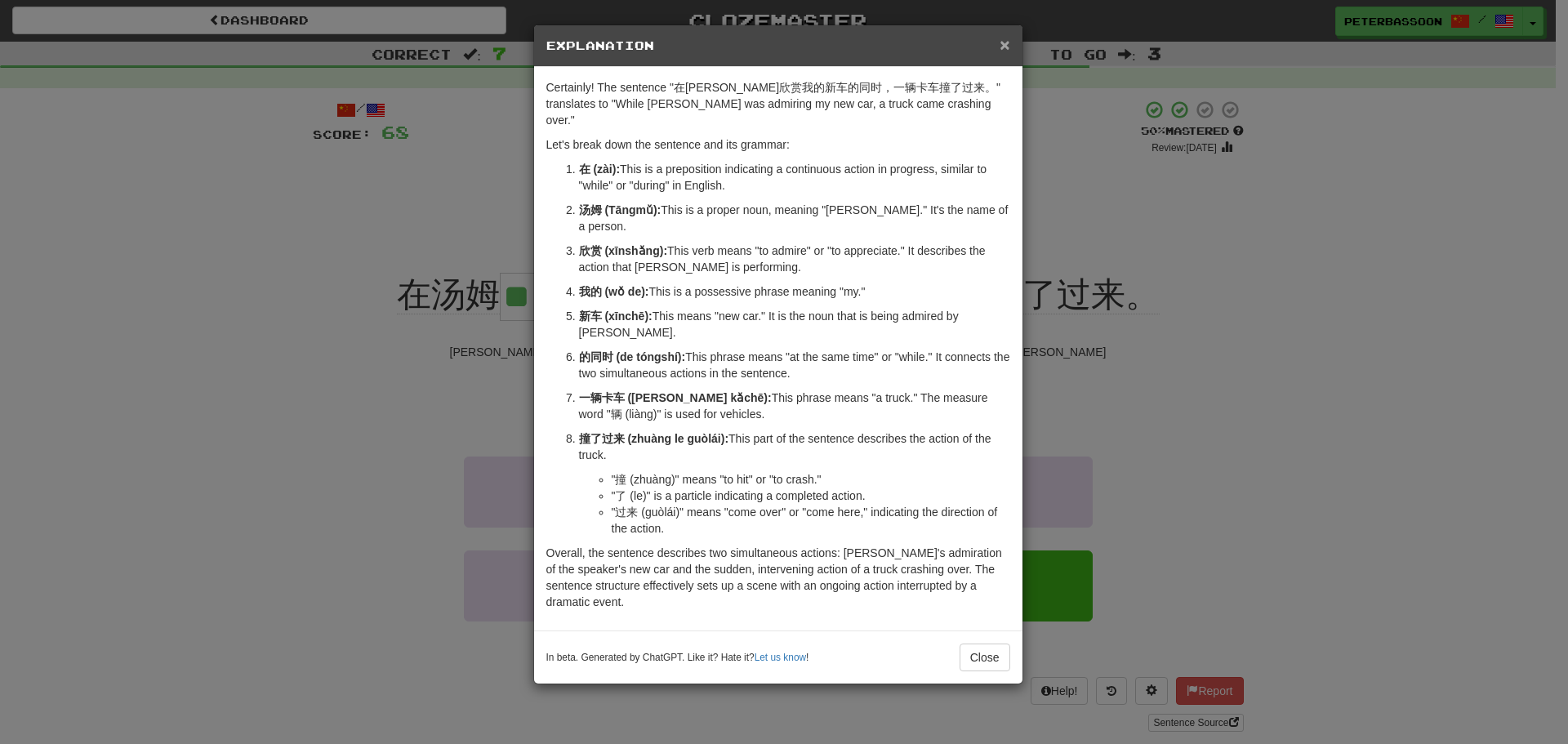
click at [1006, 38] on span "×" at bounding box center [1004, 45] width 10 height 19
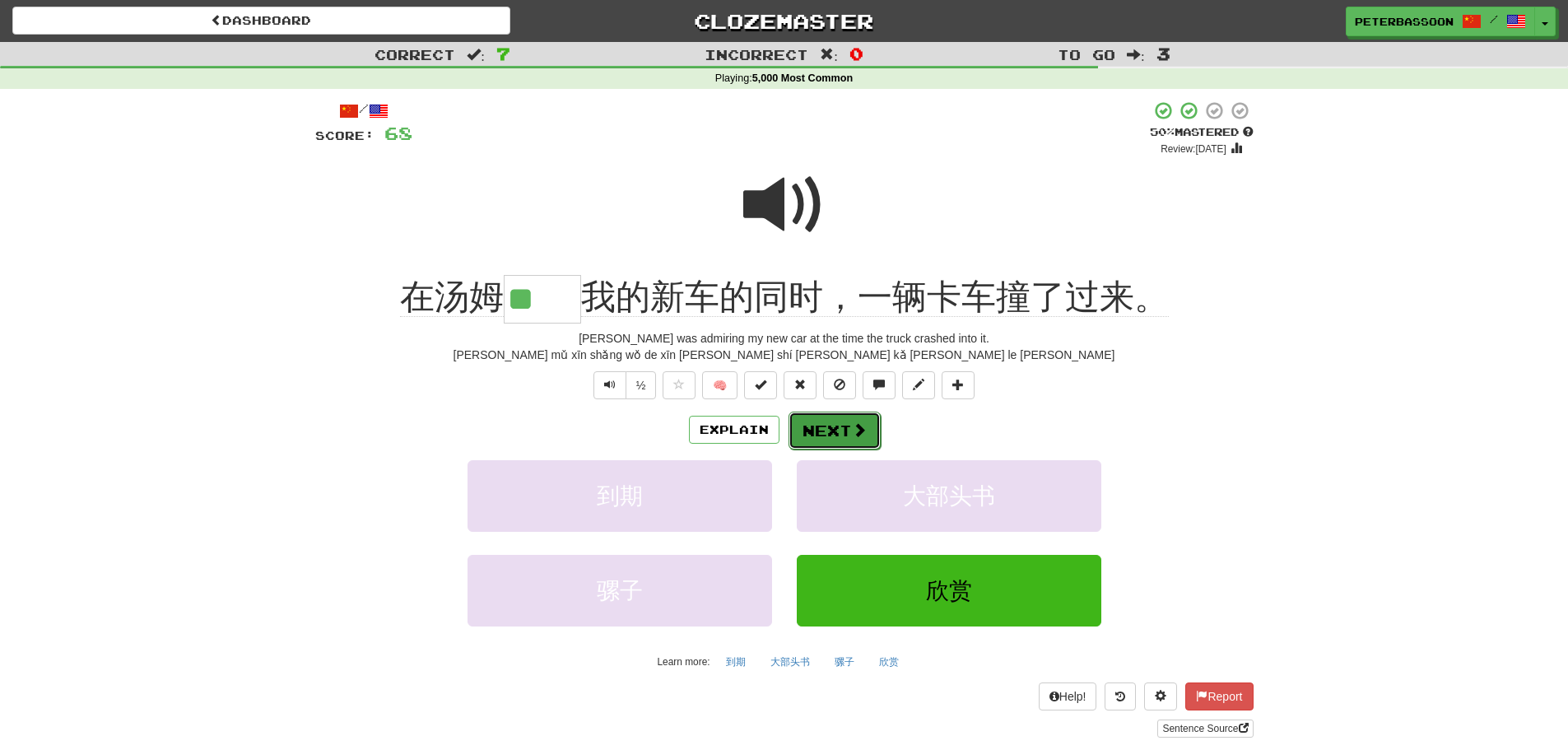
click at [835, 422] on button "Next" at bounding box center [835, 430] width 92 height 38
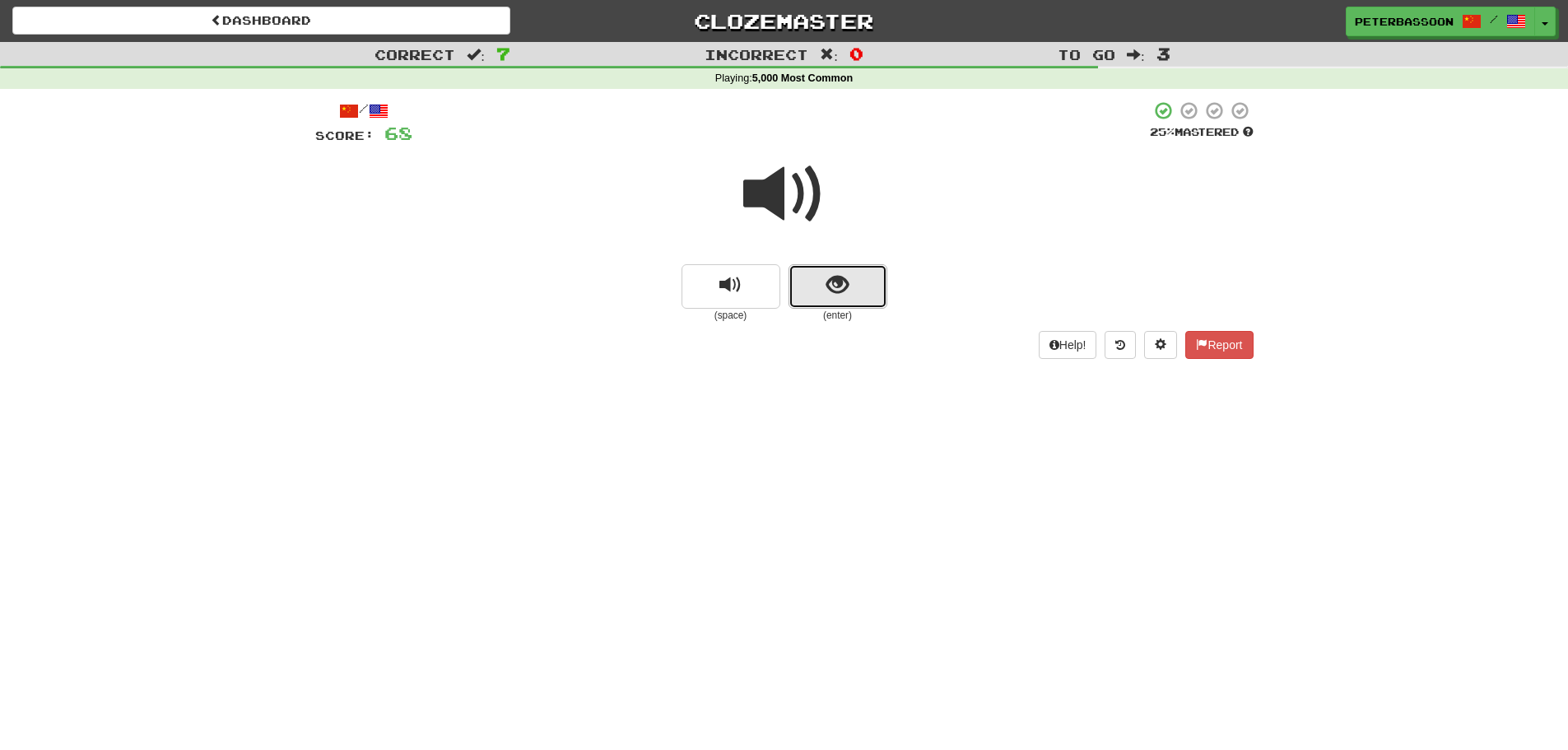
click at [848, 280] on span "show sentence" at bounding box center [837, 284] width 22 height 22
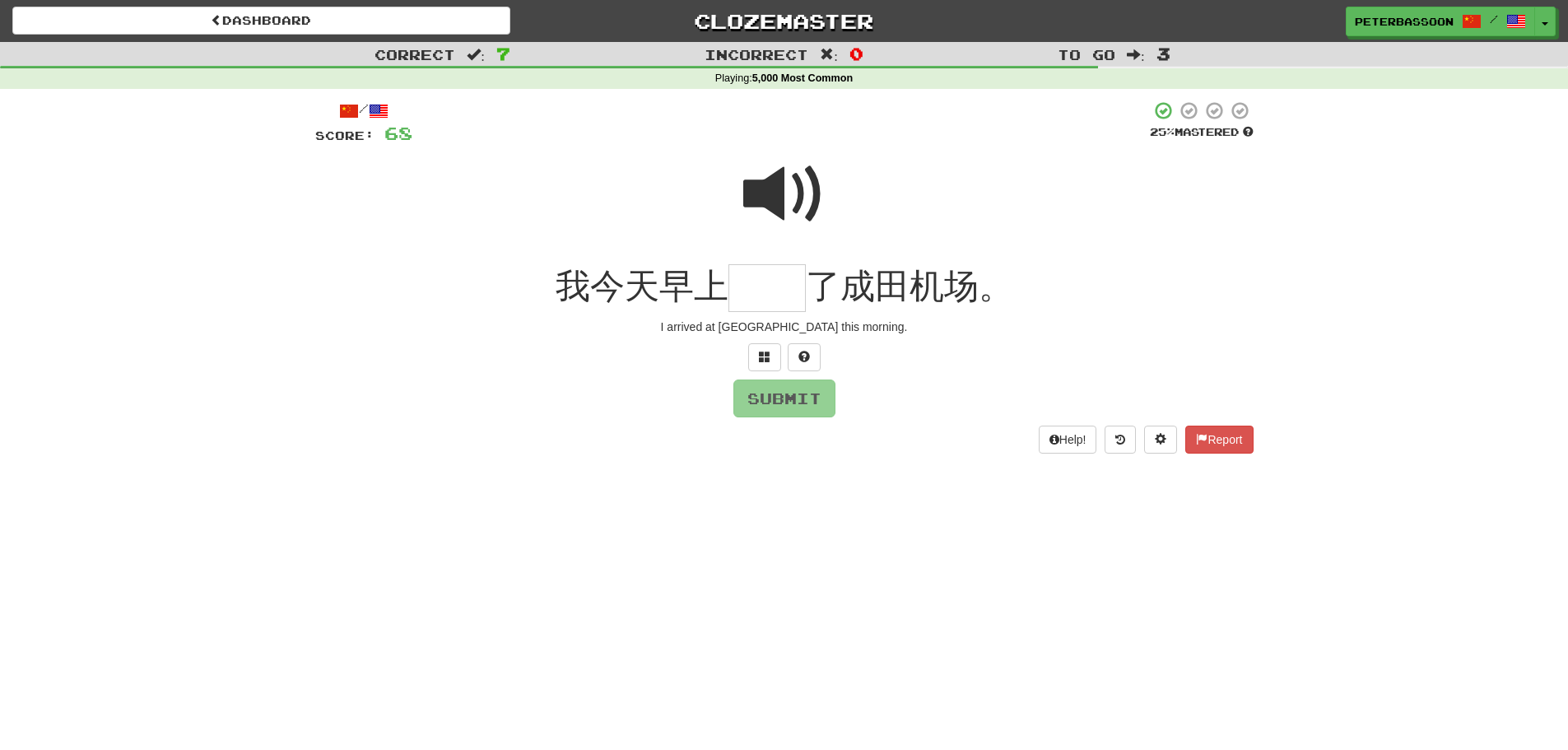
click at [801, 194] on span at bounding box center [784, 194] width 82 height 82
click at [766, 299] on input "text" at bounding box center [767, 289] width 78 height 49
type input "**"
click at [788, 398] on button "Submit" at bounding box center [785, 399] width 102 height 38
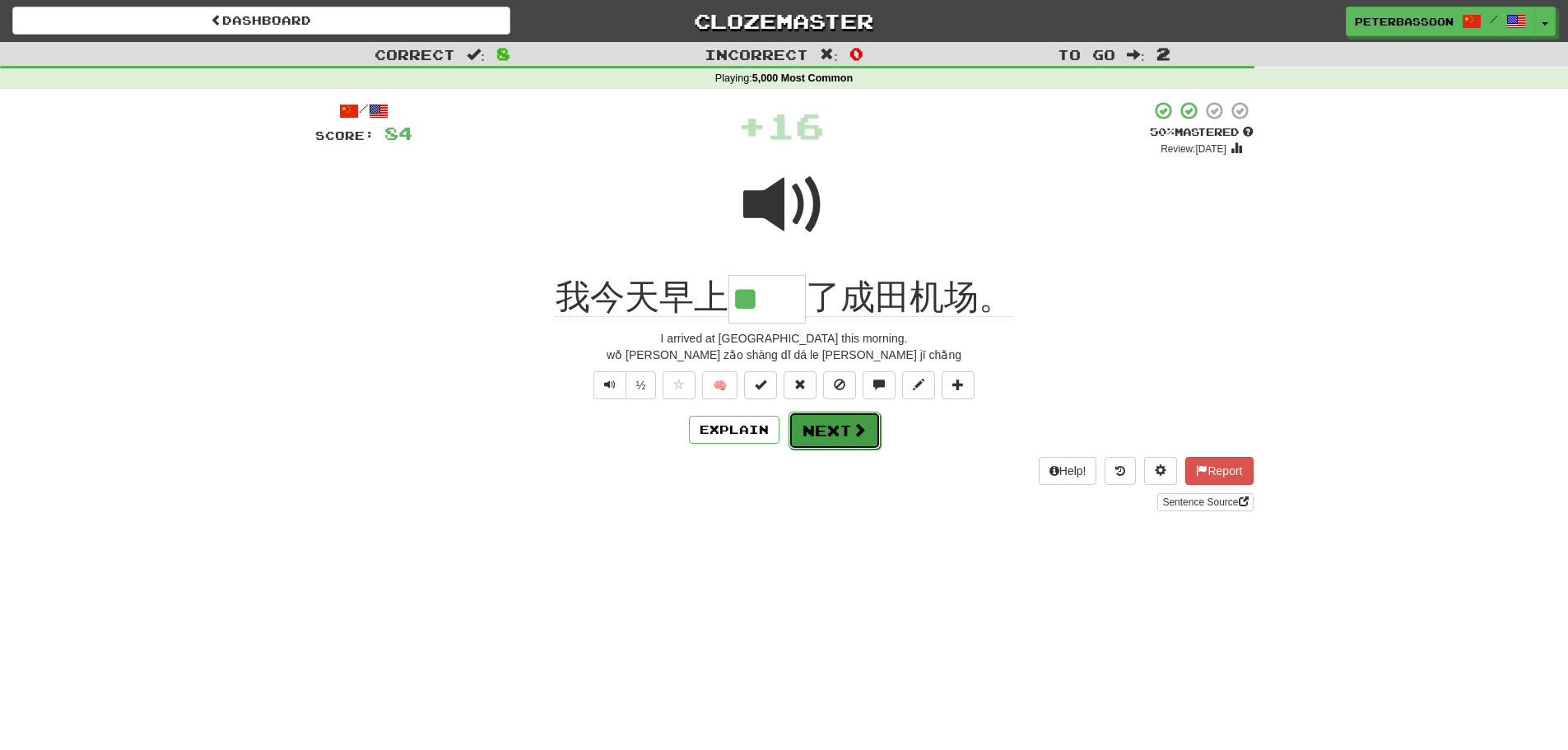
click at [832, 431] on button "Next" at bounding box center [835, 430] width 92 height 38
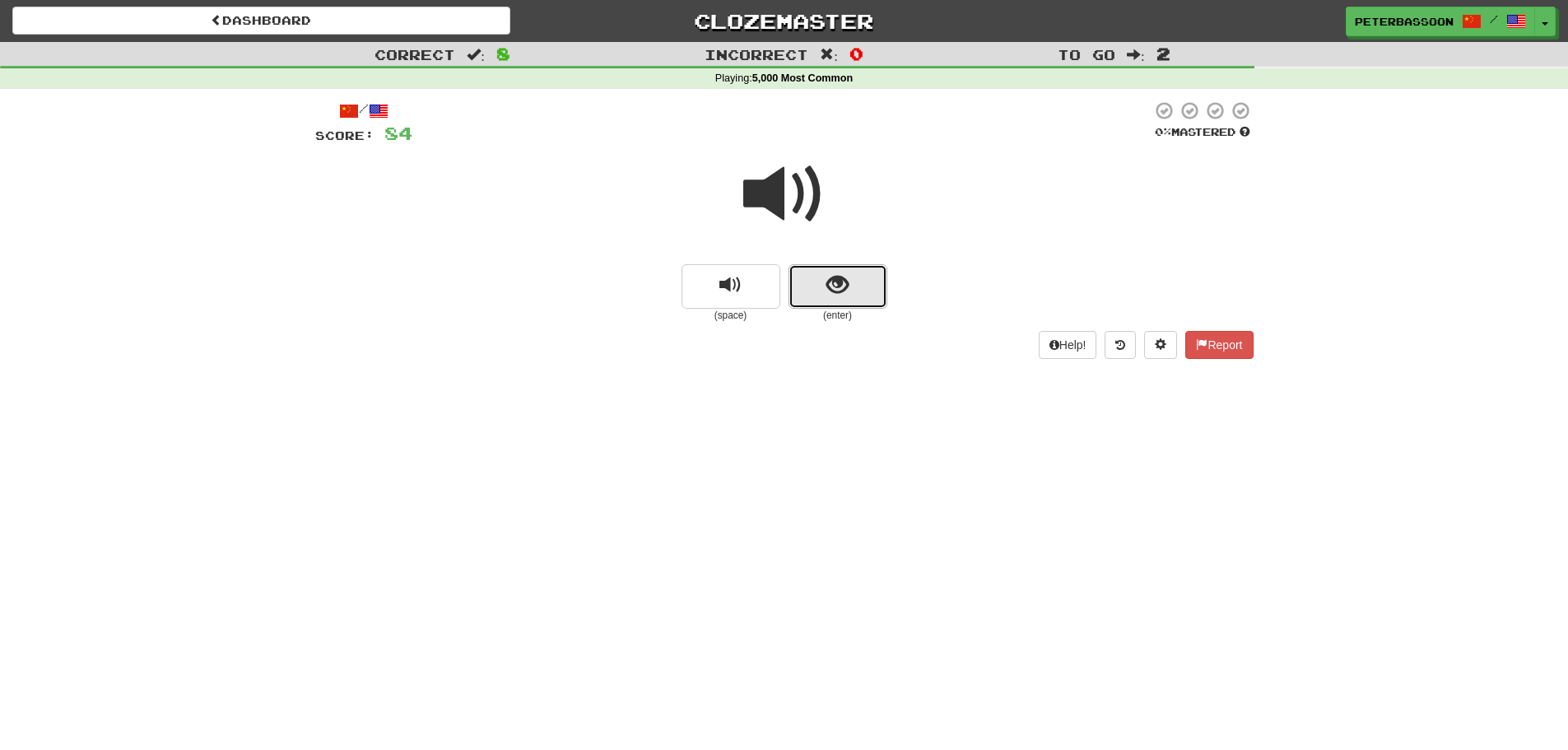
drag, startPoint x: 814, startPoint y: 274, endPoint x: 822, endPoint y: 275, distance: 8.1
click at [822, 275] on button "show sentence" at bounding box center [837, 286] width 99 height 44
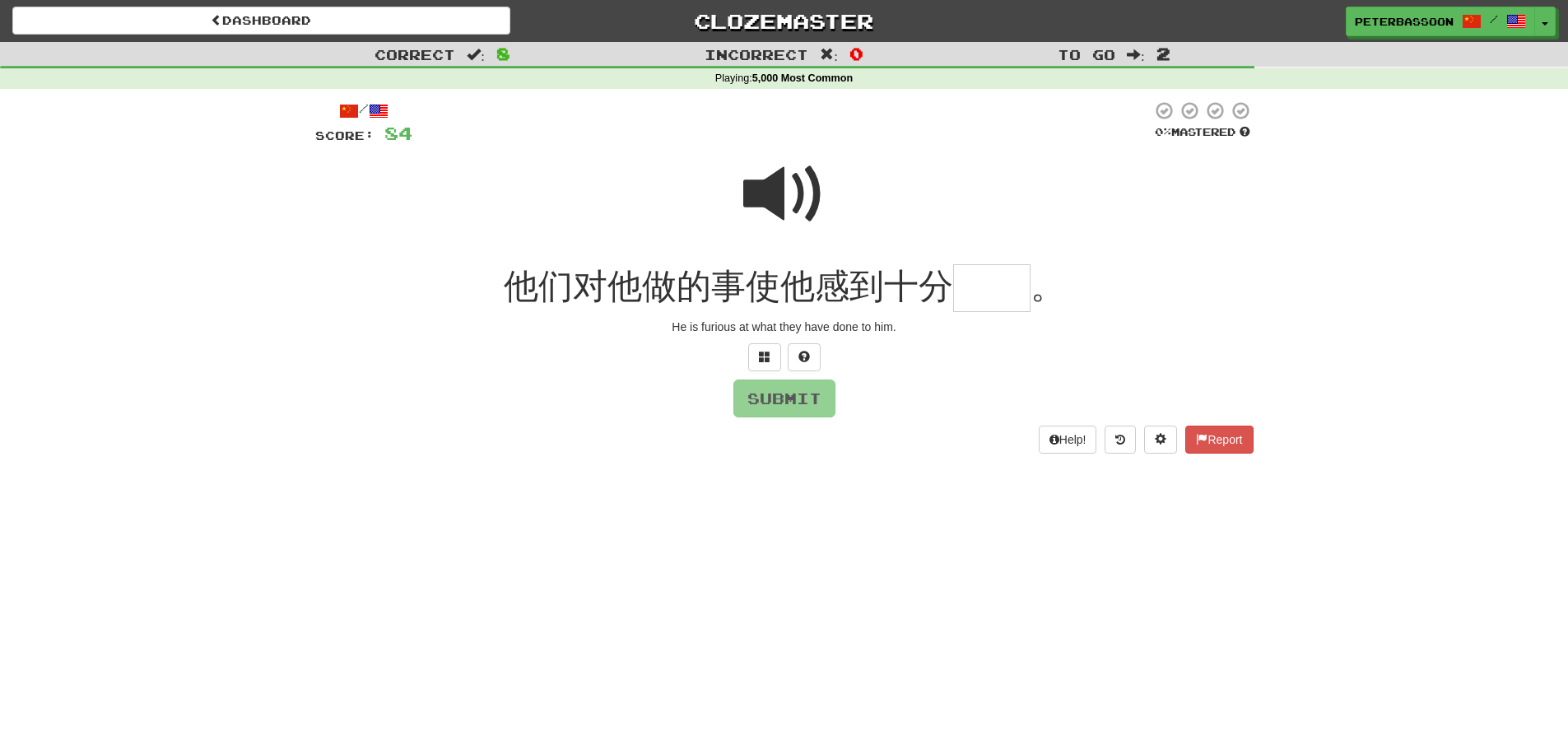
click at [790, 190] on span at bounding box center [784, 194] width 82 height 82
click at [982, 297] on input "text" at bounding box center [992, 289] width 78 height 49
type input "**"
click at [781, 399] on button "Submit" at bounding box center [785, 399] width 102 height 38
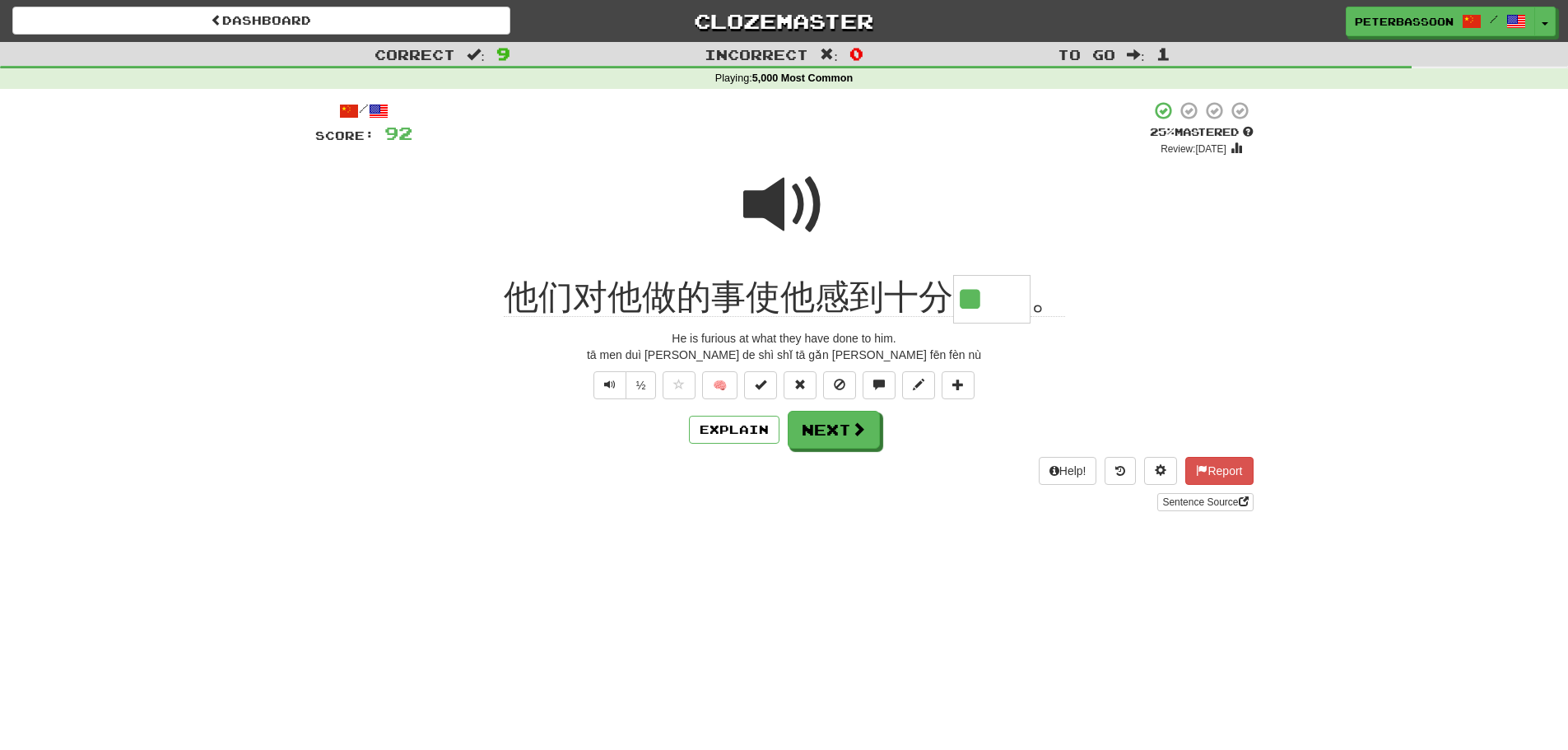
click at [774, 196] on span at bounding box center [784, 205] width 82 height 82
click at [831, 426] on button "Next" at bounding box center [835, 430] width 92 height 38
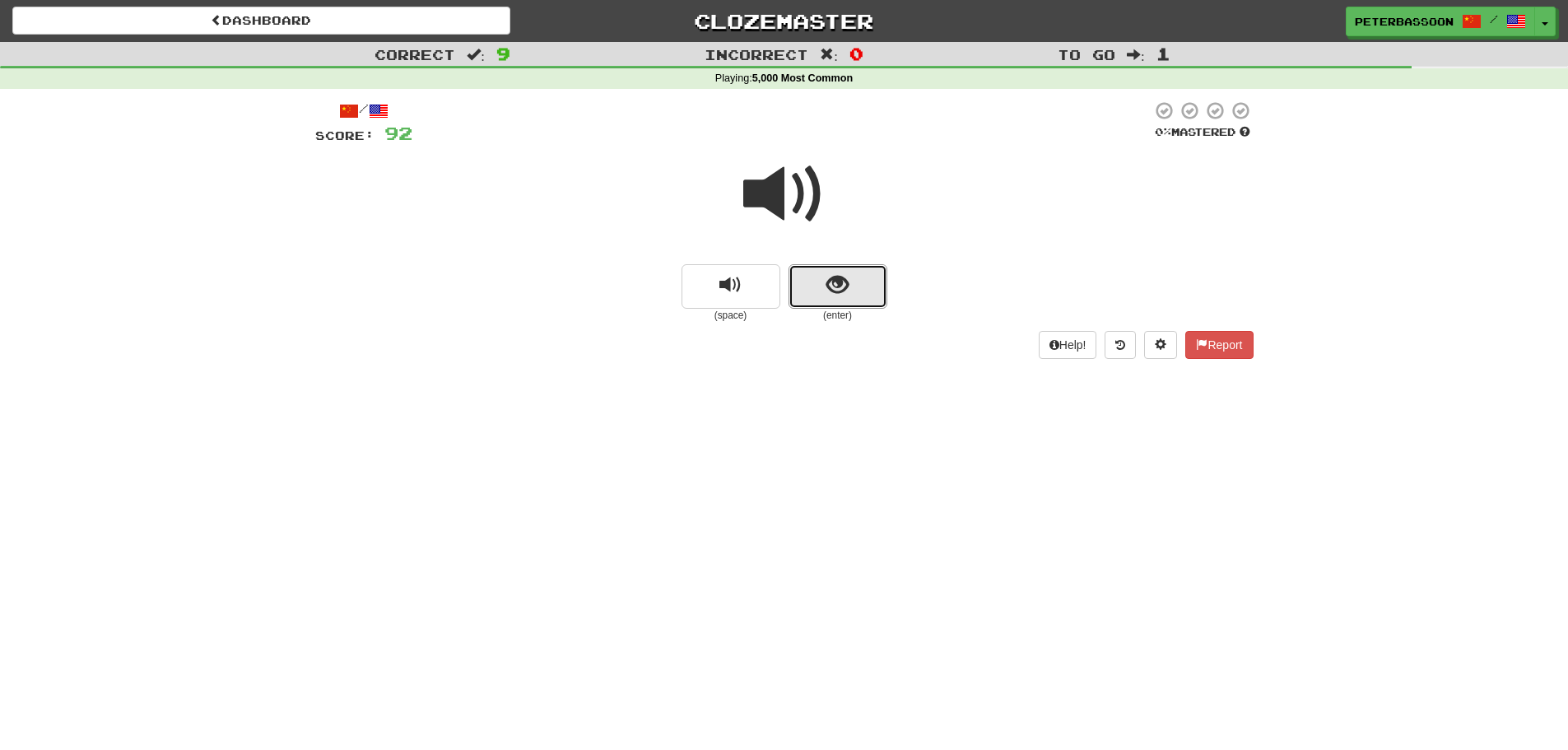
drag, startPoint x: 832, startPoint y: 274, endPoint x: 995, endPoint y: 261, distance: 163.5
click at [840, 274] on span "show sentence" at bounding box center [837, 284] width 22 height 22
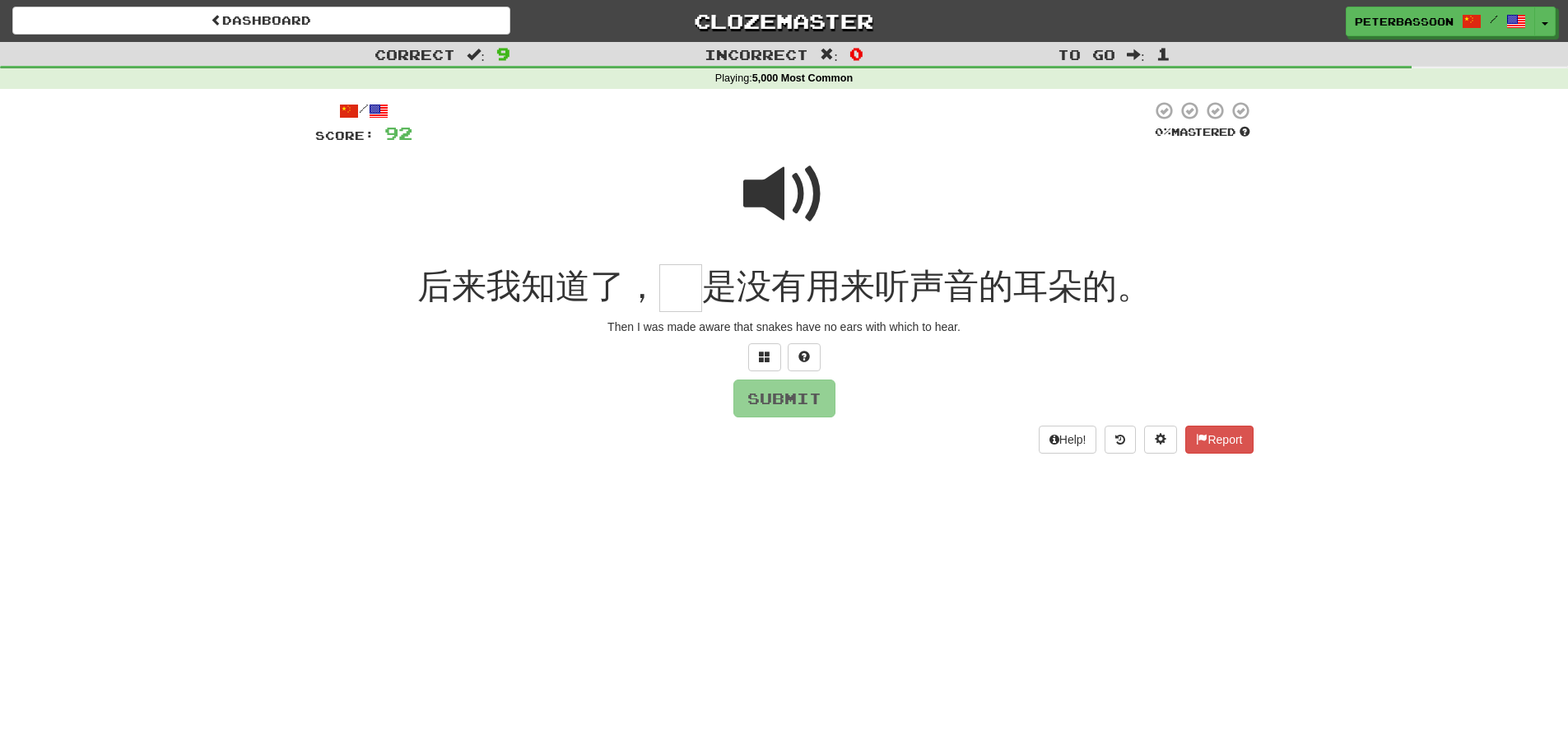
click at [780, 190] on span at bounding box center [784, 194] width 82 height 82
click at [674, 294] on input "text" at bounding box center [680, 289] width 43 height 49
type input "*"
click at [786, 397] on button "Submit" at bounding box center [785, 399] width 102 height 38
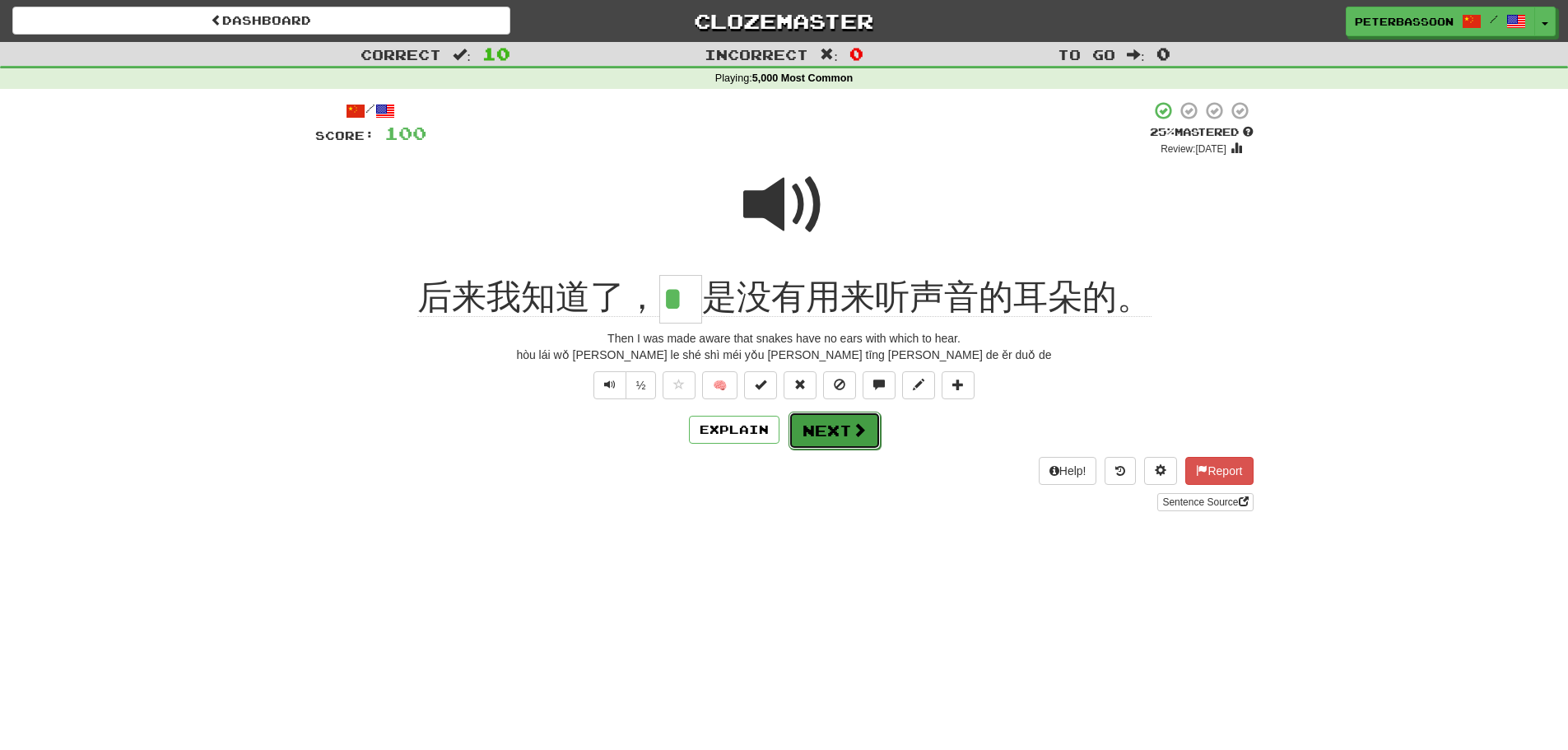
click at [843, 436] on button "Next" at bounding box center [835, 430] width 92 height 38
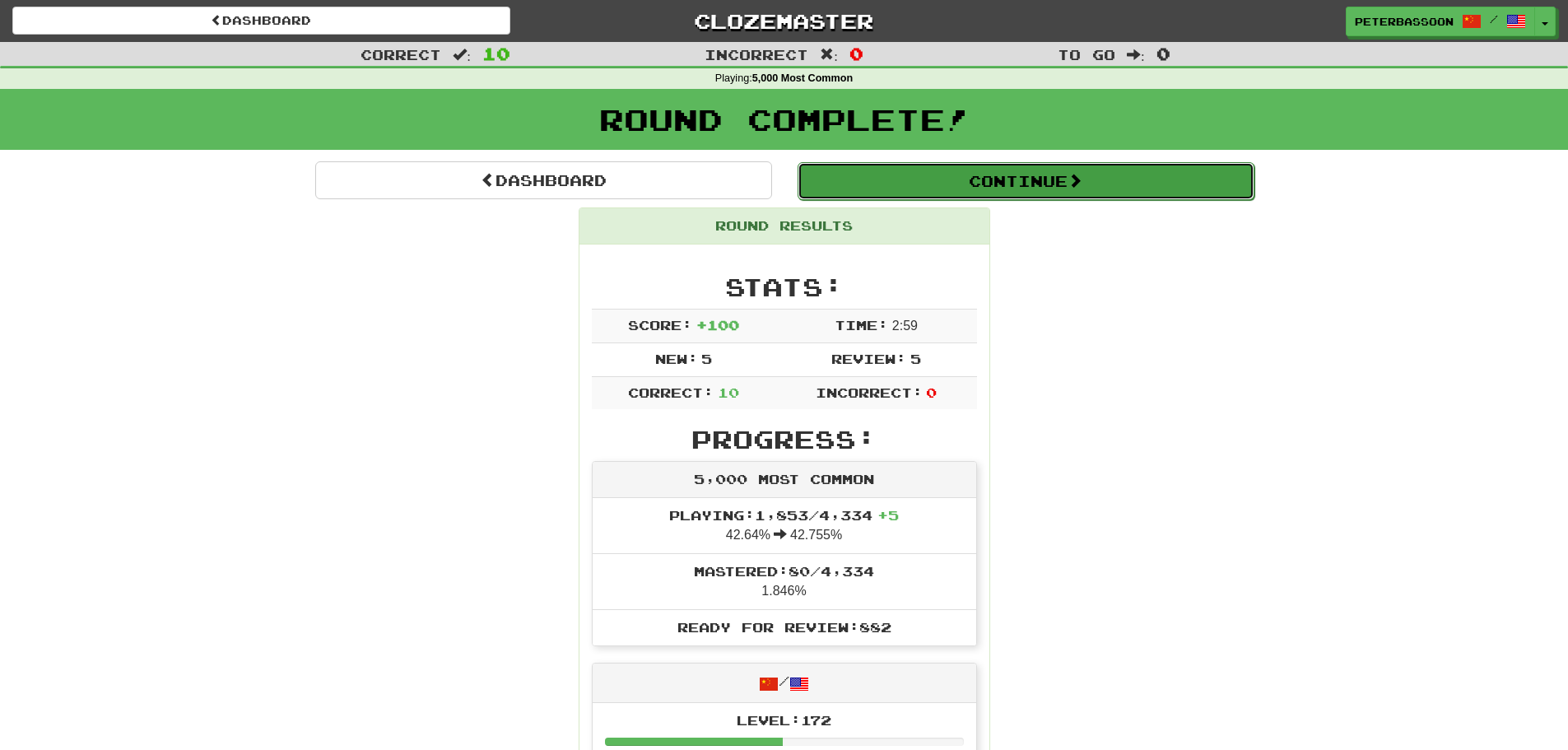
click at [1017, 181] on button "Continue" at bounding box center [1026, 181] width 457 height 38
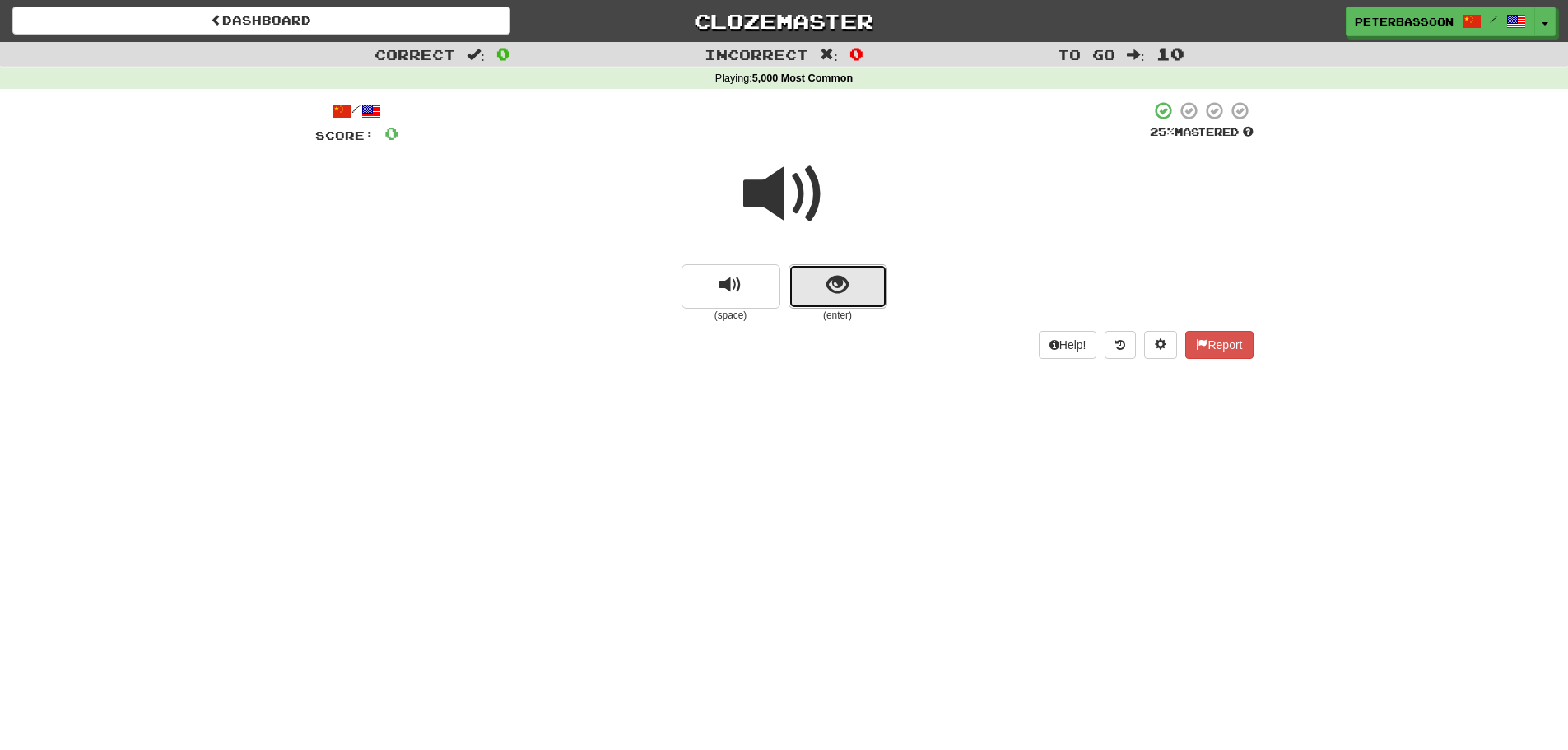
click at [825, 285] on button "show sentence" at bounding box center [837, 286] width 99 height 44
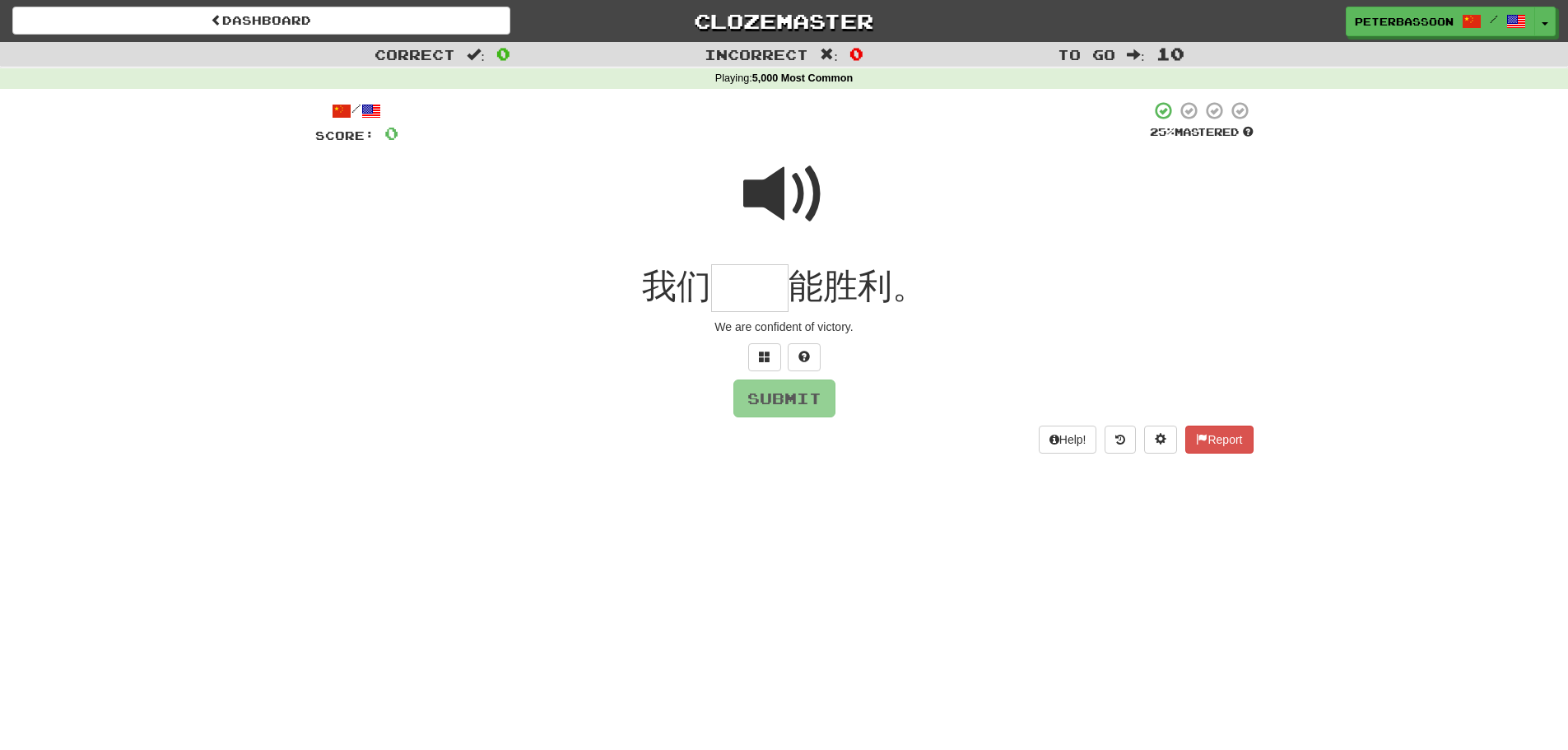
click at [785, 175] on span at bounding box center [784, 194] width 82 height 82
click at [764, 292] on input "text" at bounding box center [749, 289] width 78 height 49
click at [762, 353] on span at bounding box center [764, 356] width 11 height 11
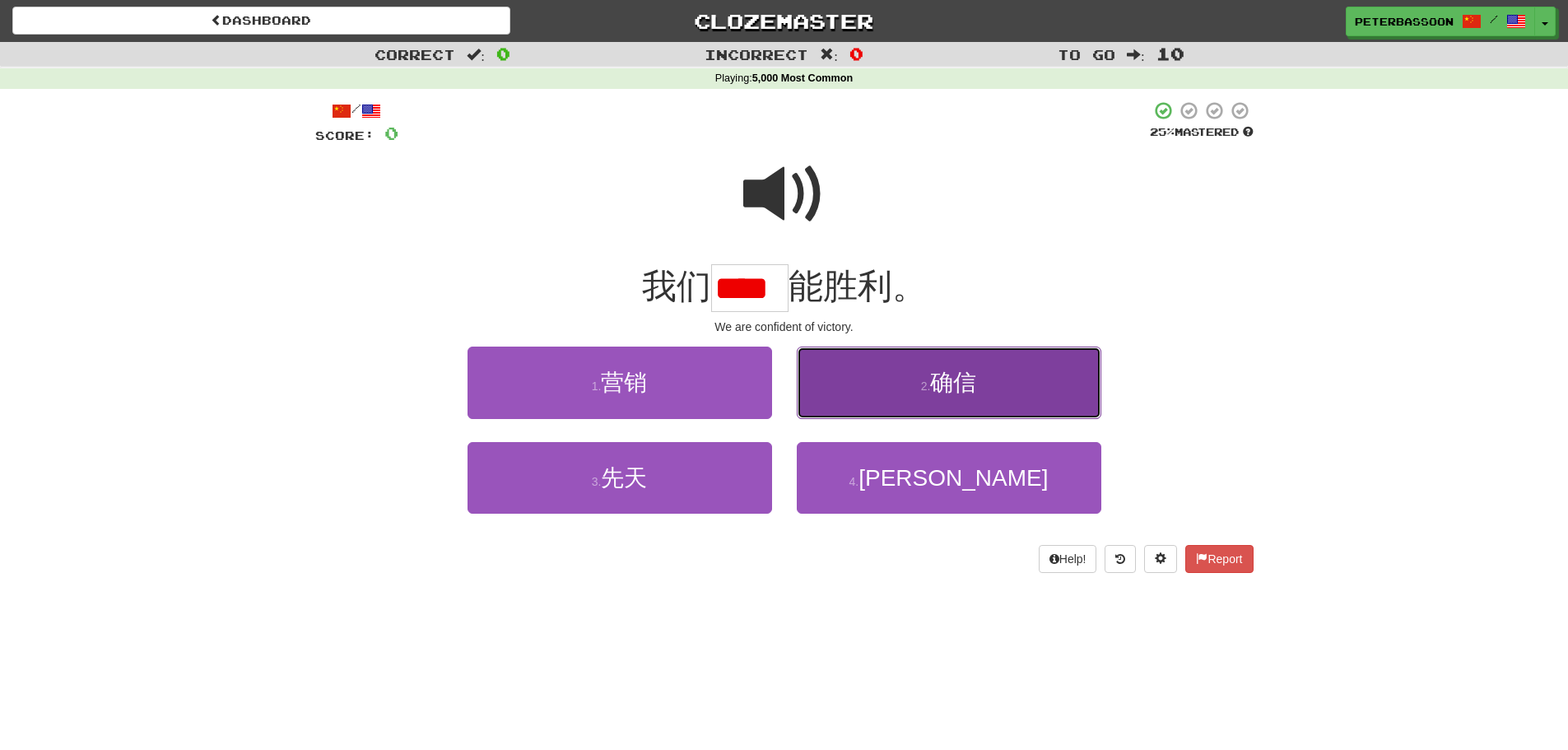
scroll to position [0, 0]
click at [1002, 388] on button "2 . 确信" at bounding box center [949, 382] width 304 height 72
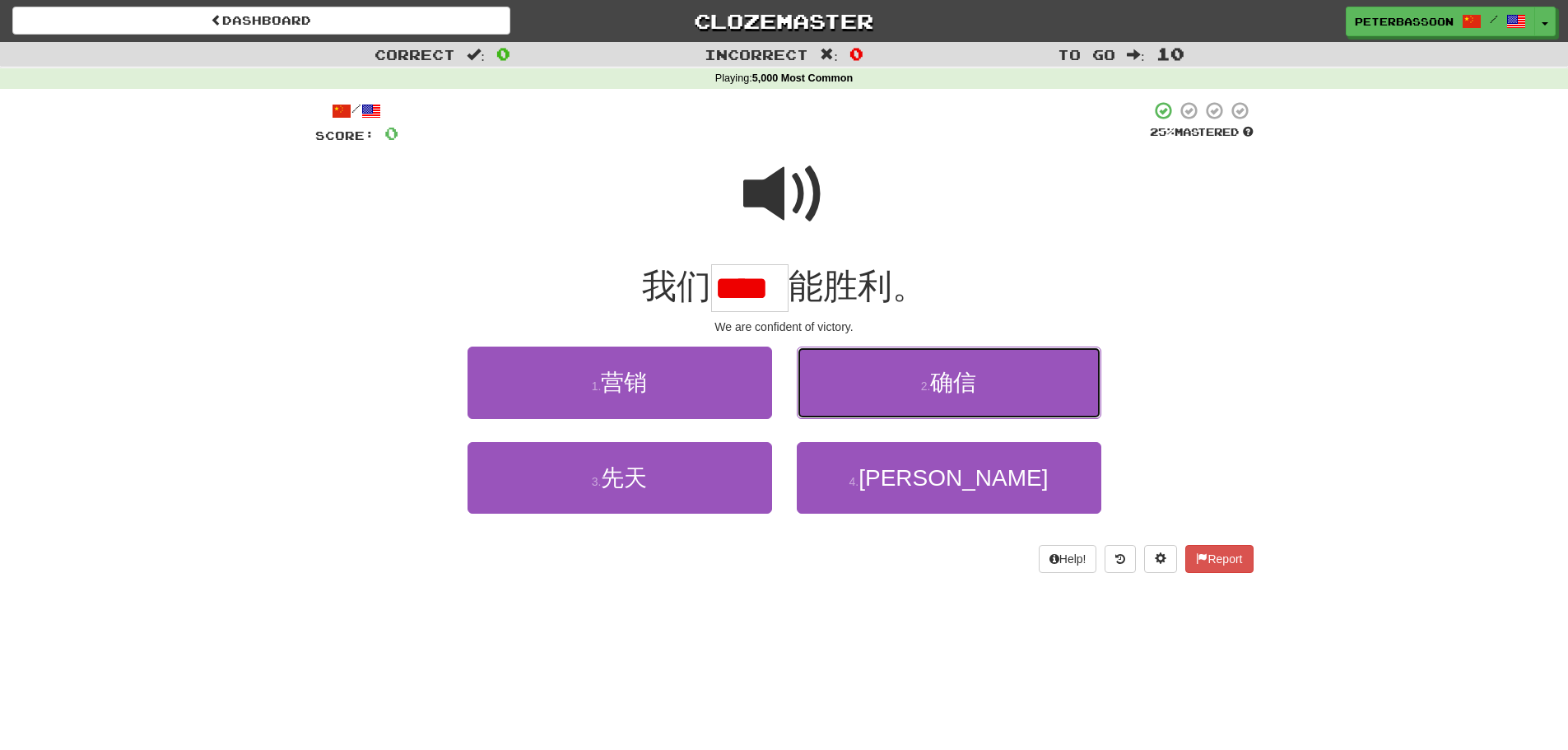
type input "**"
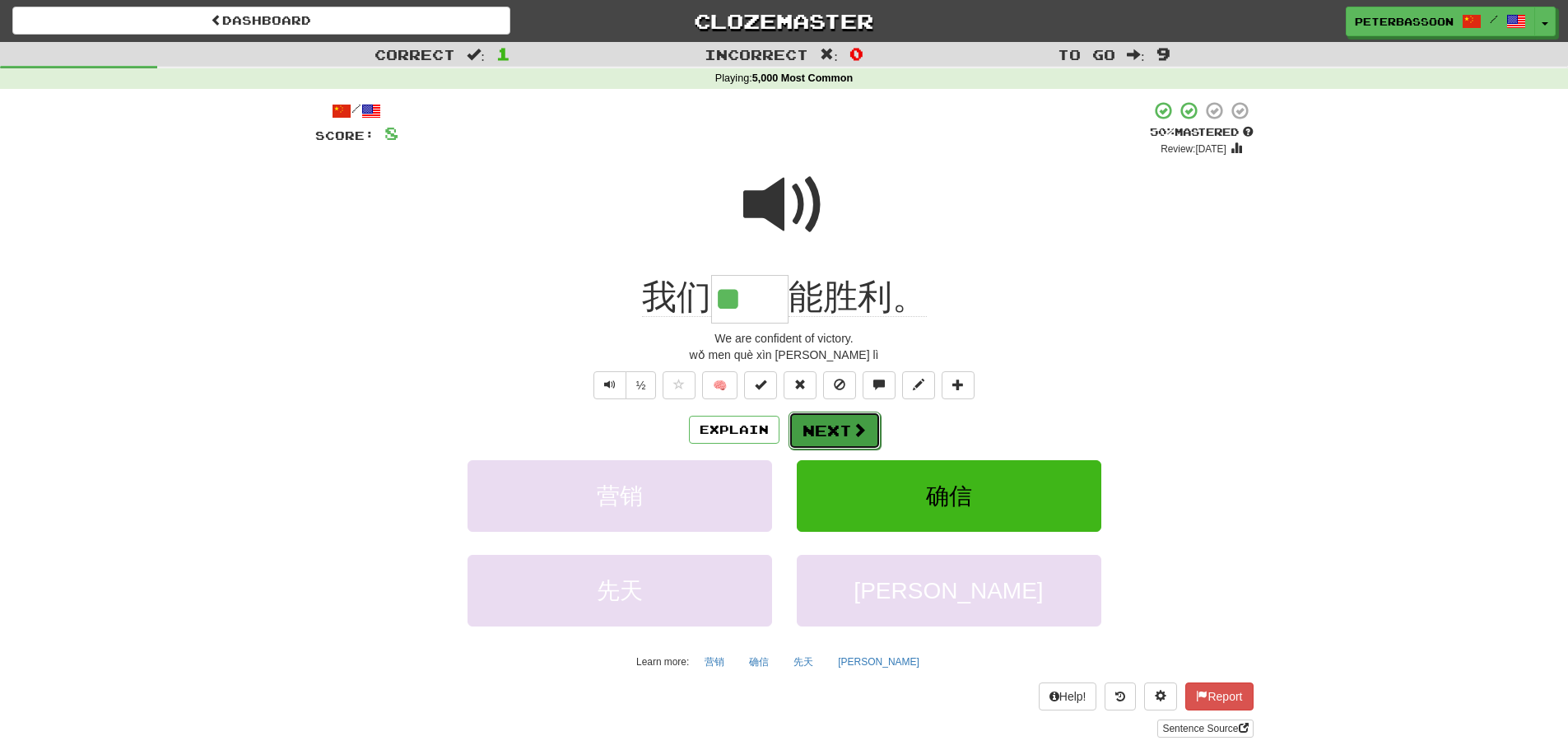
click at [842, 422] on button "Next" at bounding box center [835, 430] width 92 height 38
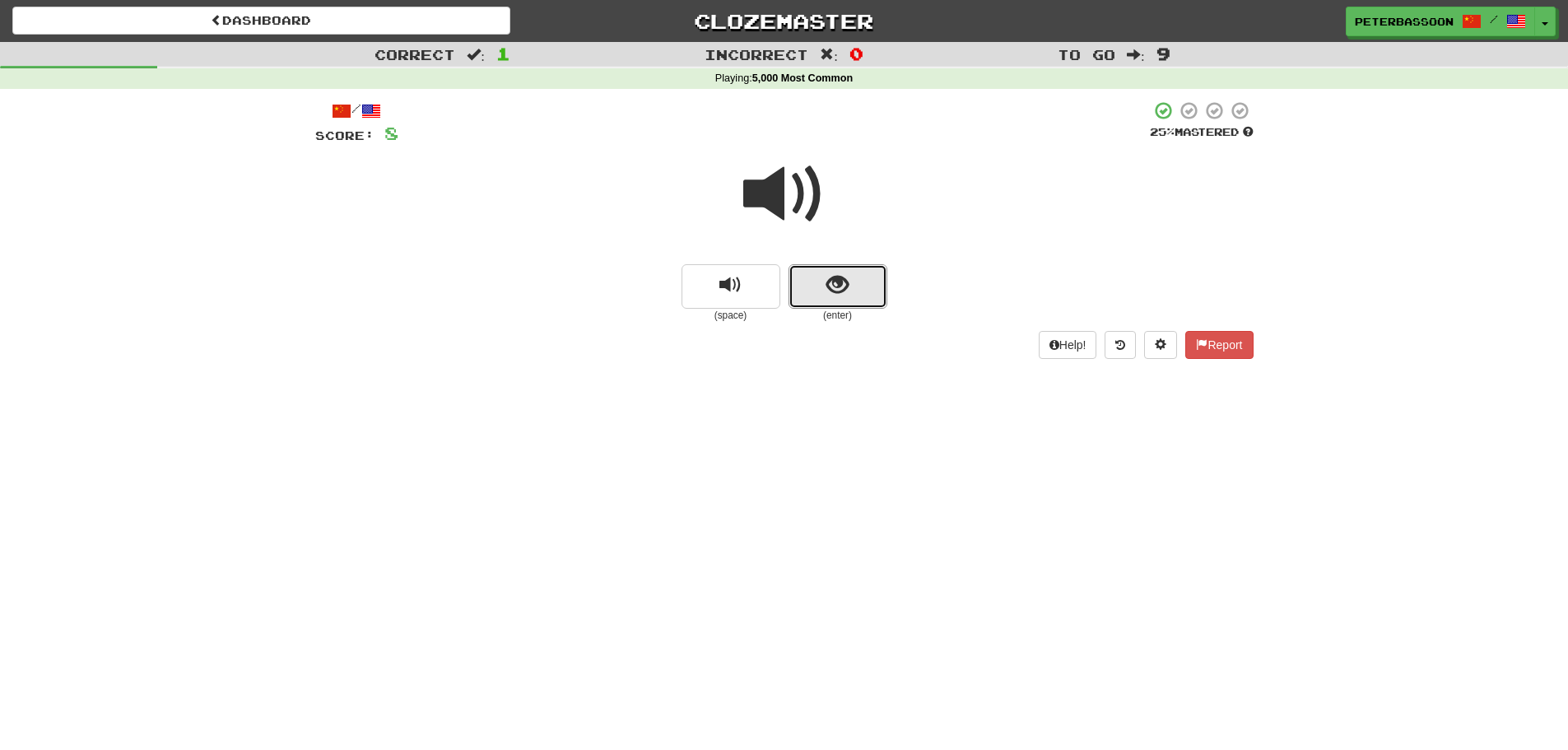
click at [854, 285] on button "show sentence" at bounding box center [837, 286] width 99 height 44
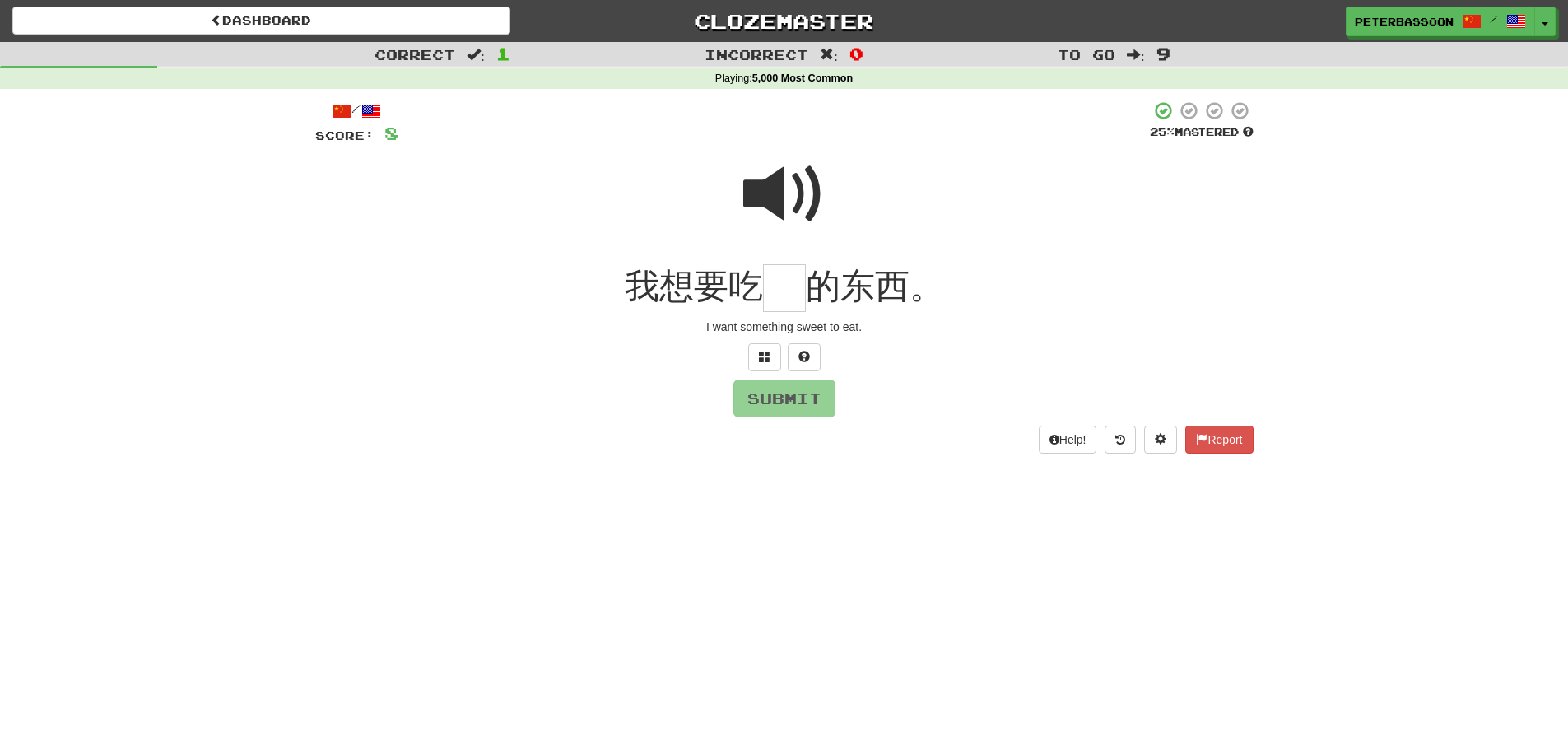
click at [765, 181] on span at bounding box center [784, 194] width 82 height 82
click at [782, 298] on input "text" at bounding box center [784, 289] width 43 height 49
type input "*"
click at [812, 389] on button "Submit" at bounding box center [785, 399] width 102 height 38
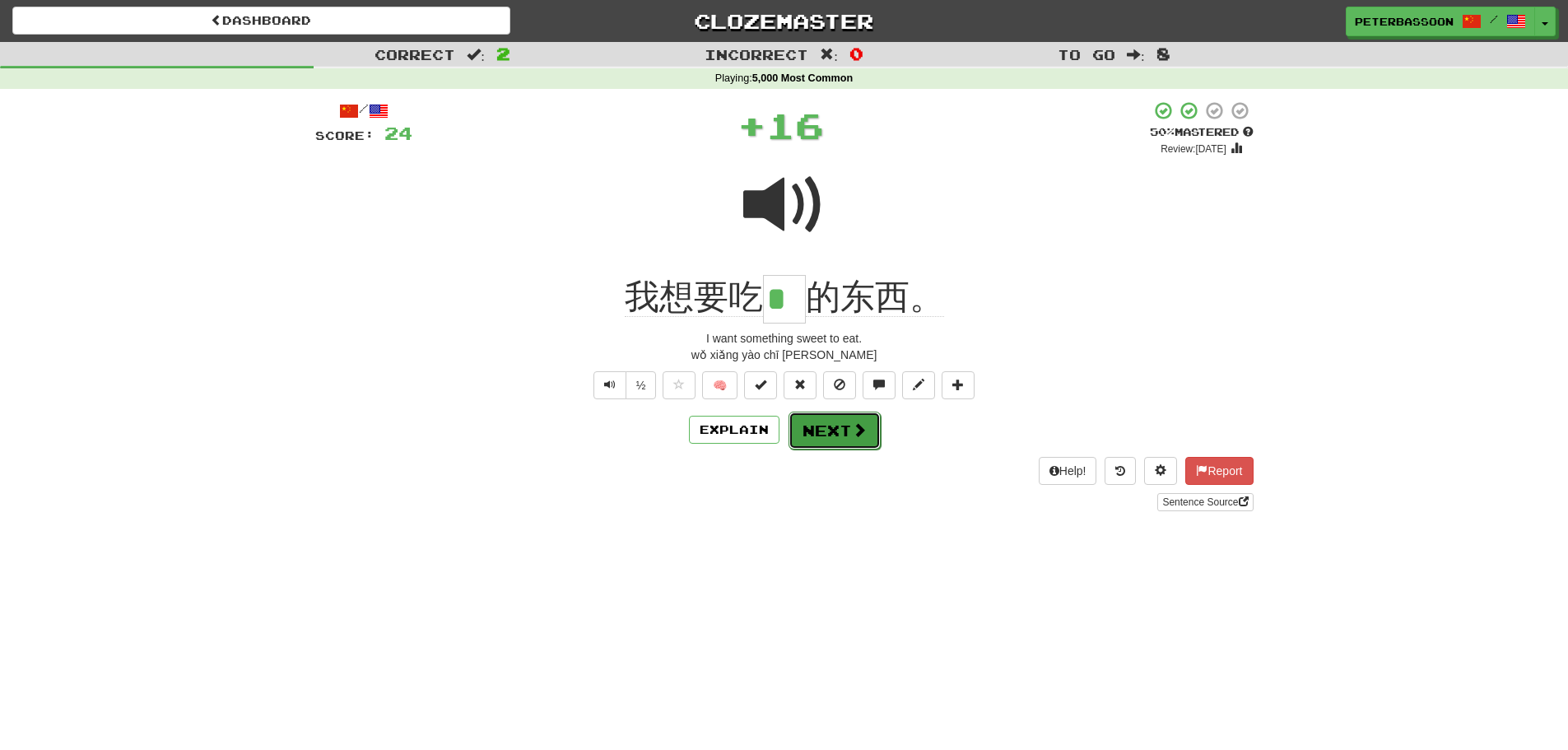
click at [842, 430] on button "Next" at bounding box center [835, 430] width 92 height 38
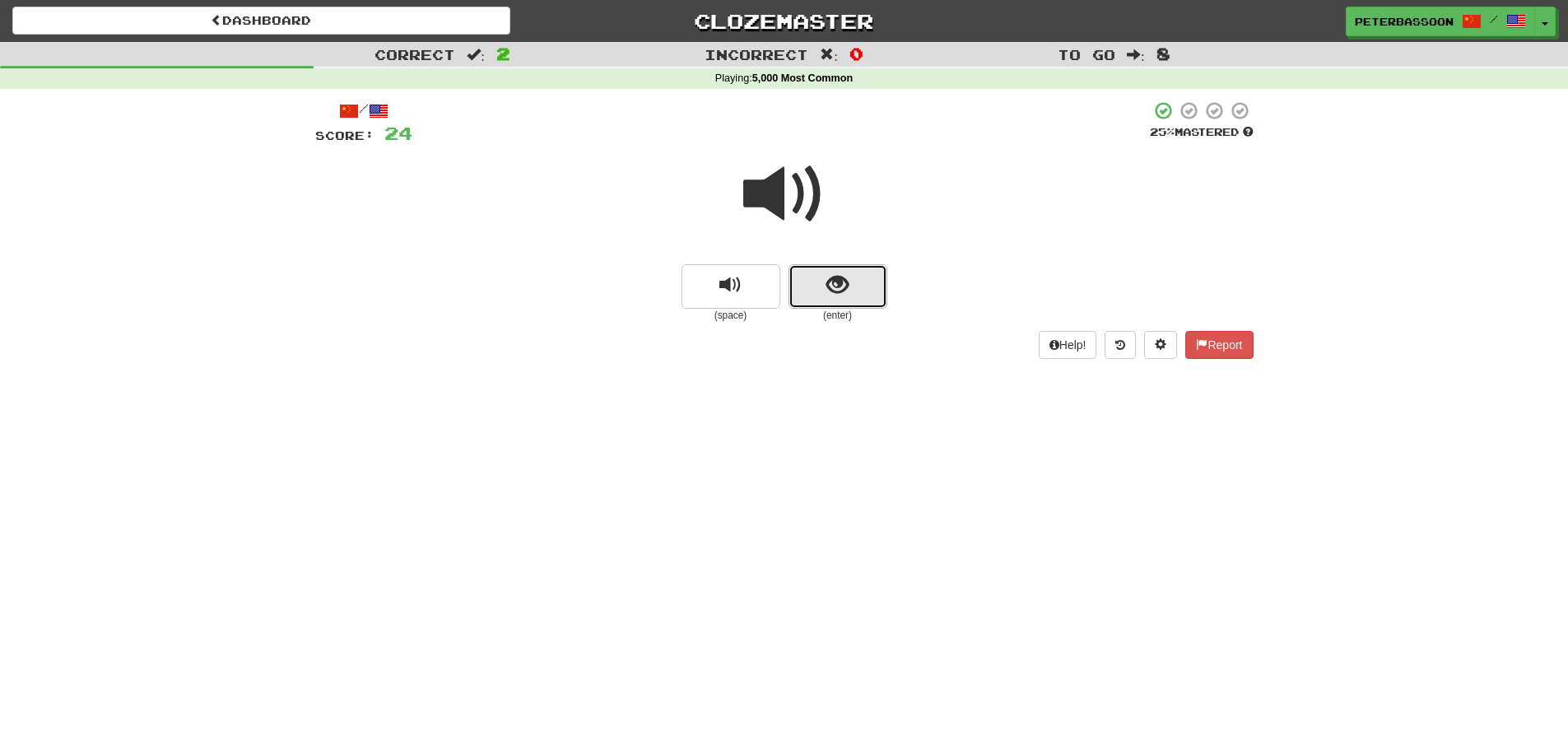
click at [868, 276] on button "show sentence" at bounding box center [837, 286] width 99 height 44
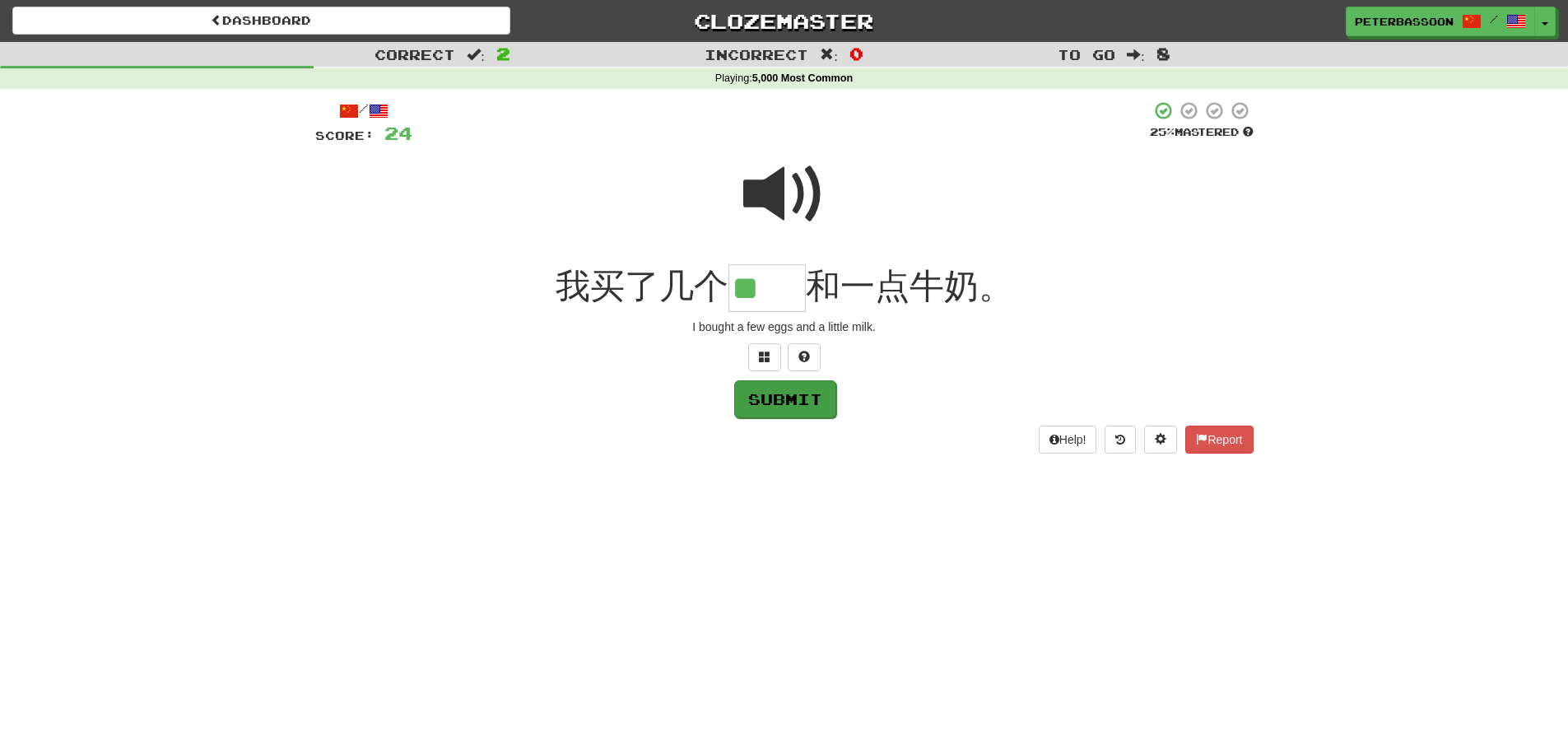
type input "**"
click at [801, 401] on button "Submit" at bounding box center [785, 399] width 102 height 38
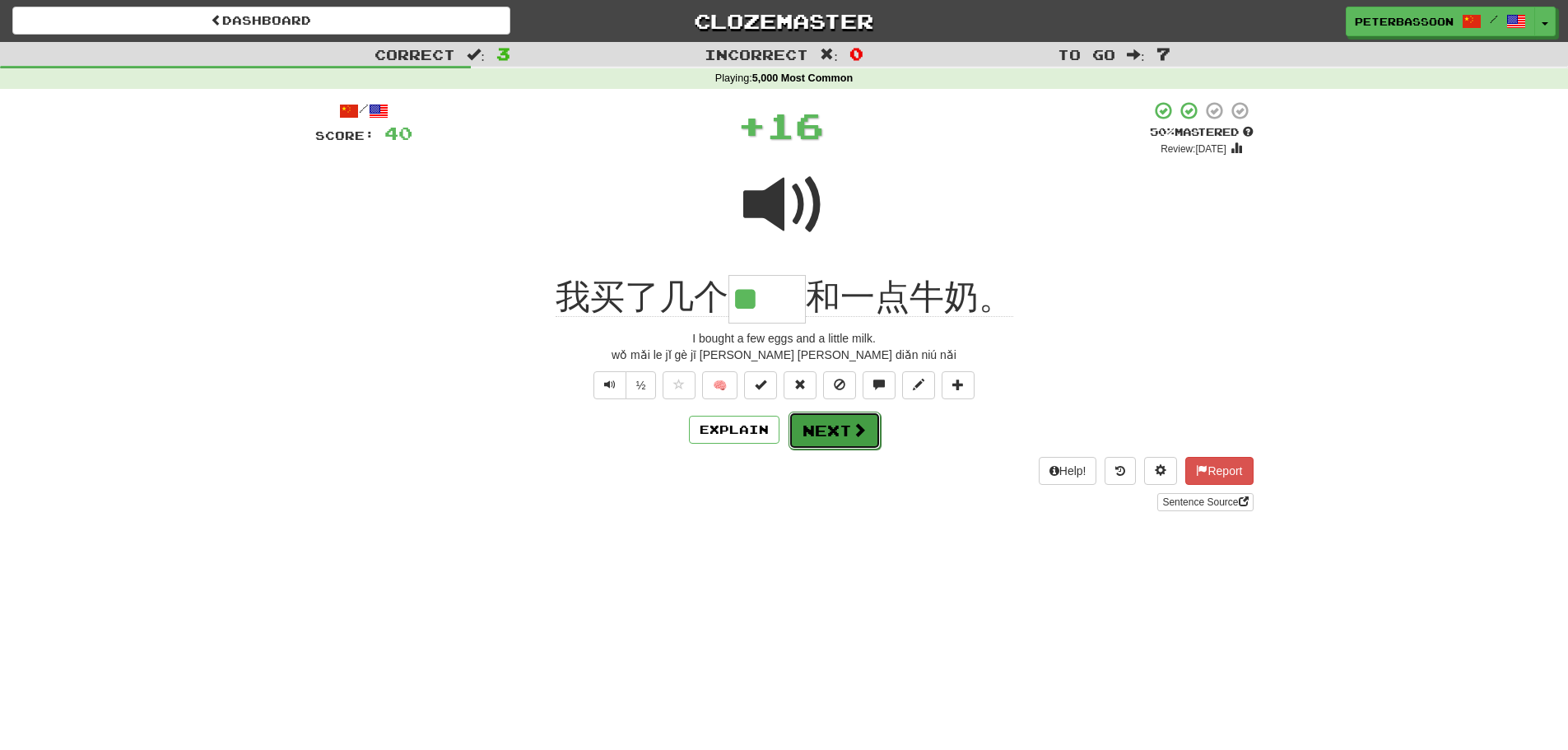
click at [834, 430] on button "Next" at bounding box center [835, 430] width 92 height 38
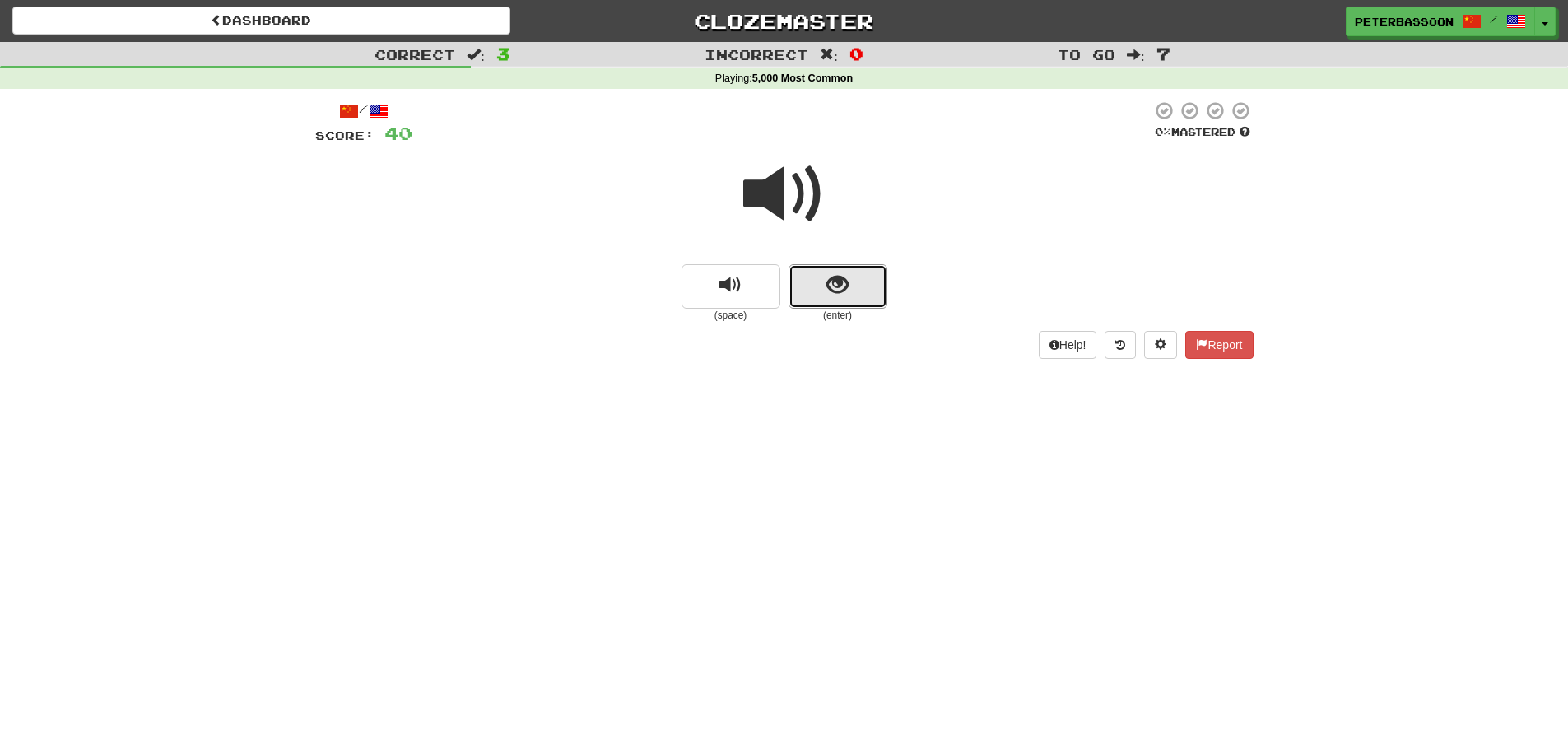
click at [826, 283] on button "show sentence" at bounding box center [837, 286] width 99 height 44
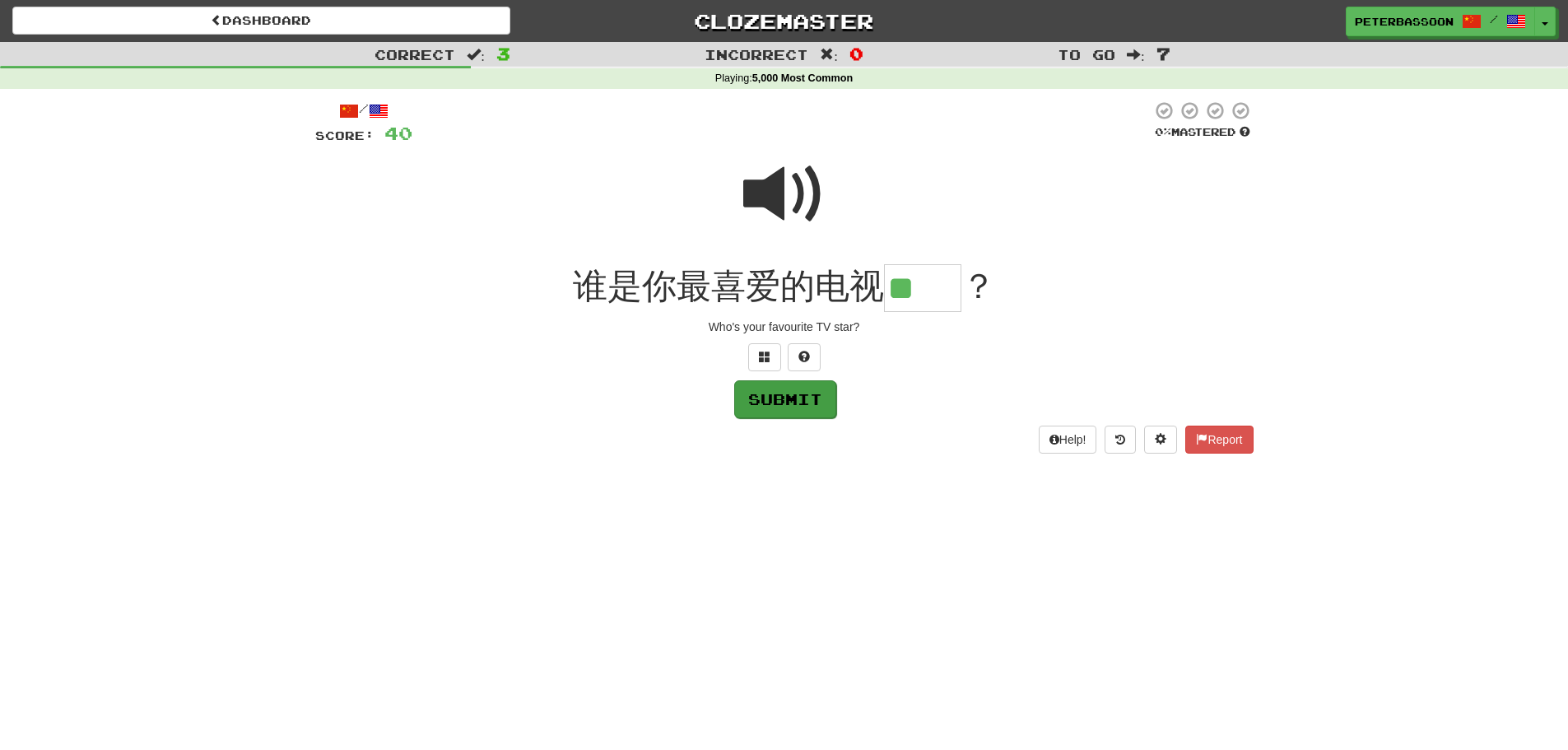
type input "**"
click at [779, 400] on button "Submit" at bounding box center [784, 398] width 102 height 38
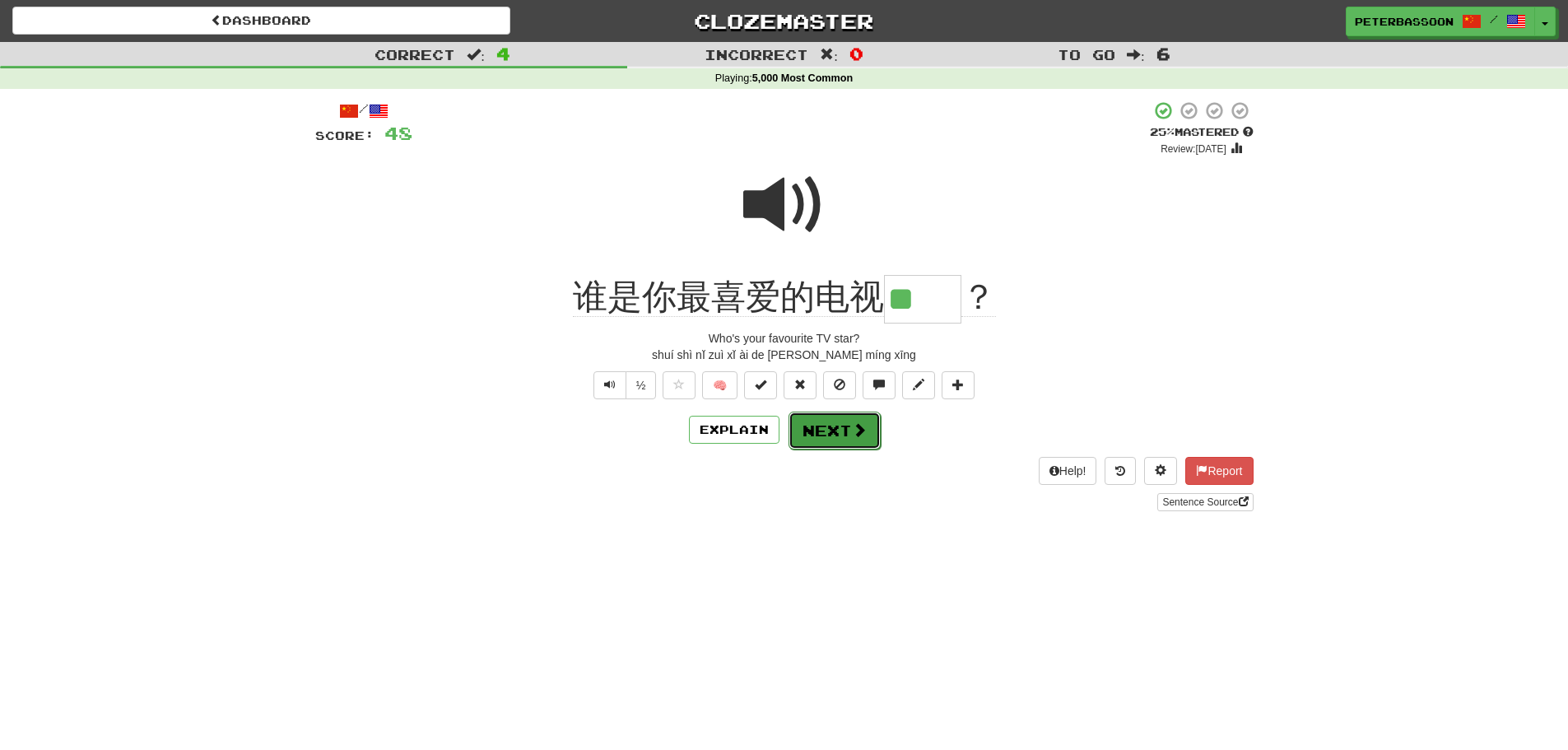
click at [823, 424] on button "Next" at bounding box center [835, 430] width 92 height 38
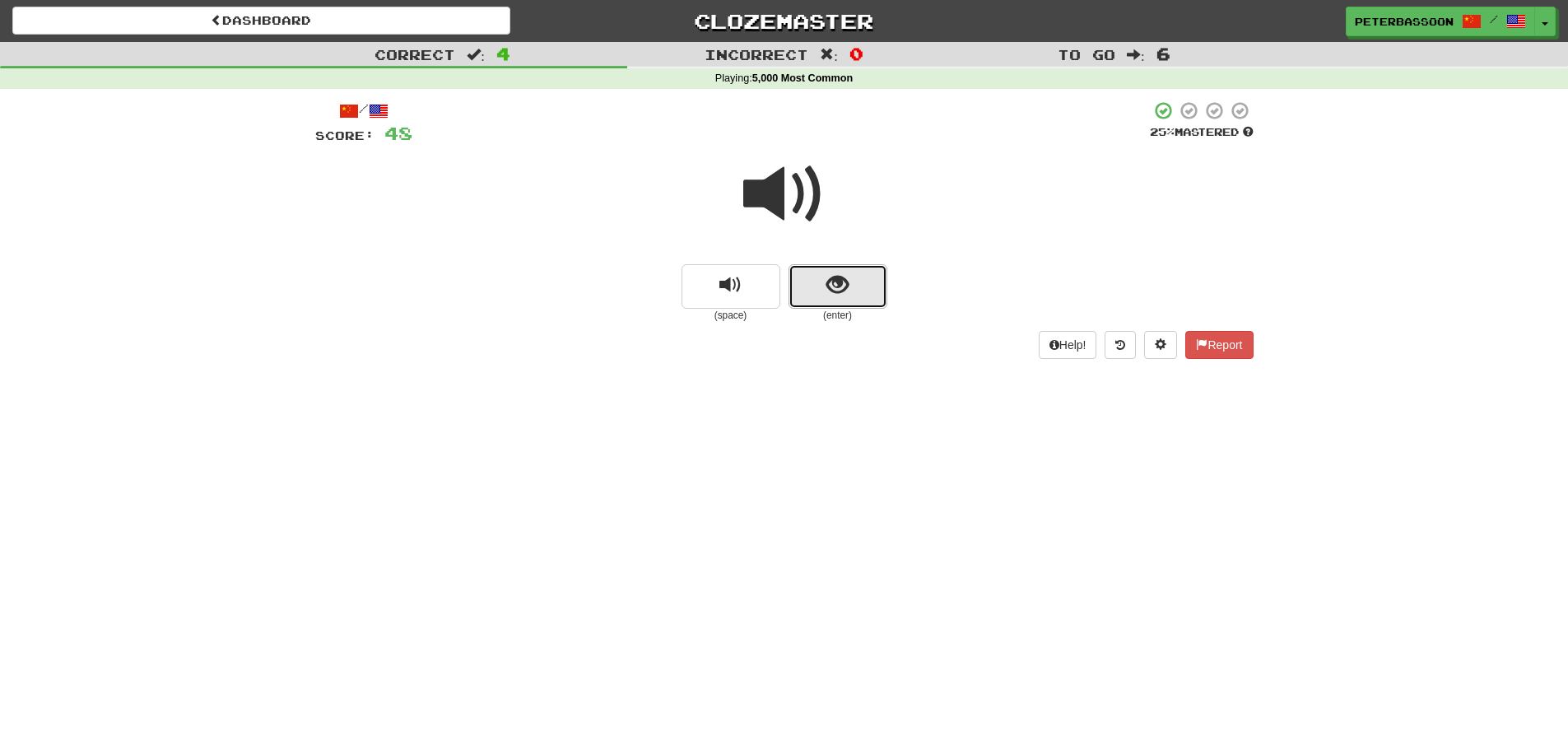
click at [825, 285] on button "show sentence" at bounding box center [837, 286] width 99 height 44
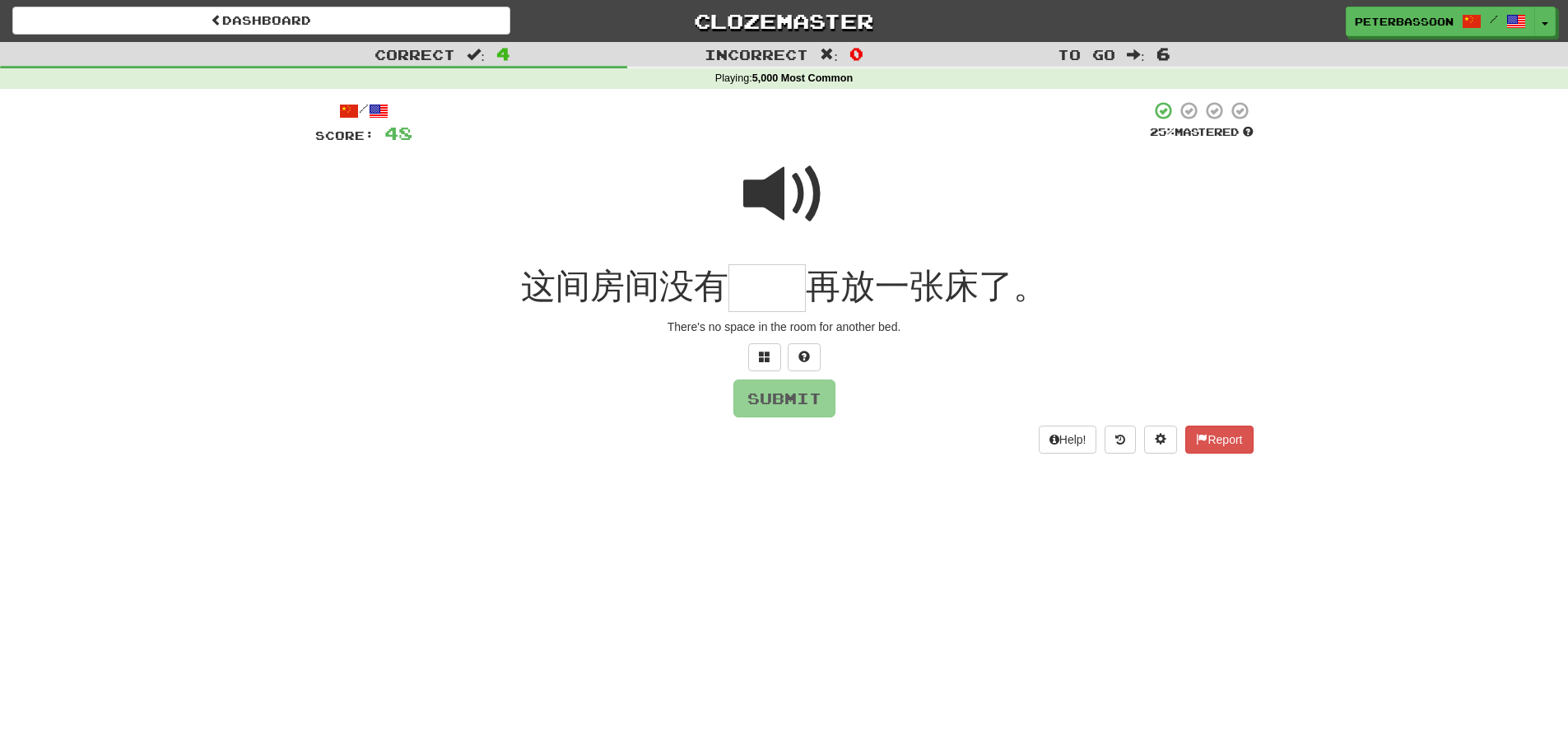
click at [787, 183] on span at bounding box center [784, 194] width 82 height 82
click at [762, 300] on input "text" at bounding box center [767, 289] width 78 height 49
type input "**"
drag, startPoint x: 798, startPoint y: 399, endPoint x: 835, endPoint y: 402, distance: 37.1
click at [799, 399] on button "Submit" at bounding box center [785, 399] width 102 height 38
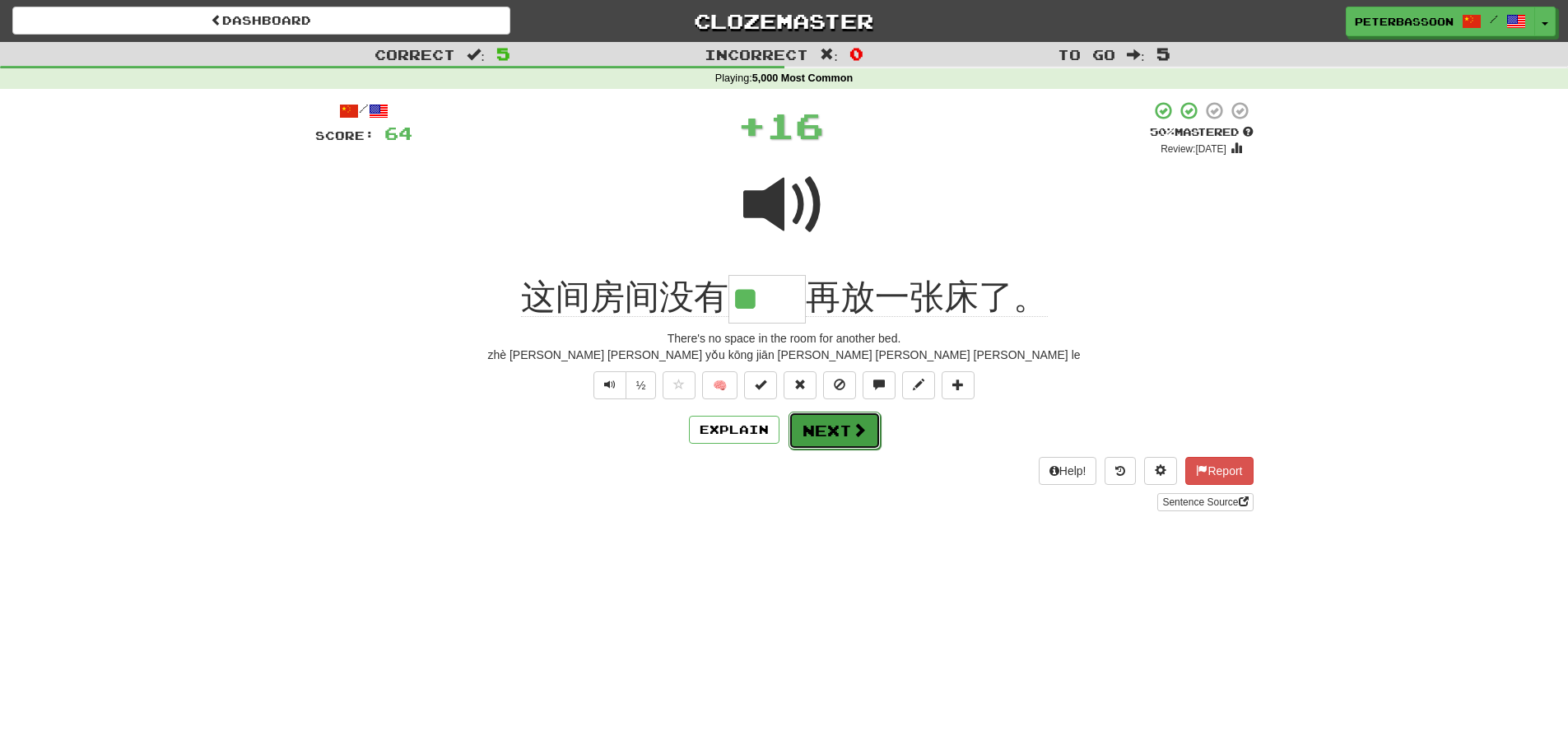
click at [826, 435] on button "Next" at bounding box center [835, 430] width 92 height 38
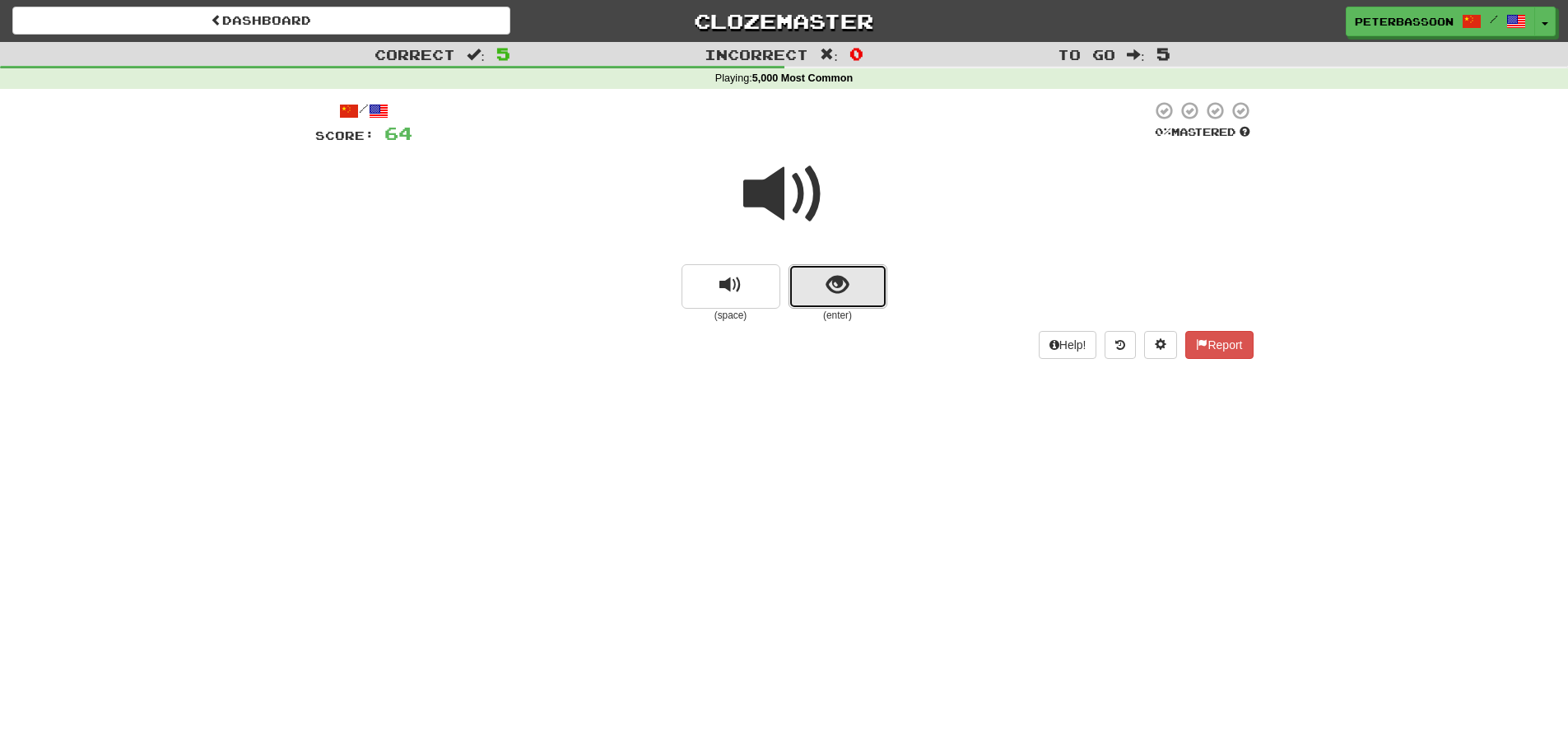
drag, startPoint x: 845, startPoint y: 277, endPoint x: 1070, endPoint y: 261, distance: 225.6
click at [846, 276] on span "show sentence" at bounding box center [837, 284] width 22 height 22
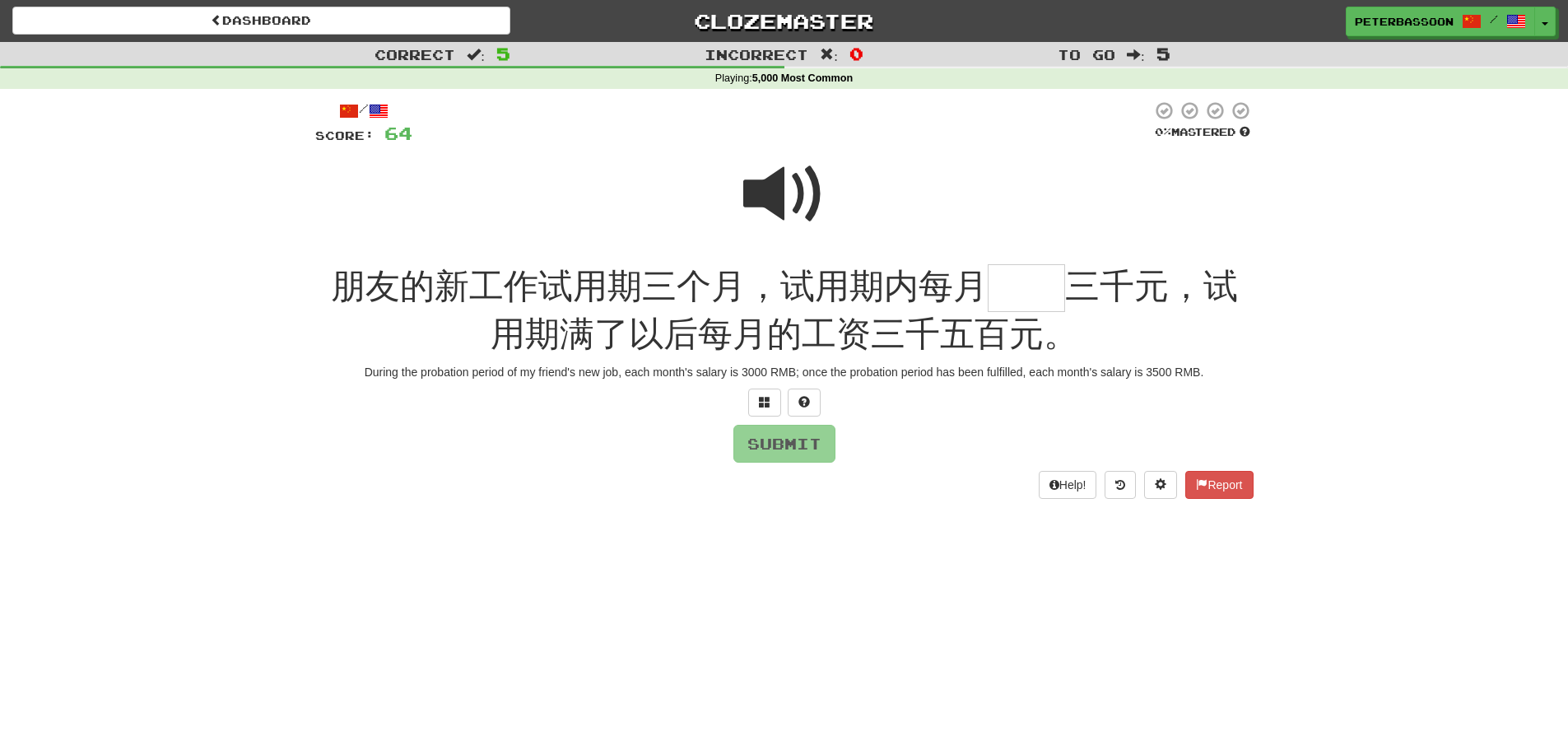
drag, startPoint x: 782, startPoint y: 194, endPoint x: 461, endPoint y: 260, distance: 327.7
click at [780, 195] on span at bounding box center [784, 194] width 82 height 82
click at [1017, 298] on input "text" at bounding box center [1026, 289] width 78 height 49
type input "**"
click at [781, 447] on button "Submit" at bounding box center [785, 444] width 102 height 38
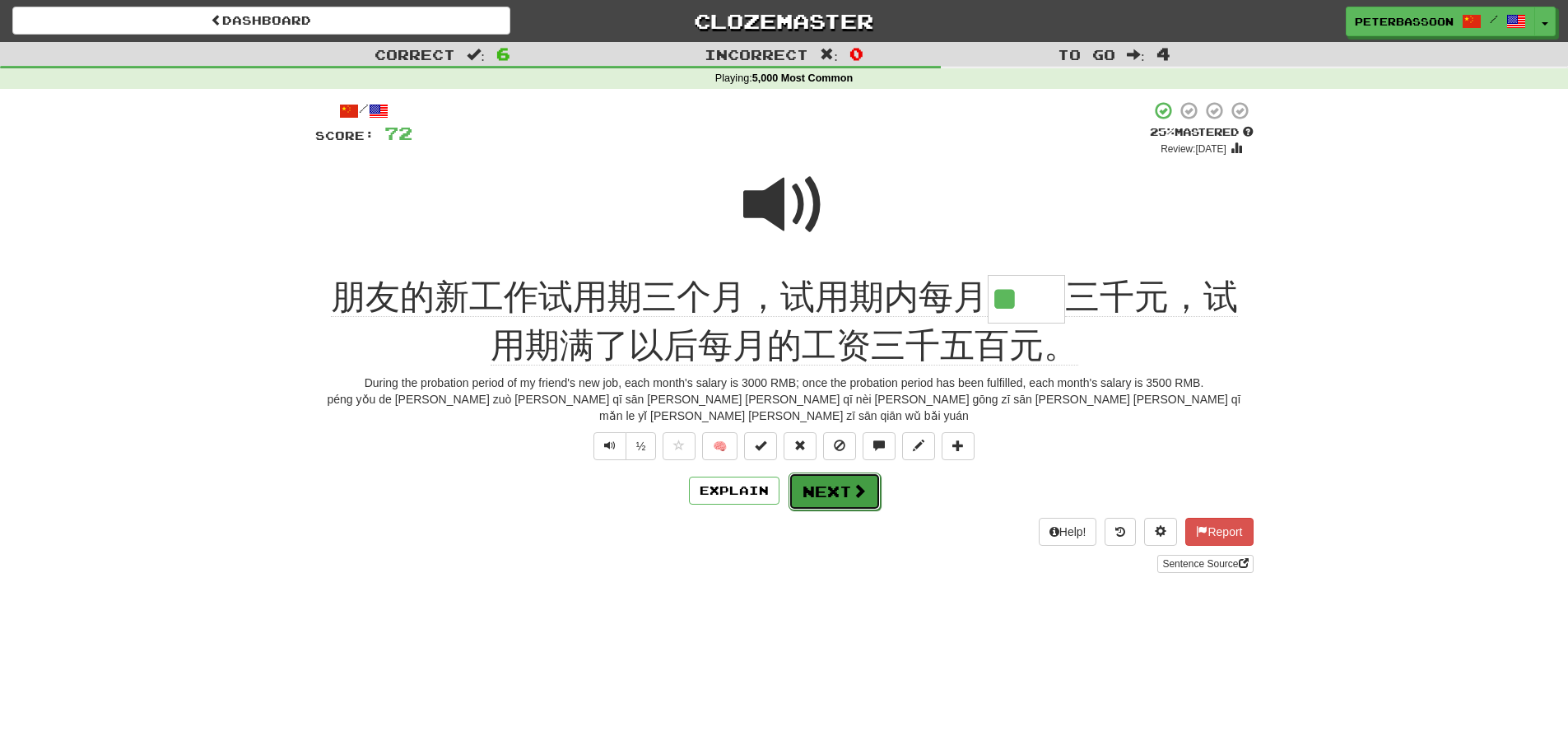
click at [836, 477] on button "Next" at bounding box center [835, 491] width 92 height 38
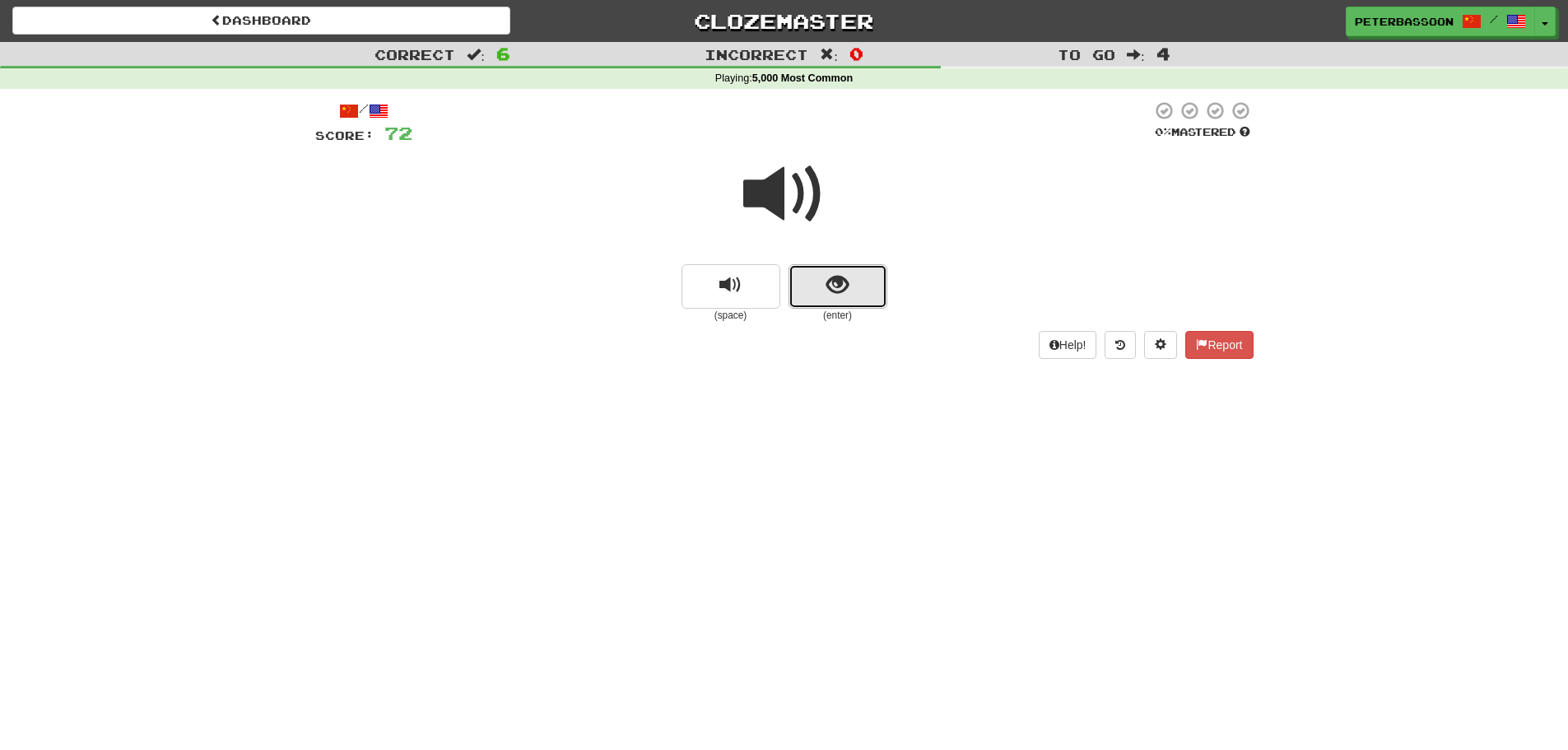
drag, startPoint x: 844, startPoint y: 306, endPoint x: 867, endPoint y: 277, distance: 37.0
click at [867, 277] on button "show sentence" at bounding box center [837, 286] width 99 height 44
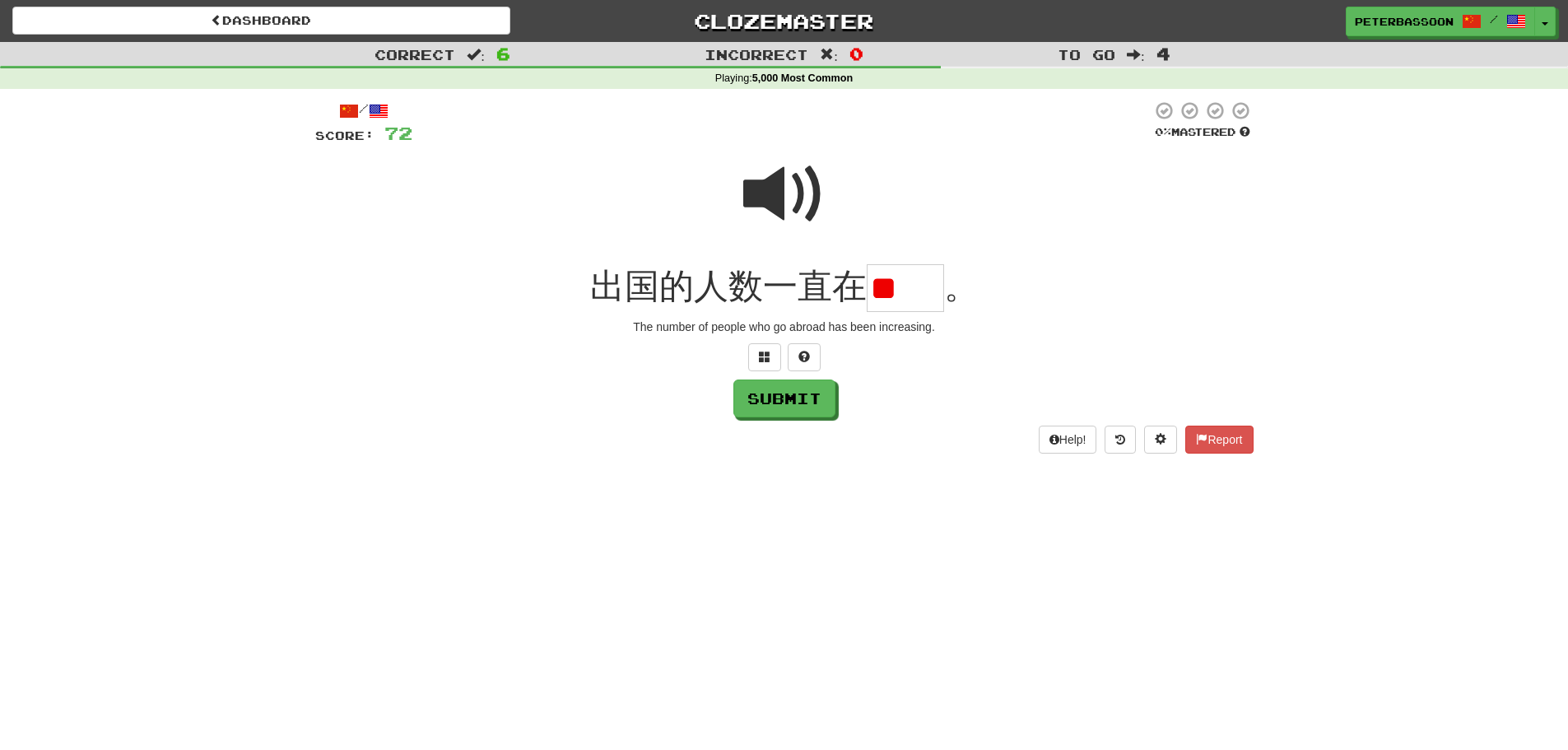
type input "*"
click at [781, 197] on span at bounding box center [784, 194] width 82 height 82
click at [760, 357] on span at bounding box center [764, 356] width 11 height 11
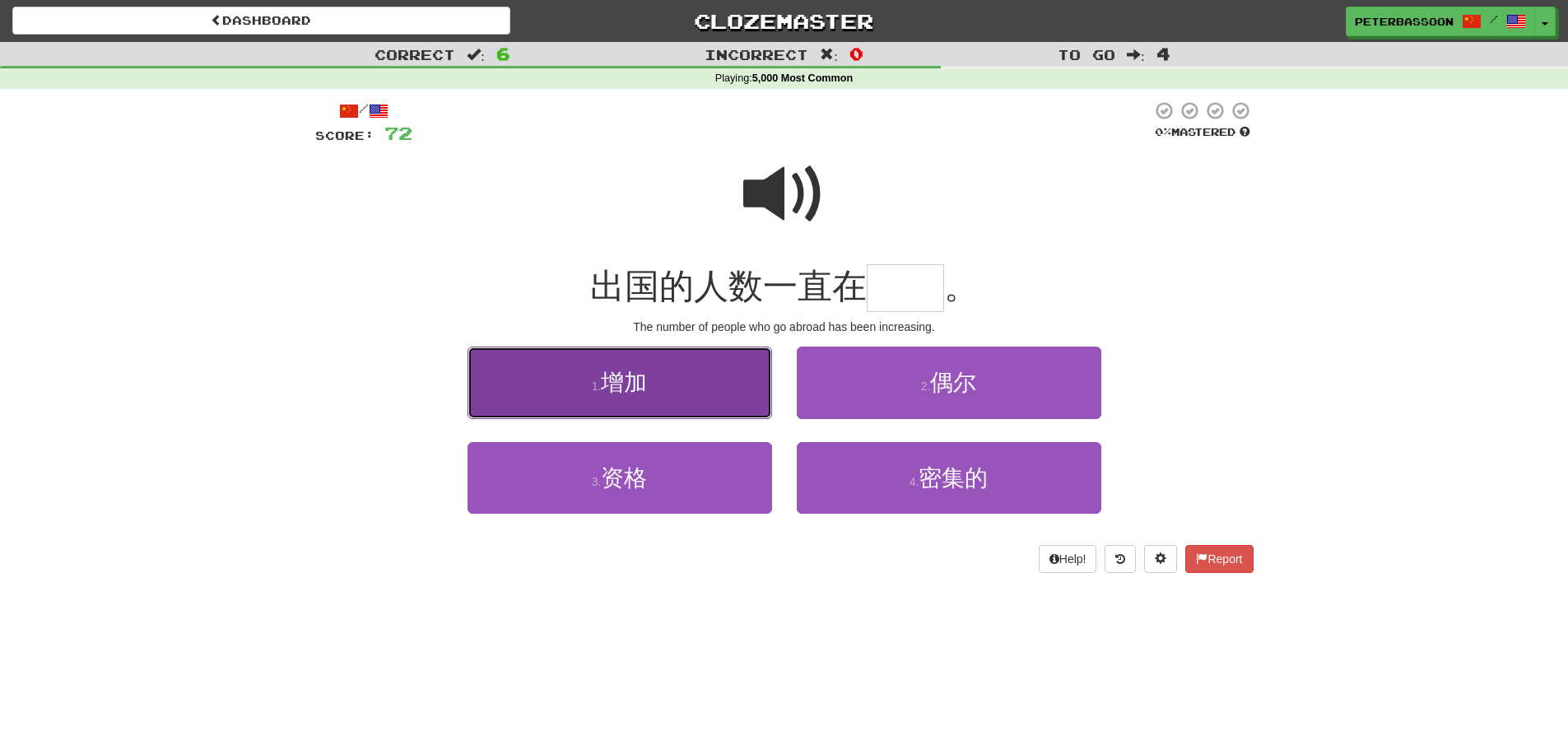
click at [699, 399] on button "1 . 增加" at bounding box center [619, 382] width 304 height 72
type input "**"
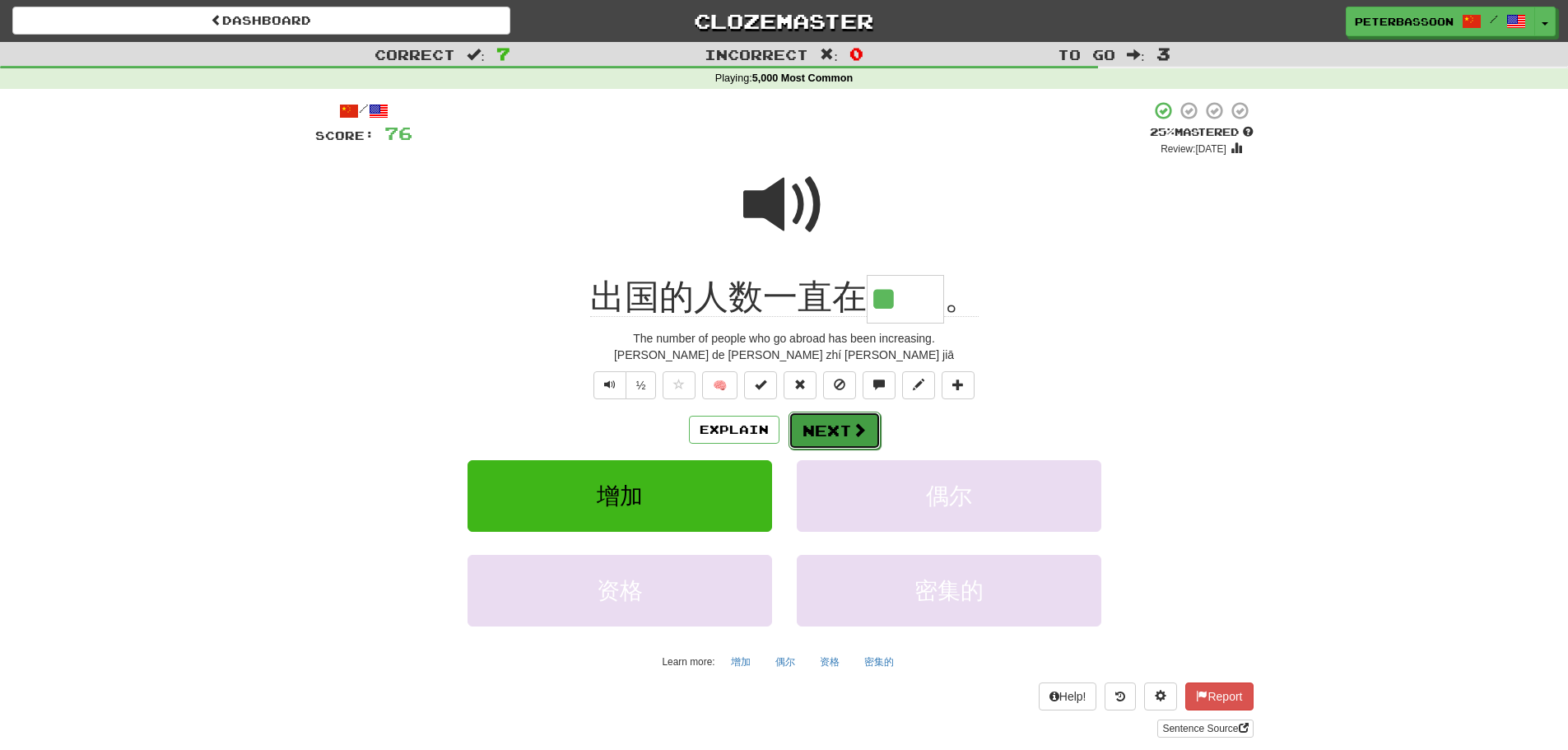
click at [852, 422] on span at bounding box center [859, 429] width 15 height 15
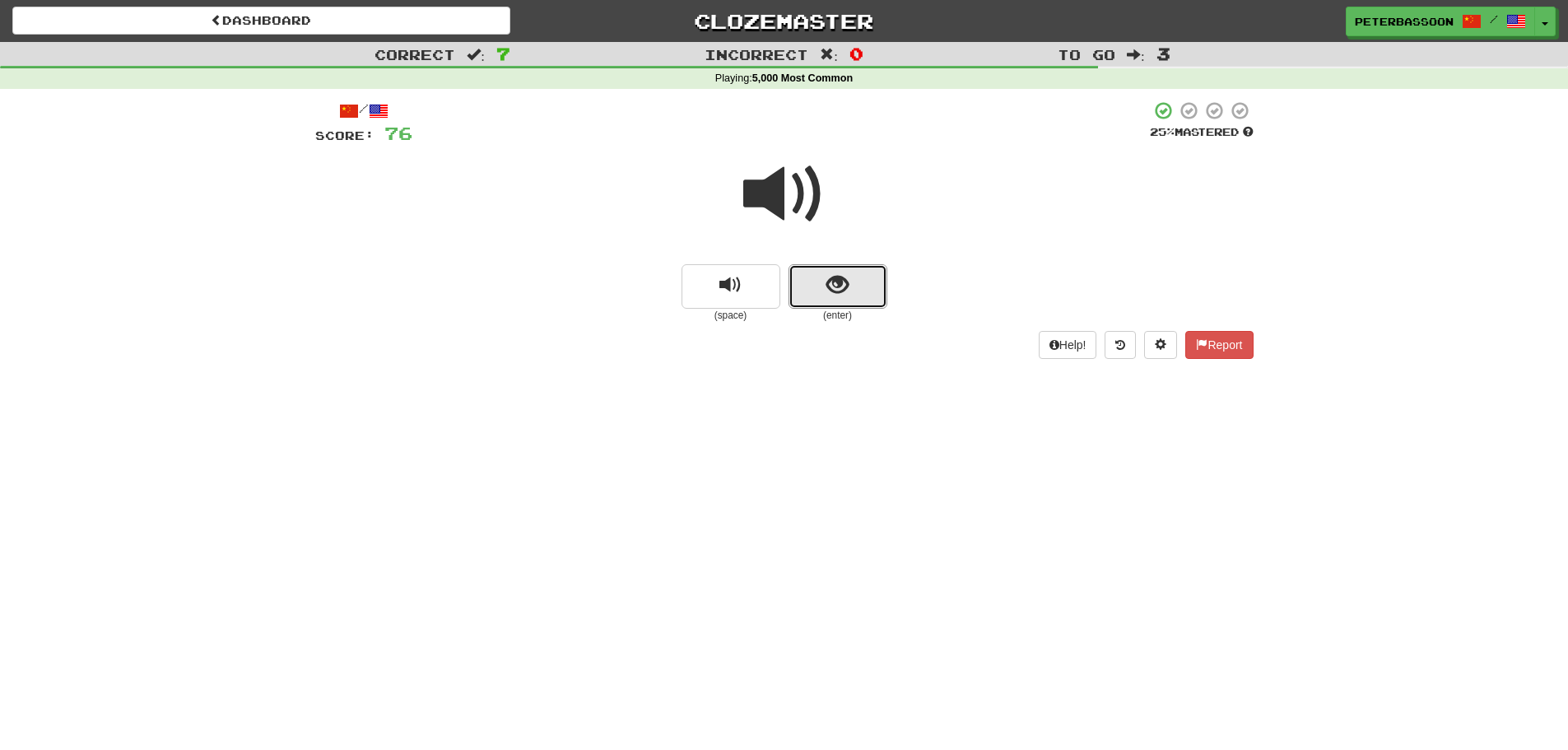
drag, startPoint x: 827, startPoint y: 274, endPoint x: 1213, endPoint y: 250, distance: 386.7
click at [852, 269] on button "show sentence" at bounding box center [837, 286] width 99 height 44
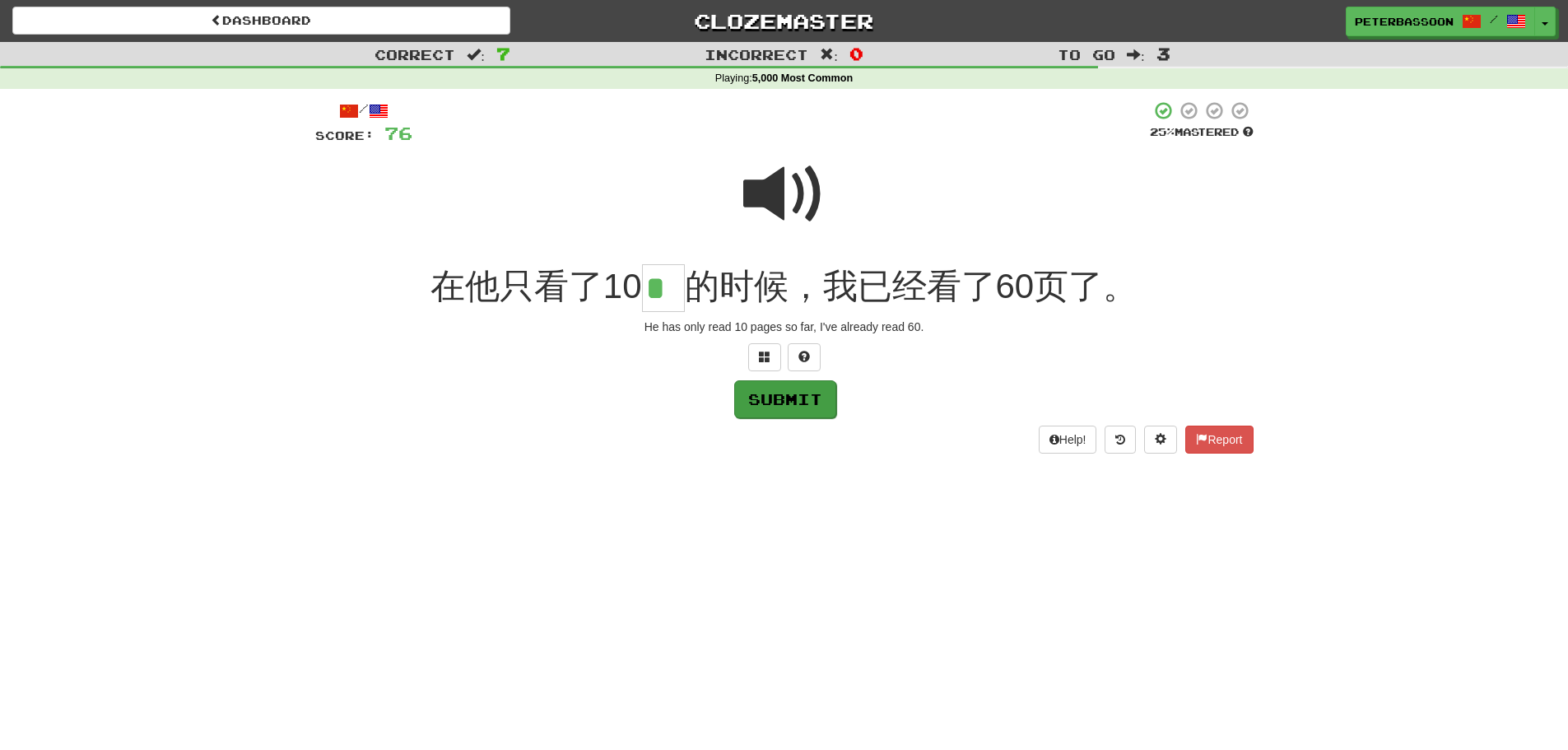
type input "*"
click at [800, 398] on button "Submit" at bounding box center [785, 399] width 102 height 38
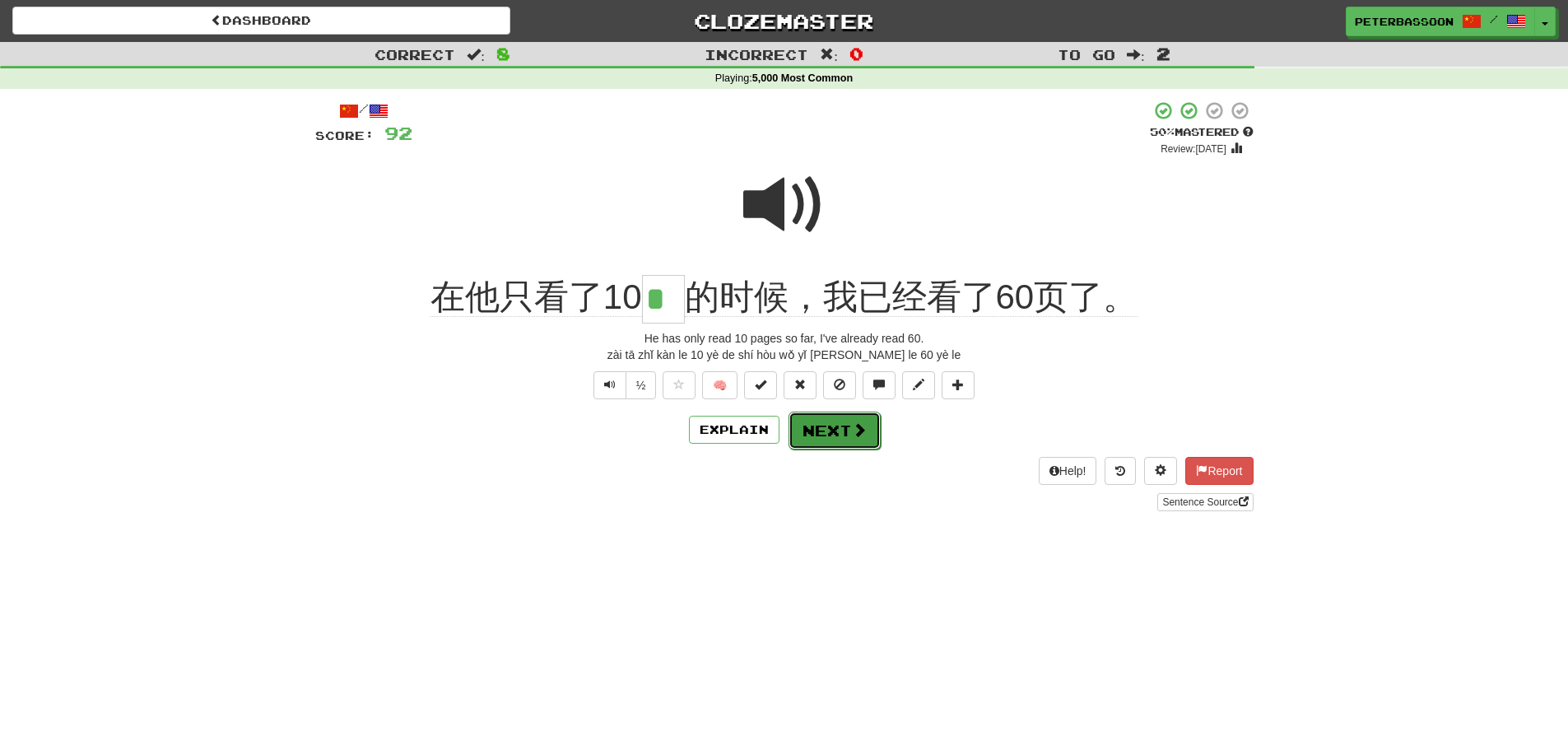
click at [835, 433] on button "Next" at bounding box center [835, 430] width 92 height 38
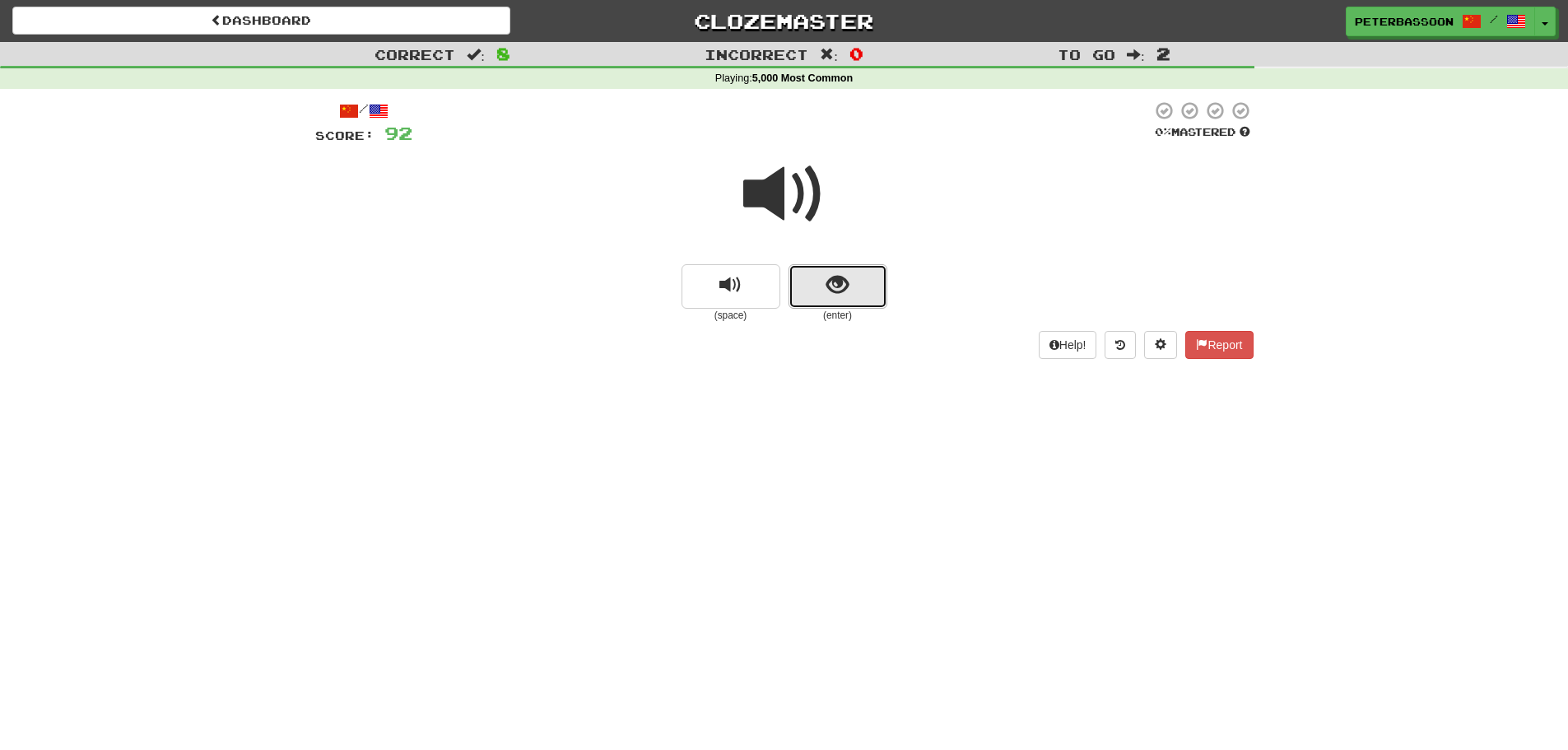
click at [801, 290] on button "show sentence" at bounding box center [837, 286] width 99 height 44
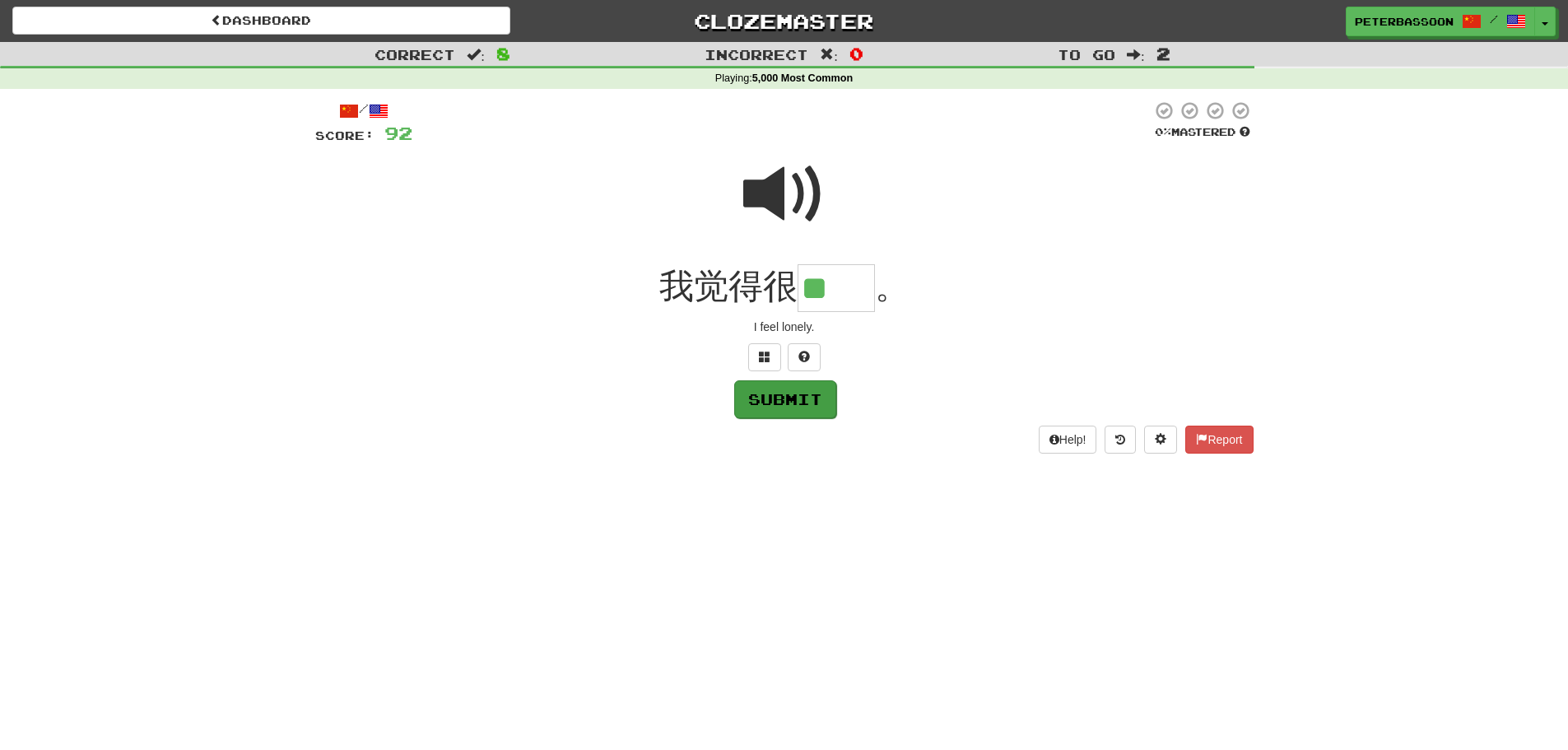
type input "**"
click at [785, 399] on button "Submit" at bounding box center [785, 399] width 102 height 38
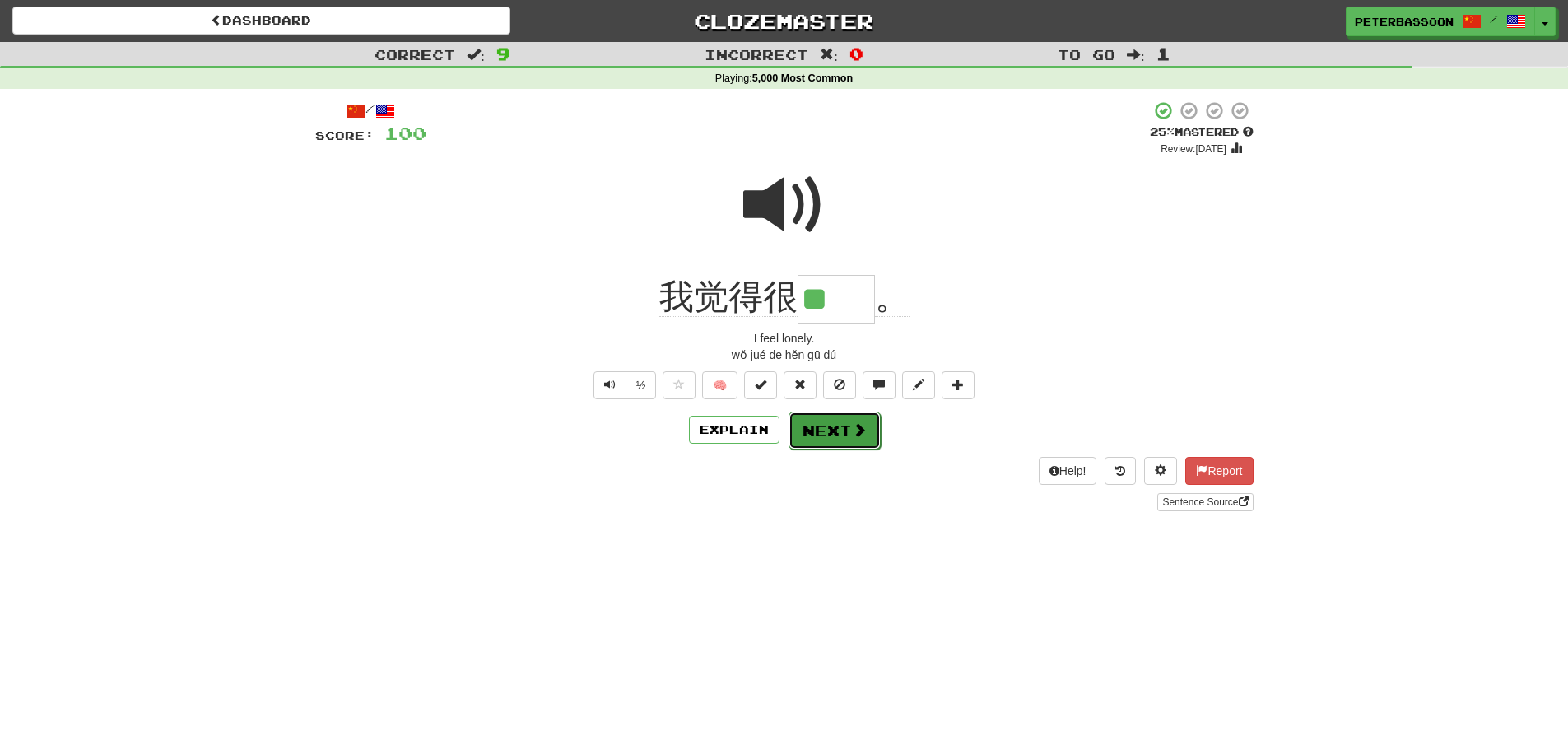
click at [819, 423] on button "Next" at bounding box center [835, 430] width 92 height 38
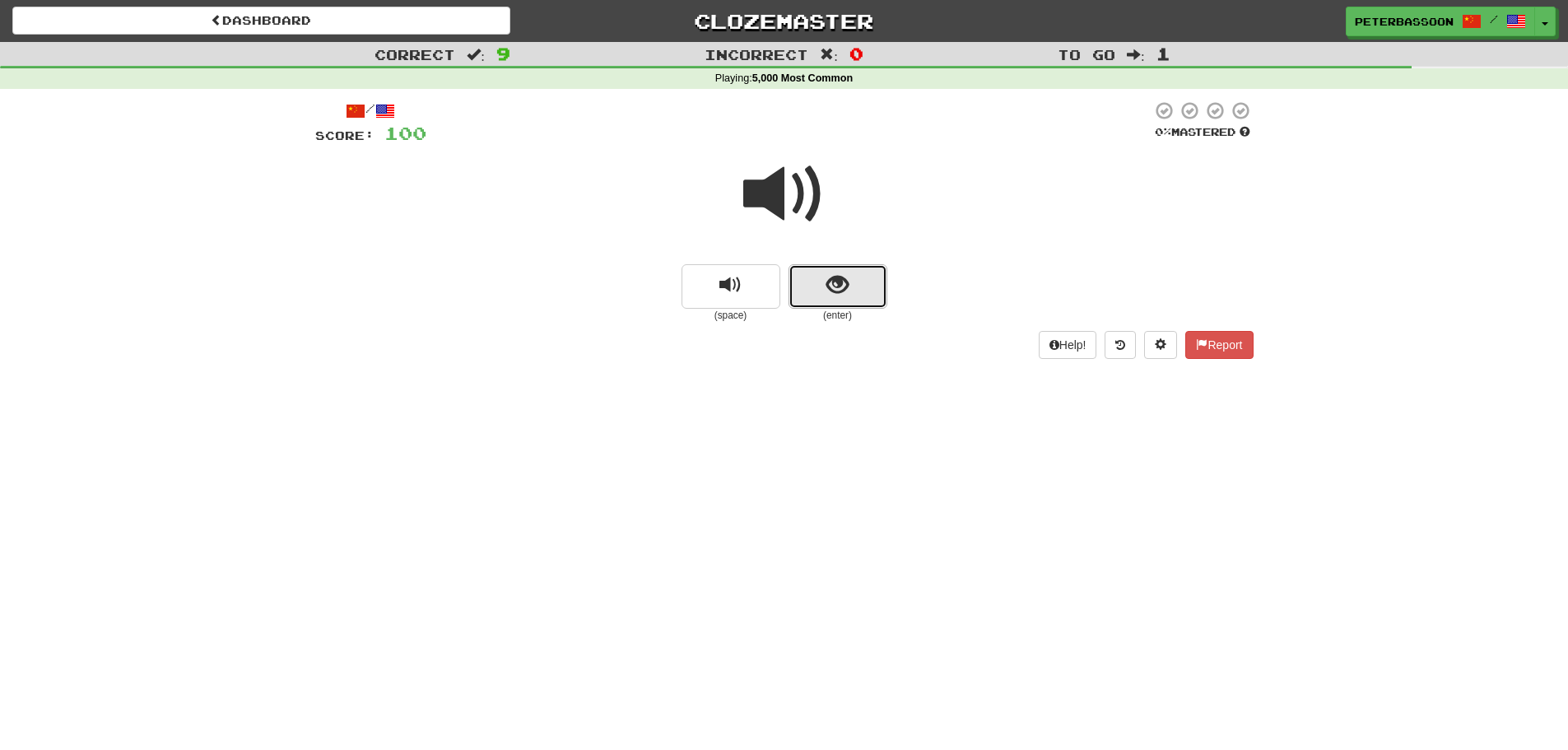
click at [830, 284] on span "show sentence" at bounding box center [837, 284] width 22 height 22
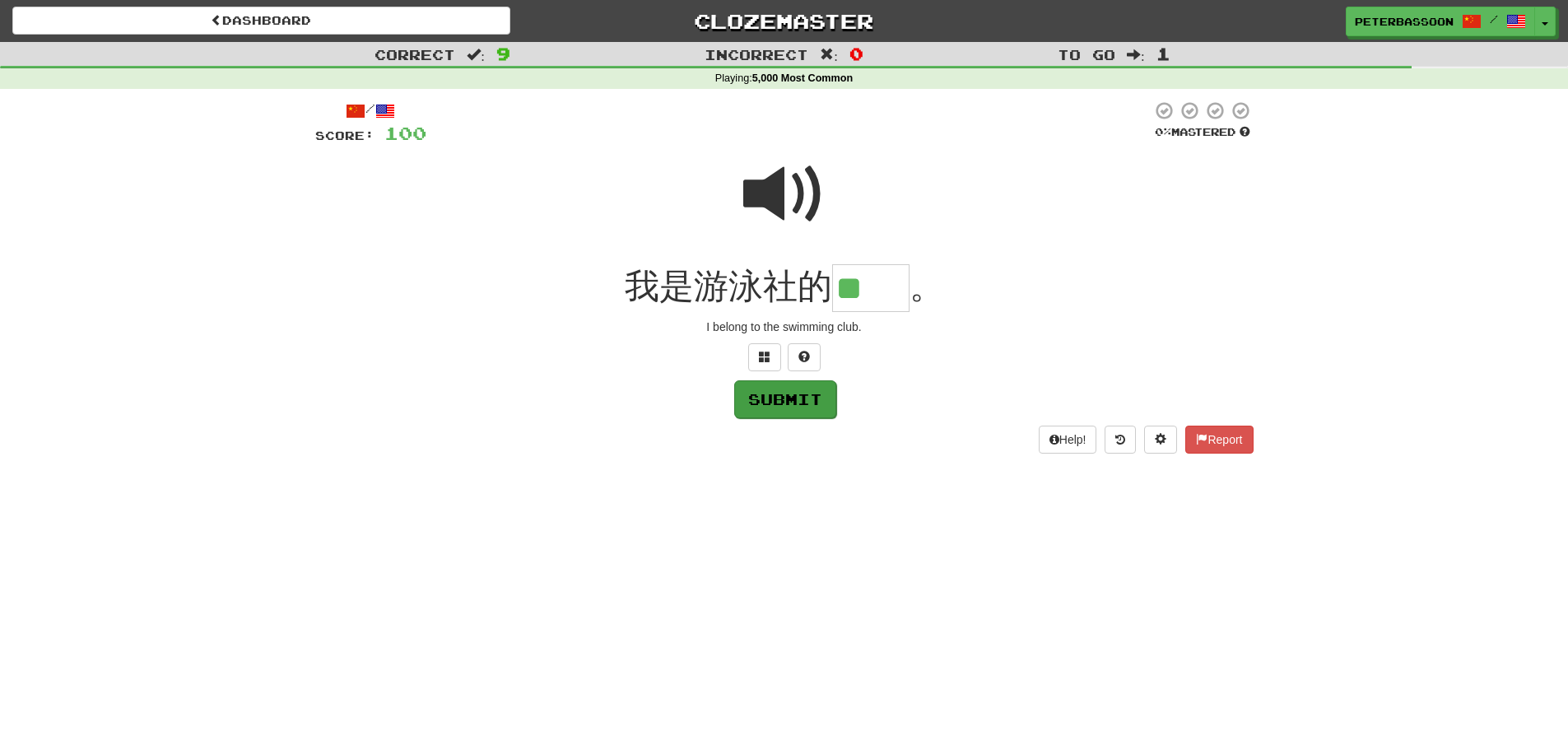
type input "**"
click at [796, 395] on button "Submit" at bounding box center [785, 399] width 102 height 38
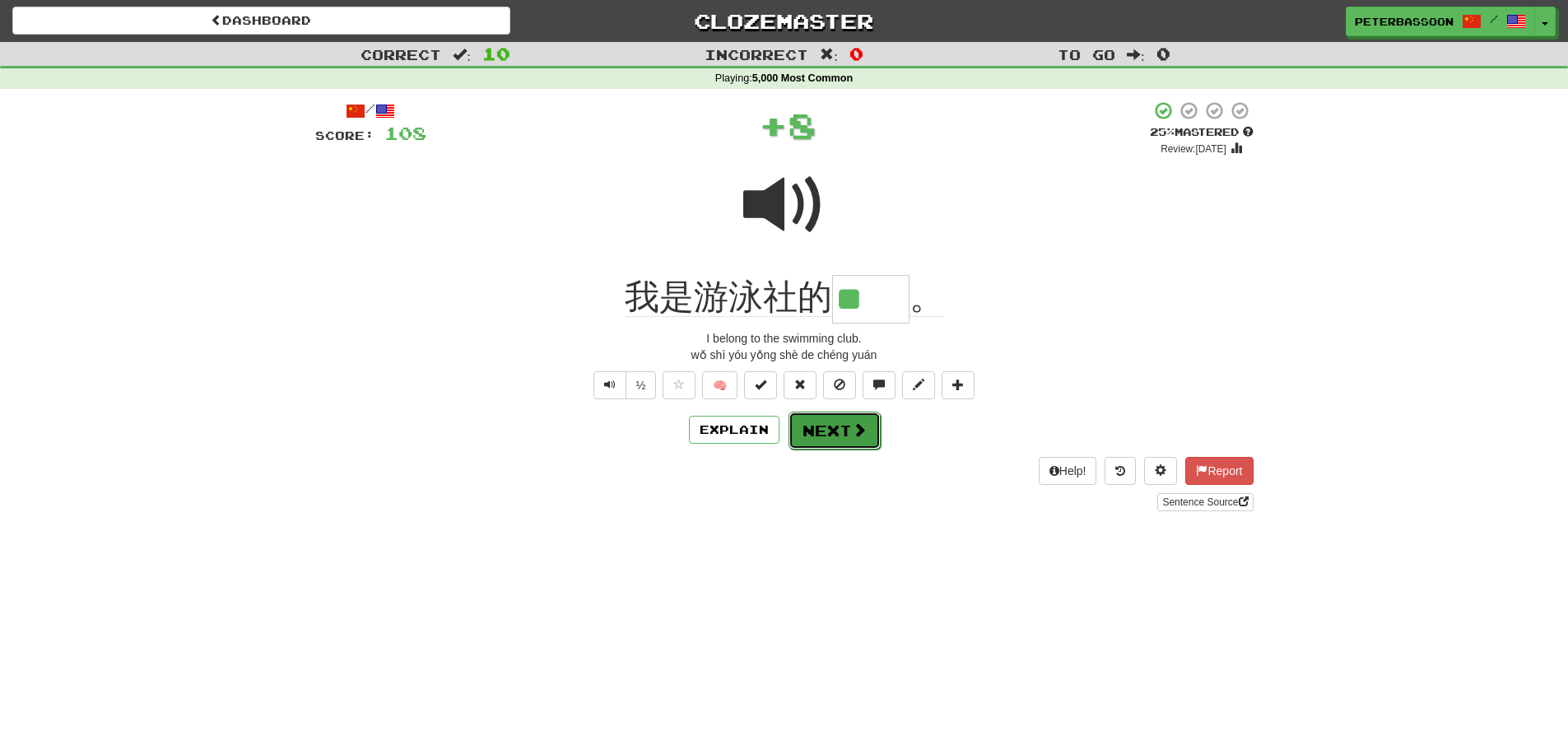
click at [824, 427] on button "Next" at bounding box center [835, 430] width 92 height 38
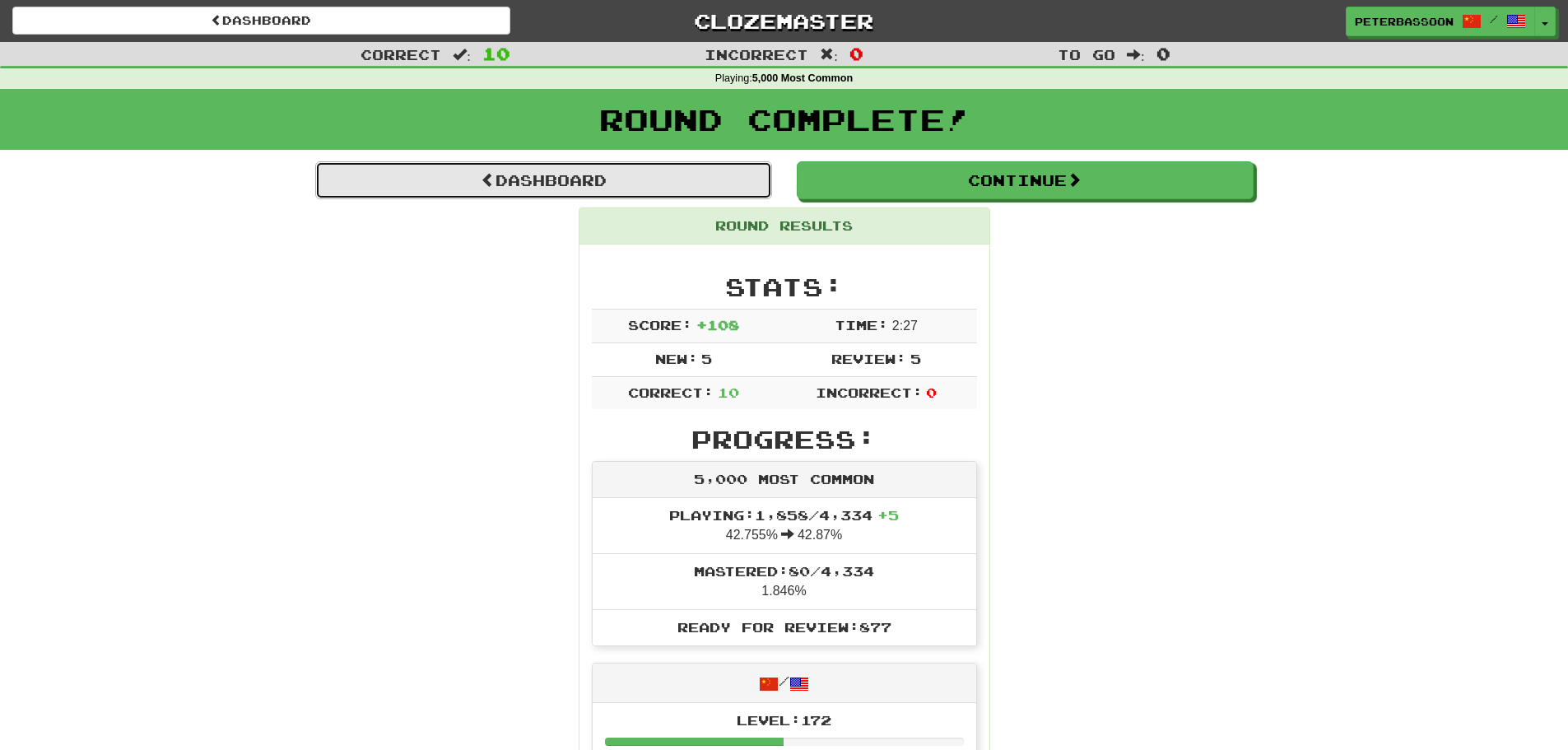
click at [592, 178] on link "Dashboard" at bounding box center [543, 180] width 457 height 38
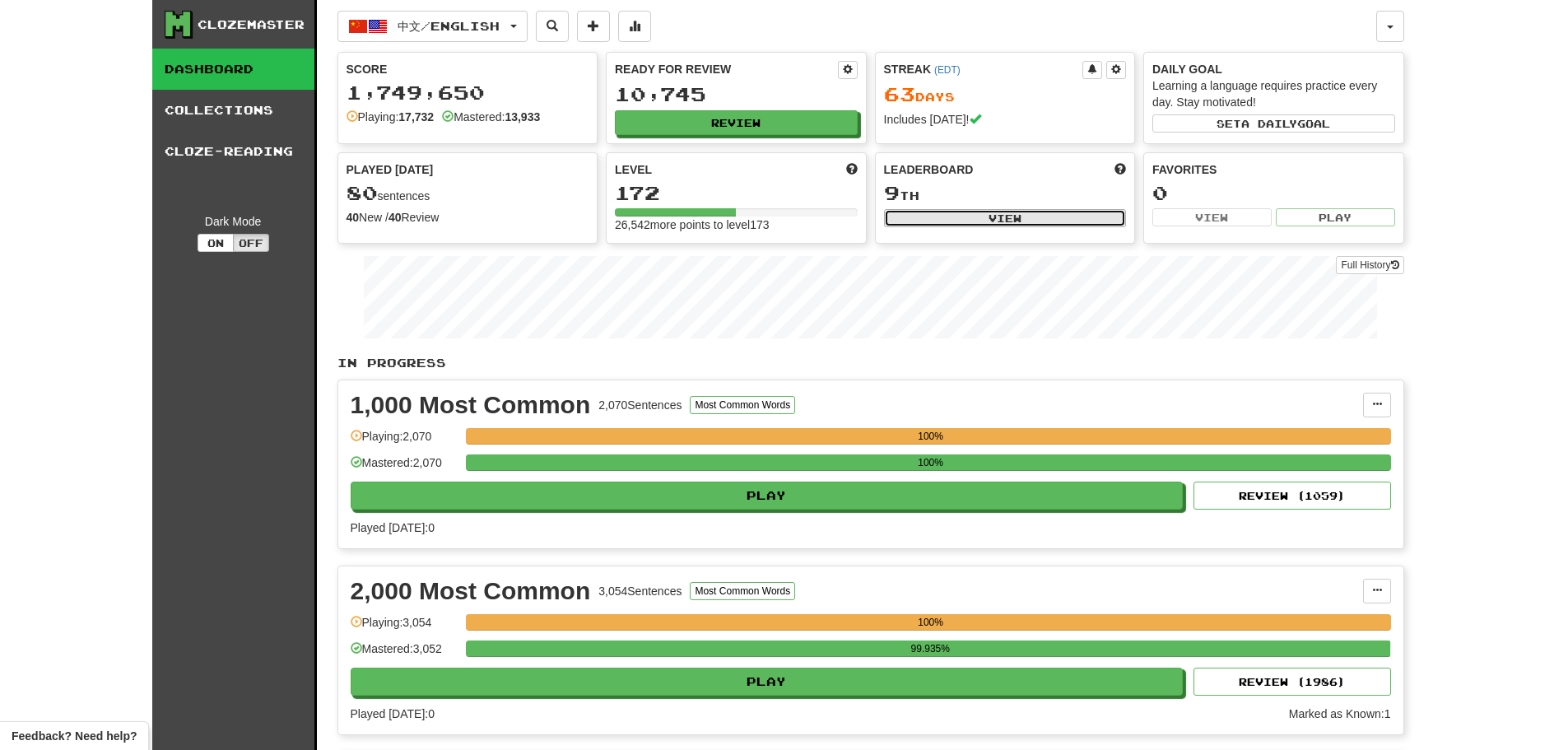
click at [981, 210] on button "View" at bounding box center [1006, 218] width 242 height 18
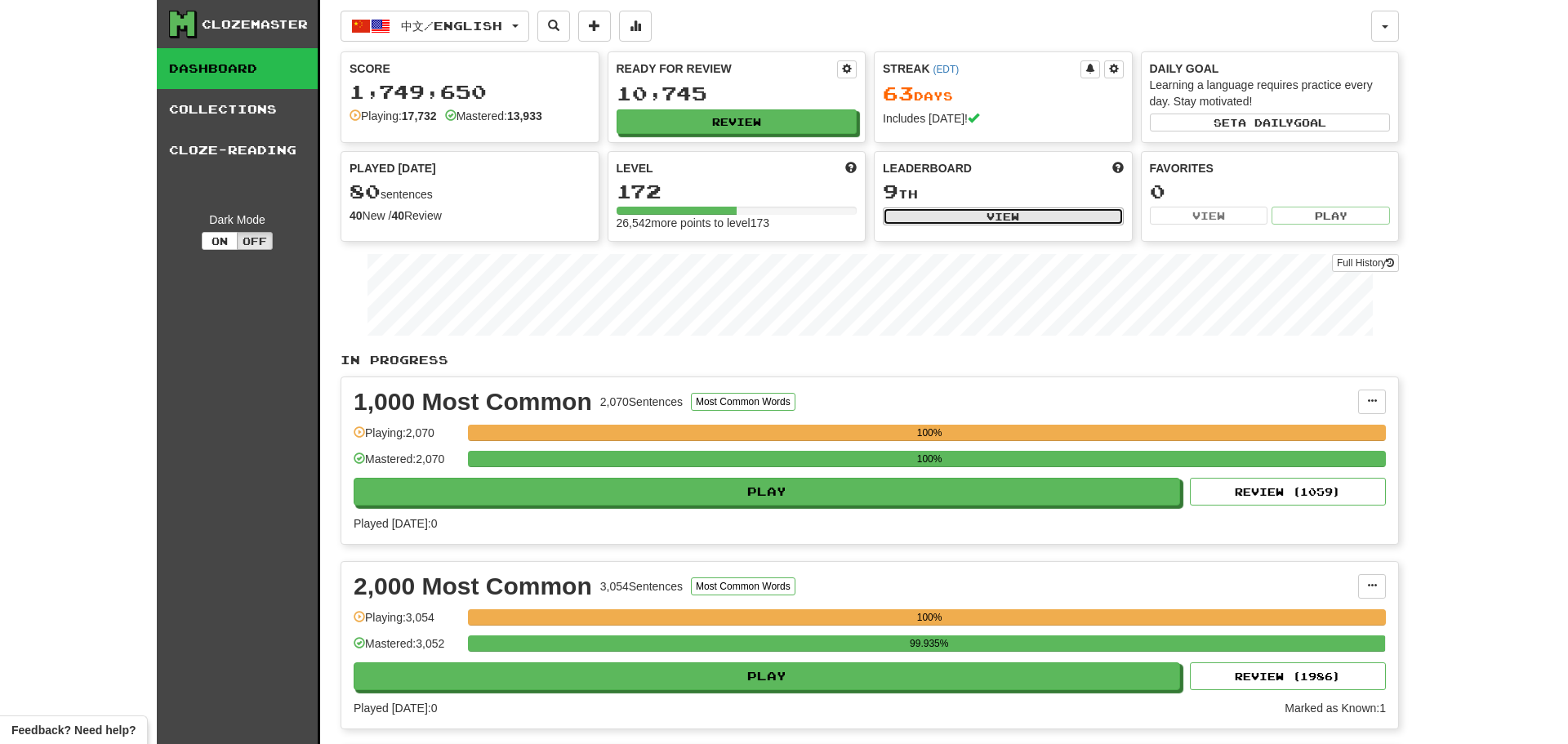
select select "**********"
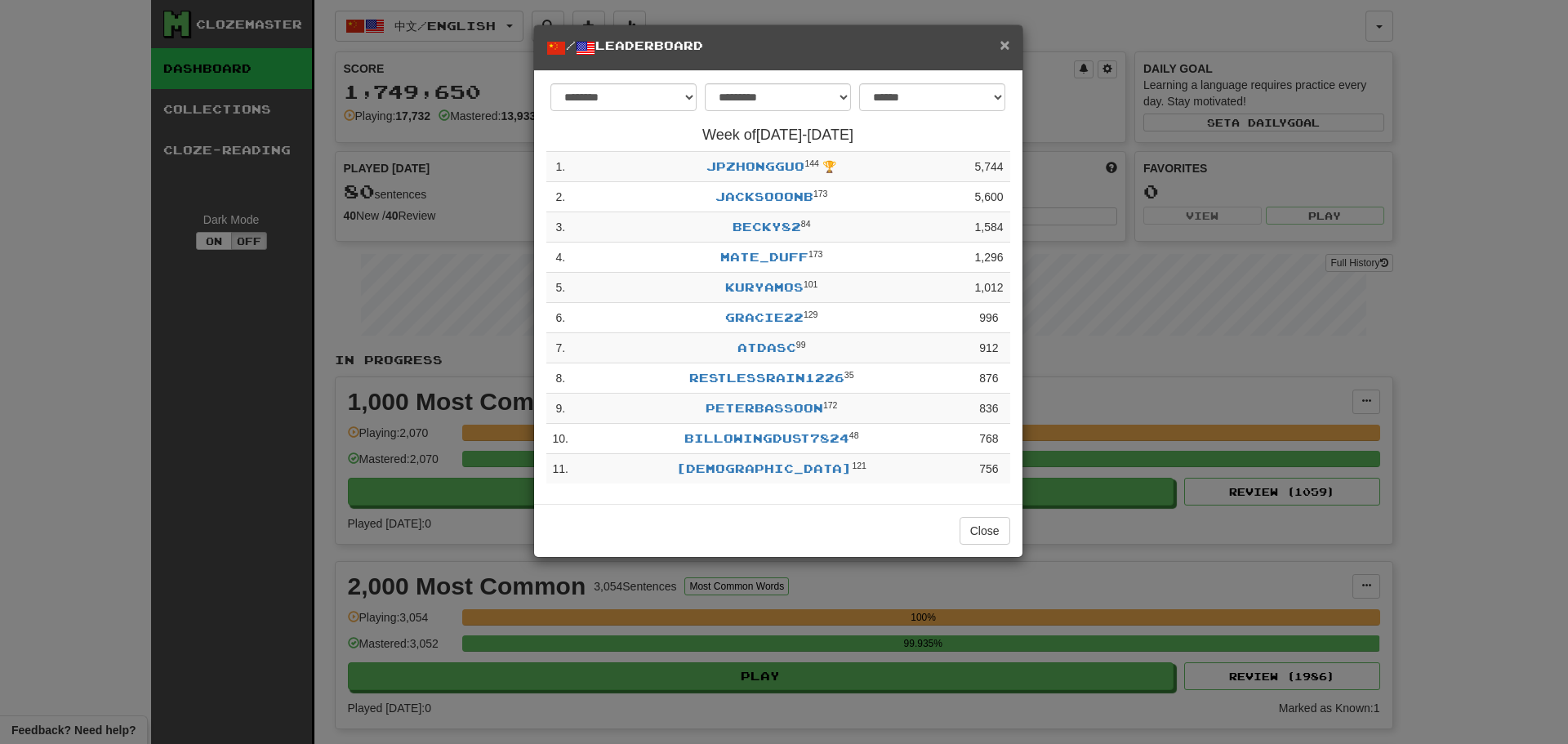
click at [1005, 38] on span "×" at bounding box center [1004, 45] width 10 height 19
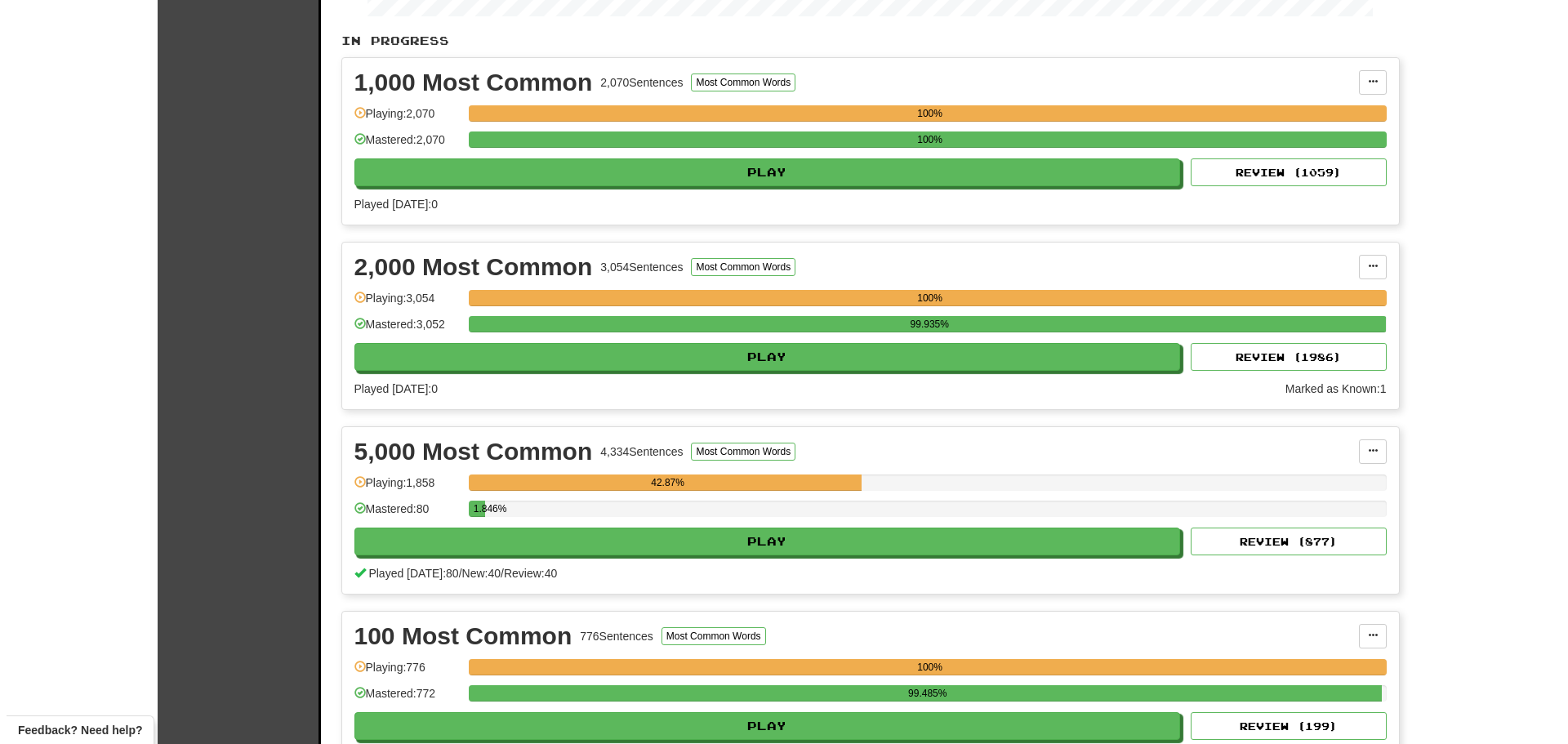
scroll to position [326, 0]
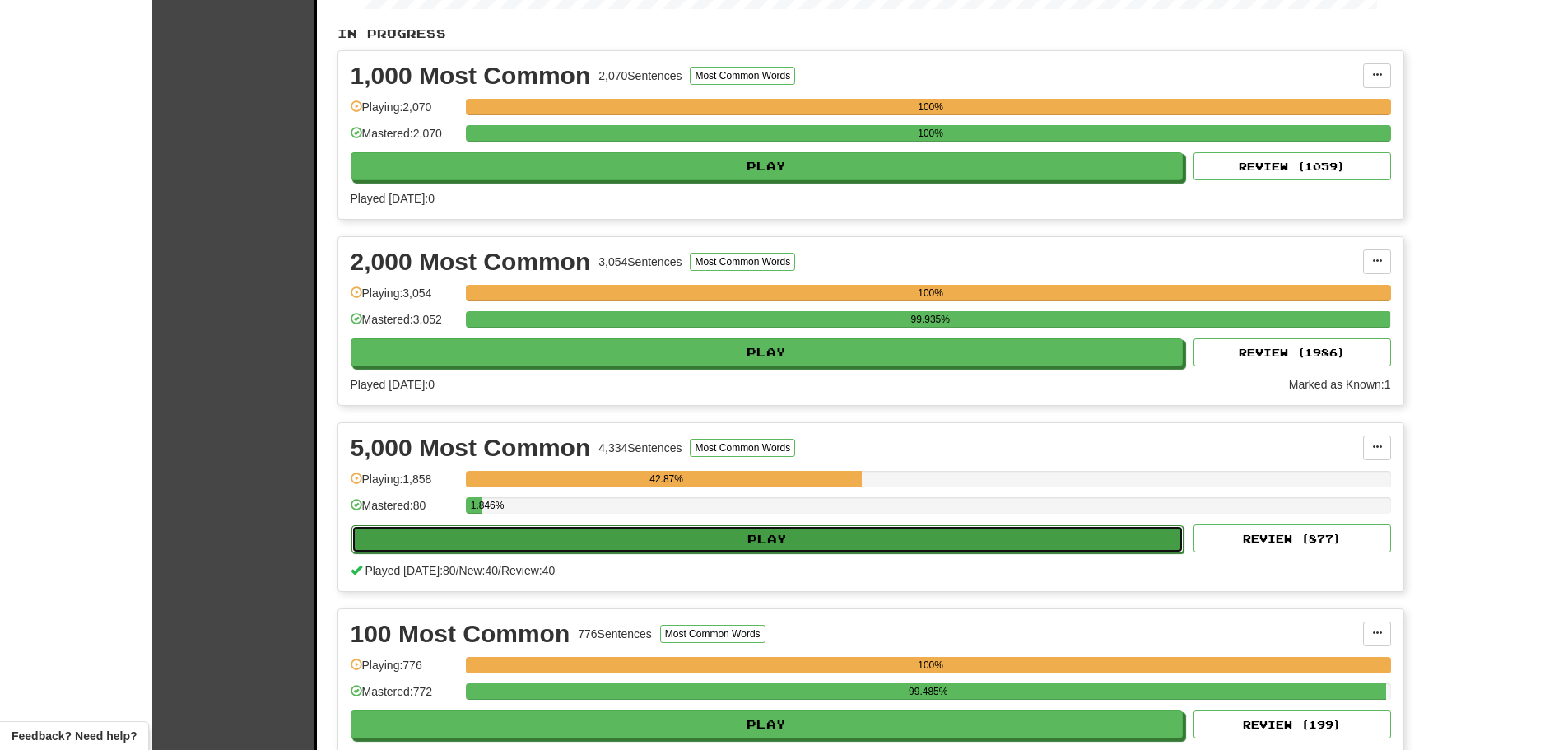
click at [680, 539] on button "Play" at bounding box center [767, 539] width 833 height 28
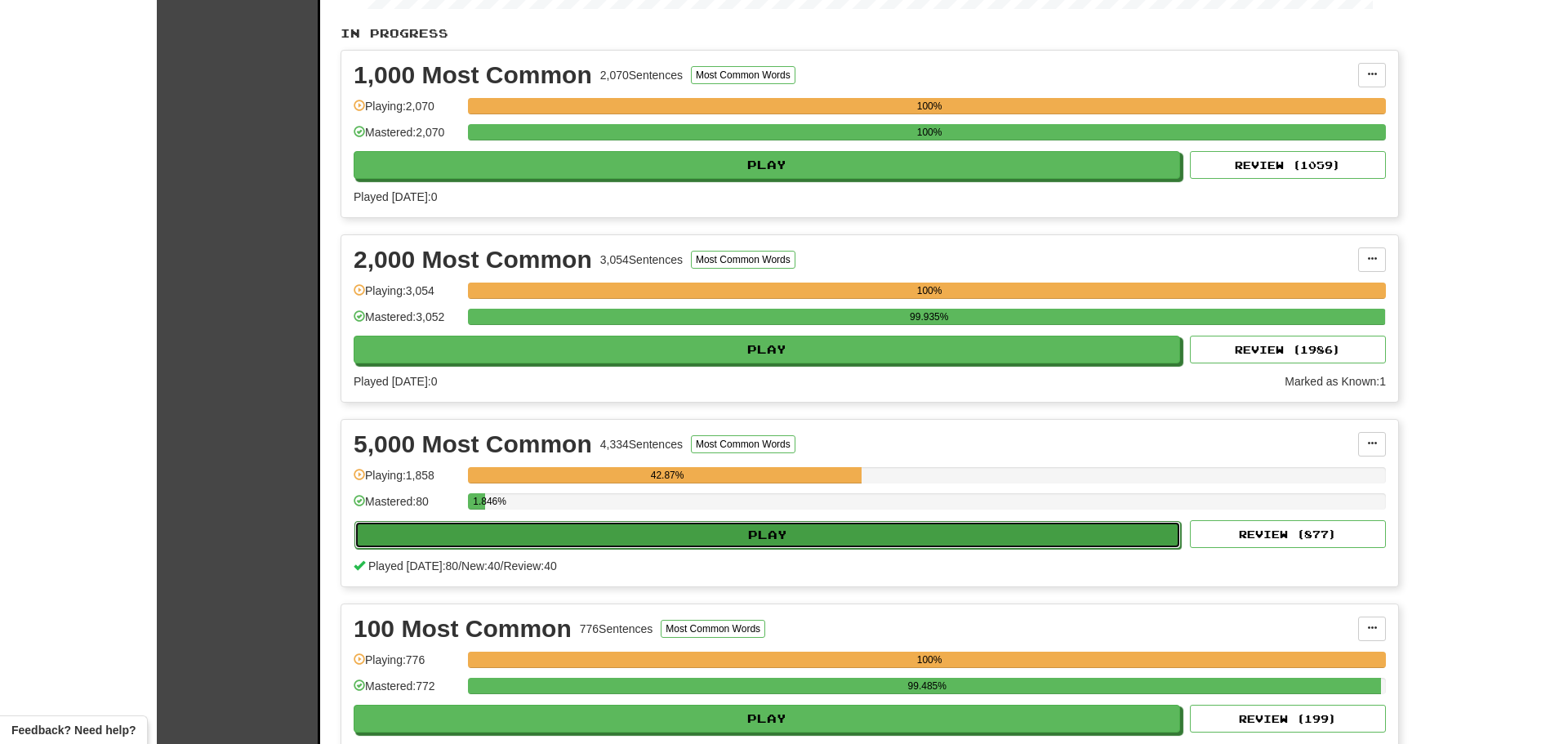
select select "**"
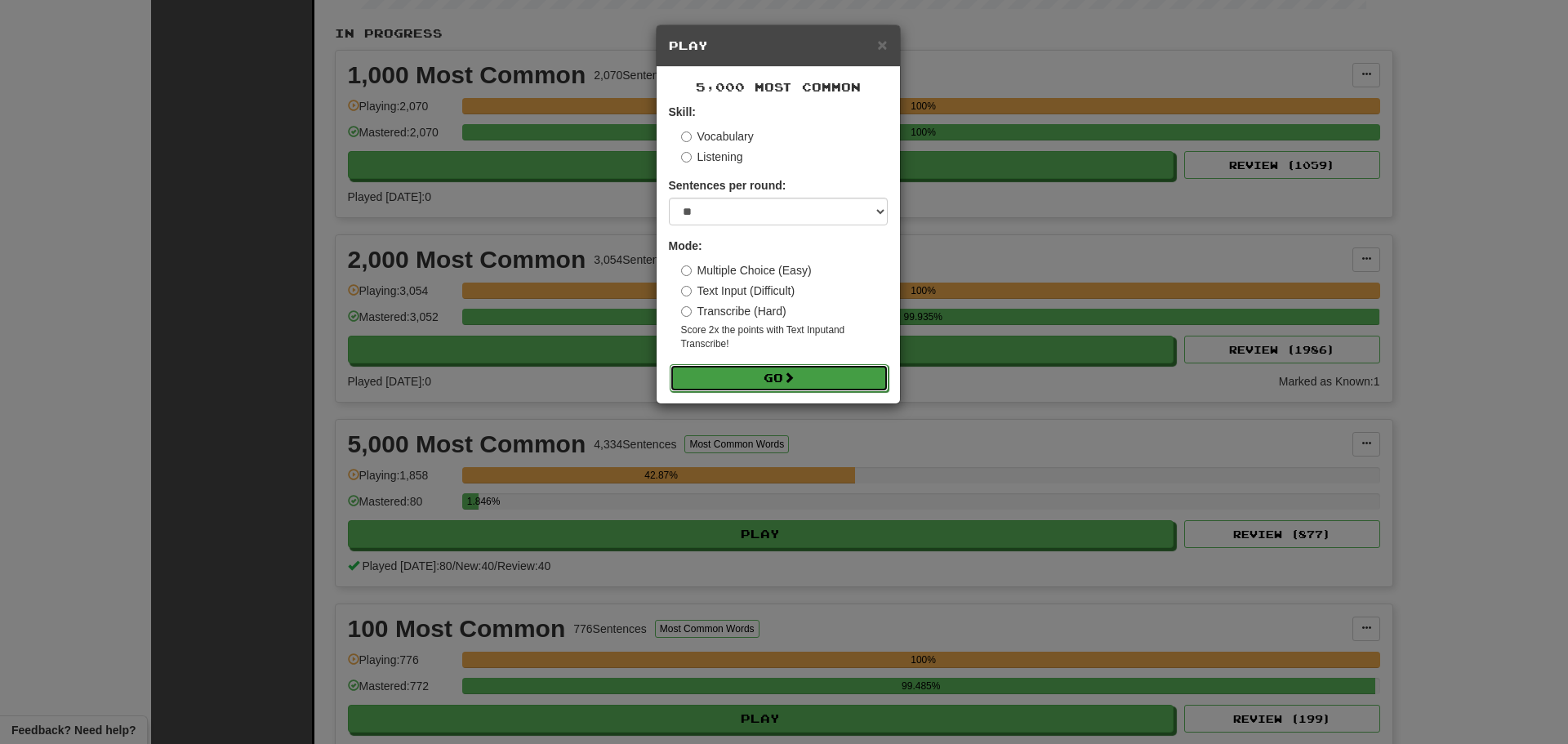
click at [789, 371] on span at bounding box center [788, 376] width 11 height 11
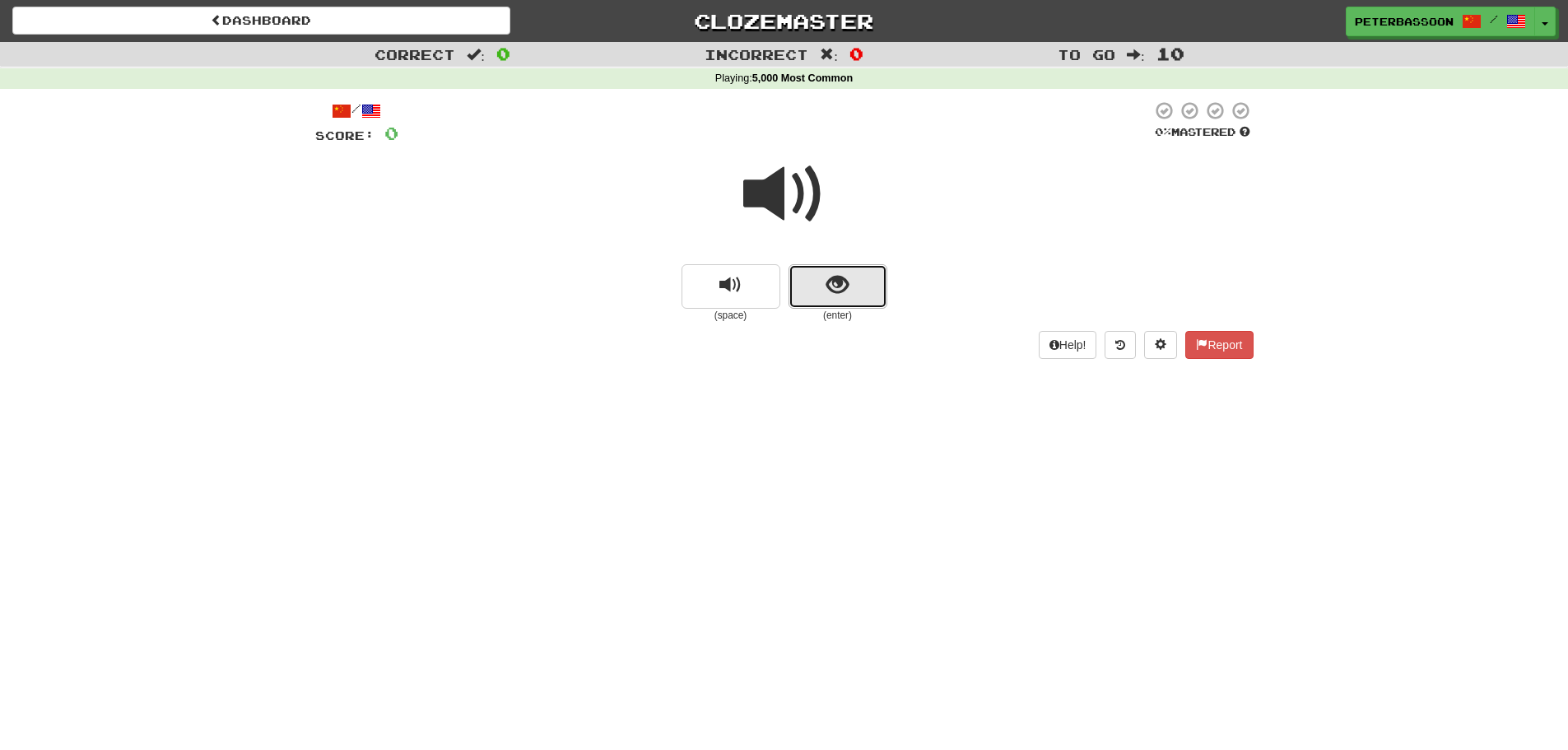
click at [835, 274] on span "show sentence" at bounding box center [837, 284] width 22 height 22
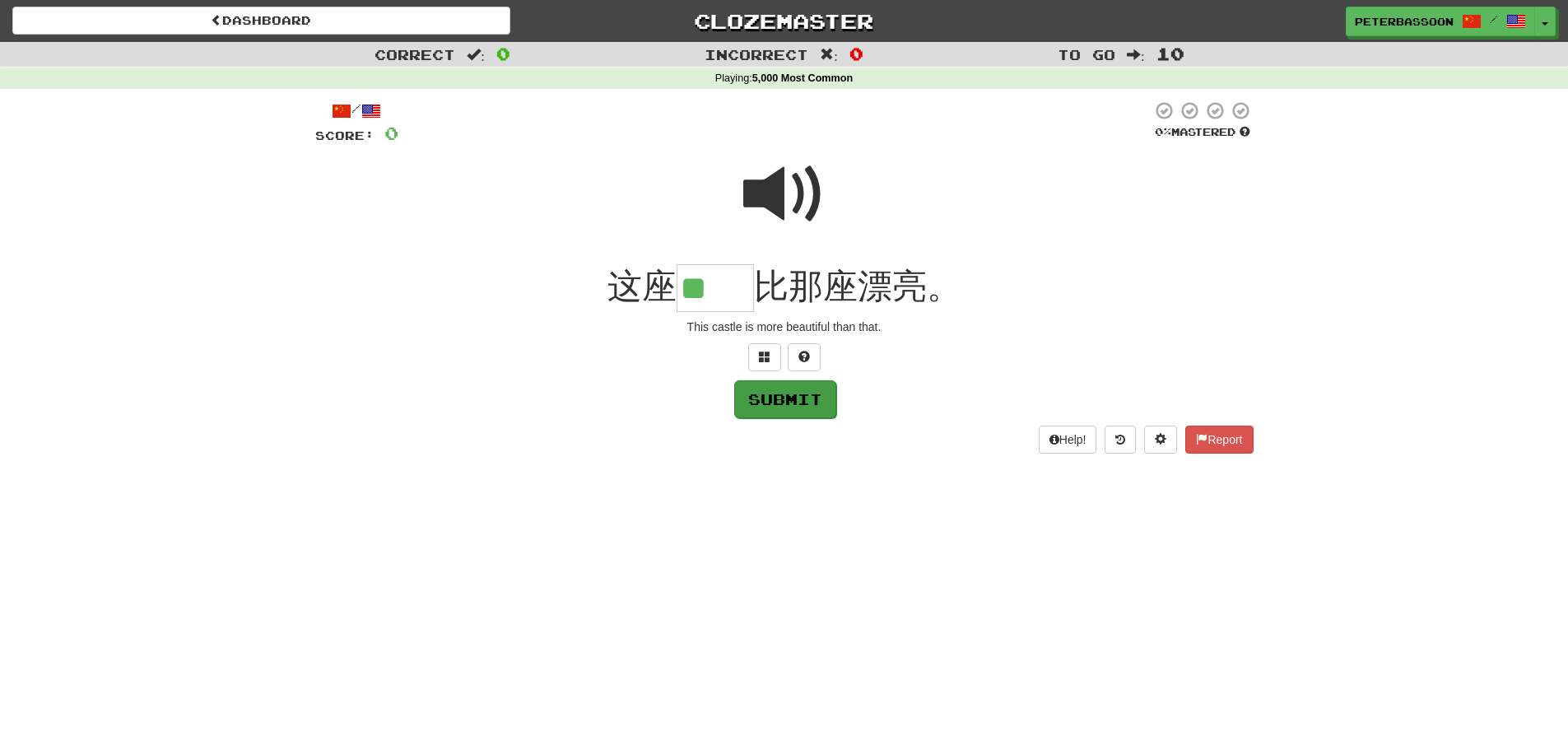
type input "**"
click at [794, 397] on button "Submit" at bounding box center [785, 399] width 102 height 38
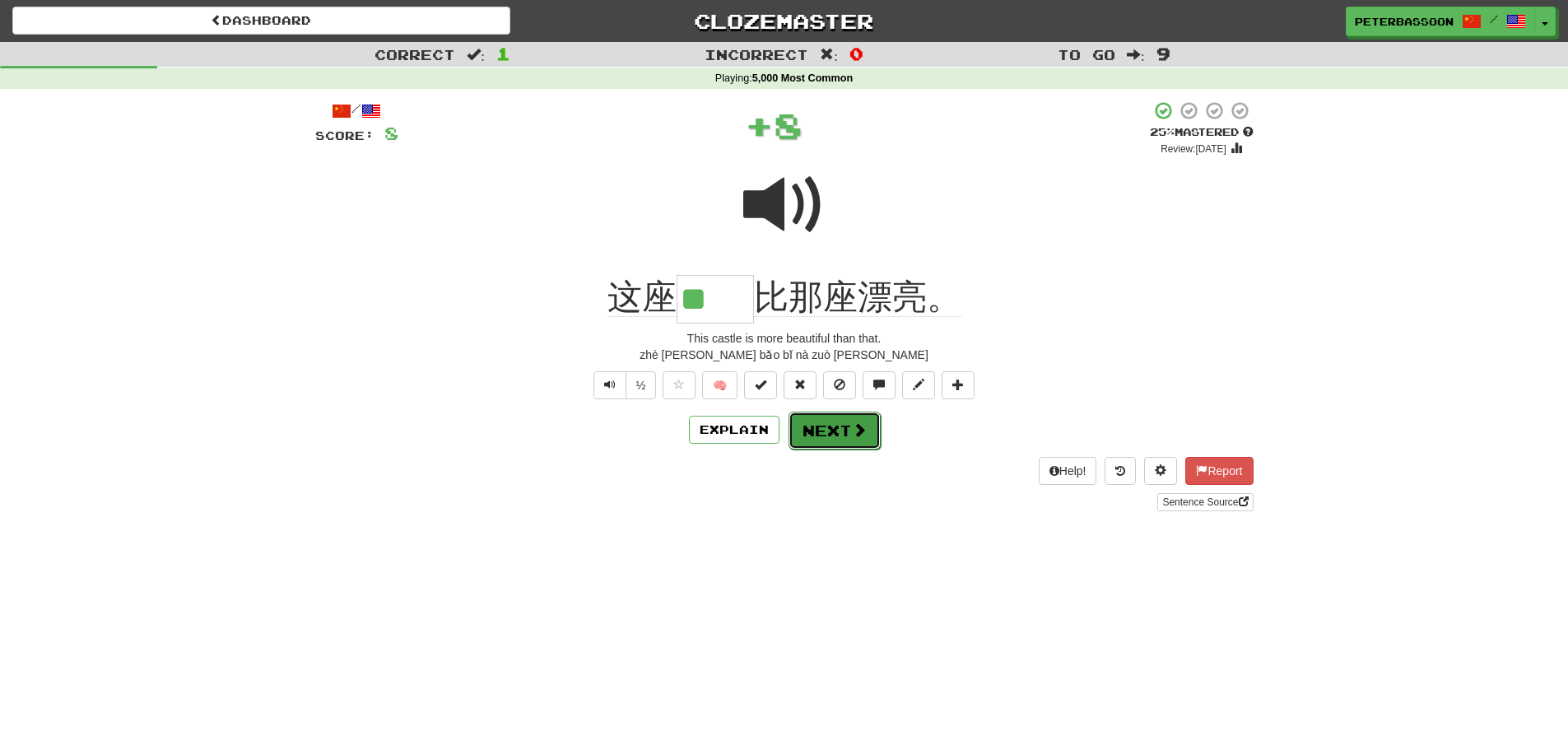
click at [852, 426] on span at bounding box center [859, 429] width 15 height 15
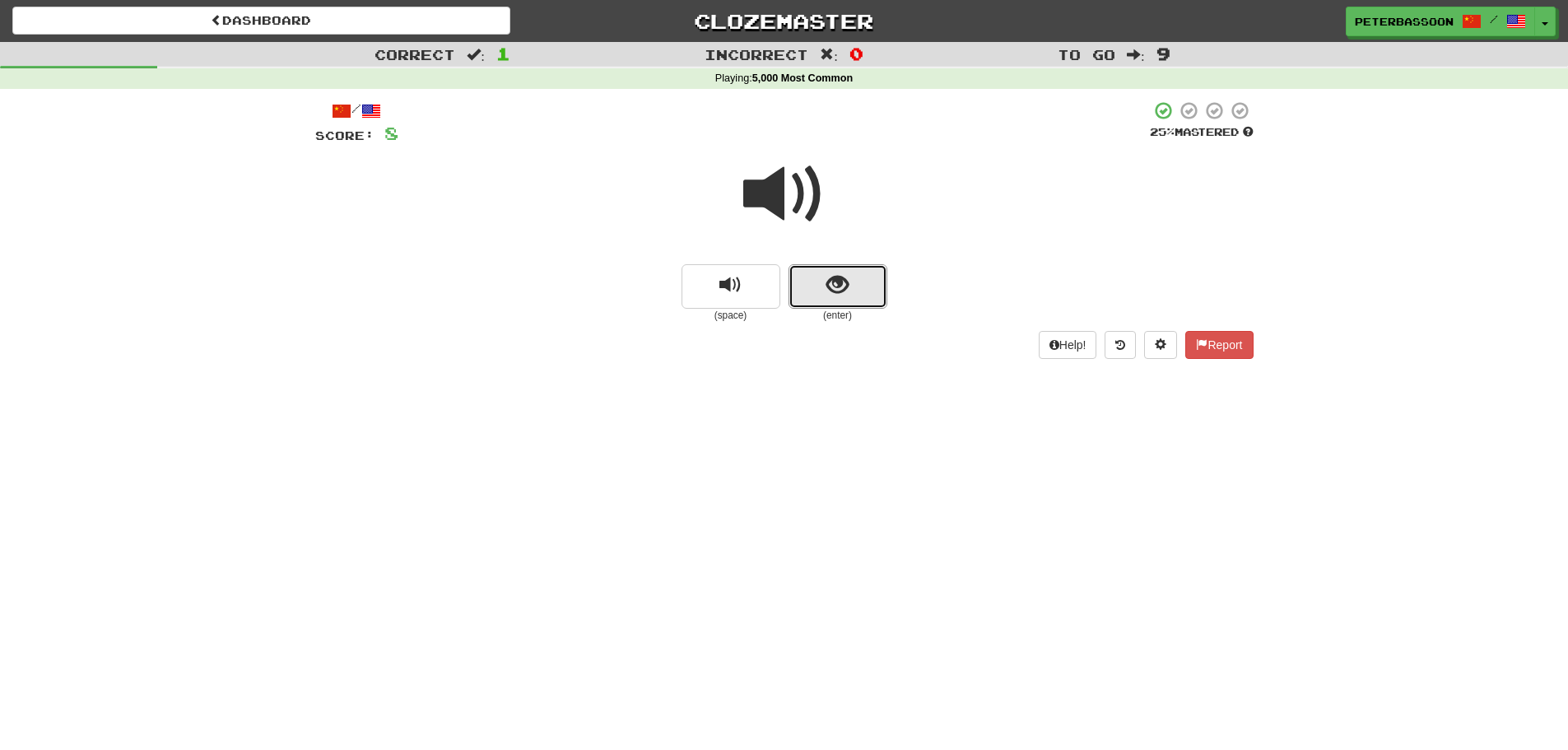
drag, startPoint x: 821, startPoint y: 273, endPoint x: 906, endPoint y: 256, distance: 86.7
click at [835, 269] on button "show sentence" at bounding box center [837, 286] width 99 height 44
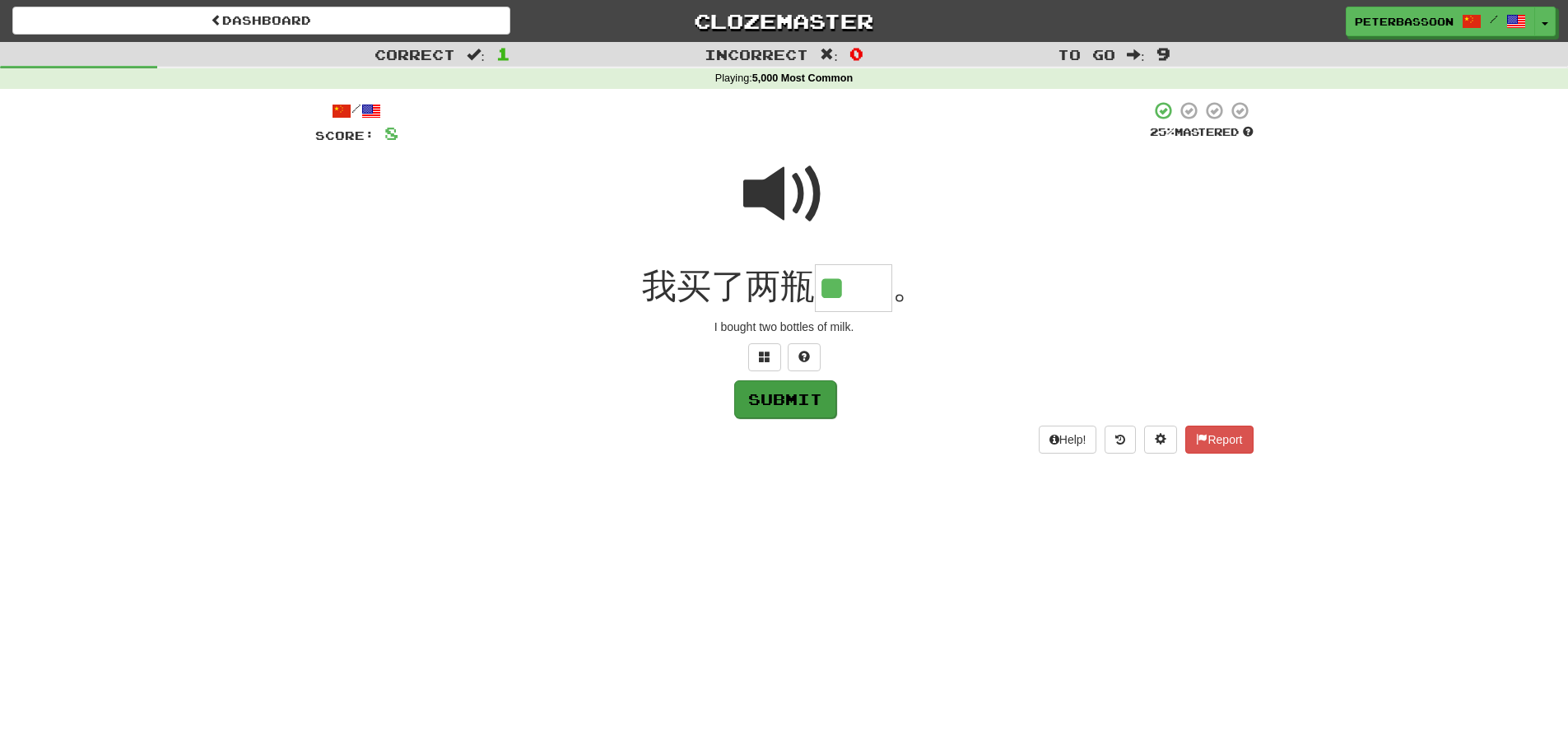
type input "**"
click at [784, 402] on button "Submit" at bounding box center [785, 399] width 102 height 38
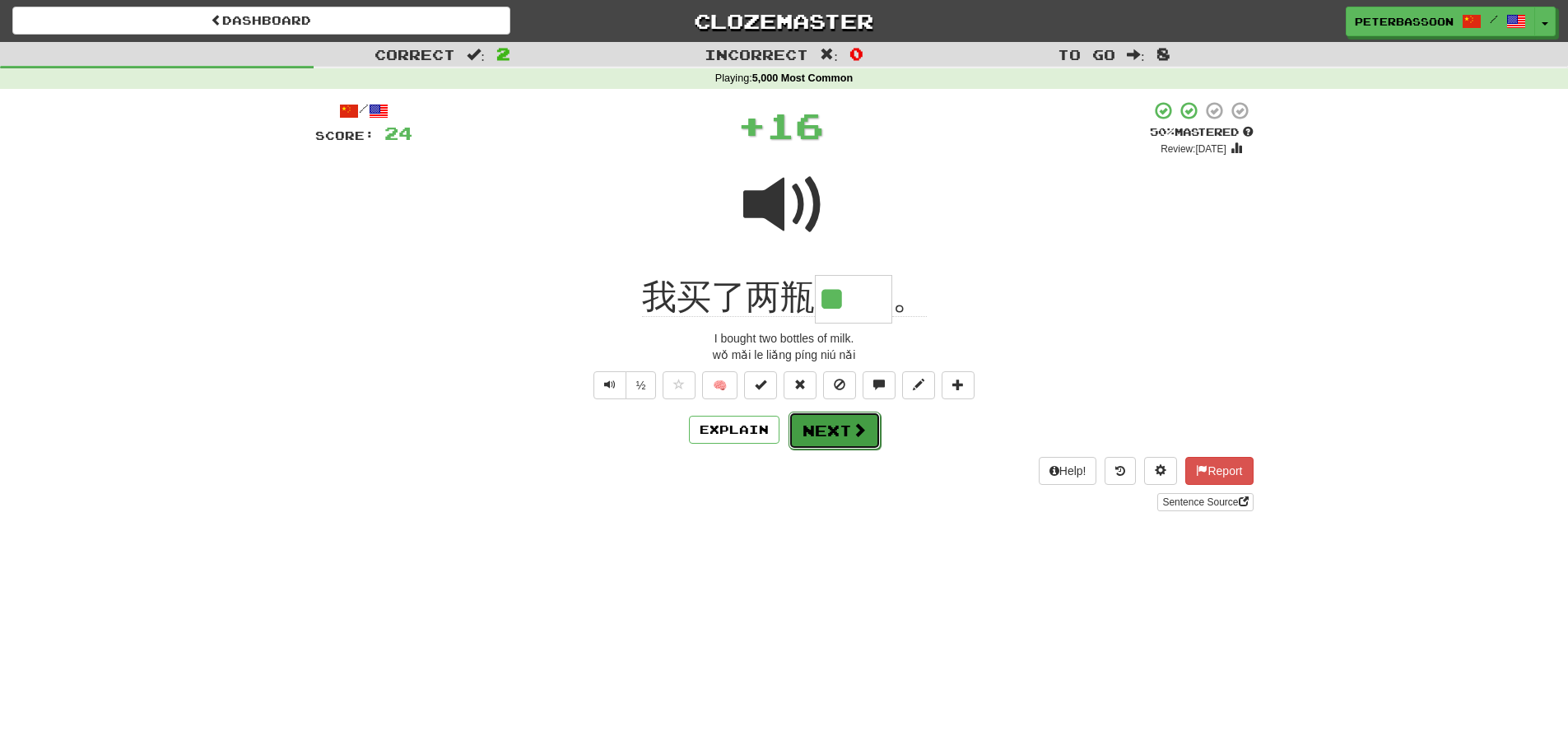
click at [828, 428] on button "Next" at bounding box center [835, 430] width 92 height 38
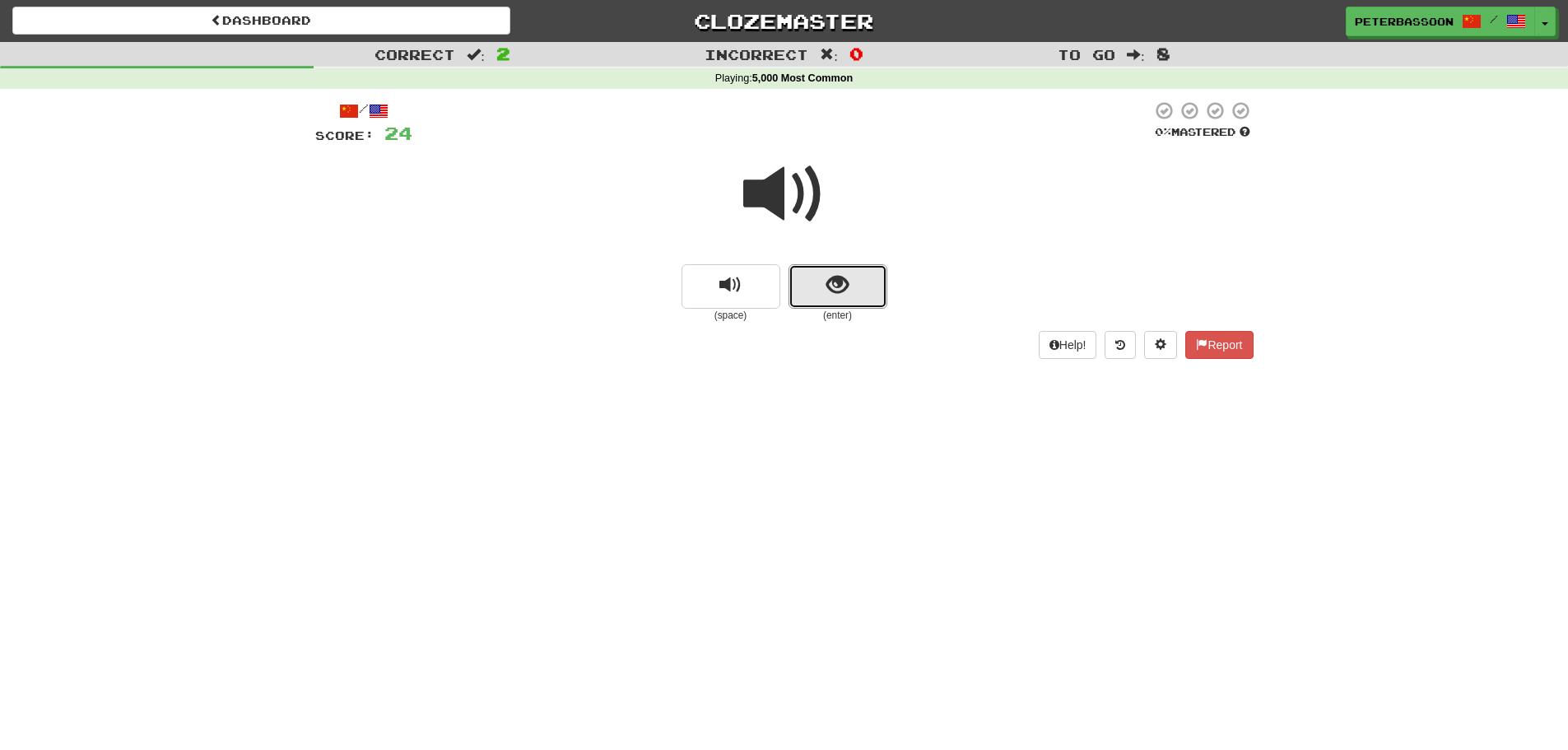
click at [821, 289] on button "show sentence" at bounding box center [837, 286] width 99 height 44
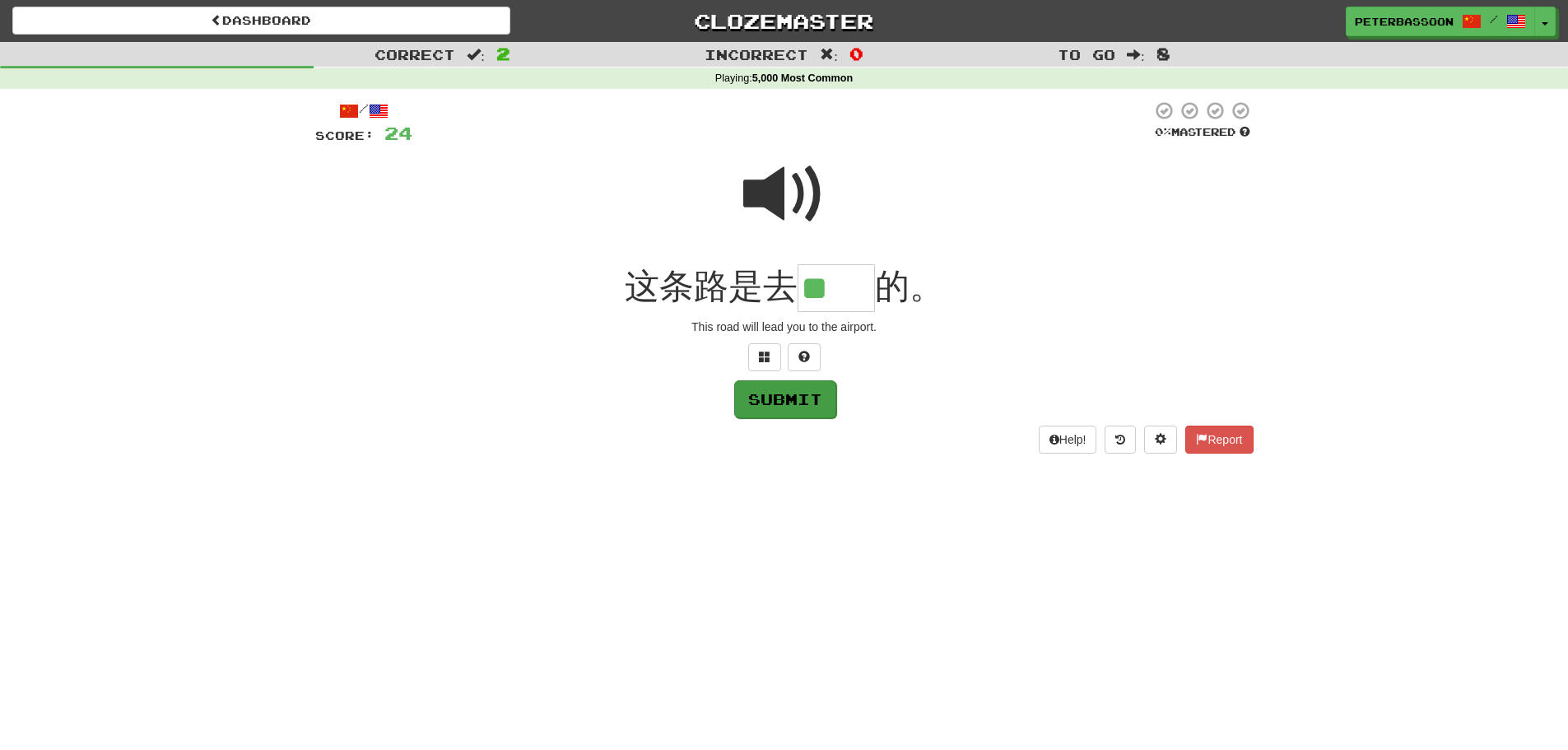
type input "**"
click at [803, 394] on button "Submit" at bounding box center [785, 399] width 102 height 38
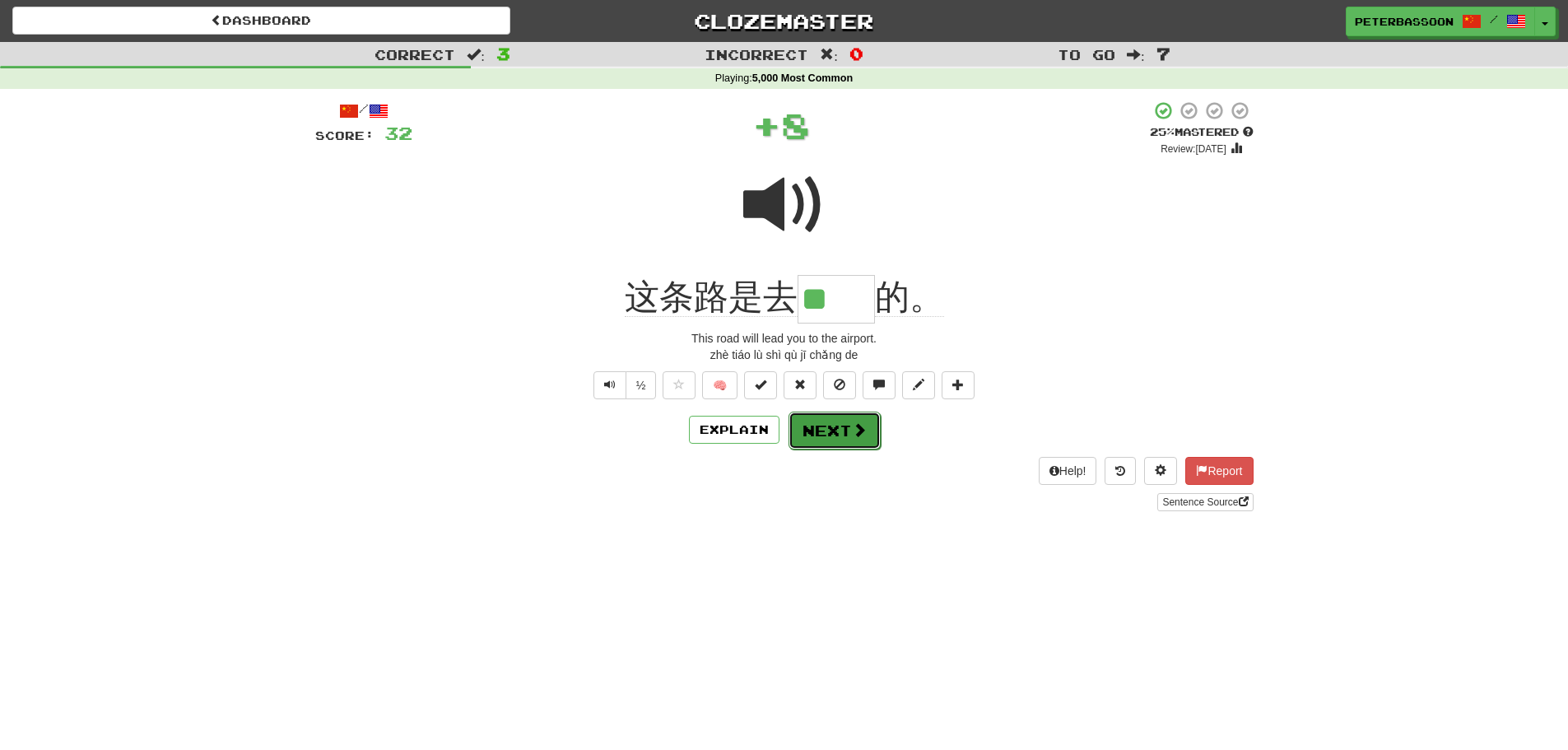
click at [839, 432] on button "Next" at bounding box center [835, 430] width 92 height 38
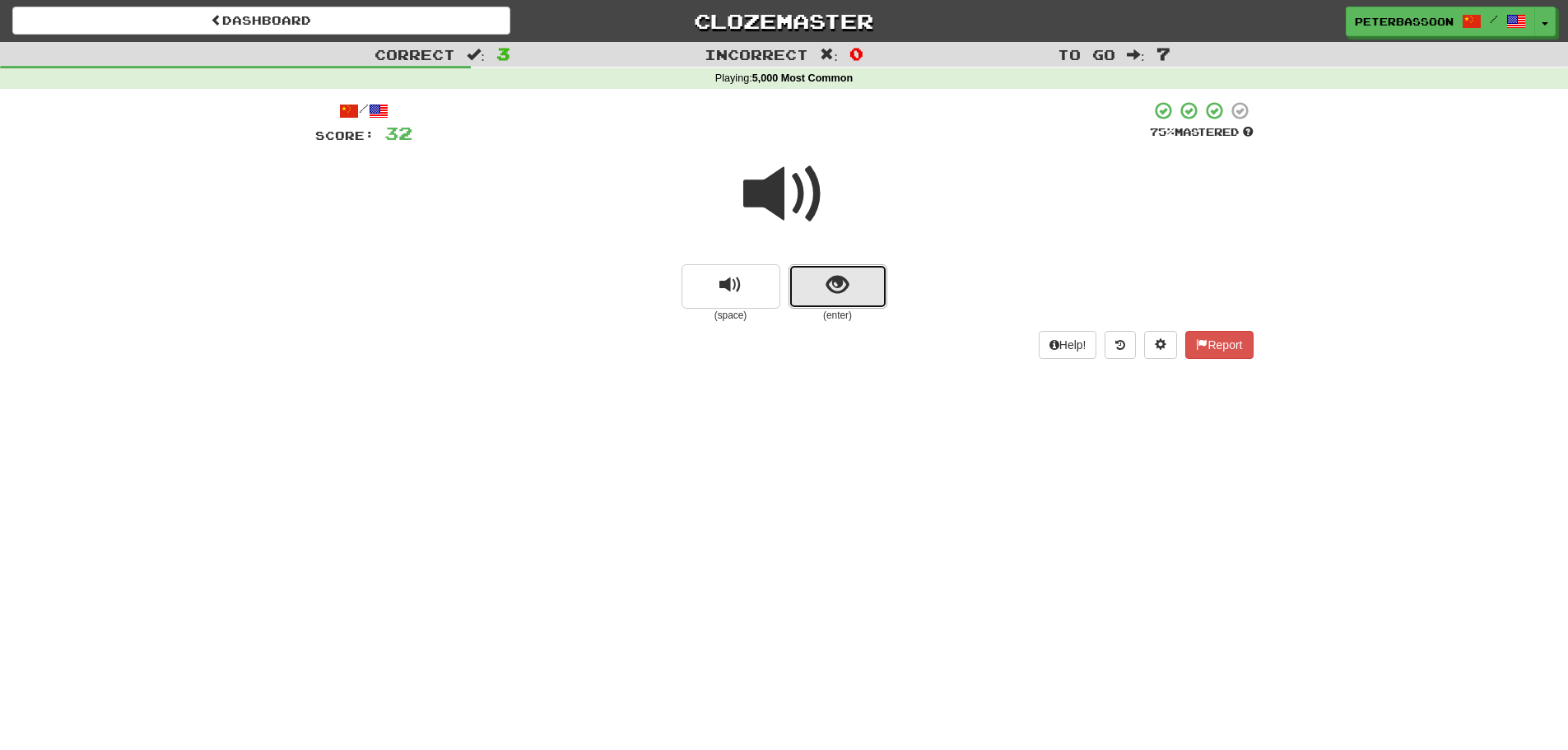
click at [833, 283] on span "show sentence" at bounding box center [837, 284] width 22 height 22
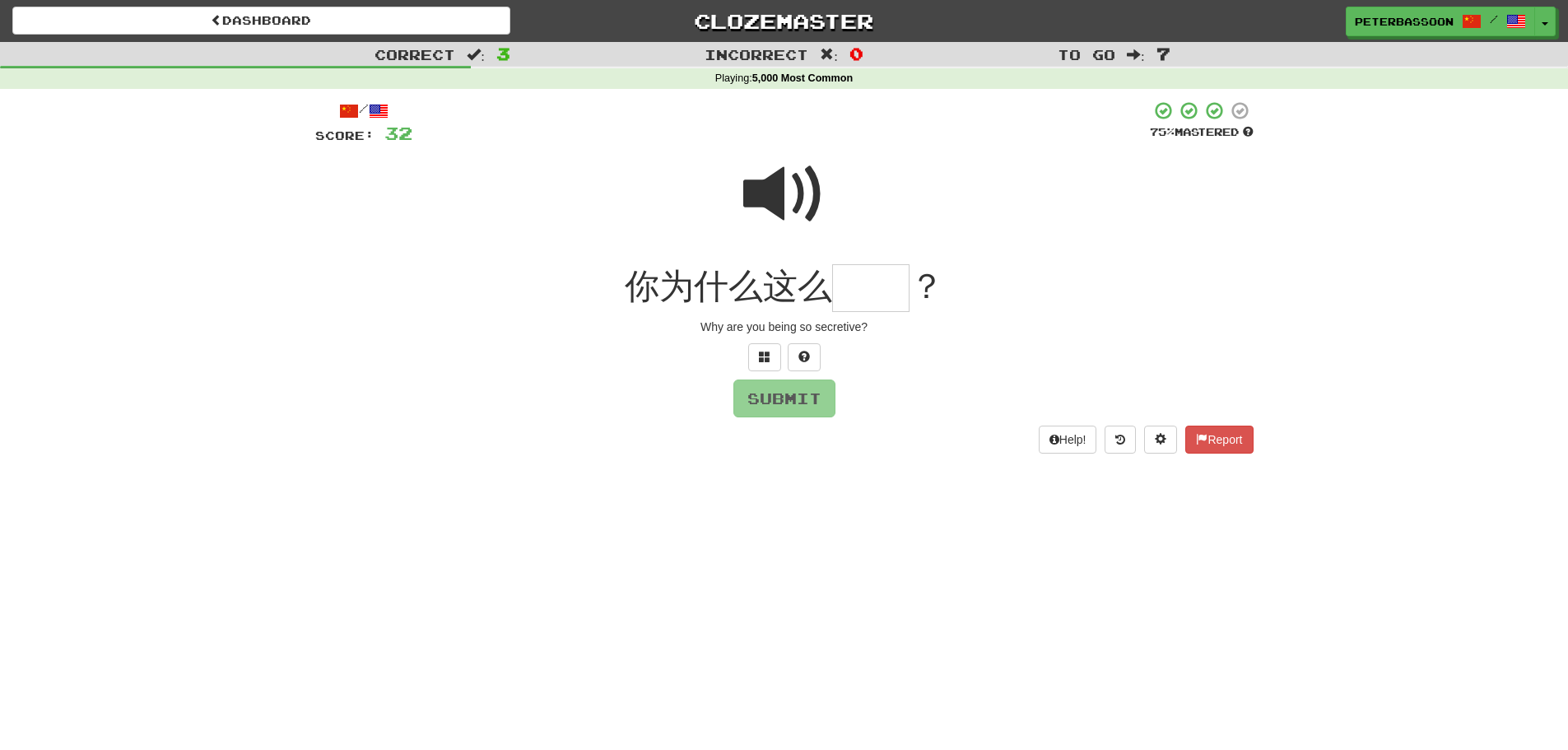
drag, startPoint x: 756, startPoint y: 192, endPoint x: 778, endPoint y: 208, distance: 27.2
click at [757, 192] on span at bounding box center [784, 194] width 82 height 82
click at [870, 301] on input "text" at bounding box center [870, 289] width 78 height 49
type input "**"
click at [781, 402] on button "Submit" at bounding box center [785, 399] width 102 height 38
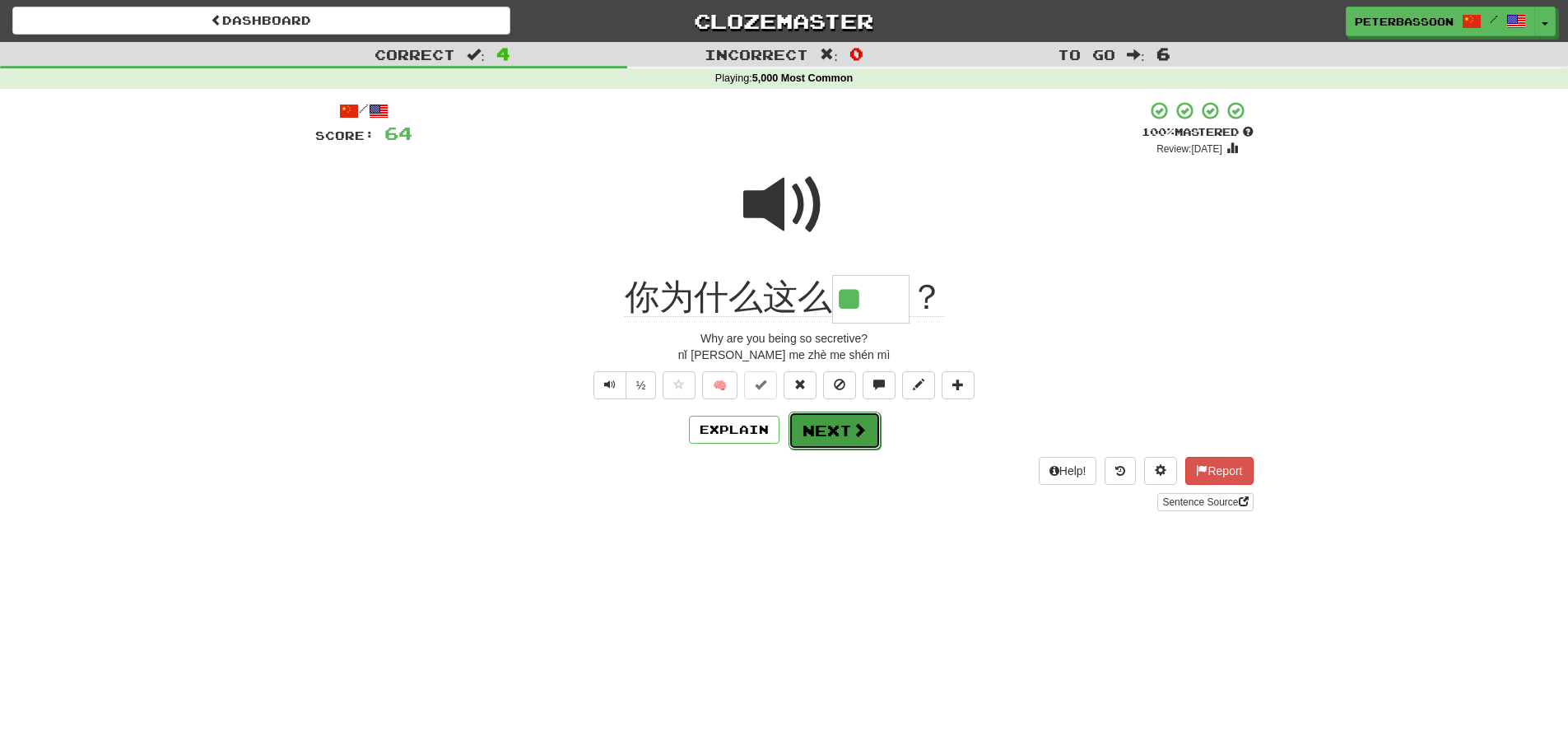
click at [825, 426] on button "Next" at bounding box center [835, 430] width 92 height 38
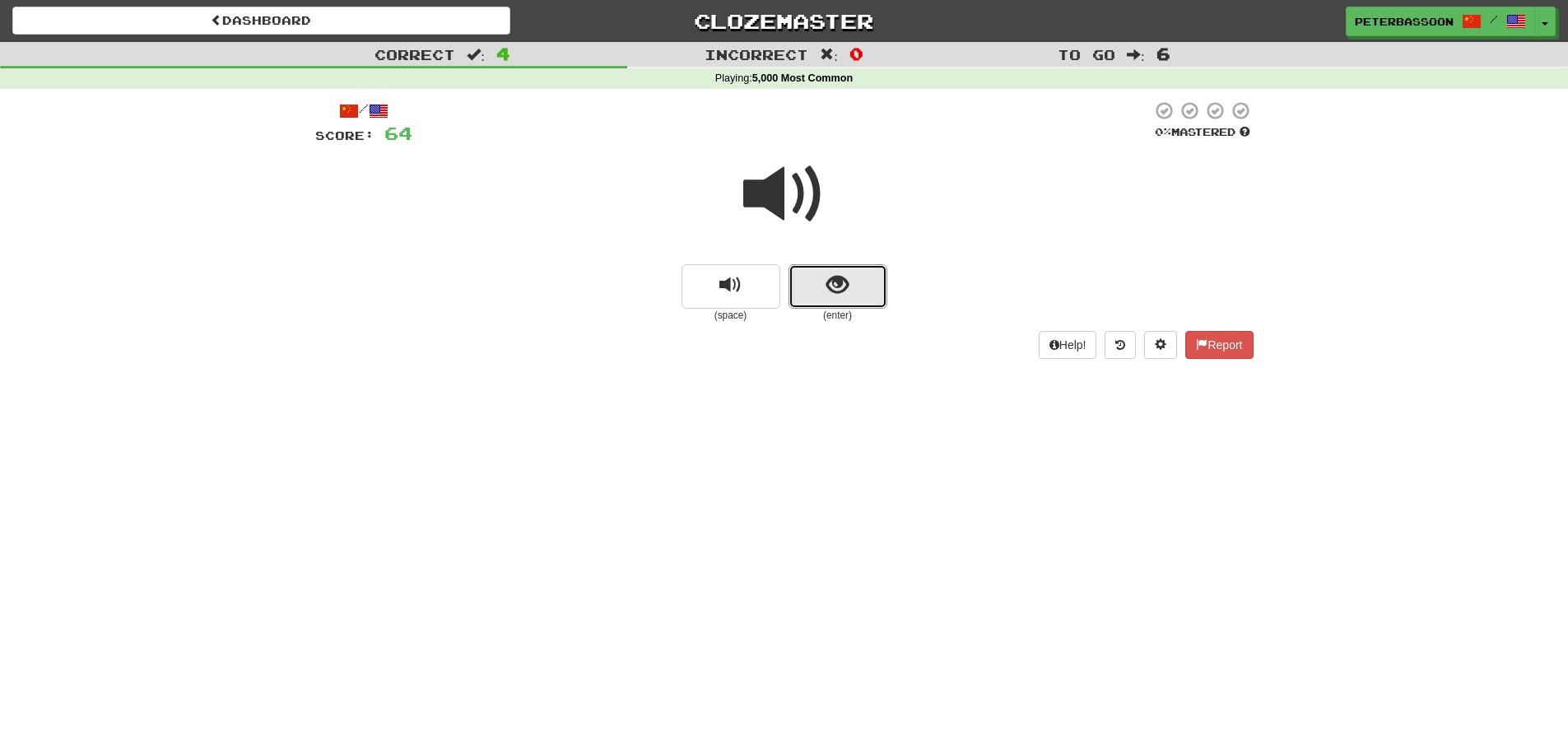
click at [836, 284] on span "show sentence" at bounding box center [837, 284] width 22 height 22
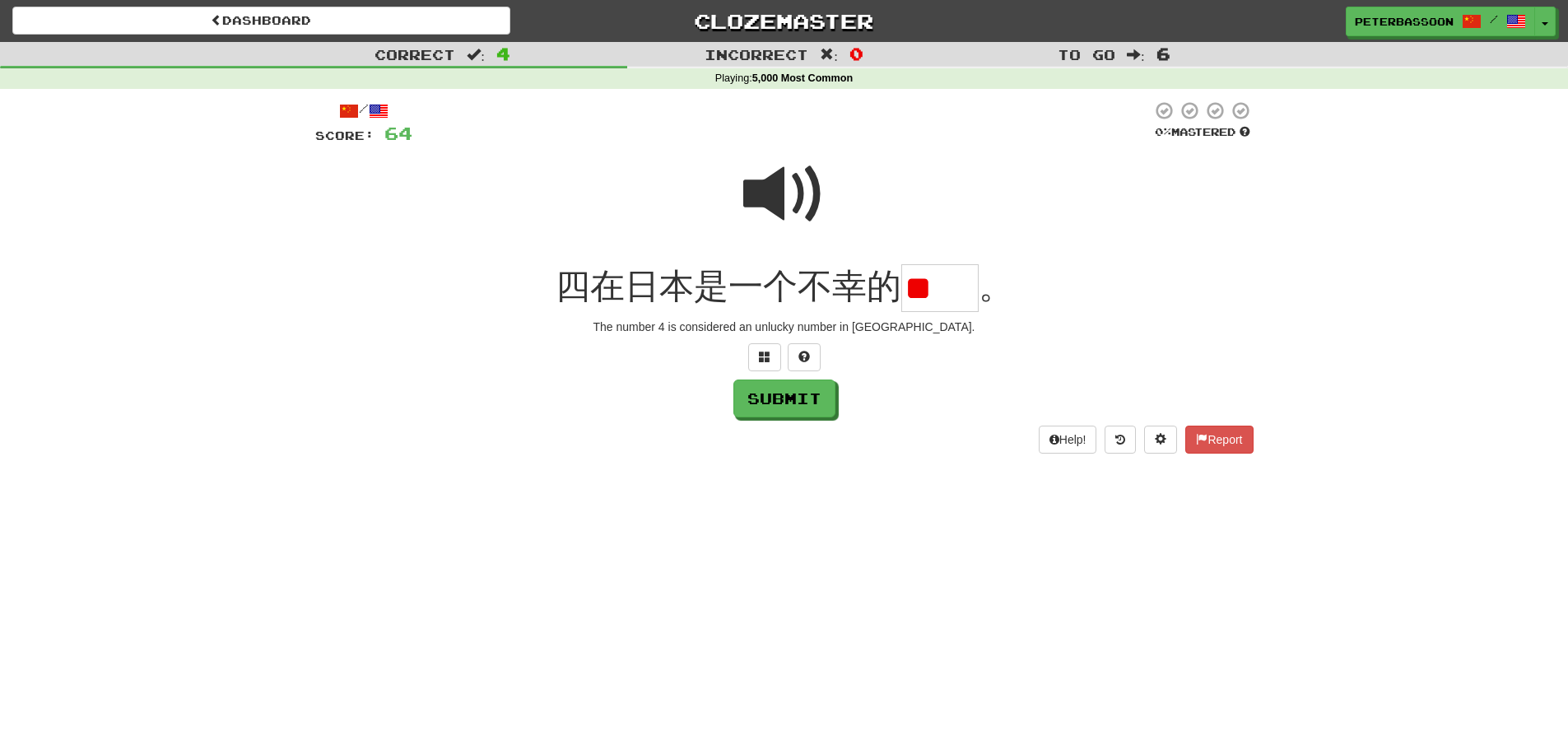
type input "*"
type input "**"
drag, startPoint x: 791, startPoint y: 401, endPoint x: 946, endPoint y: 404, distance: 155.0
click at [792, 402] on button "Submit" at bounding box center [785, 399] width 102 height 38
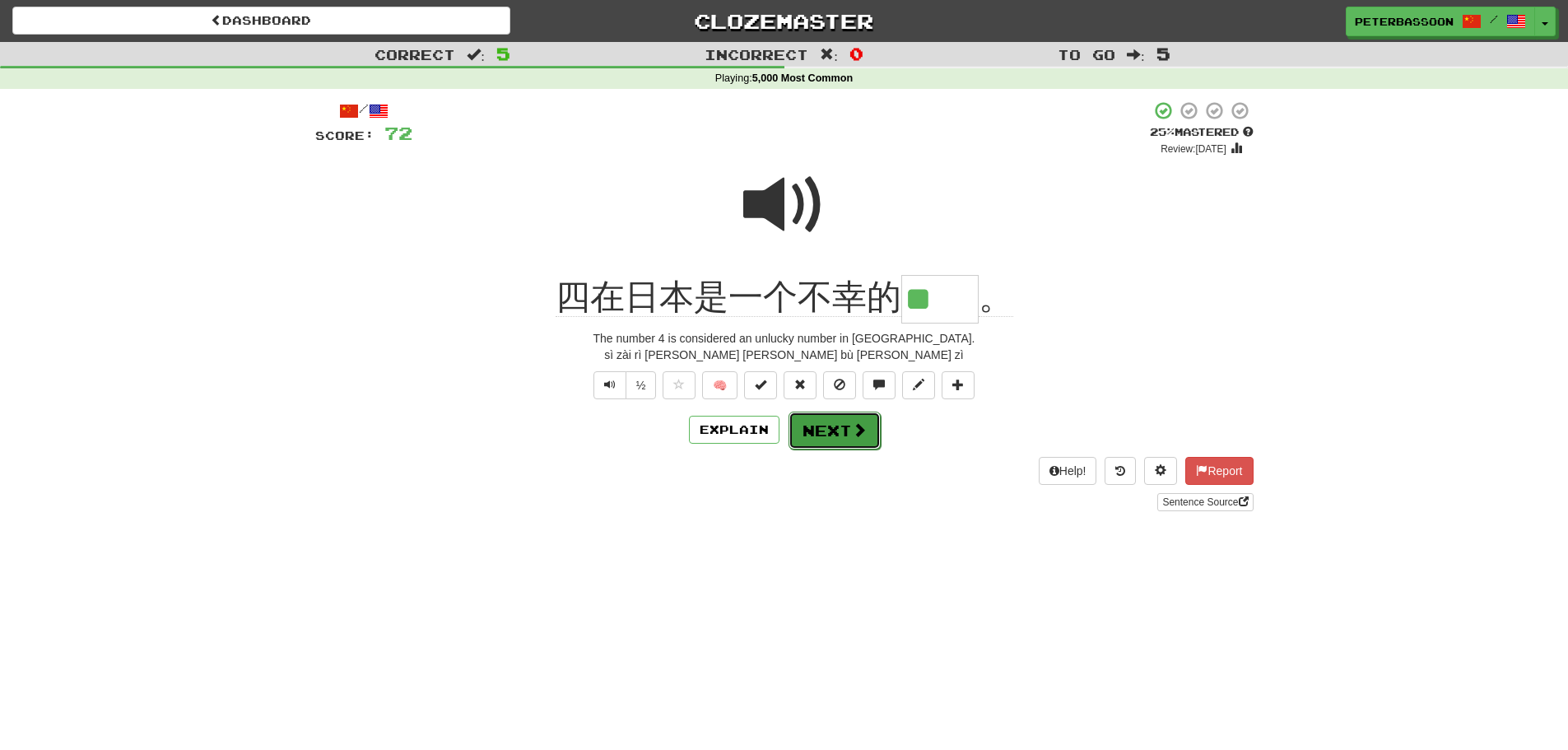
click at [835, 427] on button "Next" at bounding box center [835, 430] width 92 height 38
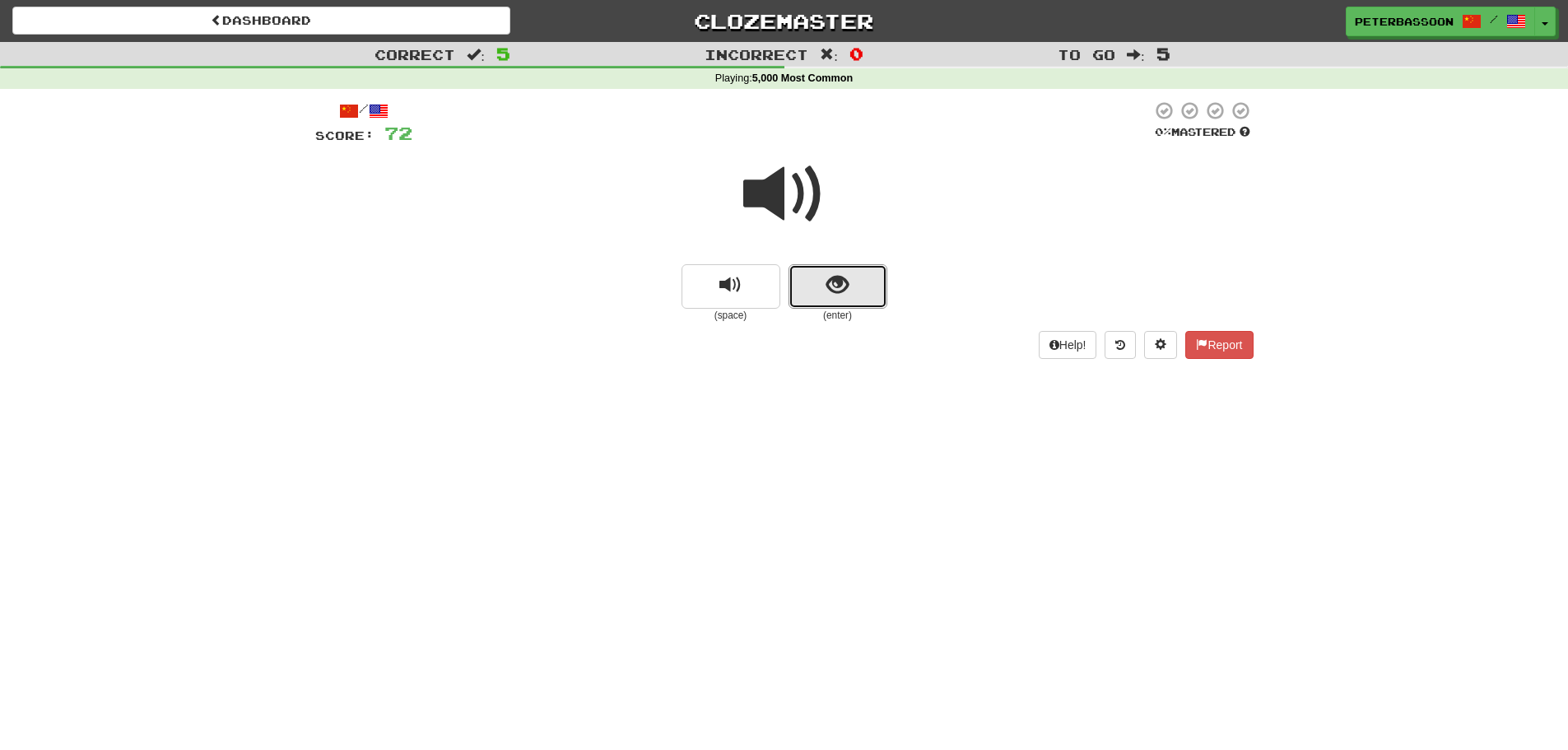
click at [843, 282] on span "show sentence" at bounding box center [837, 284] width 22 height 22
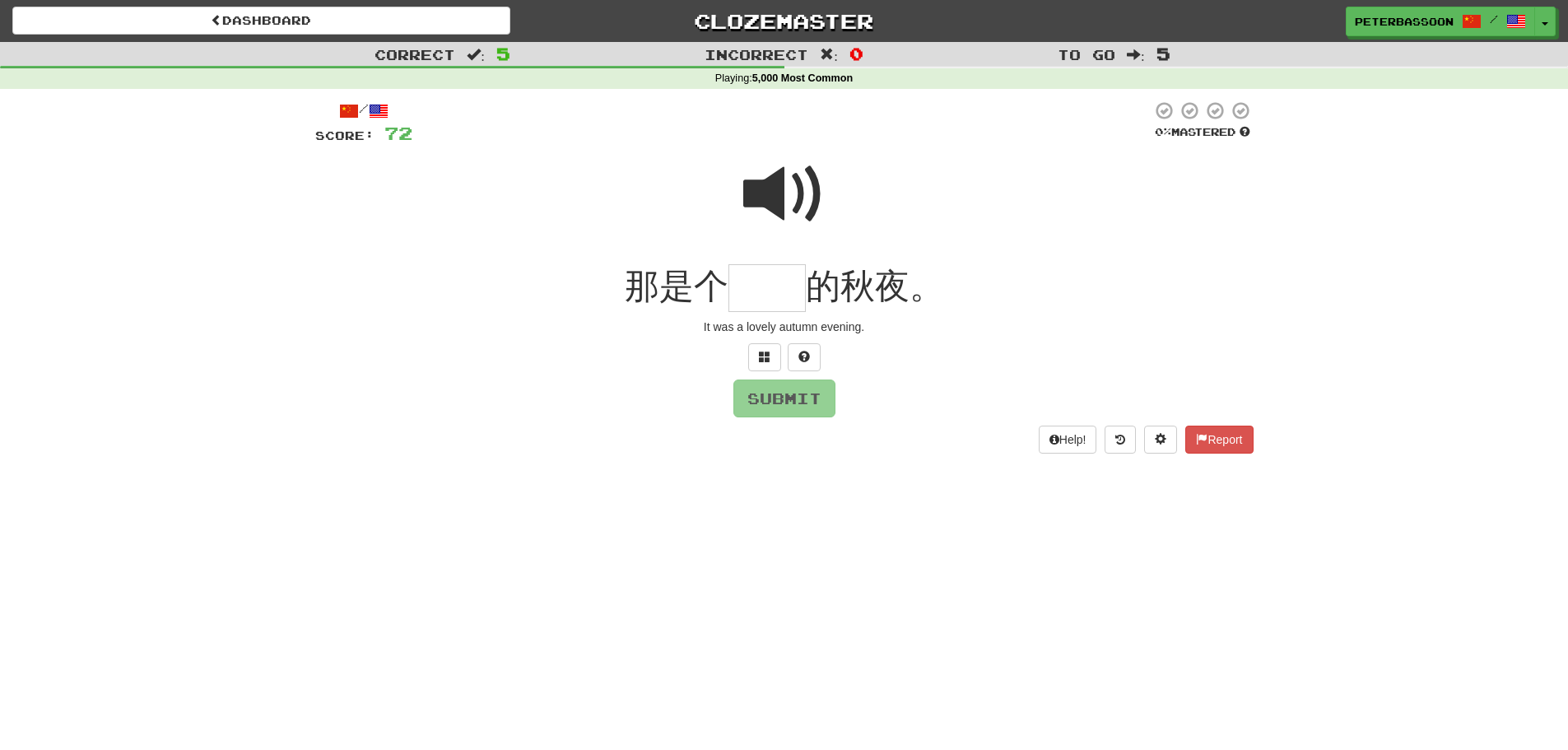
click at [764, 185] on span at bounding box center [784, 194] width 82 height 82
click at [760, 297] on input "text" at bounding box center [767, 289] width 78 height 49
type input "**"
drag, startPoint x: 793, startPoint y: 402, endPoint x: 928, endPoint y: 408, distance: 135.1
click at [801, 404] on button "Submit" at bounding box center [784, 398] width 102 height 38
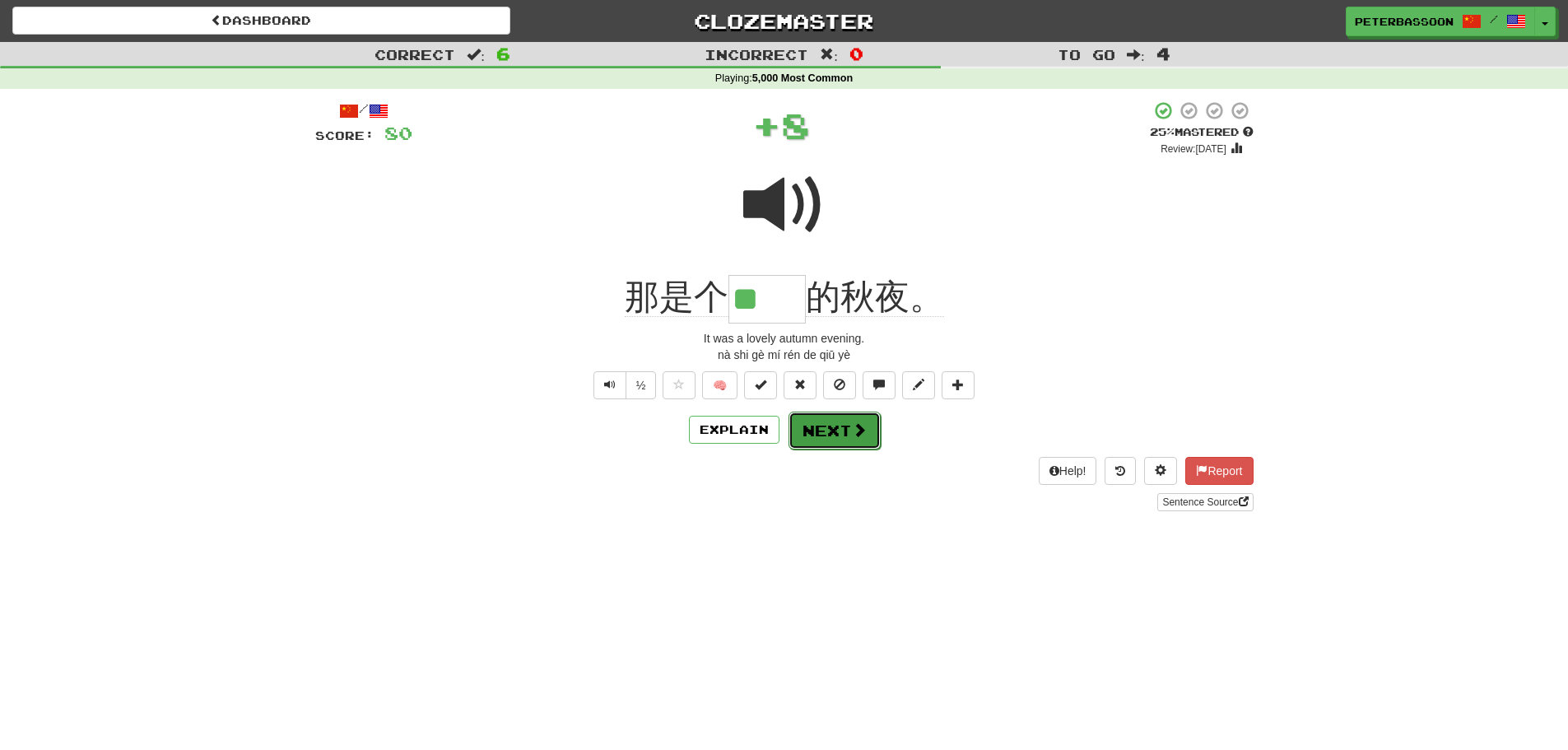
click at [834, 437] on button "Next" at bounding box center [835, 430] width 92 height 38
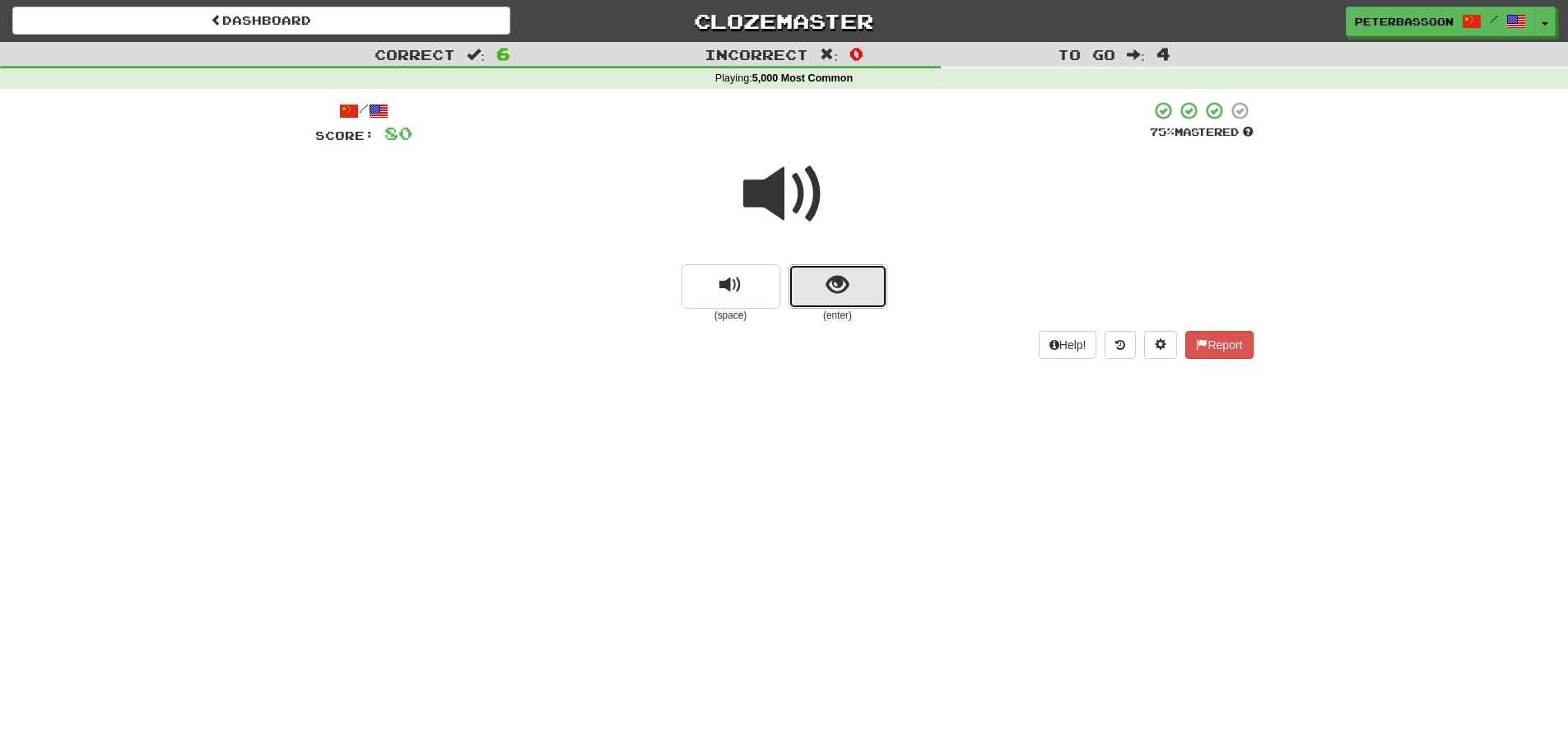
click at [856, 278] on button "show sentence" at bounding box center [837, 286] width 99 height 44
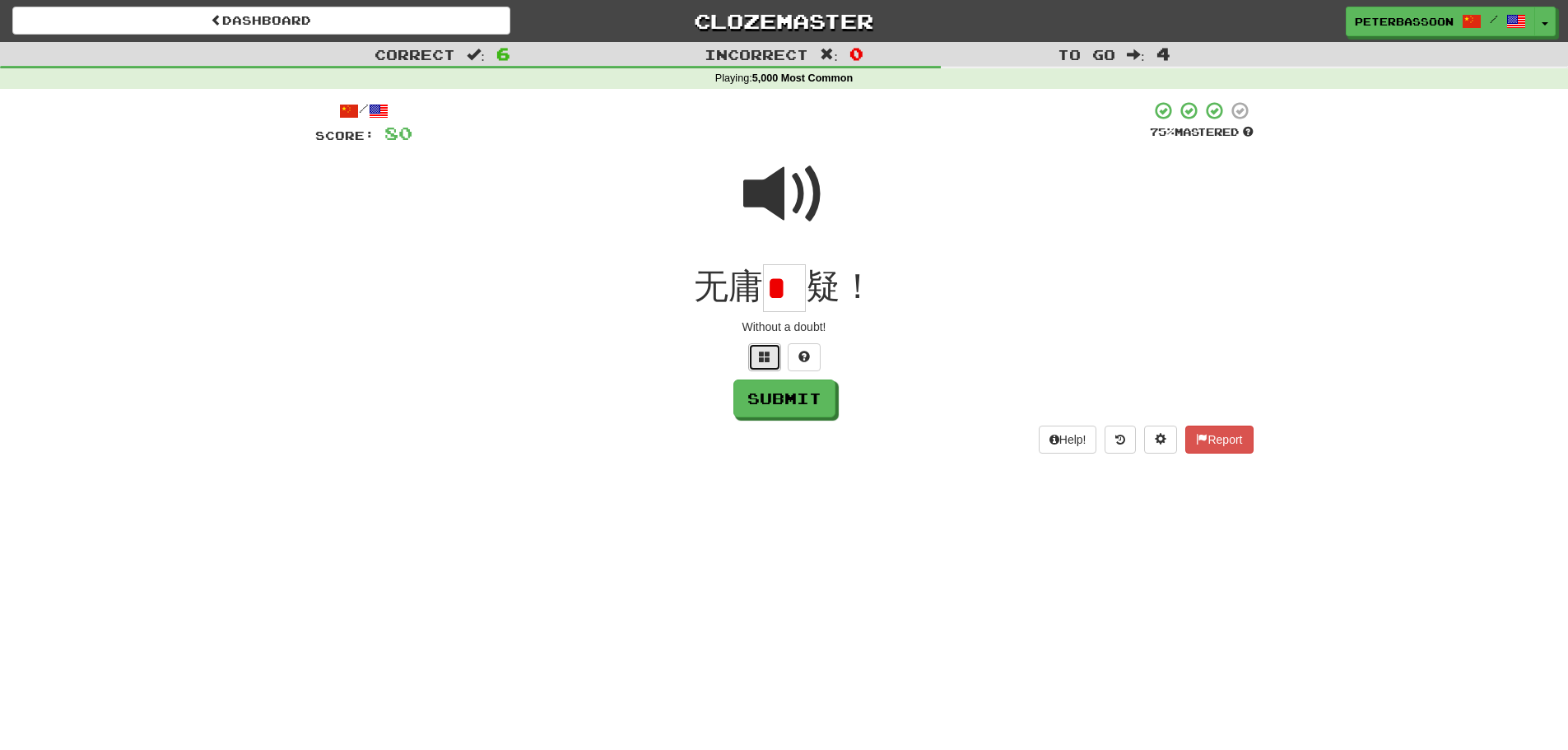
click at [775, 351] on button at bounding box center [765, 358] width 33 height 28
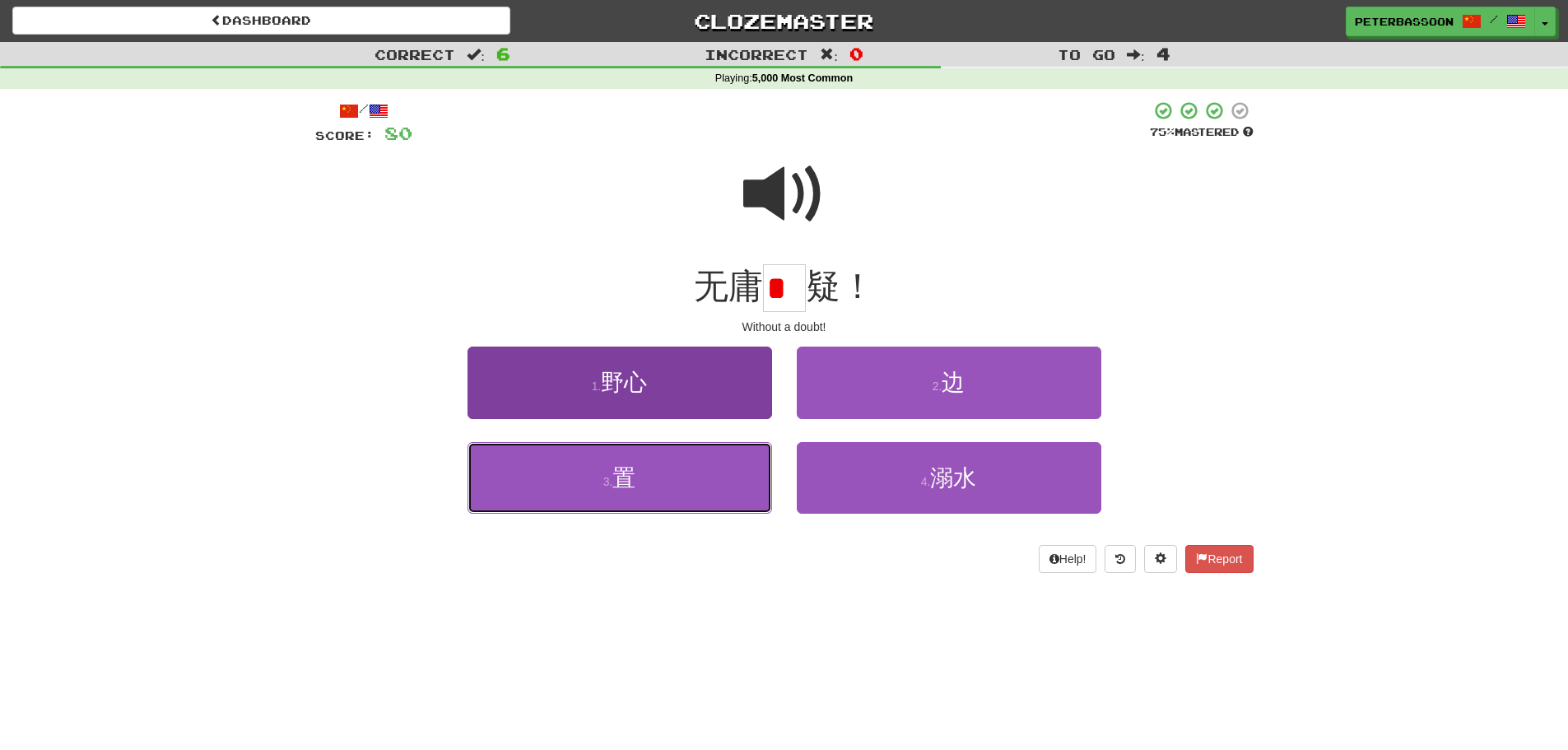
drag, startPoint x: 655, startPoint y: 481, endPoint x: 665, endPoint y: 475, distance: 11.7
click at [655, 480] on button "3 . 置" at bounding box center [619, 478] width 304 height 72
type input "*"
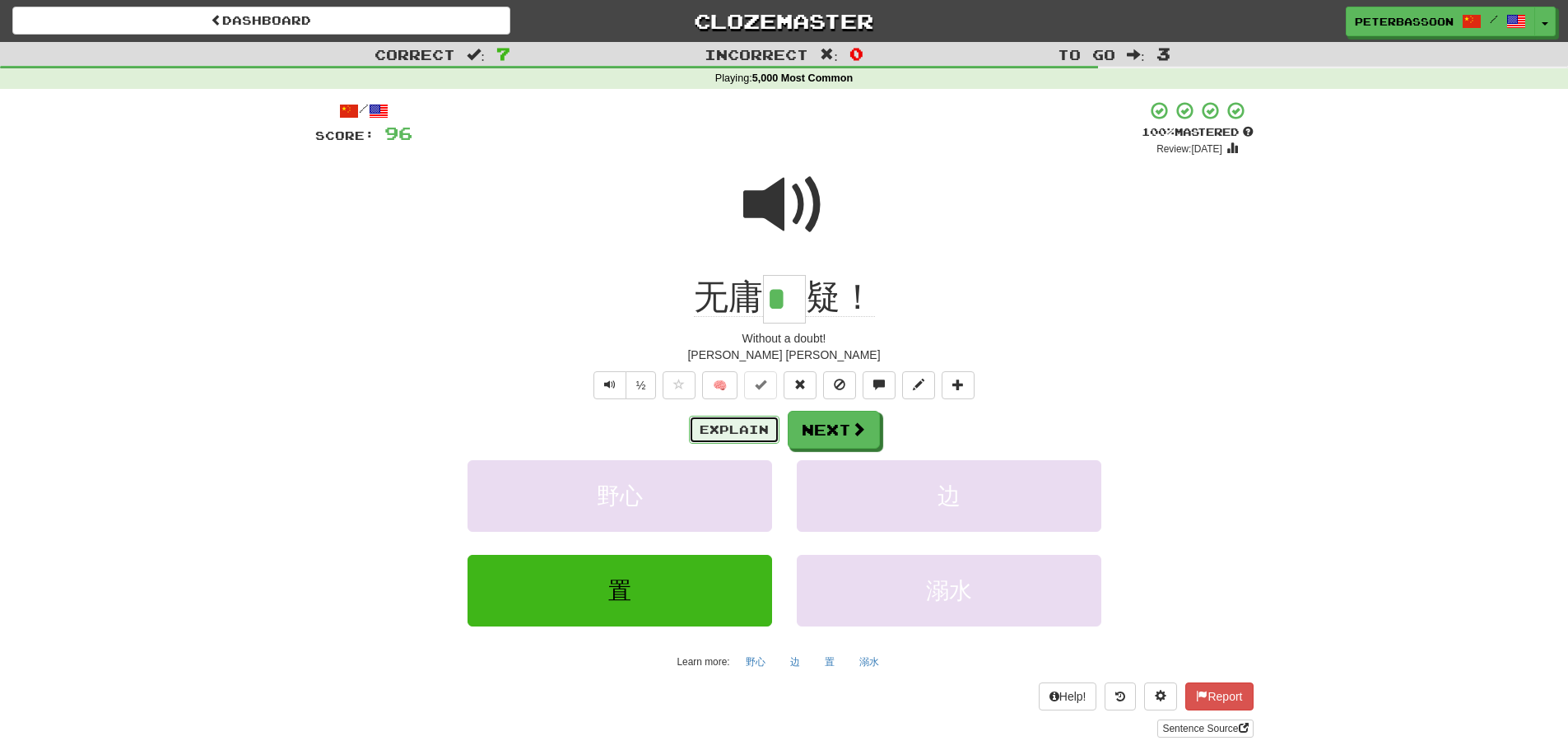
click at [753, 423] on button "Explain" at bounding box center [734, 430] width 91 height 28
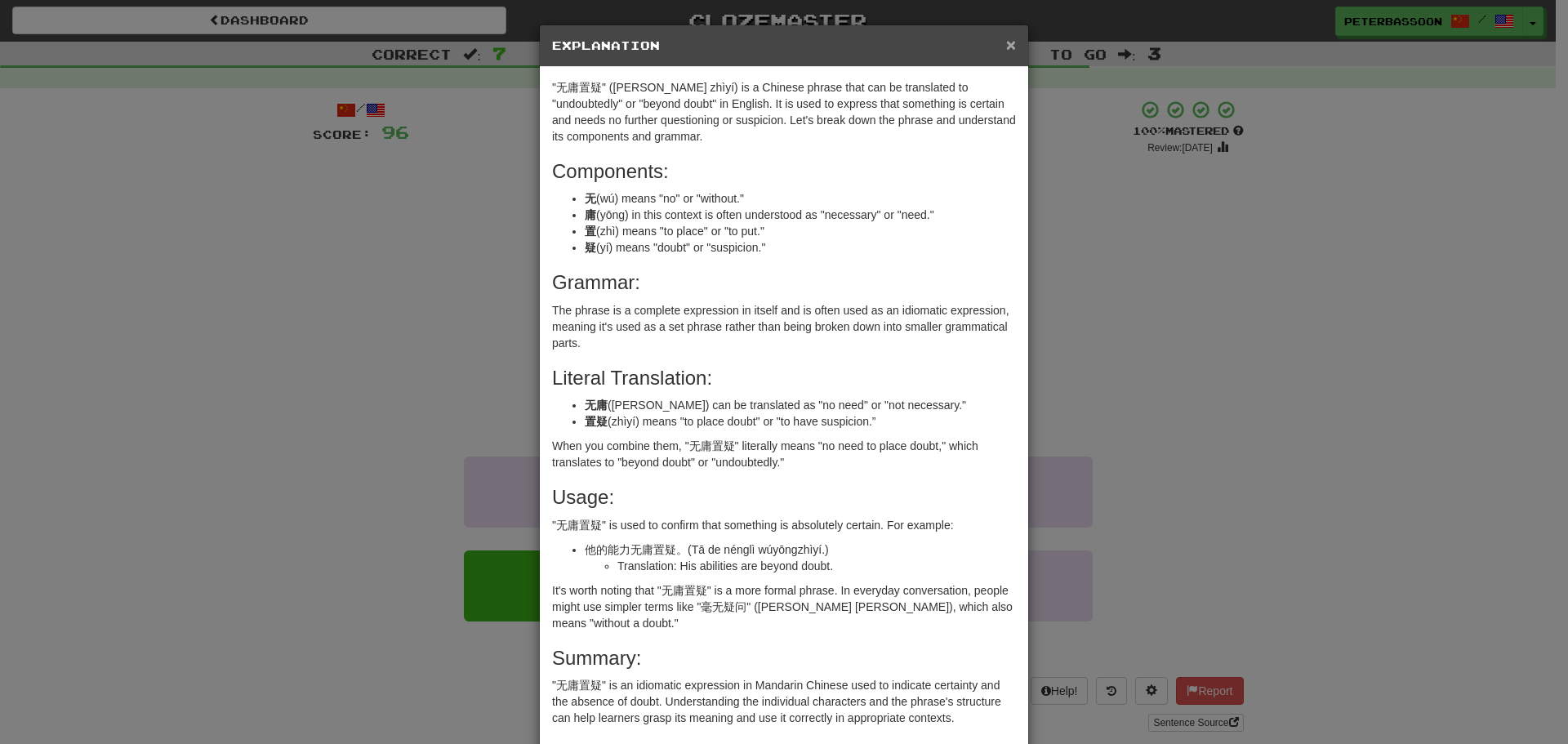
click at [1006, 39] on span "×" at bounding box center [1011, 45] width 10 height 19
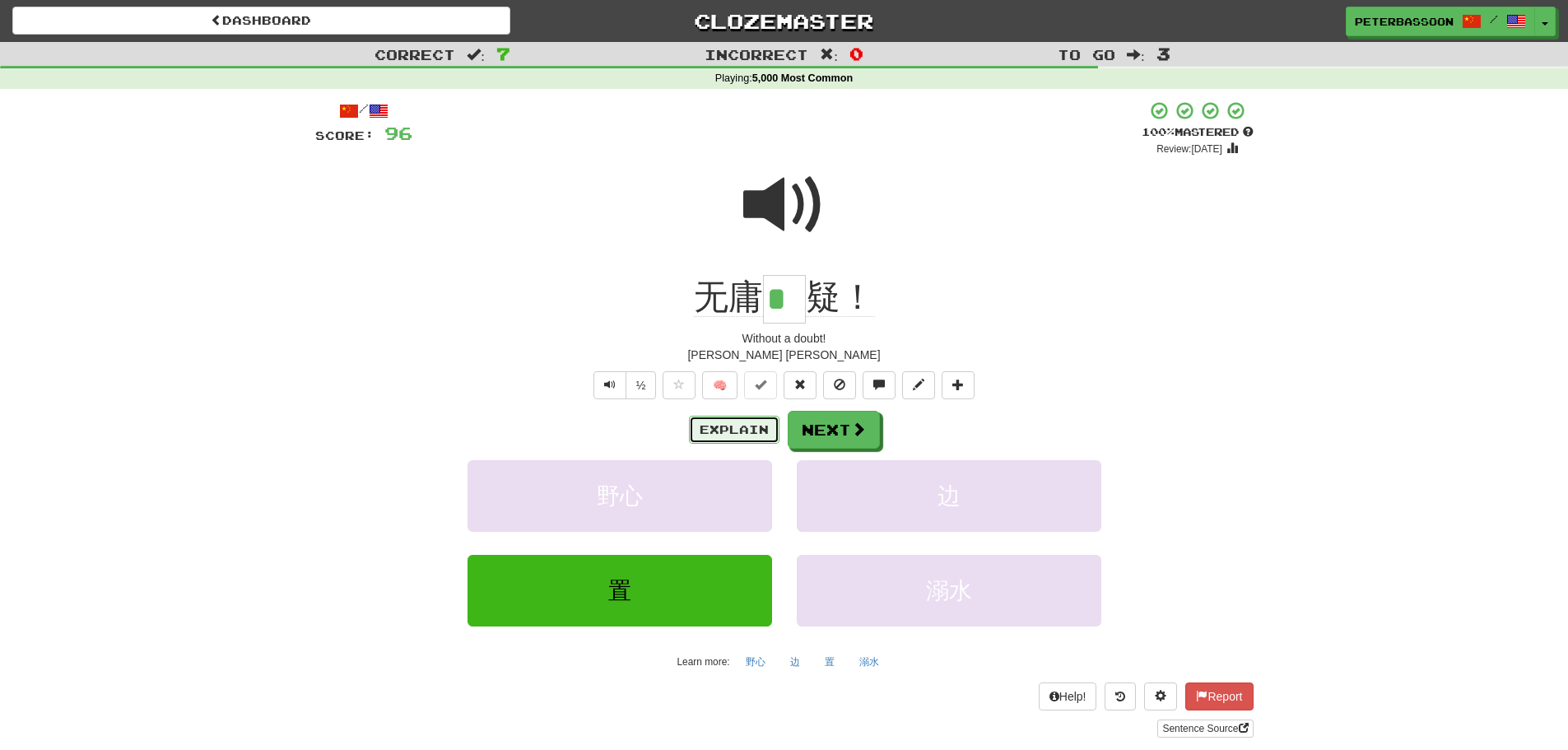
click at [746, 422] on button "Explain" at bounding box center [734, 430] width 91 height 28
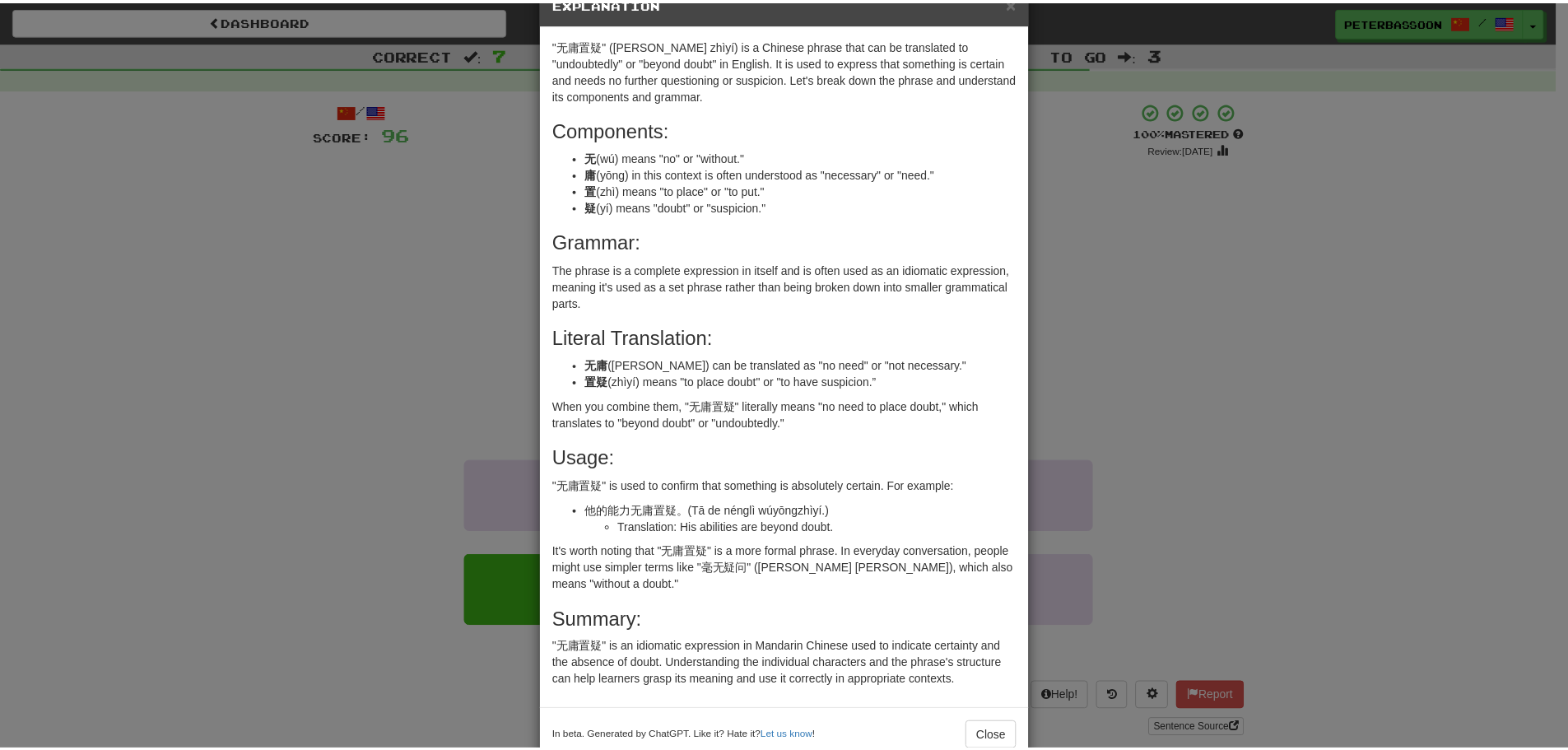
scroll to position [81, 0]
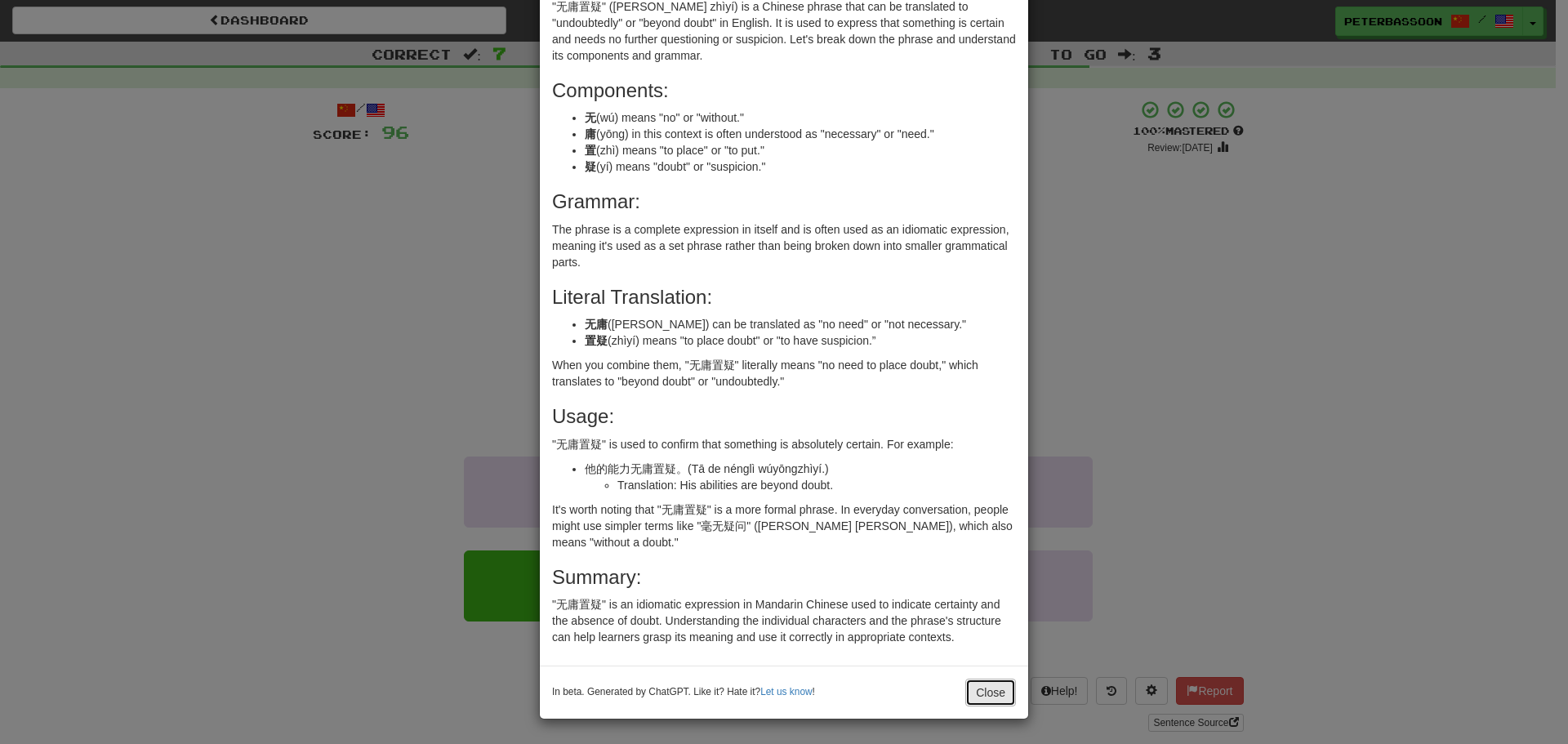
click at [988, 688] on button "Close" at bounding box center [990, 692] width 51 height 28
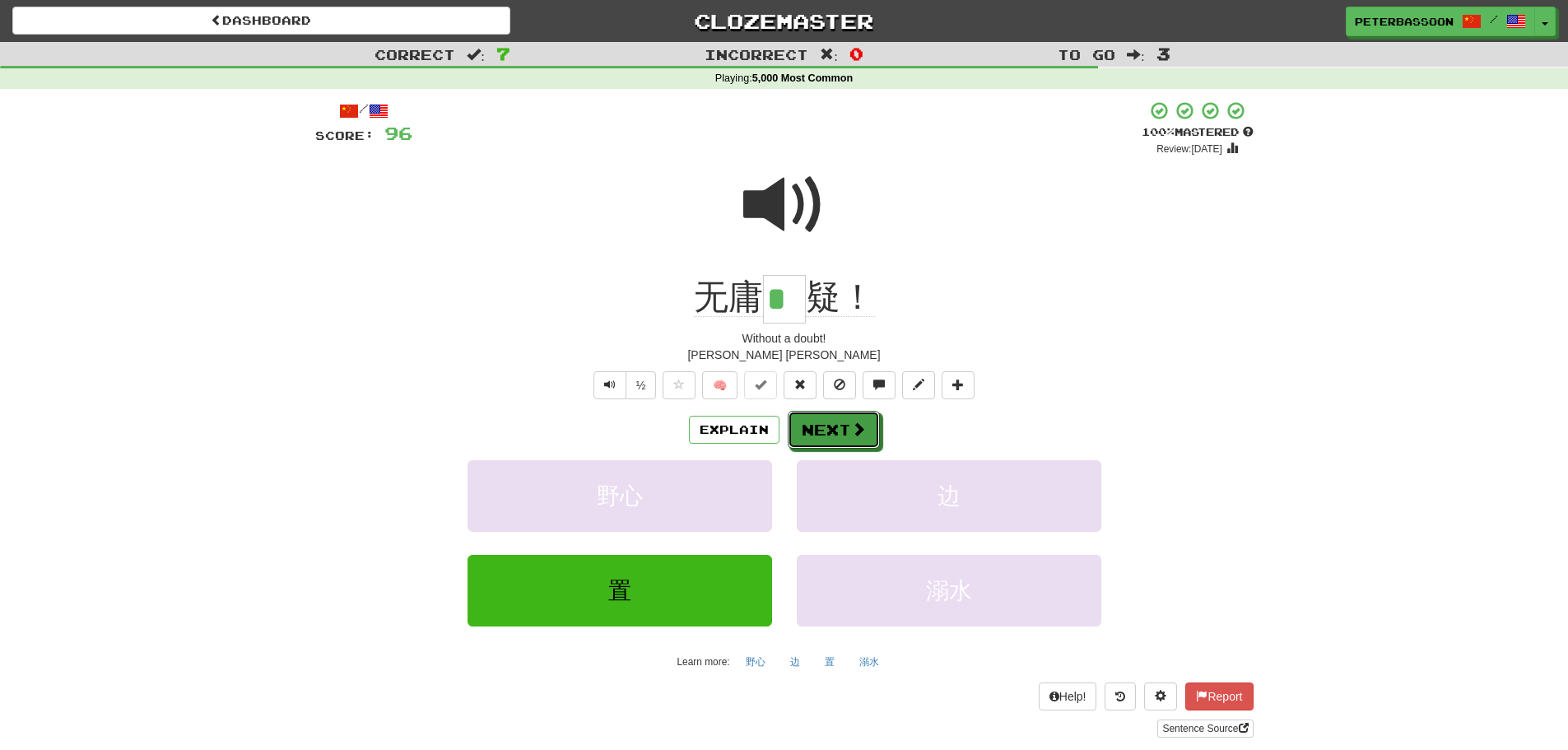
click at [855, 424] on span at bounding box center [858, 428] width 15 height 15
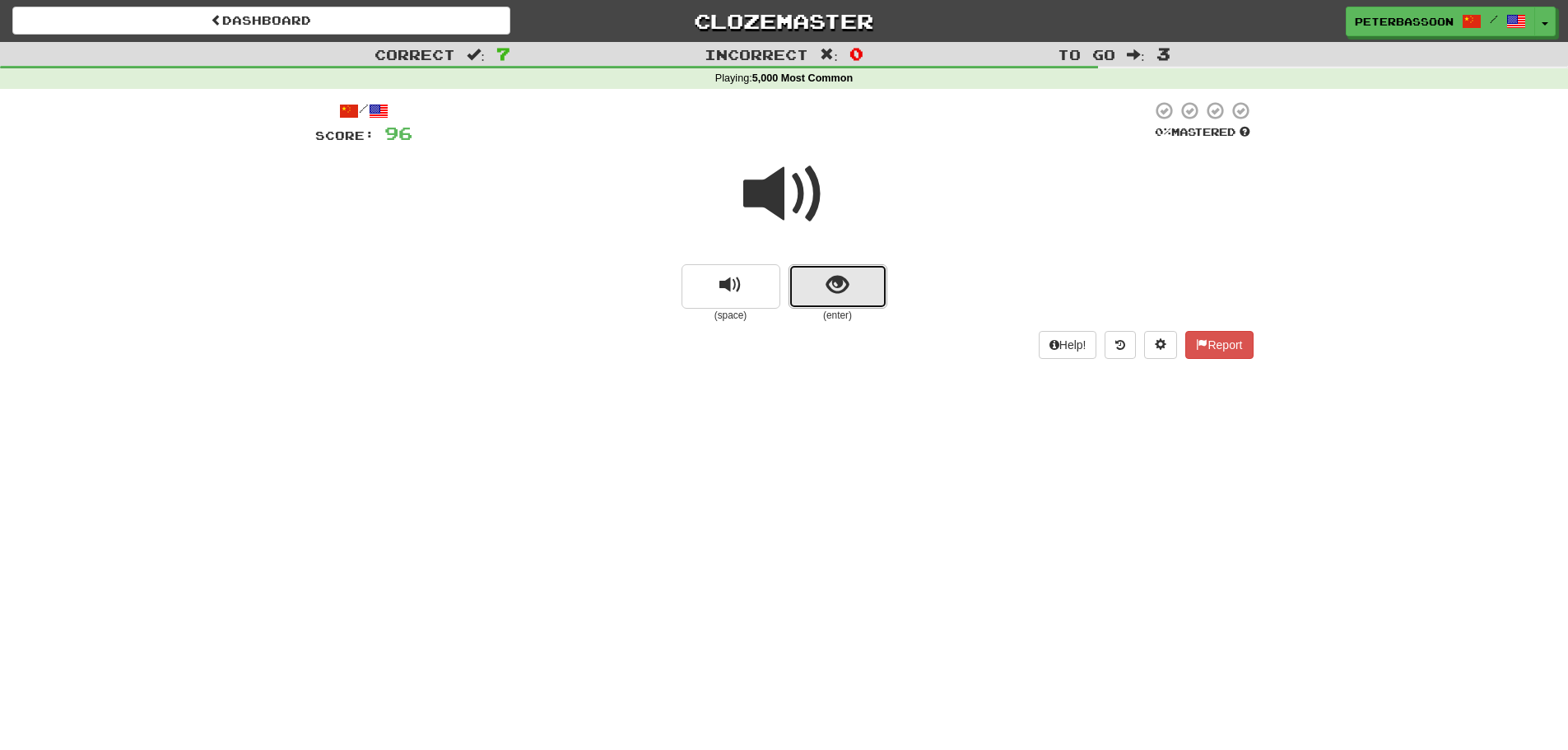
click at [827, 279] on span "show sentence" at bounding box center [837, 284] width 22 height 22
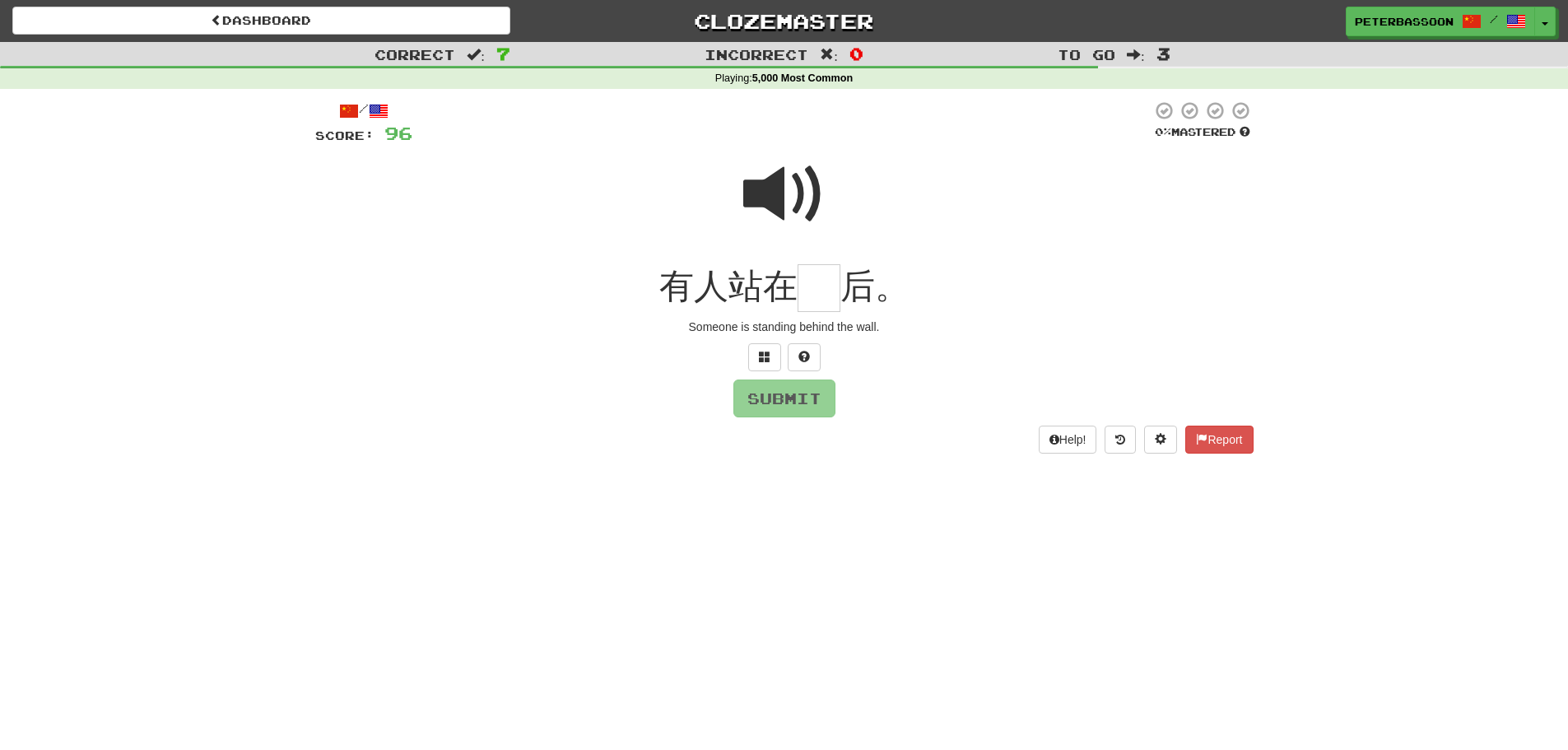
click at [779, 189] on span at bounding box center [784, 194] width 82 height 82
click at [817, 294] on input "text" at bounding box center [818, 289] width 43 height 49
type input "*"
click at [764, 394] on button "Submit" at bounding box center [785, 399] width 102 height 38
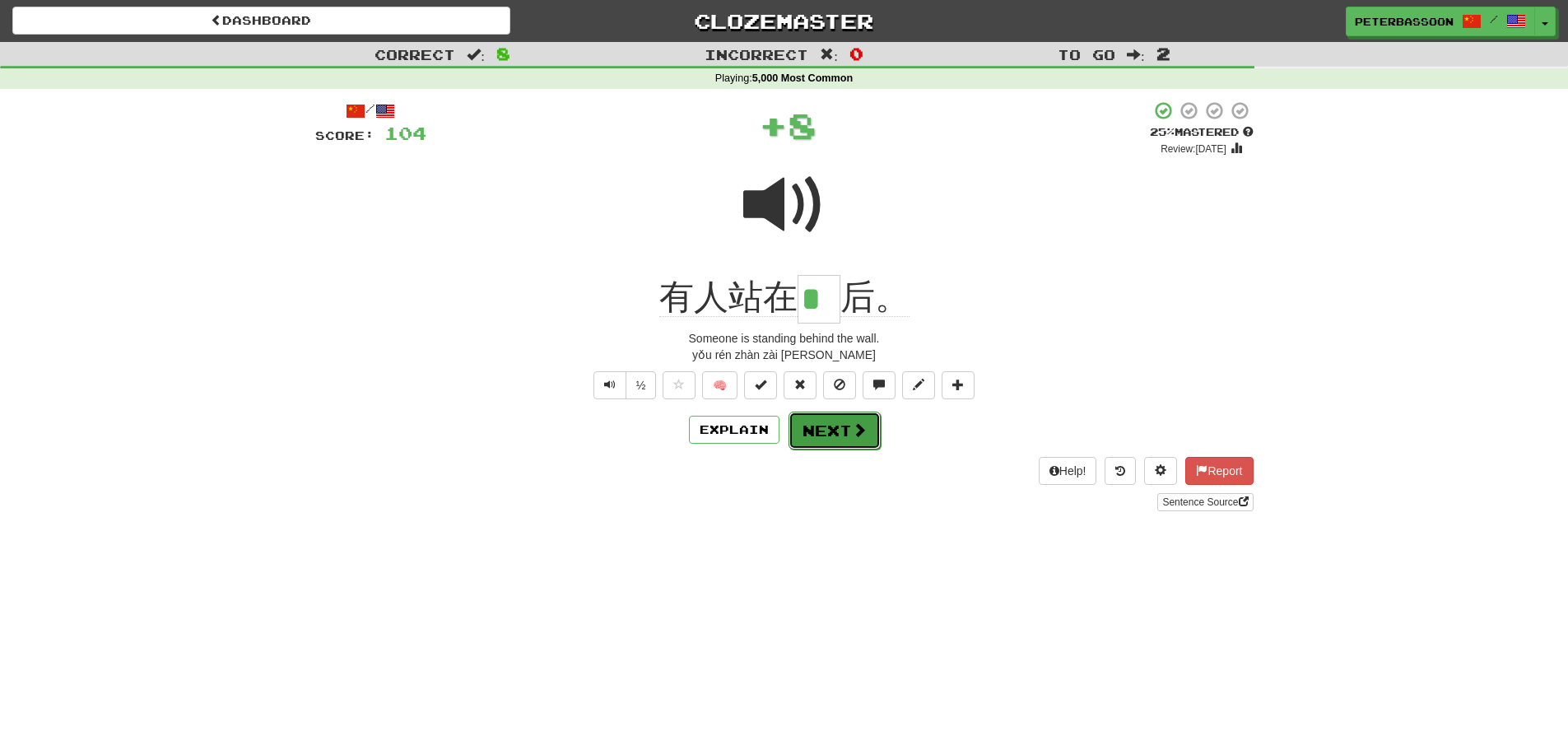
click at [845, 429] on button "Next" at bounding box center [835, 430] width 92 height 38
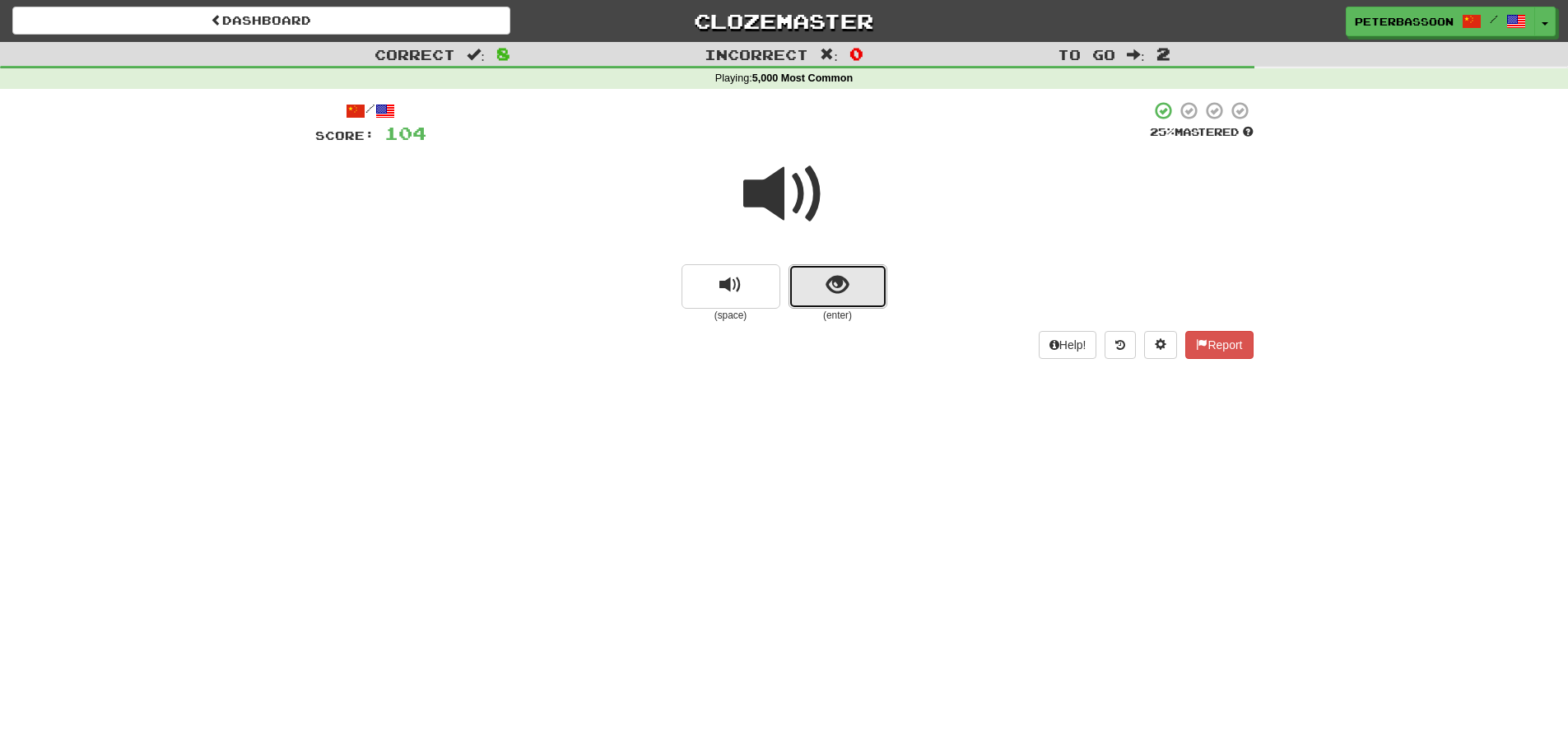
click at [841, 279] on span "show sentence" at bounding box center [837, 284] width 22 height 22
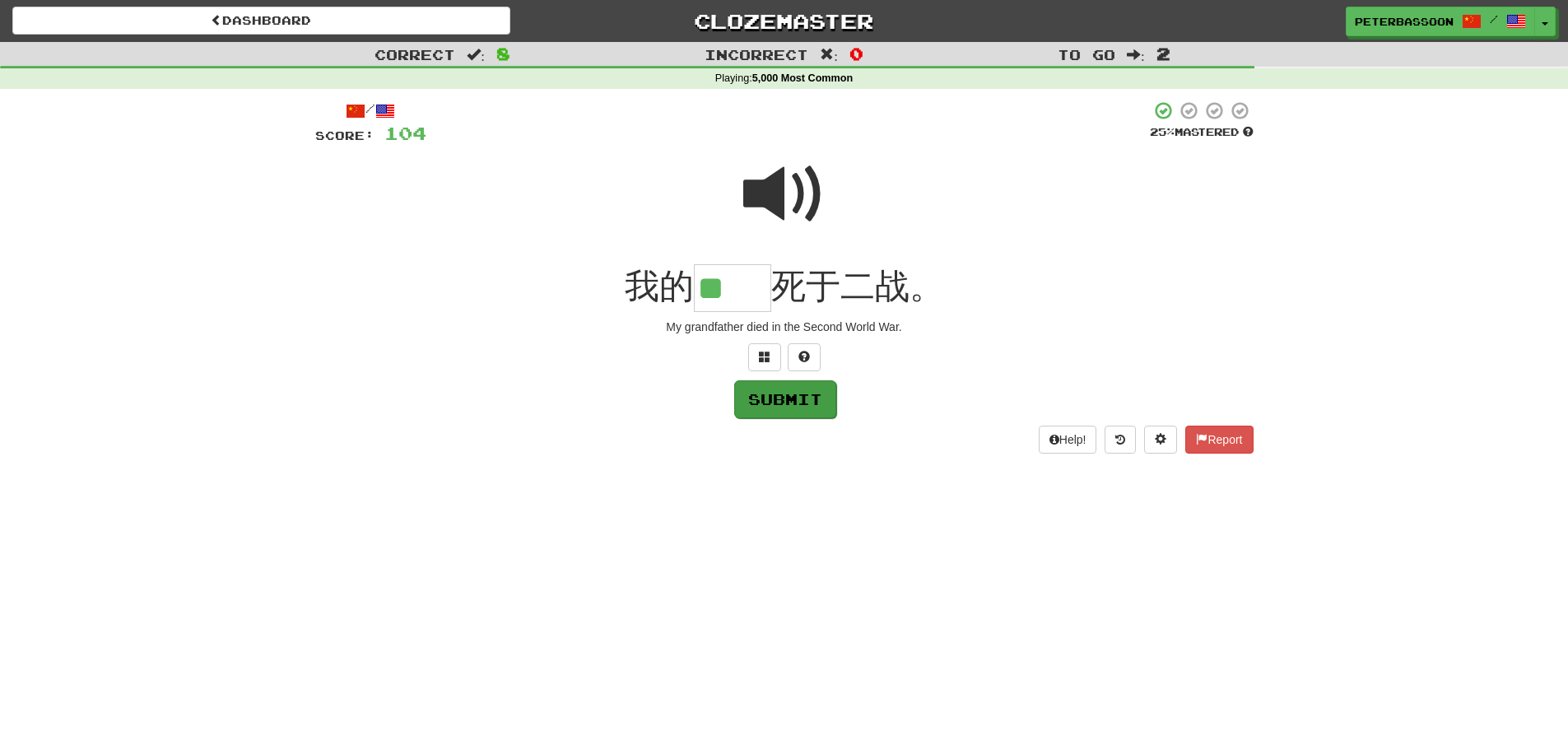
type input "**"
click at [786, 395] on button "Submit" at bounding box center [785, 399] width 102 height 38
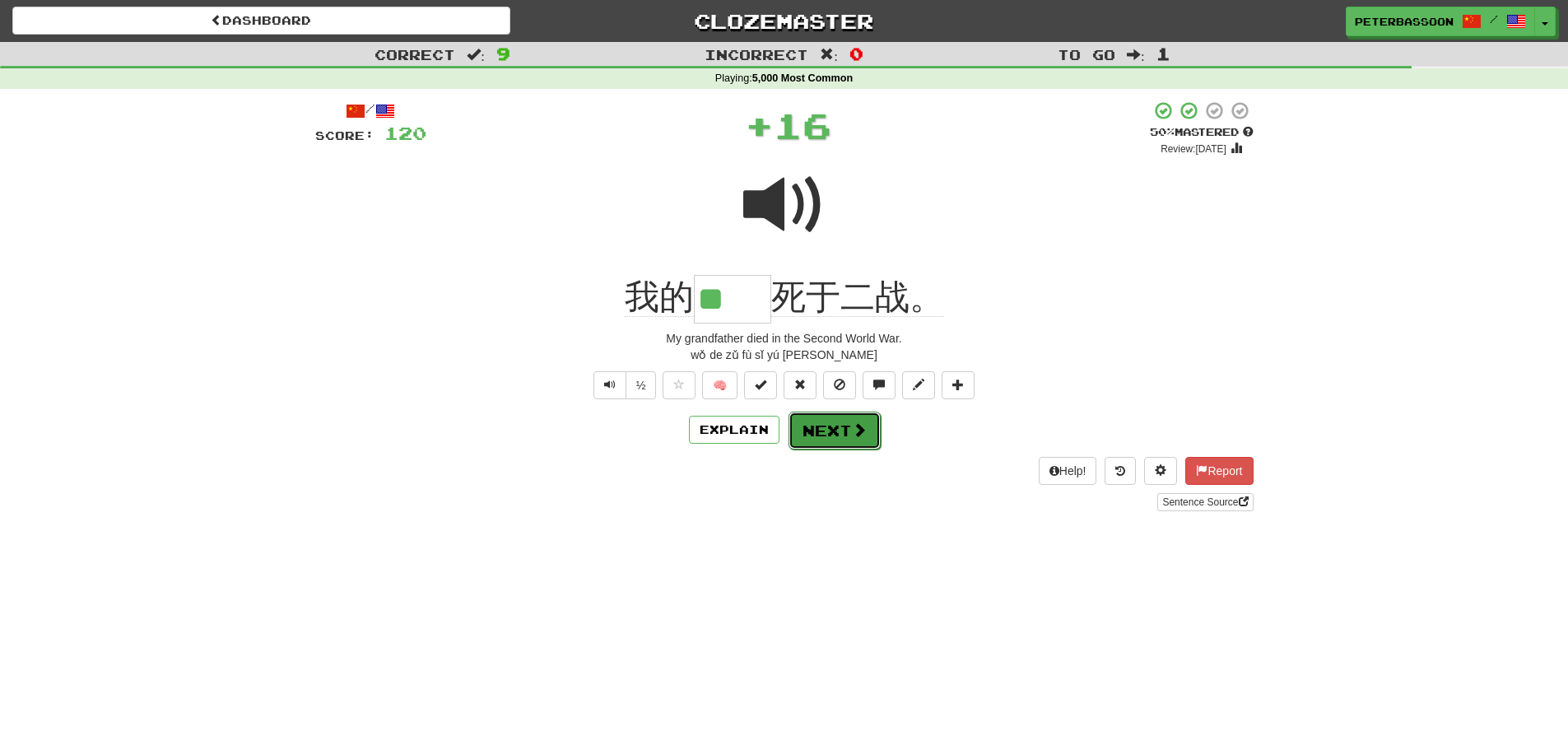
click at [826, 430] on button "Next" at bounding box center [835, 430] width 92 height 38
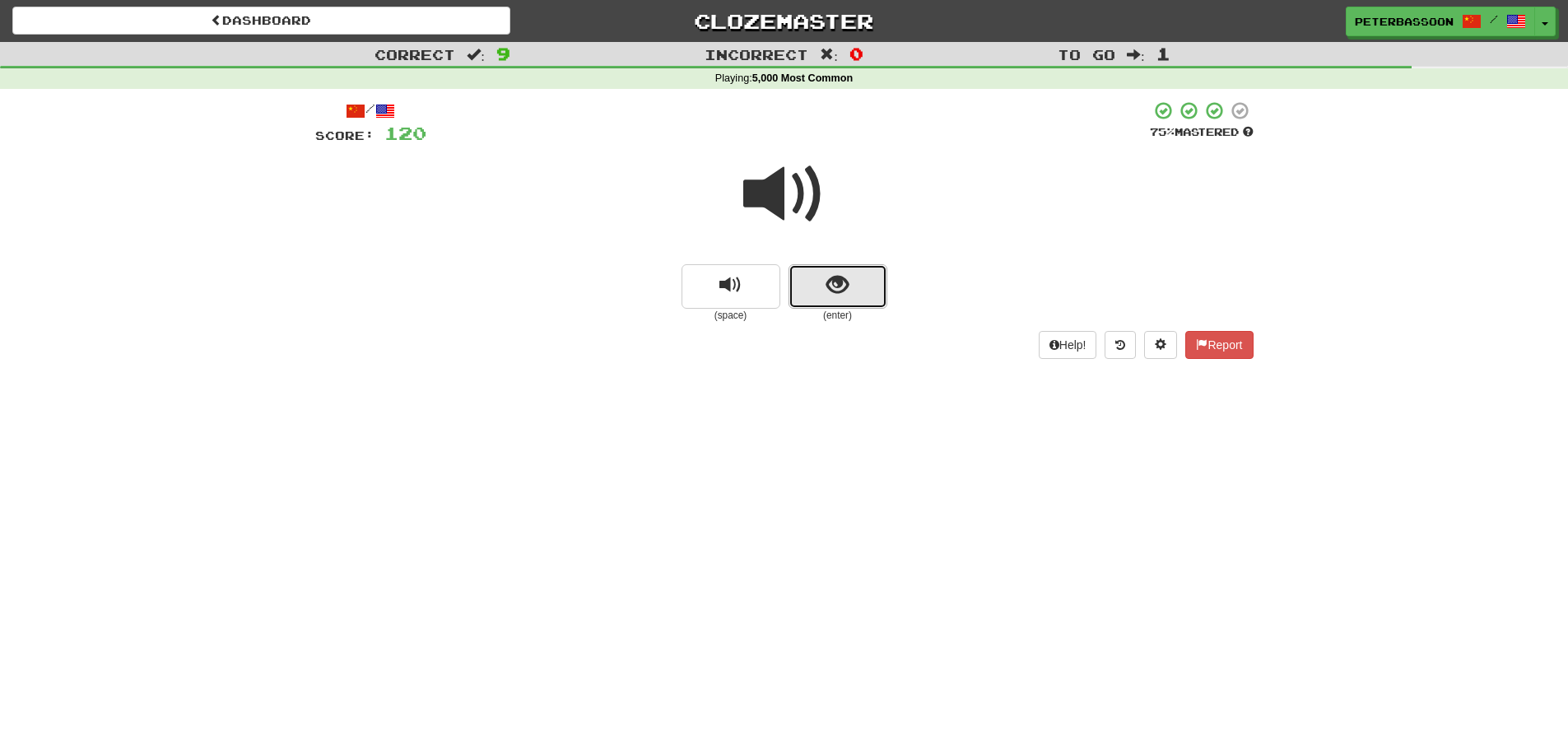
click at [816, 276] on button "show sentence" at bounding box center [837, 286] width 99 height 44
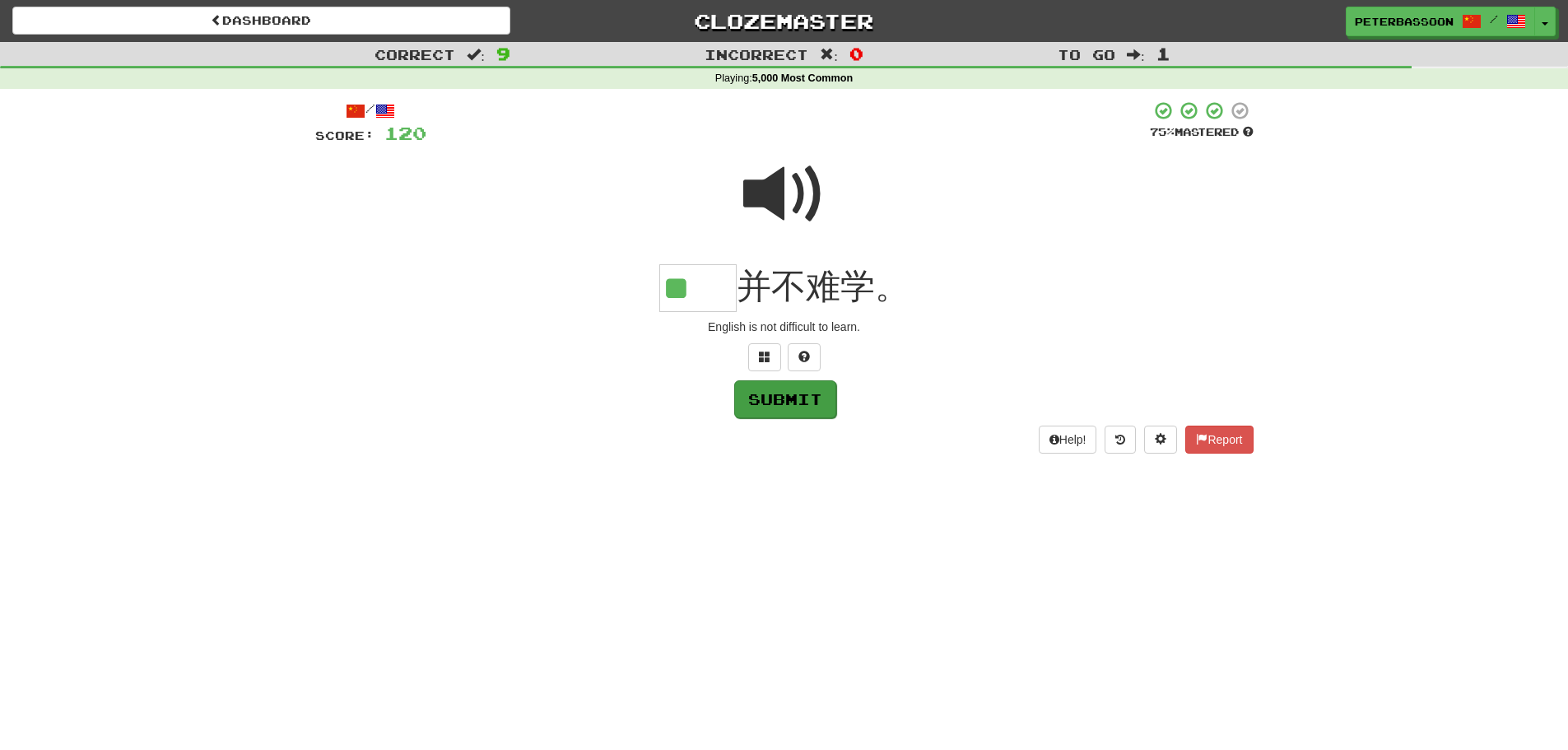
type input "**"
click at [789, 396] on button "Submit" at bounding box center [785, 399] width 102 height 38
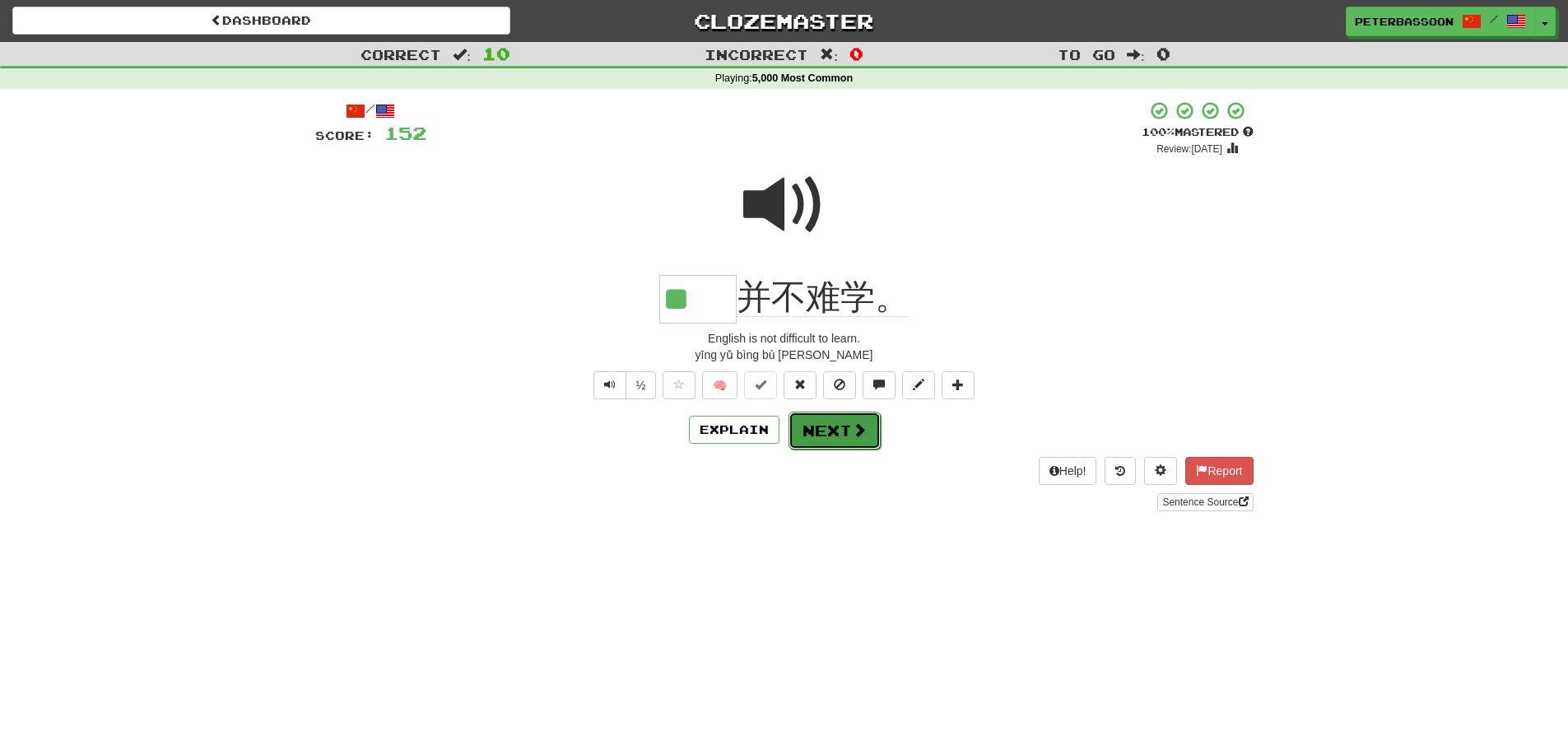
click at [861, 426] on span at bounding box center [859, 429] width 15 height 15
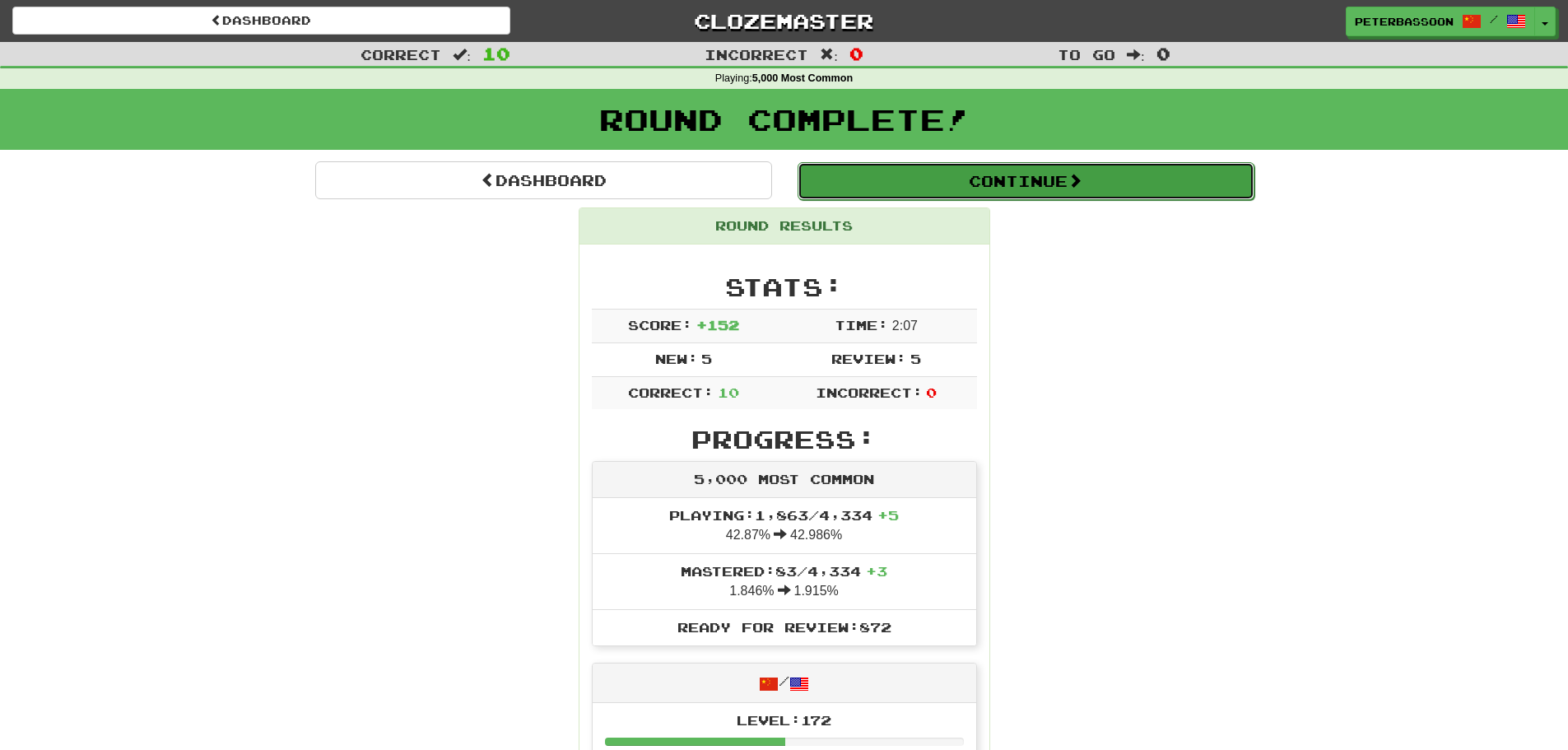
click at [1038, 177] on button "Continue" at bounding box center [1026, 181] width 457 height 38
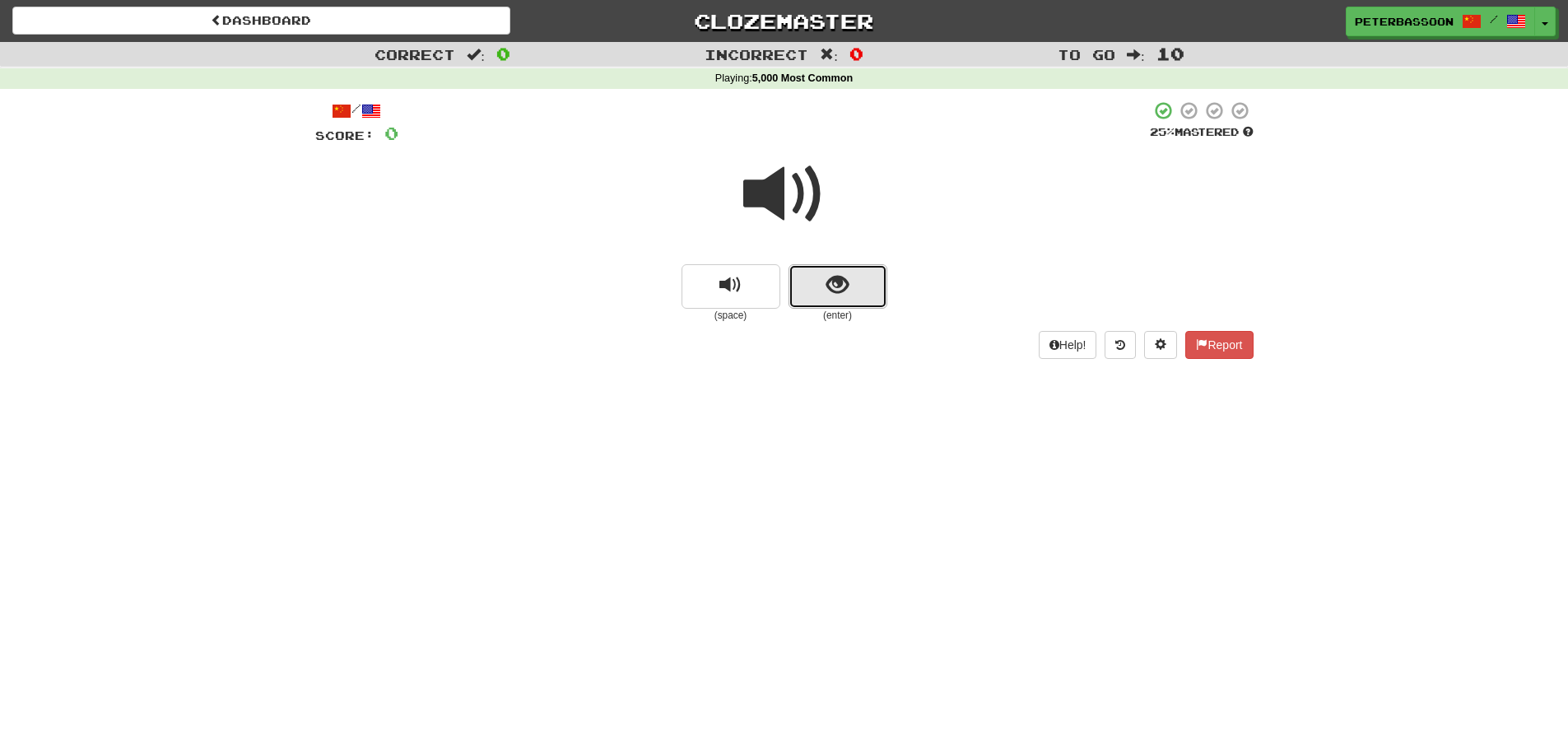
click at [822, 284] on button "show sentence" at bounding box center [837, 286] width 99 height 44
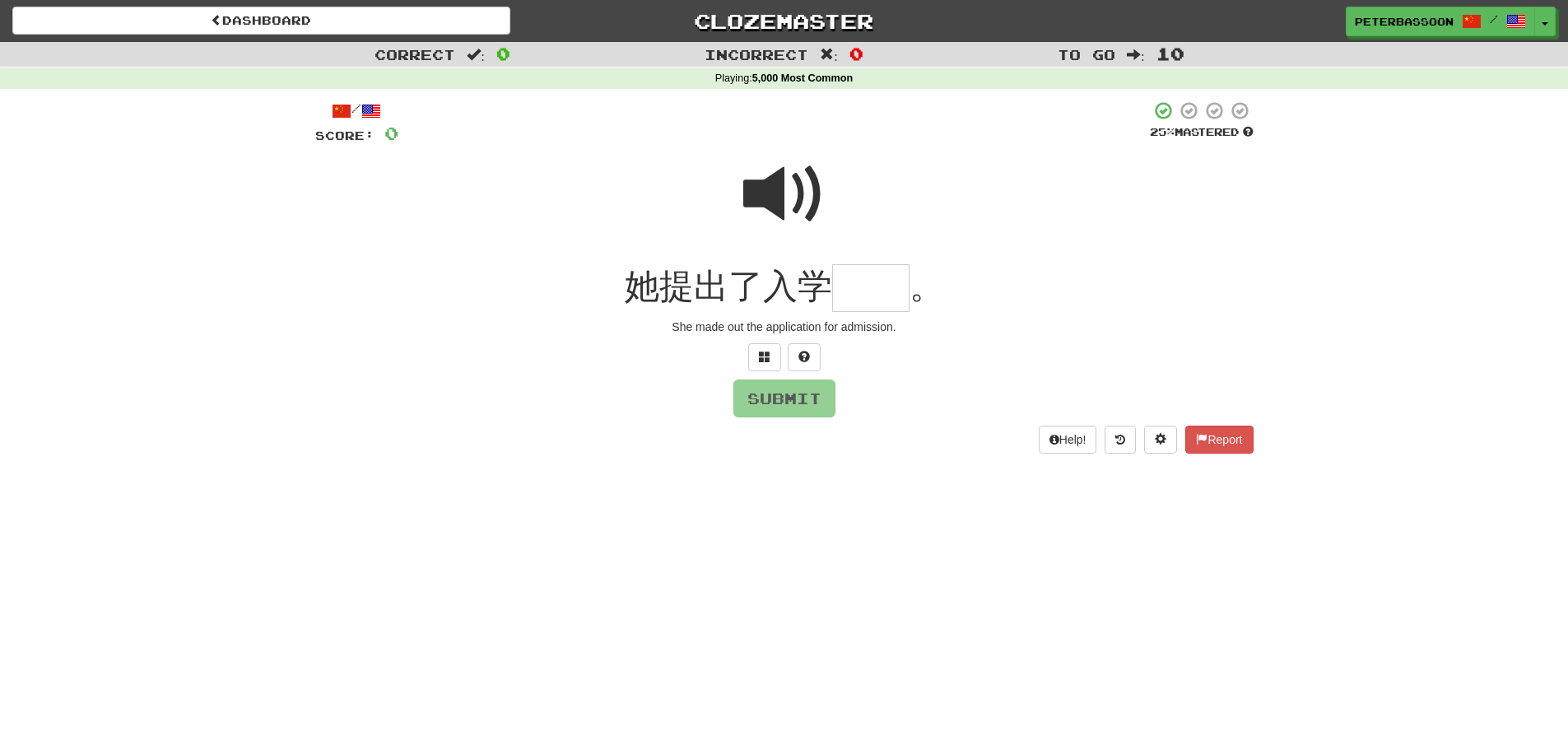
drag, startPoint x: 788, startPoint y: 196, endPoint x: 798, endPoint y: 200, distance: 10.8
click at [788, 195] on span at bounding box center [784, 194] width 82 height 82
click at [846, 292] on input "text" at bounding box center [870, 289] width 78 height 49
type input "**"
click at [801, 411] on button "Submit" at bounding box center [785, 399] width 102 height 38
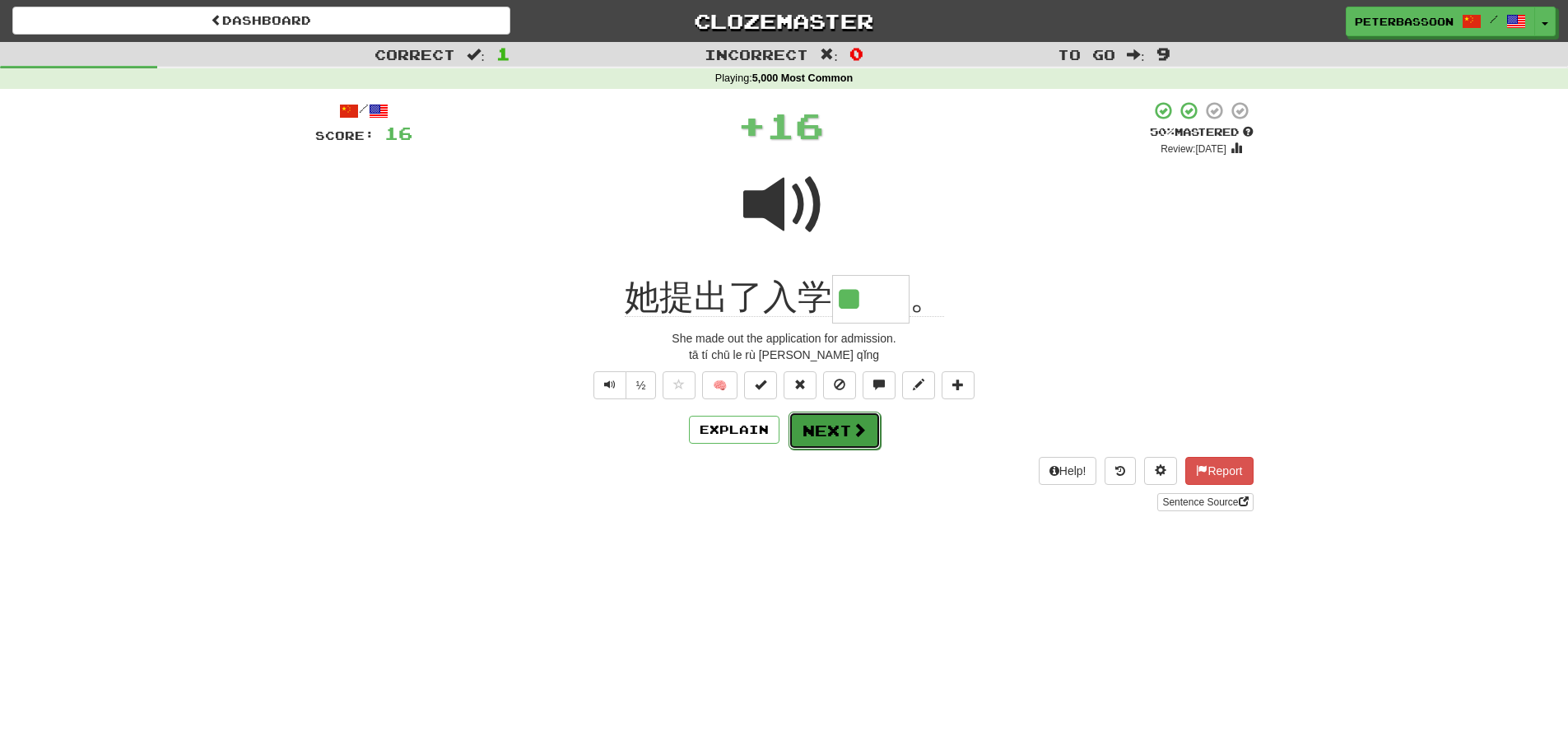
click at [837, 431] on button "Next" at bounding box center [835, 430] width 92 height 38
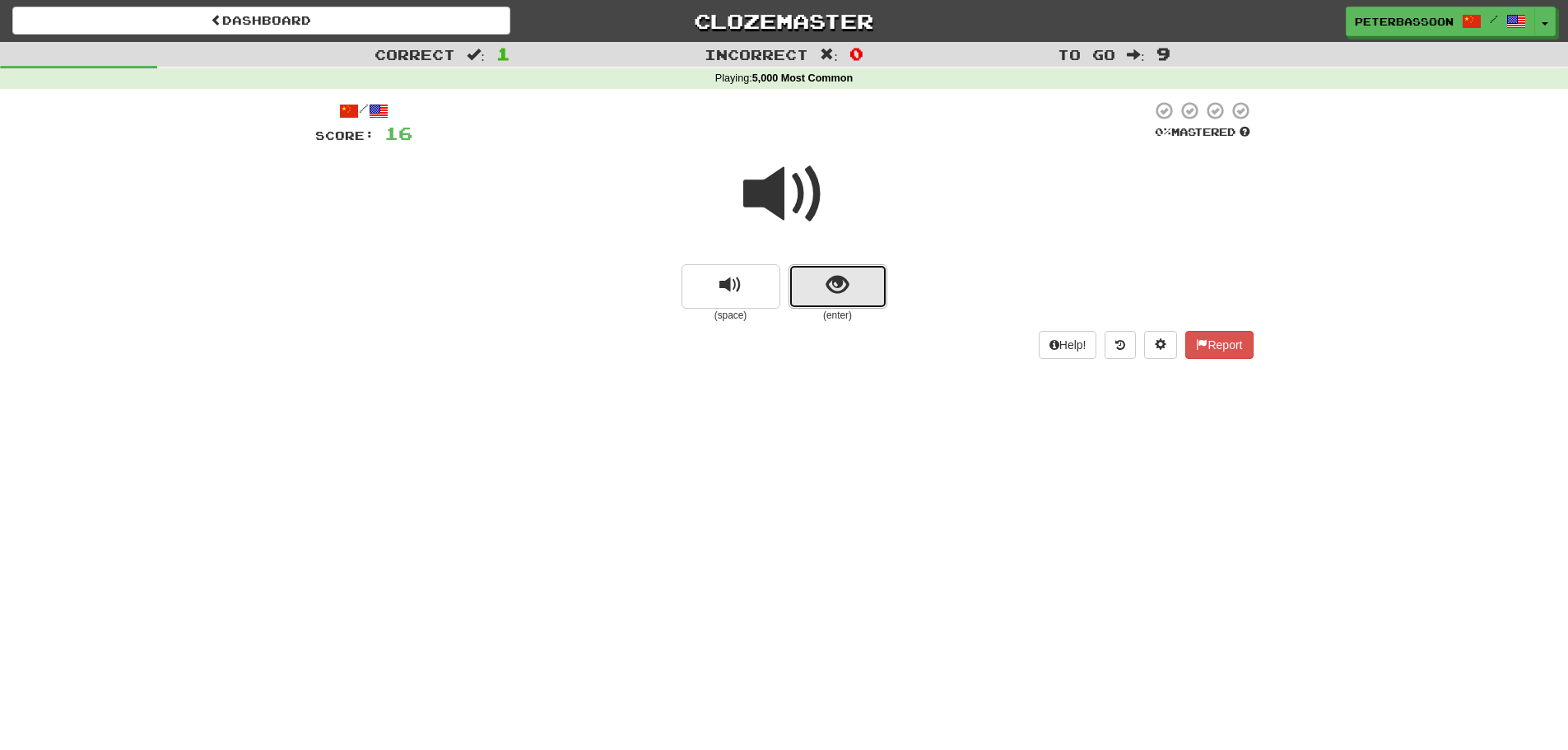
click at [817, 274] on button "show sentence" at bounding box center [837, 286] width 99 height 44
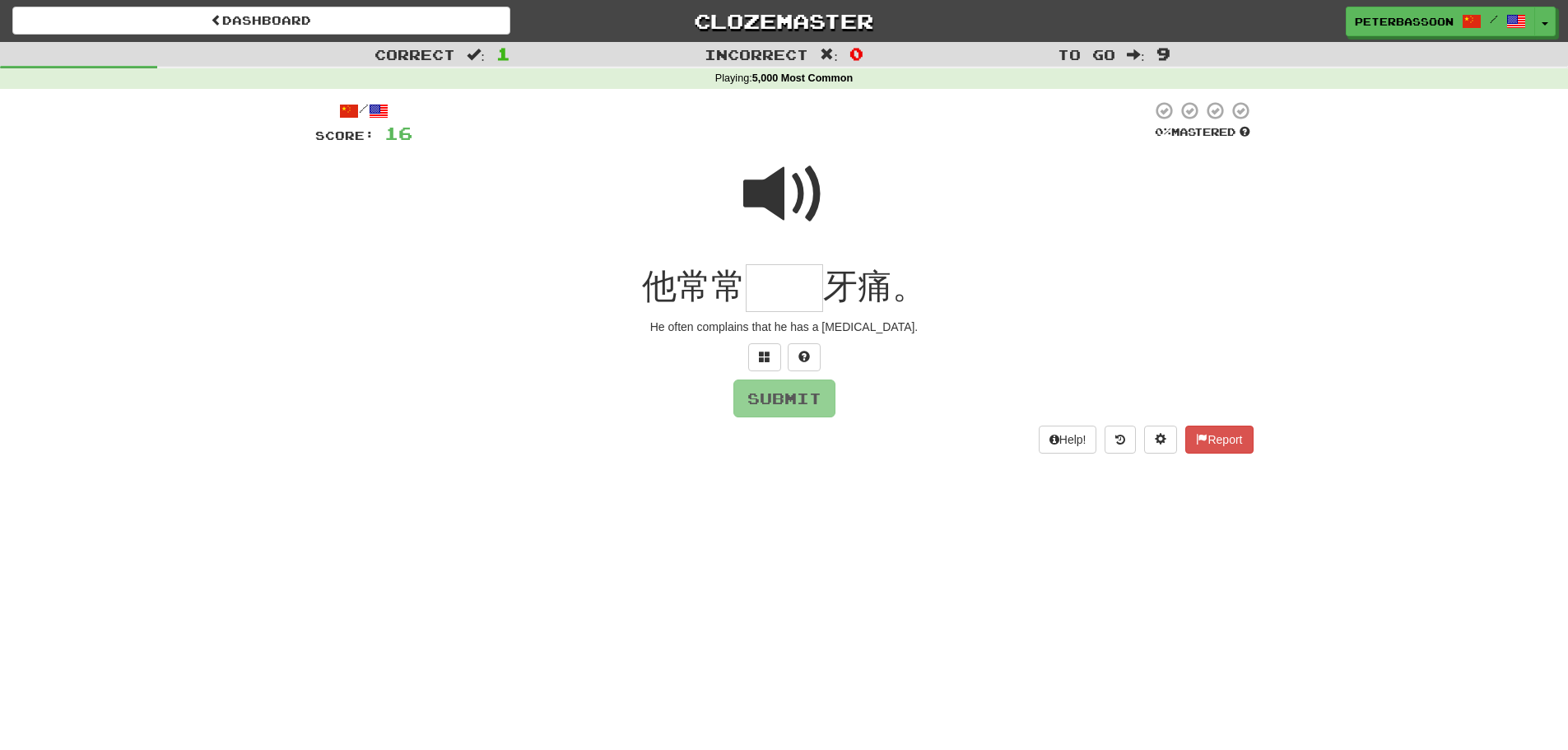
click at [760, 190] on span at bounding box center [784, 194] width 82 height 82
drag, startPoint x: 776, startPoint y: 293, endPoint x: 866, endPoint y: 291, distance: 90.0
click at [781, 293] on input "text" at bounding box center [784, 289] width 78 height 49
type input "**"
click at [803, 403] on button "Submit" at bounding box center [785, 399] width 102 height 38
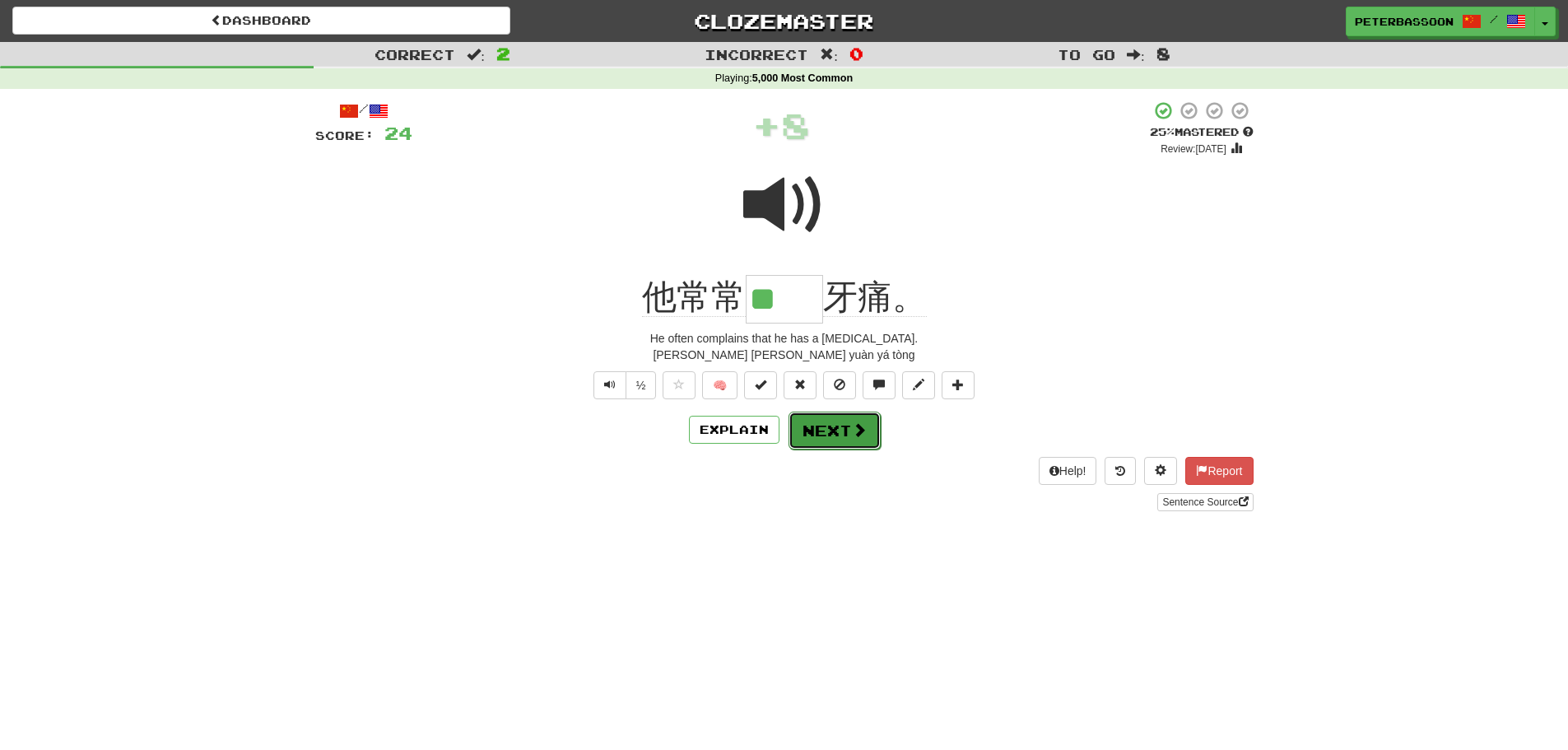
click at [839, 421] on button "Next" at bounding box center [835, 430] width 92 height 38
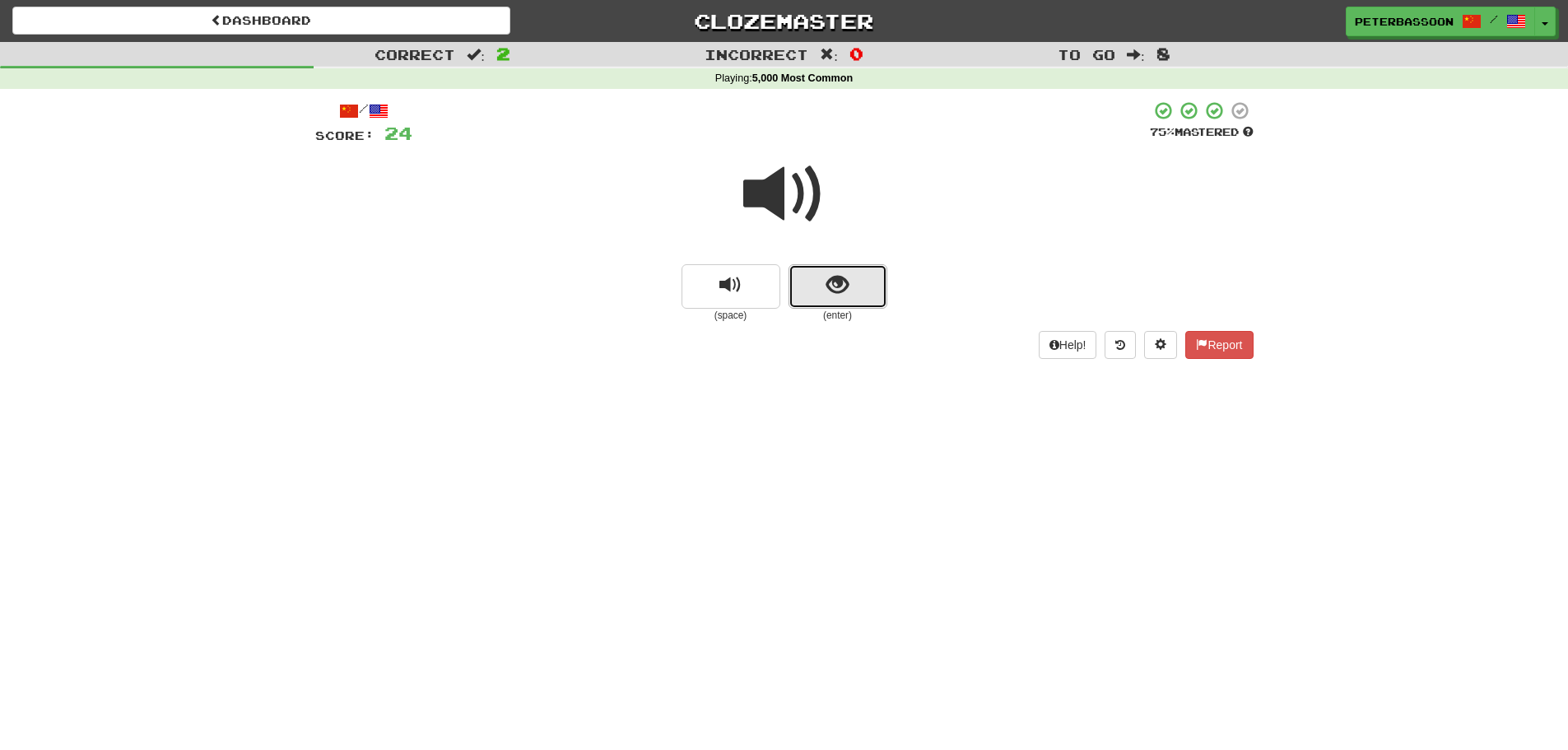
click at [832, 278] on span "show sentence" at bounding box center [837, 284] width 22 height 22
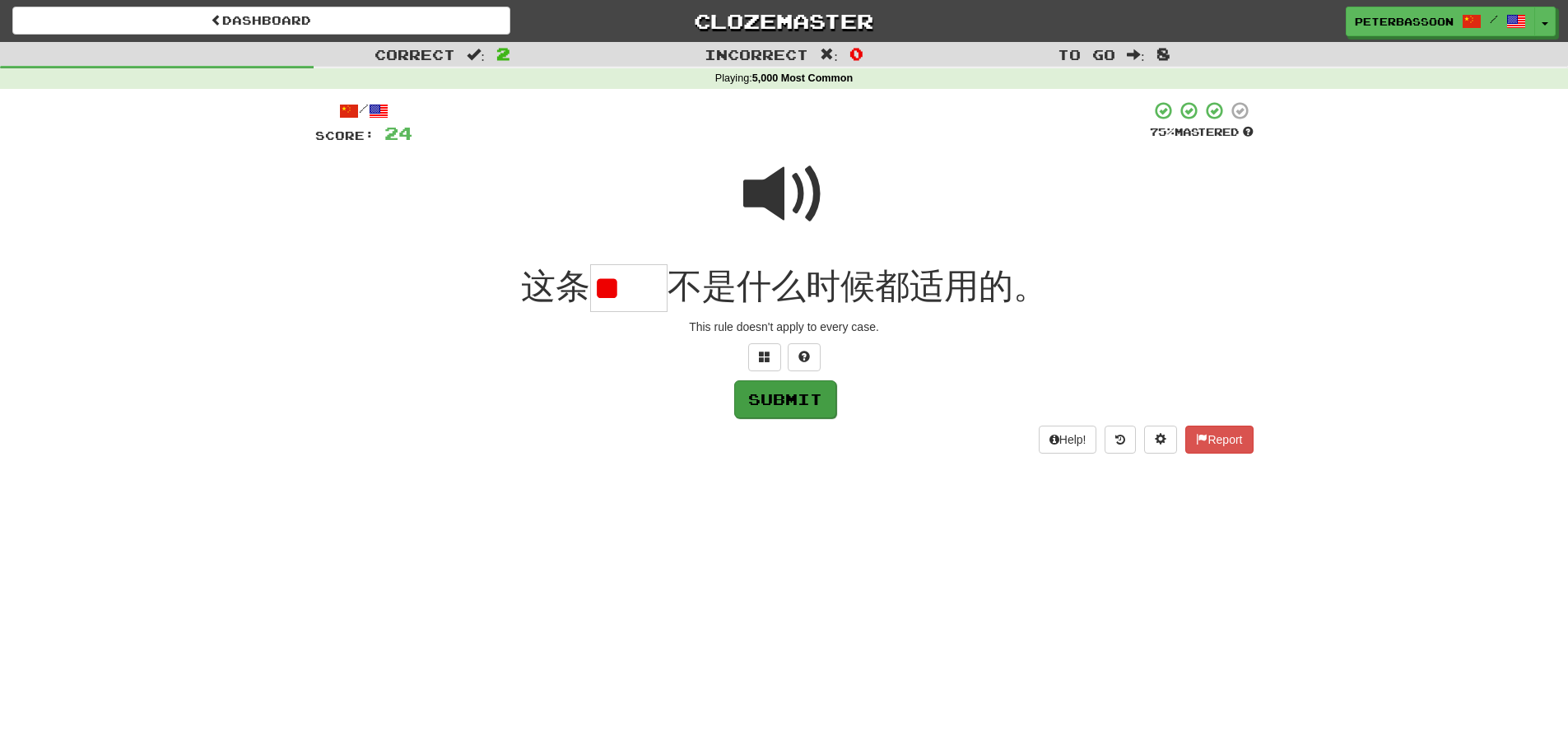
type input "*"
type input "**"
click at [784, 395] on button "Submit" at bounding box center [785, 399] width 102 height 38
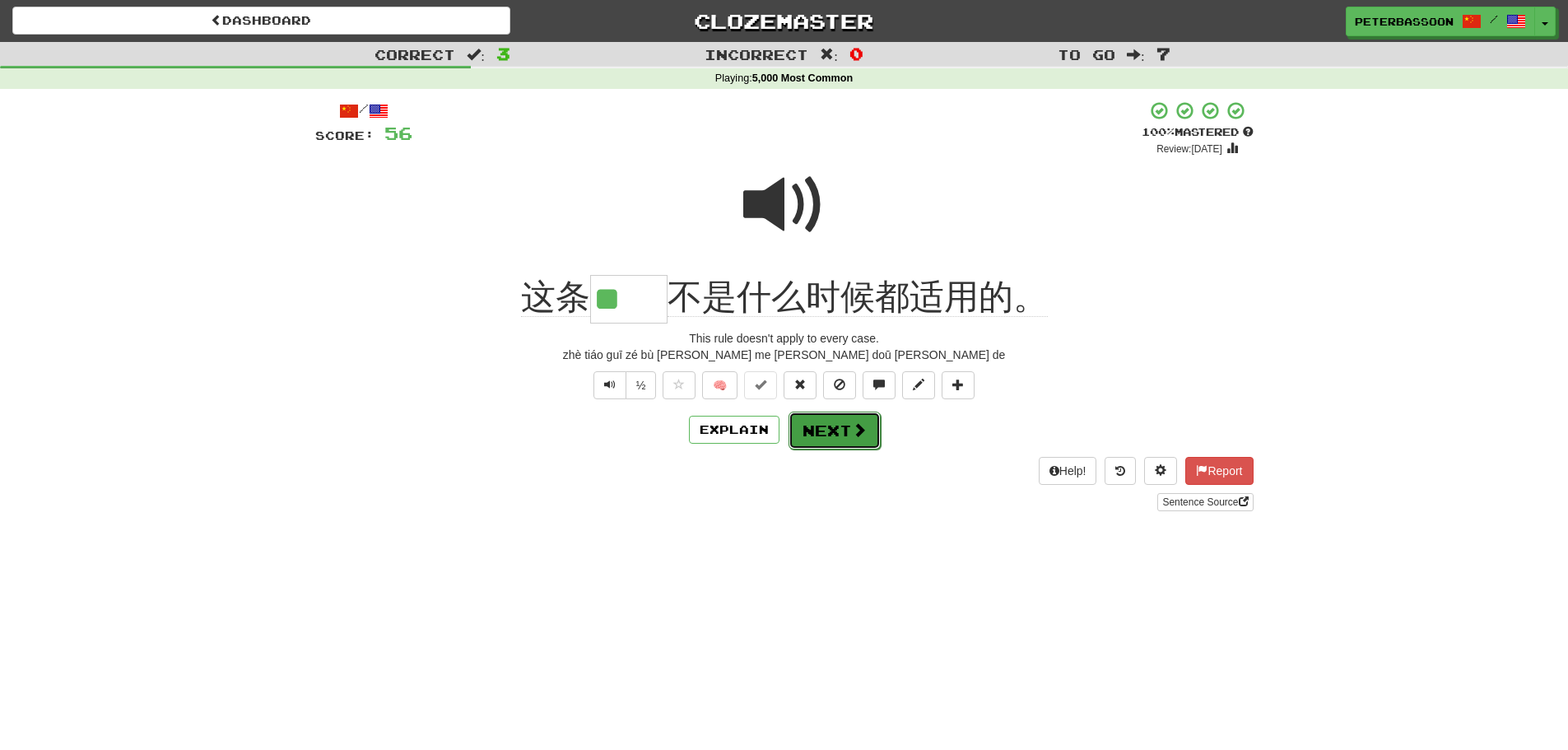
click at [852, 426] on span at bounding box center [859, 429] width 15 height 15
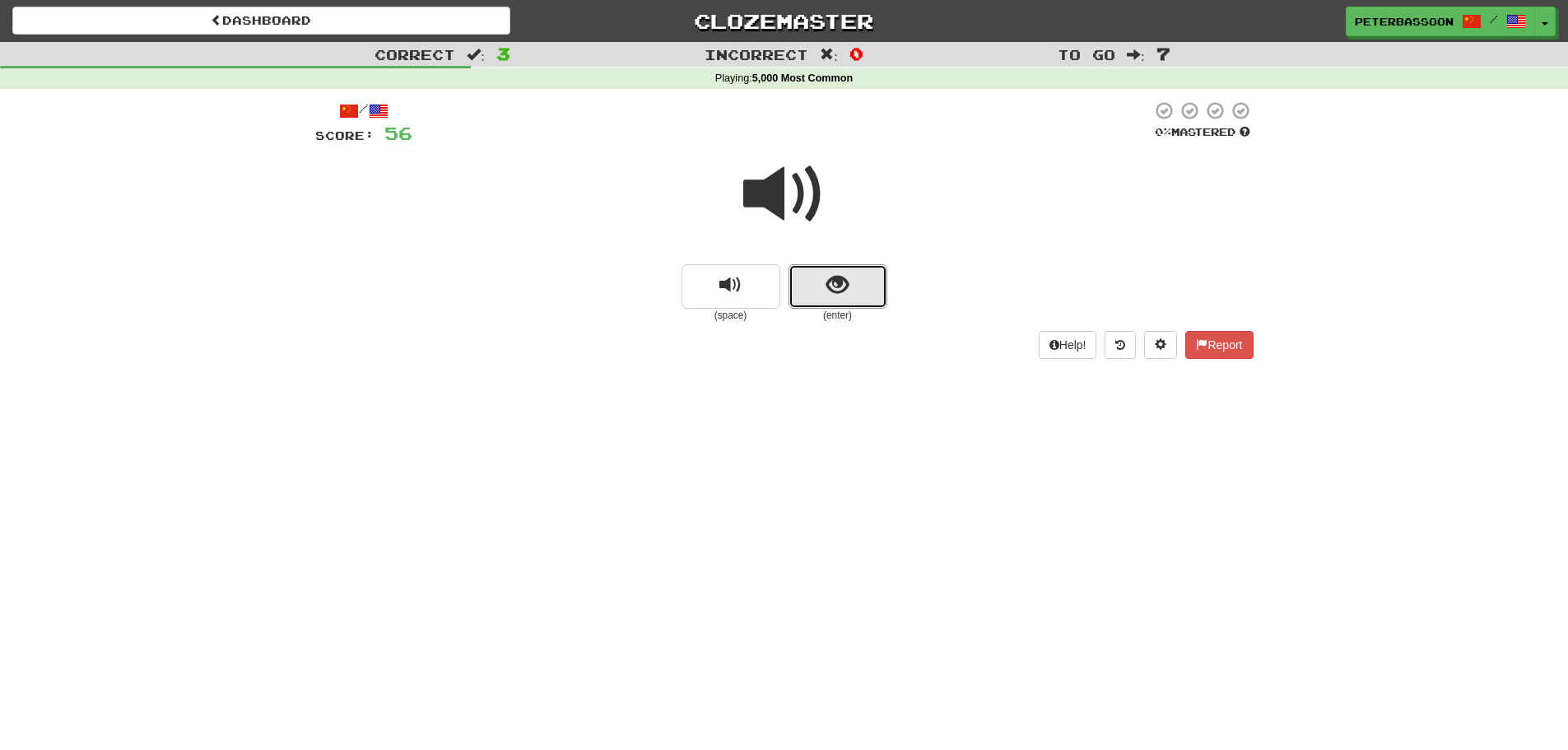
drag, startPoint x: 811, startPoint y: 270, endPoint x: 958, endPoint y: 245, distance: 149.1
click at [836, 262] on div "(space) (enter)" at bounding box center [784, 235] width 938 height 176
click at [853, 285] on button "show sentence" at bounding box center [837, 286] width 99 height 44
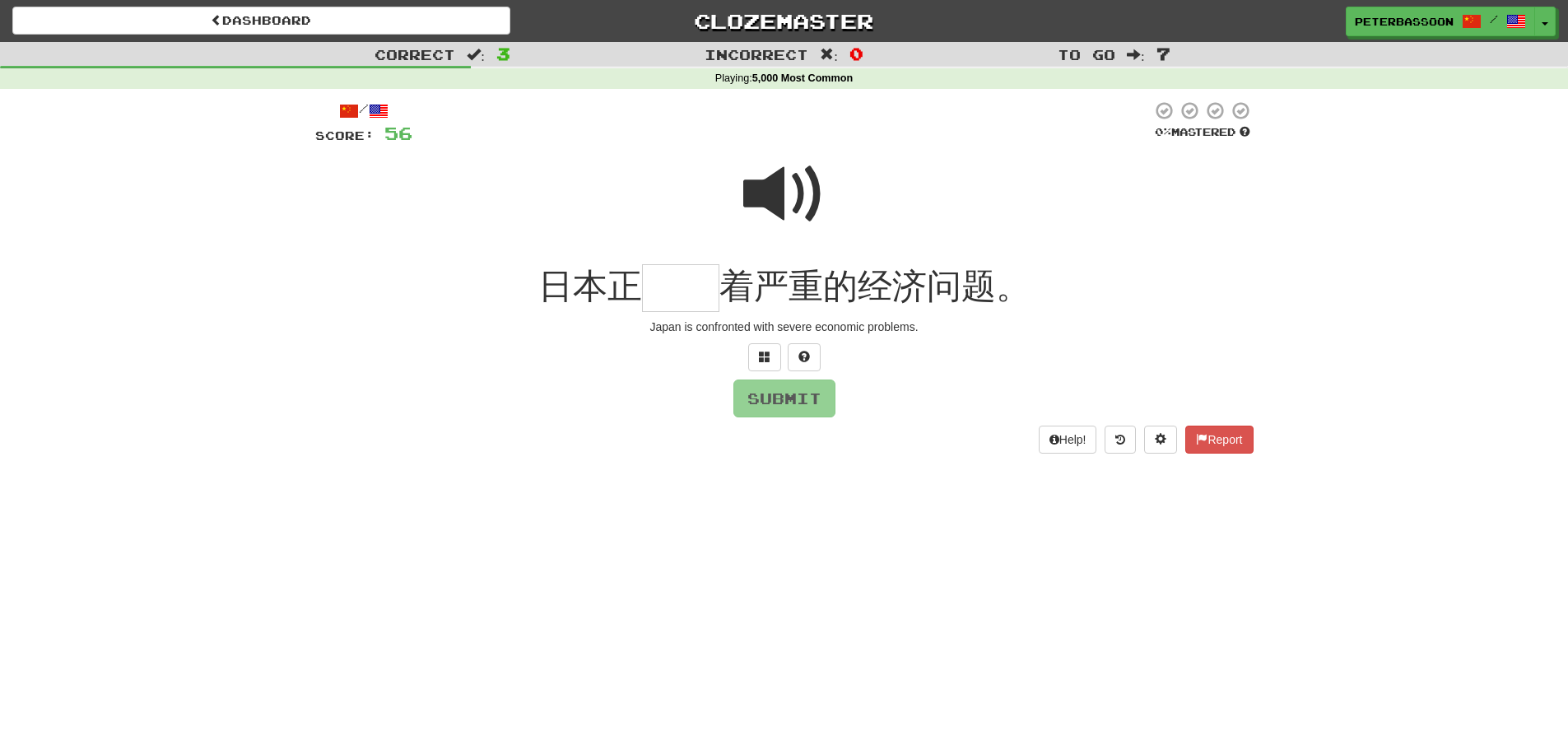
click at [774, 183] on span at bounding box center [784, 194] width 82 height 82
click at [769, 188] on span at bounding box center [784, 194] width 82 height 82
click at [669, 292] on input "text" at bounding box center [680, 289] width 78 height 49
click at [760, 354] on span at bounding box center [764, 356] width 11 height 11
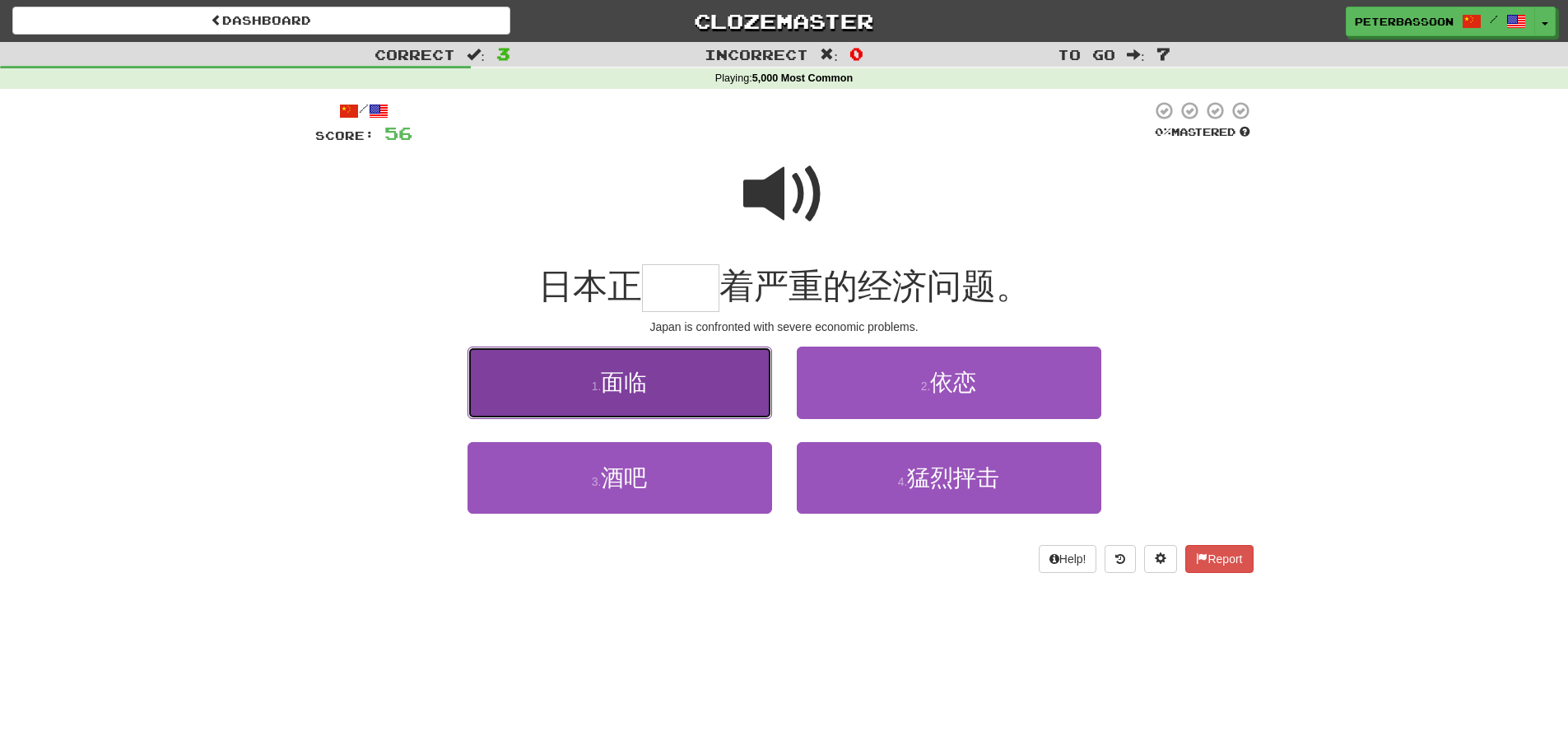
click at [711, 395] on button "1 . 面临" at bounding box center [619, 382] width 304 height 72
type input "**"
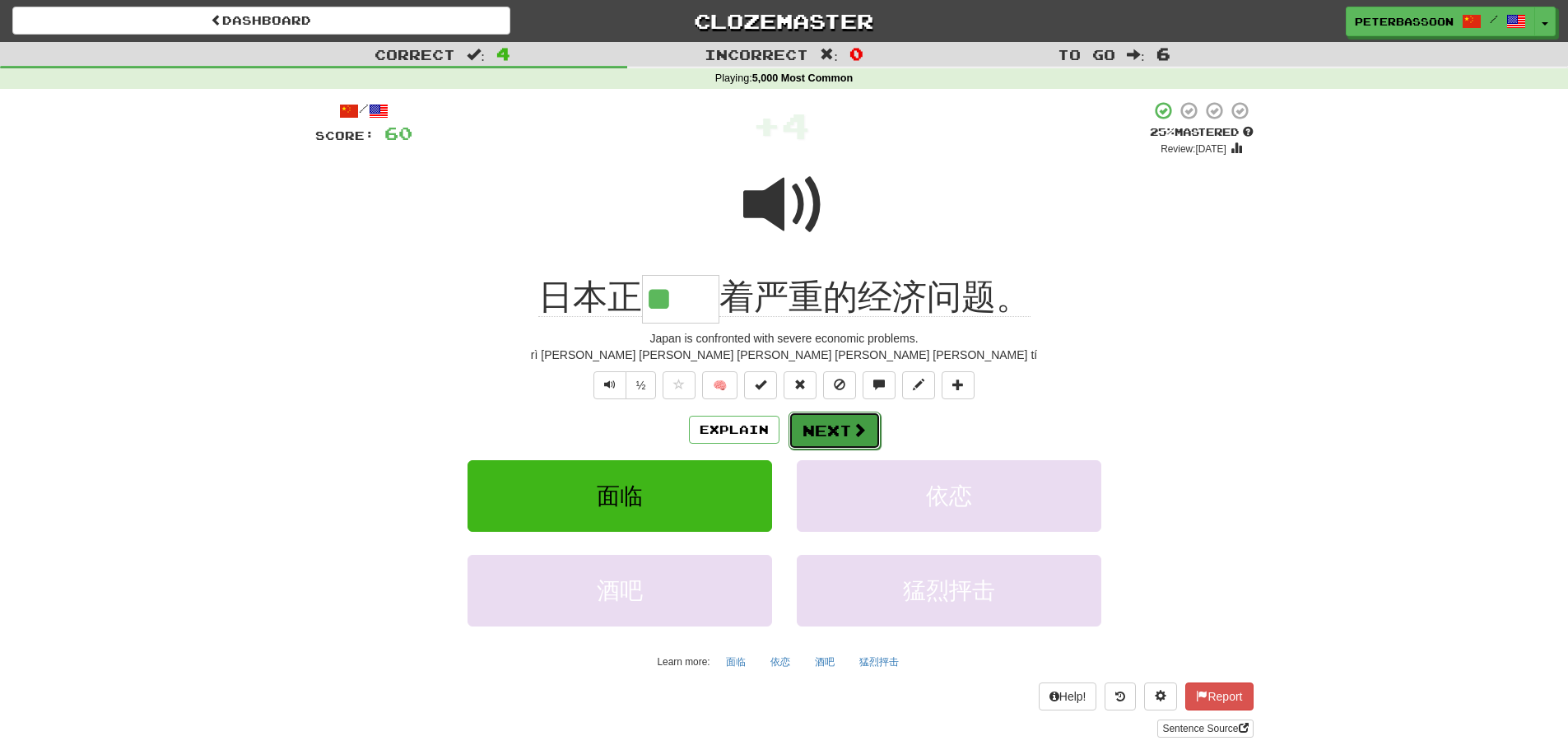
click at [826, 426] on button "Next" at bounding box center [835, 430] width 92 height 38
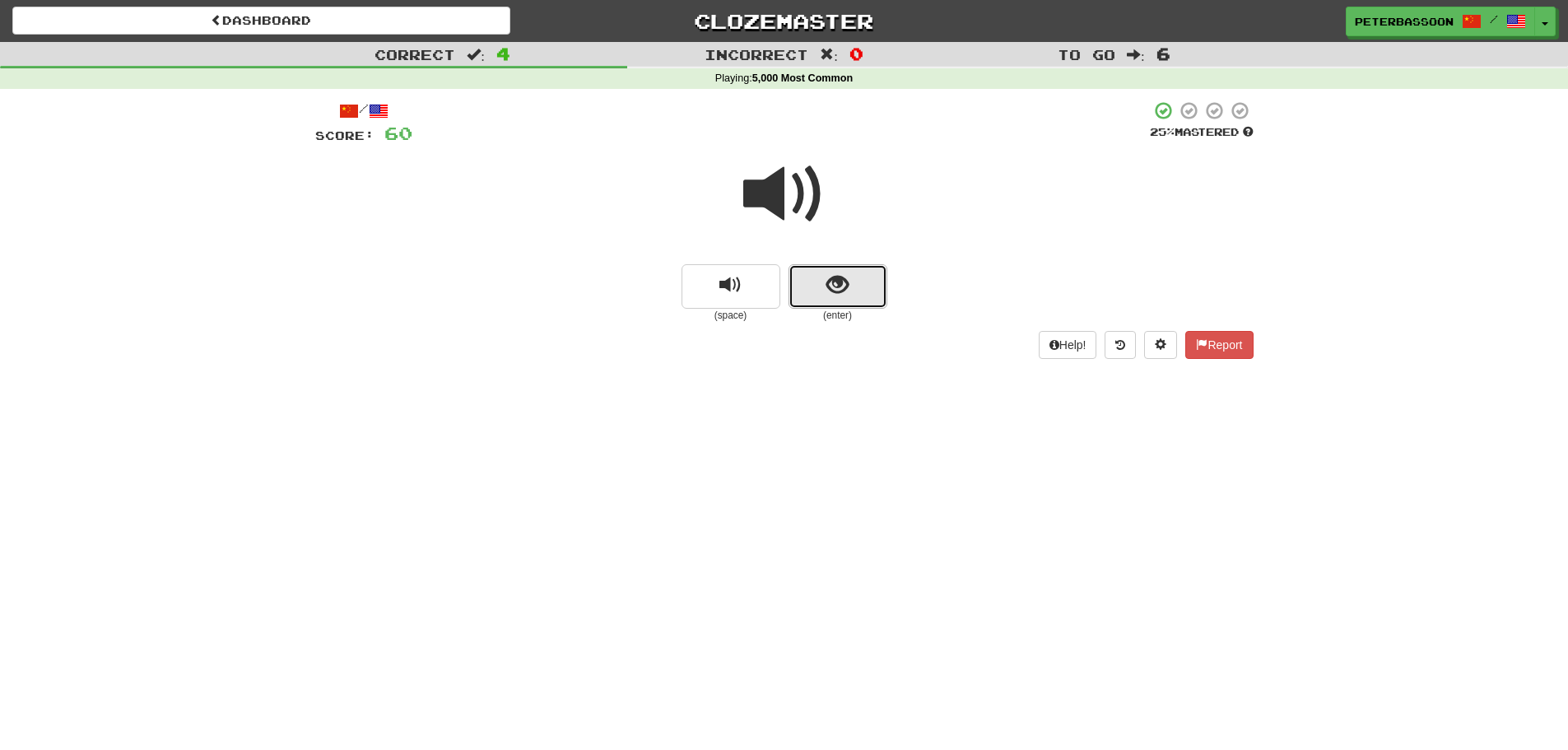
click at [852, 283] on button "show sentence" at bounding box center [837, 286] width 99 height 44
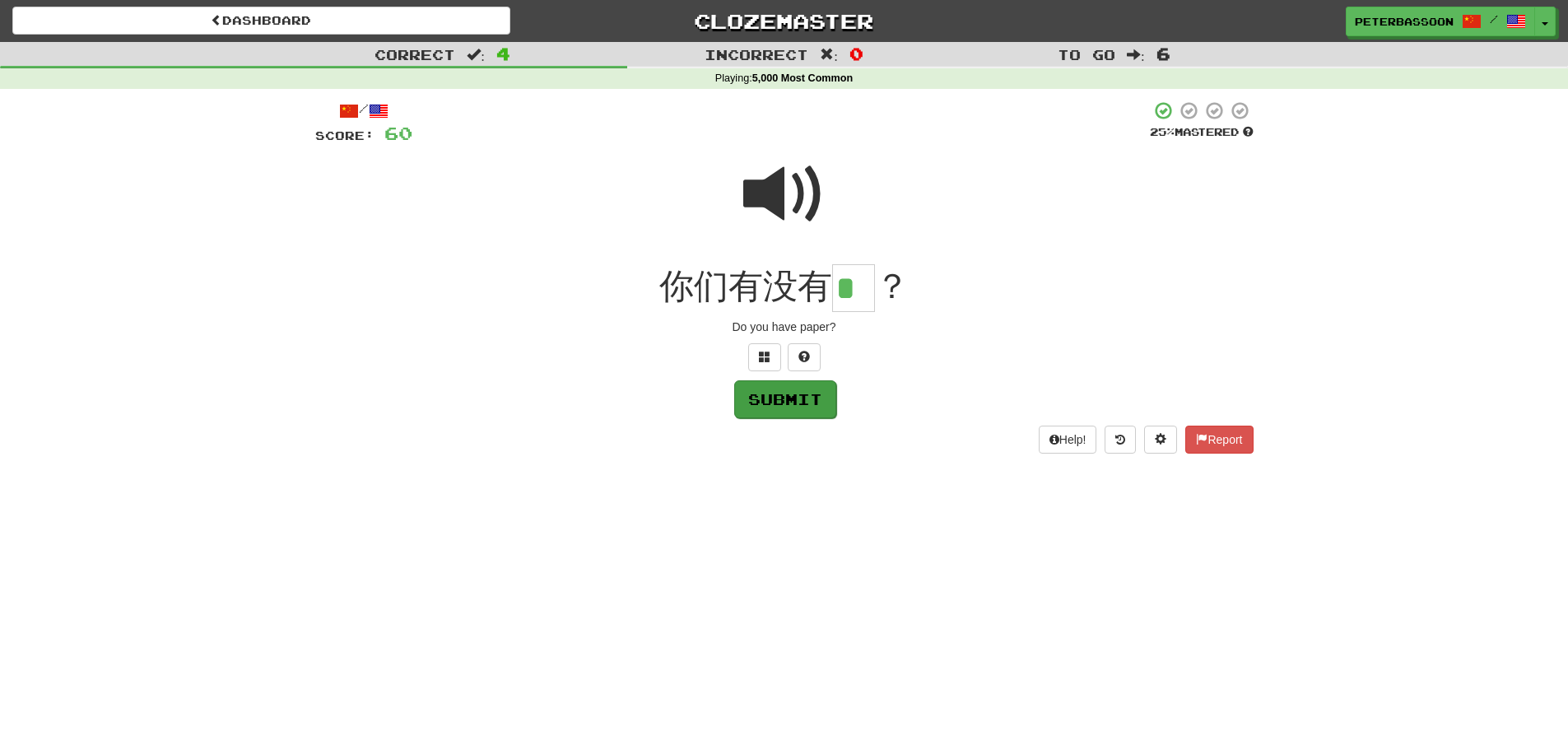
type input "*"
click at [801, 398] on button "Submit" at bounding box center [785, 399] width 102 height 38
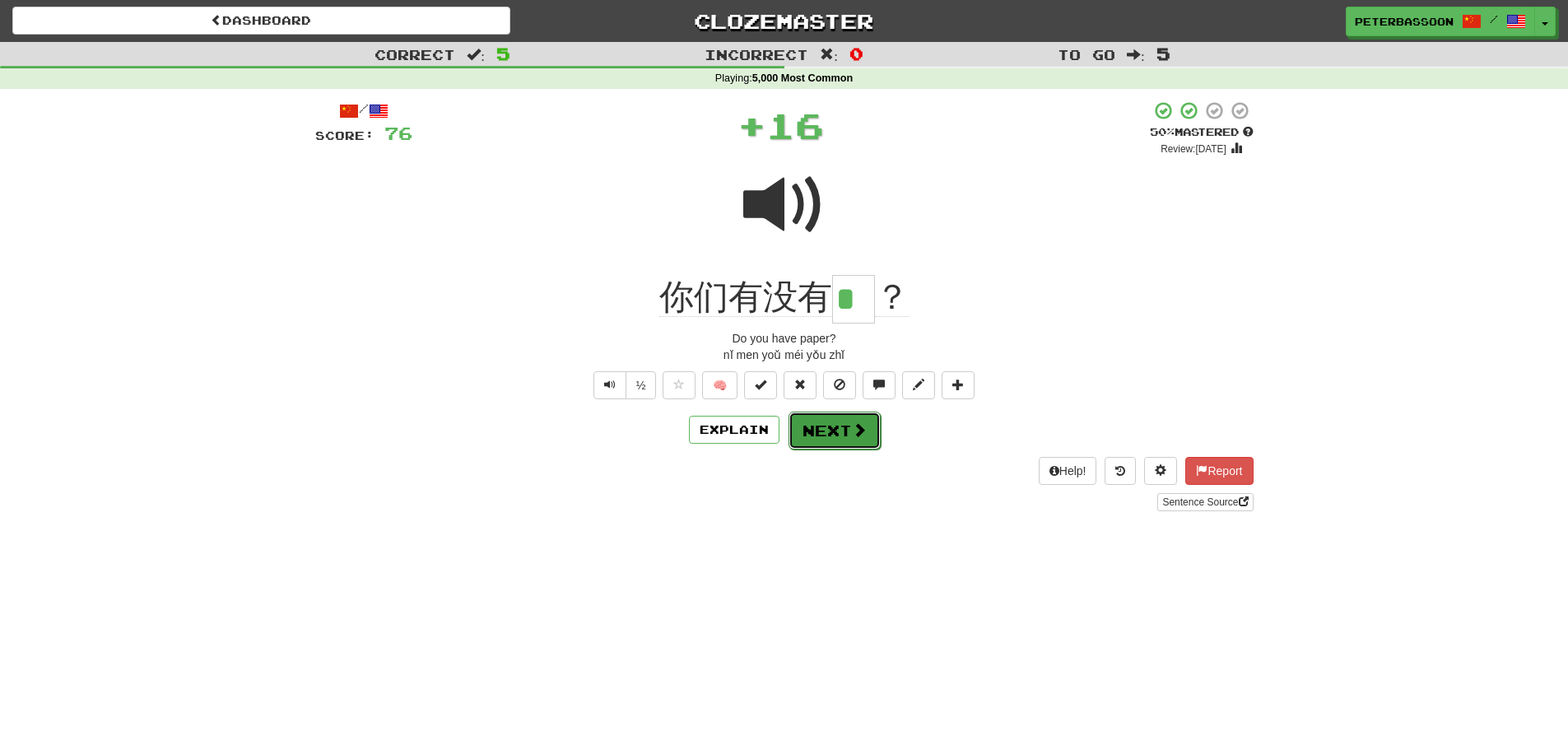
click at [823, 430] on button "Next" at bounding box center [835, 430] width 92 height 38
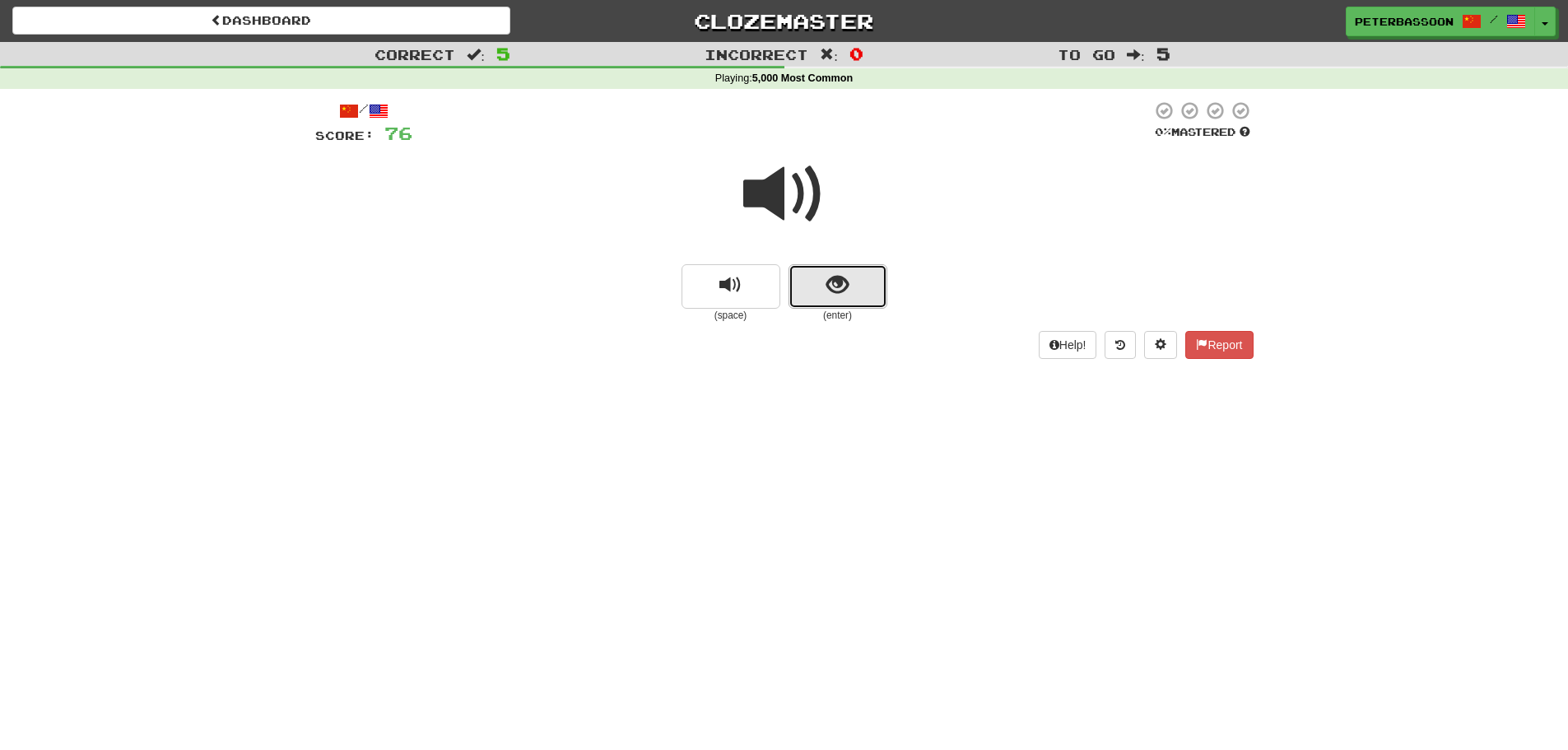
click at [812, 272] on button "show sentence" at bounding box center [837, 286] width 99 height 44
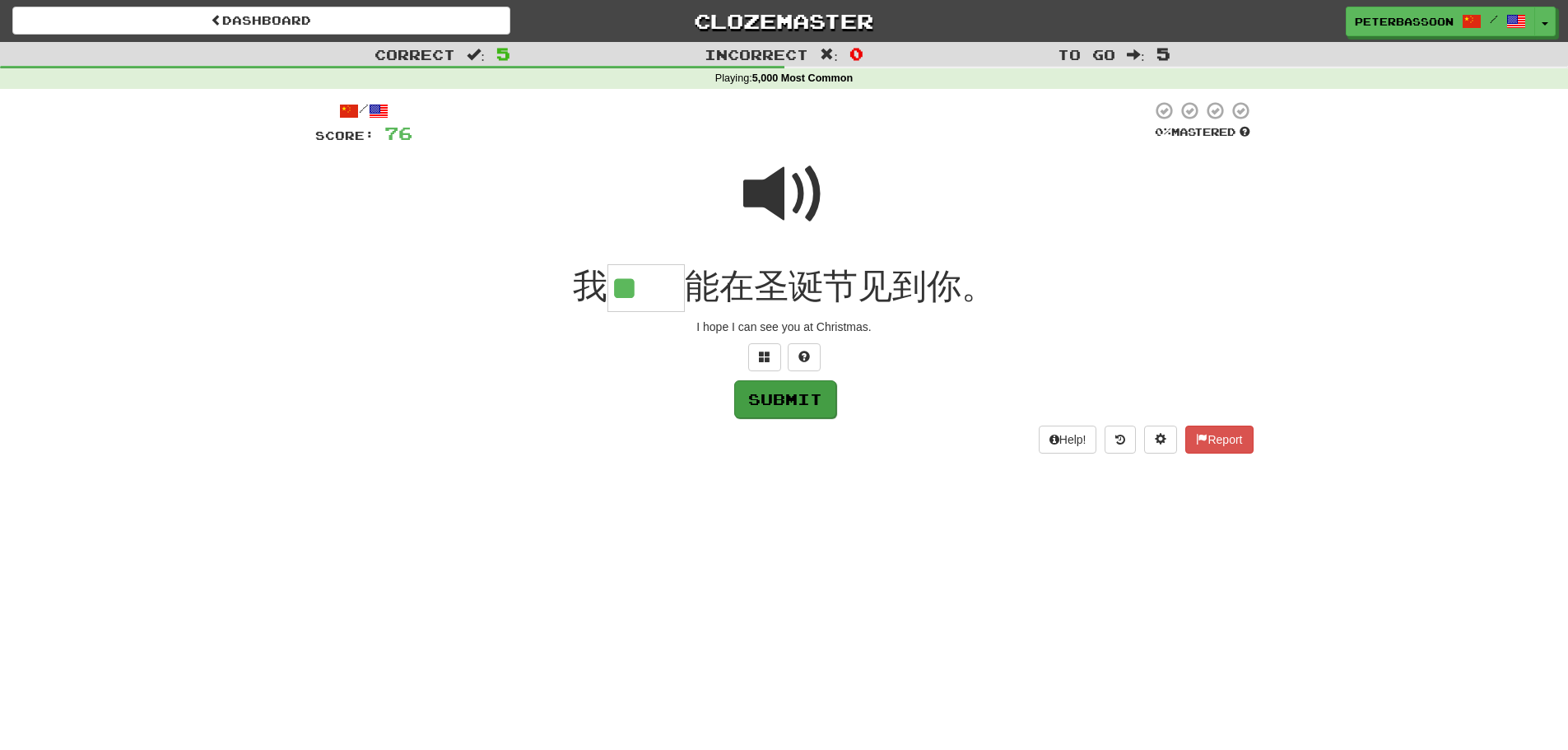
type input "**"
drag, startPoint x: 789, startPoint y: 393, endPoint x: 1025, endPoint y: 383, distance: 236.2
click at [797, 393] on button "Submit" at bounding box center [784, 398] width 102 height 38
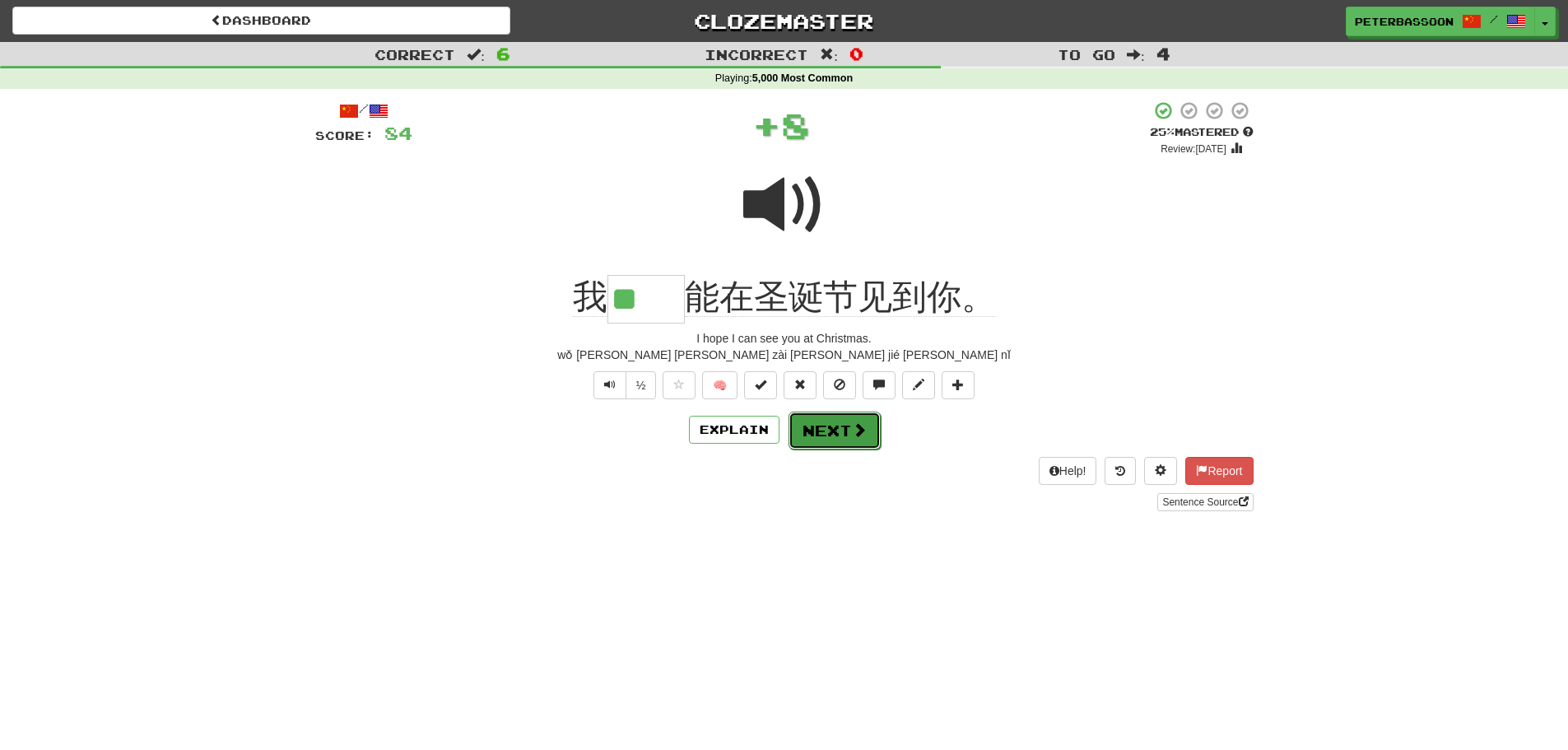
click at [834, 429] on button "Next" at bounding box center [835, 430] width 92 height 38
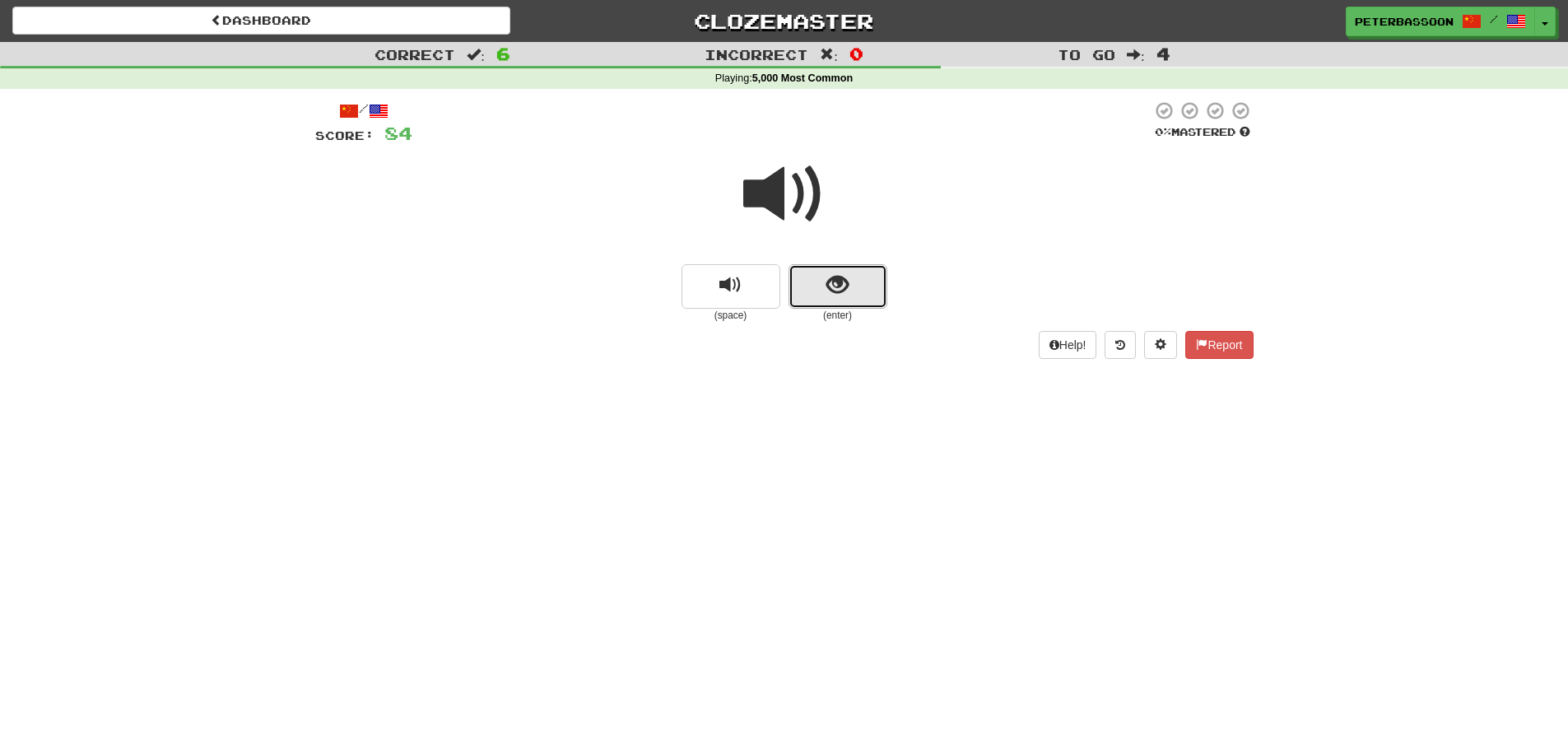
click at [830, 285] on span "show sentence" at bounding box center [837, 284] width 22 height 22
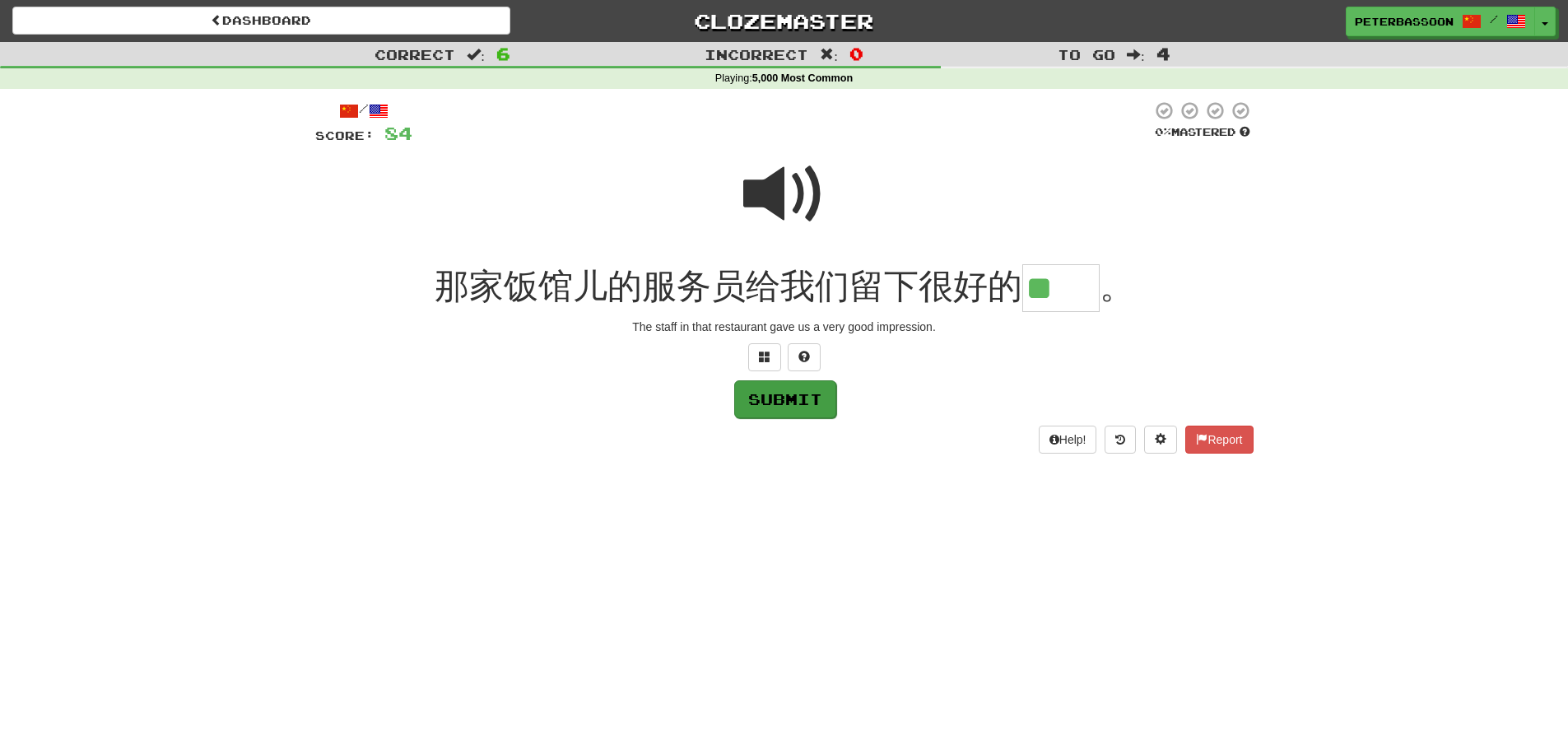
type input "**"
click at [778, 406] on button "Submit" at bounding box center [785, 399] width 102 height 38
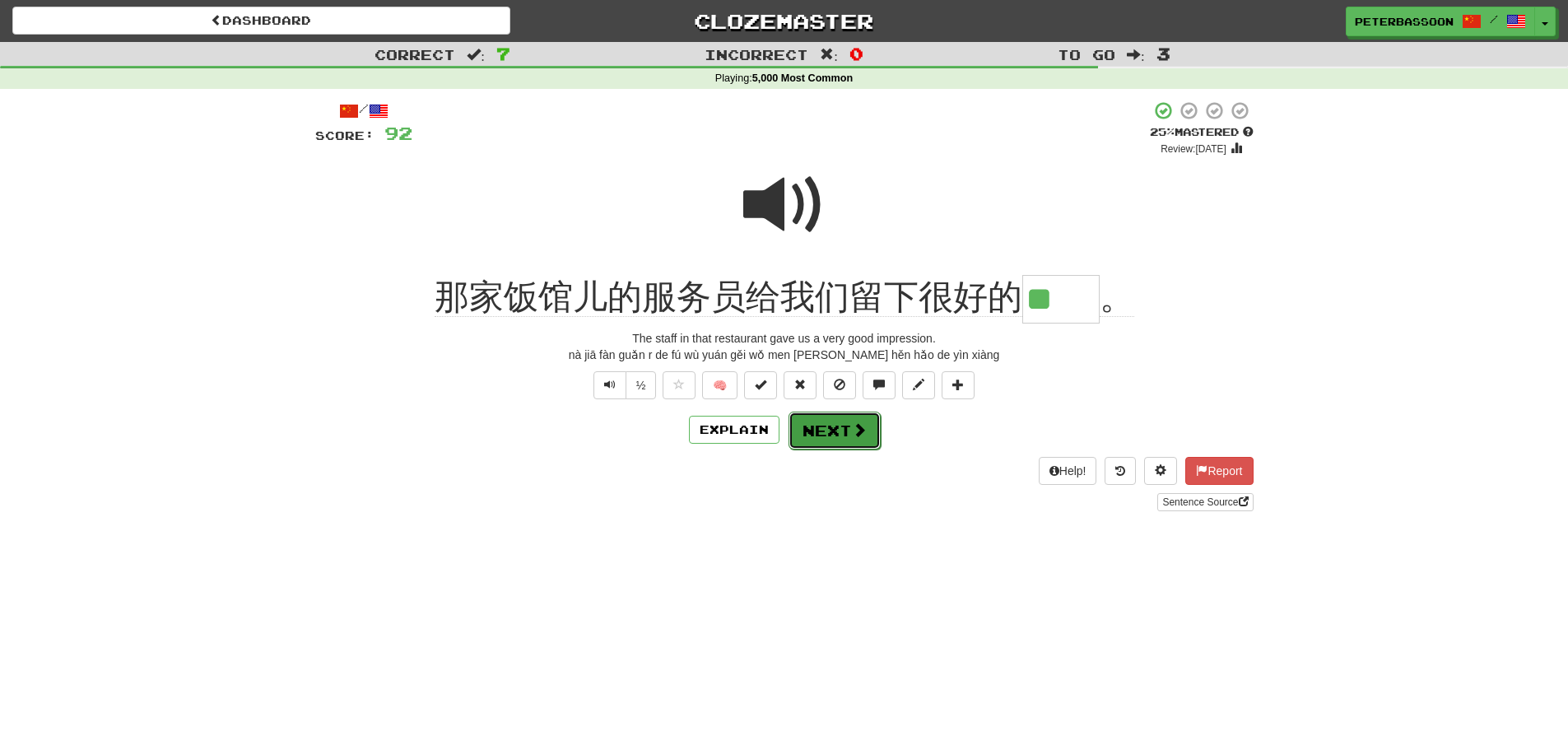
click at [843, 426] on button "Next" at bounding box center [835, 430] width 92 height 38
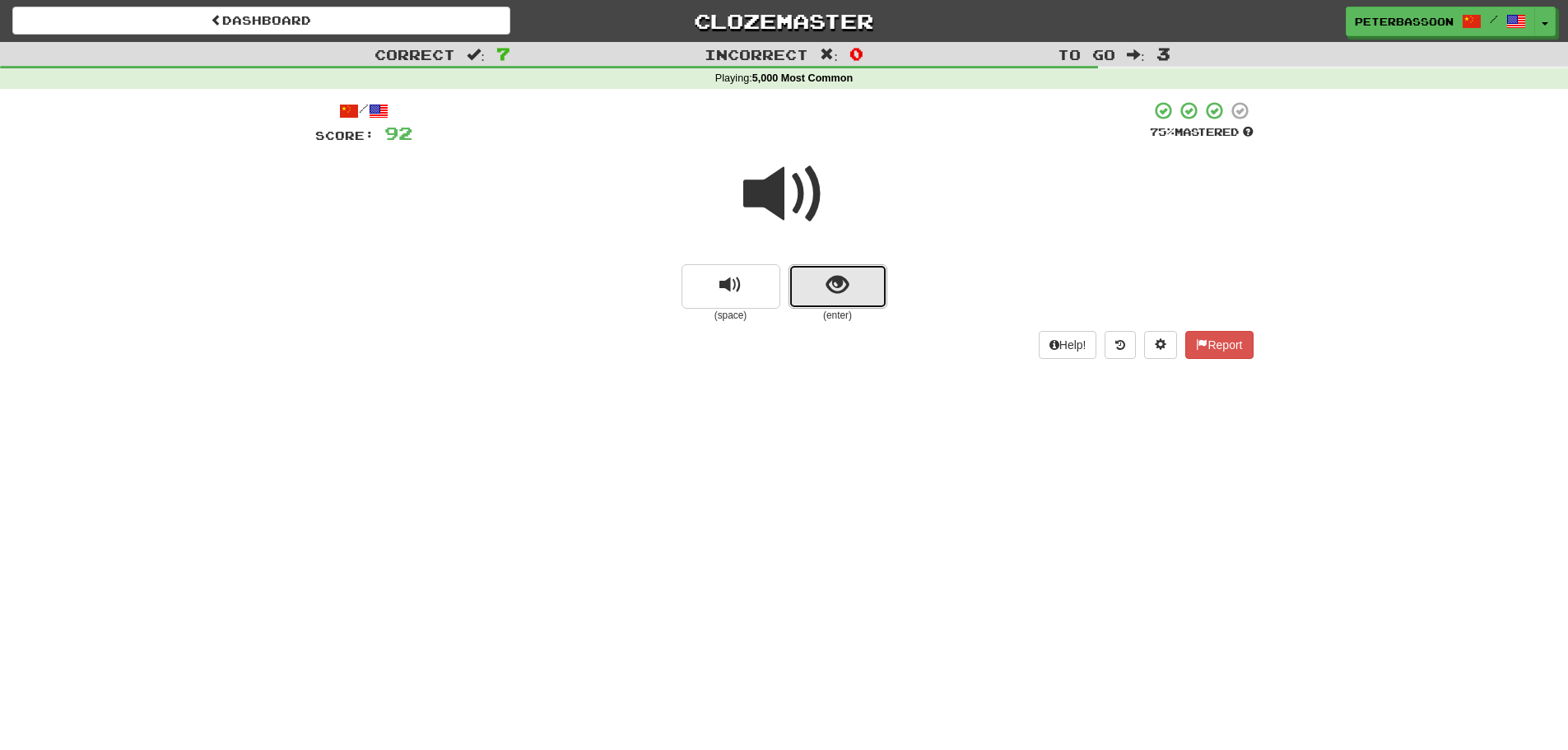
drag, startPoint x: 829, startPoint y: 276, endPoint x: 1025, endPoint y: 262, distance: 196.5
click at [833, 276] on span "show sentence" at bounding box center [837, 284] width 22 height 22
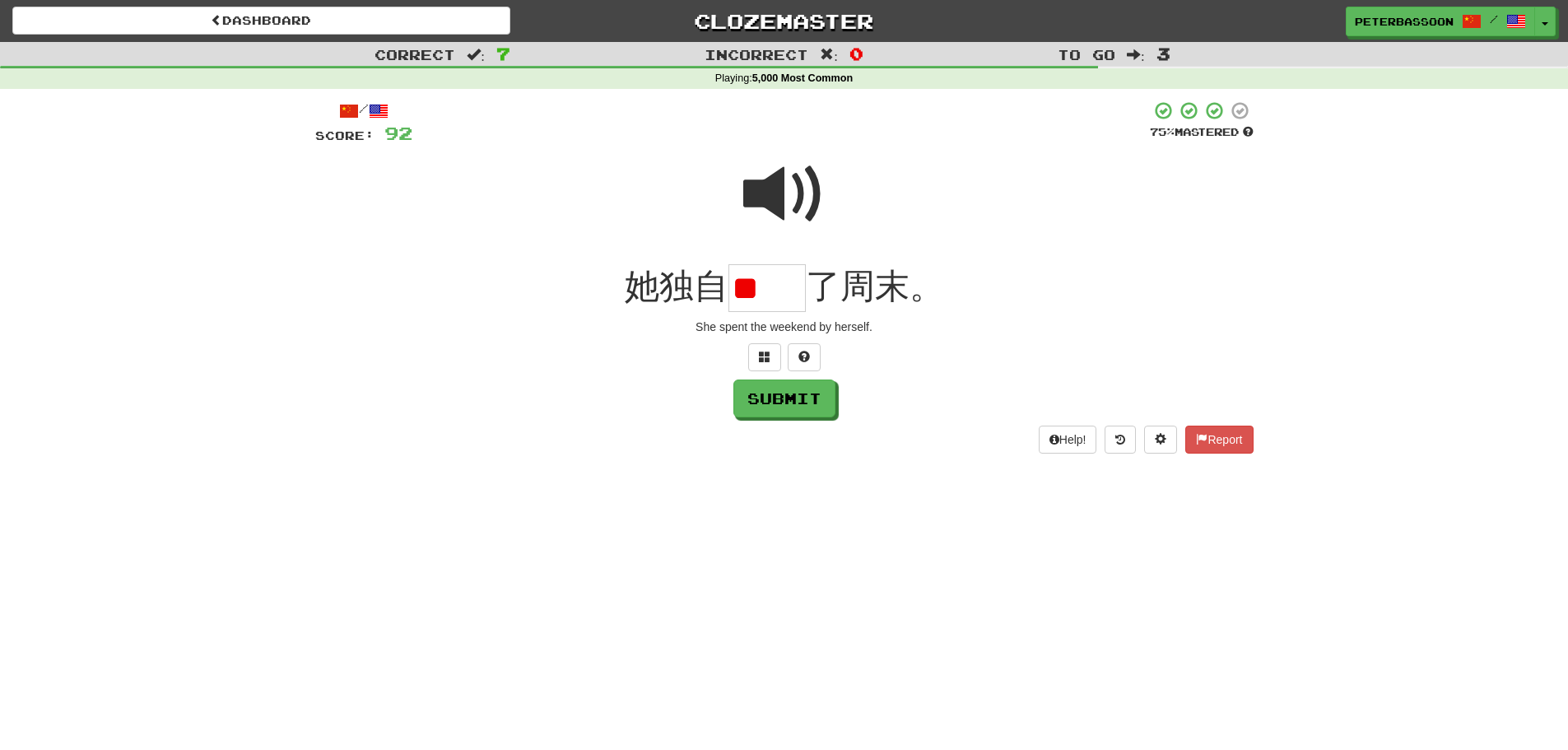
click at [779, 176] on span at bounding box center [784, 194] width 82 height 82
click at [801, 293] on input "**" at bounding box center [767, 289] width 78 height 49
type input "*"
click at [770, 352] on button at bounding box center [765, 358] width 33 height 28
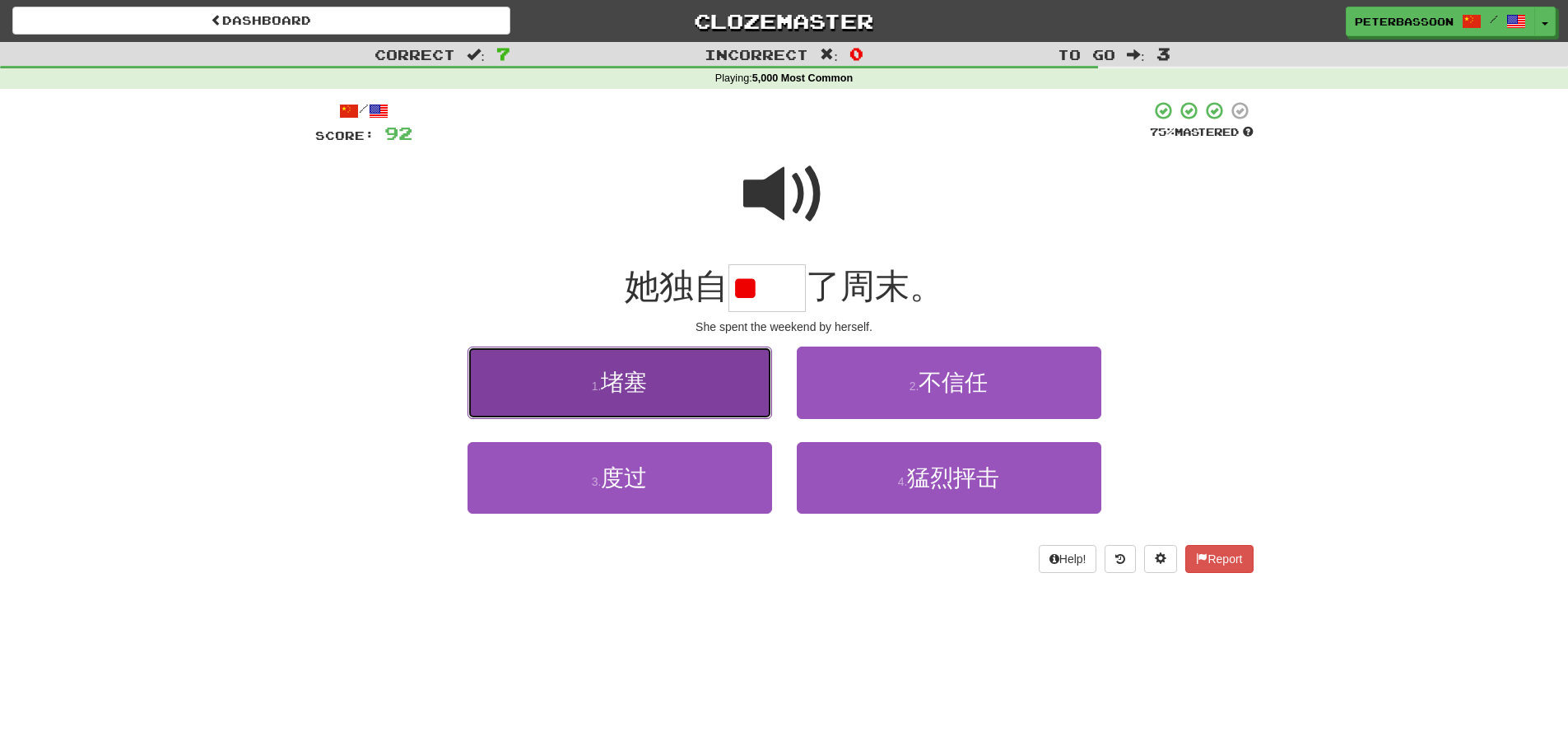
click at [709, 397] on button "1 . 堵塞" at bounding box center [619, 382] width 304 height 72
type input "**"
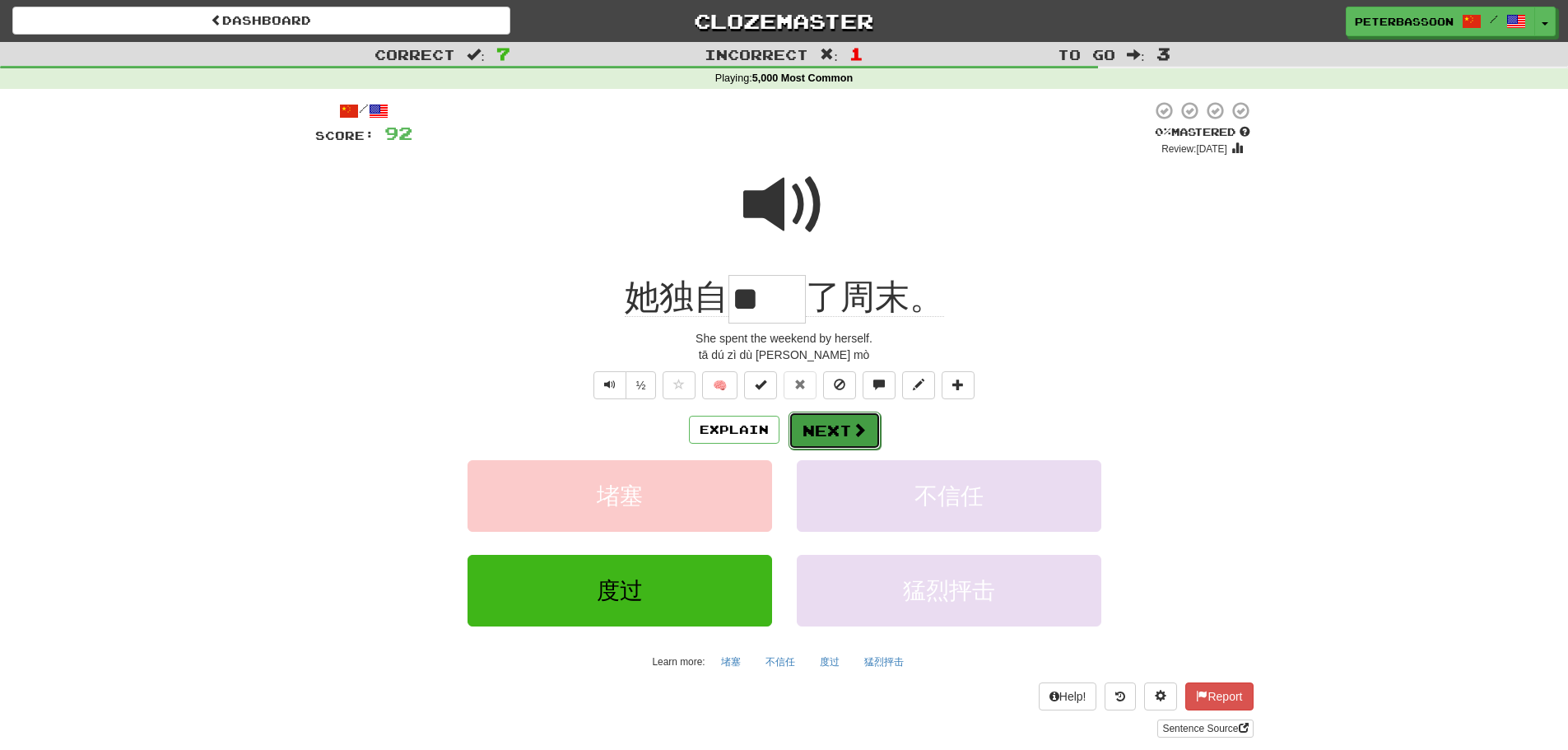
click at [855, 431] on span at bounding box center [859, 429] width 15 height 15
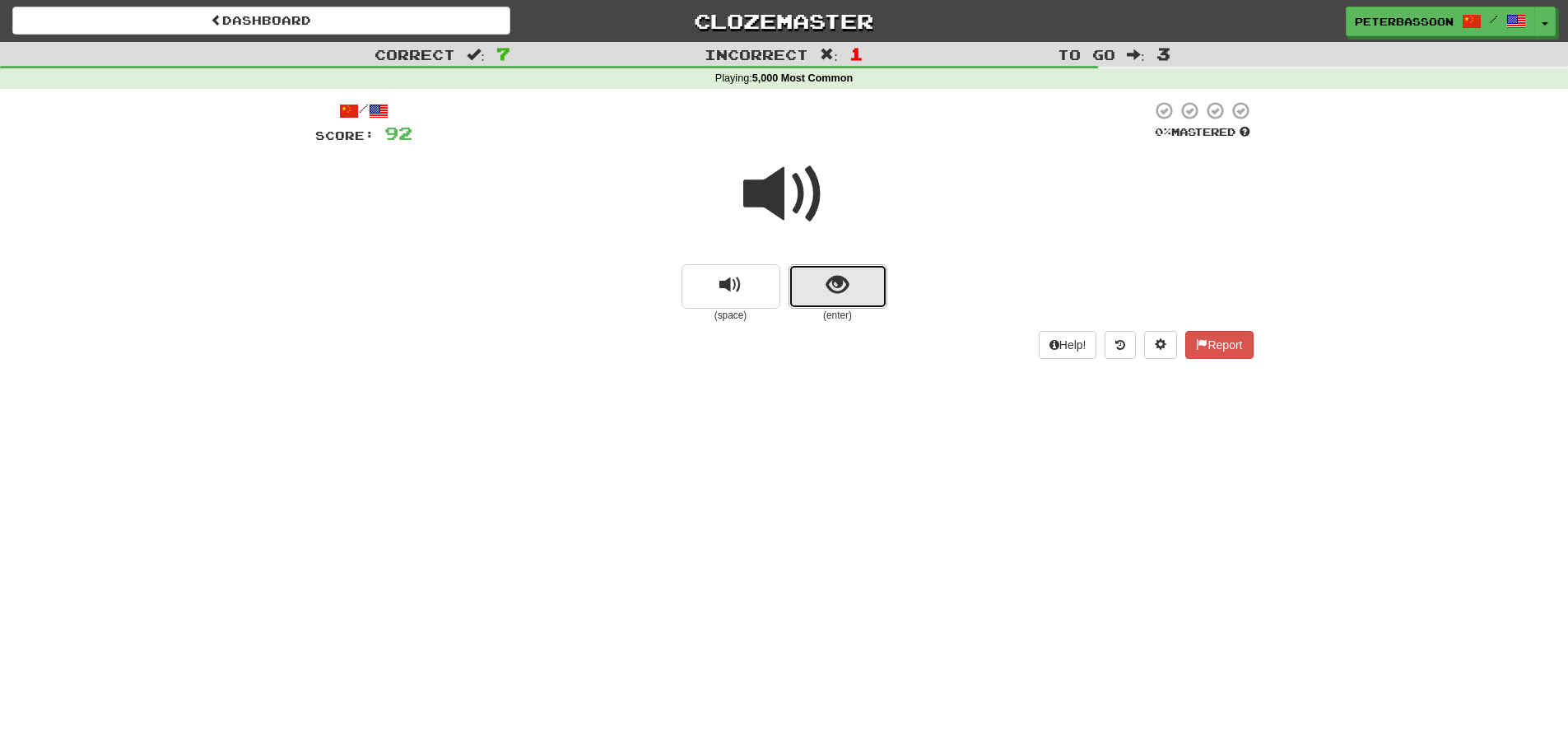
click at [816, 290] on button "show sentence" at bounding box center [837, 286] width 99 height 44
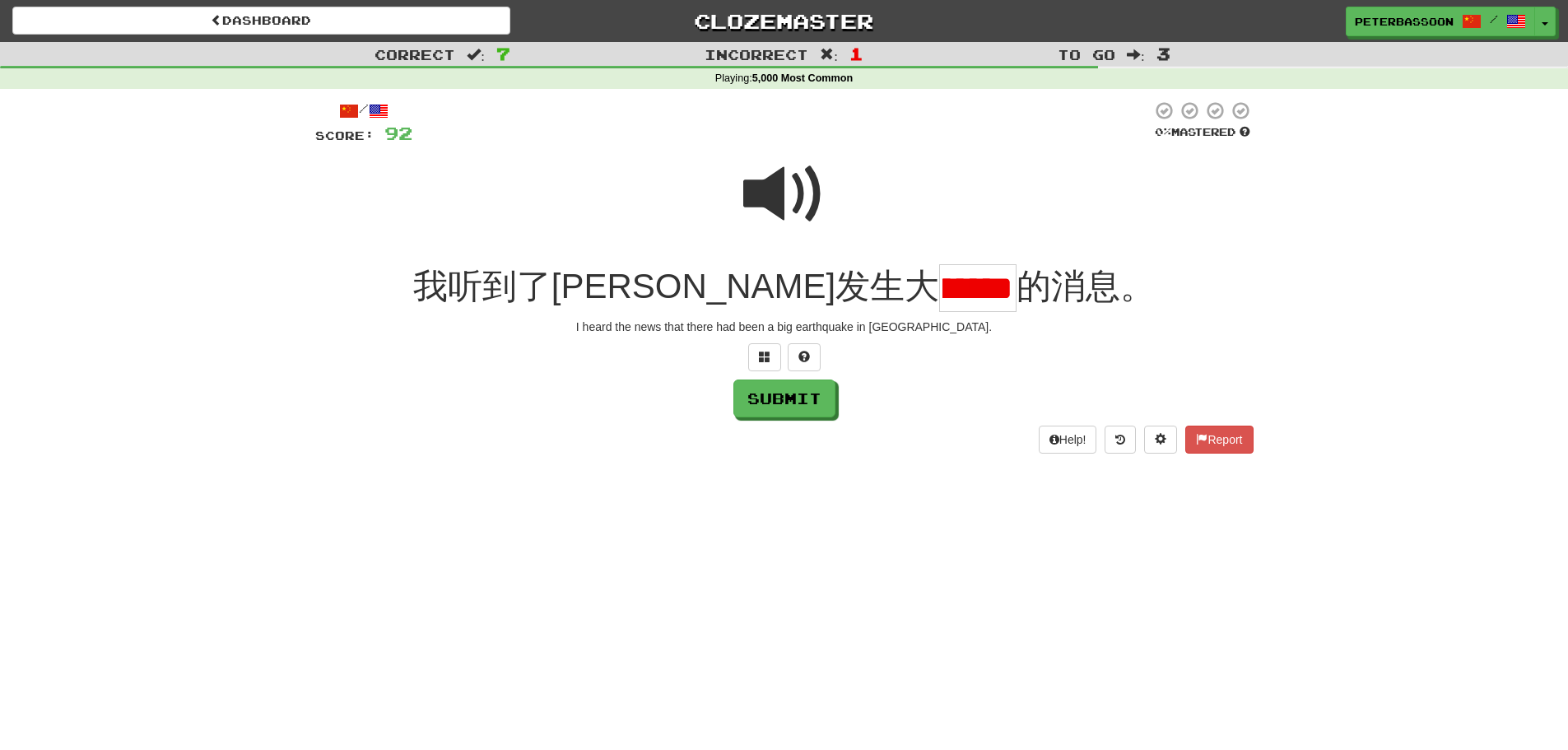
scroll to position [0, 57]
click at [782, 183] on span at bounding box center [784, 194] width 82 height 82
click at [939, 297] on input "*******" at bounding box center [978, 289] width 78 height 49
type input "*"
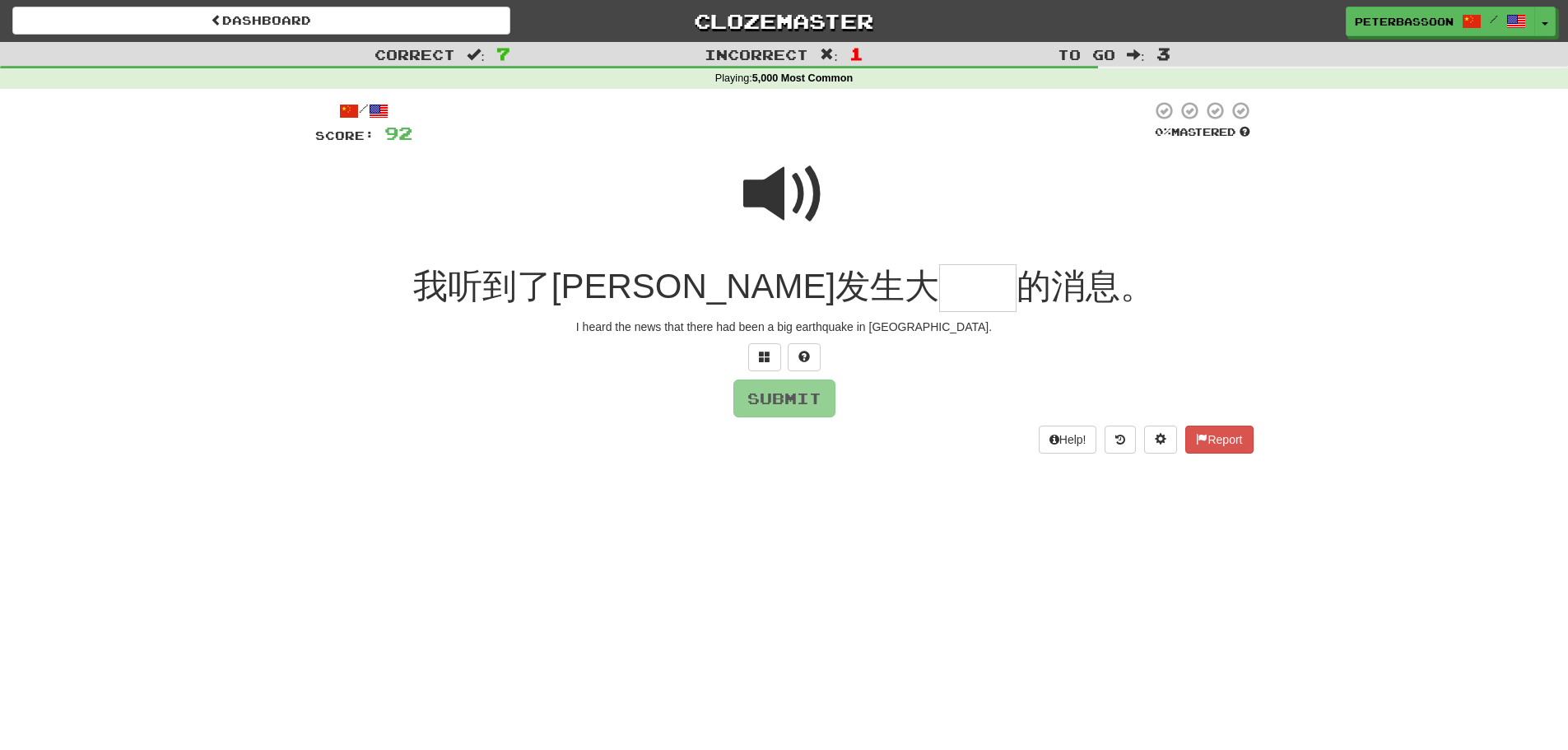
click at [787, 189] on span at bounding box center [784, 194] width 82 height 82
click at [939, 297] on input "text" at bounding box center [978, 289] width 78 height 49
type input "**"
drag, startPoint x: 793, startPoint y: 399, endPoint x: 842, endPoint y: 407, distance: 49.6
click at [794, 399] on button "Submit" at bounding box center [784, 398] width 102 height 38
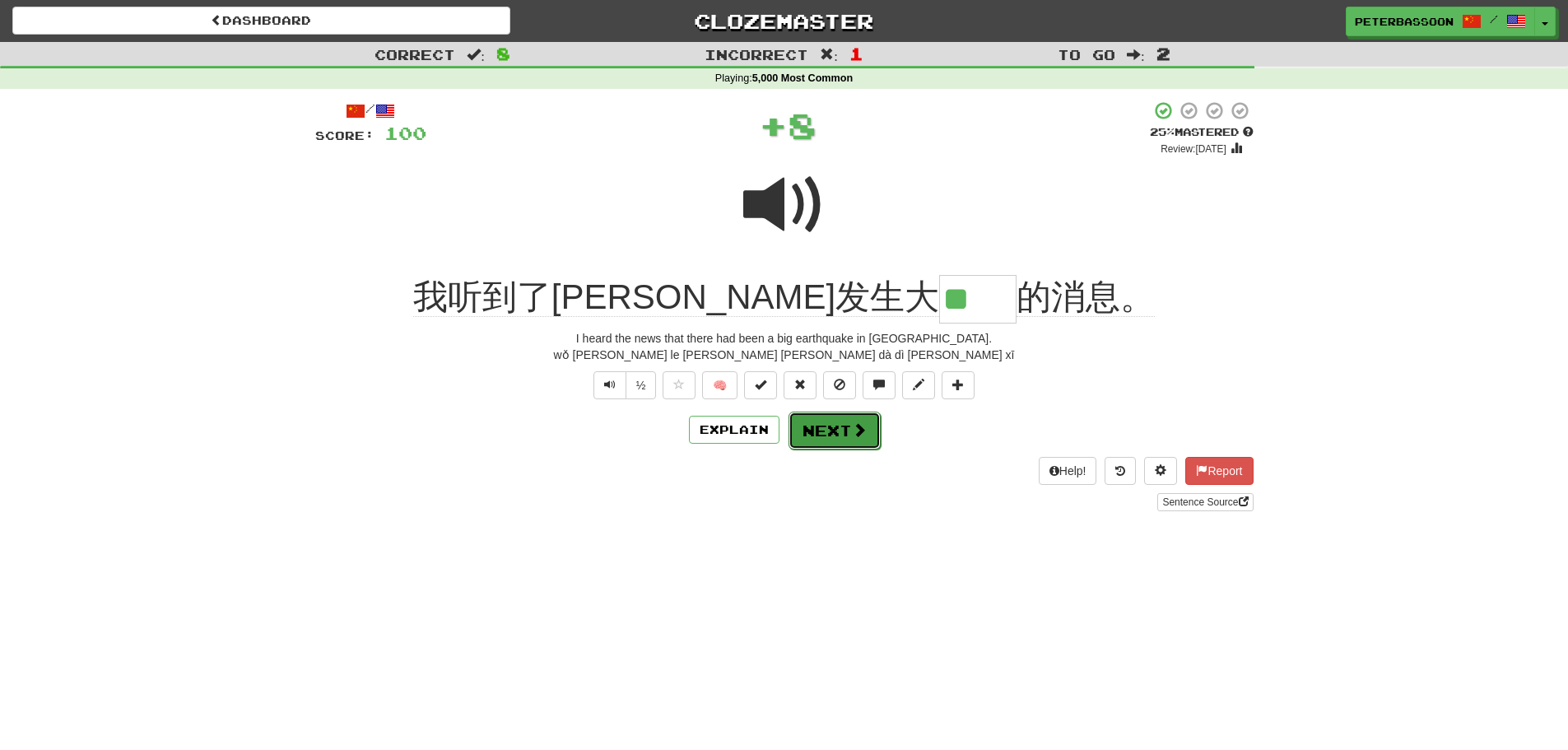
click at [842, 427] on button "Next" at bounding box center [835, 430] width 92 height 38
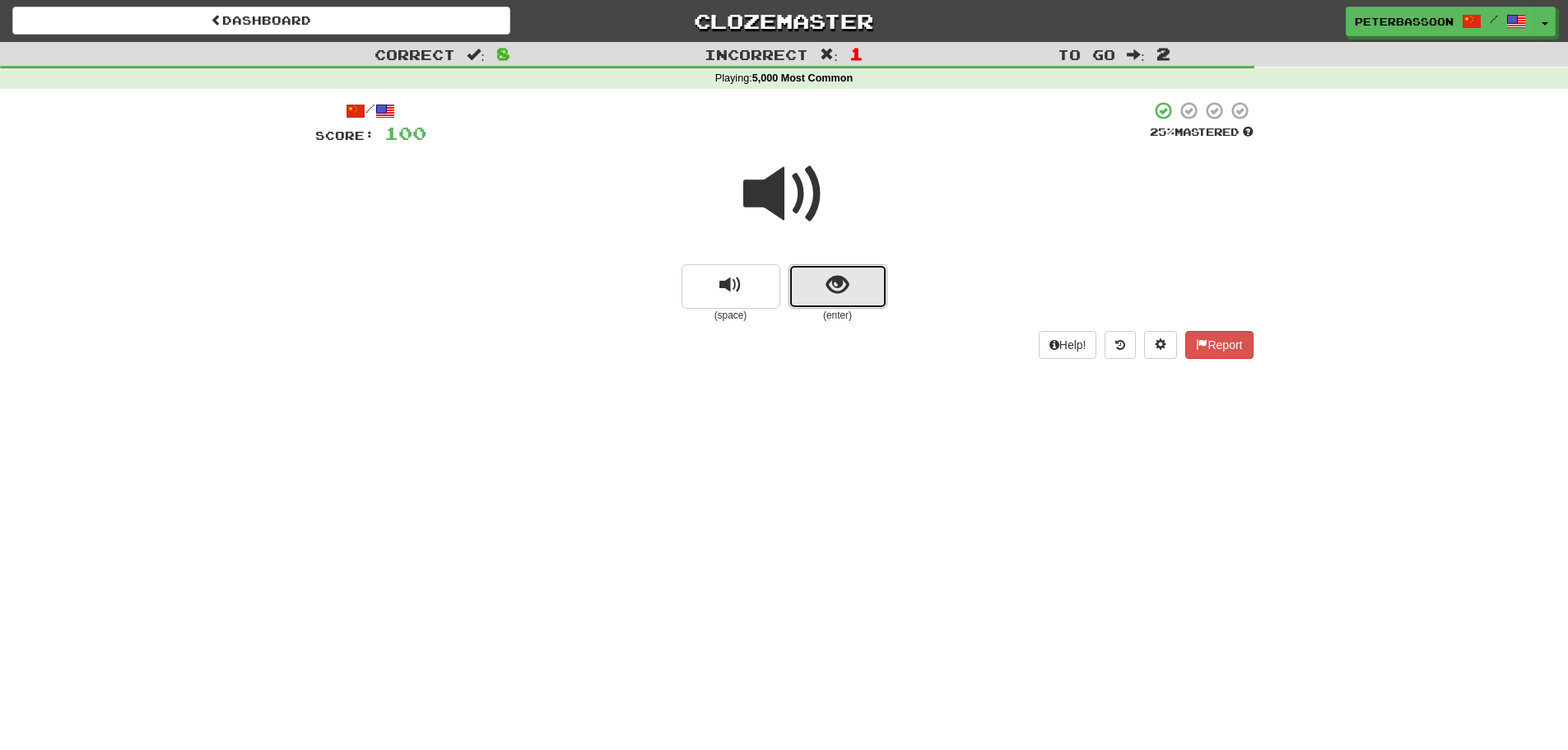
click at [809, 279] on button "show sentence" at bounding box center [837, 286] width 99 height 44
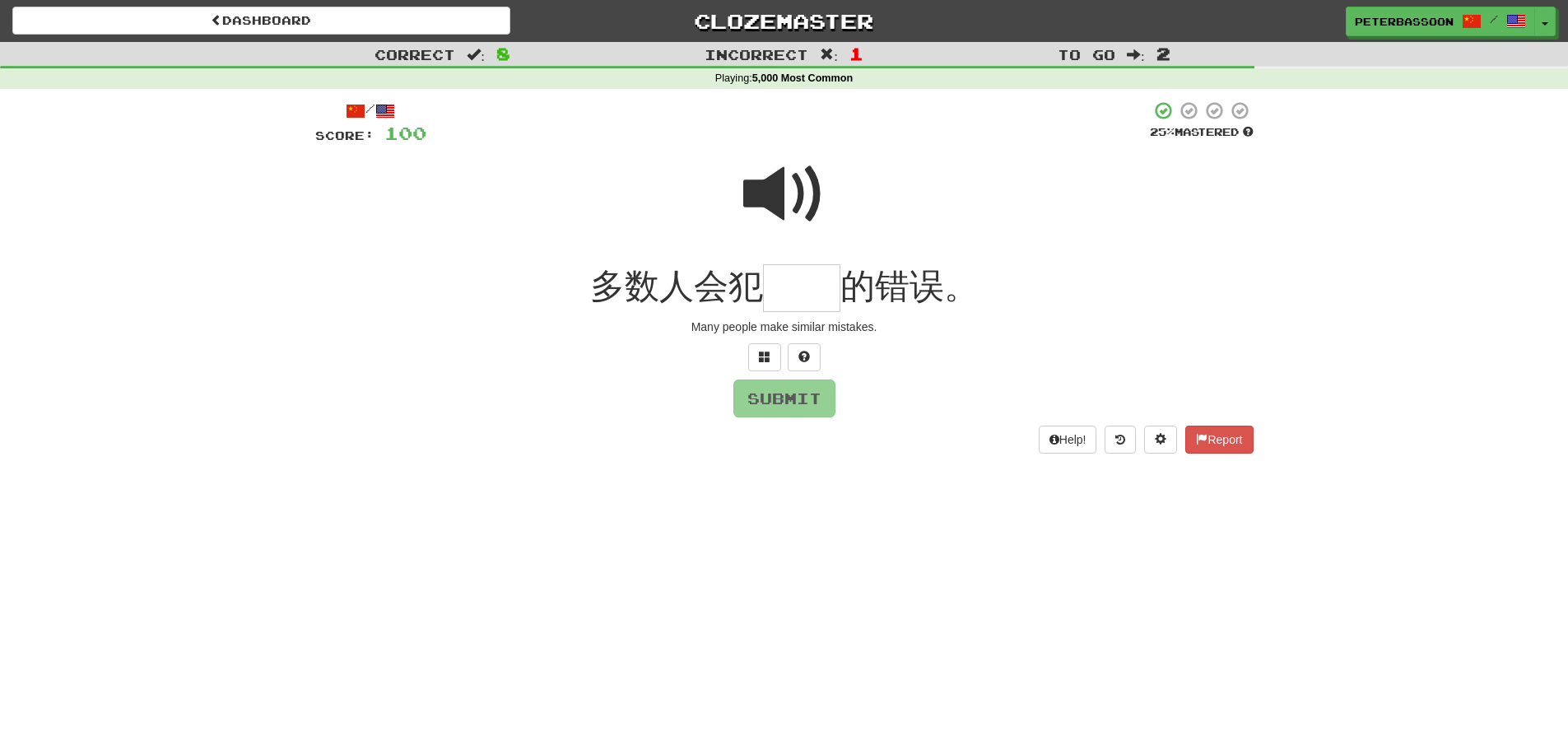
click at [773, 192] on span at bounding box center [784, 194] width 82 height 82
click at [791, 297] on input "text" at bounding box center [801, 289] width 78 height 49
type input "**"
drag, startPoint x: 787, startPoint y: 399, endPoint x: 897, endPoint y: 408, distance: 110.4
click at [789, 398] on button "Submit" at bounding box center [784, 398] width 102 height 38
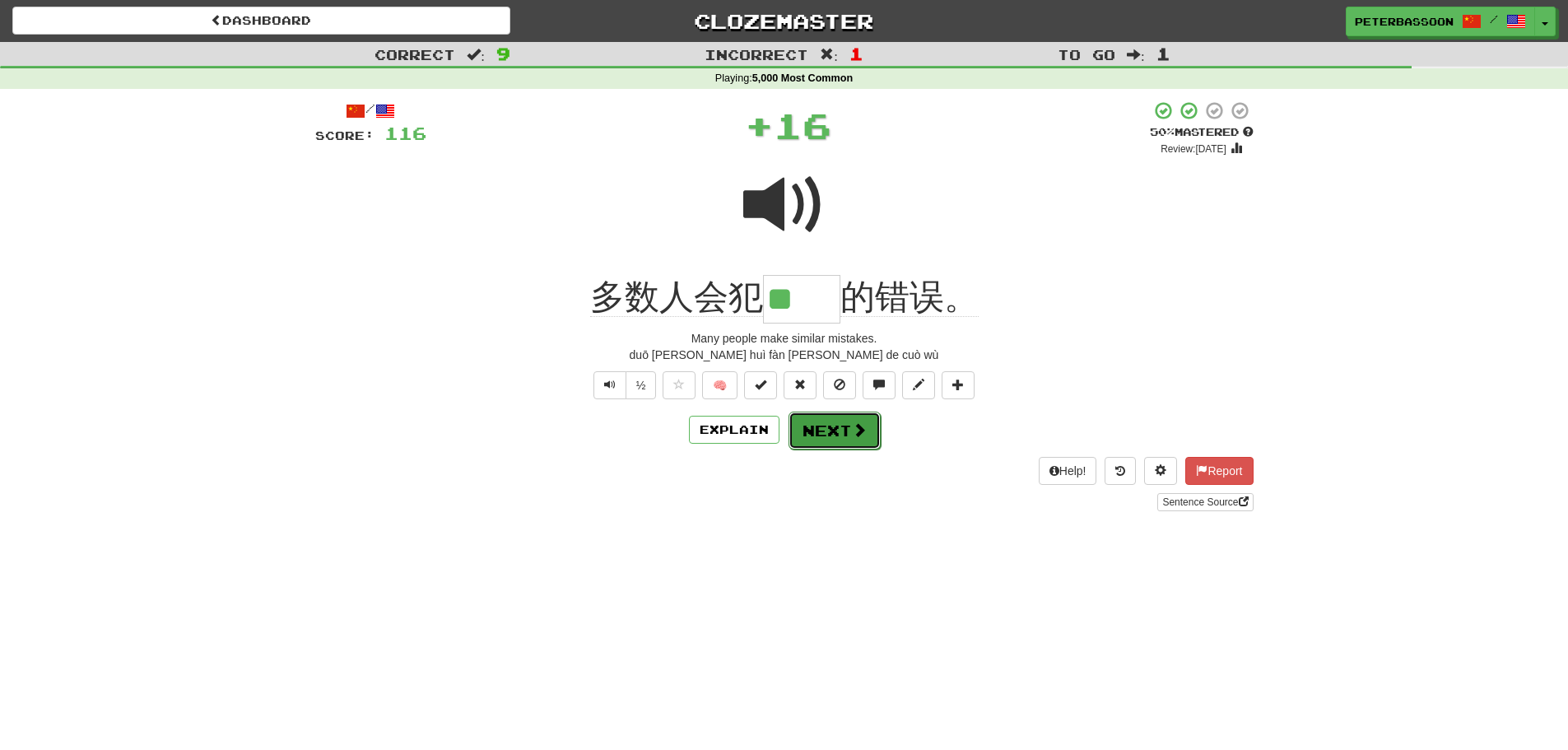
click at [852, 426] on span at bounding box center [859, 429] width 15 height 15
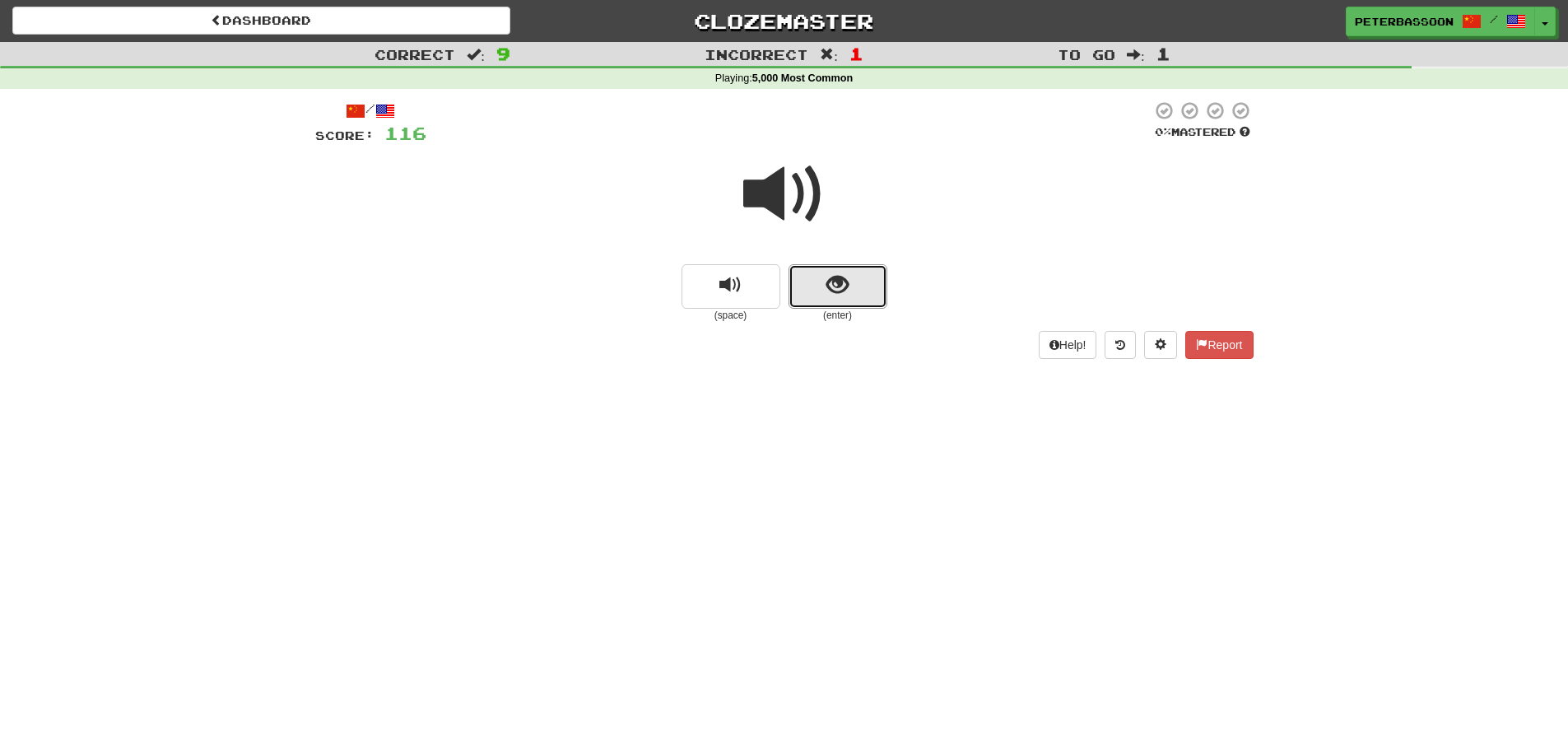
drag, startPoint x: 829, startPoint y: 276, endPoint x: 1118, endPoint y: 258, distance: 289.6
click at [842, 274] on span "show sentence" at bounding box center [837, 284] width 22 height 22
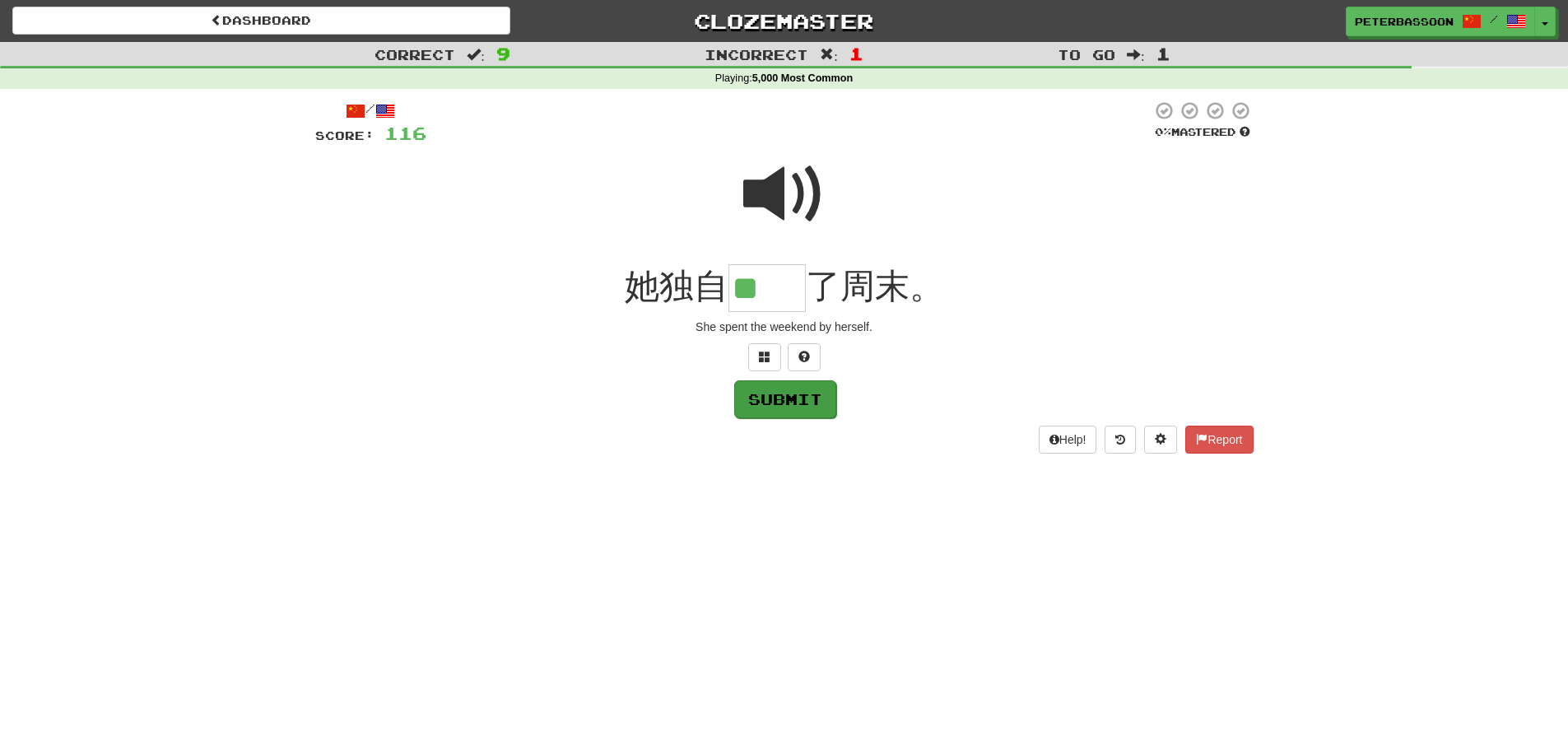
type input "**"
drag, startPoint x: 794, startPoint y: 397, endPoint x: 865, endPoint y: 409, distance: 72.0
click at [801, 399] on button "Submit" at bounding box center [784, 398] width 102 height 38
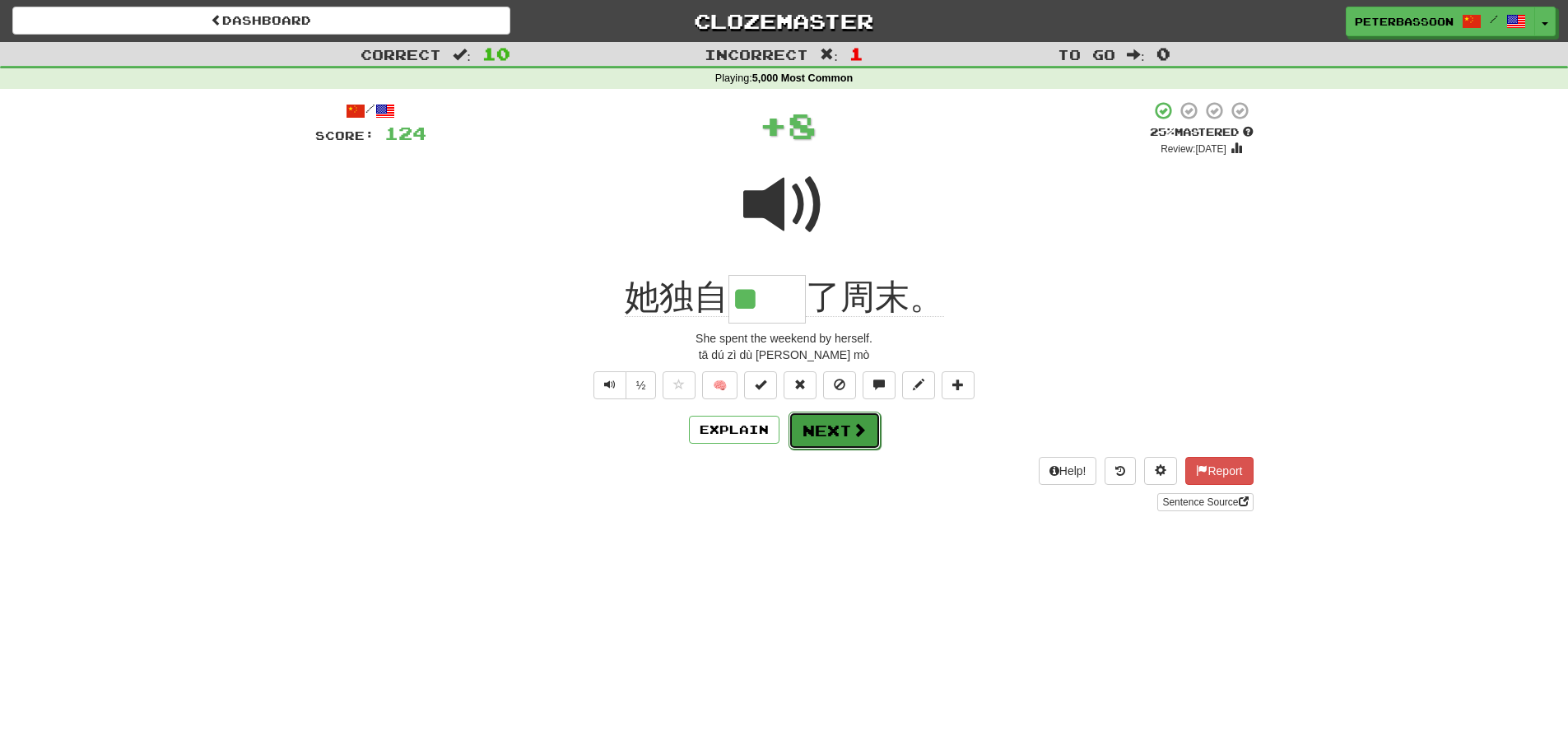
click at [855, 431] on span at bounding box center [859, 429] width 15 height 15
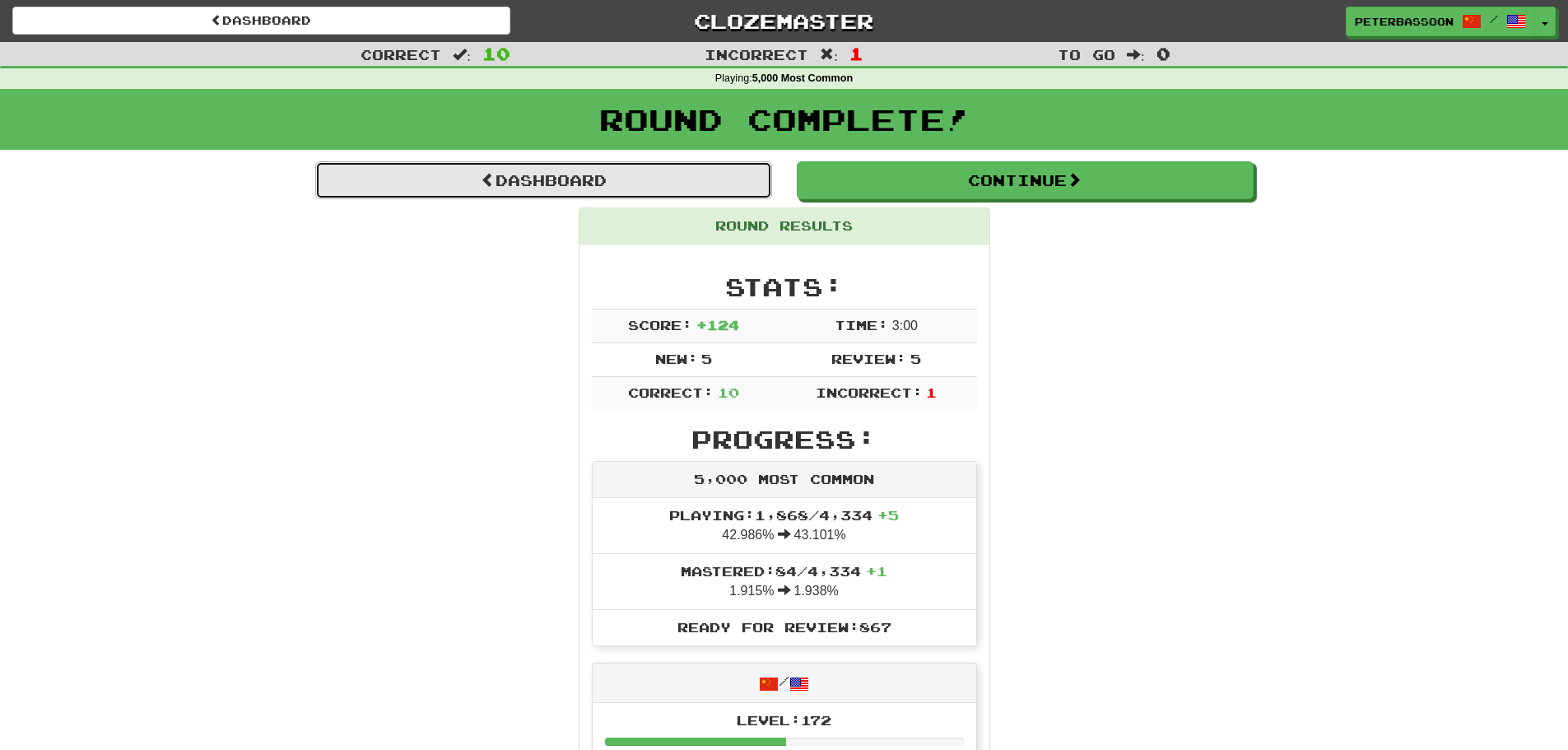
click at [590, 173] on link "Dashboard" at bounding box center [543, 180] width 457 height 38
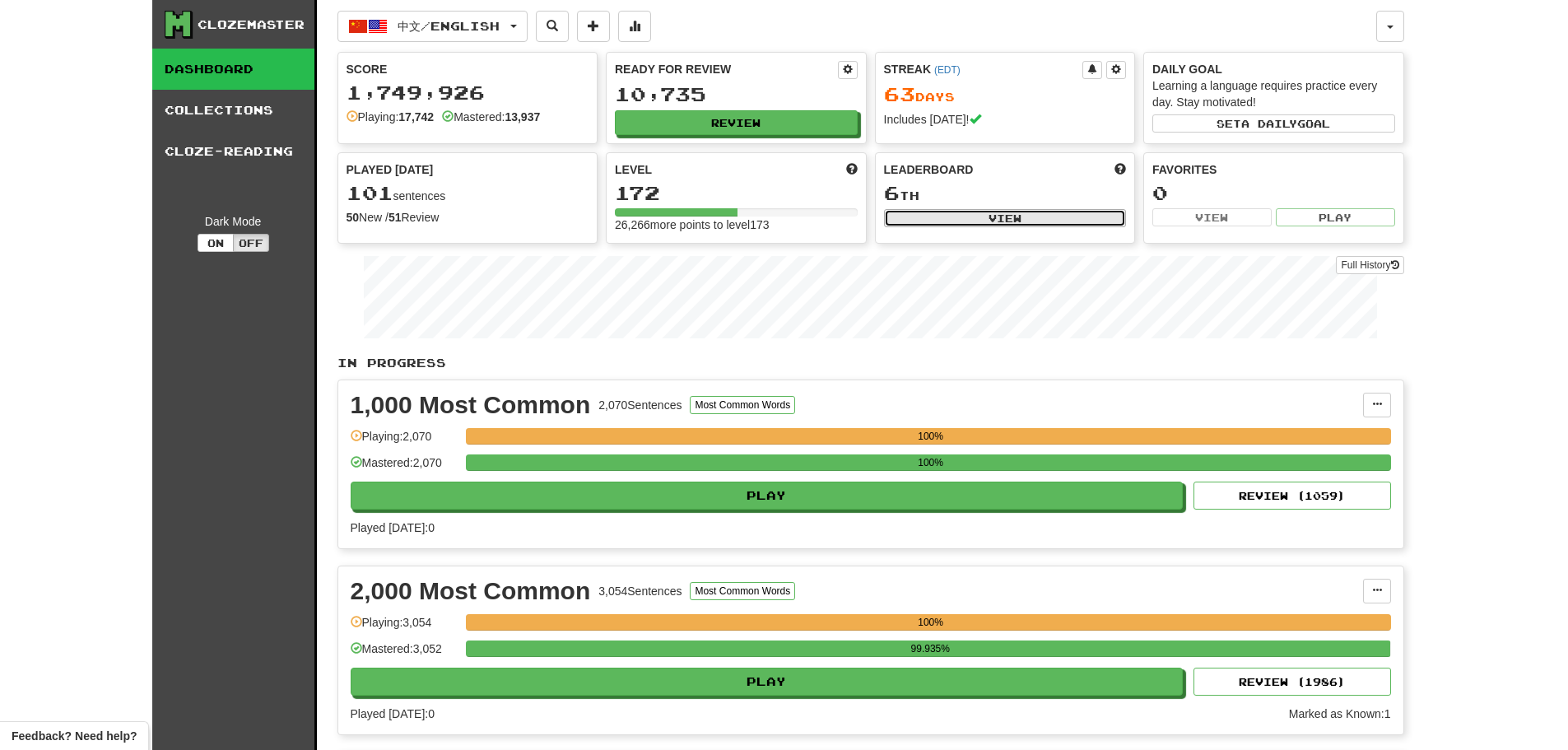
click at [972, 214] on button "View" at bounding box center [1006, 218] width 242 height 18
select select "**********"
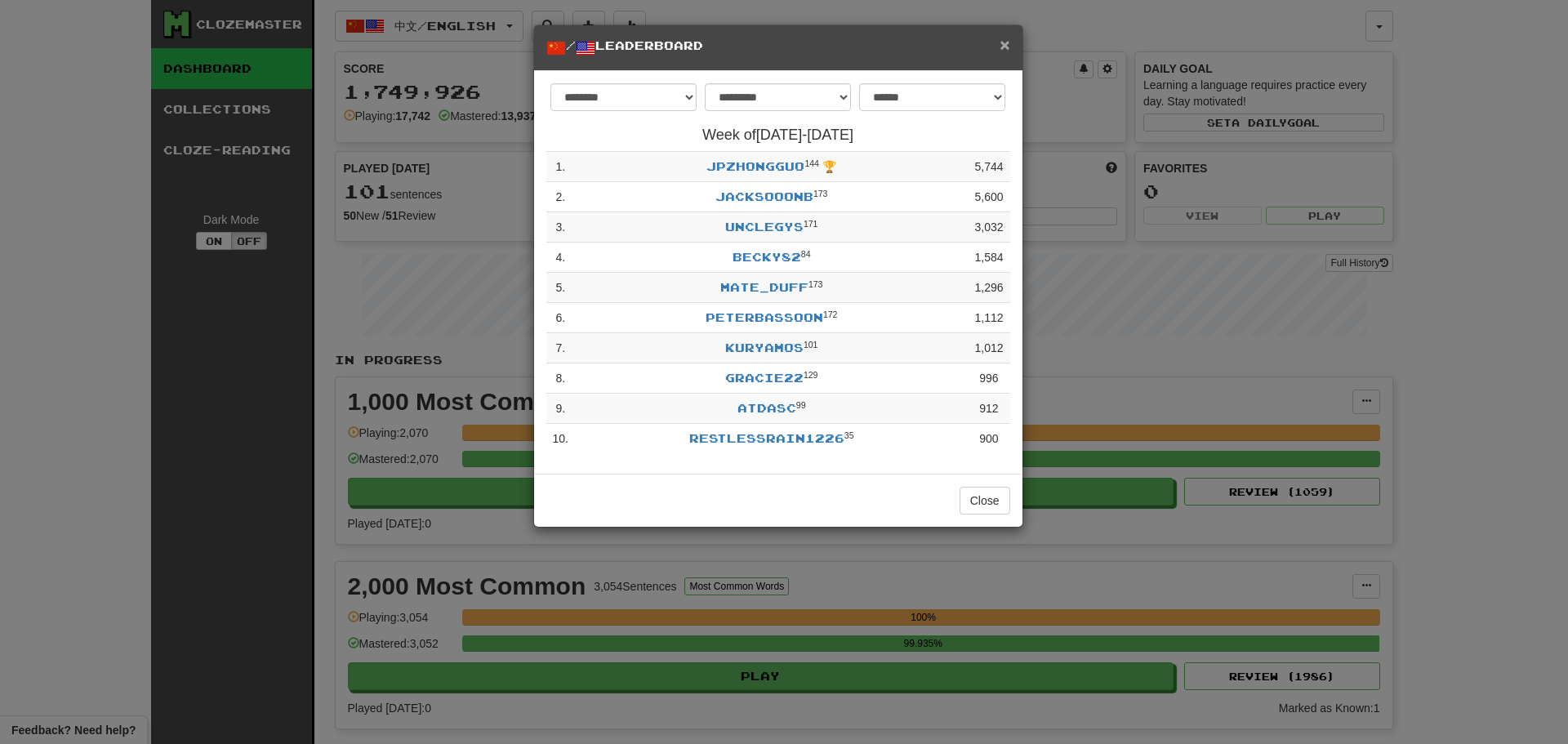
click at [1004, 38] on span "×" at bounding box center [1004, 45] width 10 height 19
